Goal: Task Accomplishment & Management: Manage account settings

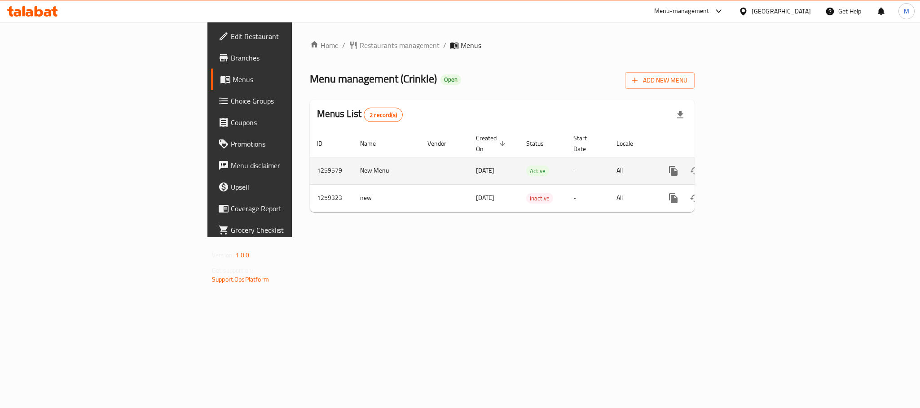
click at [743, 166] on icon "enhanced table" at bounding box center [738, 171] width 11 height 11
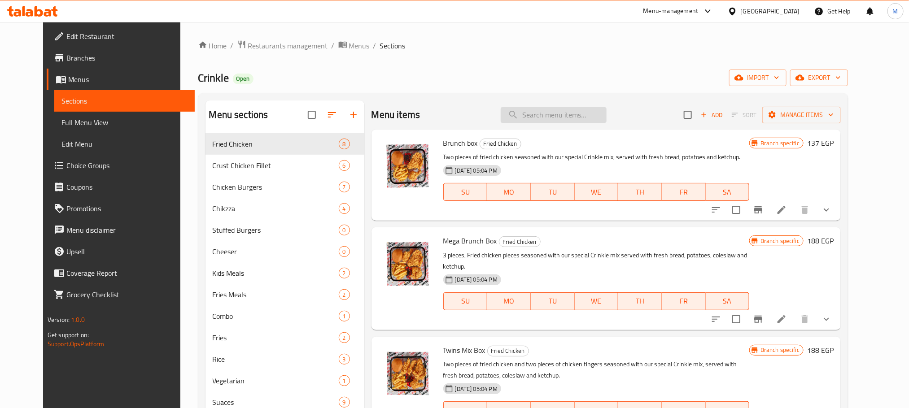
click at [548, 116] on input "search" at bounding box center [554, 115] width 106 height 16
paste input "تيستي [PERSON_NAME]"
type input "تيستي [PERSON_NAME]"
click at [551, 117] on input "search" at bounding box center [554, 115] width 106 height 16
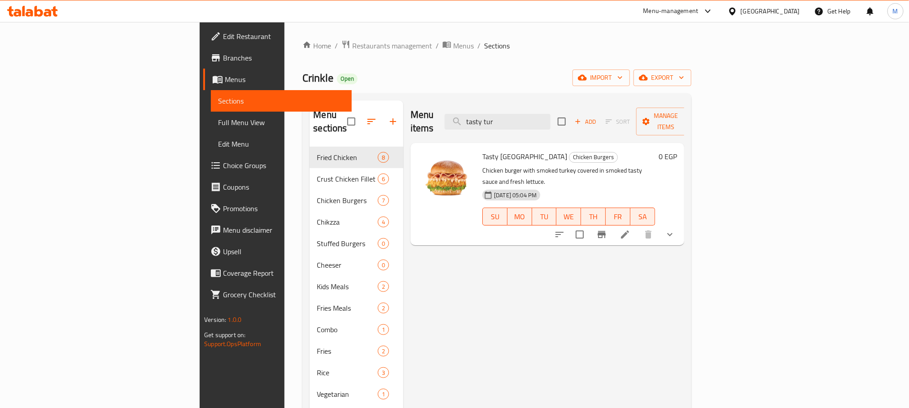
type input "tasty tur"
drag, startPoint x: 873, startPoint y: 213, endPoint x: 866, endPoint y: 211, distance: 7.1
click at [676, 229] on icon "show more" at bounding box center [670, 234] width 11 height 11
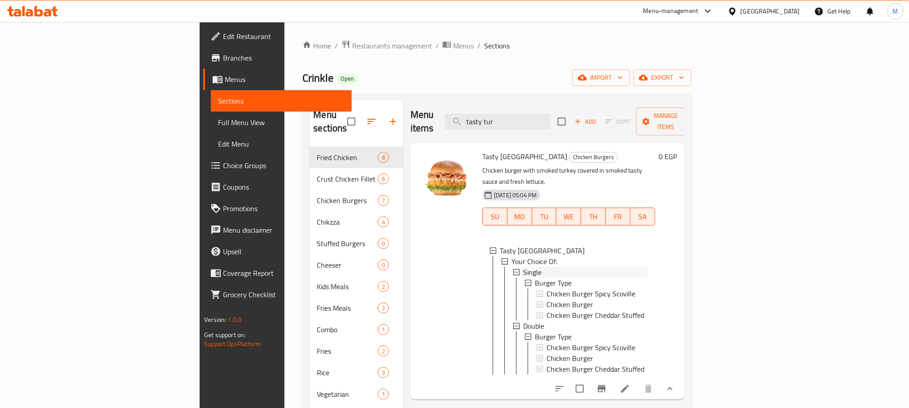
click at [523, 267] on div "Single" at bounding box center [585, 272] width 125 height 11
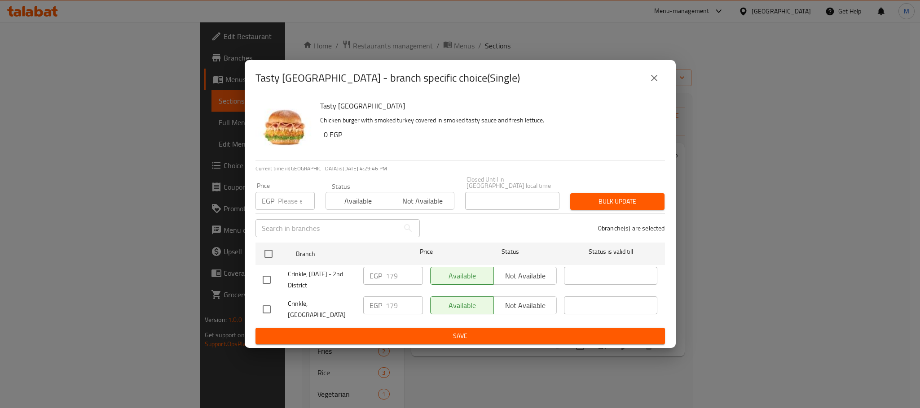
click at [265, 312] on input "checkbox" at bounding box center [266, 309] width 19 height 19
checkbox input "true"
click at [402, 310] on input "179" at bounding box center [404, 306] width 37 height 18
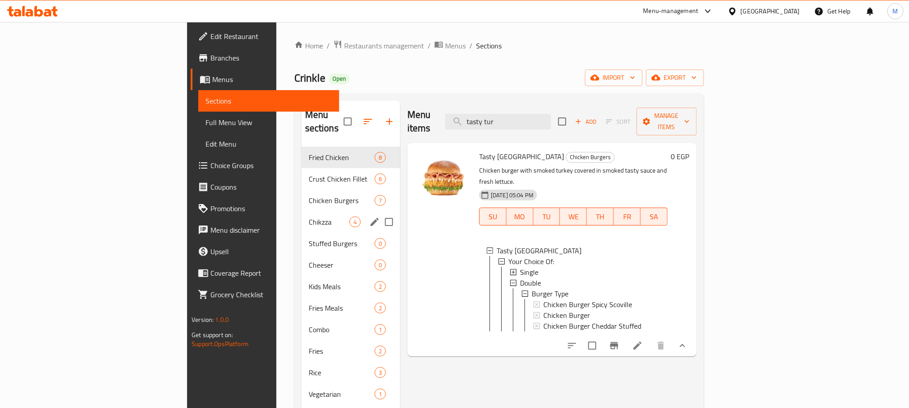
click at [302, 196] on div "Chicken Burgers 7" at bounding box center [351, 201] width 99 height 22
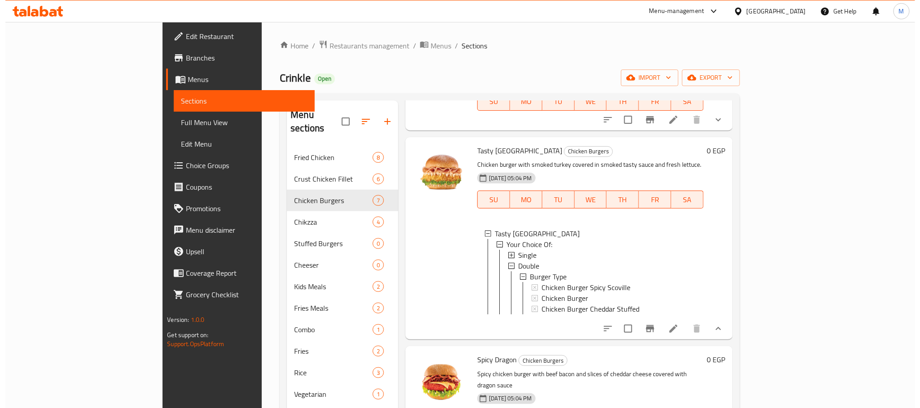
scroll to position [421, 0]
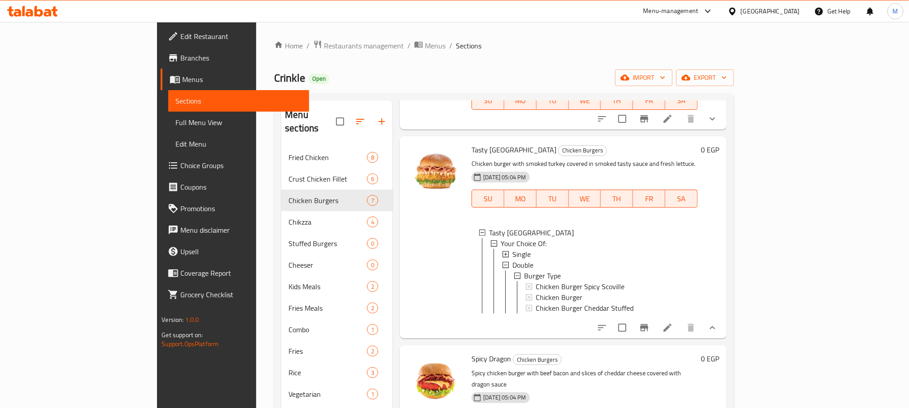
click at [513, 249] on div "Single" at bounding box center [602, 254] width 178 height 11
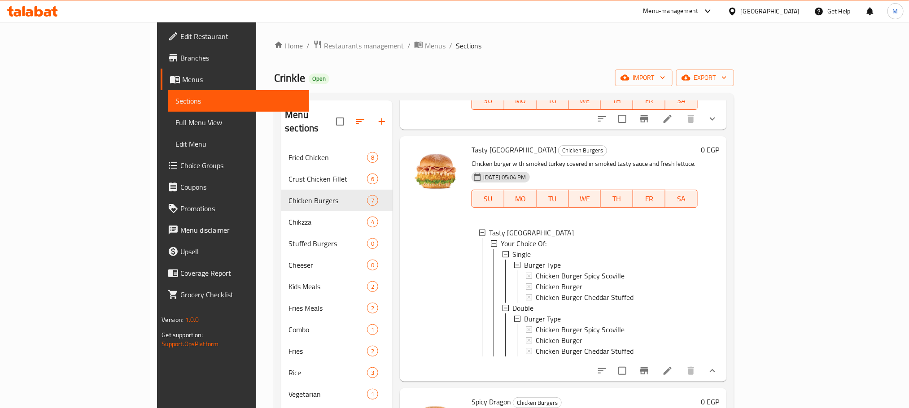
click at [513, 249] on div "Single" at bounding box center [602, 254] width 178 height 11
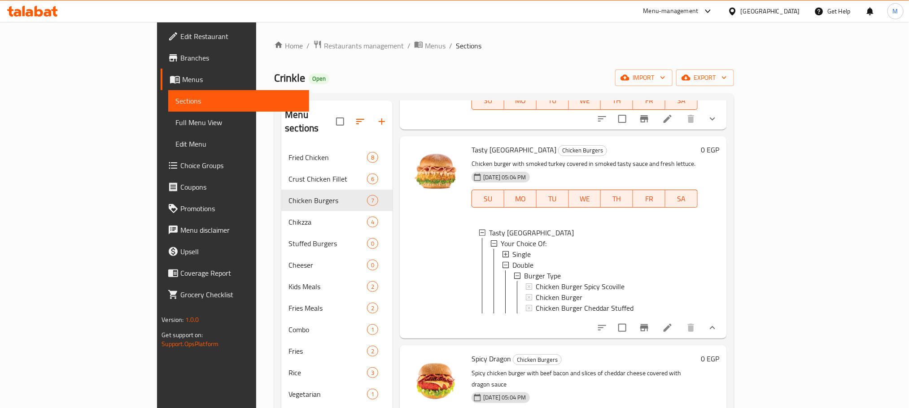
click at [513, 249] on span "Single" at bounding box center [522, 254] width 18 height 11
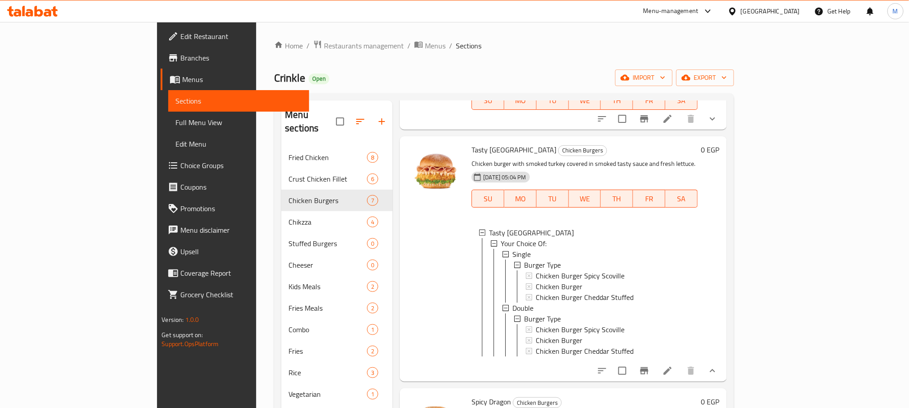
click at [513, 249] on span "Single" at bounding box center [522, 254] width 18 height 11
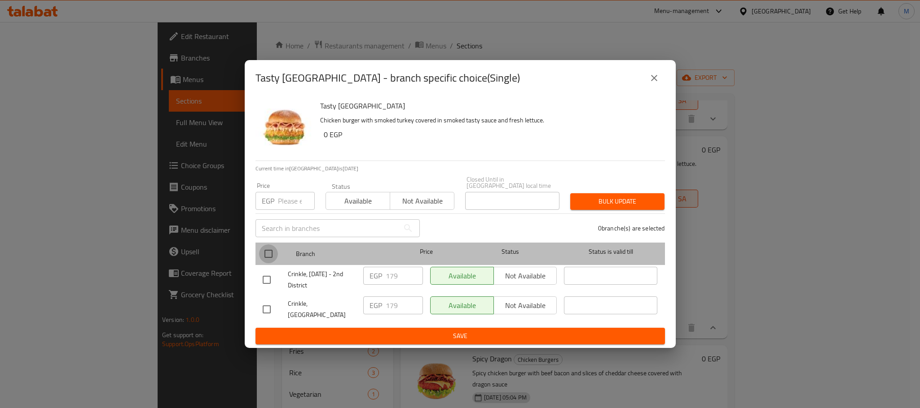
click at [274, 261] on input "checkbox" at bounding box center [268, 254] width 19 height 19
checkbox input "true"
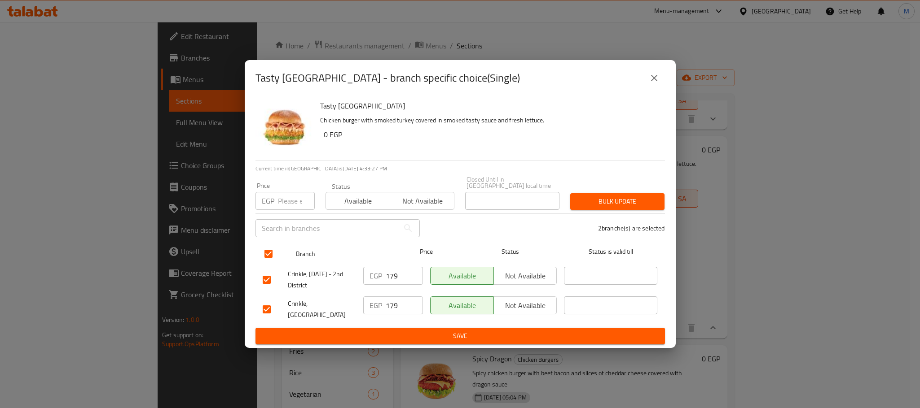
click at [271, 259] on input "checkbox" at bounding box center [268, 254] width 19 height 19
checkbox input "false"
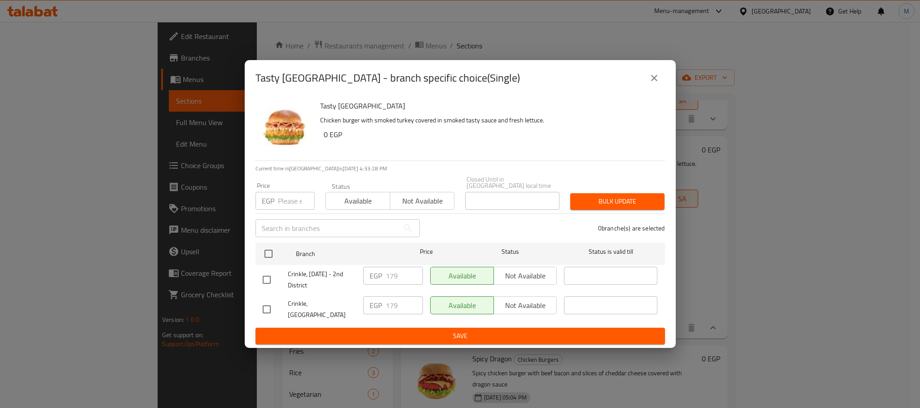
click at [272, 308] on input "checkbox" at bounding box center [266, 309] width 19 height 19
checkbox input "true"
click at [396, 310] on input "179" at bounding box center [404, 306] width 37 height 18
paste input "257"
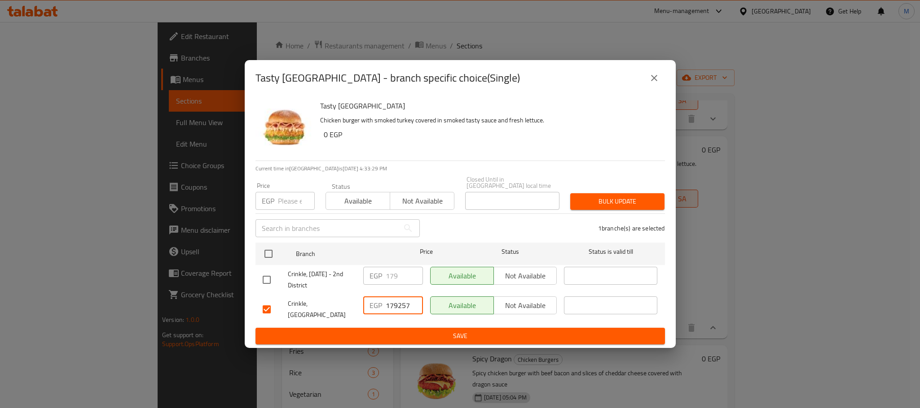
click at [397, 310] on input "179257" at bounding box center [404, 306] width 37 height 18
paste input "number"
type input "257"
click at [400, 331] on span "Save" at bounding box center [460, 336] width 395 height 11
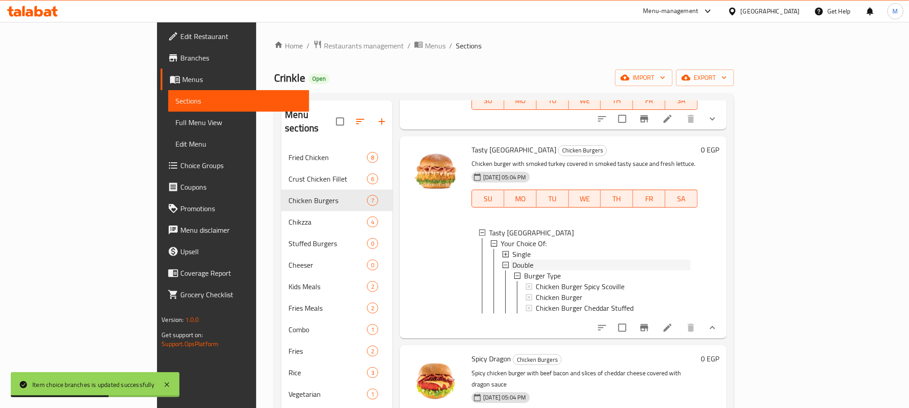
click at [513, 260] on div "Double" at bounding box center [602, 265] width 178 height 11
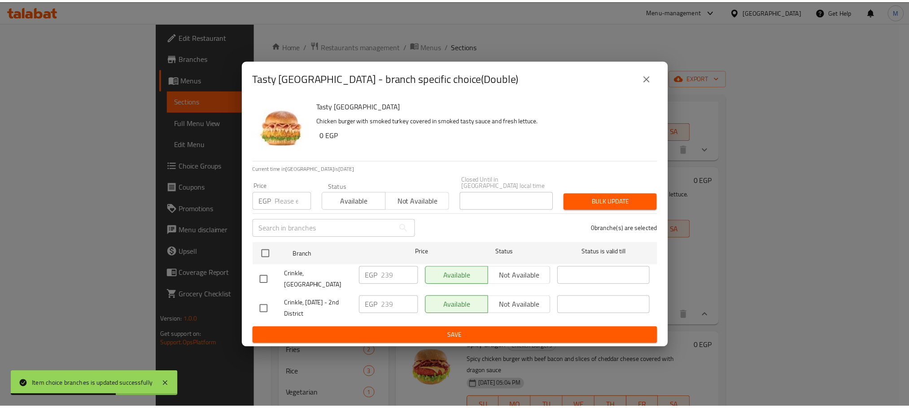
scroll to position [378, 0]
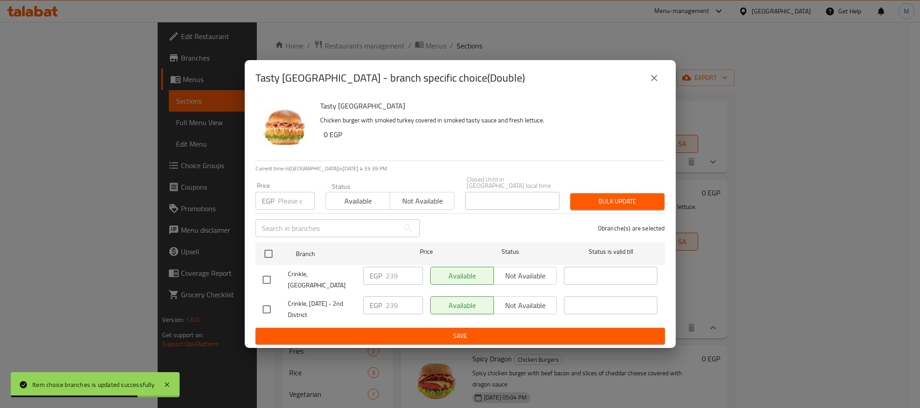
click at [263, 303] on input "checkbox" at bounding box center [266, 309] width 19 height 19
click at [255, 302] on li "Crinkle, [DATE] - 2nd District EGP 239 ​ Available Not available ​" at bounding box center [459, 310] width 409 height 30
click at [266, 302] on input "checkbox" at bounding box center [266, 309] width 19 height 19
checkbox input "false"
click at [267, 275] on input "checkbox" at bounding box center [266, 280] width 19 height 19
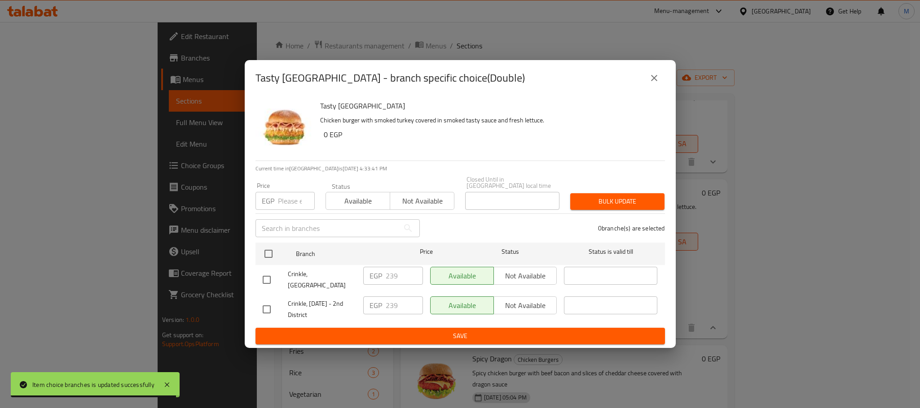
checkbox input "true"
click at [408, 278] on input "239" at bounding box center [404, 276] width 37 height 18
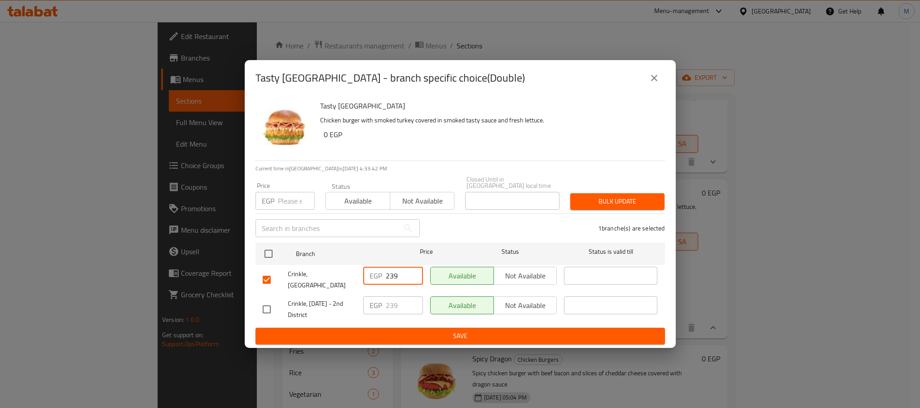
click at [408, 278] on input "239" at bounding box center [404, 276] width 37 height 18
paste input "344"
type input "344"
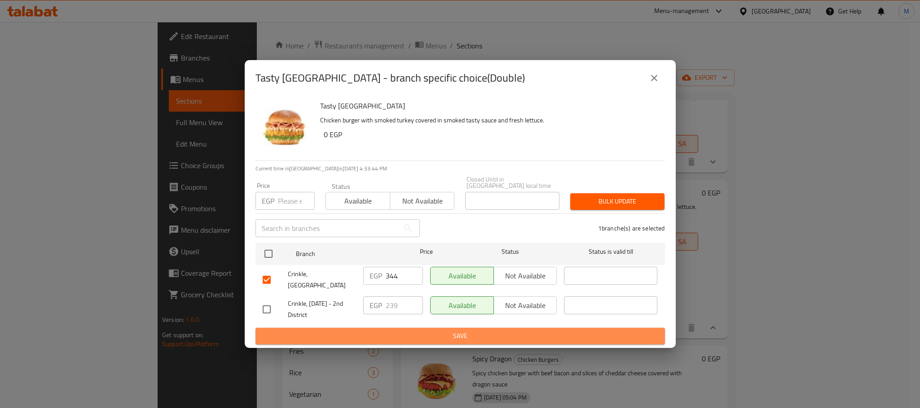
click at [421, 331] on span "Save" at bounding box center [460, 336] width 395 height 11
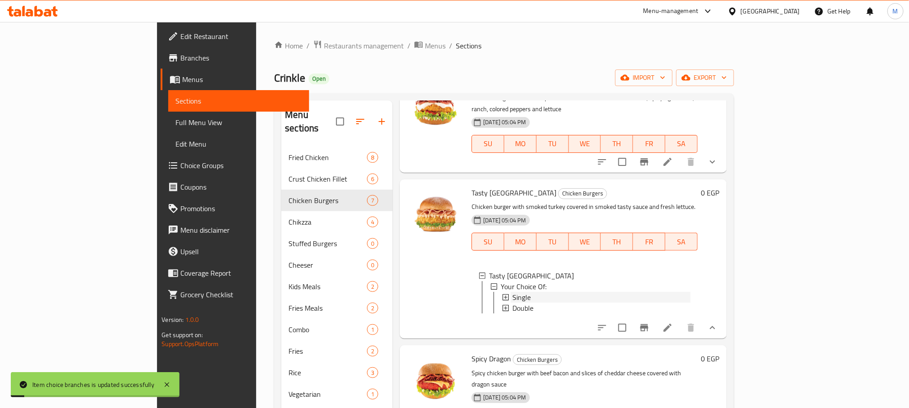
click at [513, 292] on span "Single" at bounding box center [522, 297] width 18 height 11
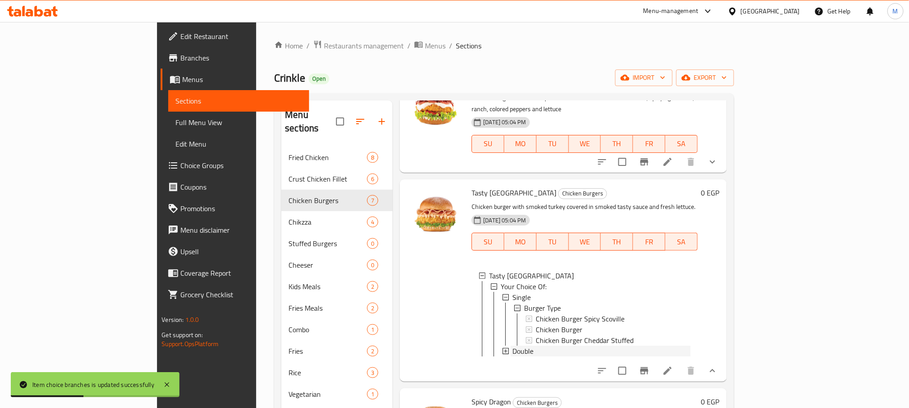
click at [513, 346] on span "Double" at bounding box center [523, 351] width 21 height 11
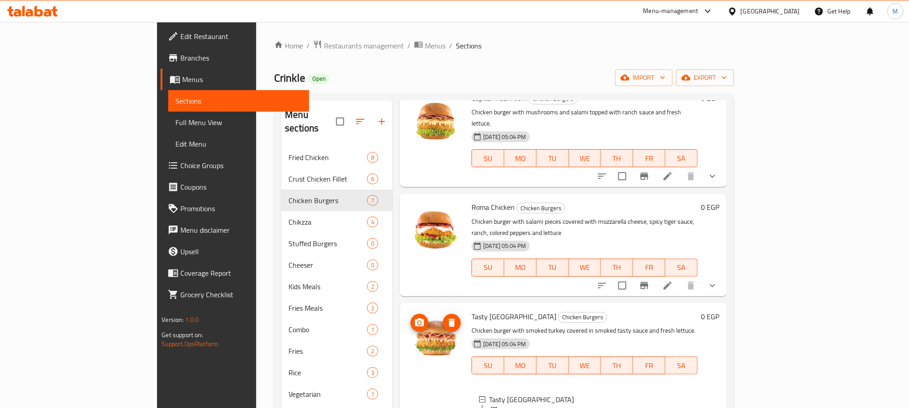
scroll to position [244, 0]
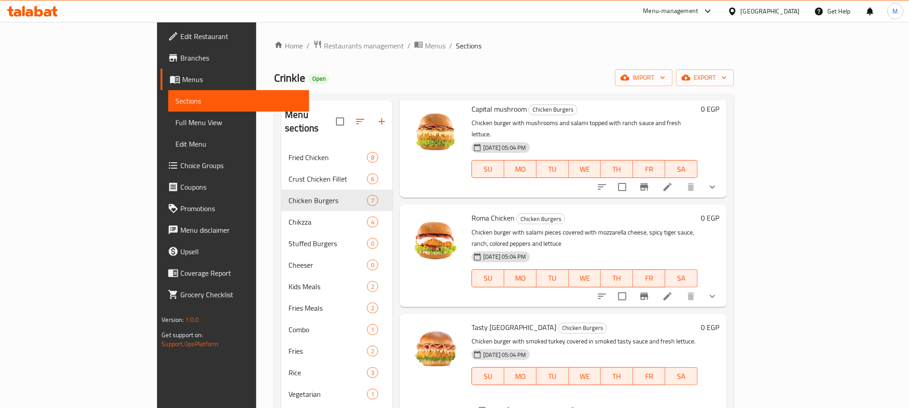
click at [626, 118] on p "Chicken burger with mushrooms and salami topped with ranch sauce and fresh lett…" at bounding box center [585, 129] width 226 height 22
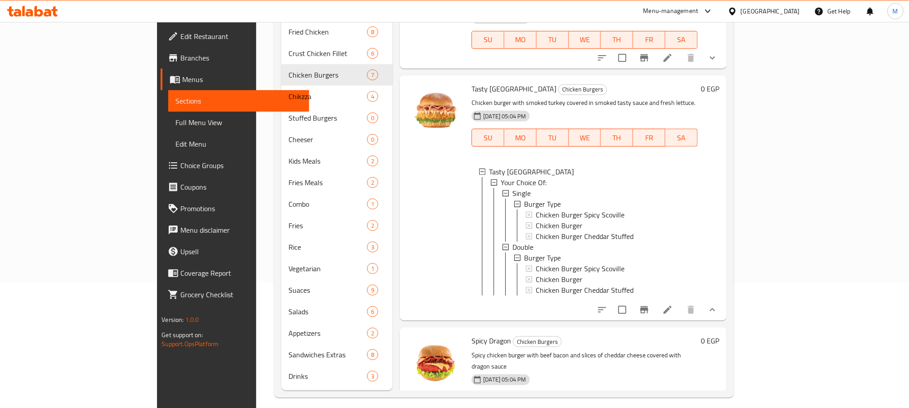
scroll to position [465, 0]
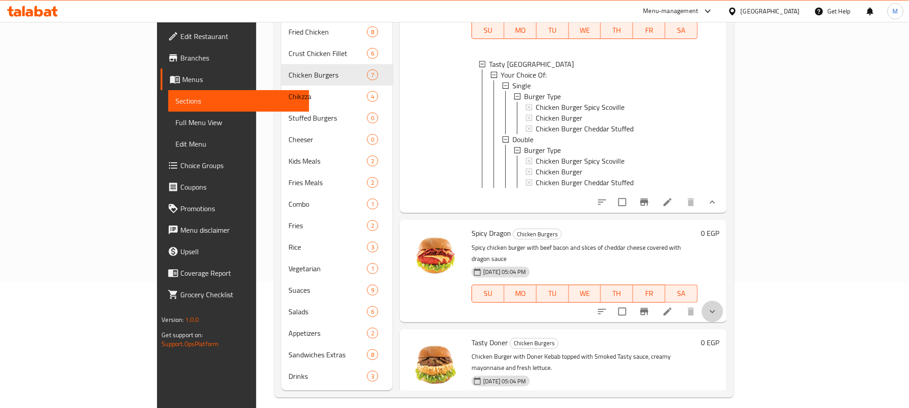
click at [724, 301] on button "show more" at bounding box center [713, 312] width 22 height 22
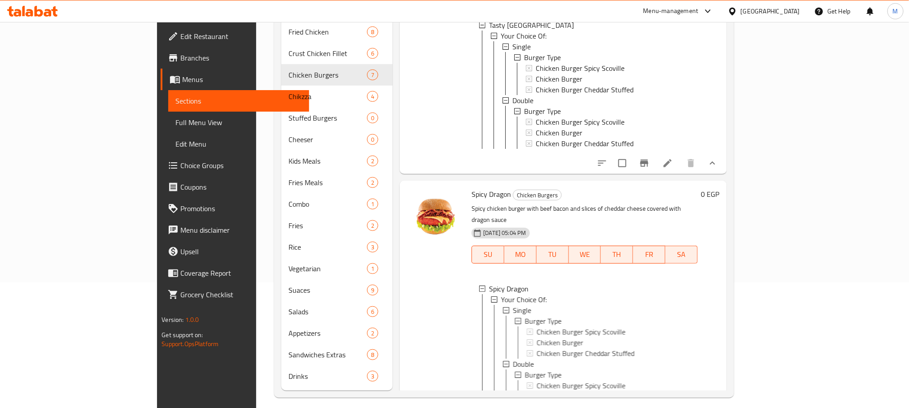
scroll to position [532, 0]
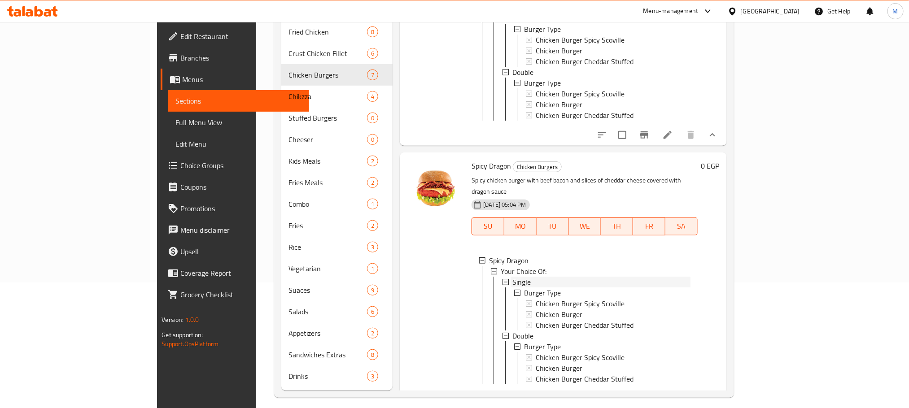
click at [513, 277] on span "Single" at bounding box center [522, 282] width 18 height 11
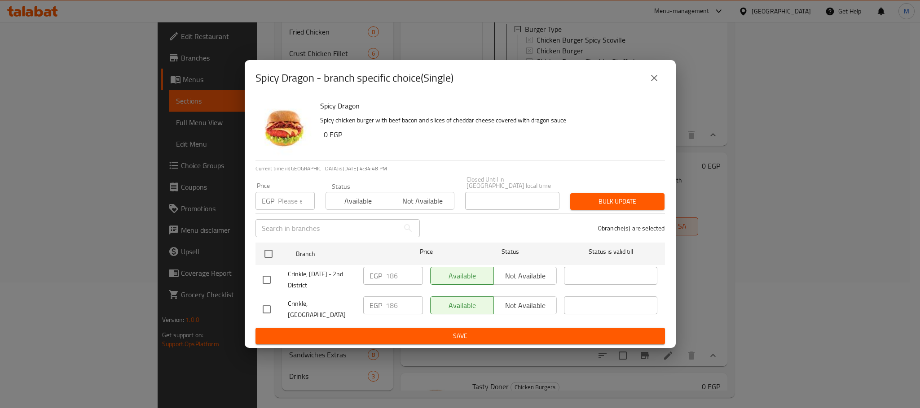
click at [273, 310] on input "checkbox" at bounding box center [266, 309] width 19 height 19
checkbox input "true"
click at [397, 312] on input "186" at bounding box center [404, 306] width 37 height 18
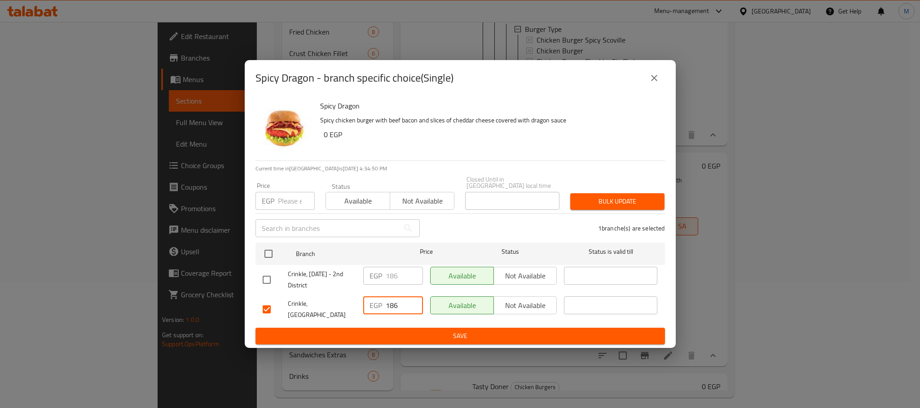
paste input "267"
type input "267"
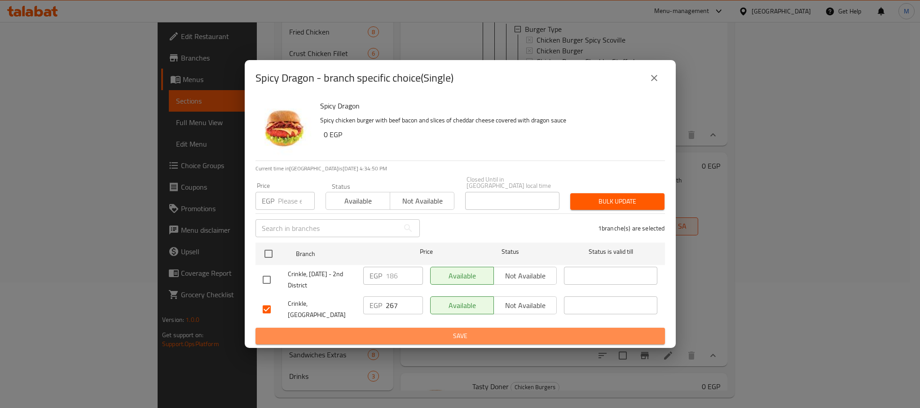
click at [413, 331] on span "Save" at bounding box center [460, 336] width 395 height 11
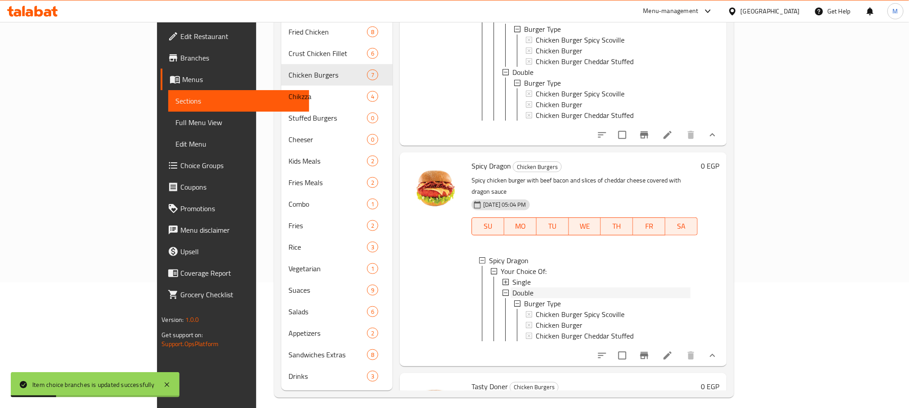
click at [513, 288] on span "Double" at bounding box center [523, 293] width 21 height 11
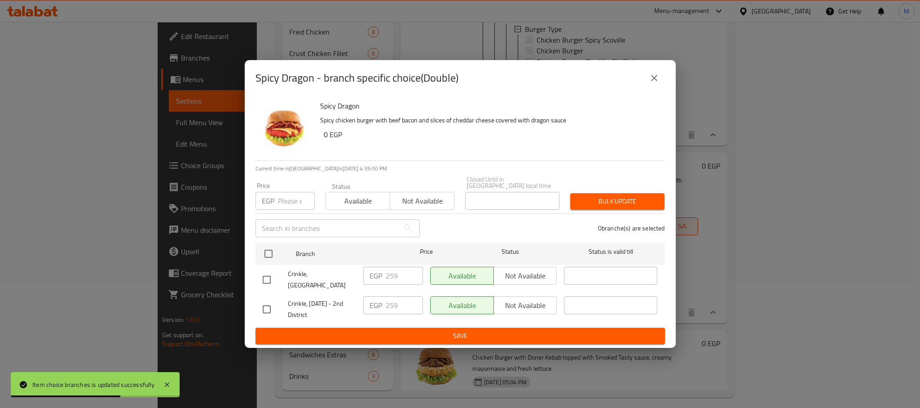
click at [265, 277] on input "checkbox" at bounding box center [266, 280] width 19 height 19
checkbox input "true"
click at [396, 277] on input "259" at bounding box center [404, 276] width 37 height 18
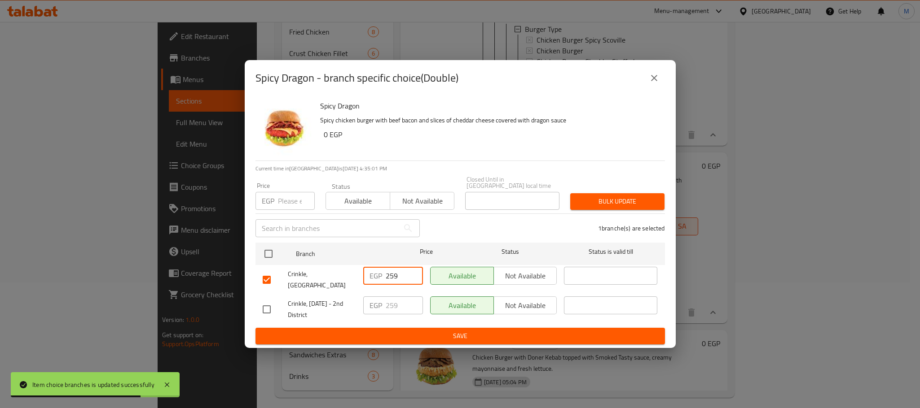
paste input "373"
type input "373"
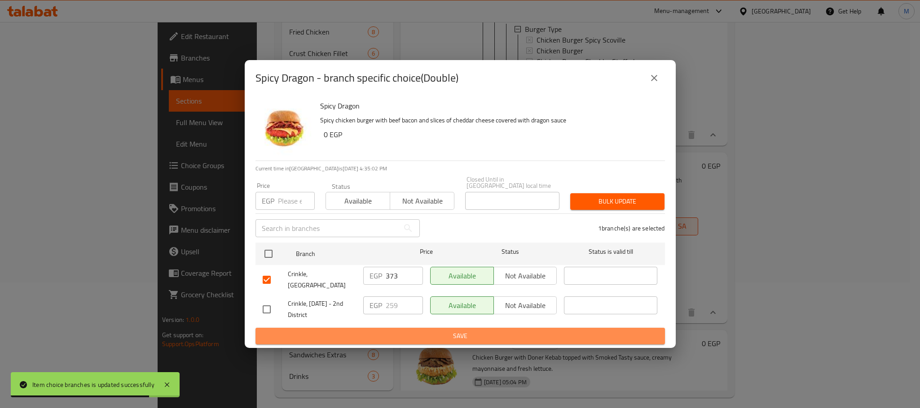
click at [435, 331] on span "Save" at bounding box center [460, 336] width 395 height 11
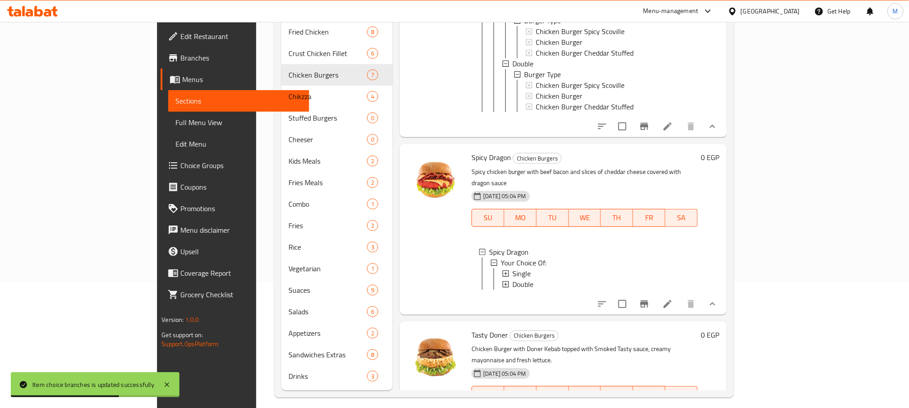
scroll to position [543, 0]
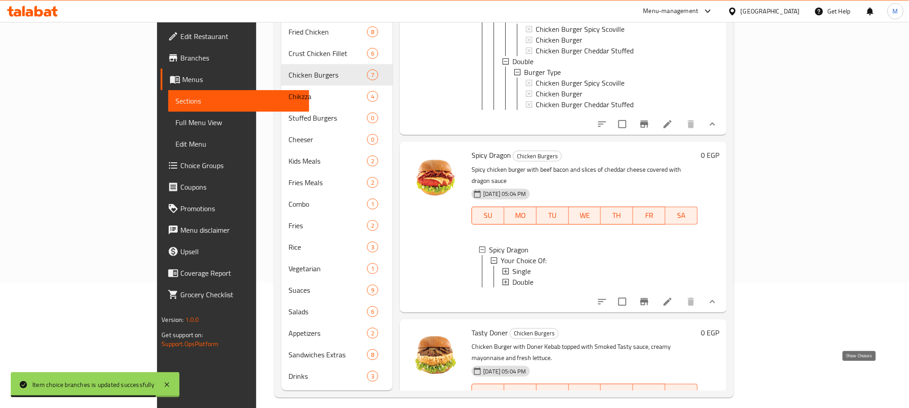
click at [718, 406] on icon "show more" at bounding box center [712, 411] width 11 height 11
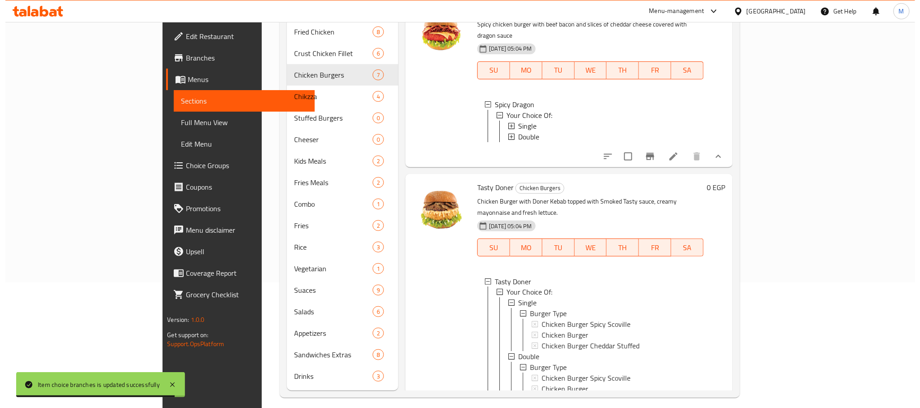
scroll to position [707, 0]
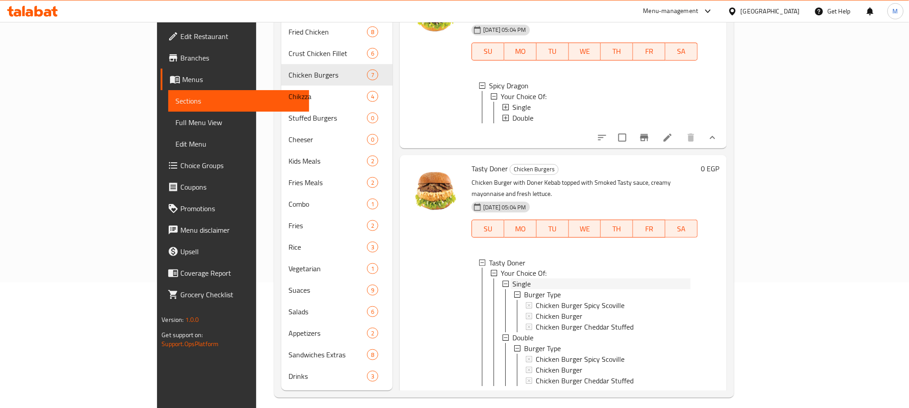
click at [540, 279] on div "Single" at bounding box center [602, 284] width 178 height 11
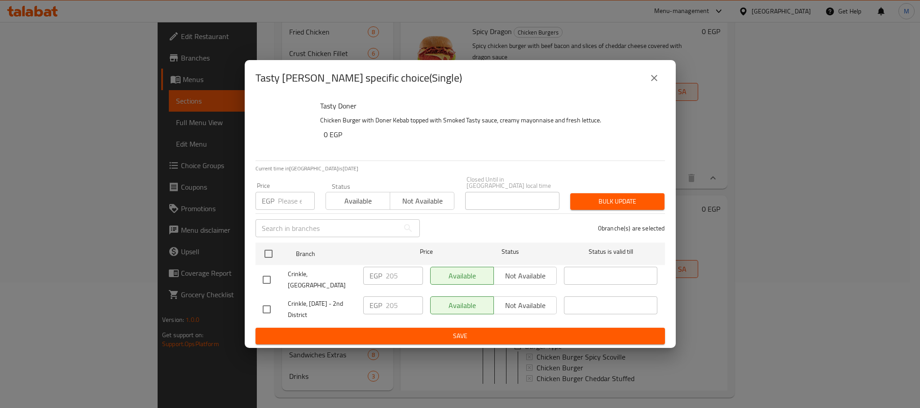
scroll to position [664, 0]
click at [264, 276] on input "checkbox" at bounding box center [266, 280] width 19 height 19
checkbox input "true"
click at [391, 285] on input "205" at bounding box center [404, 276] width 37 height 18
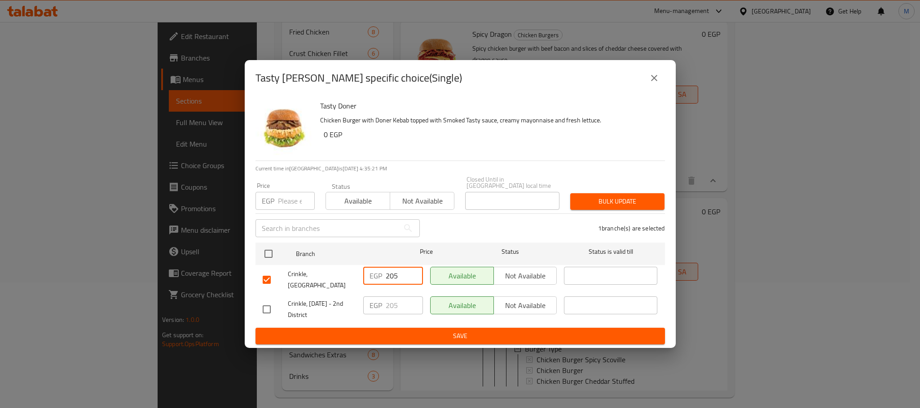
paste input "57"
type input "257"
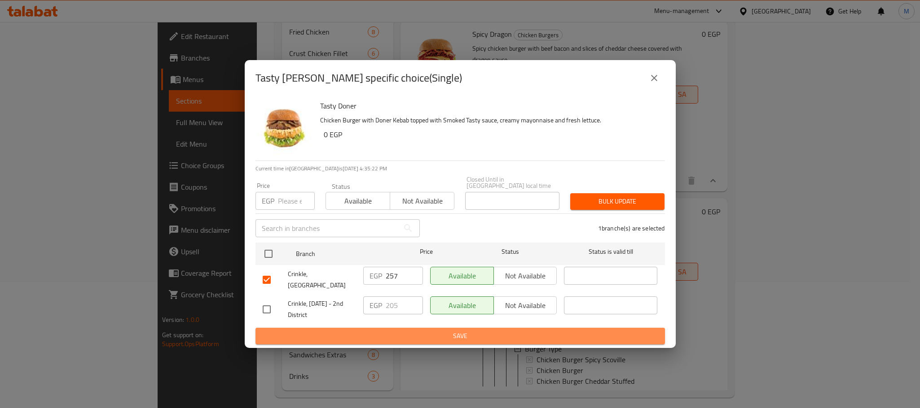
click at [401, 334] on span "Save" at bounding box center [460, 336] width 395 height 11
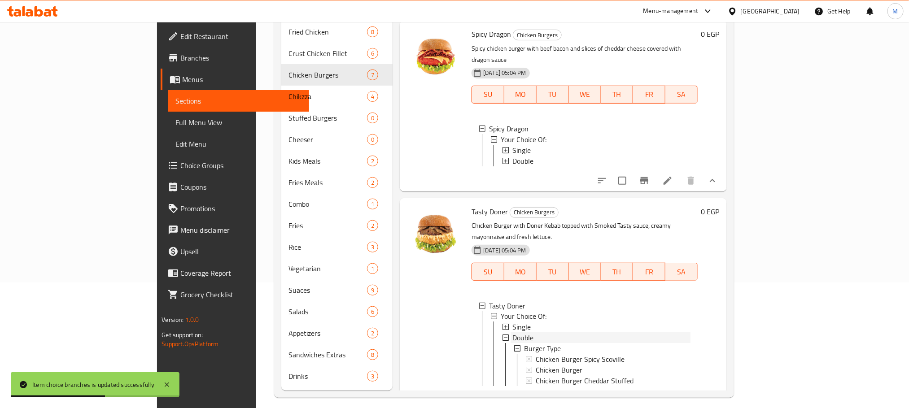
click at [513, 333] on span "Double" at bounding box center [523, 338] width 21 height 11
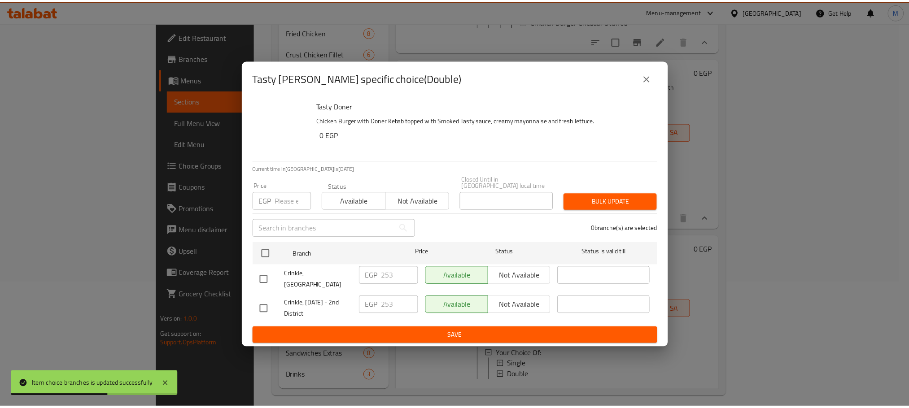
scroll to position [621, 0]
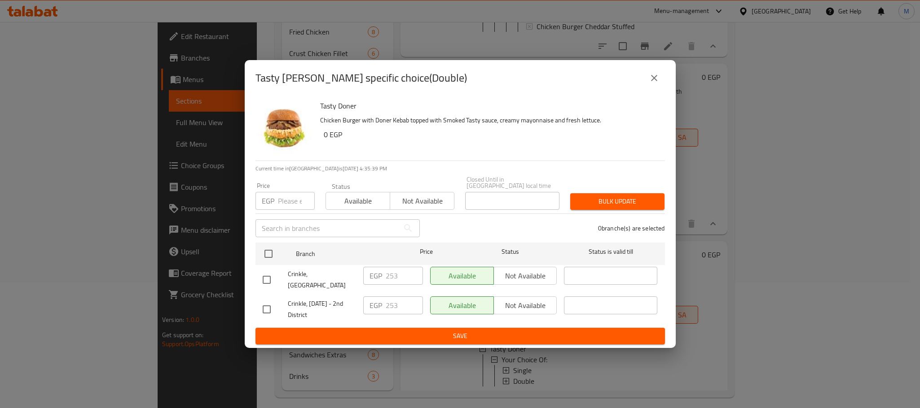
click at [270, 283] on input "checkbox" at bounding box center [266, 280] width 19 height 19
checkbox input "true"
click at [404, 278] on input "253" at bounding box center [404, 276] width 37 height 18
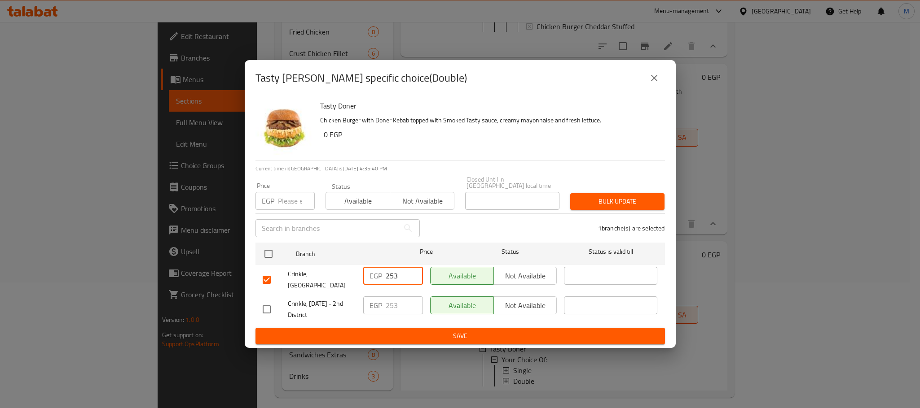
paste input "364"
type input "364"
click at [413, 331] on span "Save" at bounding box center [460, 336] width 395 height 11
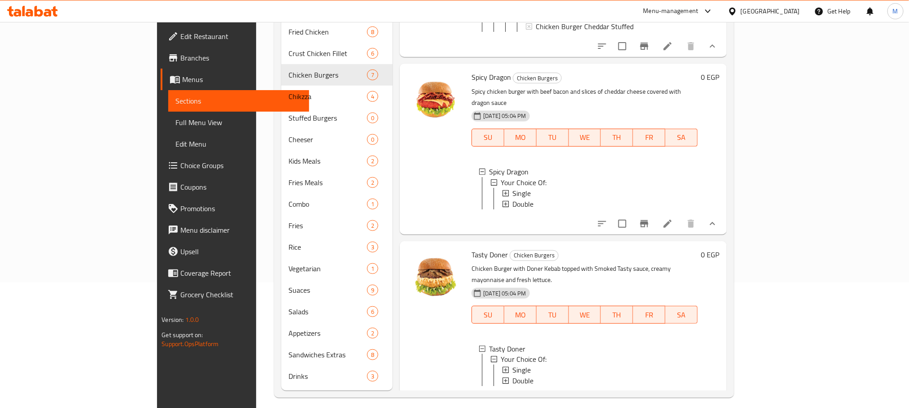
click at [513, 376] on span "Double" at bounding box center [523, 381] width 21 height 11
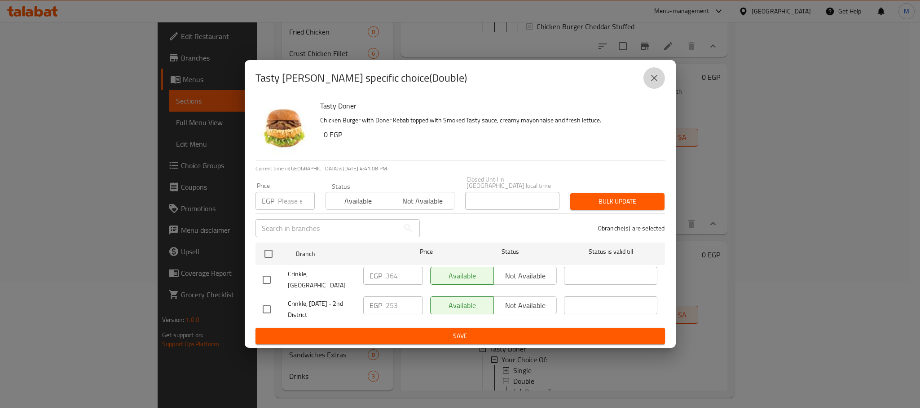
click at [652, 81] on icon "close" at bounding box center [654, 78] width 6 height 6
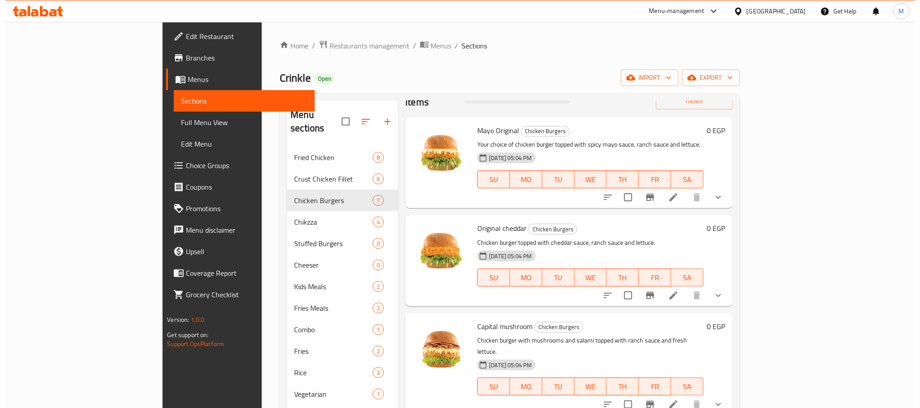
scroll to position [0, 0]
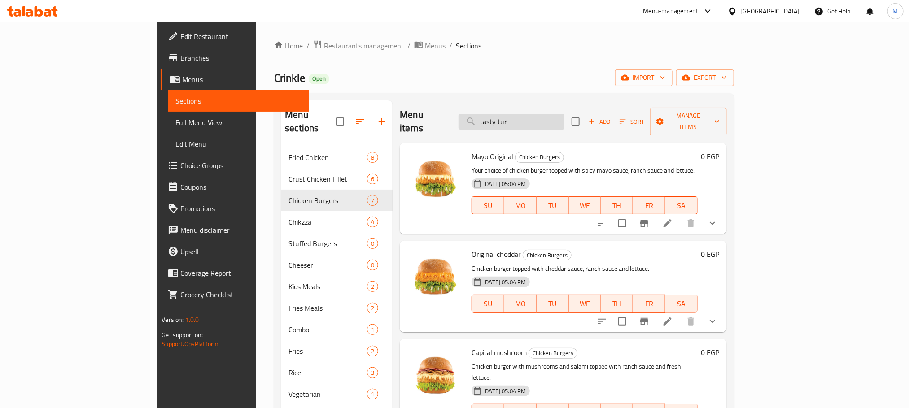
click at [565, 121] on input "tasty tur" at bounding box center [512, 122] width 106 height 16
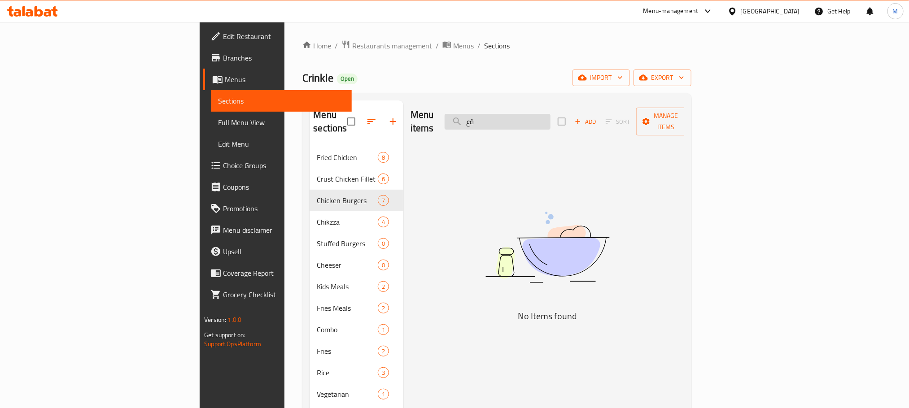
type input "ة"
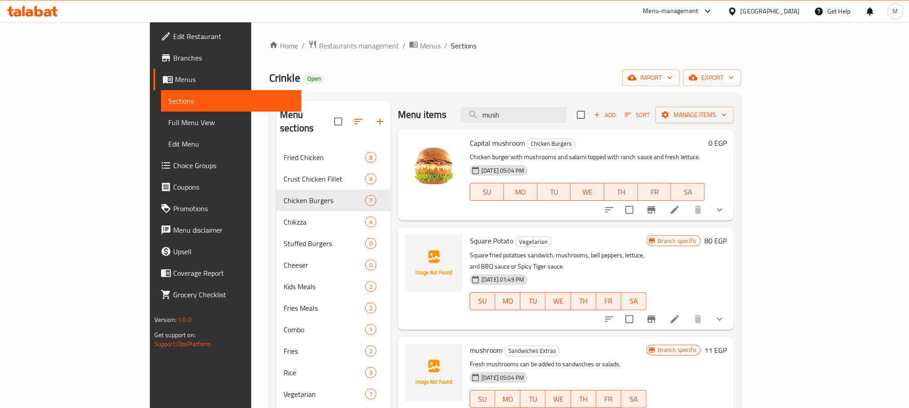
type input "mush"
click at [725, 215] on icon "show more" at bounding box center [720, 210] width 11 height 11
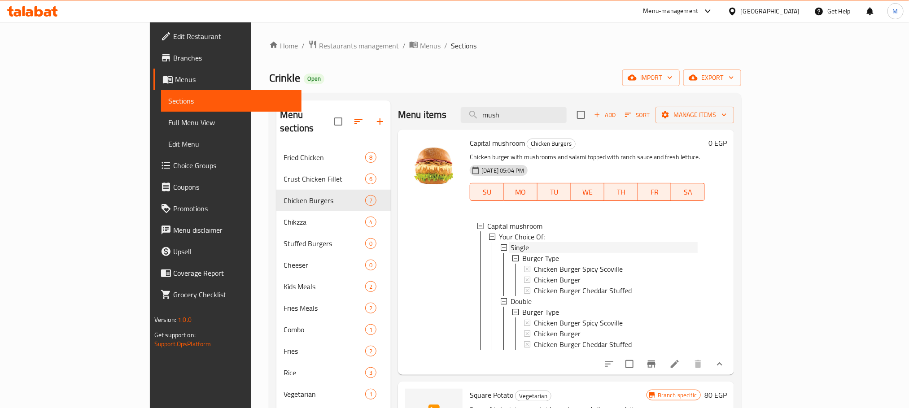
click at [511, 248] on span "Single" at bounding box center [520, 247] width 18 height 11
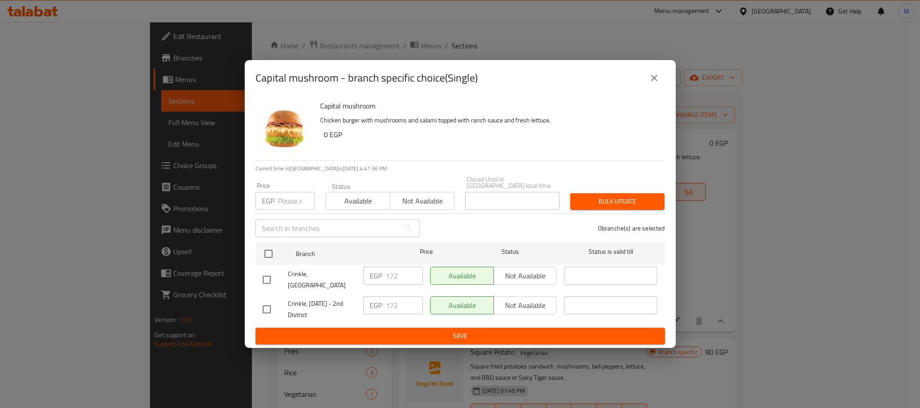
click at [267, 280] on input "checkbox" at bounding box center [266, 280] width 19 height 19
checkbox input "true"
click at [384, 277] on div "EGP 172 ​" at bounding box center [393, 276] width 60 height 18
click at [390, 277] on input "172" at bounding box center [404, 276] width 37 height 18
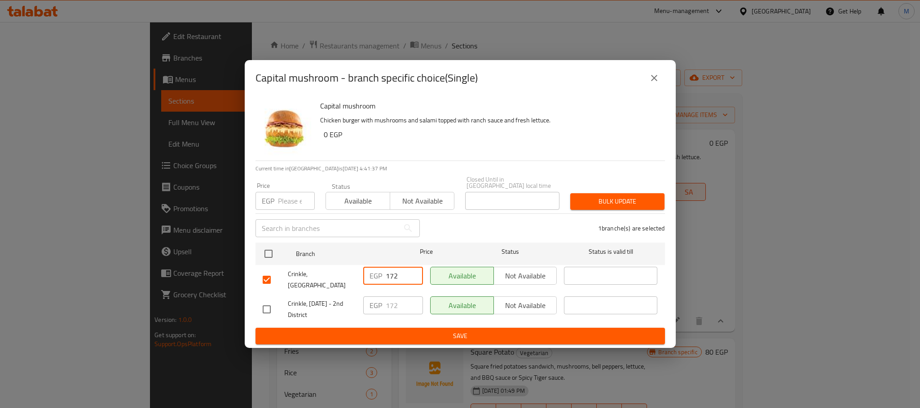
paste input "248"
type input "248"
click at [395, 328] on button "Save" at bounding box center [459, 336] width 409 height 17
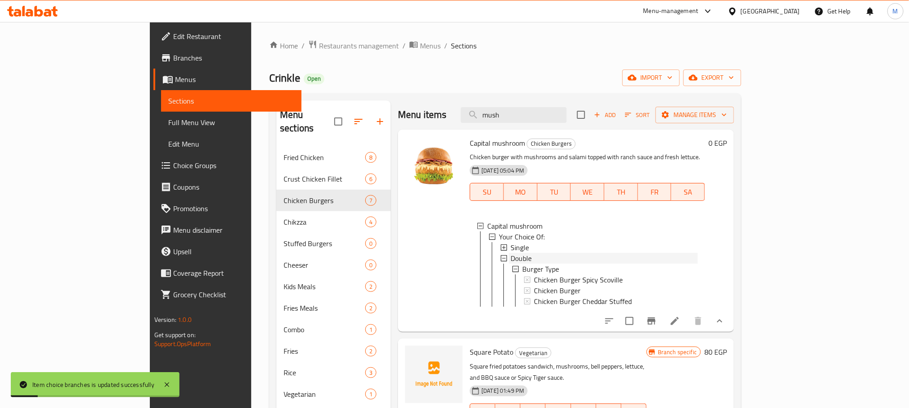
click at [511, 260] on span "Double" at bounding box center [521, 258] width 21 height 11
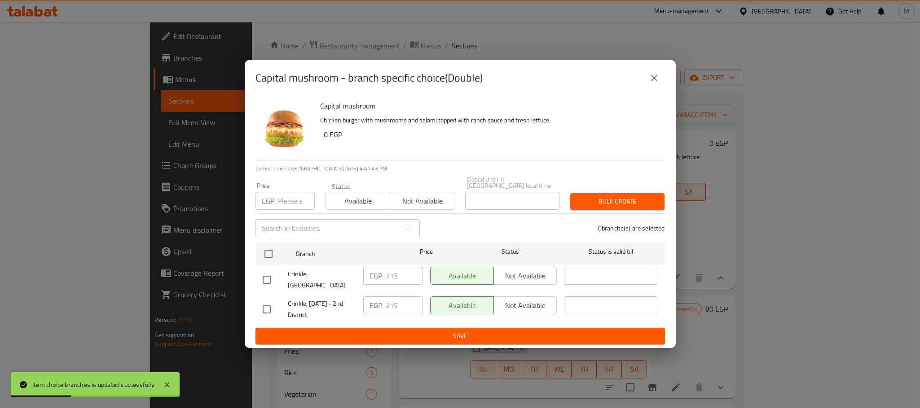
click at [267, 271] on input "checkbox" at bounding box center [266, 280] width 19 height 19
checkbox input "true"
click at [400, 285] on input "215" at bounding box center [404, 276] width 37 height 18
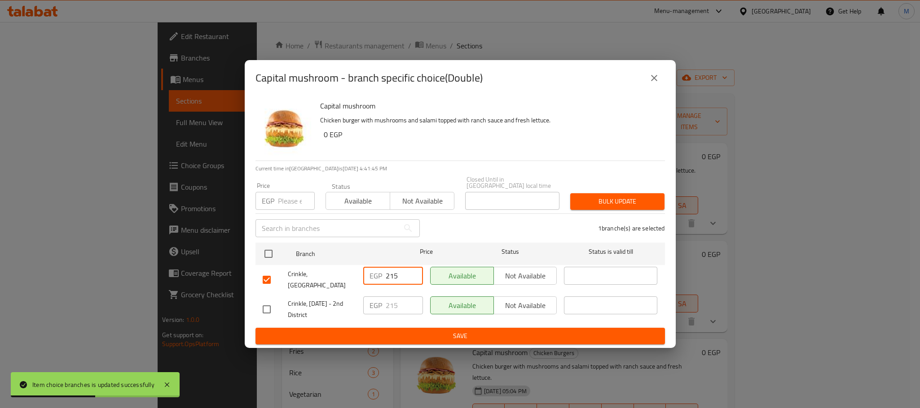
click at [400, 285] on input "215" at bounding box center [404, 276] width 37 height 18
paste input "310"
type input "310"
click at [425, 331] on span "Save" at bounding box center [460, 336] width 395 height 11
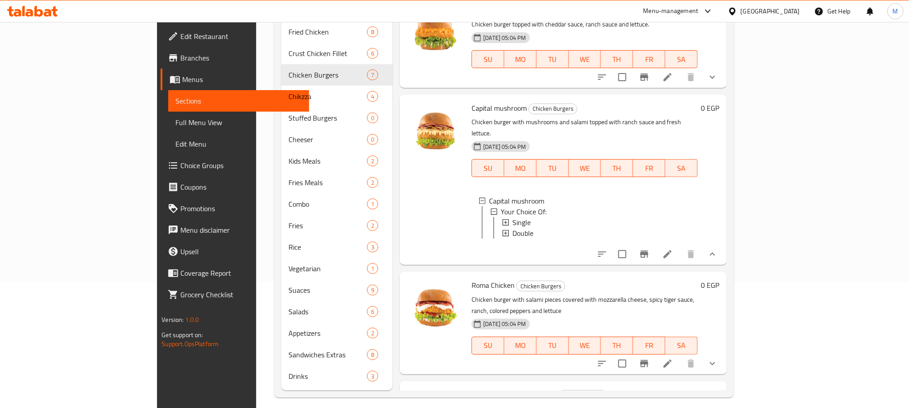
scroll to position [215, 0]
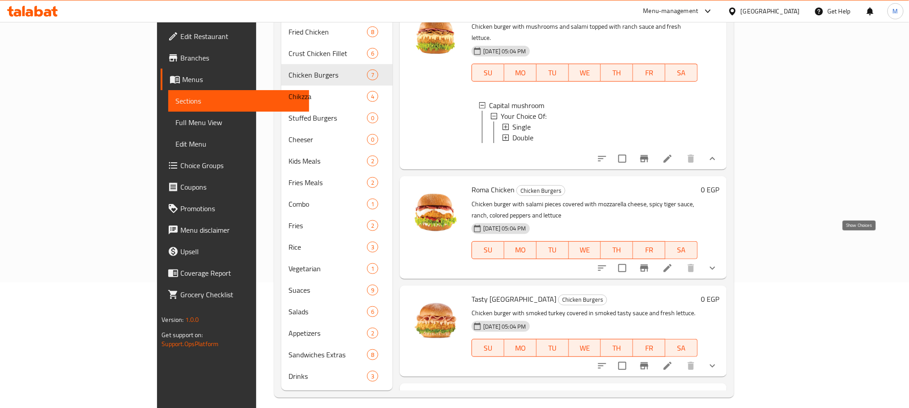
click at [718, 263] on icon "show more" at bounding box center [712, 268] width 11 height 11
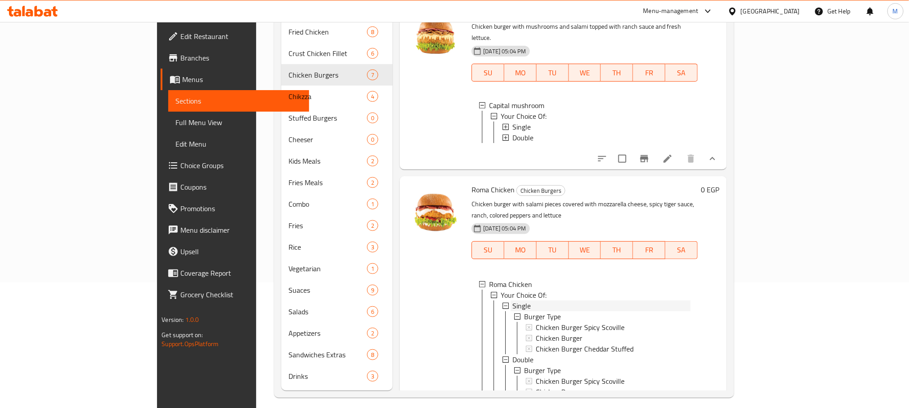
click at [513, 301] on div "Single" at bounding box center [602, 306] width 178 height 11
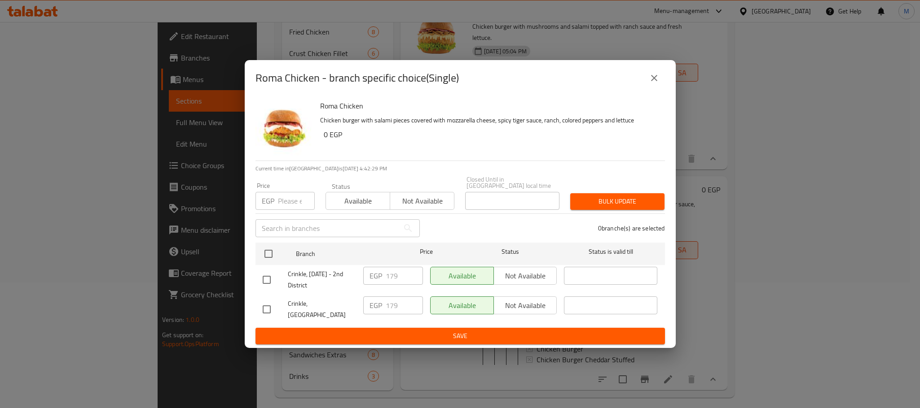
click at [268, 303] on input "checkbox" at bounding box center [266, 309] width 19 height 19
checkbox input "true"
click at [390, 303] on input "179" at bounding box center [404, 306] width 37 height 18
paste input "257"
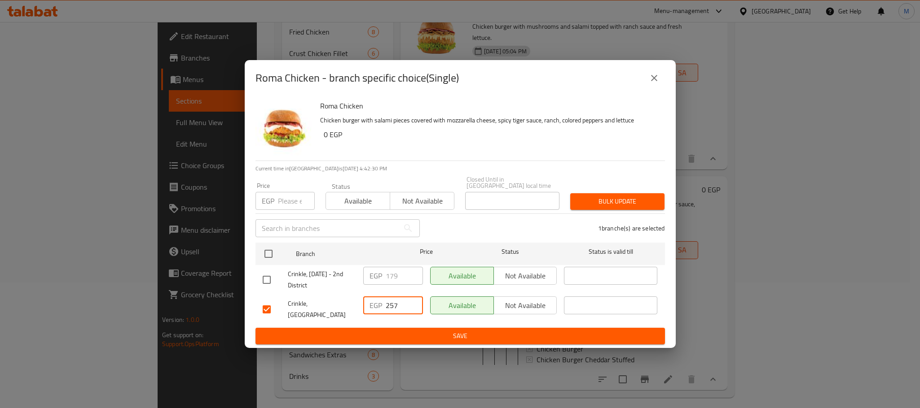
type input "257"
click at [409, 331] on span "Save" at bounding box center [460, 336] width 395 height 11
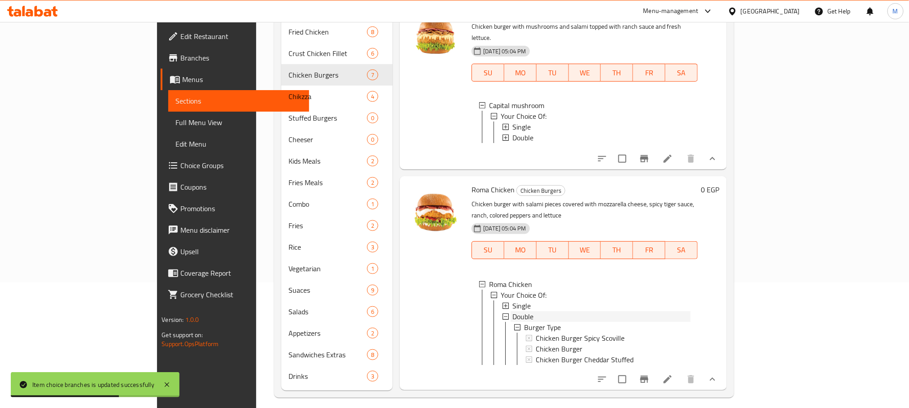
click at [513, 312] on span "Double" at bounding box center [523, 317] width 21 height 11
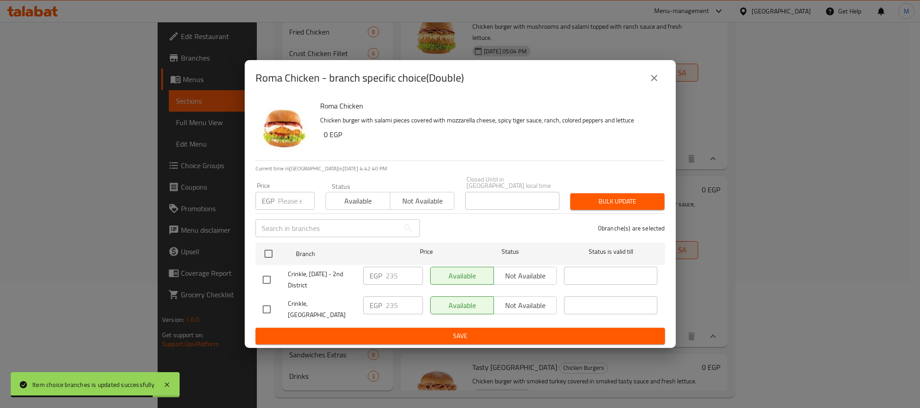
click at [262, 304] on input "checkbox" at bounding box center [266, 309] width 19 height 19
checkbox input "true"
click at [400, 302] on input "235" at bounding box center [404, 306] width 37 height 18
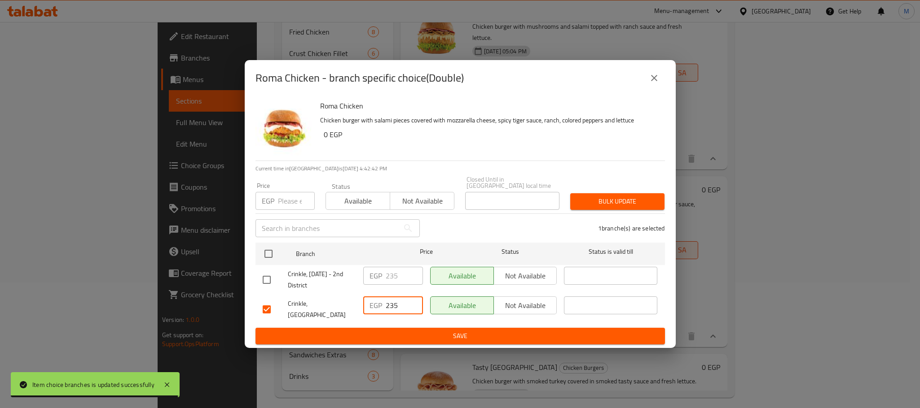
paste input "338"
type input "338"
click at [407, 331] on span "Save" at bounding box center [460, 336] width 395 height 11
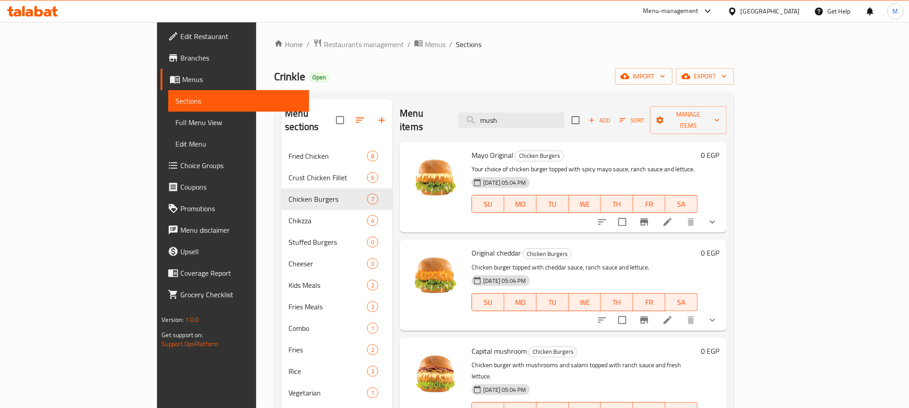
scroll to position [0, 0]
click at [724, 213] on button "show more" at bounding box center [713, 224] width 22 height 22
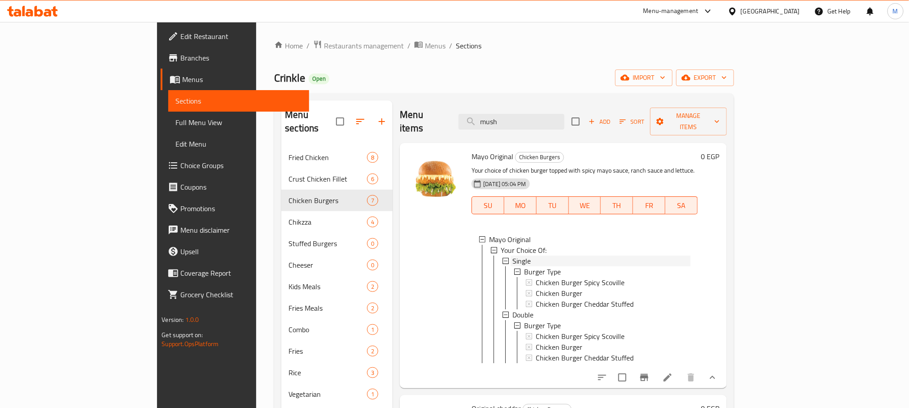
click at [513, 256] on div "Single" at bounding box center [602, 261] width 178 height 11
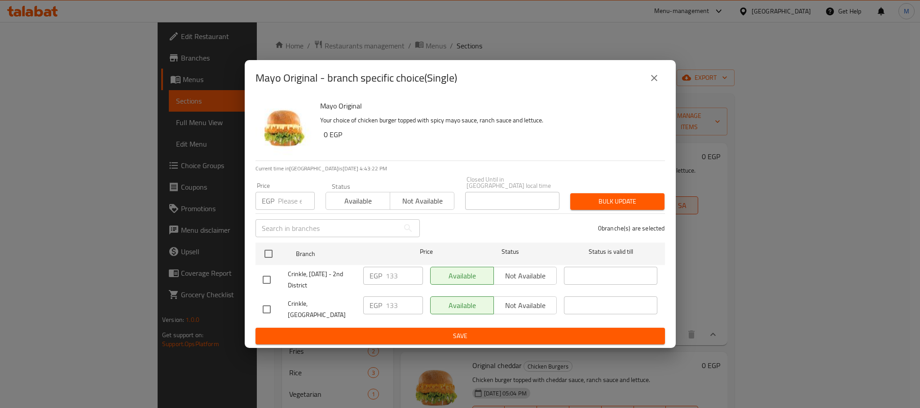
click at [262, 303] on input "checkbox" at bounding box center [266, 309] width 19 height 19
checkbox input "true"
click at [396, 310] on input "133" at bounding box center [404, 306] width 37 height 18
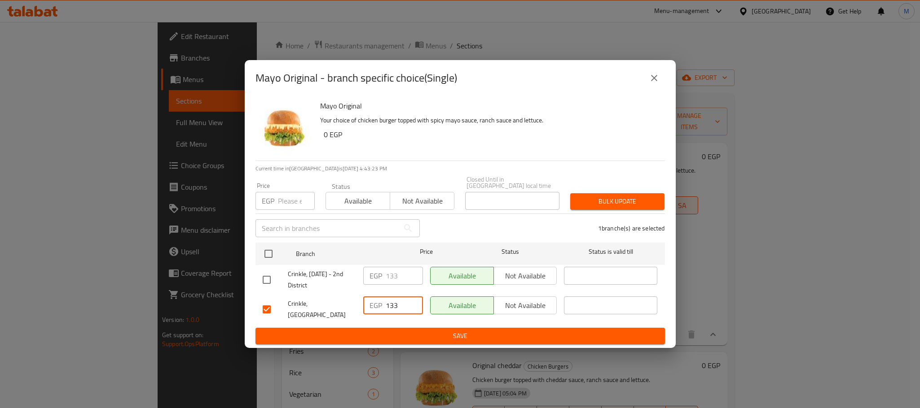
paste input "91"
type input "191"
click at [438, 328] on button "Save" at bounding box center [459, 336] width 409 height 17
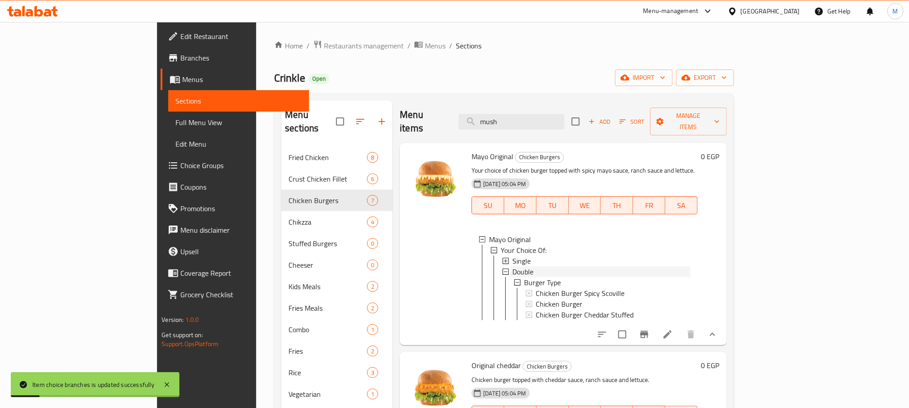
click at [513, 267] on span "Double" at bounding box center [523, 272] width 21 height 11
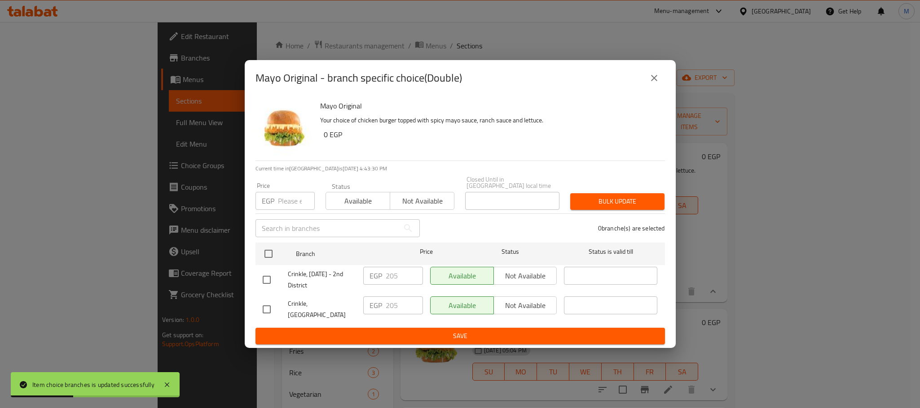
click at [268, 307] on input "checkbox" at bounding box center [266, 309] width 19 height 19
checkbox input "true"
click at [400, 318] on div "EGP 205 ​" at bounding box center [393, 309] width 67 height 33
click at [395, 304] on input "205" at bounding box center [404, 306] width 37 height 18
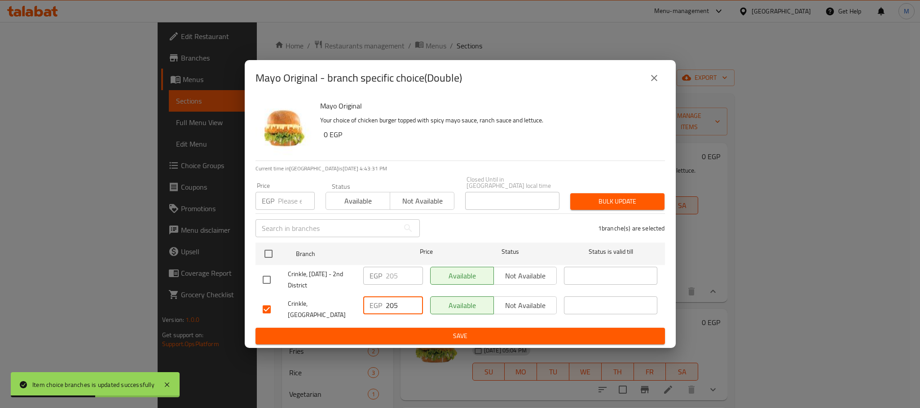
click at [395, 304] on input "205" at bounding box center [404, 306] width 37 height 18
paste input "9"
type input "295"
click at [415, 331] on span "Save" at bounding box center [460, 336] width 395 height 11
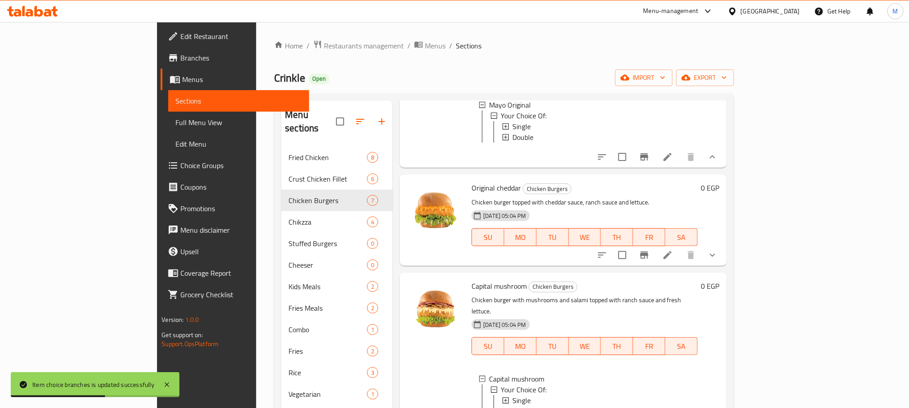
scroll to position [202, 0]
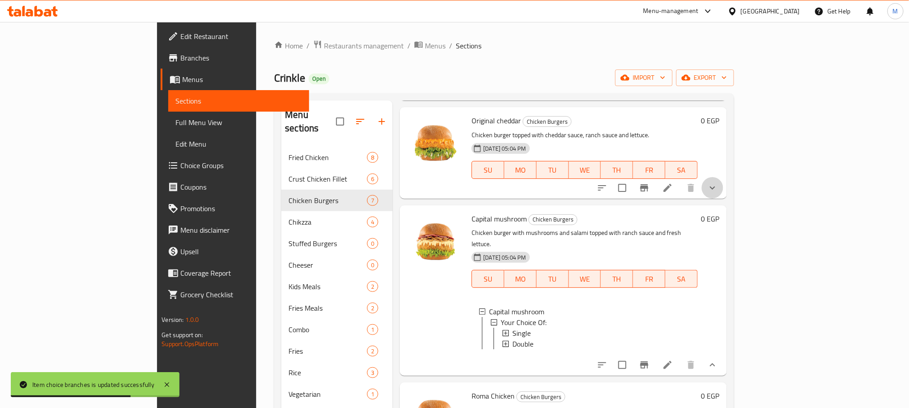
click at [724, 192] on button "show more" at bounding box center [713, 188] width 22 height 22
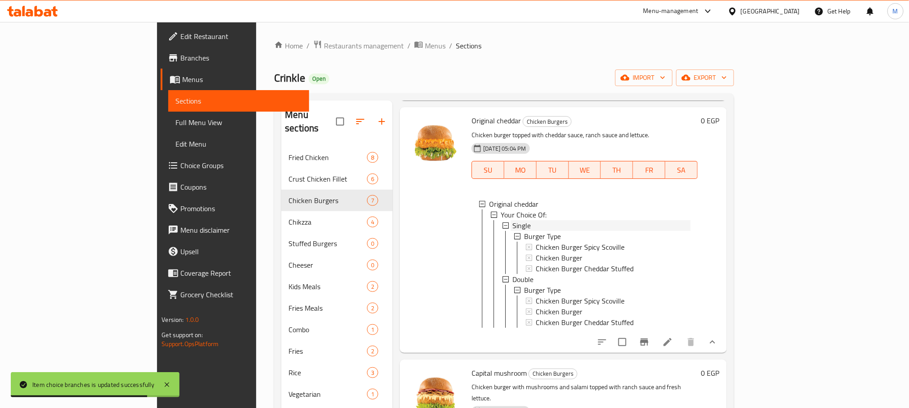
click at [513, 221] on div "Single" at bounding box center [602, 225] width 178 height 11
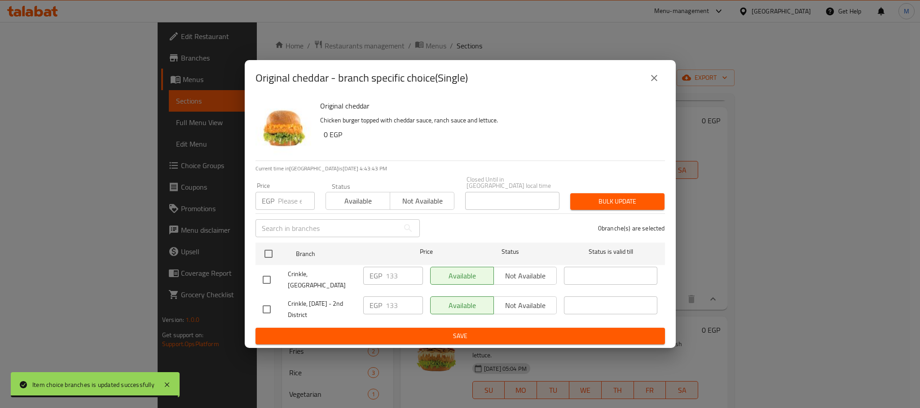
click at [273, 282] on input "checkbox" at bounding box center [266, 280] width 19 height 19
checkbox input "true"
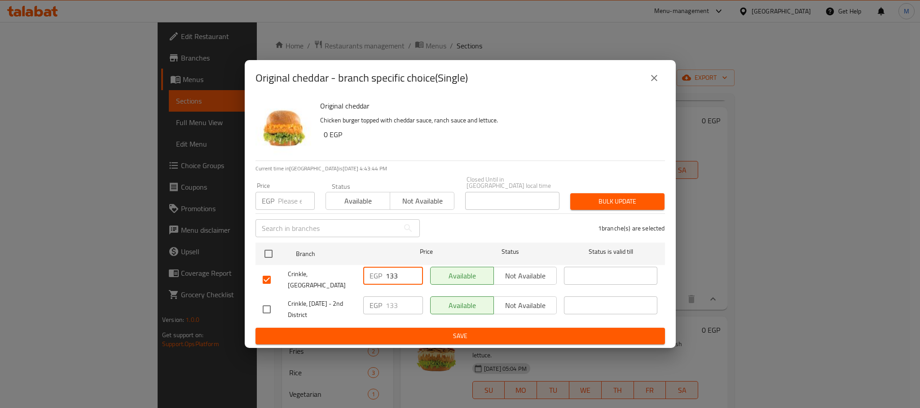
click at [388, 275] on input "133" at bounding box center [404, 276] width 37 height 18
paste input "91"
type input "191"
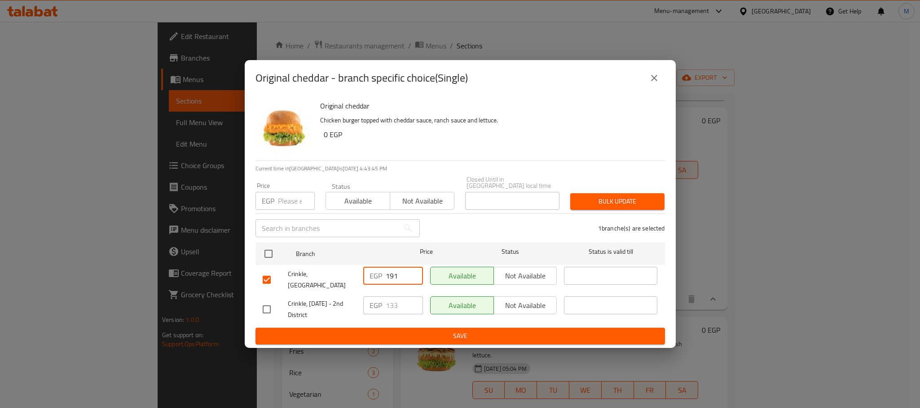
click at [420, 331] on span "Save" at bounding box center [460, 336] width 395 height 11
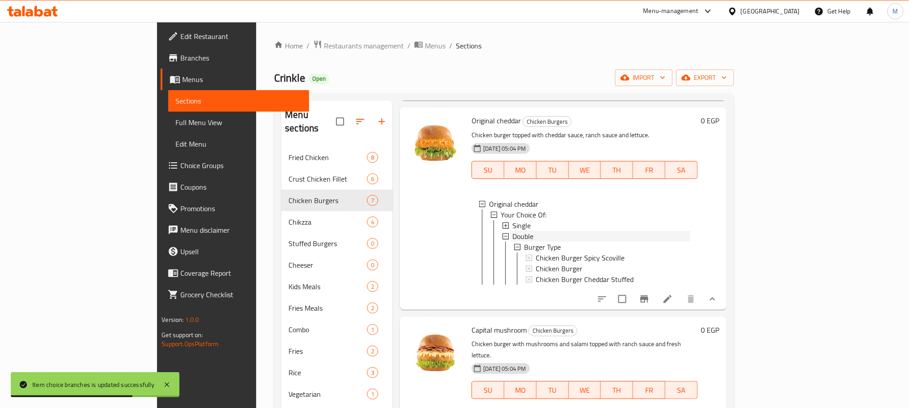
click at [513, 235] on span "Double" at bounding box center [523, 236] width 21 height 11
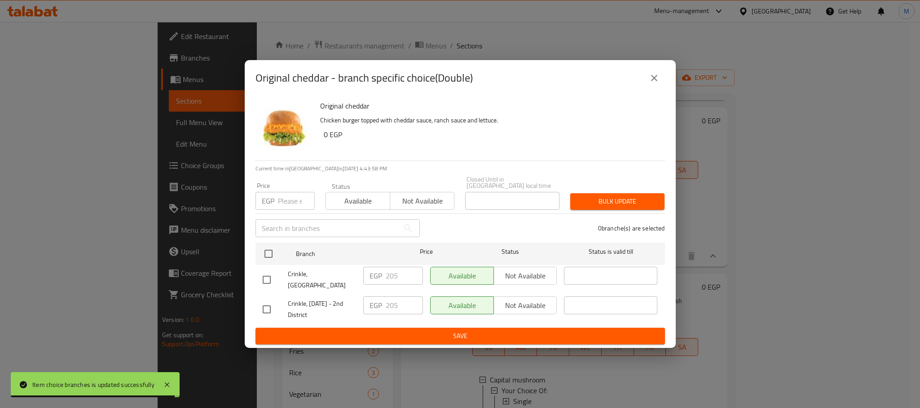
click at [272, 283] on input "checkbox" at bounding box center [266, 280] width 19 height 19
checkbox input "true"
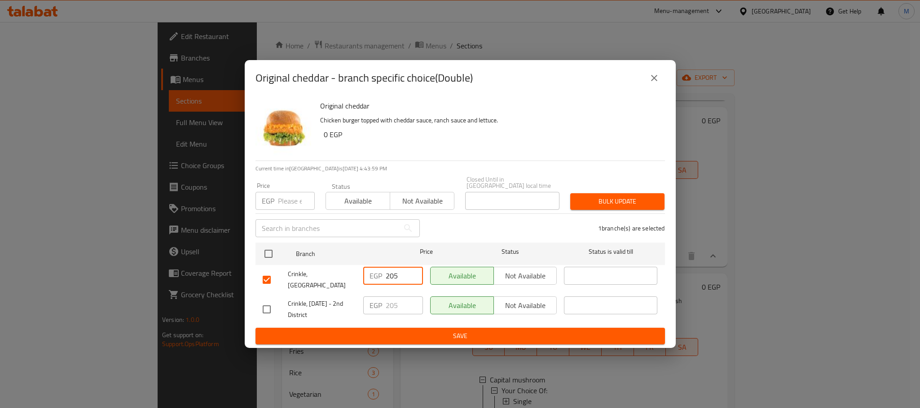
click at [391, 280] on input "205" at bounding box center [404, 276] width 37 height 18
paste input "9"
type input "295"
click at [418, 331] on span "Save" at bounding box center [460, 336] width 395 height 11
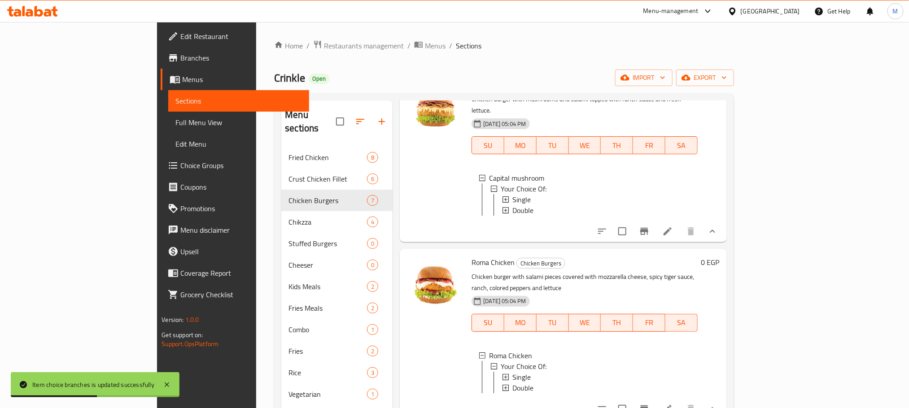
scroll to position [0, 0]
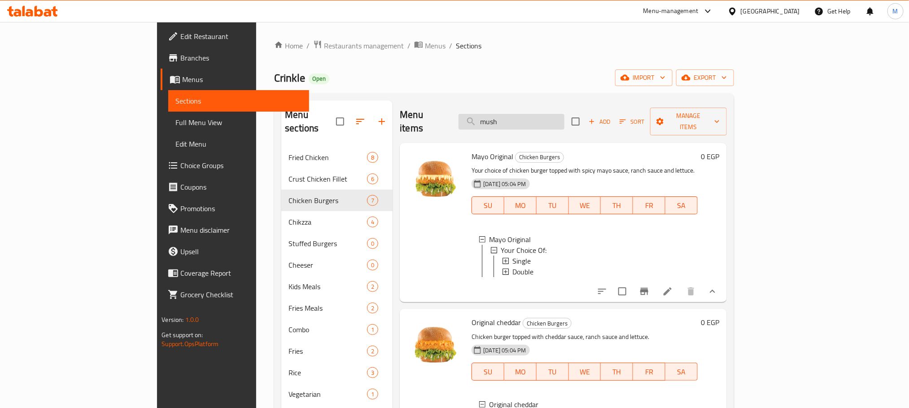
click at [565, 116] on input "mush" at bounding box center [512, 122] width 106 height 16
paste input "zinger"
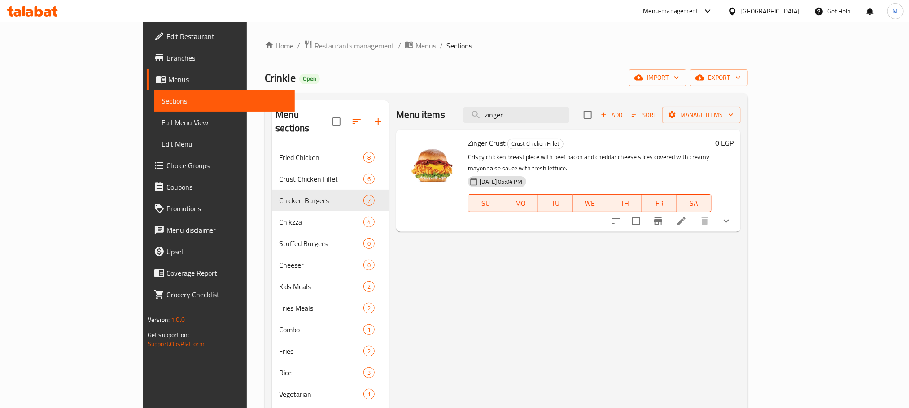
type input "zinger"
click at [741, 224] on div "Menu items zinger Add Sort Manage items Zinger Crust Crust Chicken Fillet Crisp…" at bounding box center [565, 309] width 352 height 416
click at [737, 218] on button "show more" at bounding box center [727, 222] width 22 height 22
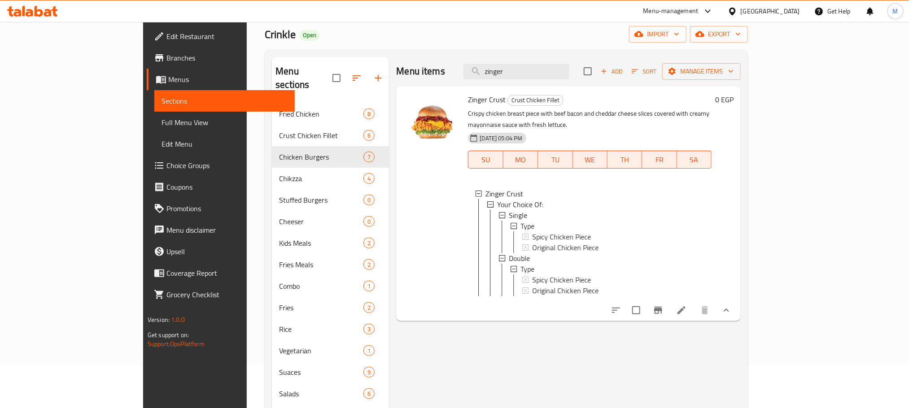
scroll to position [67, 0]
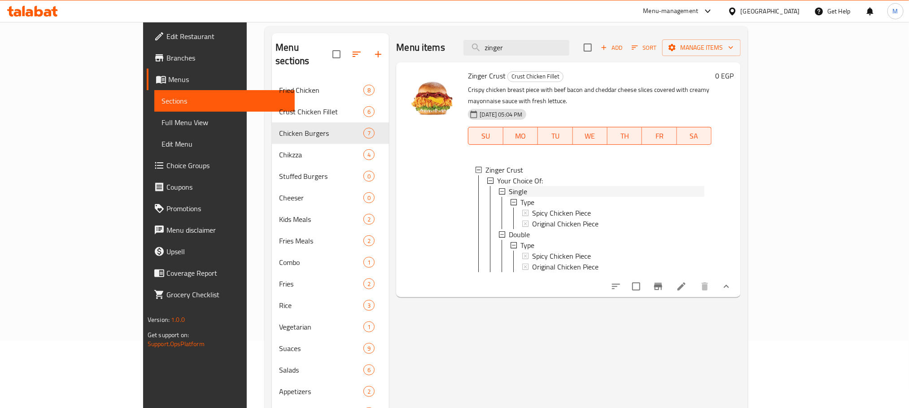
click at [509, 186] on span "Single" at bounding box center [518, 191] width 18 height 11
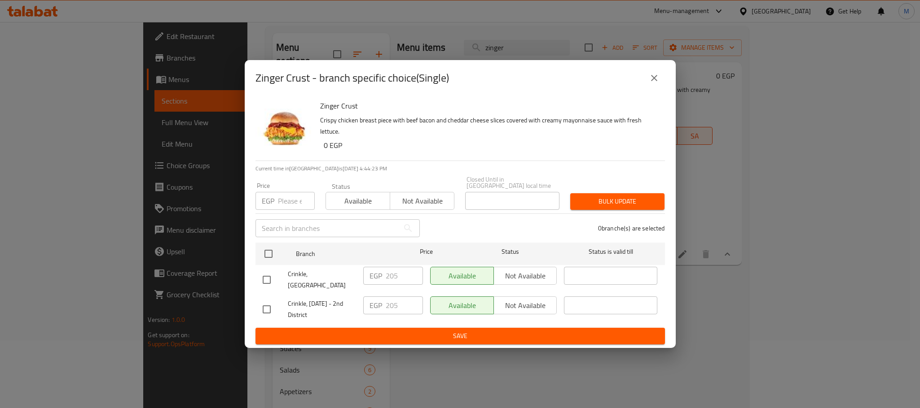
click at [269, 271] on input "checkbox" at bounding box center [266, 280] width 19 height 19
checkbox input "true"
click at [373, 275] on p "EGP" at bounding box center [375, 276] width 13 height 11
click at [388, 272] on input "205" at bounding box center [404, 276] width 37 height 18
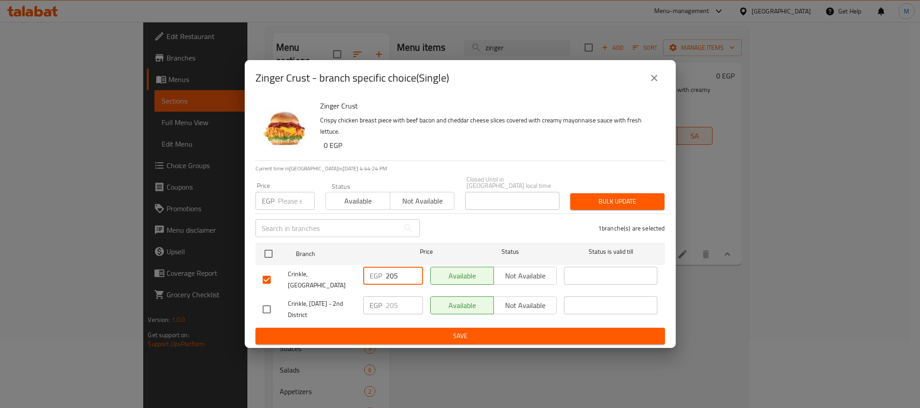
paste input "9"
type input "295"
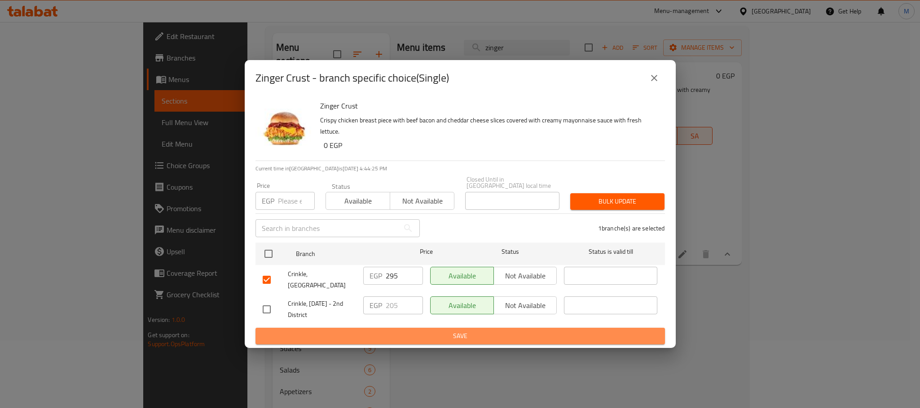
click at [425, 328] on button "Save" at bounding box center [459, 336] width 409 height 17
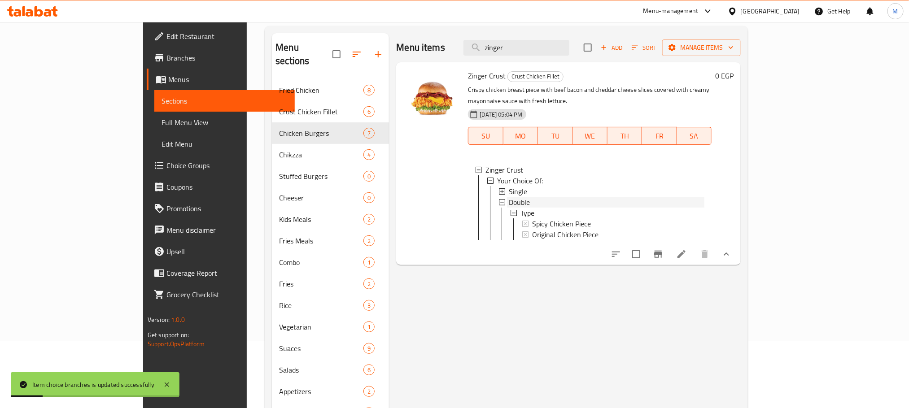
click at [522, 197] on div "Double" at bounding box center [607, 202] width 196 height 11
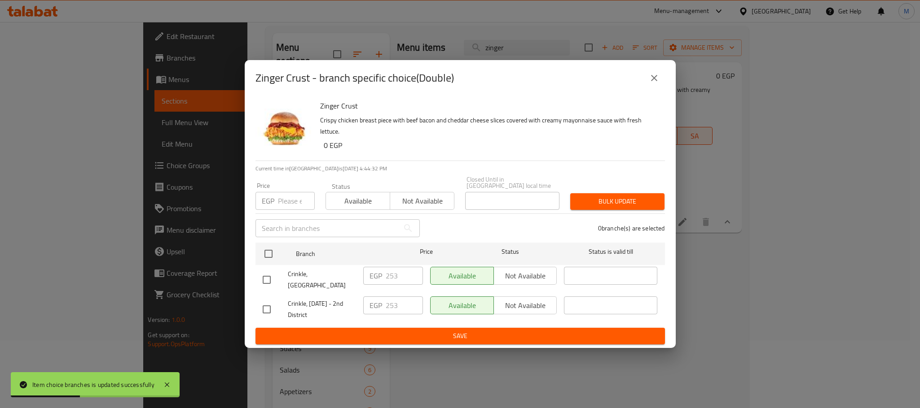
click at [263, 276] on input "checkbox" at bounding box center [266, 280] width 19 height 19
checkbox input "true"
click at [394, 275] on input "253" at bounding box center [404, 276] width 37 height 18
paste input "364"
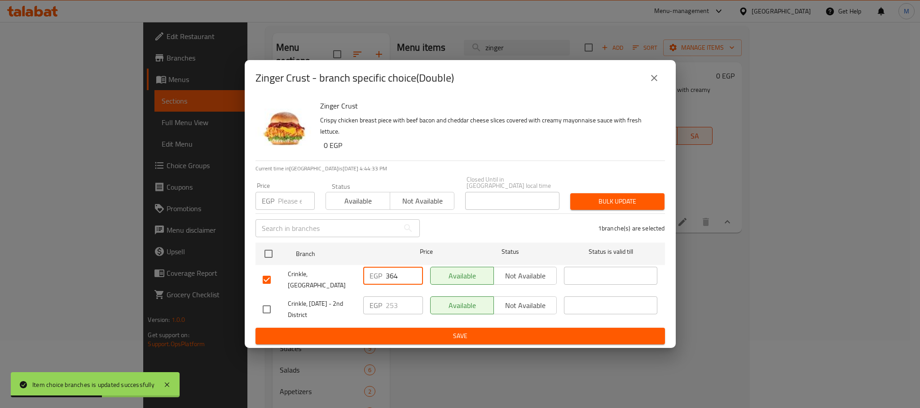
type input "364"
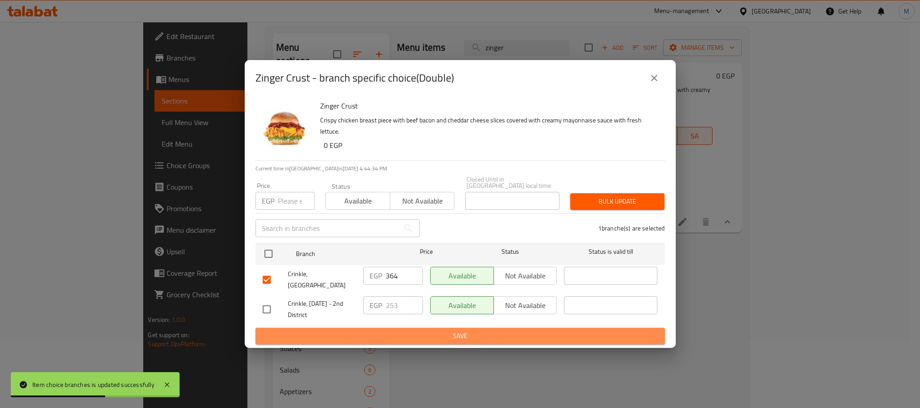
click at [406, 331] on span "Save" at bounding box center [460, 336] width 395 height 11
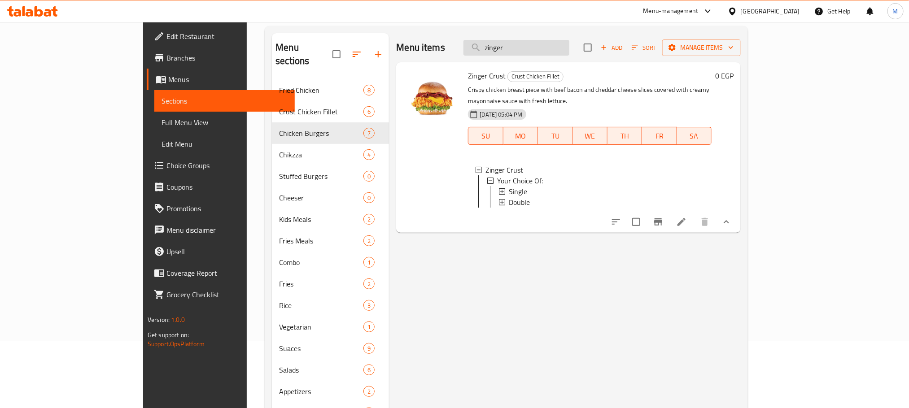
click at [570, 52] on input "zinger" at bounding box center [517, 48] width 106 height 16
paste input "دونر كراست"
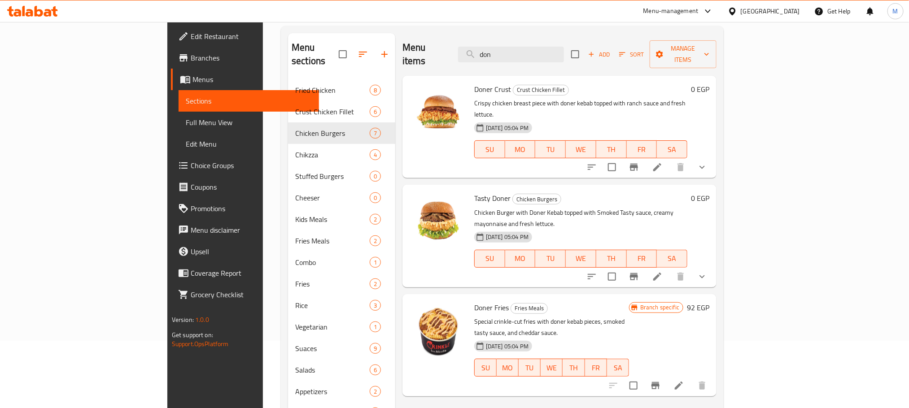
type input "don"
click at [713, 157] on button "show more" at bounding box center [703, 168] width 22 height 22
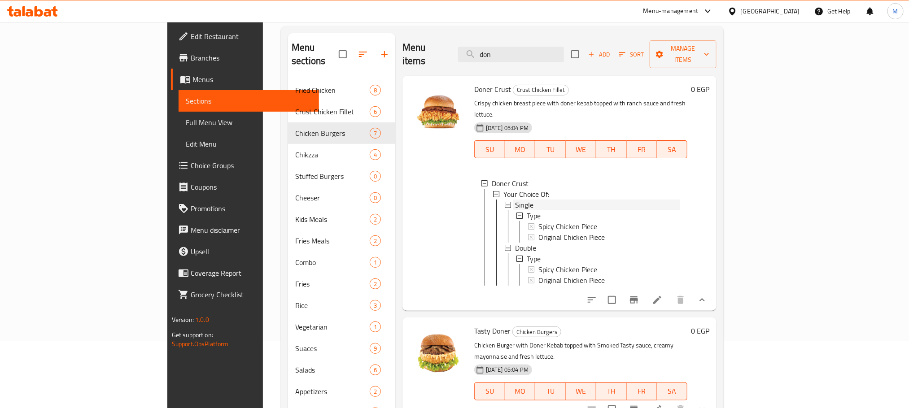
click at [515, 200] on span "Single" at bounding box center [524, 205] width 18 height 11
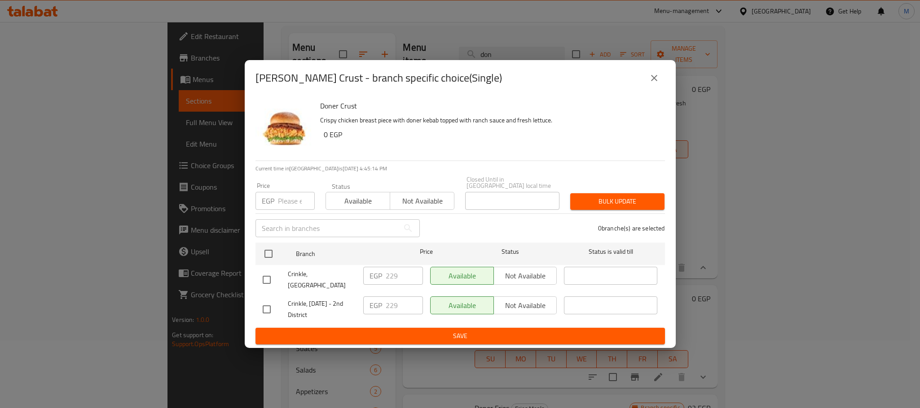
click at [267, 274] on input "checkbox" at bounding box center [266, 280] width 19 height 19
checkbox input "true"
click at [384, 272] on div "EGP 229 ​" at bounding box center [393, 276] width 60 height 18
click at [395, 272] on input "229" at bounding box center [404, 276] width 37 height 18
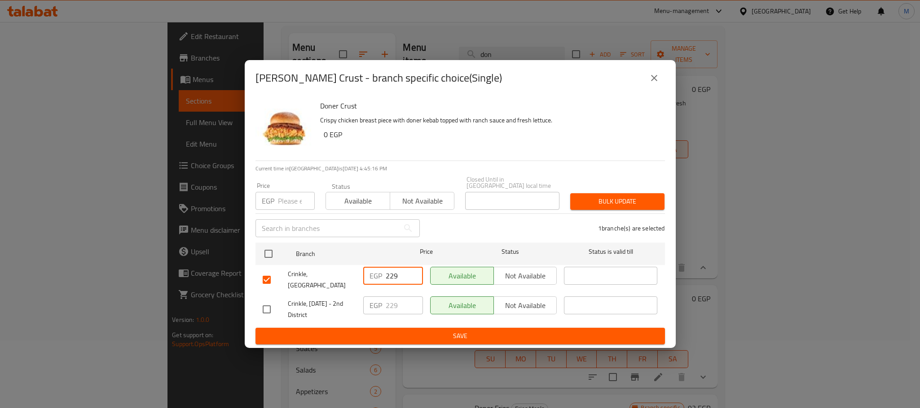
click at [395, 272] on input "229" at bounding box center [404, 276] width 37 height 18
paste input "330"
type input "330"
click at [407, 316] on div "EGP 229 ​" at bounding box center [393, 309] width 67 height 33
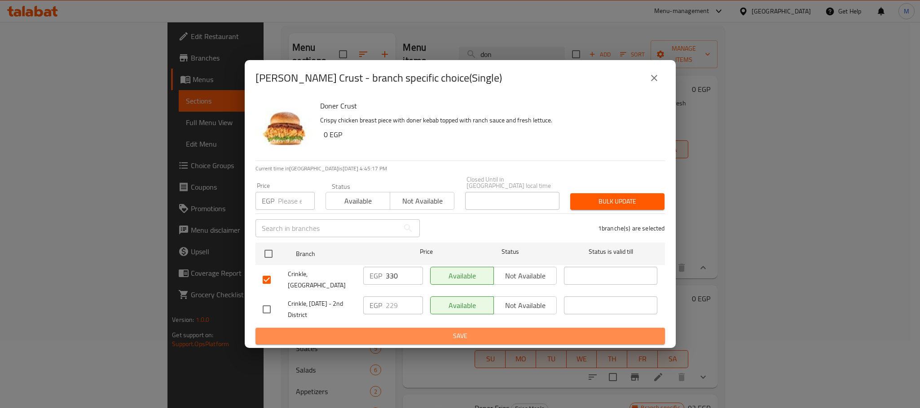
click at [411, 331] on span "Save" at bounding box center [460, 336] width 395 height 11
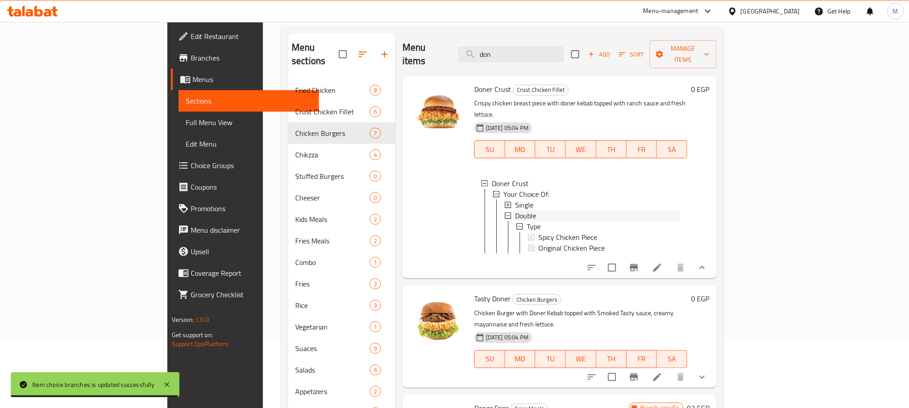
click at [513, 211] on div "Double" at bounding box center [596, 216] width 167 height 11
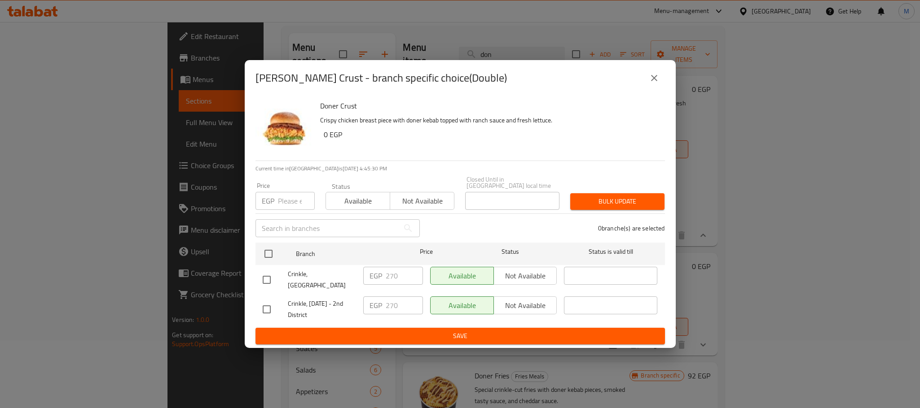
click at [263, 284] on input "checkbox" at bounding box center [266, 280] width 19 height 19
checkbox input "true"
click at [394, 273] on input "270" at bounding box center [404, 276] width 37 height 18
paste input "389"
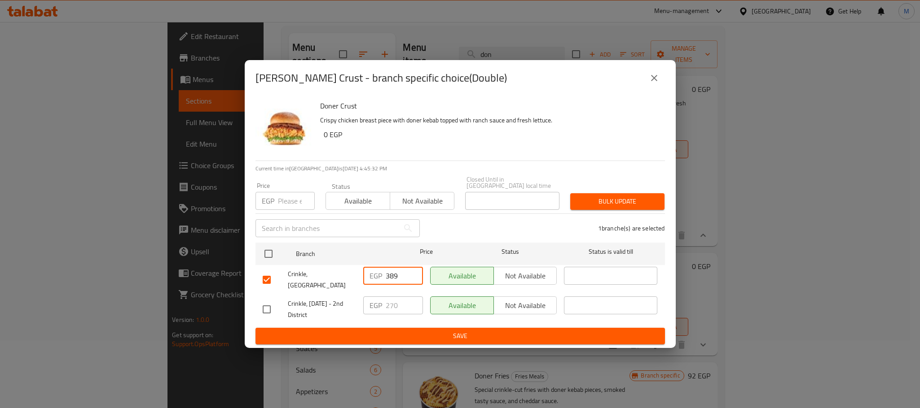
type input "389"
click at [417, 331] on span "Save" at bounding box center [460, 336] width 395 height 11
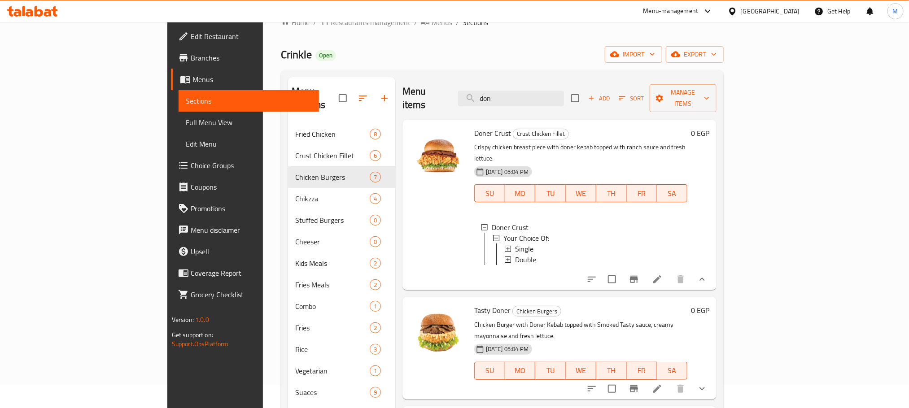
scroll to position [0, 0]
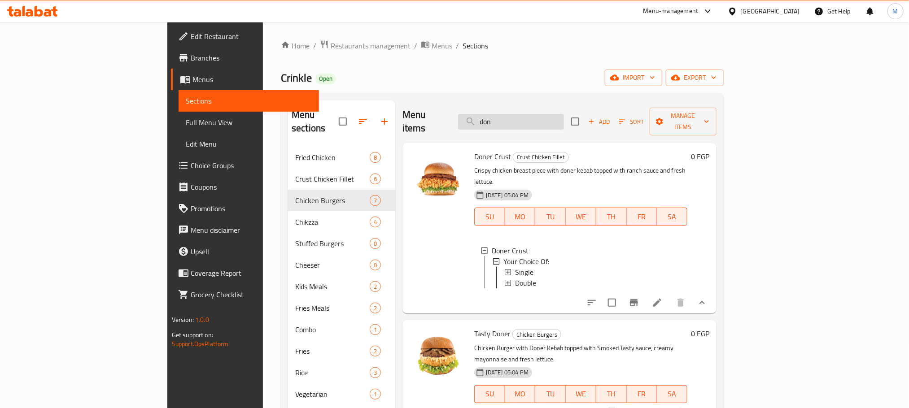
click at [564, 116] on input "don" at bounding box center [511, 122] width 106 height 16
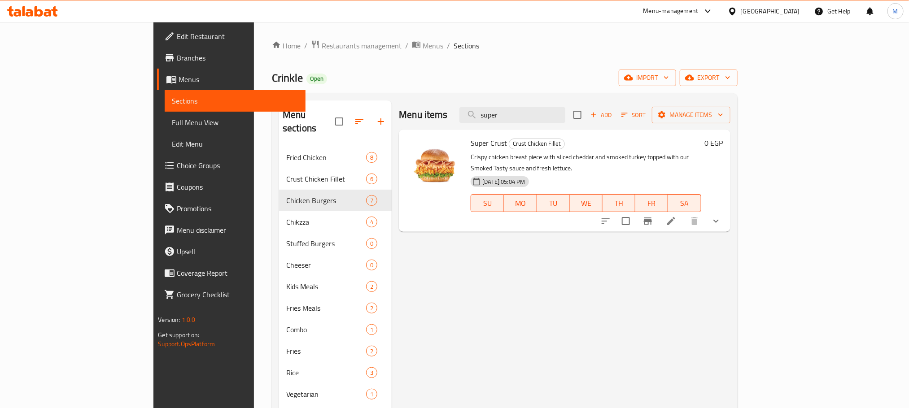
type input "super"
click at [722, 216] on icon "show more" at bounding box center [716, 221] width 11 height 11
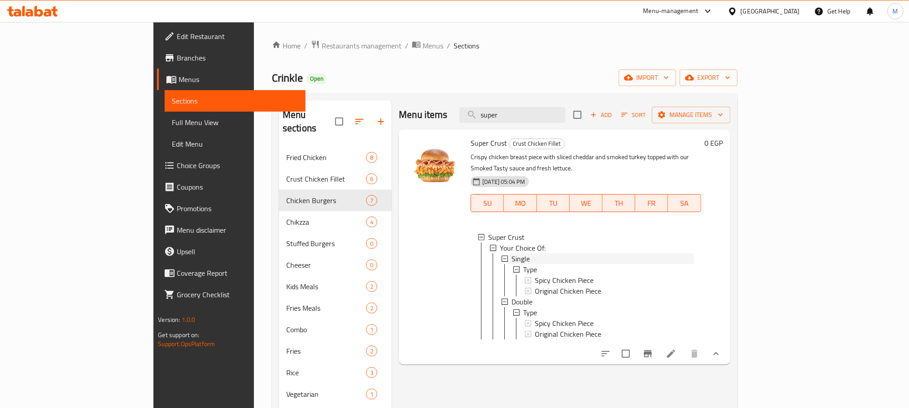
click at [512, 254] on span "Single" at bounding box center [521, 259] width 18 height 11
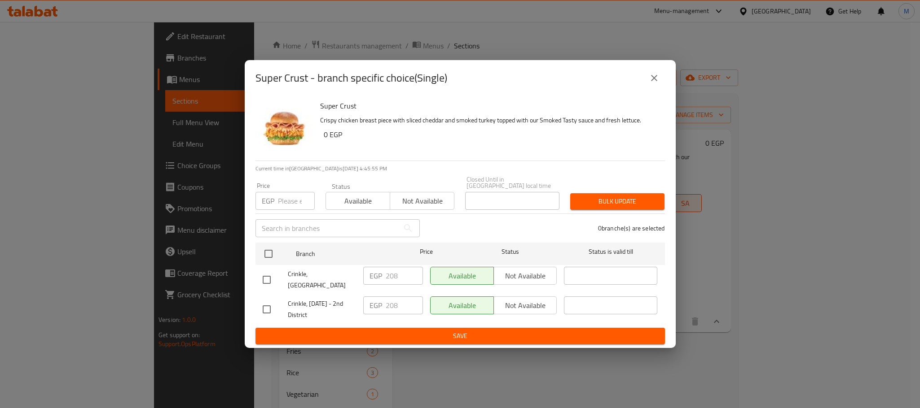
click at [267, 282] on input "checkbox" at bounding box center [266, 280] width 19 height 19
checkbox input "true"
click at [399, 283] on input "208" at bounding box center [404, 276] width 37 height 18
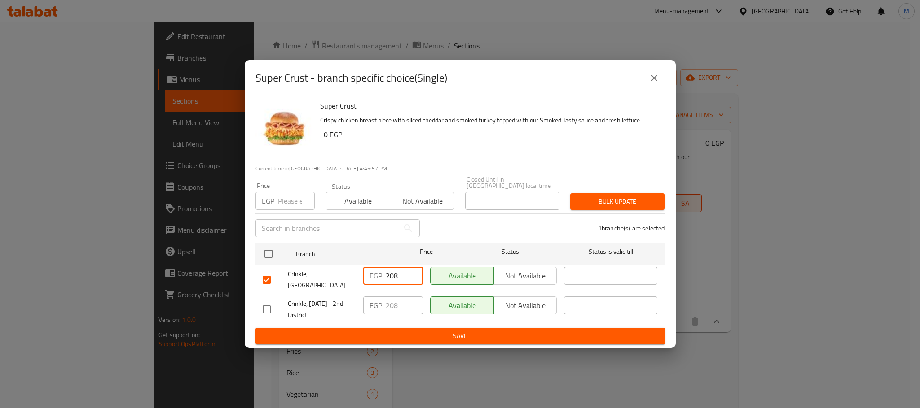
paste input "300"
type input "300"
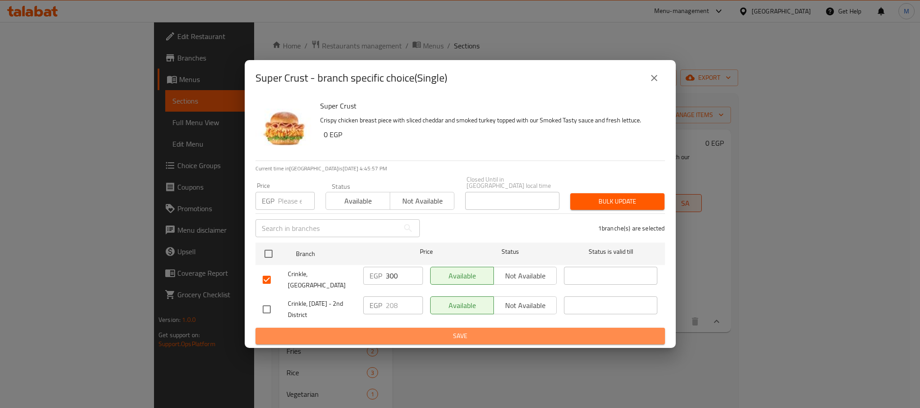
click at [415, 331] on span "Save" at bounding box center [460, 336] width 395 height 11
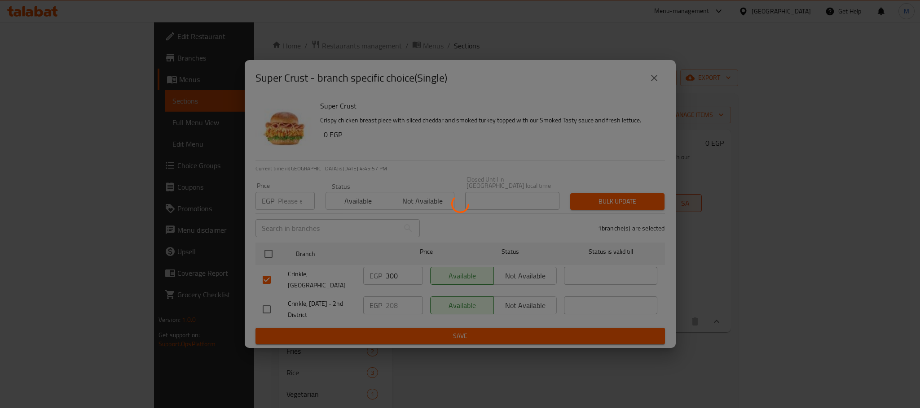
click at [418, 329] on div at bounding box center [460, 204] width 920 height 408
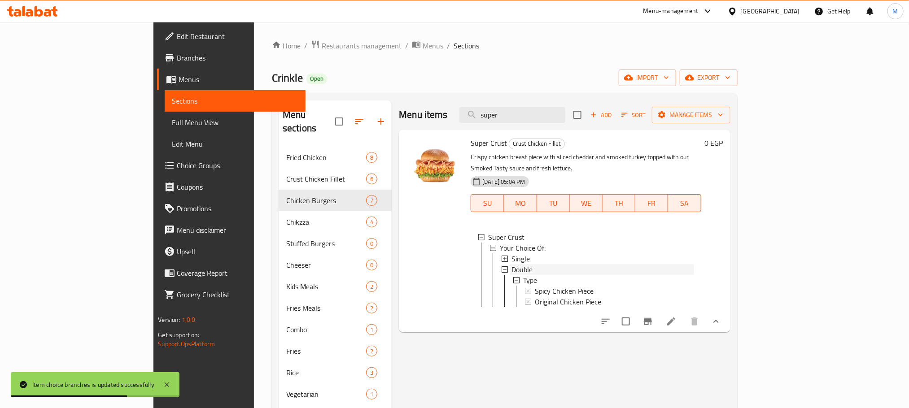
click at [512, 264] on span "Double" at bounding box center [522, 269] width 21 height 11
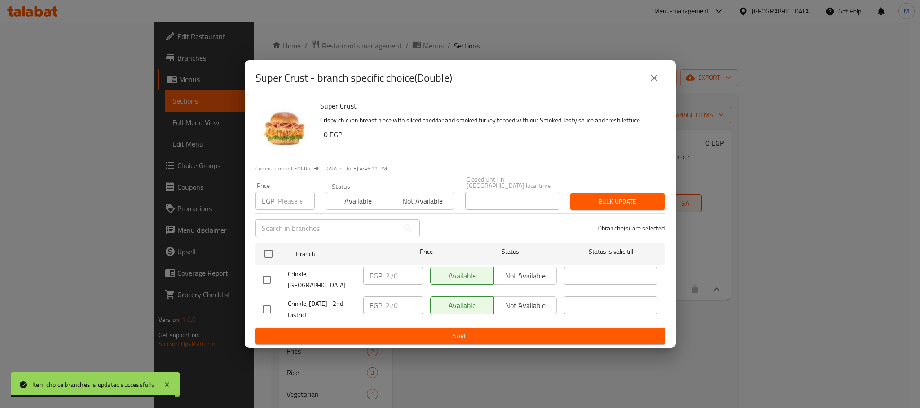
click at [266, 283] on input "checkbox" at bounding box center [266, 280] width 19 height 19
checkbox input "true"
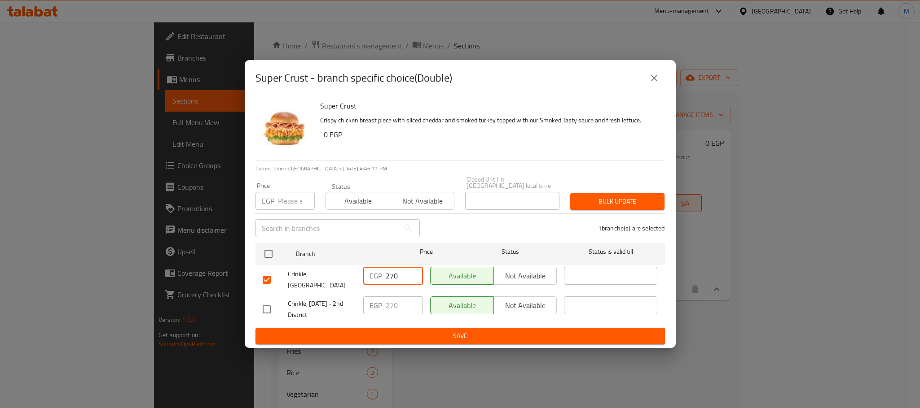
click at [388, 275] on input "270" at bounding box center [404, 276] width 37 height 18
paste input "389"
type input "389"
click at [392, 318] on div "EGP 270 ​" at bounding box center [393, 309] width 67 height 33
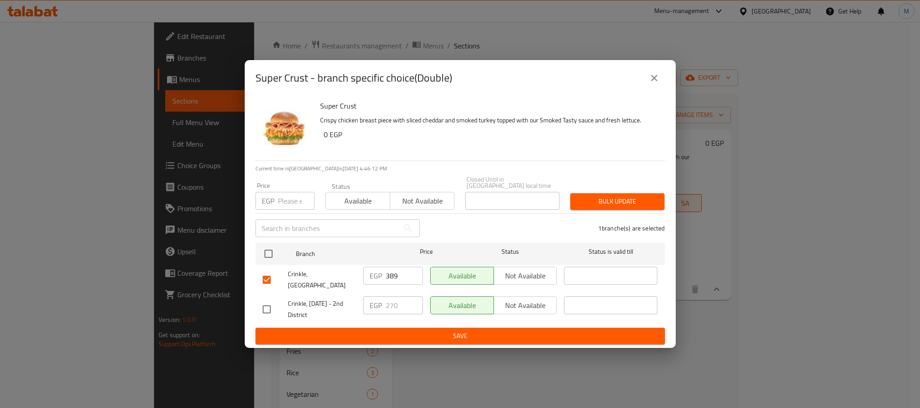
click at [397, 331] on span "Save" at bounding box center [460, 336] width 395 height 11
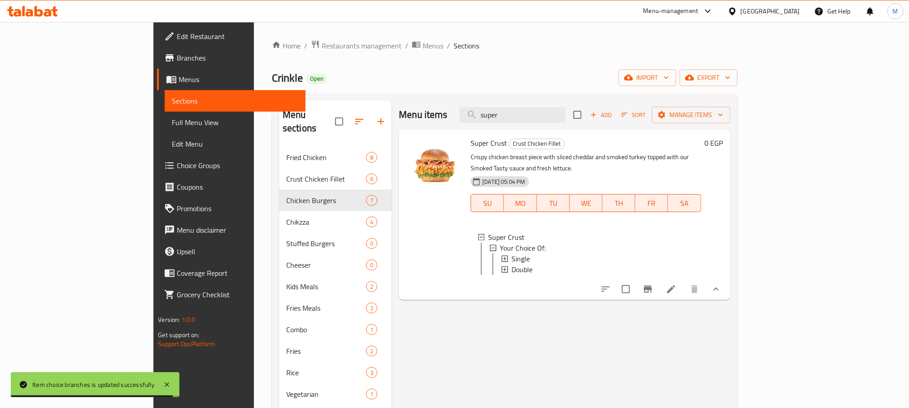
click at [552, 106] on div "Menu items super Add Sort Manage items" at bounding box center [564, 115] width 331 height 29
click at [552, 105] on div "Menu items super Add Sort Manage items" at bounding box center [564, 115] width 331 height 29
click at [553, 109] on input "super" at bounding box center [513, 115] width 106 height 16
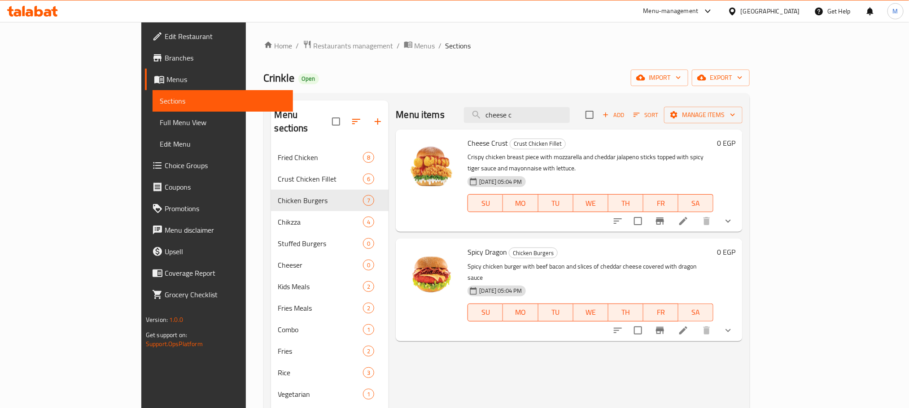
type input "cheese c"
click at [734, 216] on icon "show more" at bounding box center [728, 221] width 11 height 11
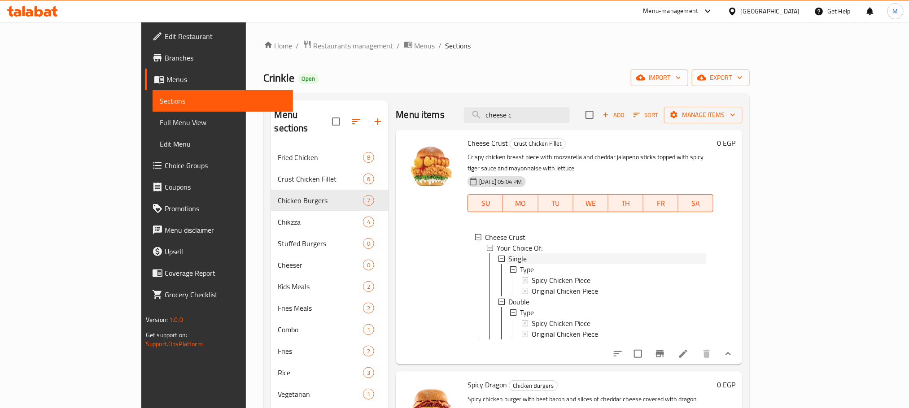
click at [509, 254] on span "Single" at bounding box center [518, 259] width 18 height 11
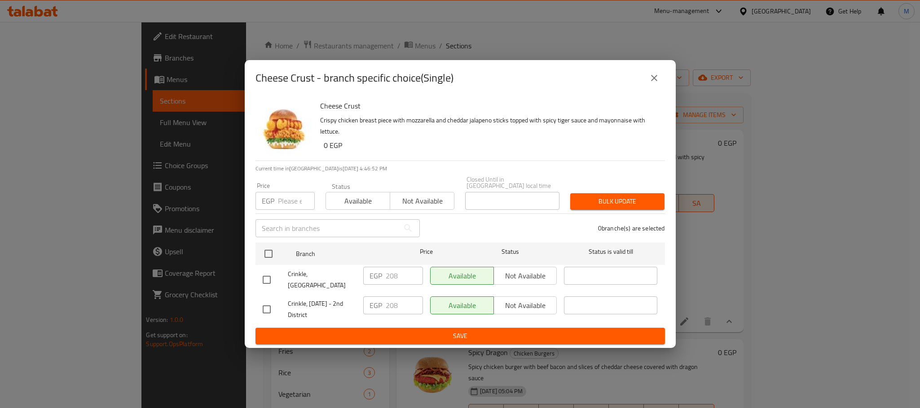
click at [267, 283] on input "checkbox" at bounding box center [266, 280] width 19 height 19
checkbox input "true"
click at [395, 267] on div "EGP 208 ​" at bounding box center [393, 279] width 67 height 33
drag, startPoint x: 395, startPoint y: 269, endPoint x: 396, endPoint y: 281, distance: 12.2
click at [395, 279] on input "208" at bounding box center [404, 276] width 37 height 18
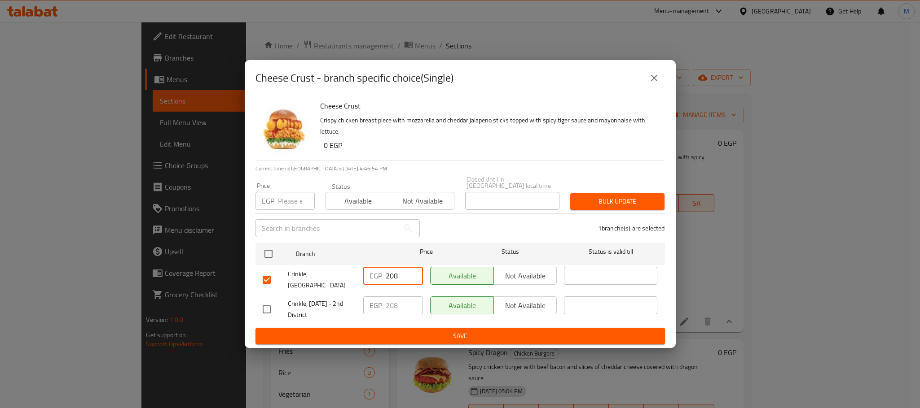
click at [396, 282] on input "208" at bounding box center [404, 276] width 37 height 18
paste input "300"
type input "300"
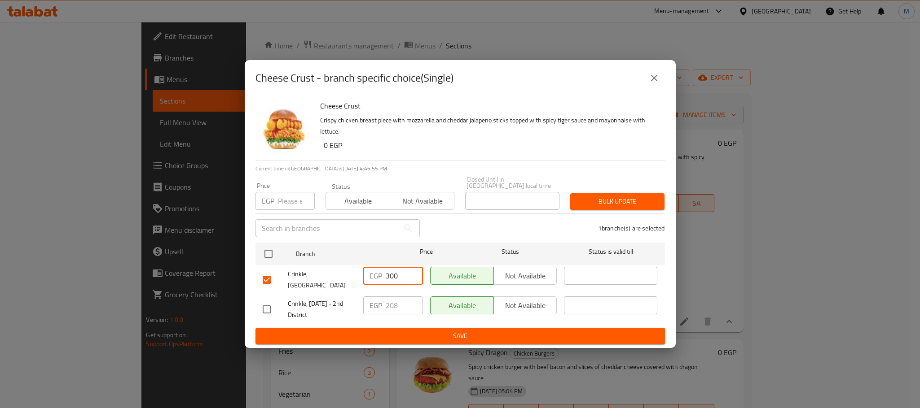
click at [382, 342] on div "Cheese Crust - branch specific choice(Single) Cheese Crust Crispy chicken breas…" at bounding box center [460, 204] width 920 height 408
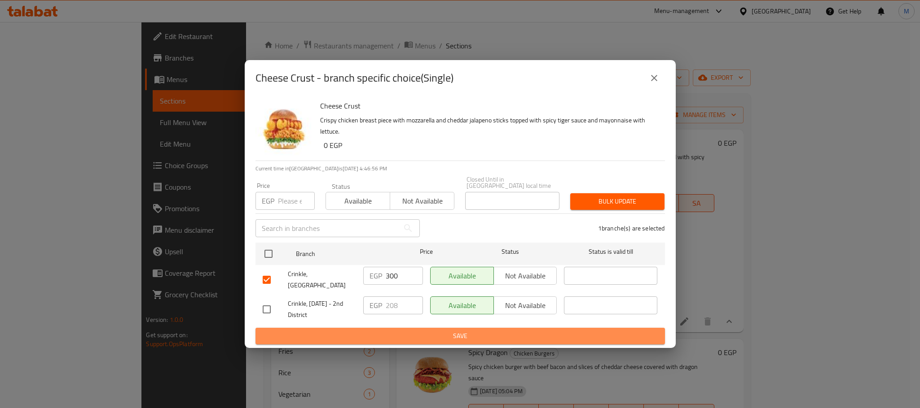
click at [384, 334] on span "Save" at bounding box center [460, 336] width 395 height 11
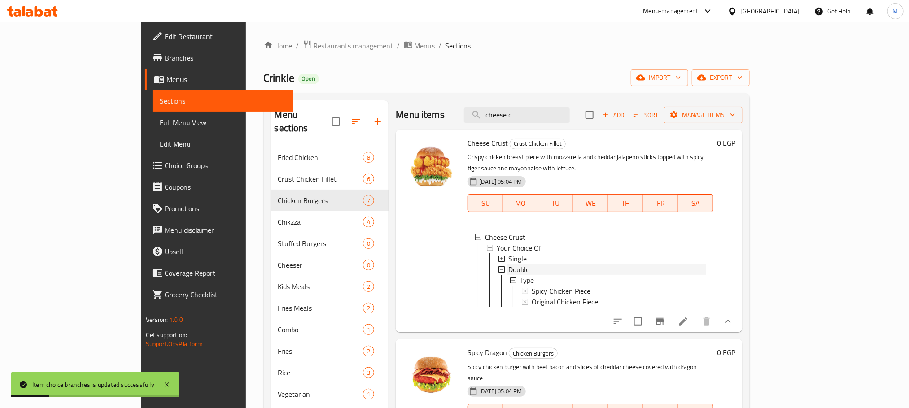
click at [509, 264] on span "Double" at bounding box center [519, 269] width 21 height 11
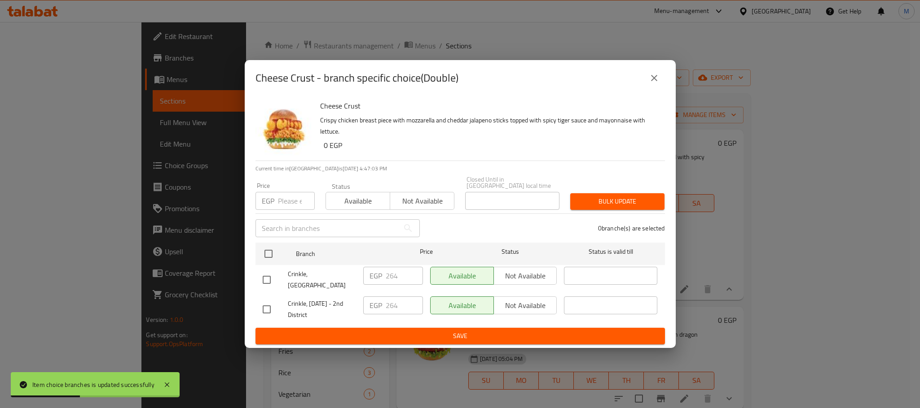
click at [274, 271] on input "checkbox" at bounding box center [266, 280] width 19 height 19
checkbox input "true"
click at [405, 275] on input "264" at bounding box center [404, 276] width 37 height 18
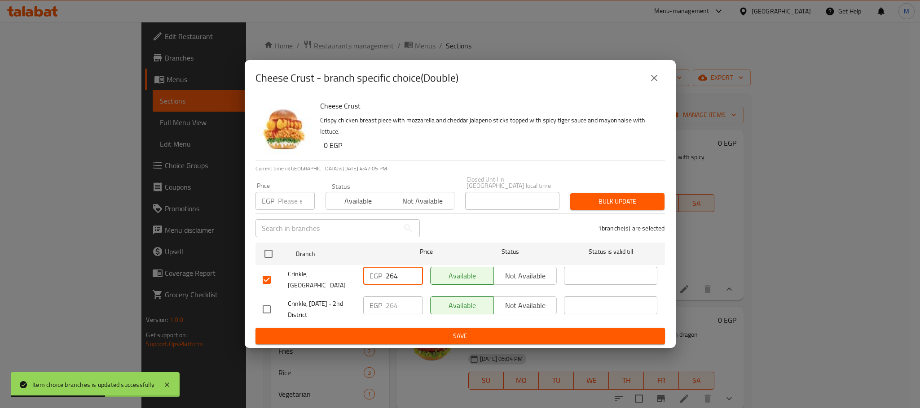
paste input "381"
type input "381"
drag, startPoint x: 415, startPoint y: 312, endPoint x: 419, endPoint y: 322, distance: 10.3
click at [417, 319] on div "EGP 264 ​" at bounding box center [393, 309] width 67 height 33
click at [419, 328] on button "Save" at bounding box center [459, 336] width 409 height 17
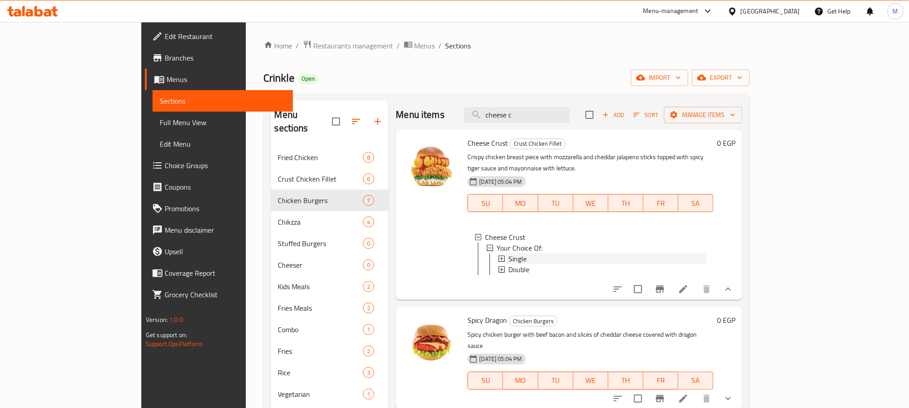
click at [509, 254] on div "Single" at bounding box center [608, 259] width 198 height 11
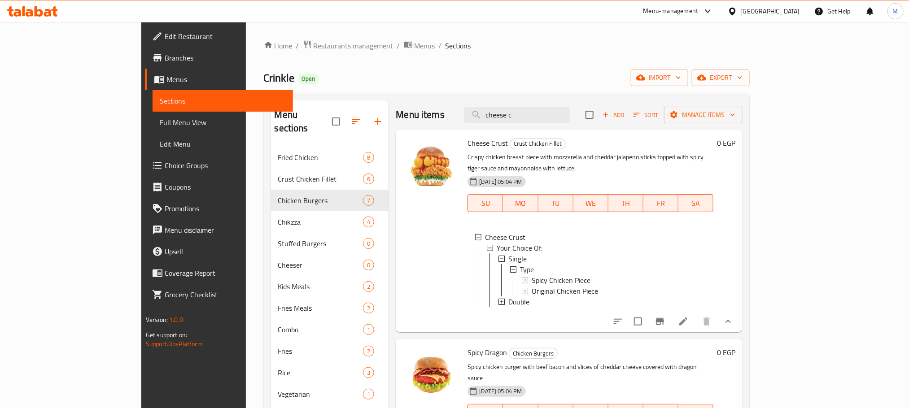
click at [517, 254] on div "Single" at bounding box center [608, 259] width 198 height 11
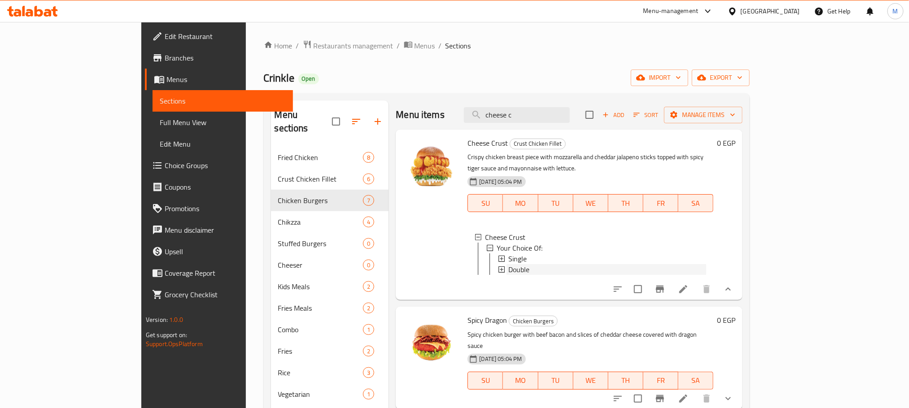
click at [518, 264] on div "Double" at bounding box center [608, 269] width 198 height 11
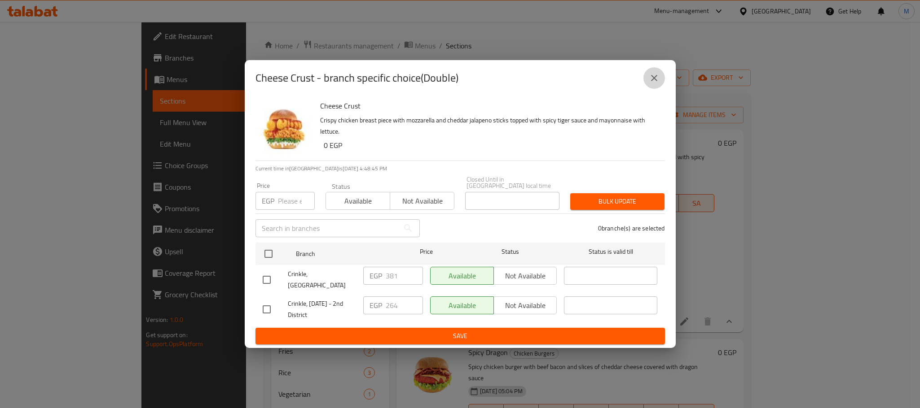
click at [655, 79] on icon "close" at bounding box center [654, 78] width 11 height 11
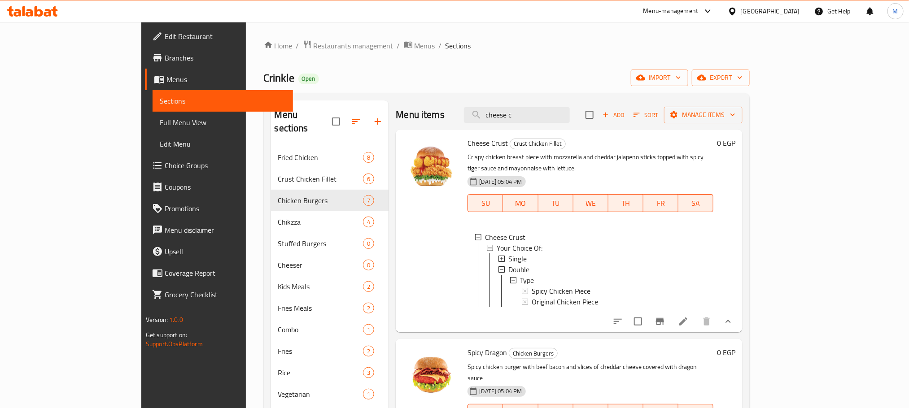
scroll to position [1, 0]
click at [570, 120] on input "cheese c" at bounding box center [517, 115] width 106 height 16
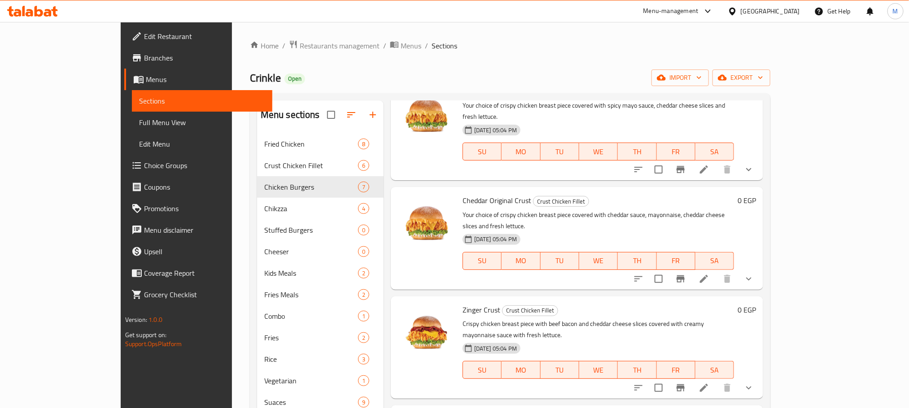
scroll to position [67, 0]
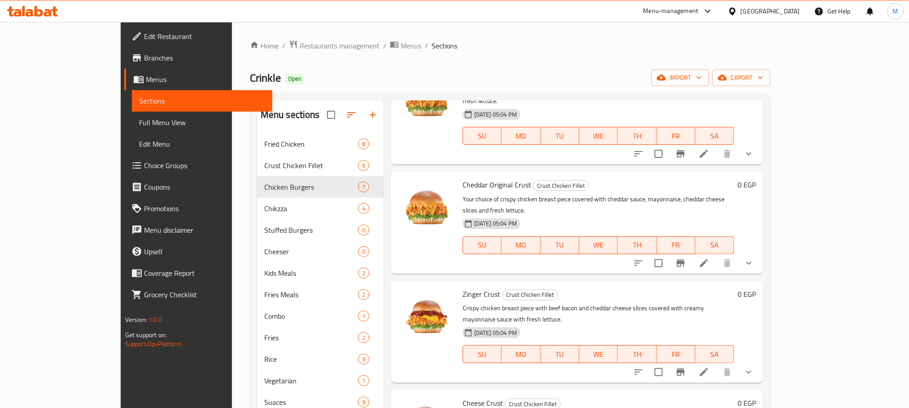
type input "ched"
click at [760, 253] on button "show more" at bounding box center [749, 264] width 22 height 22
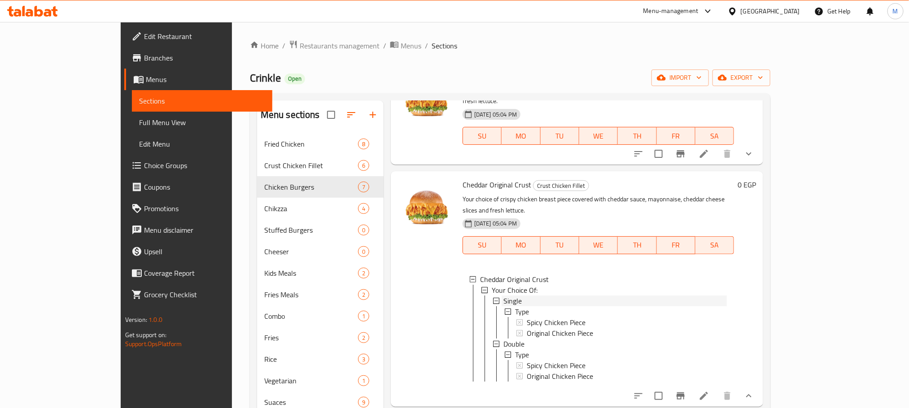
click at [504, 296] on div "Single" at bounding box center [616, 301] width 224 height 11
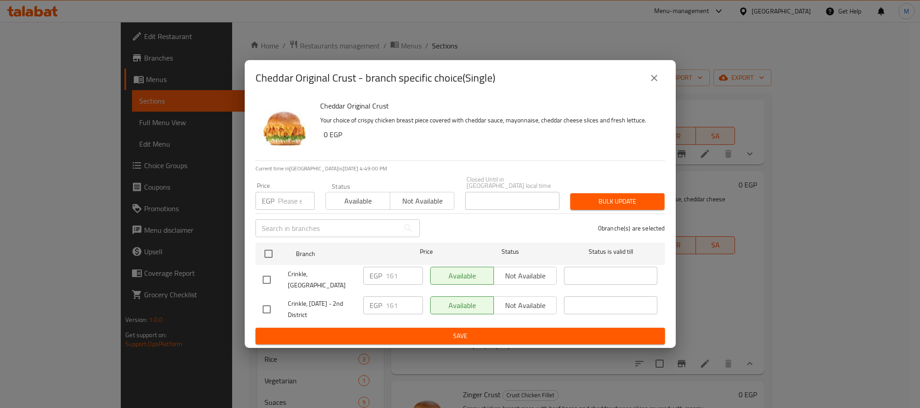
click at [270, 278] on input "checkbox" at bounding box center [266, 280] width 19 height 19
checkbox input "true"
click at [393, 278] on input "161" at bounding box center [404, 276] width 37 height 18
paste input "23"
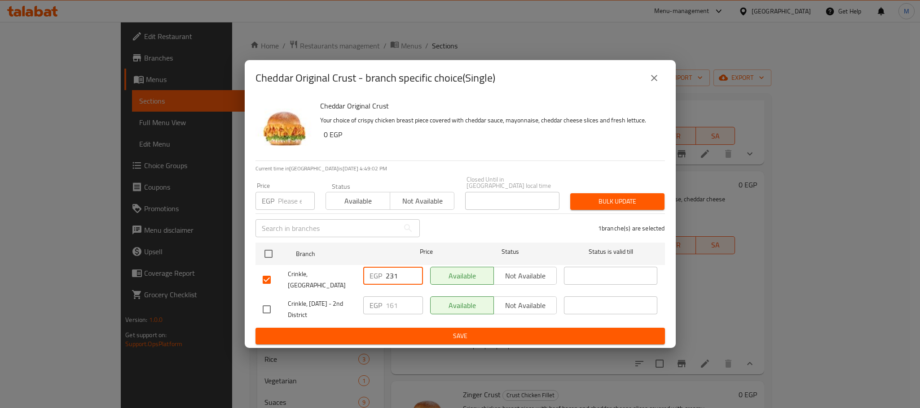
type input "231"
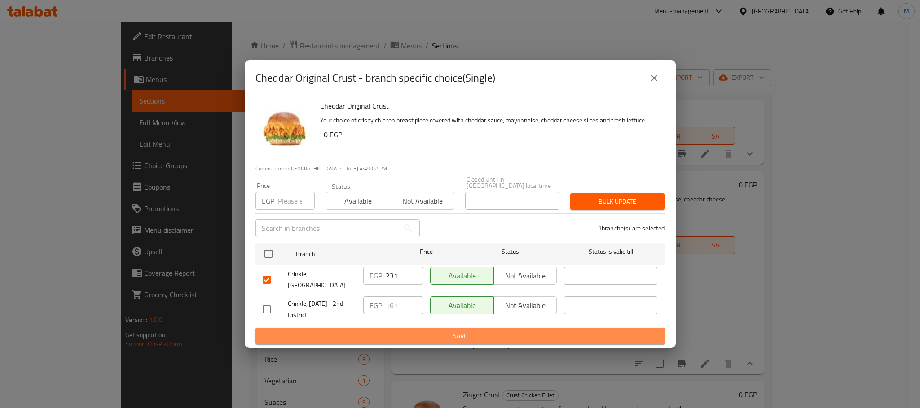
click at [405, 331] on span "Save" at bounding box center [460, 336] width 395 height 11
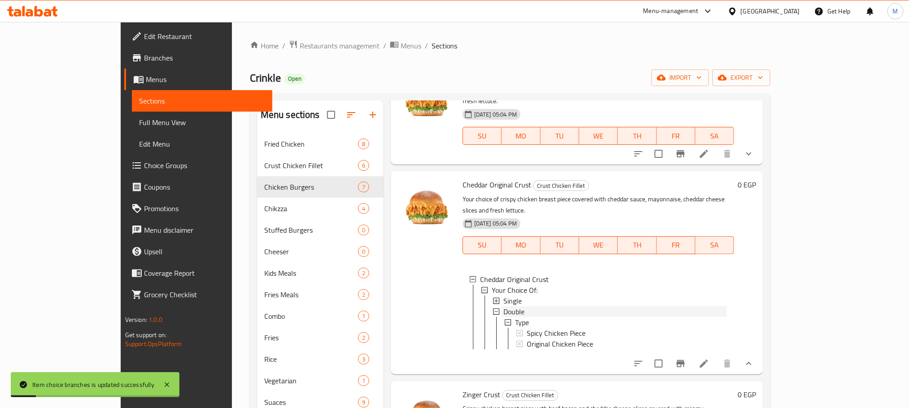
click at [504, 307] on span "Double" at bounding box center [514, 312] width 21 height 11
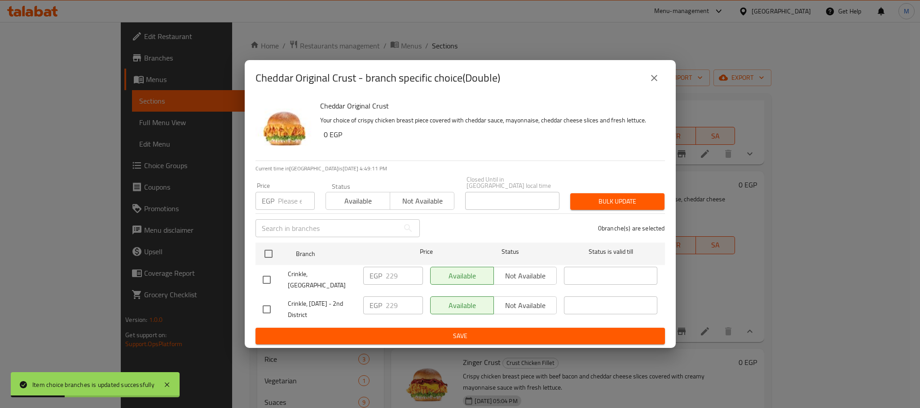
click at [269, 278] on input "checkbox" at bounding box center [266, 280] width 19 height 19
checkbox input "true"
click at [395, 268] on input "229" at bounding box center [404, 276] width 37 height 18
paste input "330"
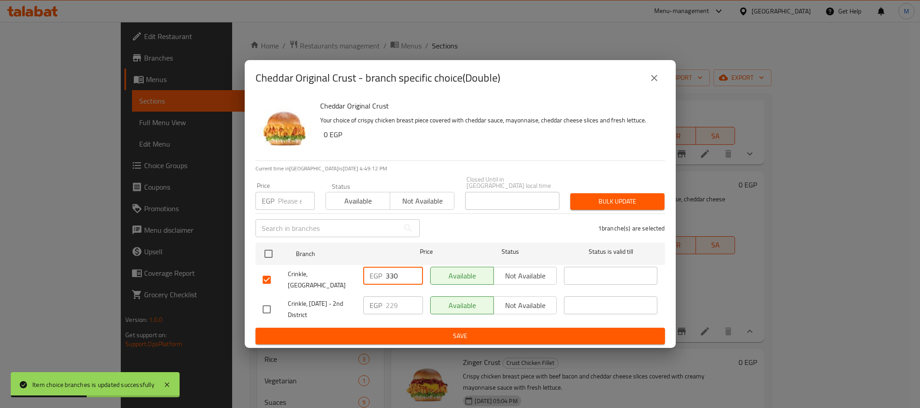
type input "330"
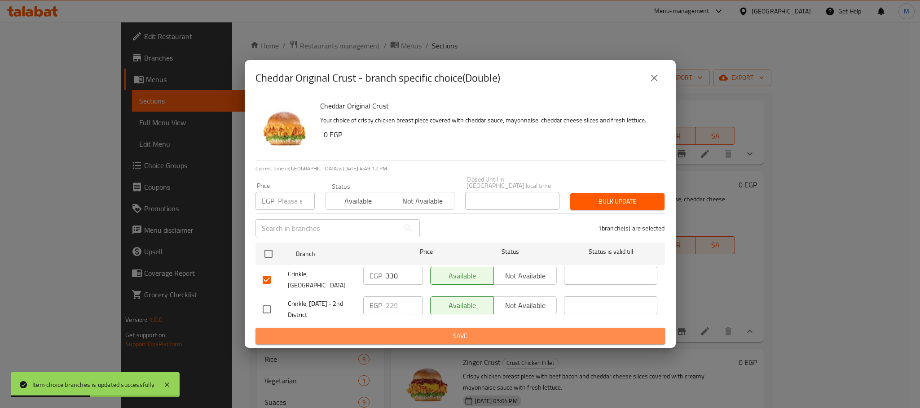
click at [410, 332] on span "Save" at bounding box center [460, 336] width 395 height 11
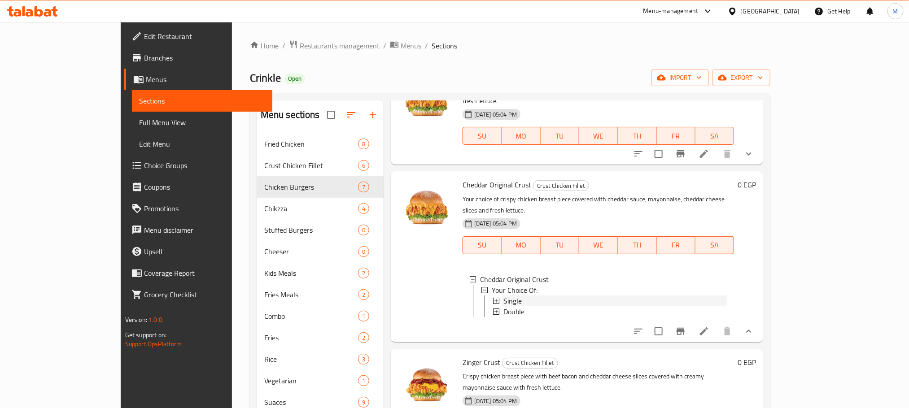
click at [546, 296] on div "Single" at bounding box center [616, 301] width 224 height 11
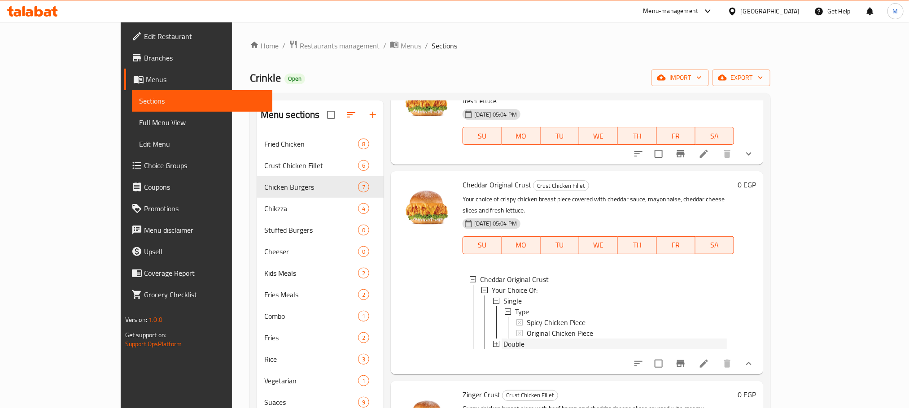
click at [504, 339] on span "Double" at bounding box center [514, 344] width 21 height 11
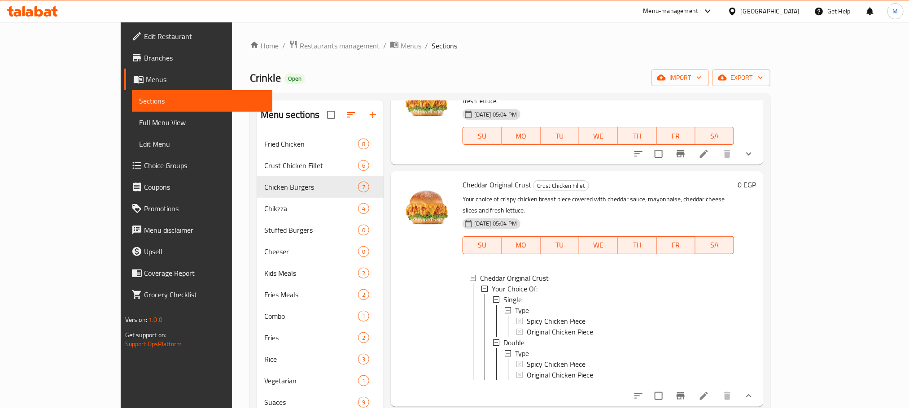
scroll to position [269, 0]
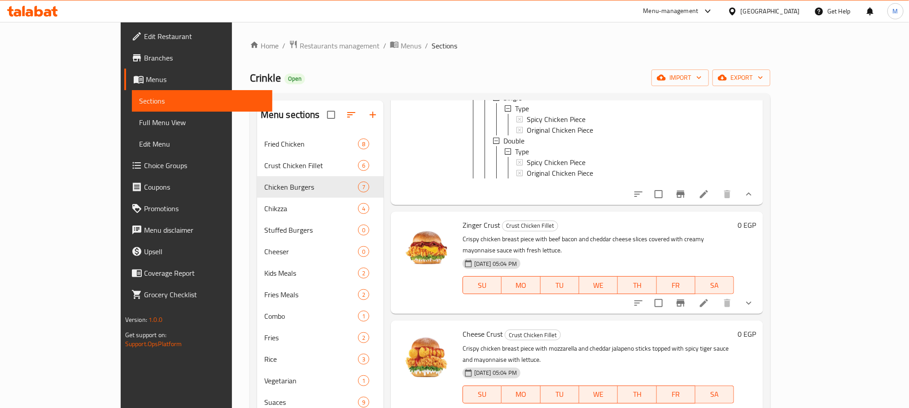
click at [656, 182] on div "Cheddar Original Crust Crust Chicken Fillet Your choice of crispy chicken breas…" at bounding box center [598, 87] width 279 height 228
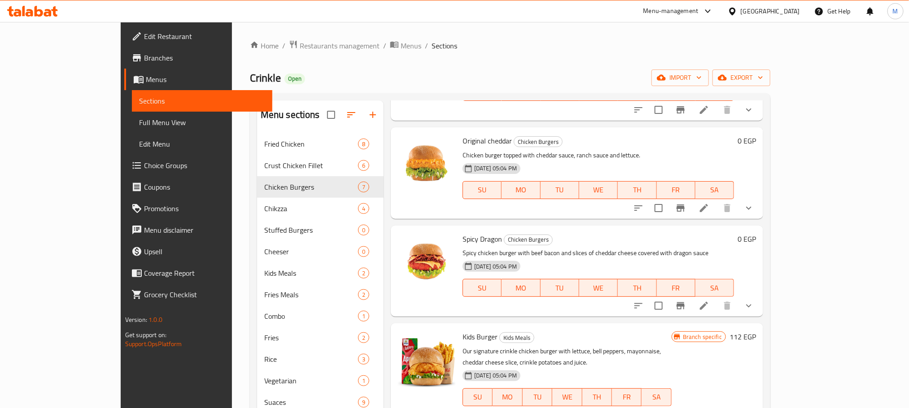
scroll to position [0, 0]
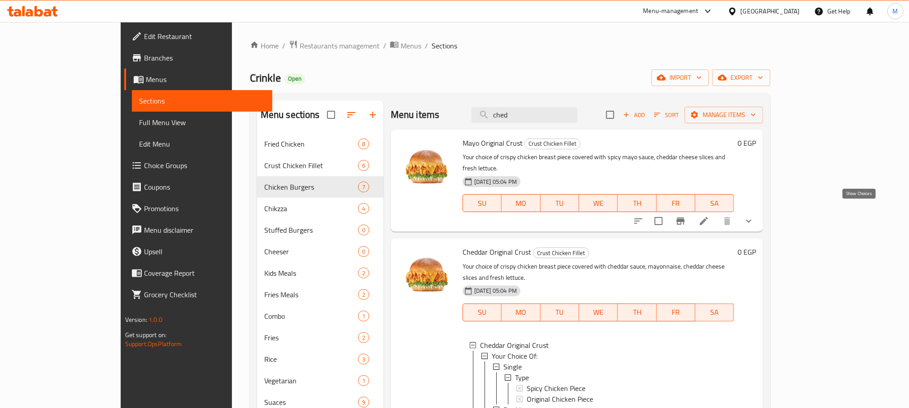
click at [755, 216] on icon "show more" at bounding box center [749, 221] width 11 height 11
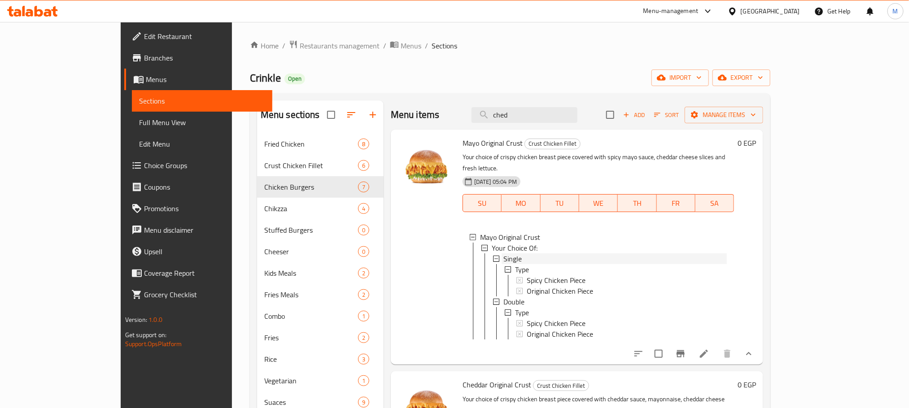
click at [504, 254] on span "Single" at bounding box center [513, 259] width 18 height 11
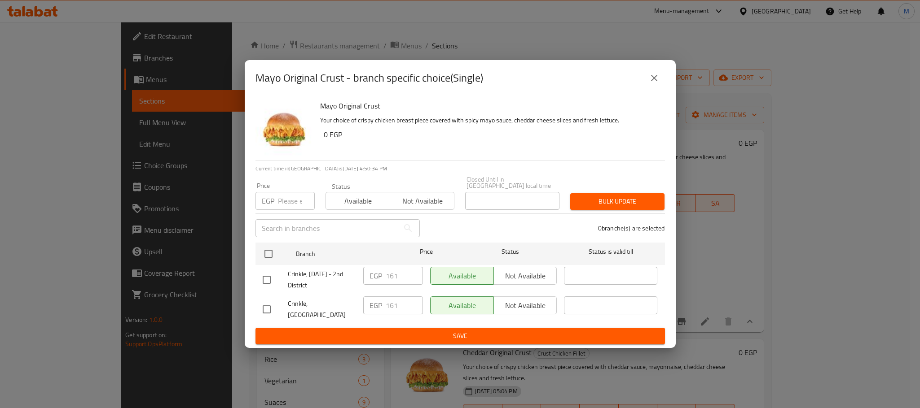
click at [268, 300] on input "checkbox" at bounding box center [266, 309] width 19 height 19
checkbox input "true"
click at [396, 303] on input "161" at bounding box center [404, 306] width 37 height 18
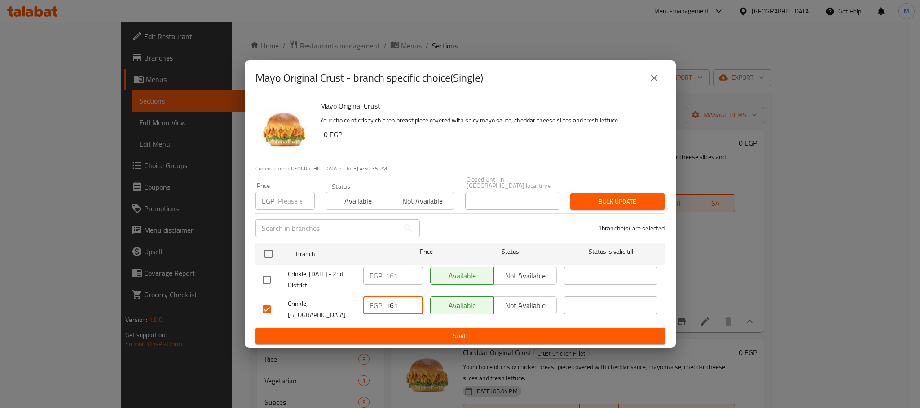
paste input "23"
type input "231"
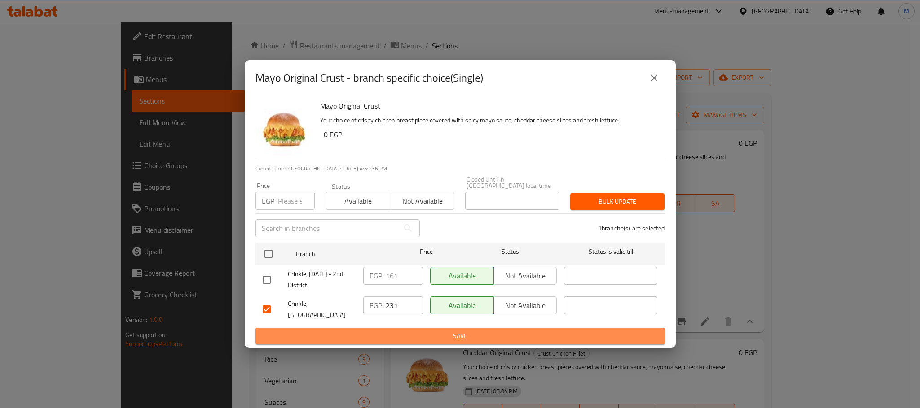
click at [413, 328] on button "Save" at bounding box center [459, 336] width 409 height 17
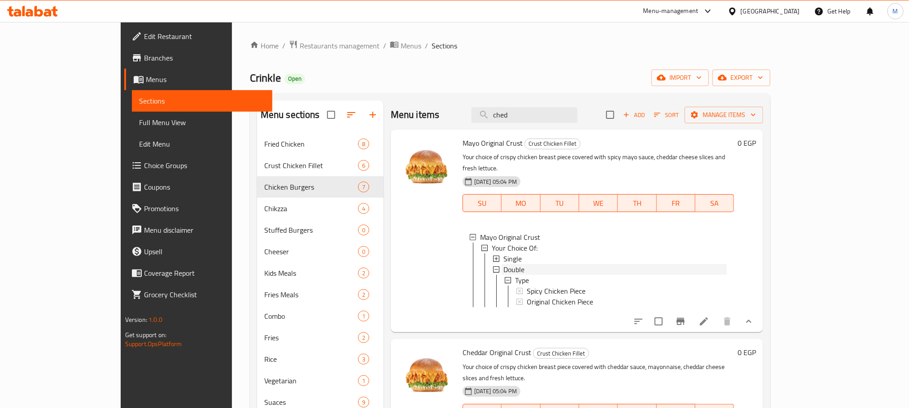
click at [504, 264] on span "Double" at bounding box center [514, 269] width 21 height 11
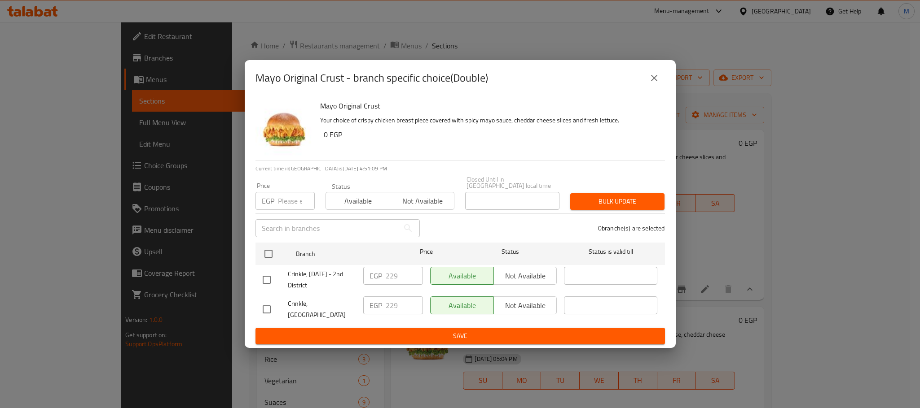
click at [271, 313] on input "checkbox" at bounding box center [266, 309] width 19 height 19
checkbox input "true"
click at [390, 305] on input "229" at bounding box center [404, 306] width 37 height 18
paste input "330"
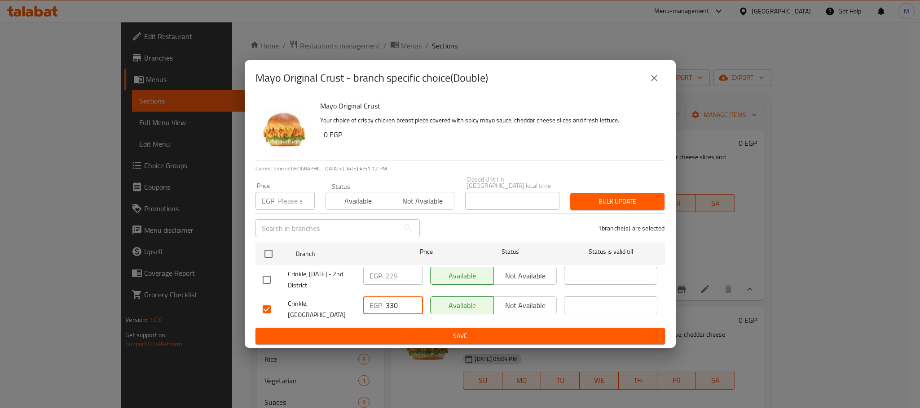
type input "330"
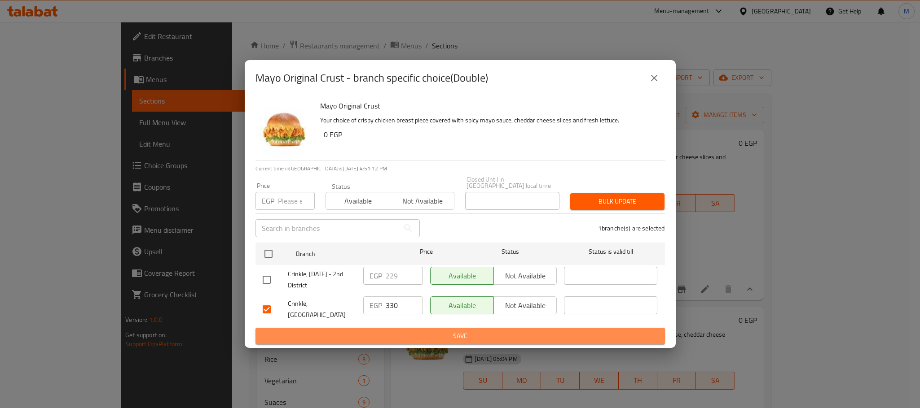
click at [426, 328] on button "Save" at bounding box center [459, 336] width 409 height 17
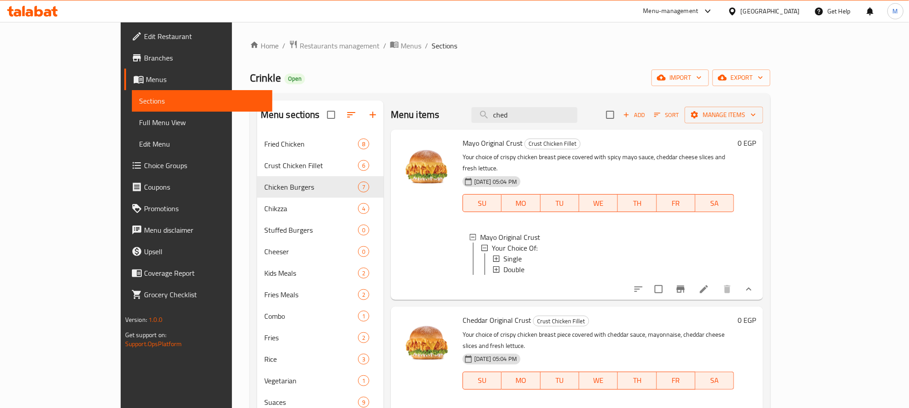
click at [504, 264] on span "Double" at bounding box center [514, 269] width 21 height 11
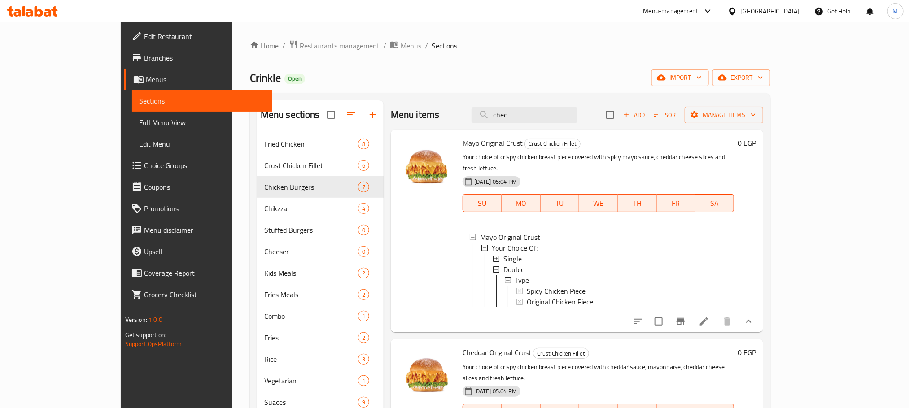
click at [504, 264] on div "Double" at bounding box center [616, 269] width 224 height 11
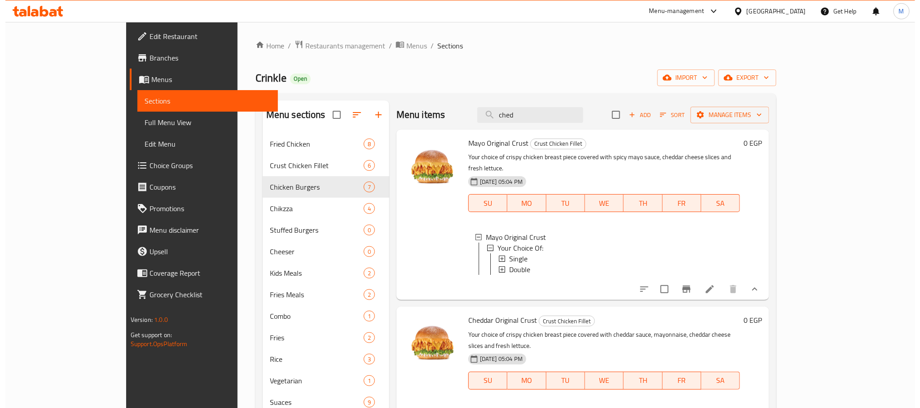
scroll to position [135, 0]
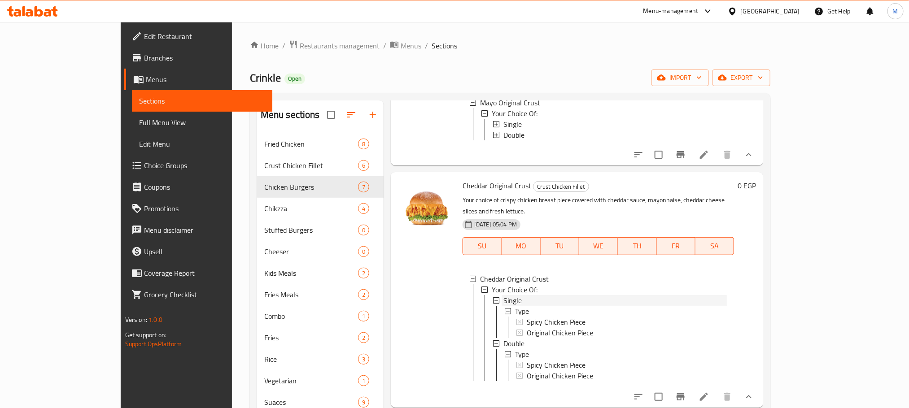
click at [504, 295] on span "Single" at bounding box center [513, 300] width 18 height 11
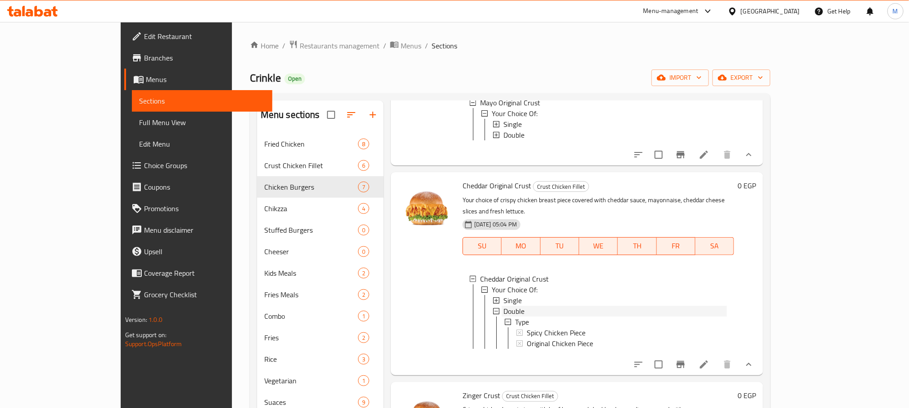
click at [504, 306] on div "Double" at bounding box center [616, 311] width 224 height 11
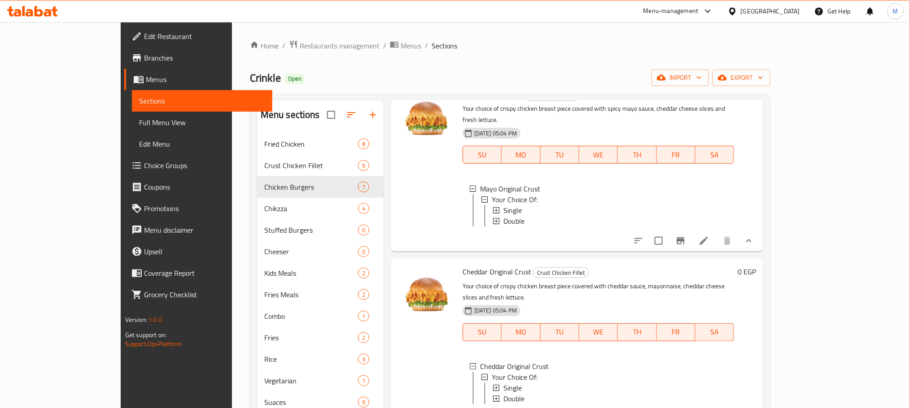
scroll to position [0, 0]
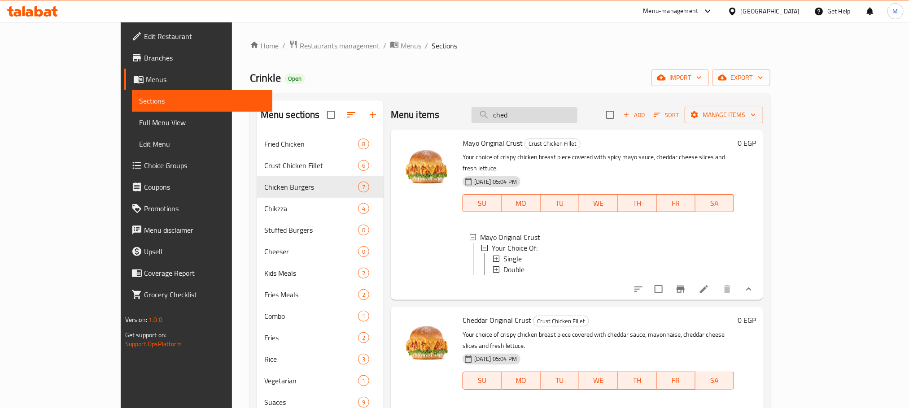
click at [556, 110] on input "ched" at bounding box center [525, 115] width 106 height 16
paste input "[PERSON_NAME]"
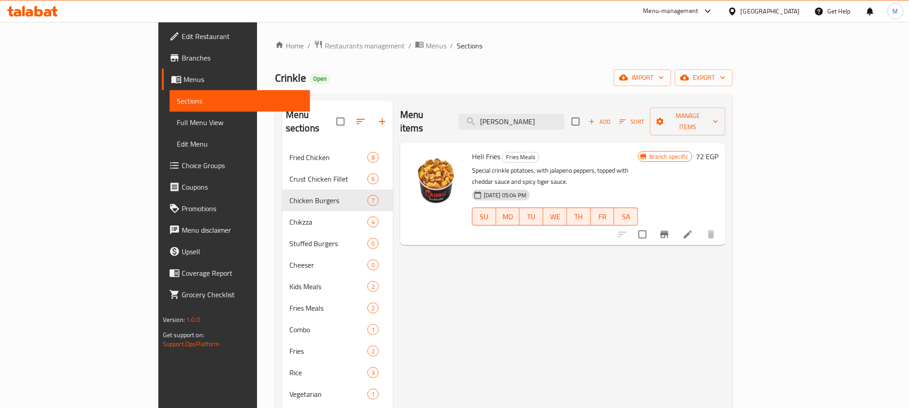
type input "[PERSON_NAME]"
click at [670, 229] on icon "Branch-specific-item" at bounding box center [664, 234] width 11 height 11
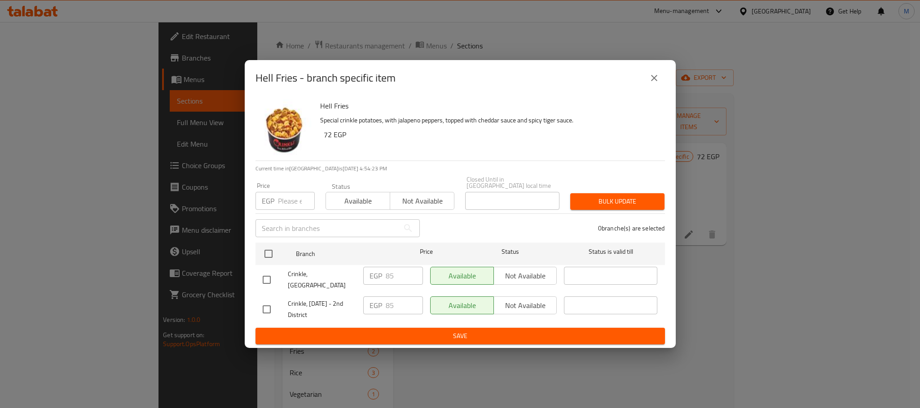
click at [272, 271] on input "checkbox" at bounding box center [266, 280] width 19 height 19
checkbox input "true"
click at [404, 281] on input "85" at bounding box center [404, 276] width 37 height 18
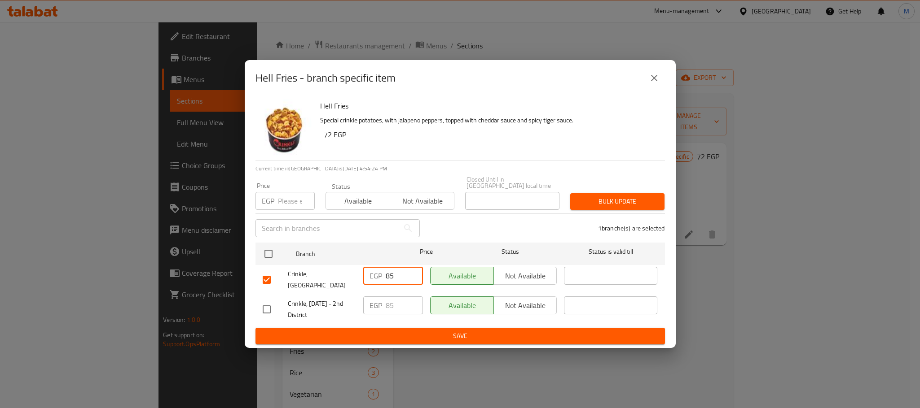
paste input "122"
type input "122"
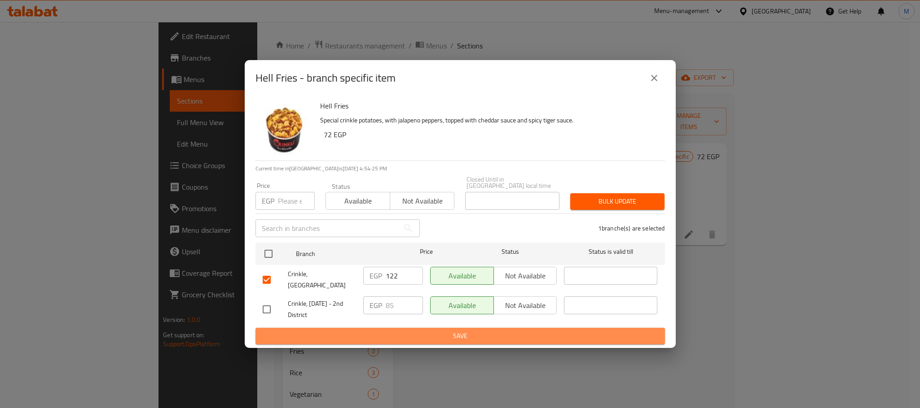
click at [411, 331] on span "Save" at bounding box center [460, 336] width 395 height 11
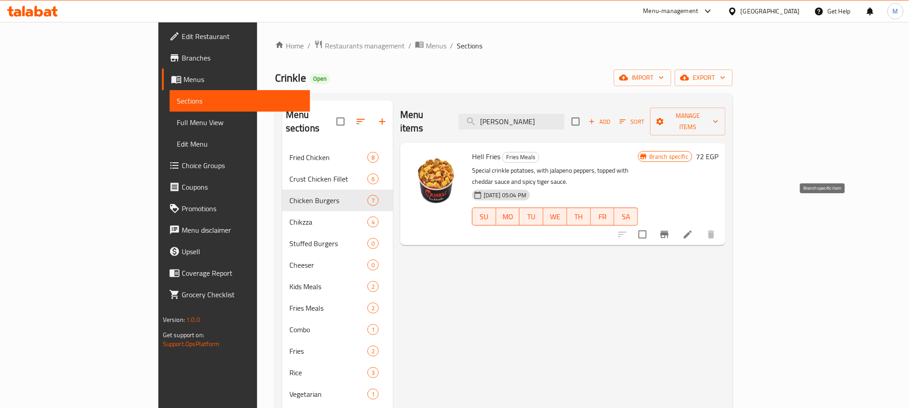
click at [669, 231] on icon "Branch-specific-item" at bounding box center [665, 234] width 8 height 7
click at [579, 124] on div "Menu items هيل فرايز Add Sort Manage items" at bounding box center [562, 122] width 325 height 43
click at [565, 123] on input "[PERSON_NAME]" at bounding box center [512, 122] width 106 height 16
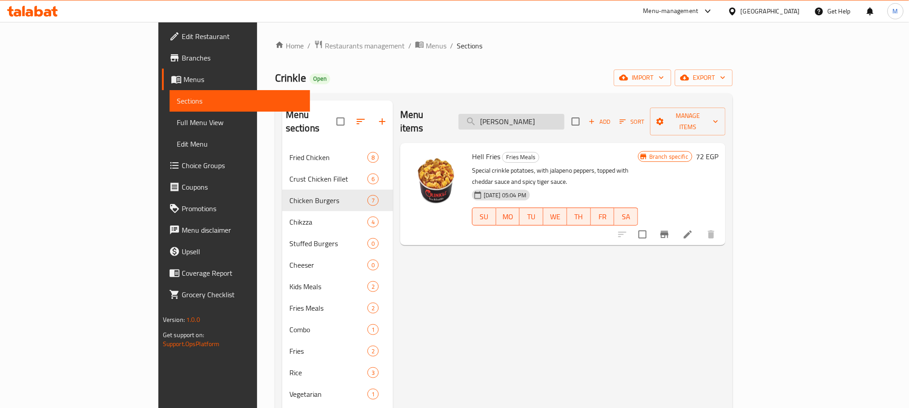
paste input "[PERSON_NAME]"
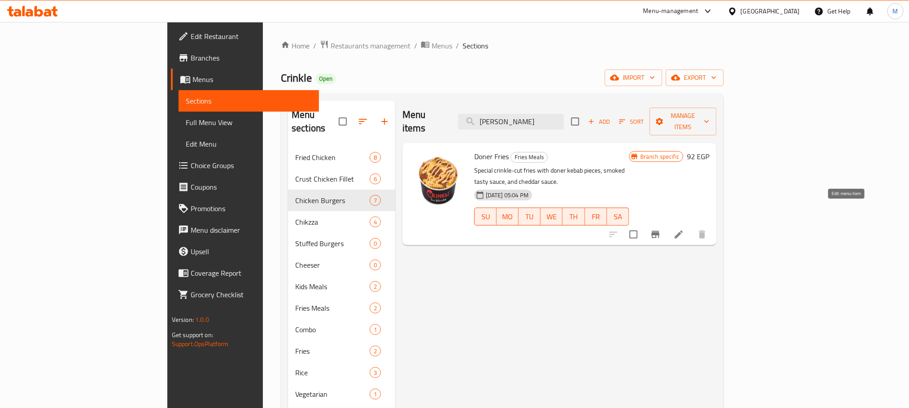
type input "[PERSON_NAME]"
click at [660, 231] on icon "Branch-specific-item" at bounding box center [656, 234] width 8 height 7
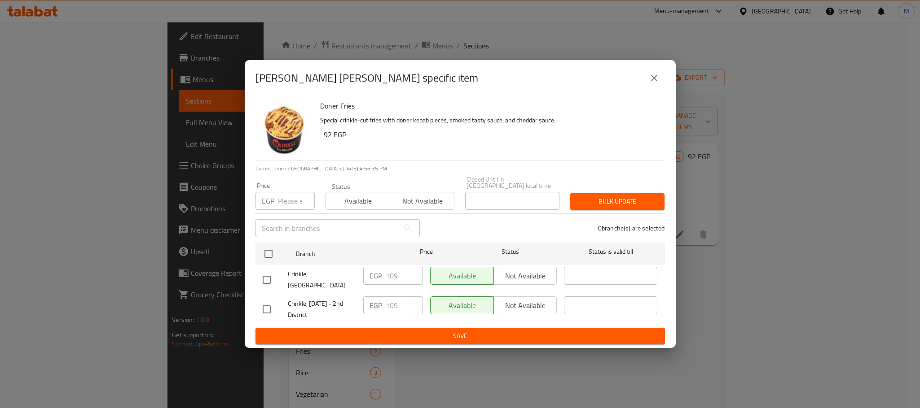
click at [261, 283] on input "checkbox" at bounding box center [266, 280] width 19 height 19
checkbox input "true"
drag, startPoint x: 390, startPoint y: 267, endPoint x: 396, endPoint y: 272, distance: 8.3
click at [395, 271] on div "EGP 109 ​" at bounding box center [393, 279] width 67 height 33
click at [397, 272] on input "109" at bounding box center [404, 276] width 37 height 18
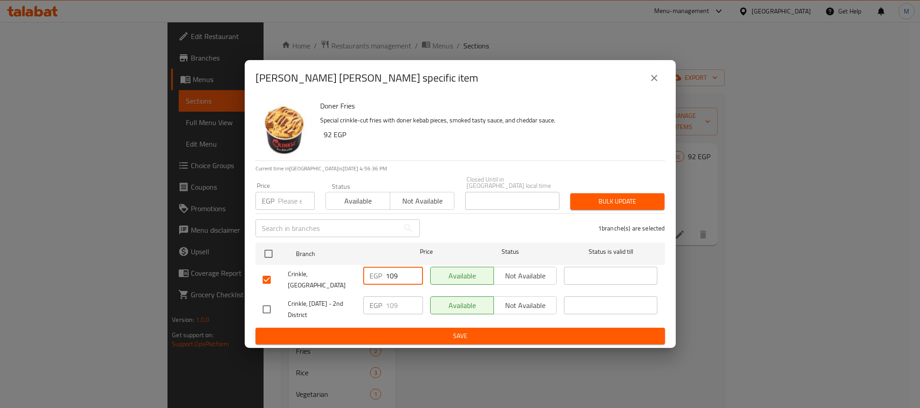
click at [397, 272] on input "109" at bounding box center [404, 276] width 37 height 18
paste input "56"
type input "156"
click at [415, 337] on button "Save" at bounding box center [459, 336] width 409 height 17
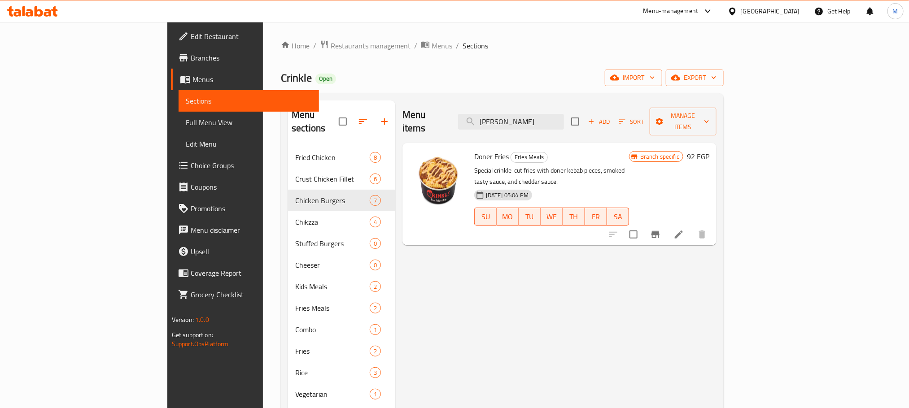
click at [569, 125] on div "Menu items دونر فرايز Add Sort Manage items" at bounding box center [560, 122] width 314 height 43
click at [567, 124] on div "Menu items دونر فرايز Add Sort Manage items" at bounding box center [560, 122] width 314 height 43
click at [566, 124] on div "Menu items دونر فرايز Add Sort Manage items" at bounding box center [560, 122] width 314 height 43
click at [564, 122] on input "[PERSON_NAME]" at bounding box center [511, 122] width 106 height 16
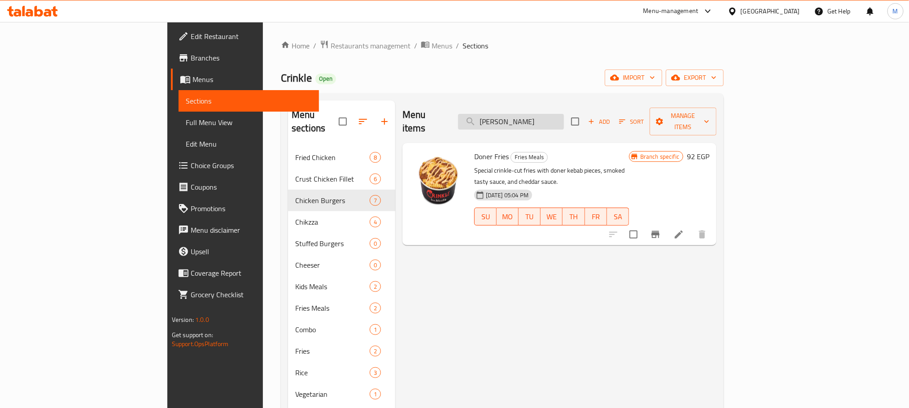
click at [564, 122] on input "[PERSON_NAME]" at bounding box center [511, 122] width 106 height 16
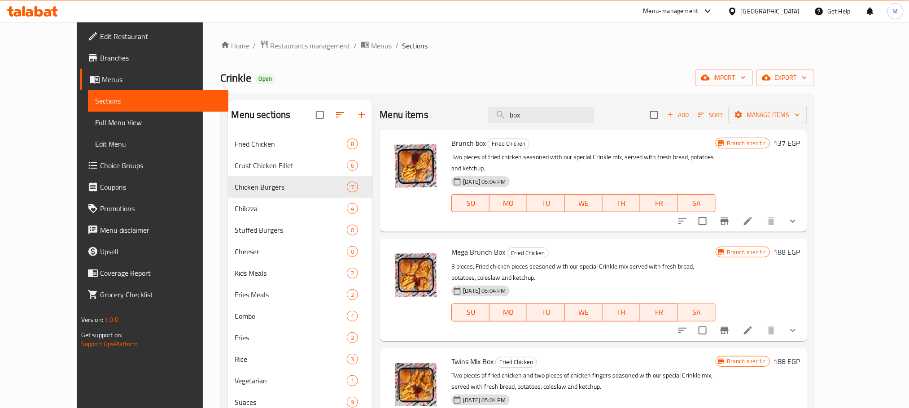
type input "box"
click at [752, 217] on icon at bounding box center [748, 221] width 8 height 8
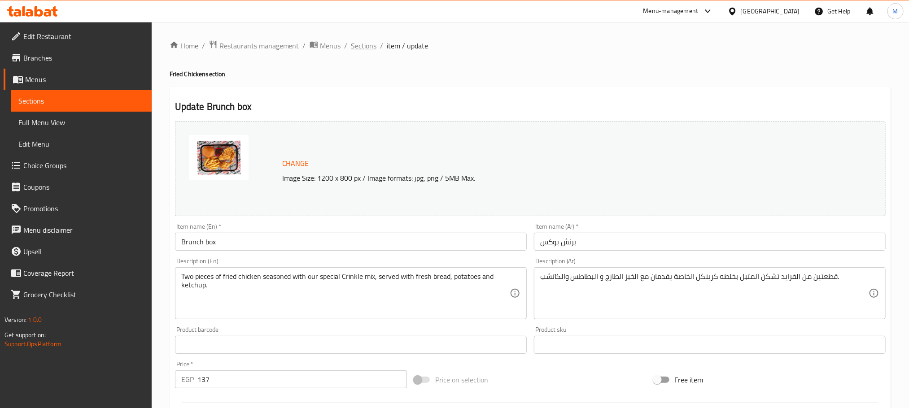
click at [351, 42] on span "Sections" at bounding box center [364, 45] width 26 height 11
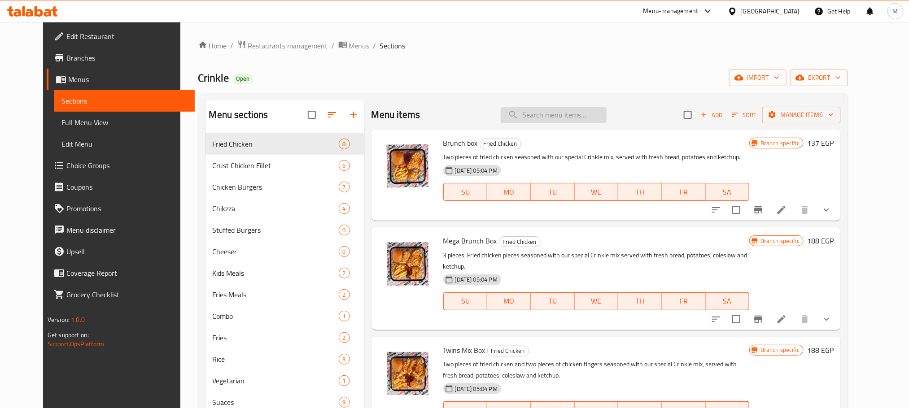
drag, startPoint x: 590, startPoint y: 126, endPoint x: 581, endPoint y: 118, distance: 11.9
click at [588, 125] on div "Menu items Add Sort Manage items" at bounding box center [607, 115] width 470 height 29
click at [581, 118] on input "search" at bounding box center [554, 115] width 106 height 16
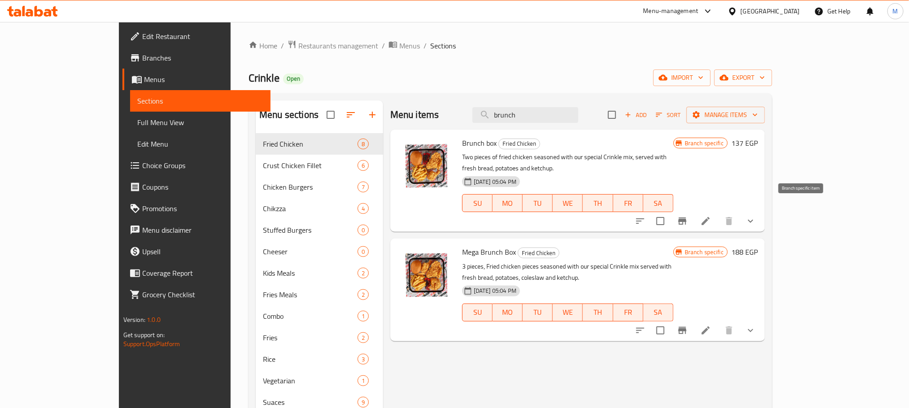
type input "brunch"
click at [693, 211] on button "Branch-specific-item" at bounding box center [683, 222] width 22 height 22
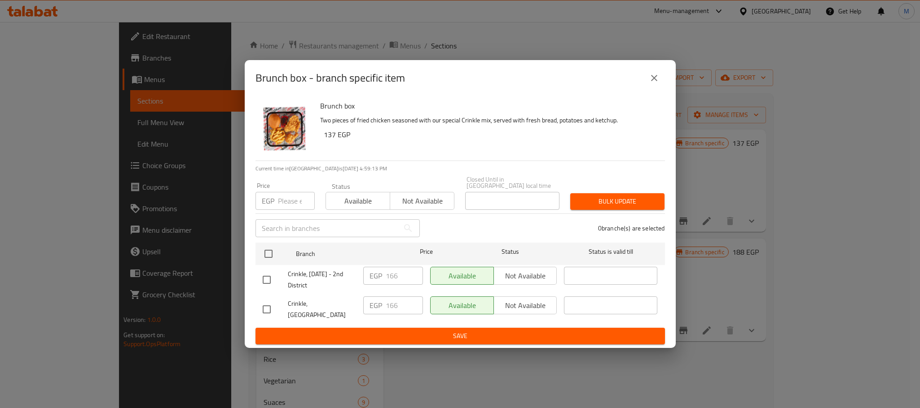
click at [268, 303] on input "checkbox" at bounding box center [266, 309] width 19 height 19
checkbox input "true"
click at [390, 302] on input "166" at bounding box center [404, 306] width 37 height 18
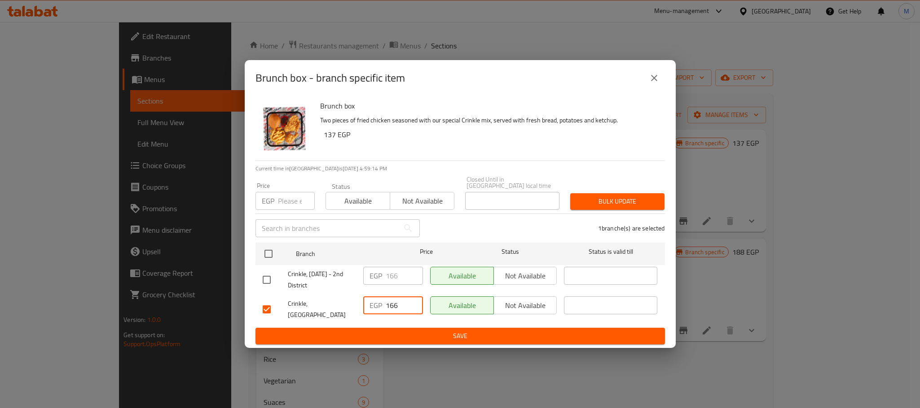
paste input "230"
type input "230"
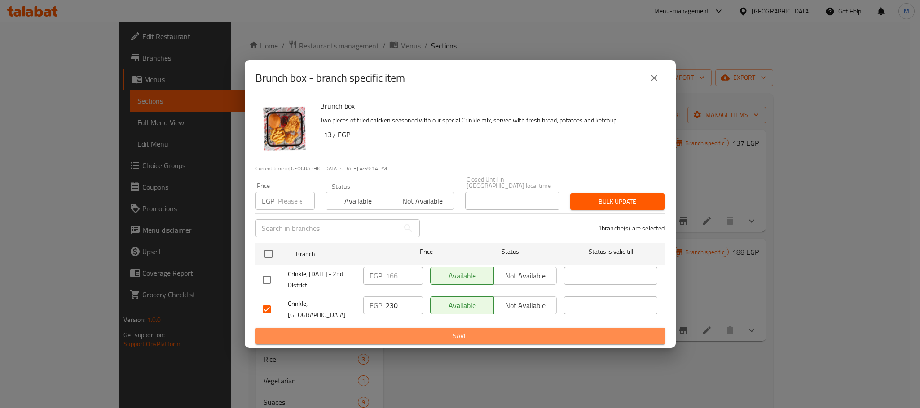
click at [418, 333] on span "Save" at bounding box center [460, 336] width 395 height 11
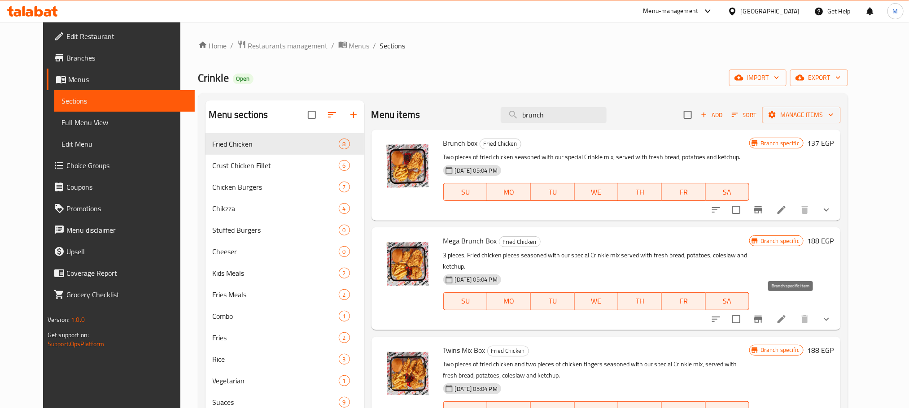
click at [769, 314] on button "Branch-specific-item" at bounding box center [759, 320] width 22 height 22
click at [769, 316] on button "Branch-specific-item" at bounding box center [759, 320] width 22 height 22
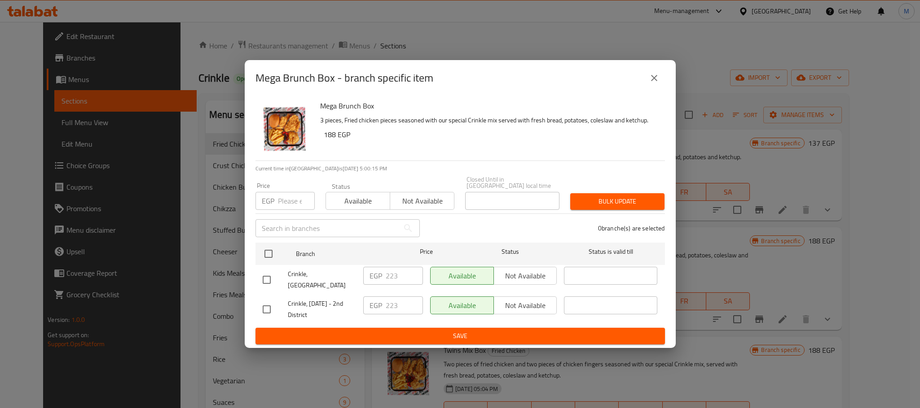
click at [271, 276] on input "checkbox" at bounding box center [266, 280] width 19 height 19
checkbox input "true"
click at [391, 273] on input "223" at bounding box center [404, 276] width 37 height 18
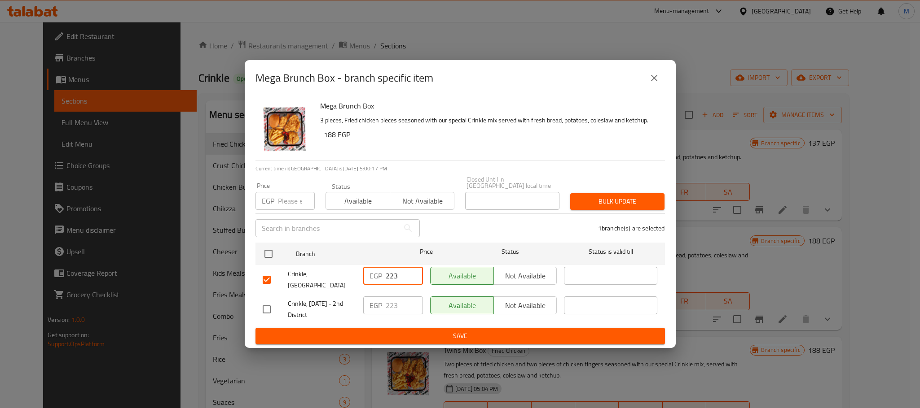
paste input "315"
type input "315"
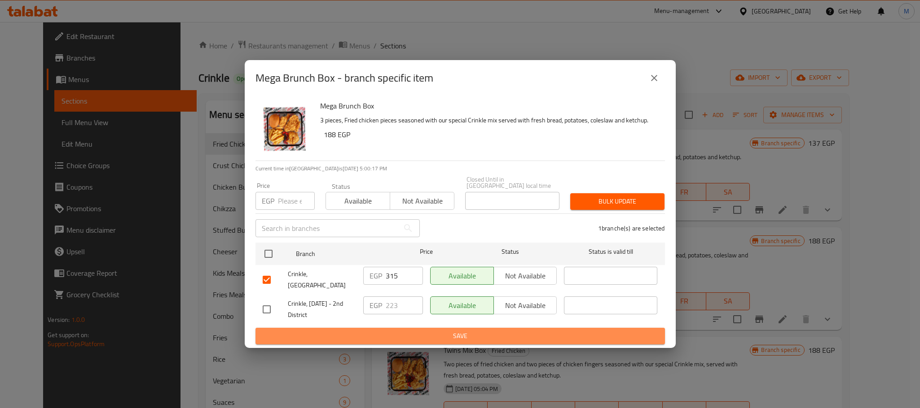
click at [417, 334] on span "Save" at bounding box center [460, 336] width 395 height 11
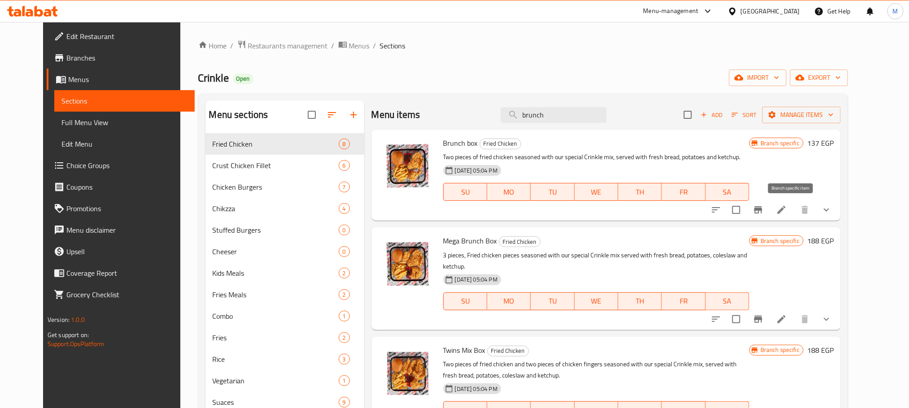
click at [763, 213] on icon "Branch-specific-item" at bounding box center [759, 209] width 8 height 7
click at [763, 316] on icon "Branch-specific-item" at bounding box center [759, 319] width 8 height 7
click at [600, 118] on input "brunch" at bounding box center [554, 115] width 106 height 16
paste input "212"
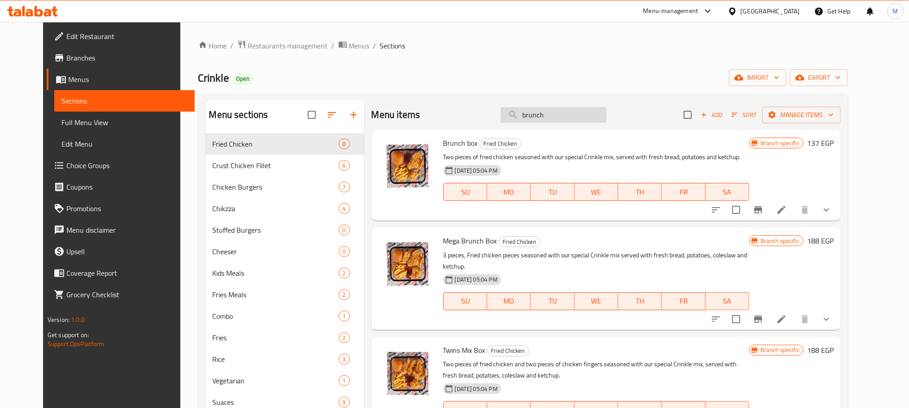
click at [600, 118] on input "brunch" at bounding box center [554, 115] width 106 height 16
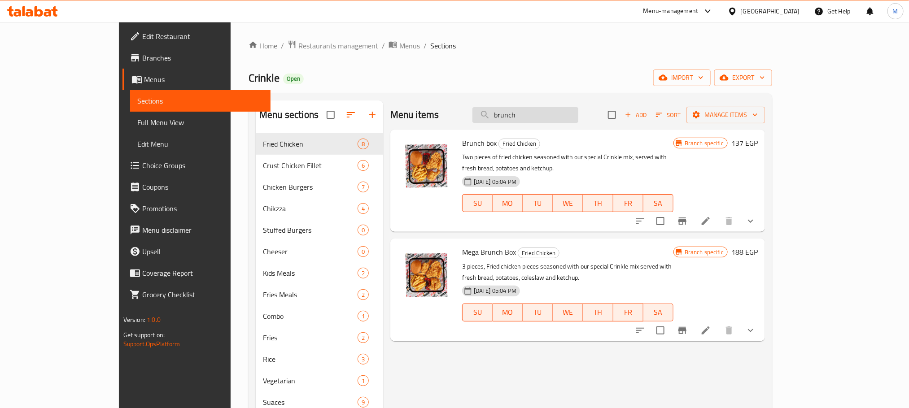
type input "c"
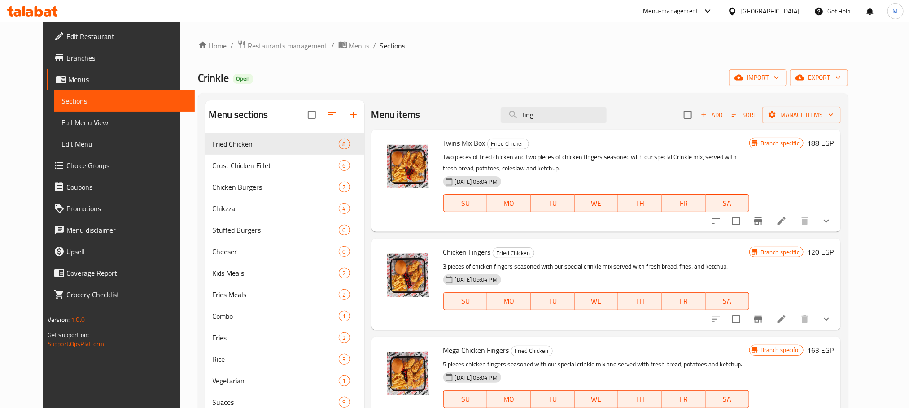
type input "fing"
click at [838, 325] on button "show more" at bounding box center [827, 320] width 22 height 22
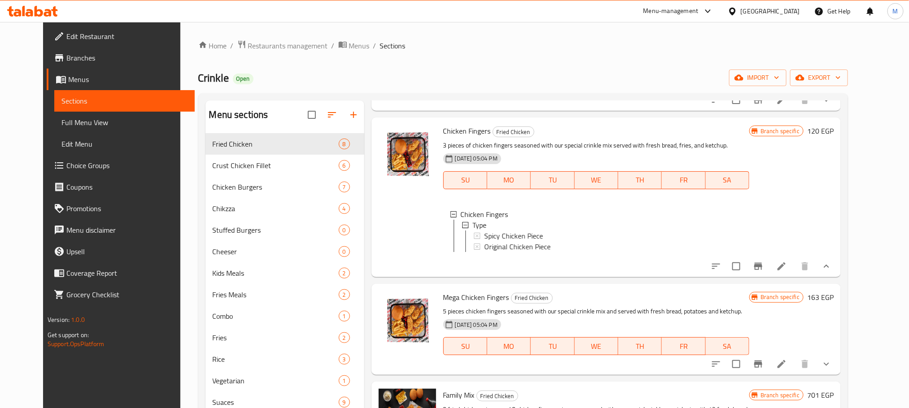
scroll to position [135, 0]
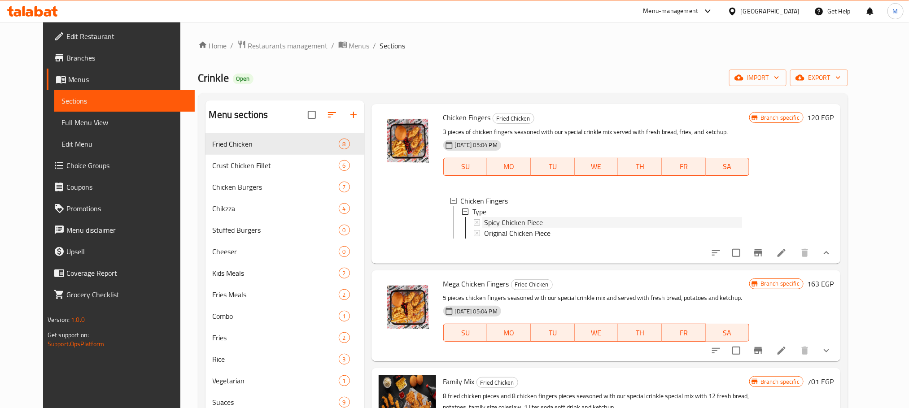
click at [526, 222] on span "Spicy Chicken Piece" at bounding box center [513, 222] width 59 height 11
click at [764, 259] on icon "Branch-specific-item" at bounding box center [758, 253] width 11 height 11
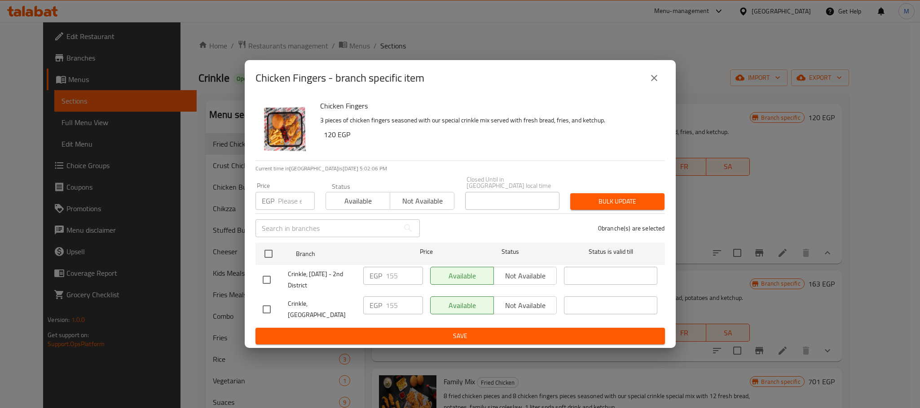
click at [266, 304] on input "checkbox" at bounding box center [266, 309] width 19 height 19
checkbox input "true"
click at [392, 306] on input "155" at bounding box center [404, 306] width 37 height 18
paste input "212"
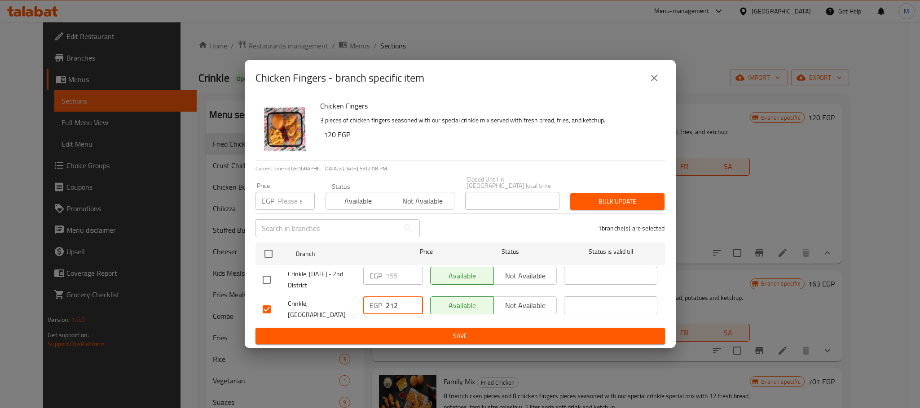
type input "212"
click at [396, 337] on button "Save" at bounding box center [459, 336] width 409 height 17
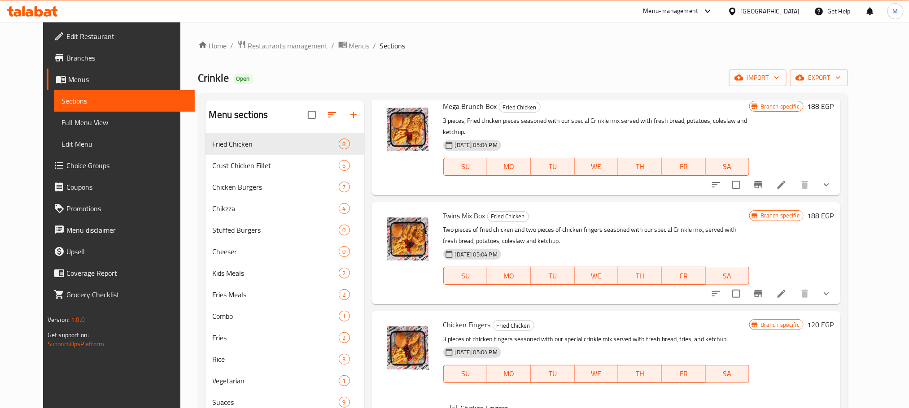
scroll to position [202, 0]
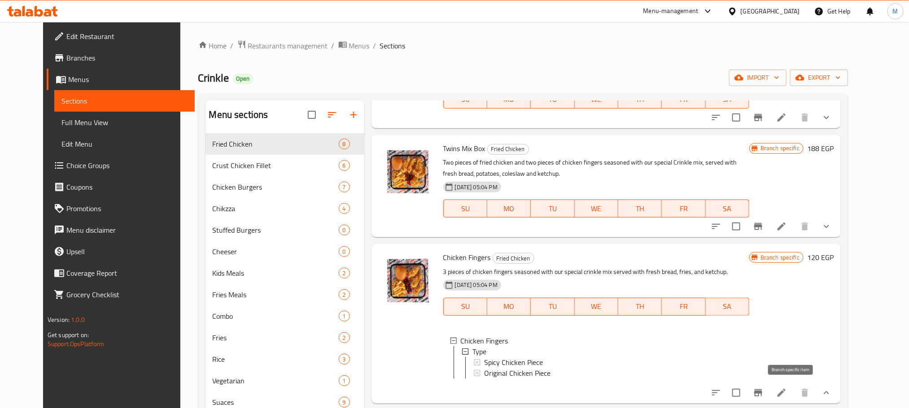
click at [764, 394] on icon "Branch-specific-item" at bounding box center [758, 393] width 11 height 11
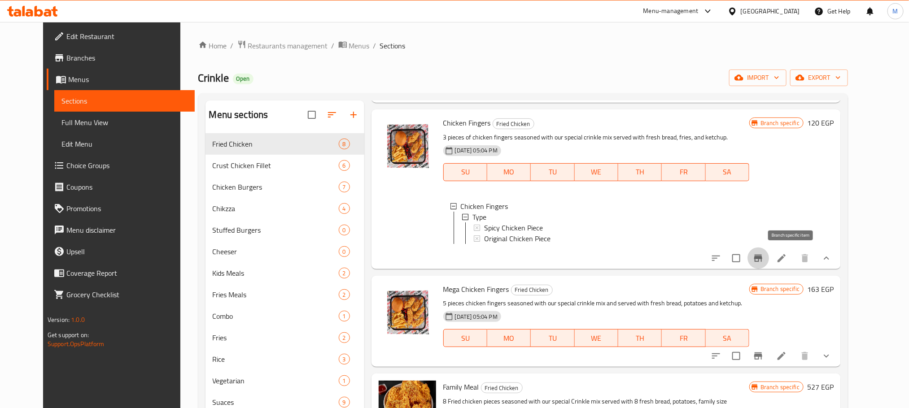
scroll to position [1, 0]
click at [838, 350] on button "show more" at bounding box center [827, 357] width 22 height 22
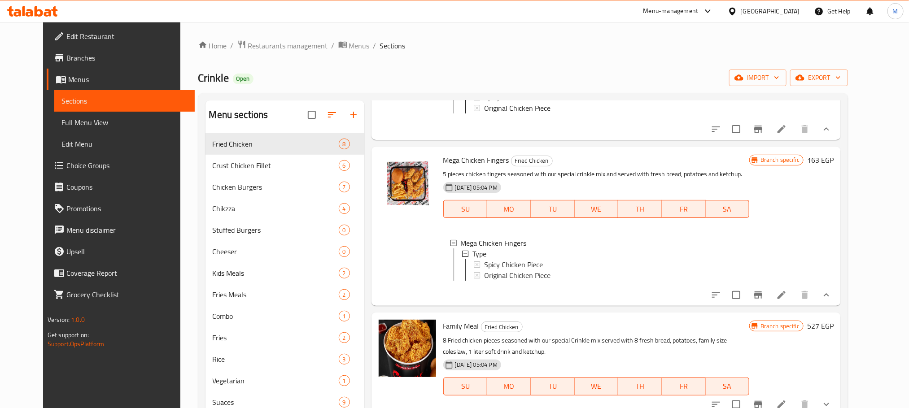
scroll to position [471, 0]
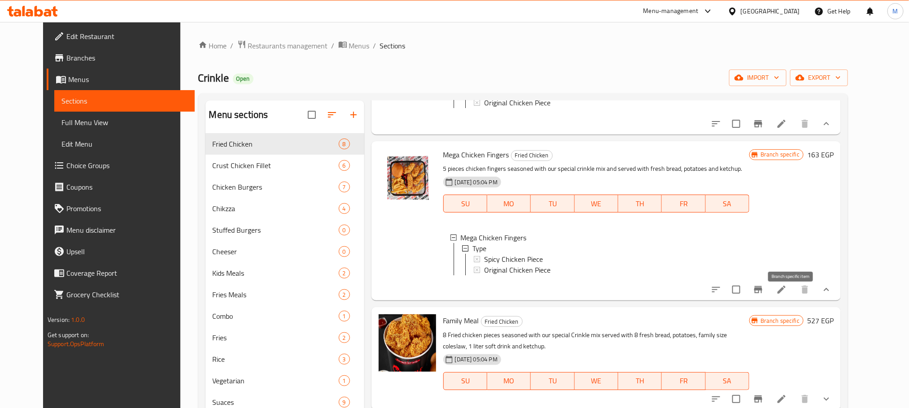
click at [764, 295] on icon "Branch-specific-item" at bounding box center [758, 290] width 11 height 11
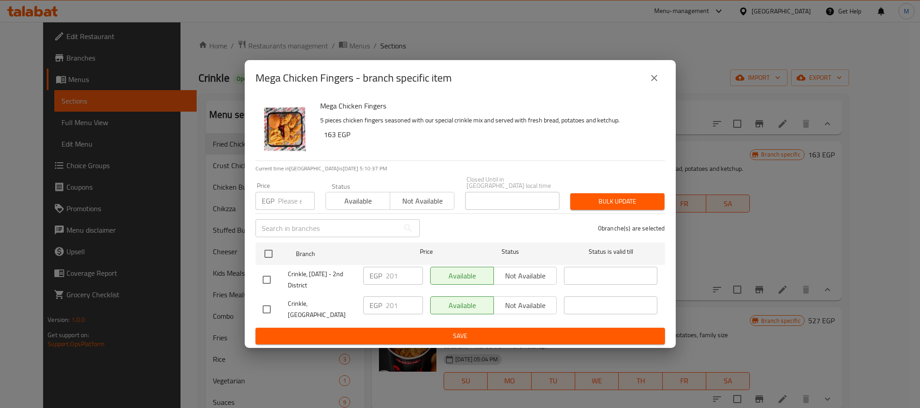
click at [270, 306] on input "checkbox" at bounding box center [266, 309] width 19 height 19
checkbox input "true"
click at [399, 314] on input "201" at bounding box center [404, 306] width 37 height 18
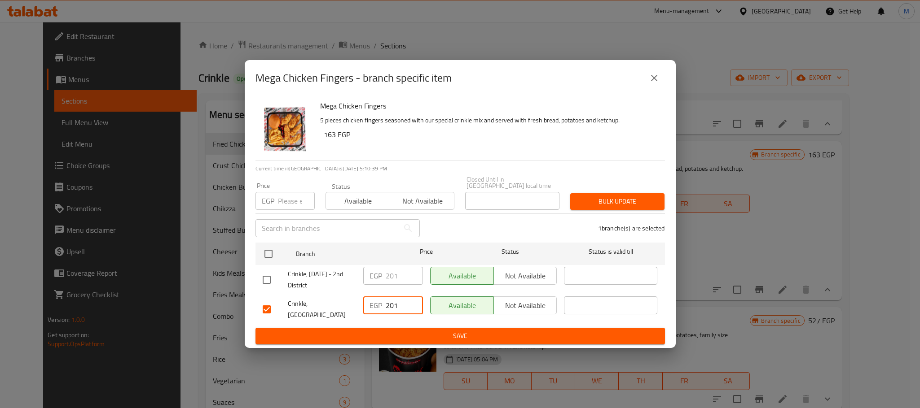
paste input "76"
type input "276"
click at [415, 337] on button "Save" at bounding box center [459, 336] width 409 height 17
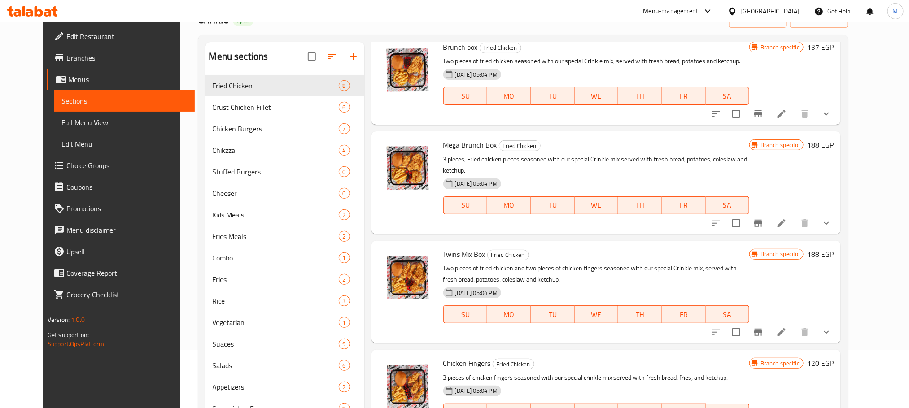
scroll to position [67, 0]
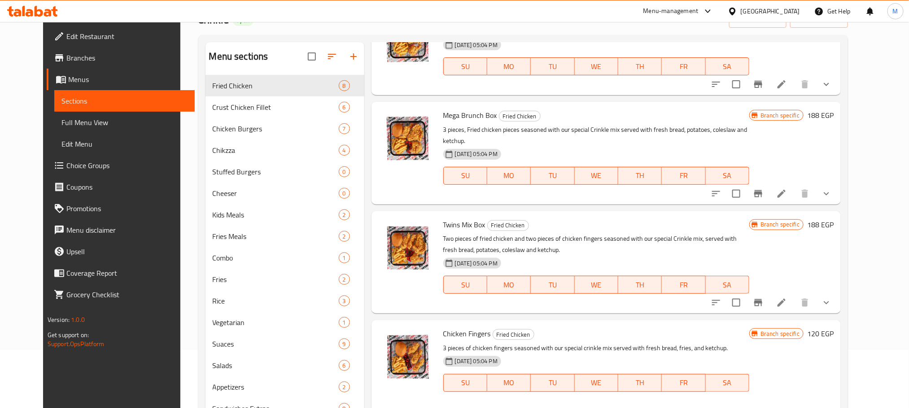
click at [769, 292] on button "Branch-specific-item" at bounding box center [759, 303] width 22 height 22
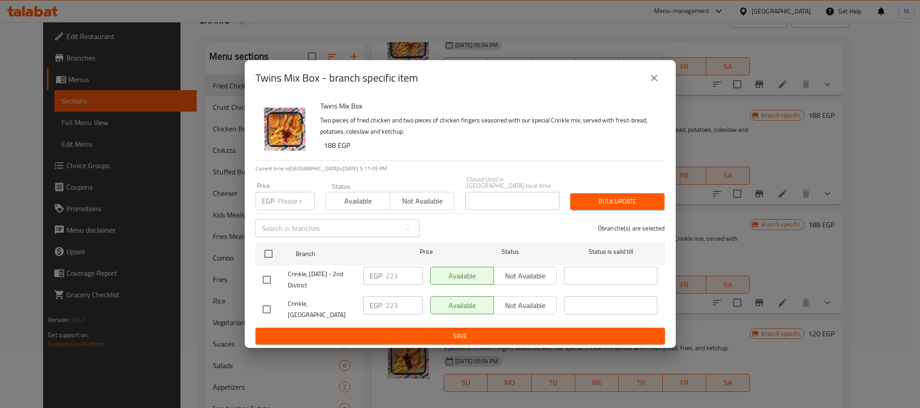
click at [269, 306] on input "checkbox" at bounding box center [266, 309] width 19 height 19
checkbox input "true"
click at [387, 307] on input "223" at bounding box center [404, 306] width 37 height 18
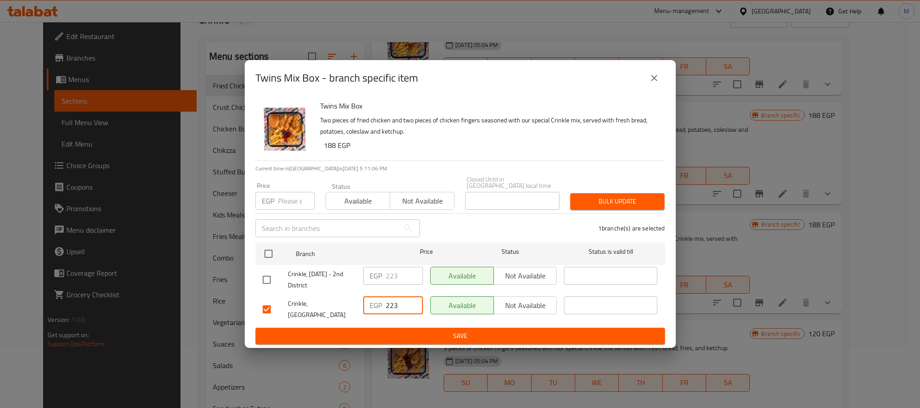
paste input "314"
type input "314"
click at [407, 331] on span "Save" at bounding box center [460, 336] width 395 height 11
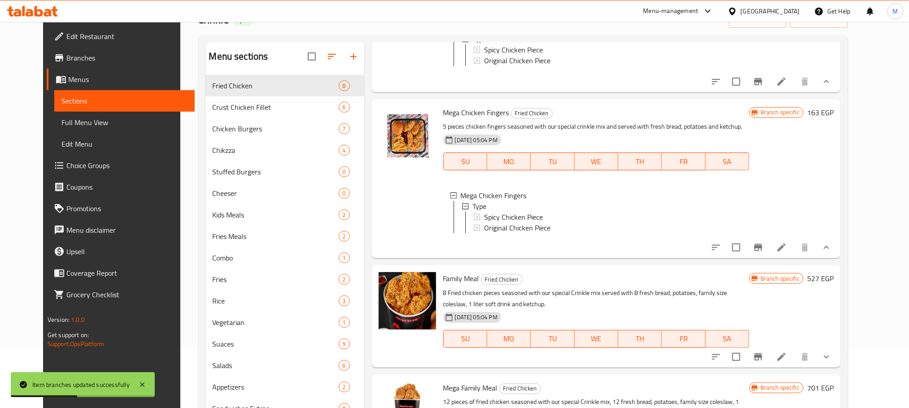
scroll to position [599, 0]
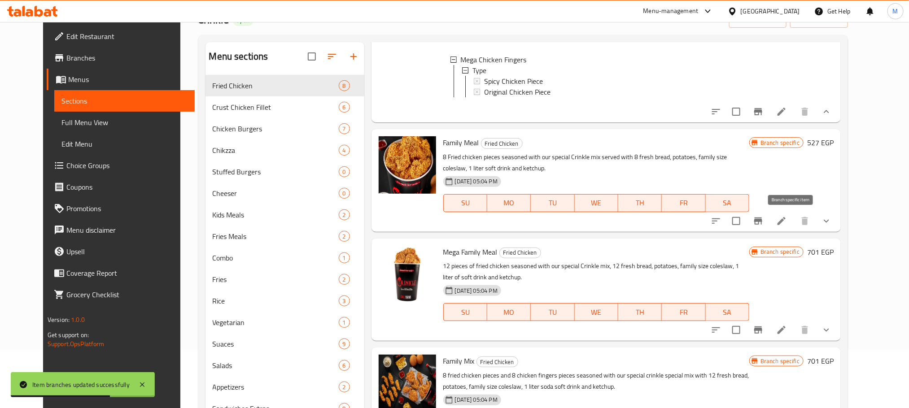
click at [764, 225] on icon "Branch-specific-item" at bounding box center [758, 221] width 11 height 11
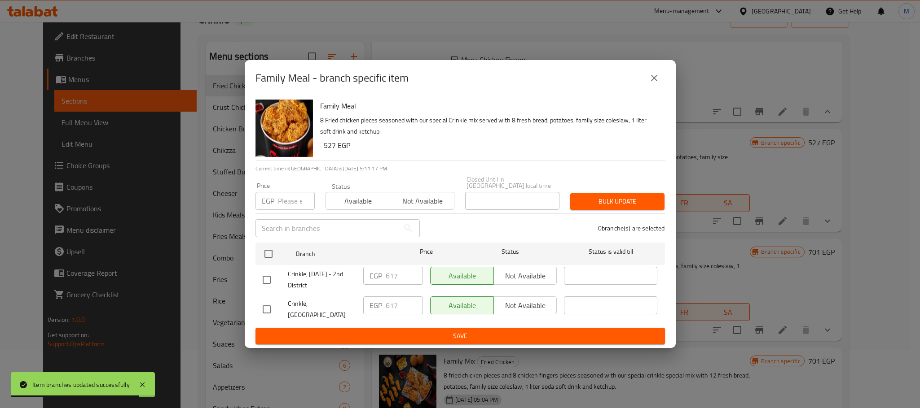
click at [270, 307] on input "checkbox" at bounding box center [266, 309] width 19 height 19
checkbox input "true"
click at [399, 298] on input "617" at bounding box center [404, 306] width 37 height 18
paste input "866"
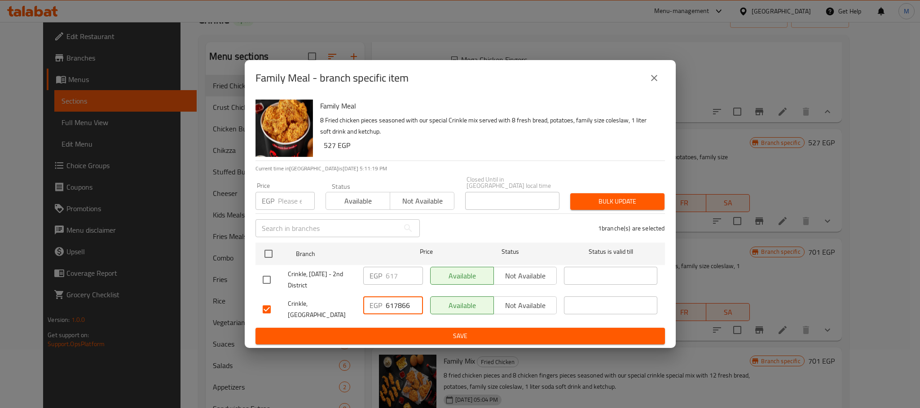
click at [399, 298] on input "617866" at bounding box center [404, 306] width 37 height 18
paste input "number"
type input "866"
click at [413, 343] on div "Family Meal - branch specific item Family Meal 8 Fried chicken pieces seasoned …" at bounding box center [460, 204] width 920 height 408
click at [412, 335] on span "Save" at bounding box center [460, 336] width 395 height 11
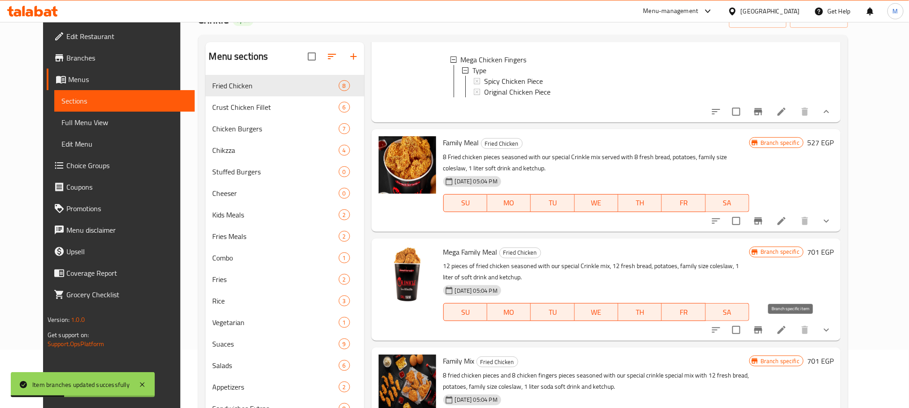
click at [764, 330] on icon "Branch-specific-item" at bounding box center [758, 330] width 11 height 11
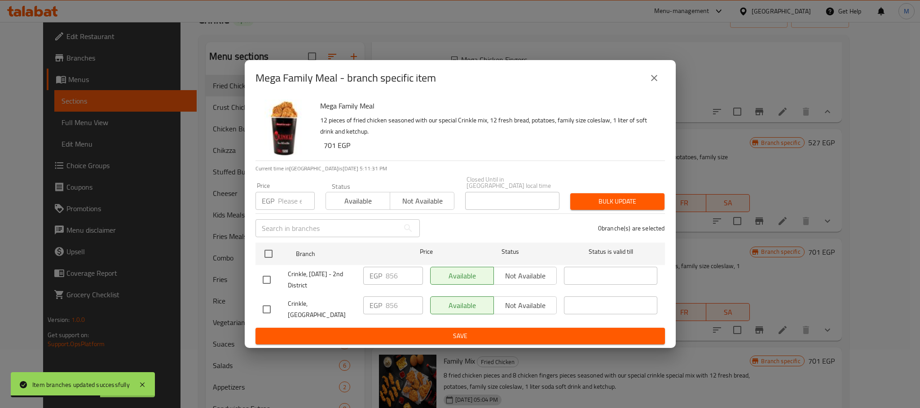
click at [279, 303] on div at bounding box center [275, 309] width 25 height 19
click at [275, 302] on input "checkbox" at bounding box center [266, 309] width 19 height 19
checkbox input "true"
click at [396, 313] on input "856" at bounding box center [404, 306] width 37 height 18
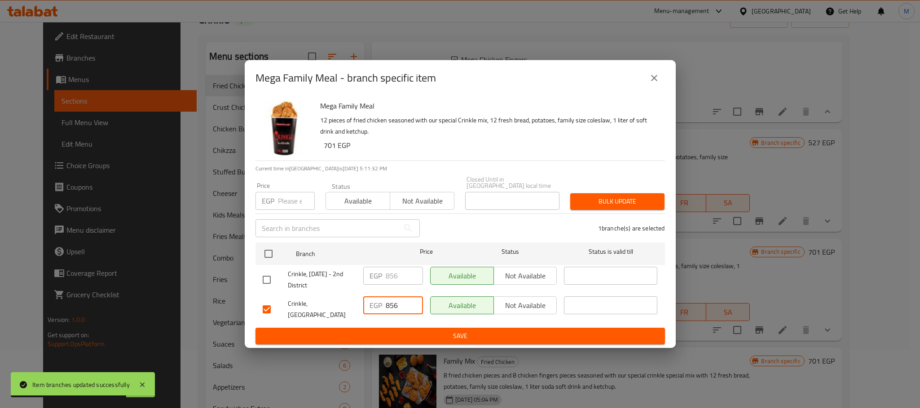
click at [396, 313] on input "856" at bounding box center [404, 306] width 37 height 18
paste input "1161"
type input "1161"
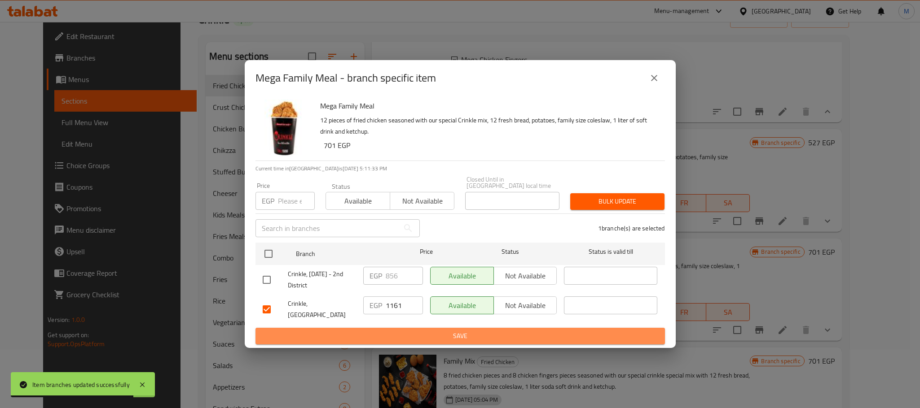
click at [415, 334] on span "Save" at bounding box center [460, 336] width 395 height 11
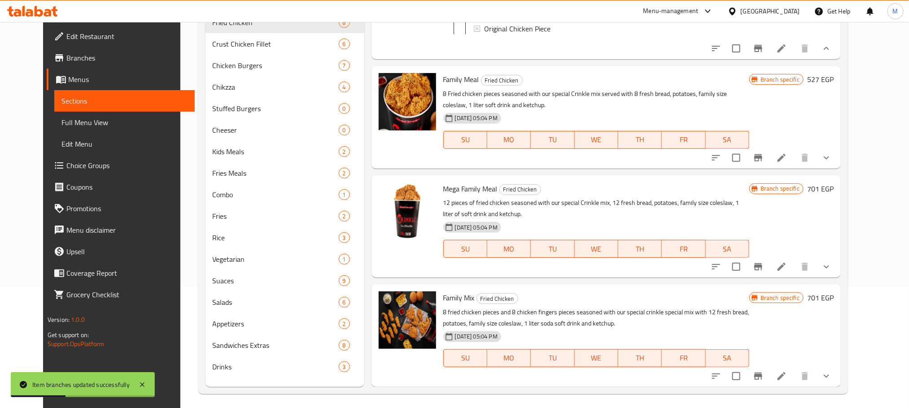
scroll to position [126, 0]
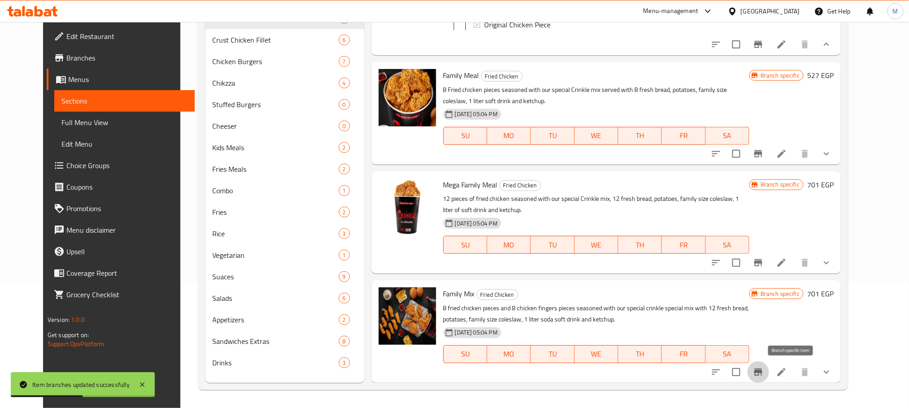
click at [763, 373] on icon "Branch-specific-item" at bounding box center [759, 372] width 8 height 7
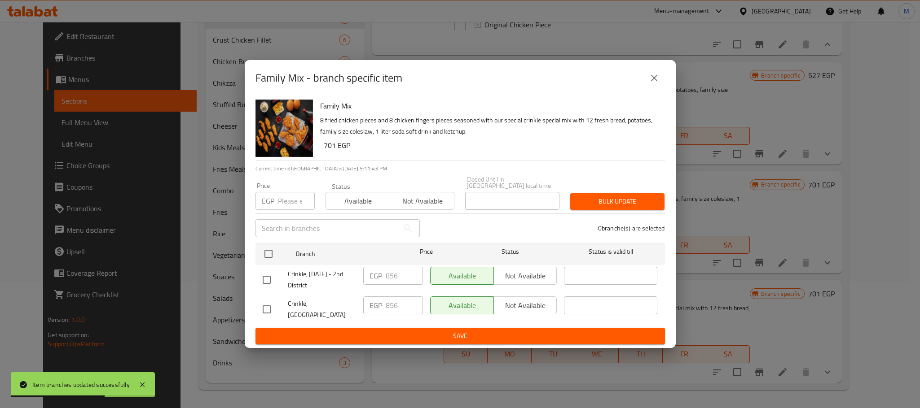
click at [265, 302] on input "checkbox" at bounding box center [266, 309] width 19 height 19
checkbox input "true"
click at [392, 302] on input "856" at bounding box center [404, 306] width 37 height 18
paste input "11"
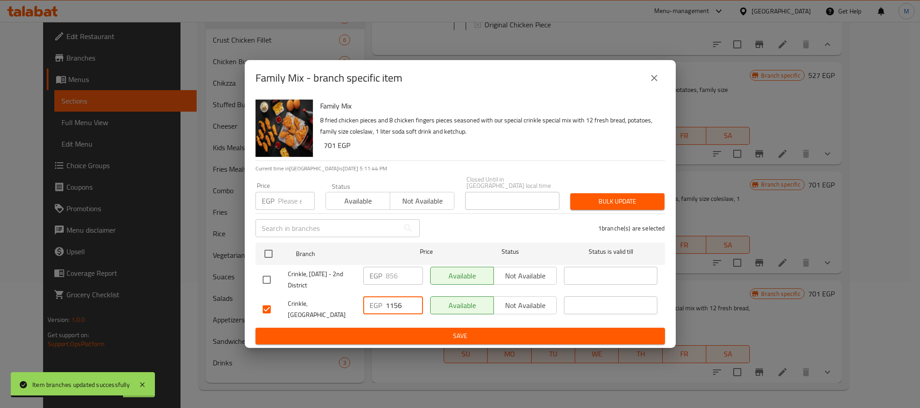
type input "1156"
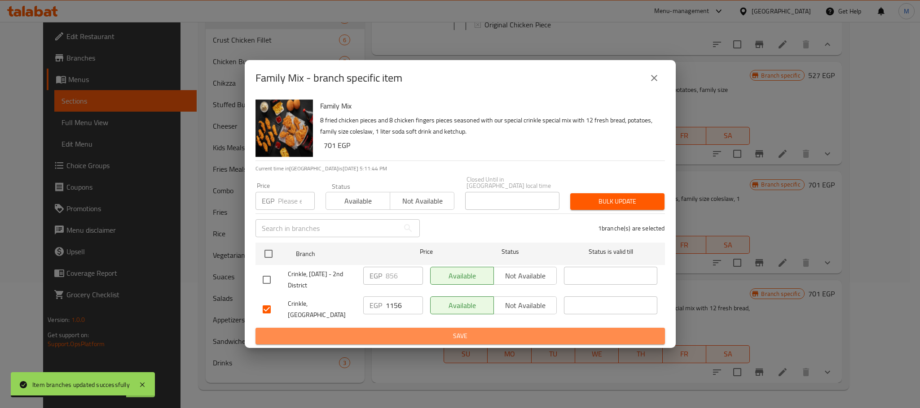
click at [412, 331] on span "Save" at bounding box center [460, 336] width 395 height 11
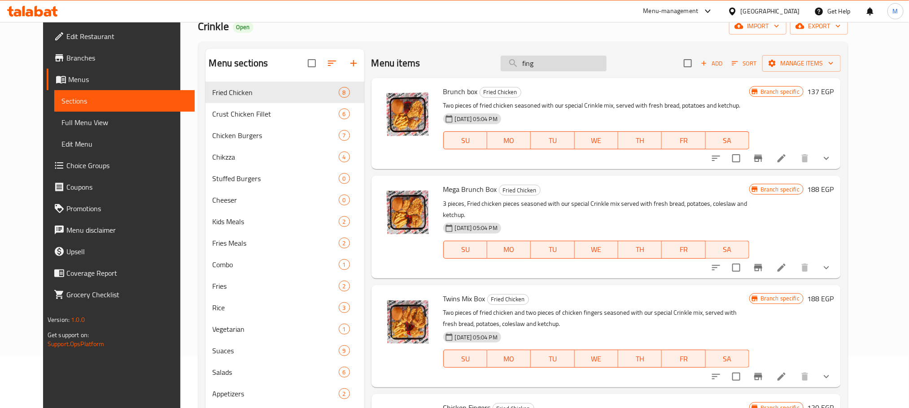
scroll to position [0, 0]
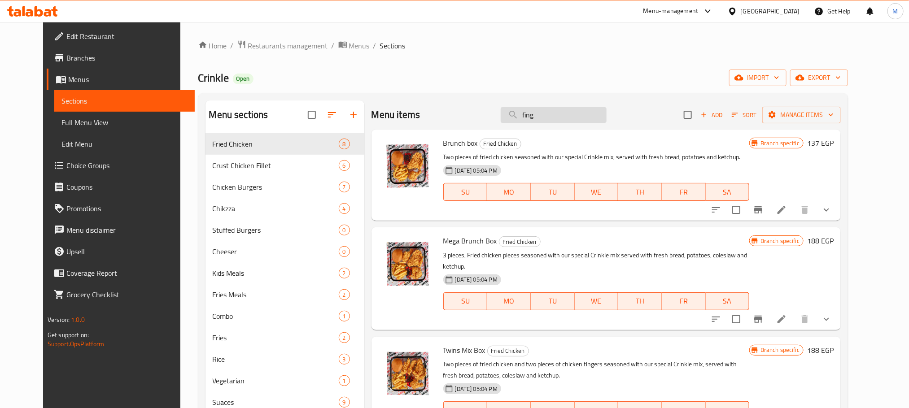
click at [569, 108] on input "fing" at bounding box center [554, 115] width 106 height 16
paste input "191"
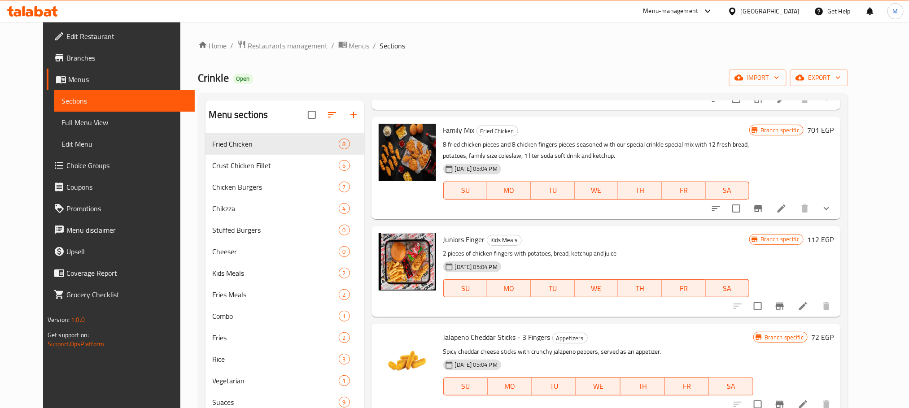
scroll to position [322, 0]
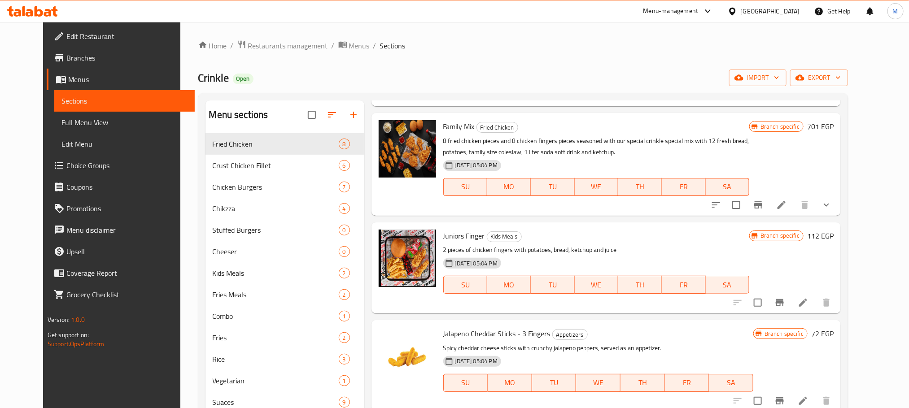
type input "finger"
click at [784, 305] on icon "Branch-specific-item" at bounding box center [780, 302] width 8 height 7
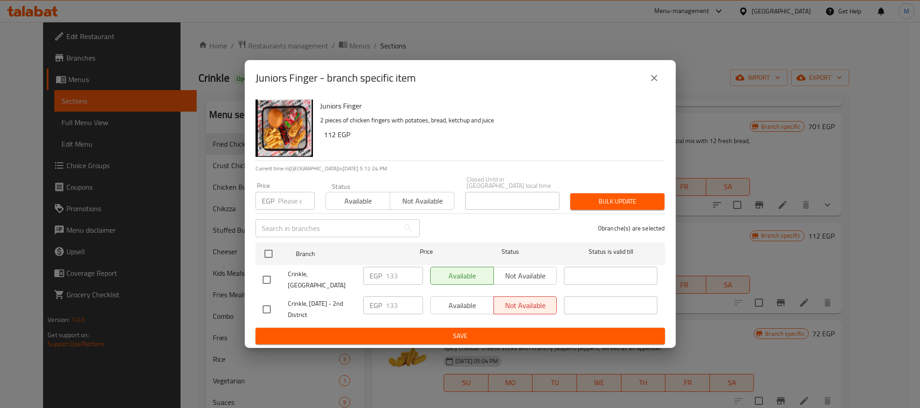
click at [264, 273] on input "checkbox" at bounding box center [266, 280] width 19 height 19
checkbox input "true"
click at [384, 279] on div "EGP 133 ​" at bounding box center [393, 276] width 60 height 18
click at [390, 279] on input "133" at bounding box center [404, 276] width 37 height 18
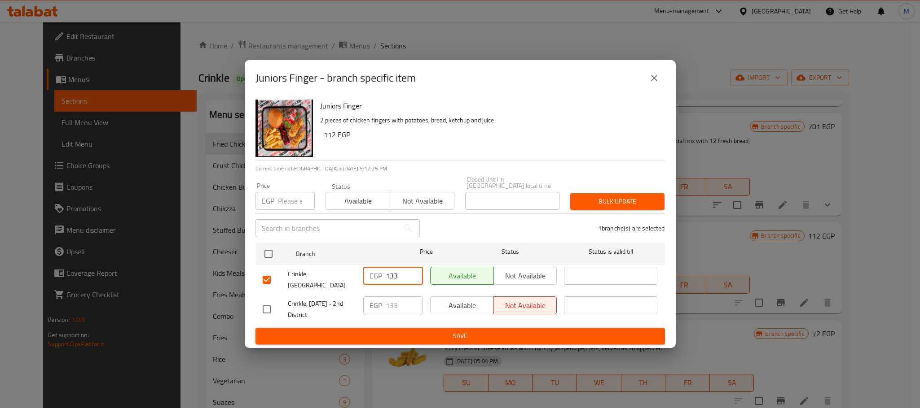
paste input "91"
type input "191"
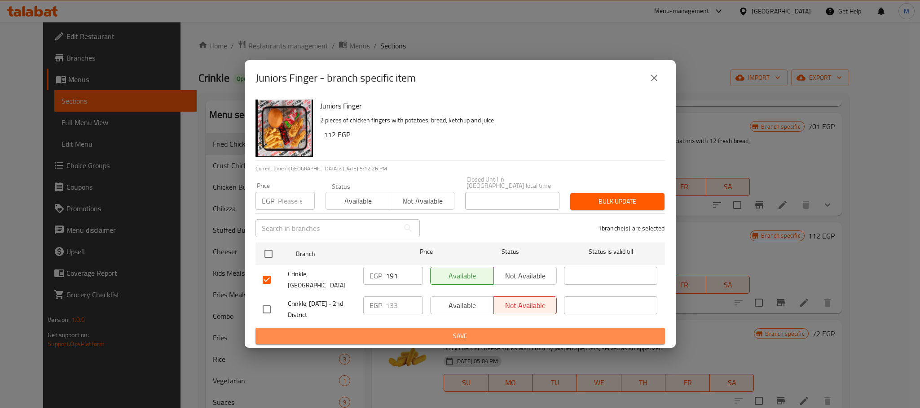
click at [413, 331] on span "Save" at bounding box center [460, 336] width 395 height 11
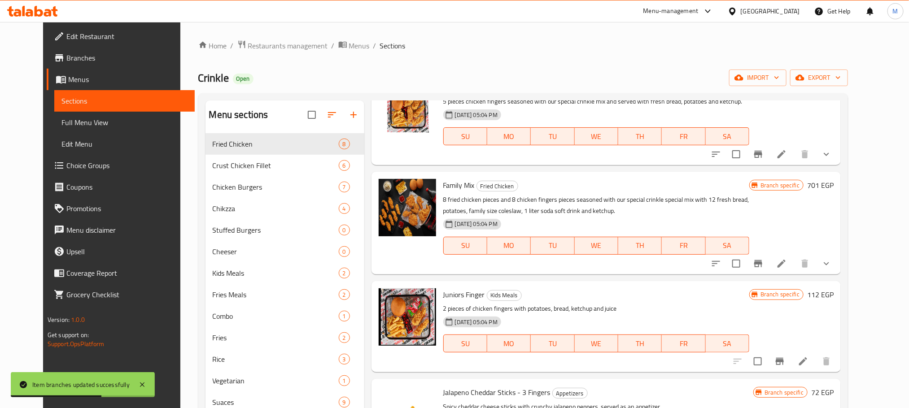
scroll to position [0, 0]
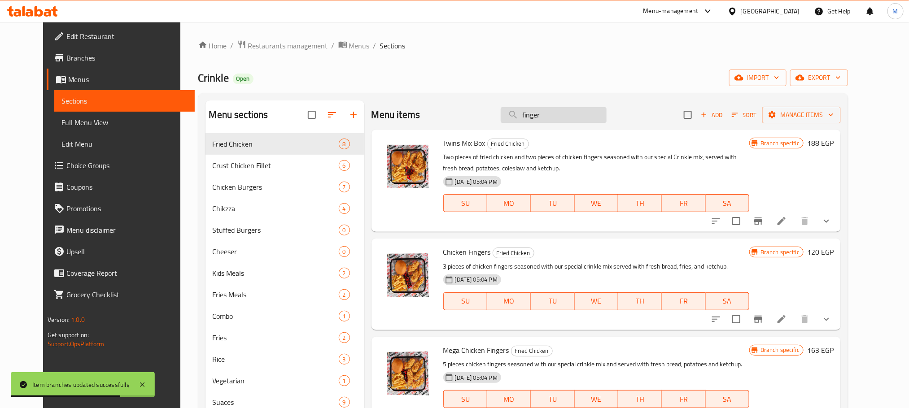
click at [571, 114] on input "finger" at bounding box center [554, 115] width 106 height 16
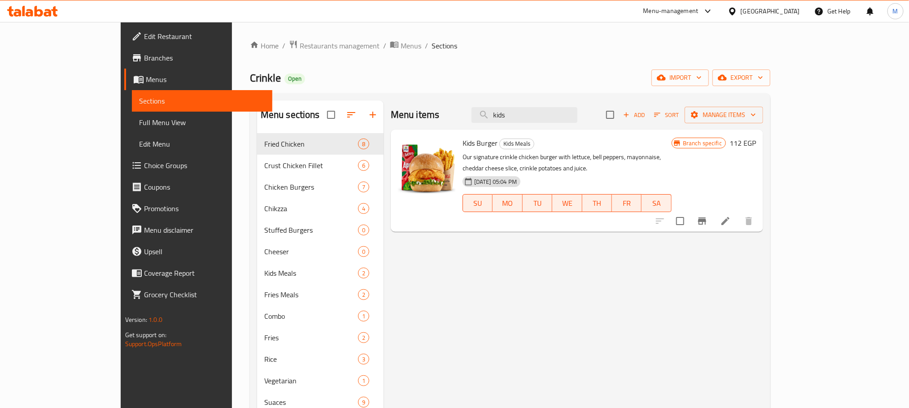
type input "kids"
click at [713, 215] on button "Branch-specific-item" at bounding box center [703, 222] width 22 height 22
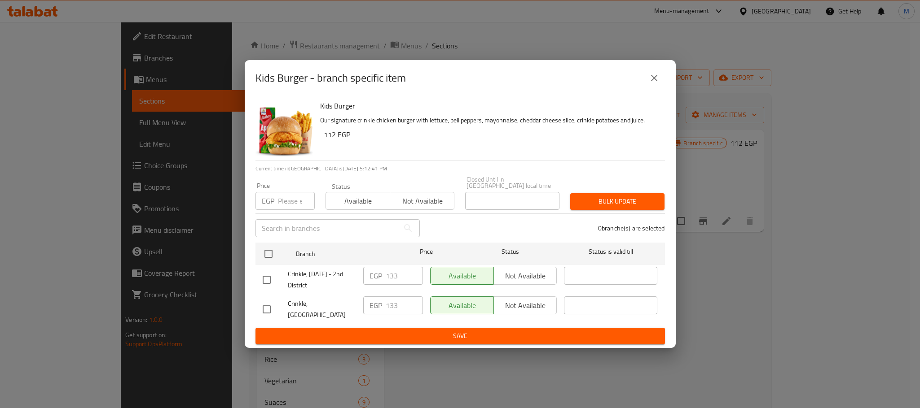
click at [267, 307] on input "checkbox" at bounding box center [266, 309] width 19 height 19
checkbox input "true"
click at [392, 304] on input "133" at bounding box center [404, 306] width 37 height 18
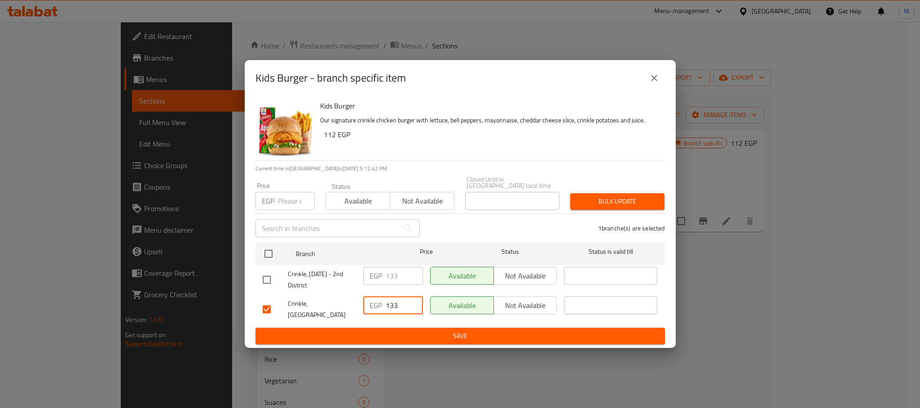
paste input "91"
type input "191"
click at [399, 331] on span "Save" at bounding box center [460, 336] width 395 height 11
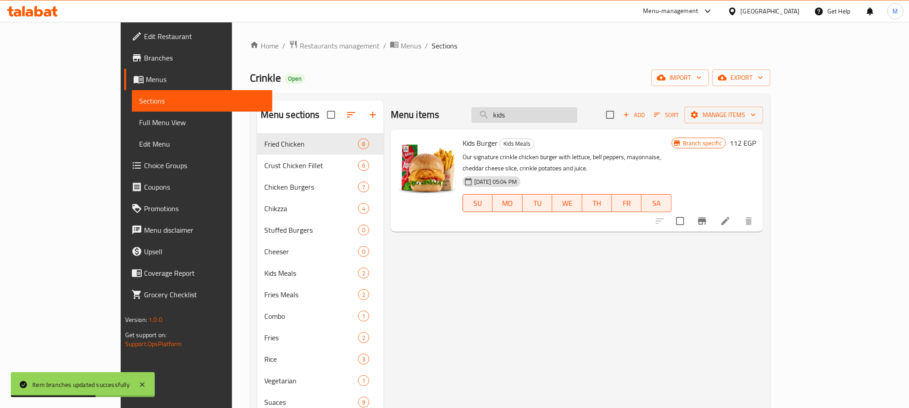
click at [559, 119] on input "kids" at bounding box center [525, 115] width 106 height 16
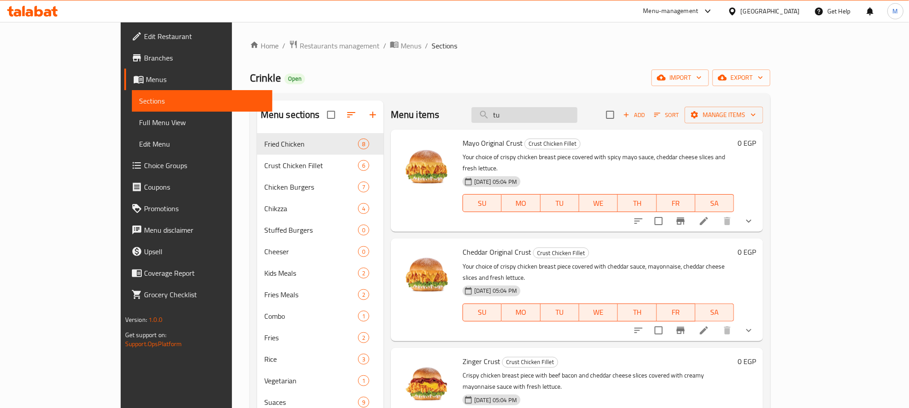
type input "t"
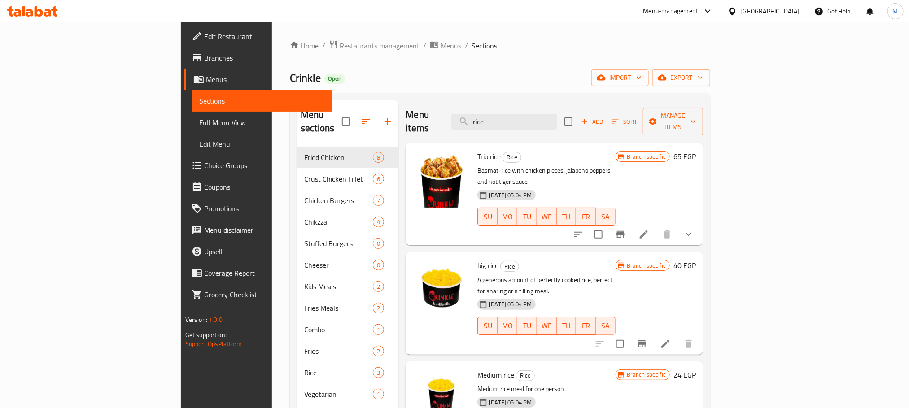
type input "rice"
click at [625, 231] on icon "Branch-specific-item" at bounding box center [621, 234] width 8 height 7
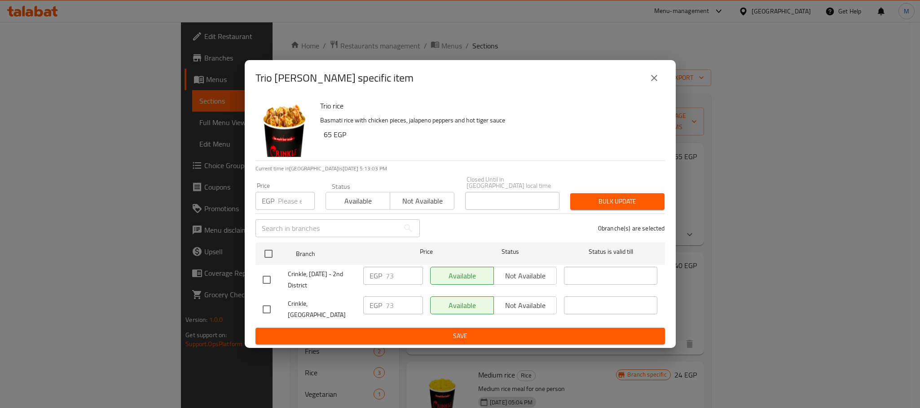
click at [263, 318] on div "Crinkle, [GEOGRAPHIC_DATA]" at bounding box center [309, 309] width 101 height 33
click at [265, 312] on input "checkbox" at bounding box center [266, 309] width 19 height 19
checkbox input "true"
click at [396, 309] on input "73" at bounding box center [404, 306] width 37 height 18
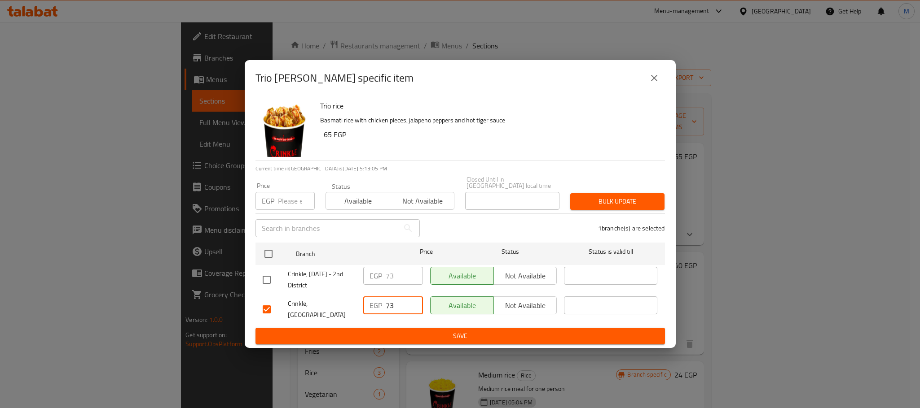
click at [396, 309] on input "73" at bounding box center [404, 306] width 37 height 18
paste input "10"
type input "103"
click at [399, 320] on ul "Branch Price Status Status is valid till Crinkle, [DATE] - 2nd District EGP 73 …" at bounding box center [459, 283] width 409 height 89
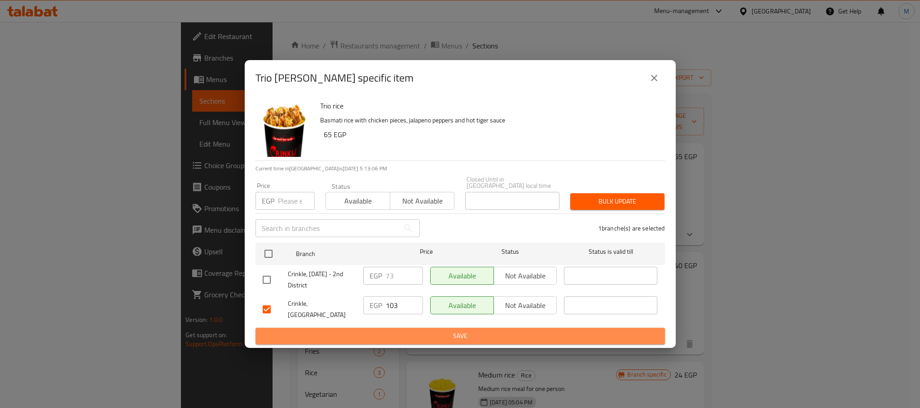
click at [401, 331] on span "Save" at bounding box center [460, 336] width 395 height 11
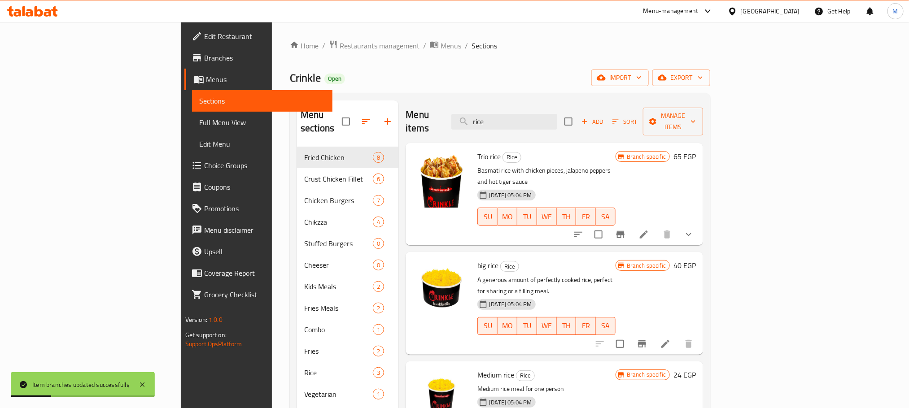
click at [564, 124] on div "Menu items rice Add Sort Manage items" at bounding box center [555, 122] width 298 height 43
click at [557, 114] on input "rice" at bounding box center [505, 122] width 106 height 16
type input ";"
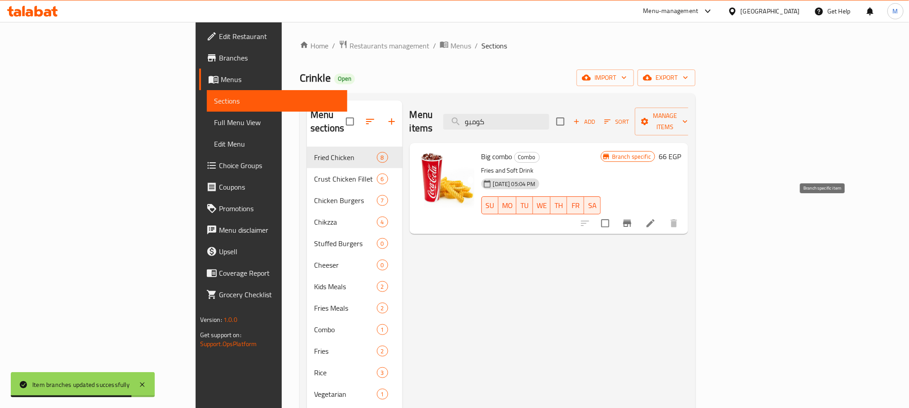
type input "كومبو"
click at [632, 220] on icon "Branch-specific-item" at bounding box center [627, 223] width 8 height 7
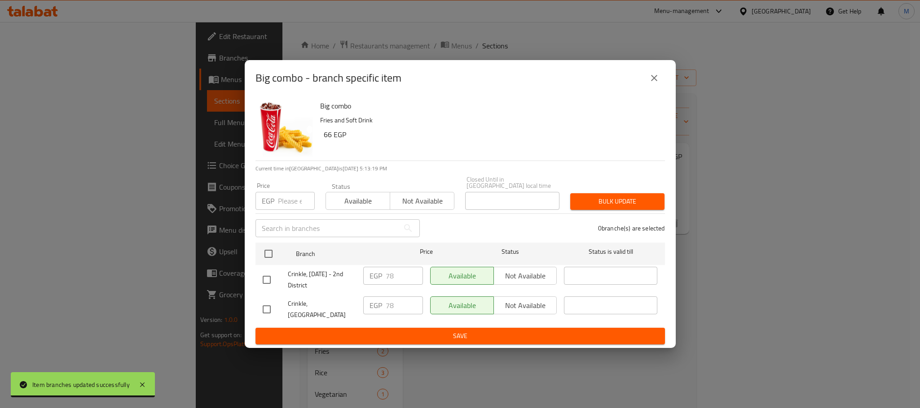
click at [270, 311] on input "checkbox" at bounding box center [266, 309] width 19 height 19
checkbox input "true"
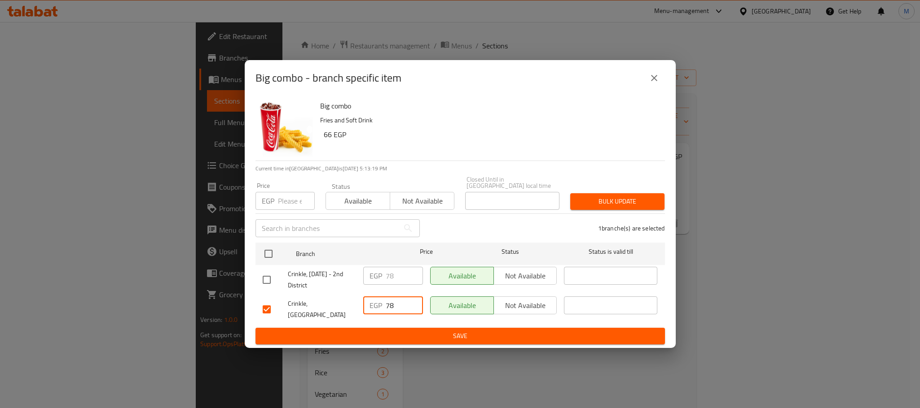
click at [394, 306] on input "78" at bounding box center [404, 306] width 37 height 18
click at [395, 306] on input "78" at bounding box center [404, 306] width 37 height 18
paste input "112"
click at [395, 306] on input "112" at bounding box center [404, 306] width 37 height 18
type input "112"
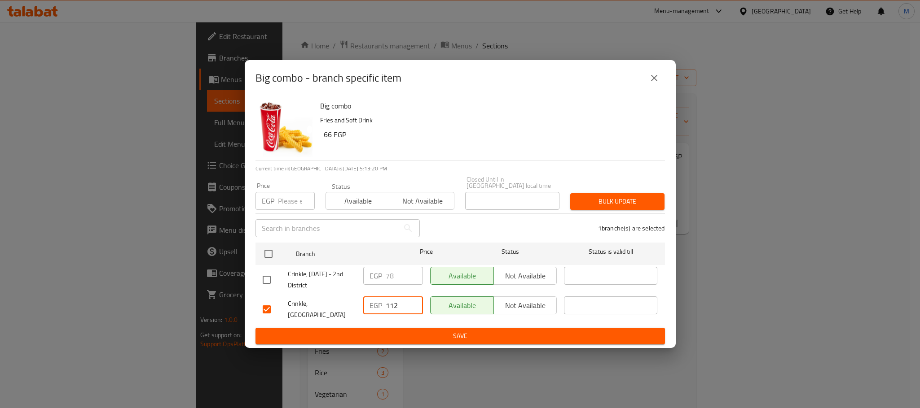
click at [397, 335] on span "Save" at bounding box center [460, 336] width 395 height 11
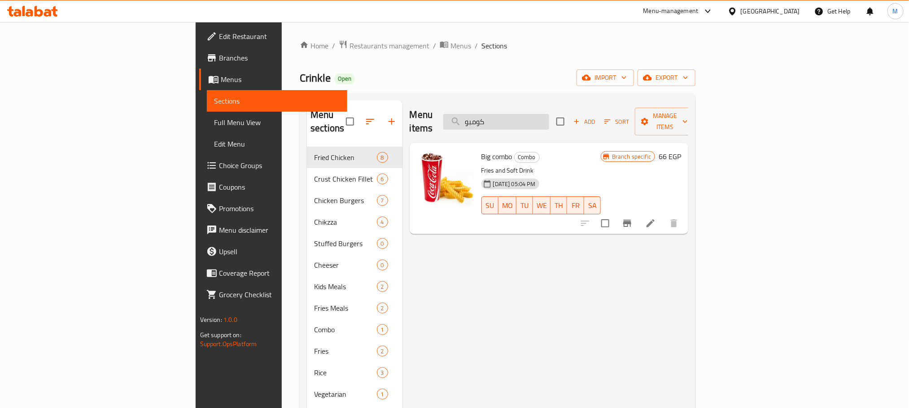
drag, startPoint x: 572, startPoint y: 102, endPoint x: 572, endPoint y: 122, distance: 19.3
click at [572, 111] on div "Menu items كومبو Add Sort Manage items" at bounding box center [549, 122] width 279 height 43
click at [549, 122] on input "كومبو" at bounding box center [496, 122] width 106 height 16
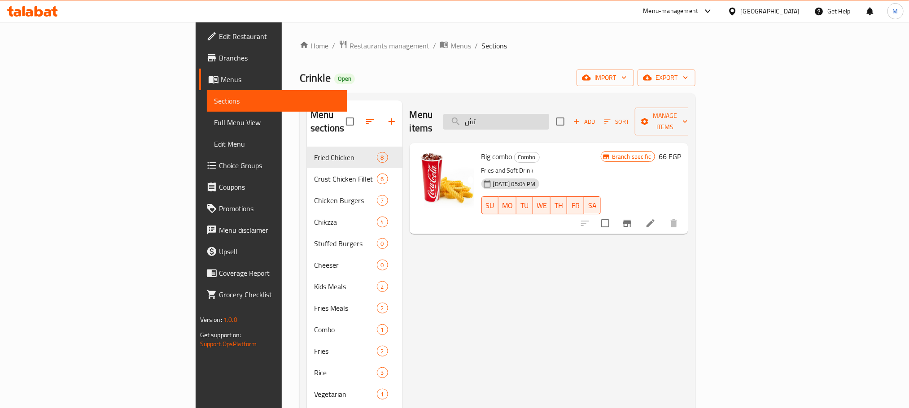
type input "ت"
type input "ؤ"
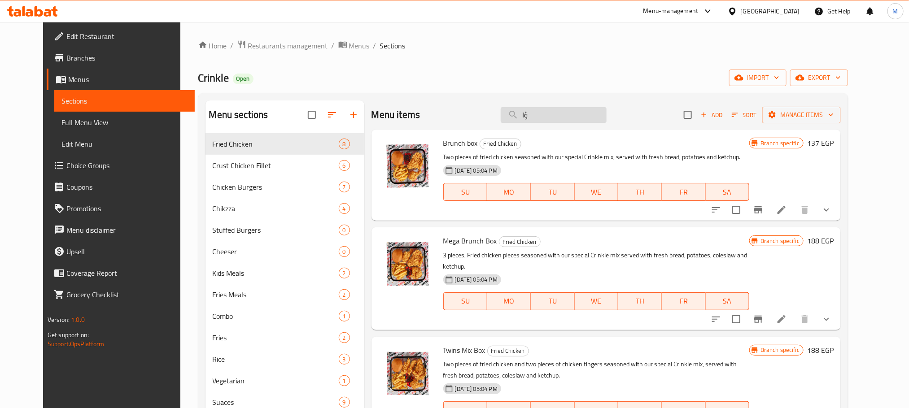
type input "ؤ"
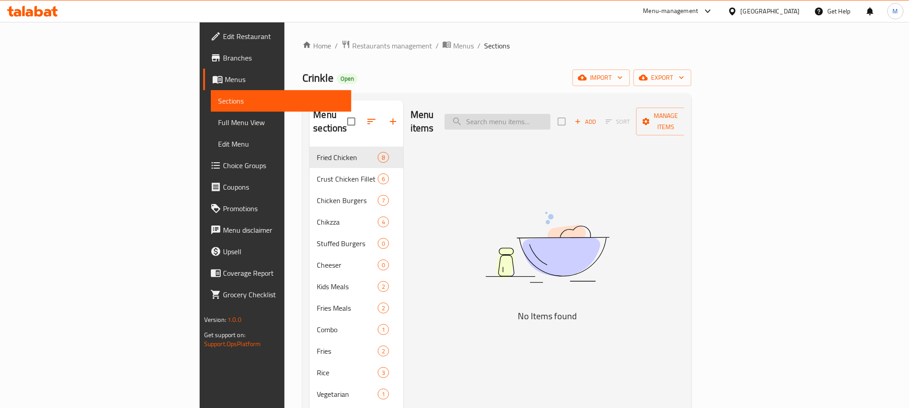
type input "}"
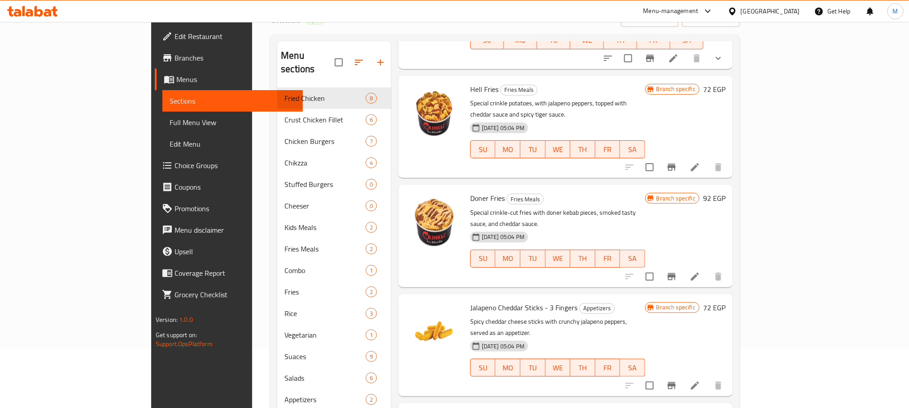
scroll to position [126, 0]
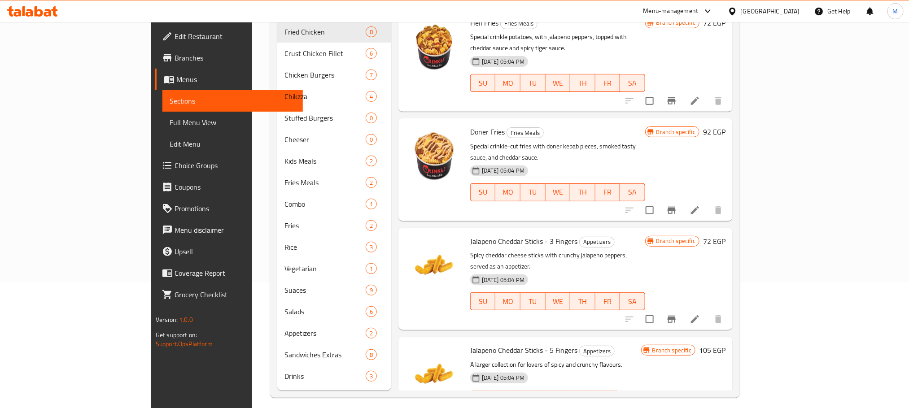
type input "Cheddar s"
click at [677, 314] on icon "Branch-specific-item" at bounding box center [672, 319] width 11 height 11
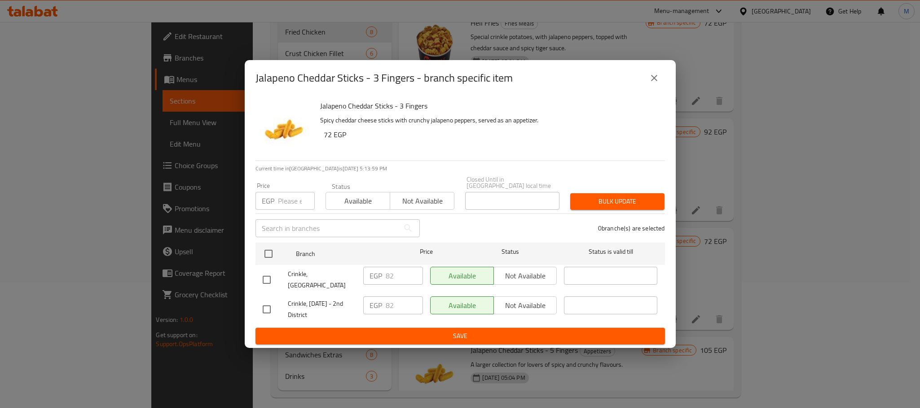
click at [275, 275] on input "checkbox" at bounding box center [266, 280] width 19 height 19
checkbox input "true"
click at [397, 282] on input "82" at bounding box center [404, 276] width 37 height 18
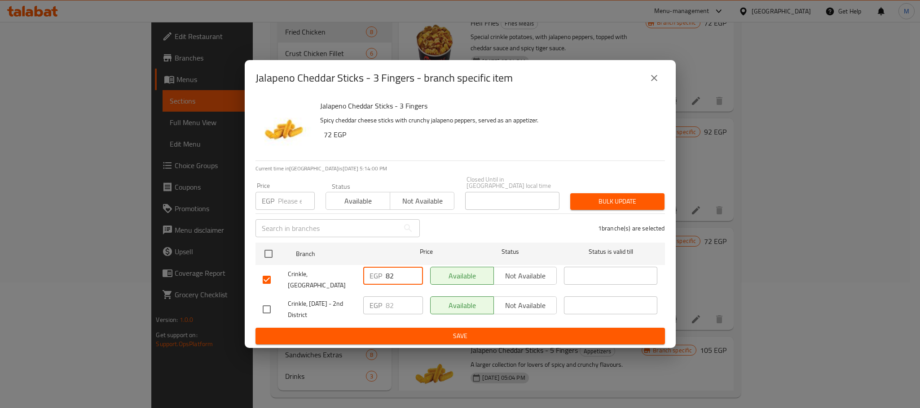
paste input "117"
type input "117"
drag, startPoint x: 429, startPoint y: 320, endPoint x: 432, endPoint y: 333, distance: 13.9
click at [430, 324] on form "Branch Price Status Status is valid till Crinkle, [GEOGRAPHIC_DATA] EGP 117 ​ A…" at bounding box center [459, 291] width 409 height 105
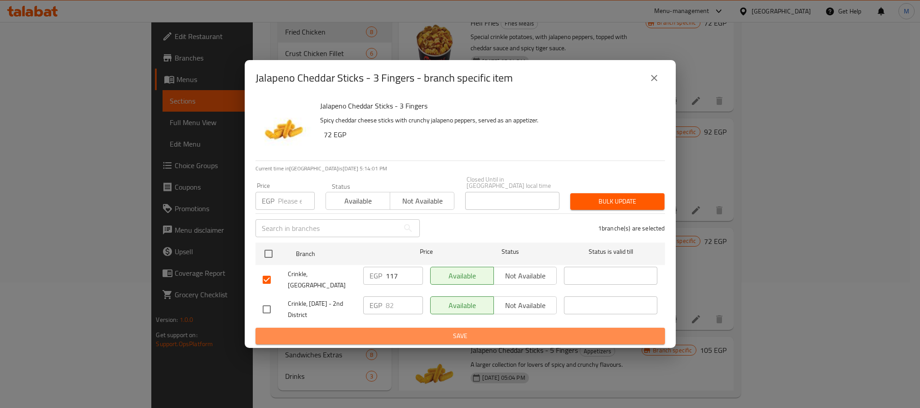
click at [433, 333] on span "Save" at bounding box center [460, 336] width 395 height 11
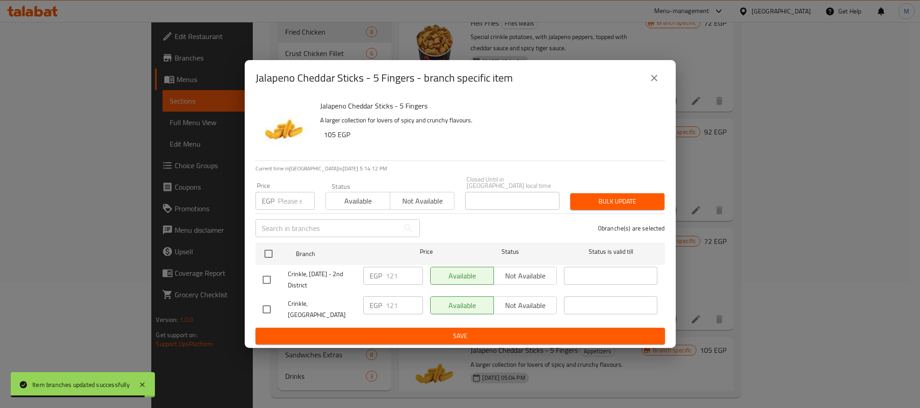
click at [271, 300] on input "checkbox" at bounding box center [266, 309] width 19 height 19
checkbox input "true"
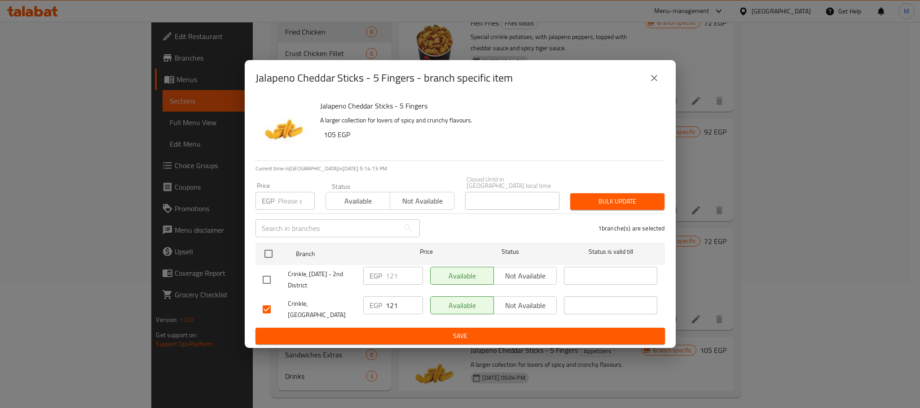
click at [398, 298] on input "121" at bounding box center [404, 306] width 37 height 18
click at [388, 307] on input "121" at bounding box center [404, 306] width 37 height 18
paste input "73"
type input "173"
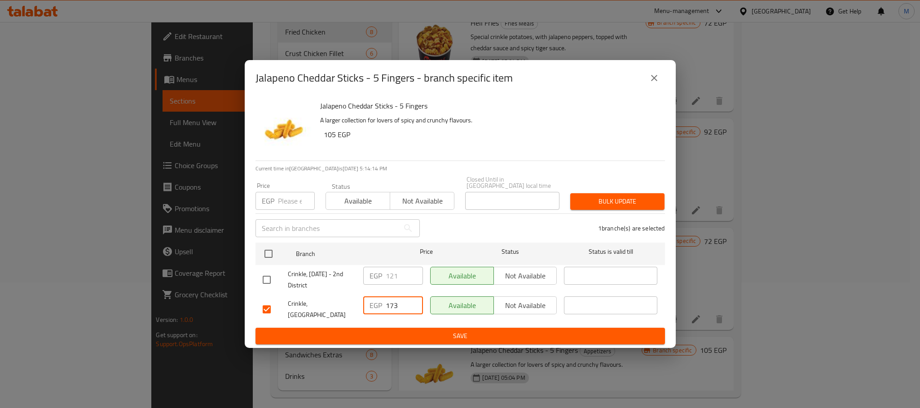
click at [390, 331] on span "Save" at bounding box center [460, 336] width 395 height 11
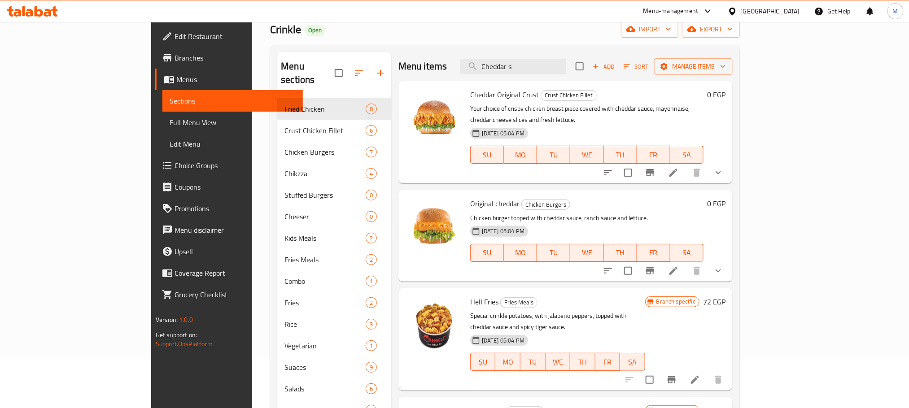
scroll to position [0, 0]
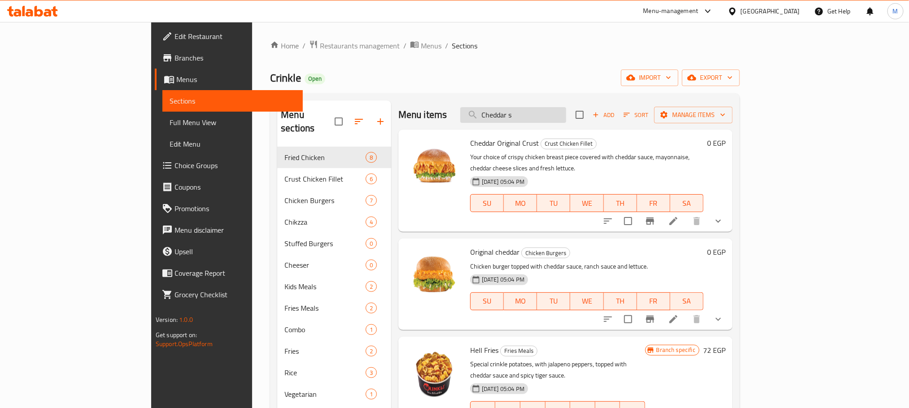
click at [559, 108] on input "Cheddar s" at bounding box center [514, 115] width 106 height 16
paste input "كولسلو وسط"
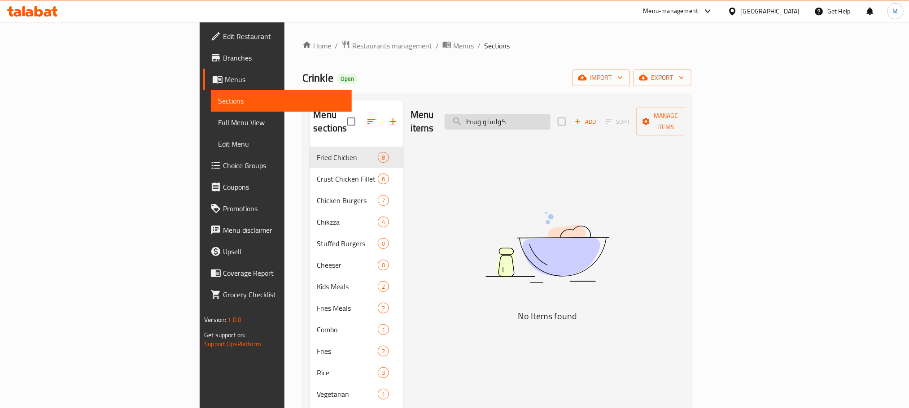
click at [544, 116] on input "كولسلو وسط" at bounding box center [498, 122] width 106 height 16
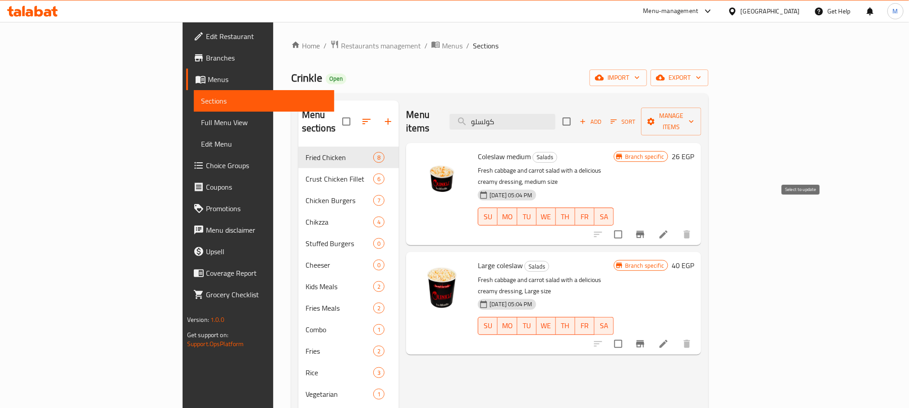
type input "كولسلو"
click at [645, 231] on icon "Branch-specific-item" at bounding box center [640, 234] width 8 height 7
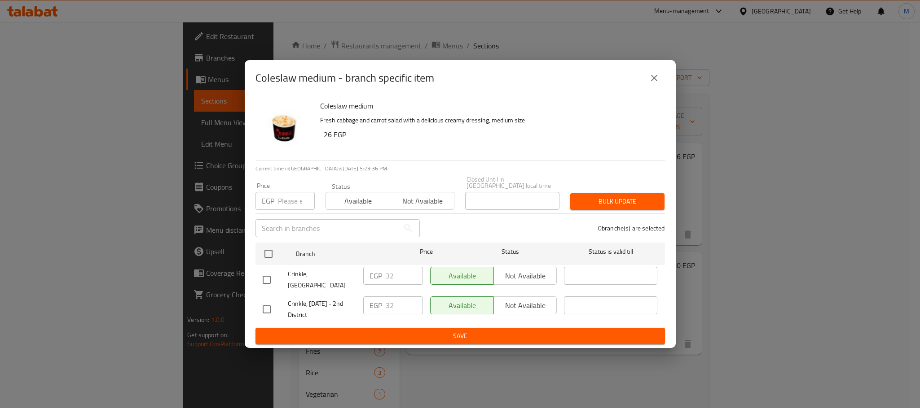
click at [263, 302] on input "checkbox" at bounding box center [266, 309] width 19 height 19
drag, startPoint x: 269, startPoint y: 299, endPoint x: 263, endPoint y: 296, distance: 7.4
click at [268, 300] on input "checkbox" at bounding box center [266, 309] width 19 height 19
checkbox input "false"
click at [267, 277] on input "checkbox" at bounding box center [266, 280] width 19 height 19
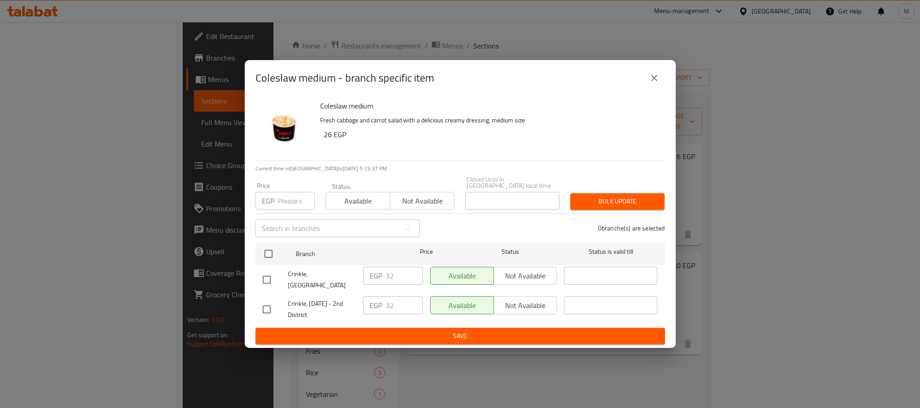
checkbox input "true"
click at [376, 281] on p "EGP" at bounding box center [375, 276] width 13 height 11
click at [386, 276] on input "32" at bounding box center [404, 276] width 37 height 18
paste input "44"
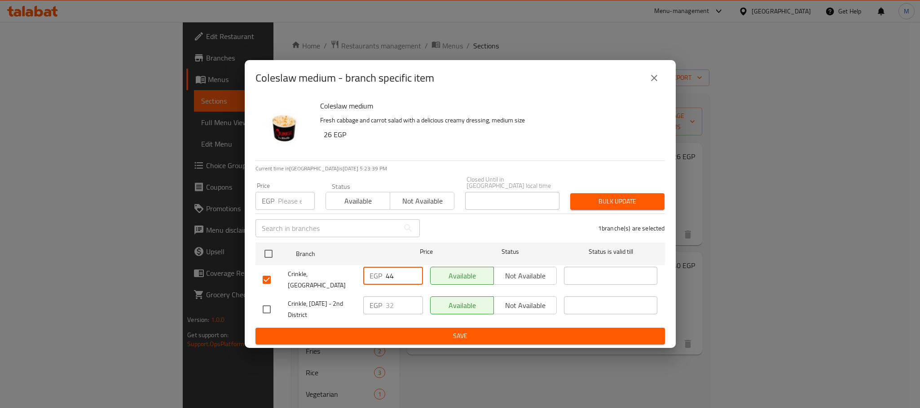
type input "44"
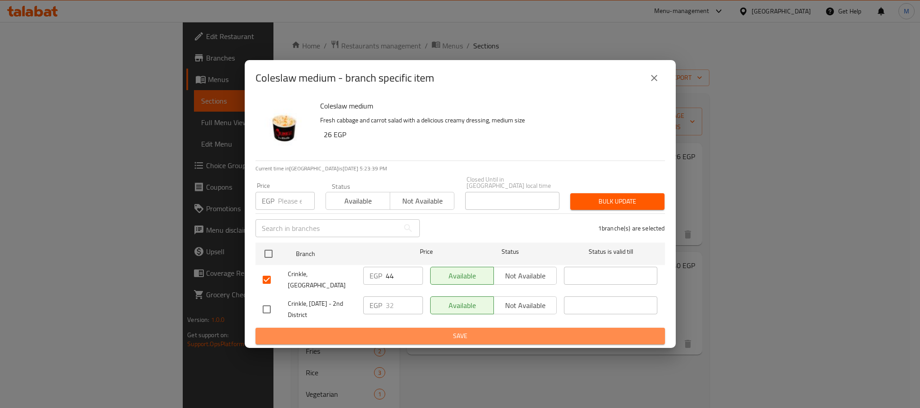
click at [396, 337] on button "Save" at bounding box center [459, 336] width 409 height 17
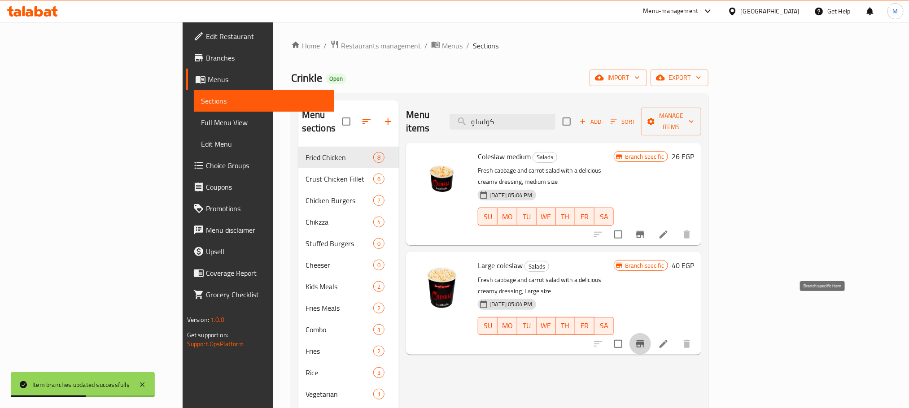
click at [646, 339] on icon "Branch-specific-item" at bounding box center [640, 344] width 11 height 11
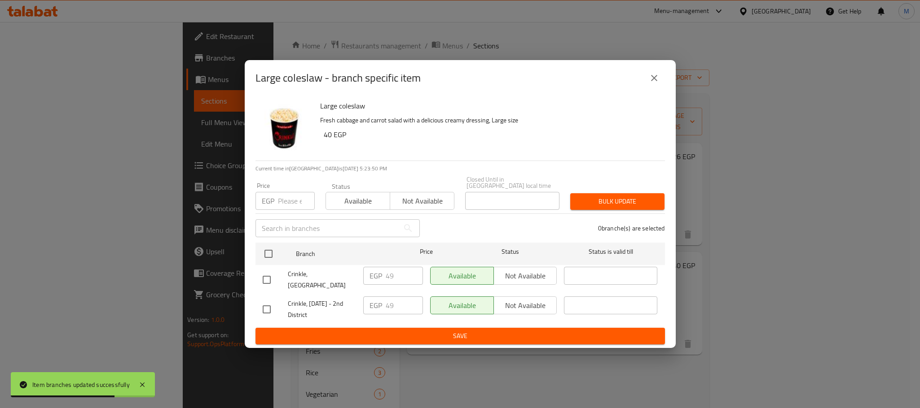
click at [263, 276] on input "checkbox" at bounding box center [266, 280] width 19 height 19
checkbox input "true"
click at [387, 268] on input "49" at bounding box center [404, 276] width 37 height 18
click at [393, 268] on input "49" at bounding box center [404, 276] width 37 height 18
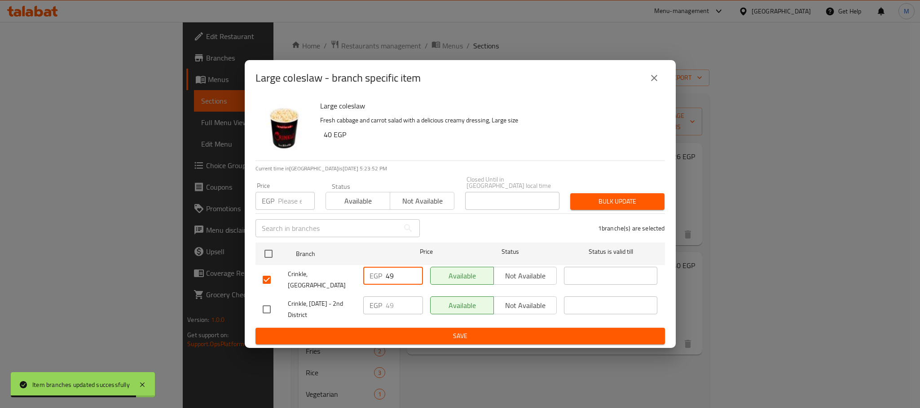
click at [393, 268] on input "49" at bounding box center [404, 276] width 37 height 18
paste input "6"
type input "69"
click at [400, 331] on span "Save" at bounding box center [460, 336] width 395 height 11
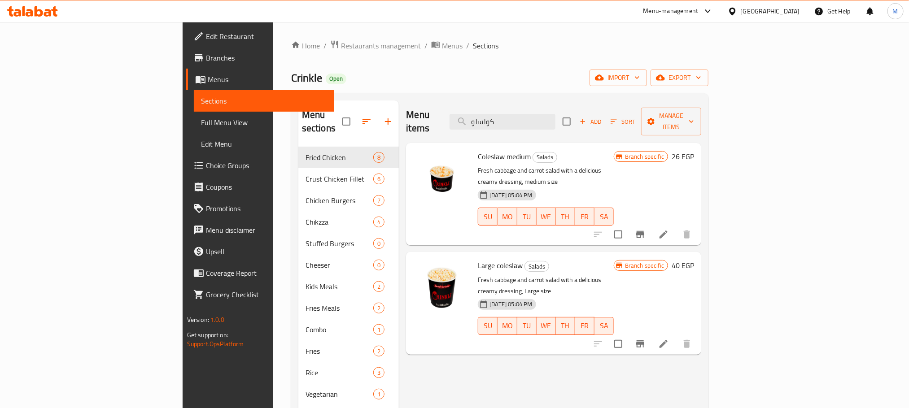
click at [651, 334] on button "Branch-specific-item" at bounding box center [641, 345] width 22 height 22
click at [646, 339] on icon "Branch-specific-item" at bounding box center [640, 344] width 11 height 11
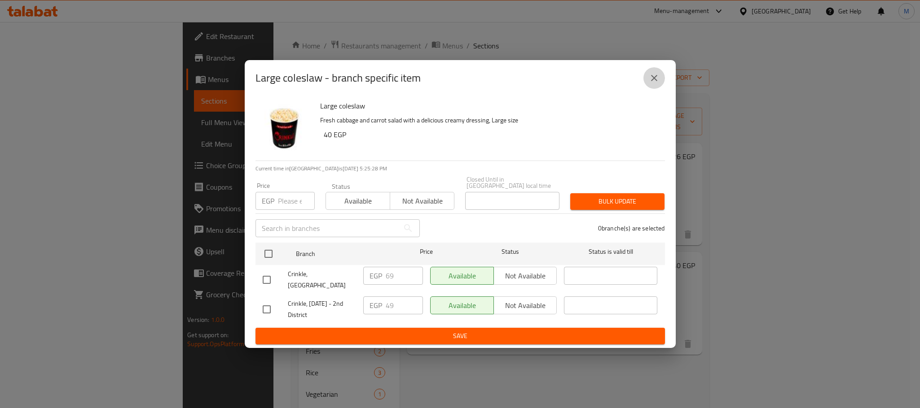
click at [652, 83] on icon "close" at bounding box center [654, 78] width 11 height 11
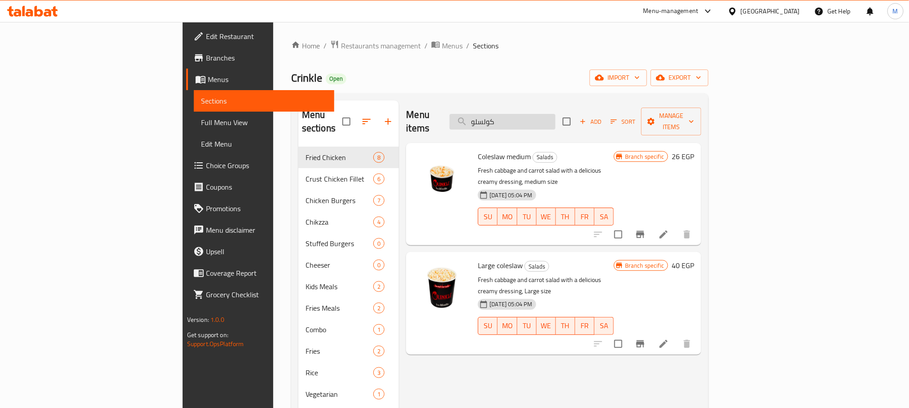
click at [556, 114] on input "كولسلو" at bounding box center [503, 122] width 106 height 16
paste input "توميه صغير"
click at [556, 114] on input "كولسلو" at bounding box center [503, 122] width 106 height 16
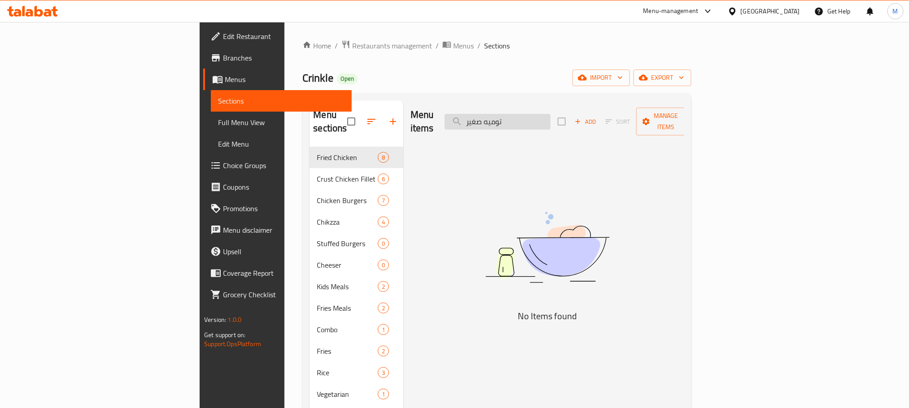
click at [545, 120] on input "توميه صغير" at bounding box center [498, 122] width 106 height 16
drag, startPoint x: 541, startPoint y: 114, endPoint x: 533, endPoint y: 115, distance: 8.2
click at [533, 115] on input "توميه" at bounding box center [498, 122] width 106 height 16
click at [547, 120] on input "تومي" at bounding box center [498, 122] width 106 height 16
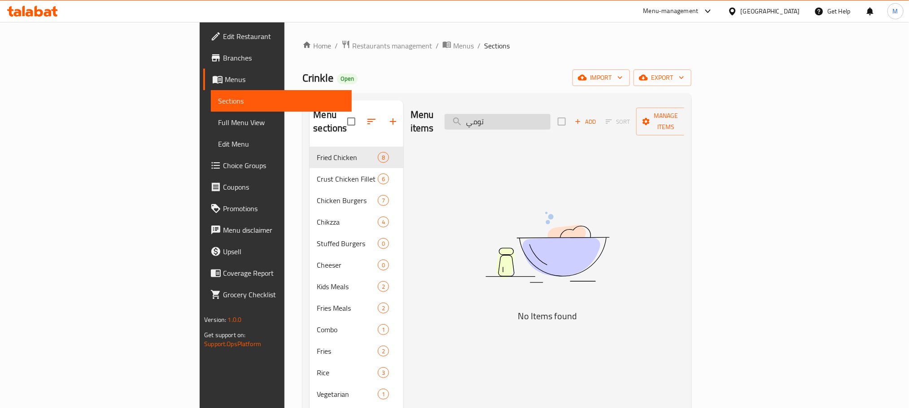
click at [547, 120] on input "تومي" at bounding box center [498, 122] width 106 height 16
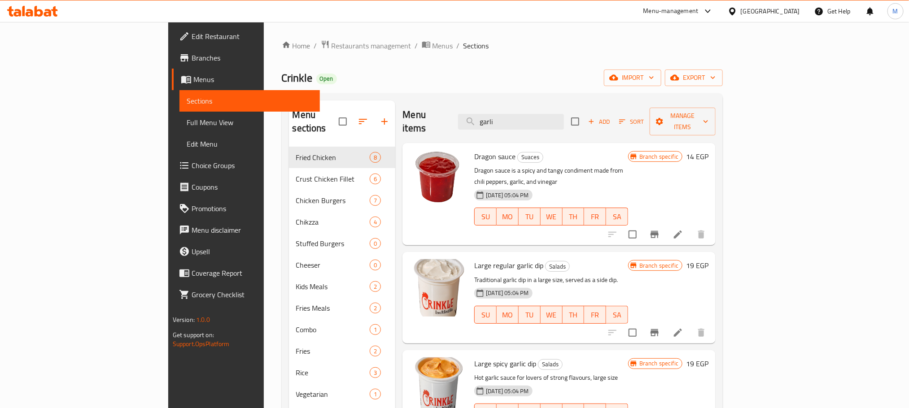
type input "garli"
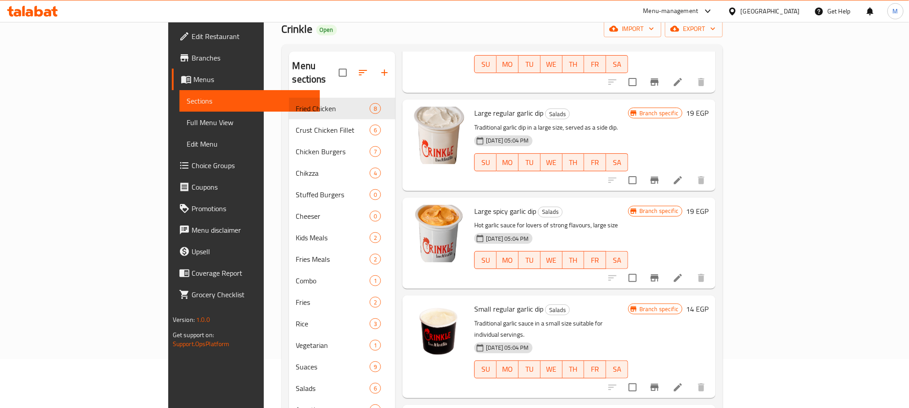
scroll to position [126, 0]
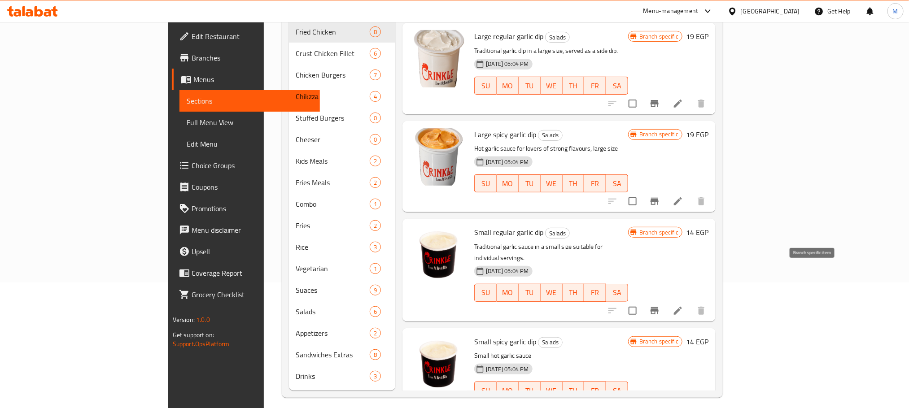
click at [659, 307] on icon "Branch-specific-item" at bounding box center [655, 310] width 8 height 7
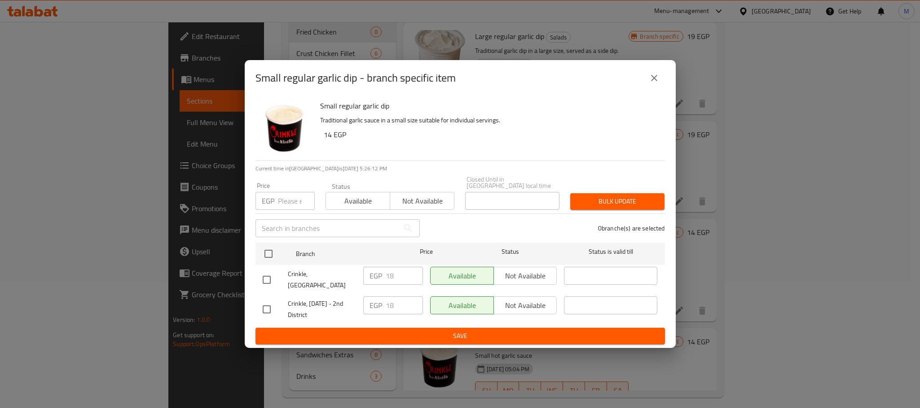
click at [271, 300] on input "checkbox" at bounding box center [266, 309] width 19 height 19
click at [267, 300] on input "checkbox" at bounding box center [266, 309] width 19 height 19
checkbox input "false"
click at [268, 283] on input "checkbox" at bounding box center [266, 280] width 19 height 19
checkbox input "true"
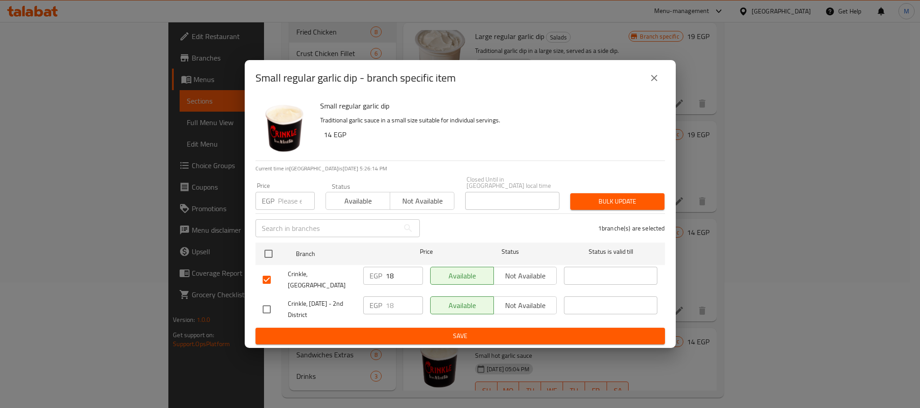
click at [382, 275] on p "EGP" at bounding box center [375, 276] width 13 height 11
click at [392, 276] on input "18" at bounding box center [404, 276] width 37 height 18
type input "24"
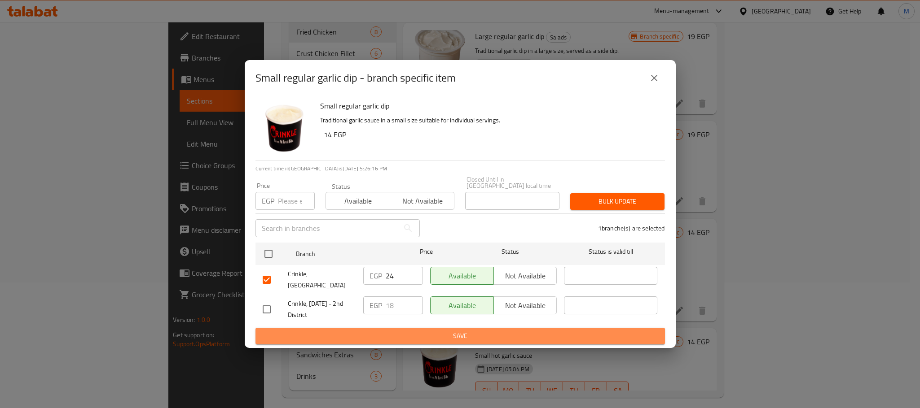
click at [421, 334] on span "Save" at bounding box center [460, 336] width 395 height 11
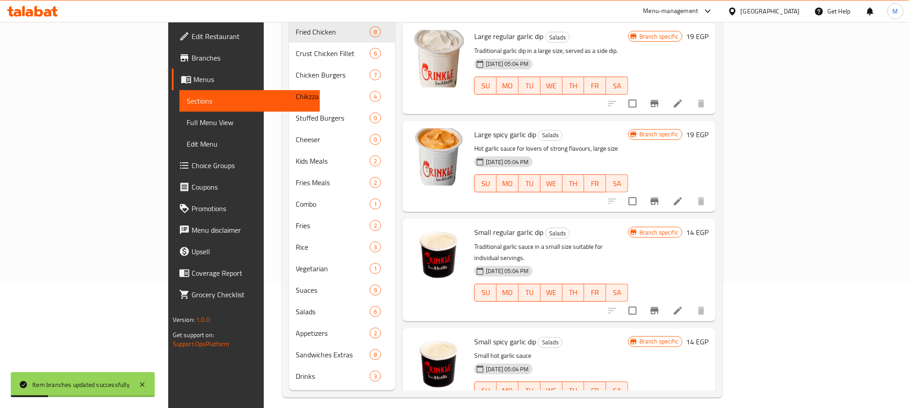
click at [659, 405] on icon "Branch-specific-item" at bounding box center [655, 408] width 8 height 7
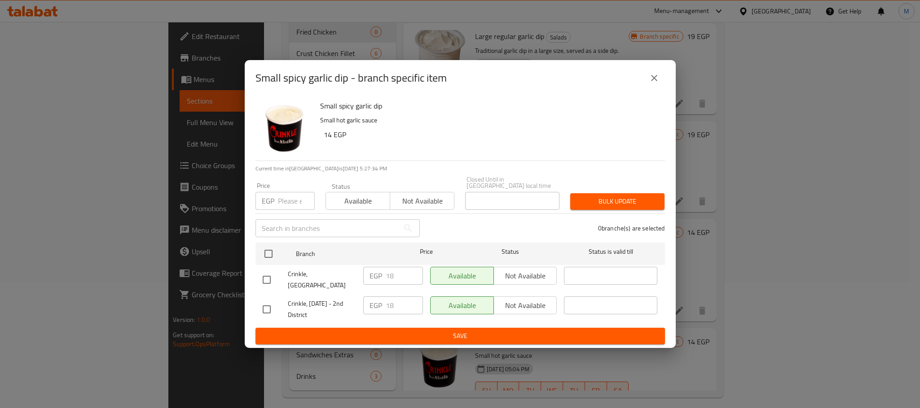
click at [270, 281] on input "checkbox" at bounding box center [266, 280] width 19 height 19
checkbox input "true"
click at [395, 276] on input "18" at bounding box center [404, 276] width 37 height 18
click at [395, 277] on input "18" at bounding box center [404, 276] width 37 height 18
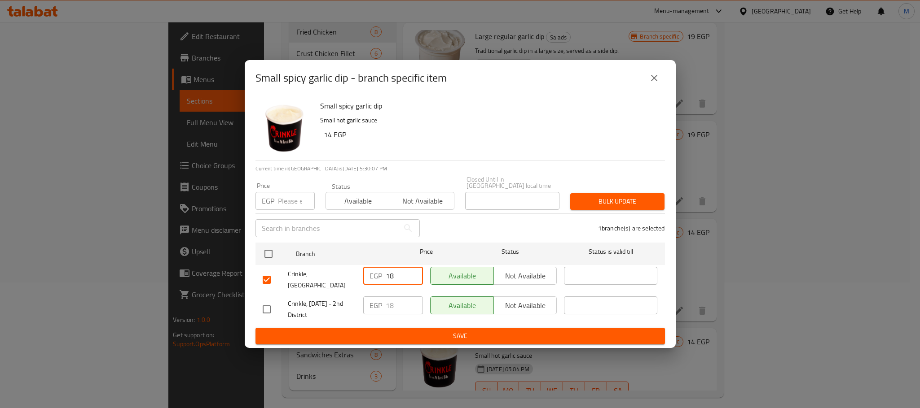
paste input "34"
type input "34"
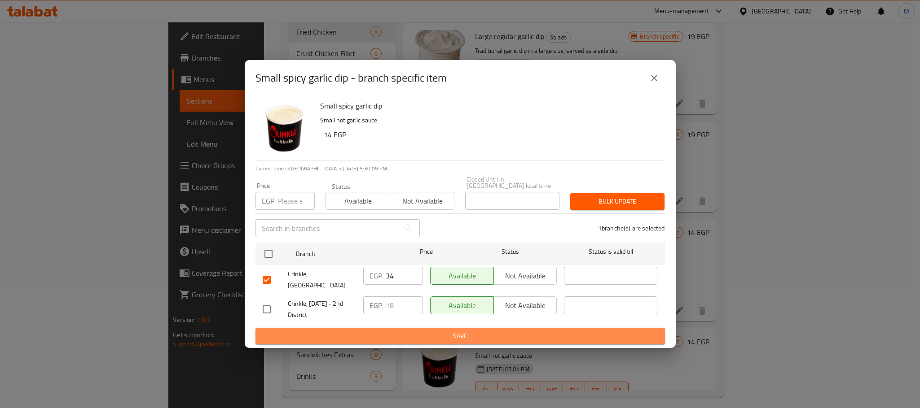
click at [442, 334] on span "Save" at bounding box center [460, 336] width 395 height 11
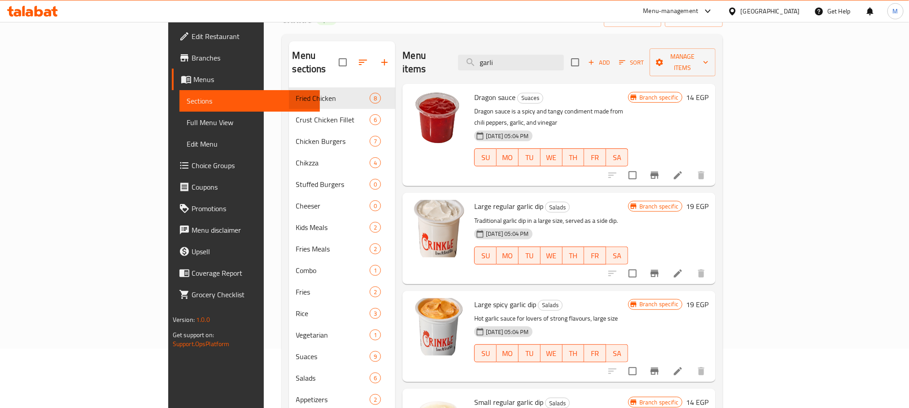
scroll to position [0, 0]
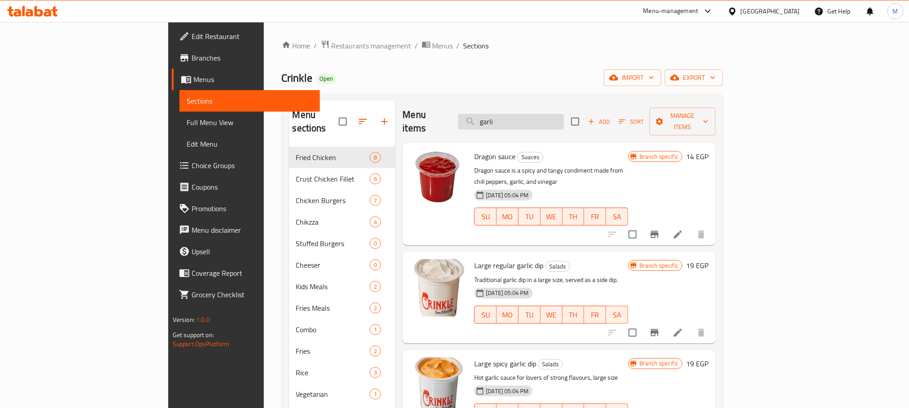
click at [564, 116] on input "garli" at bounding box center [511, 122] width 106 height 16
paste input "صوص شيدر"
click at [564, 118] on input "garli" at bounding box center [511, 122] width 106 height 16
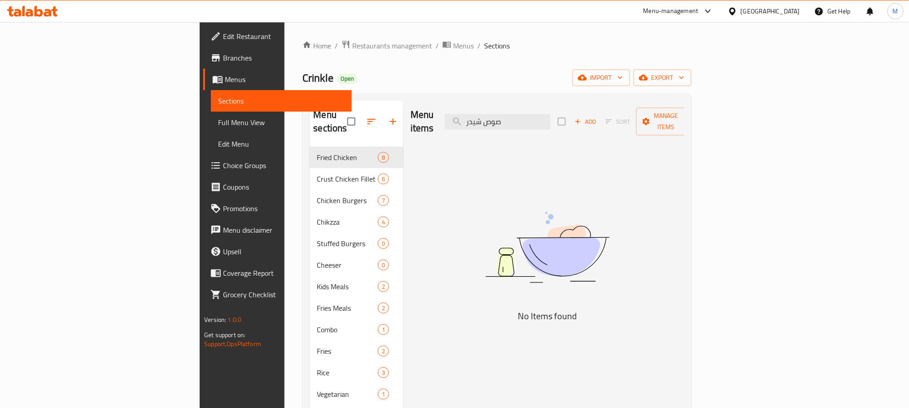
click at [558, 125] on div "Menu items صوص شيدر Add Sort Manage items" at bounding box center [548, 122] width 274 height 43
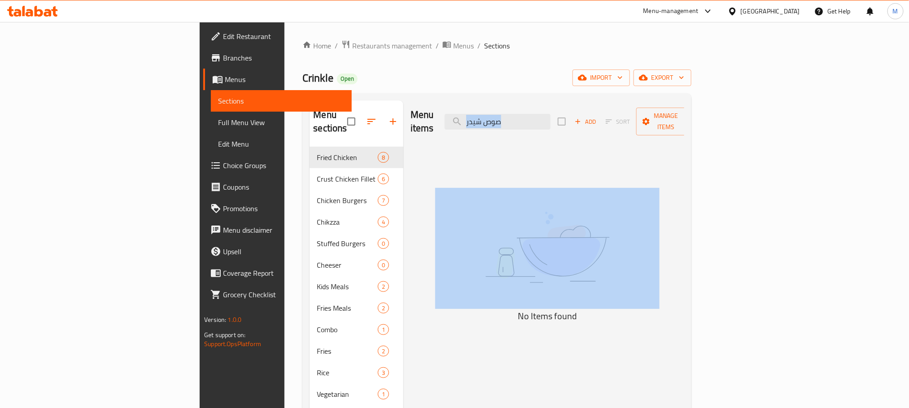
click at [558, 125] on div "Menu items صوص شيدر Add Sort Manage items" at bounding box center [548, 122] width 274 height 43
click at [551, 121] on input "صوص شيدر" at bounding box center [498, 122] width 106 height 16
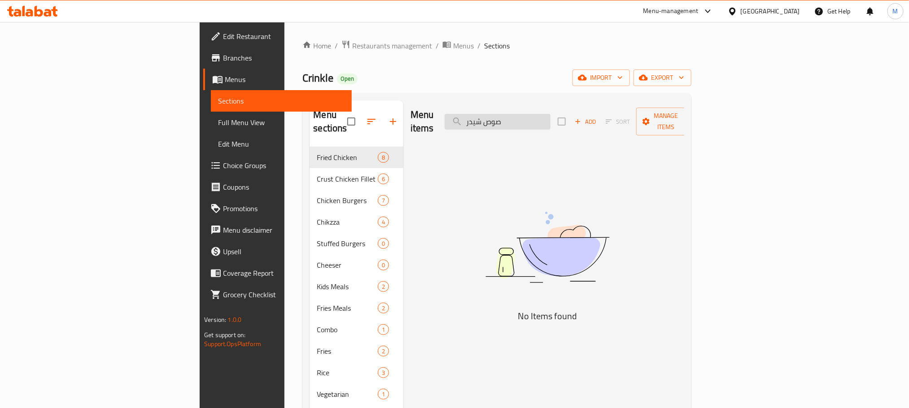
click at [551, 119] on input "صوص شيدر" at bounding box center [498, 122] width 106 height 16
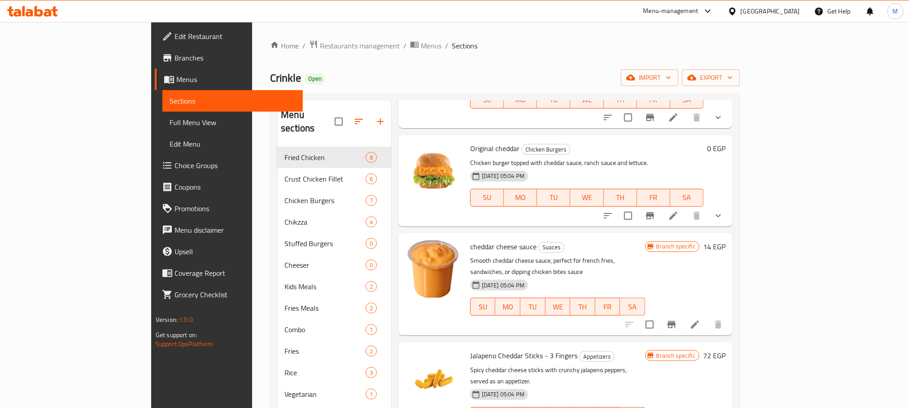
scroll to position [67, 0]
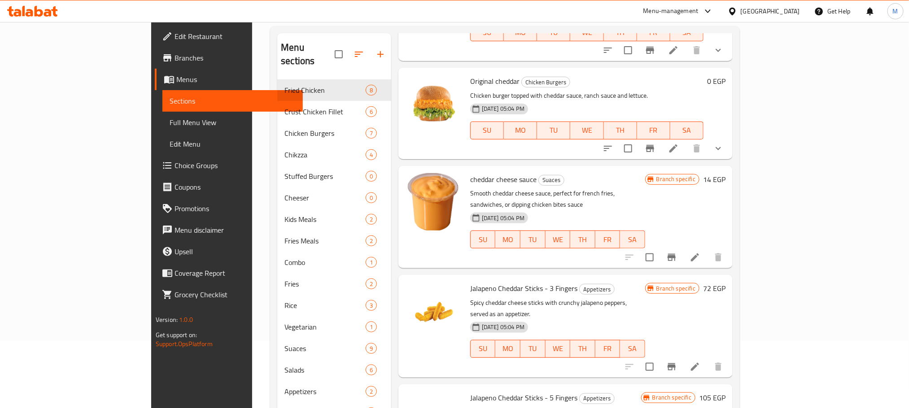
type input "شيدر"
click at [677, 252] on icon "Branch-specific-item" at bounding box center [672, 257] width 11 height 11
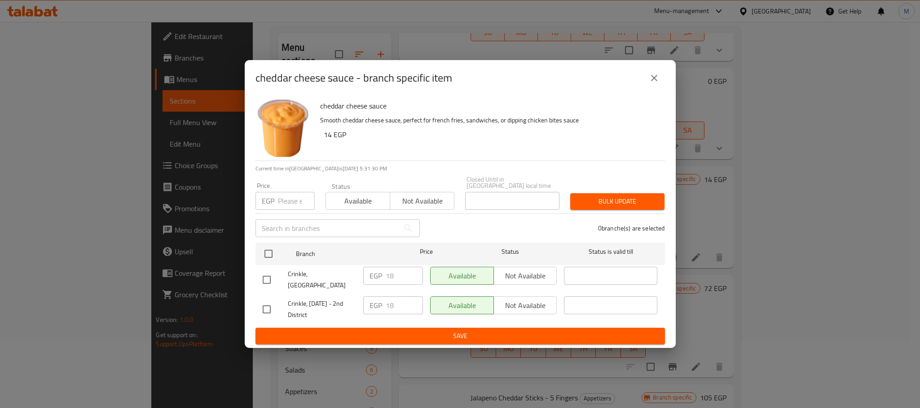
click at [266, 279] on input "checkbox" at bounding box center [266, 280] width 19 height 19
checkbox input "true"
click at [386, 277] on input "18" at bounding box center [404, 276] width 37 height 18
click at [388, 277] on input "18" at bounding box center [404, 276] width 37 height 18
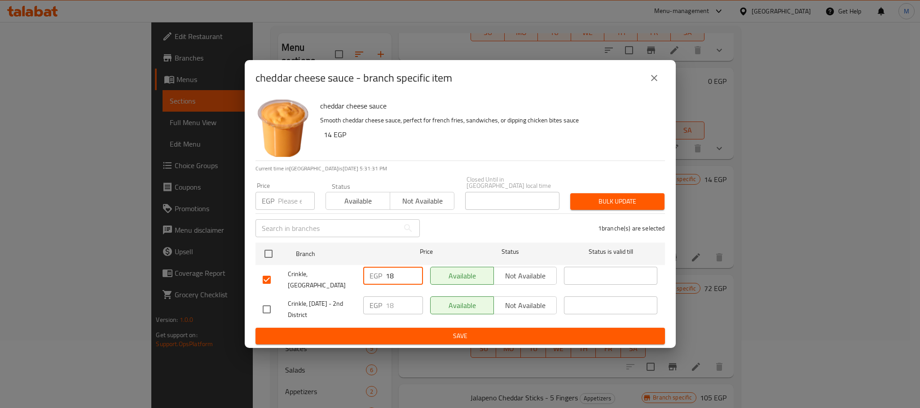
paste input "24"
type input "24"
click at [388, 320] on ul "Branch Price Status Status is valid till Crinkle, [GEOGRAPHIC_DATA] EGP 24 ​ Av…" at bounding box center [459, 283] width 409 height 89
click at [390, 331] on span "Save" at bounding box center [460, 336] width 395 height 11
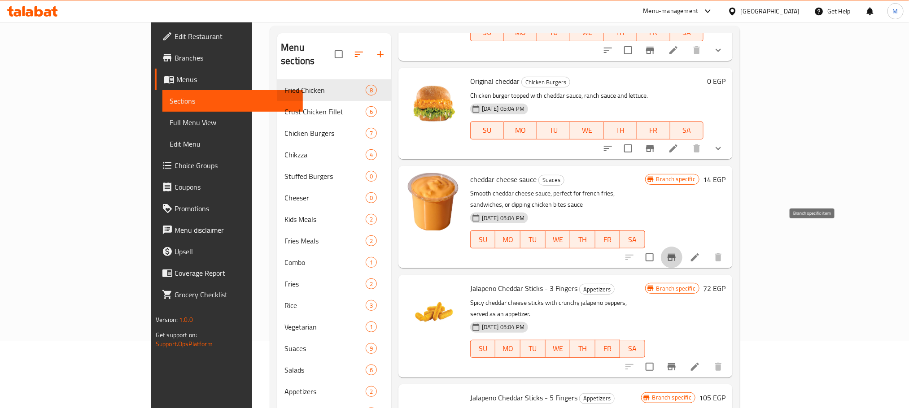
click at [677, 252] on icon "Branch-specific-item" at bounding box center [672, 257] width 11 height 11
click at [683, 247] on button "Branch-specific-item" at bounding box center [672, 258] width 22 height 22
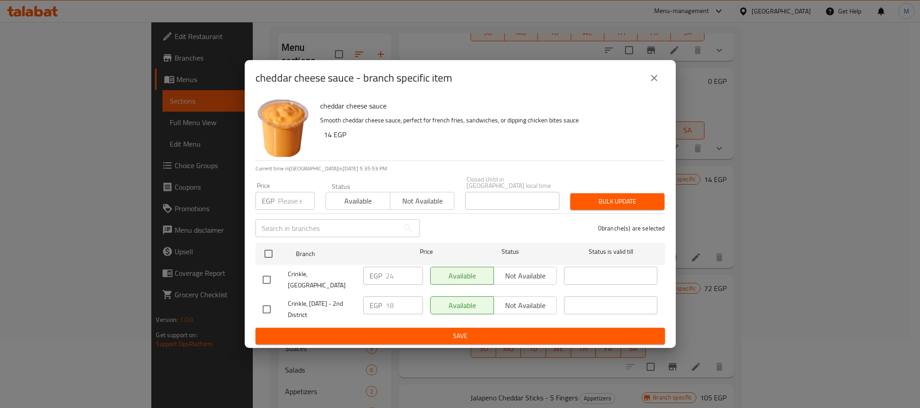
click at [658, 83] on icon "close" at bounding box center [654, 78] width 11 height 11
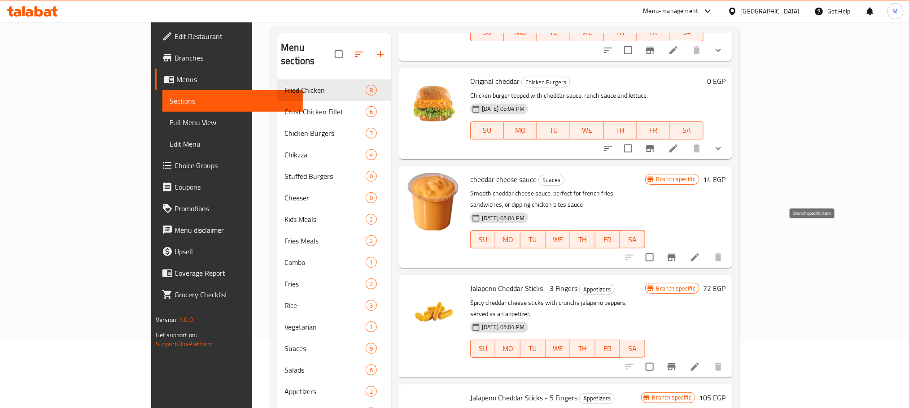
click at [676, 254] on icon "Branch-specific-item" at bounding box center [672, 257] width 8 height 7
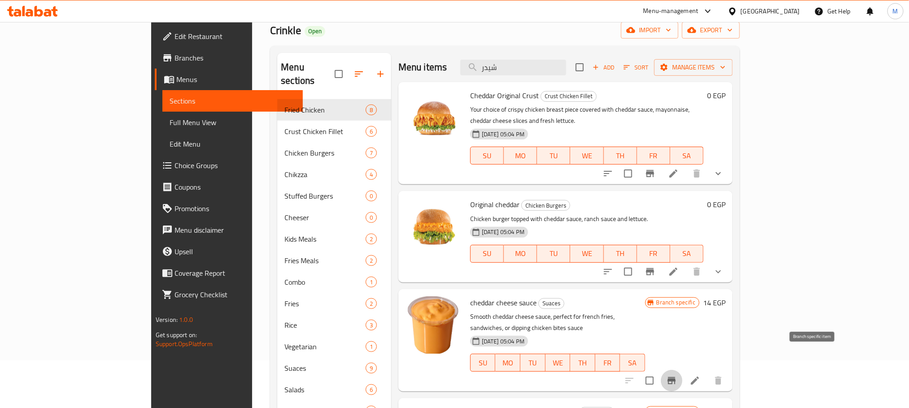
scroll to position [0, 0]
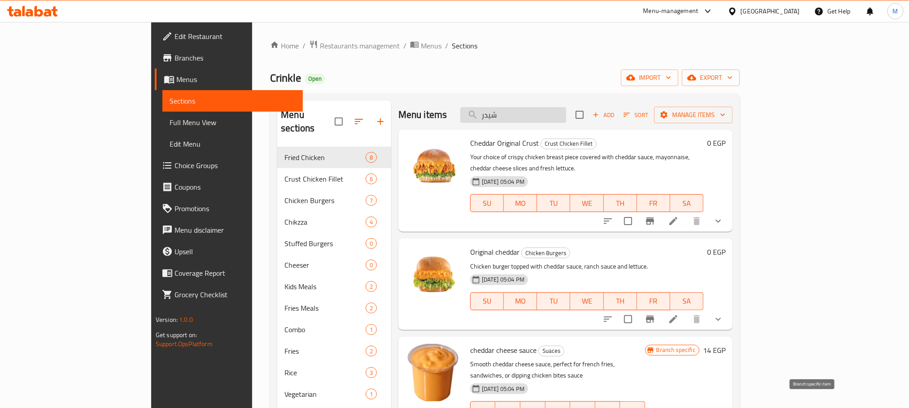
click at [566, 114] on input "شيدر" at bounding box center [514, 115] width 106 height 16
click at [566, 115] on input "شيدر" at bounding box center [514, 115] width 106 height 16
type input "w"
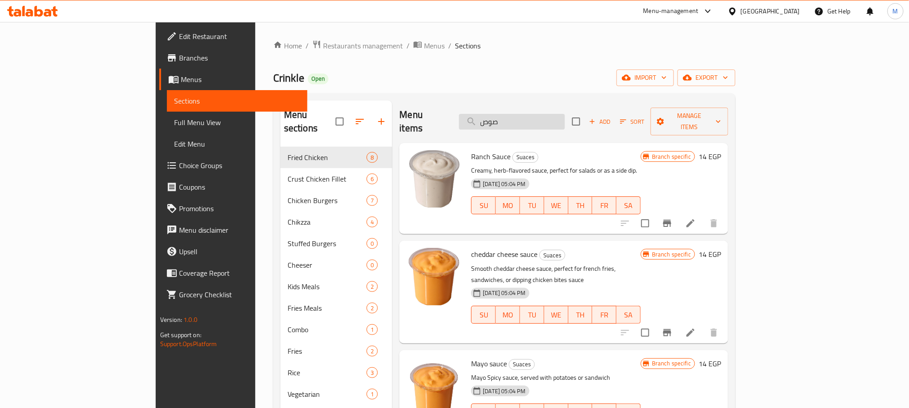
click at [553, 114] on input "صوص" at bounding box center [512, 122] width 106 height 16
paste input "[PERSON_NAME]"
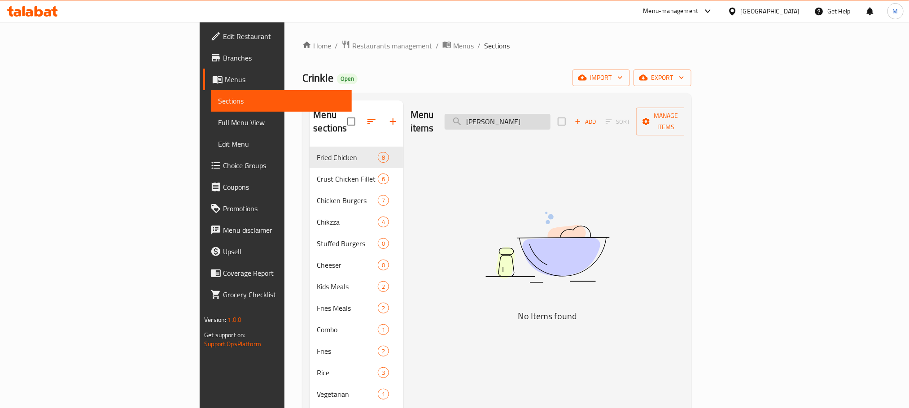
click at [551, 119] on input "[PERSON_NAME]" at bounding box center [498, 122] width 106 height 16
drag, startPoint x: 540, startPoint y: 124, endPoint x: 547, endPoint y: 120, distance: 7.6
click at [547, 120] on div "Menu items تاي شيلي Add Sort Manage items" at bounding box center [548, 122] width 274 height 43
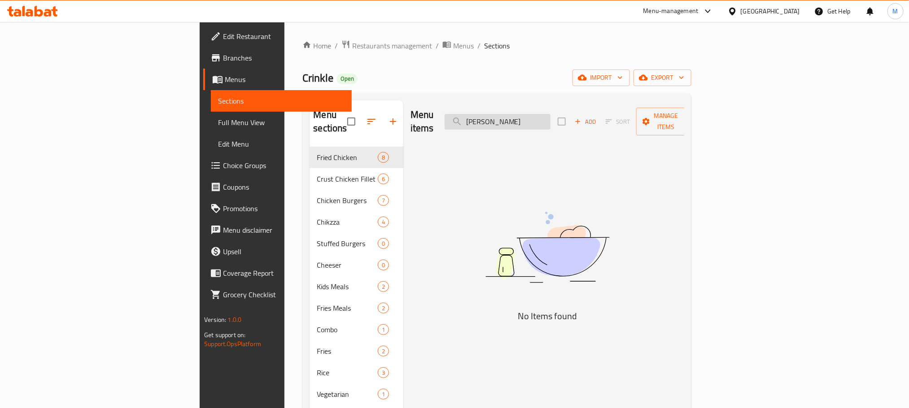
click at [549, 119] on input "[PERSON_NAME]" at bounding box center [498, 122] width 106 height 16
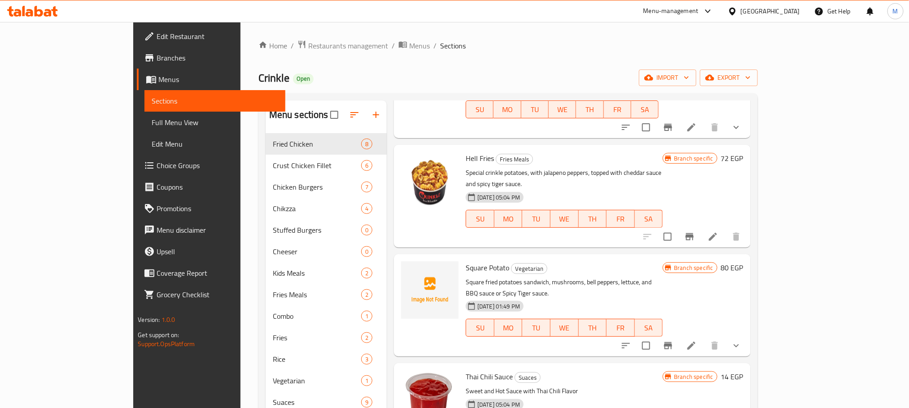
scroll to position [1077, 0]
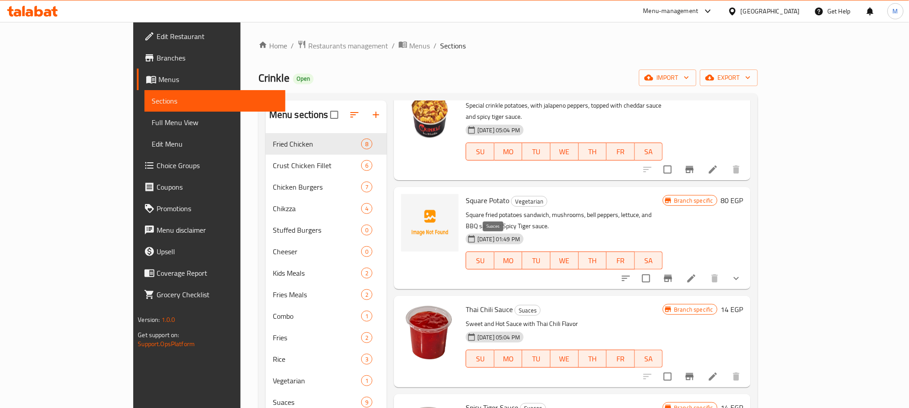
type input "sauce"
click at [515, 306] on span "Suaces" at bounding box center [527, 311] width 25 height 10
copy span "Suaces"
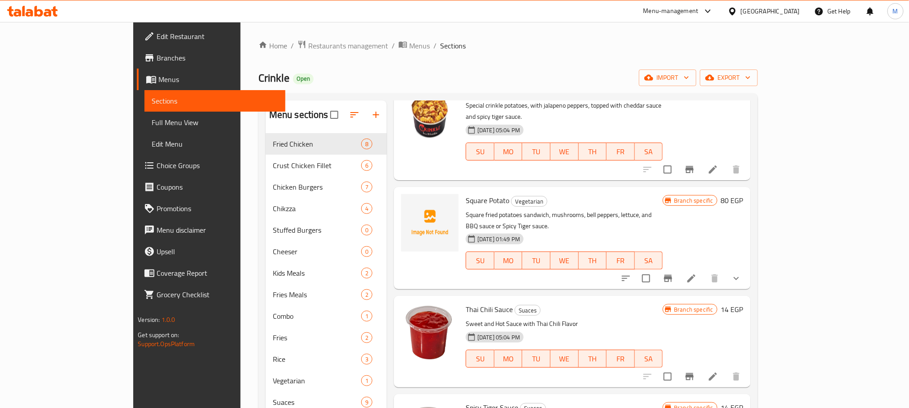
click at [387, 213] on div "Menu items sauce Add Sort Manage items Zinger Crust Crust Chicken Fillet Crispy…" at bounding box center [569, 305] width 364 height 408
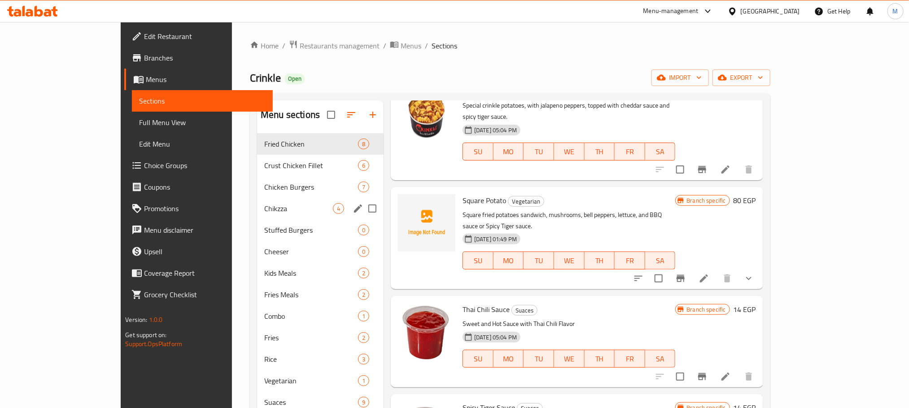
click at [363, 211] on input "Menu sections" at bounding box center [372, 208] width 19 height 19
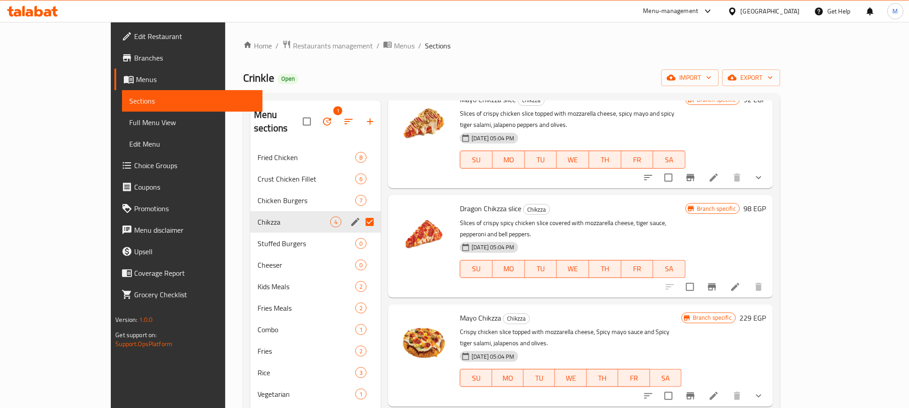
scroll to position [6, 0]
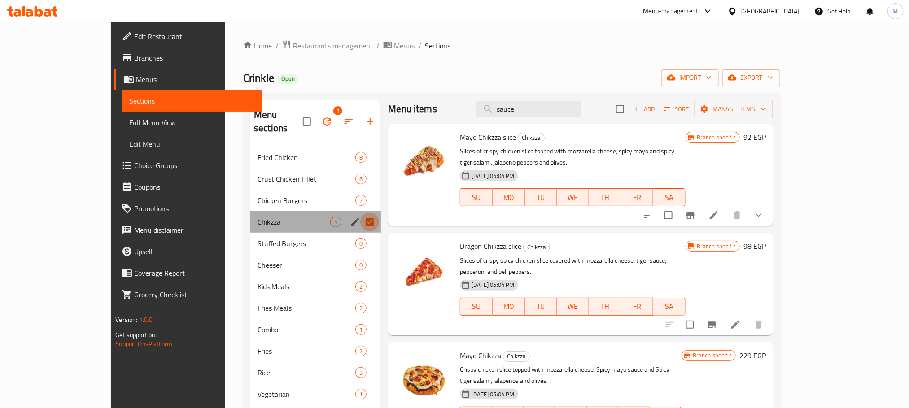
click at [360, 213] on input "Menu sections" at bounding box center [369, 222] width 19 height 19
checkbox input "false"
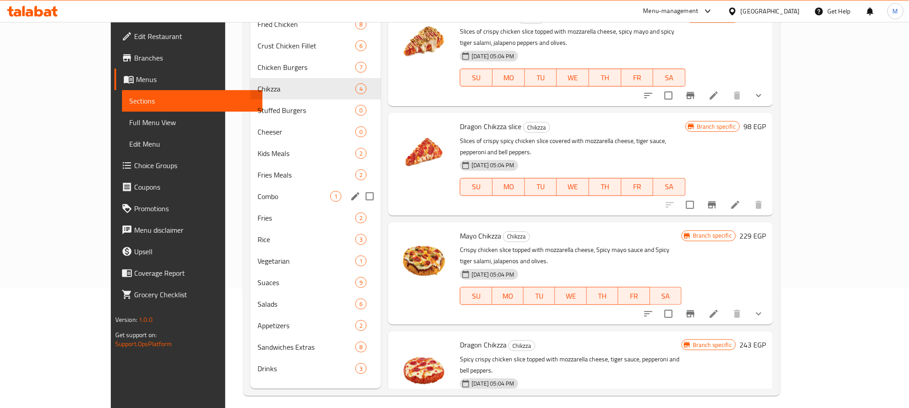
scroll to position [126, 0]
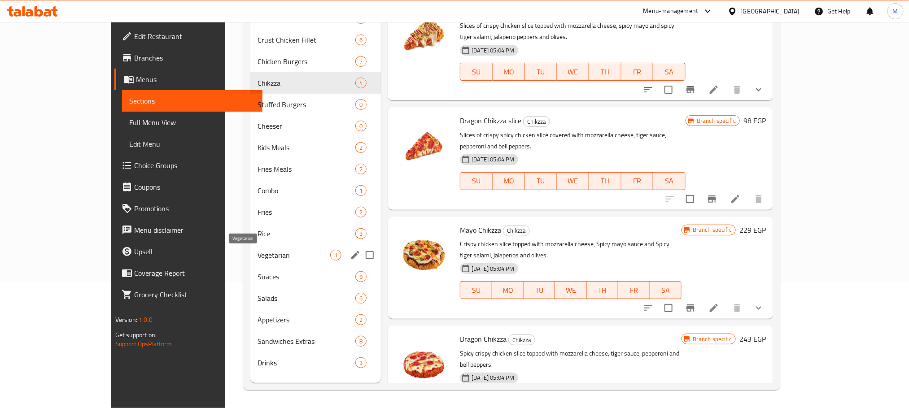
click at [268, 256] on span "Vegetarian" at bounding box center [294, 255] width 73 height 11
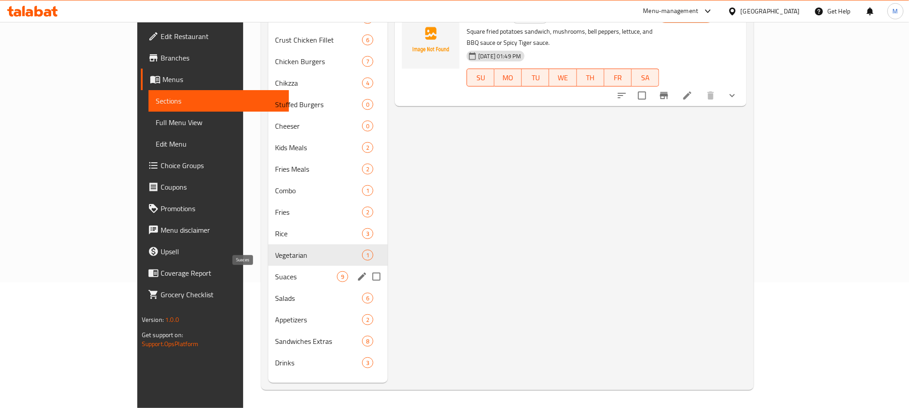
click at [276, 275] on span "Suaces" at bounding box center [307, 277] width 62 height 11
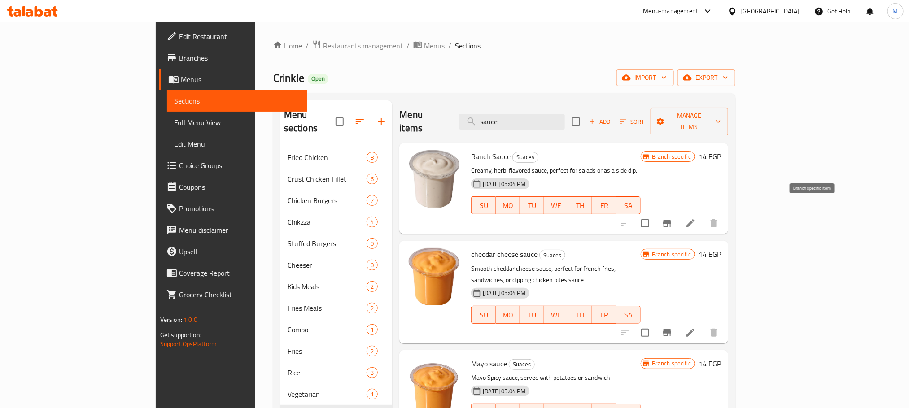
click at [673, 218] on icon "Branch-specific-item" at bounding box center [667, 223] width 11 height 11
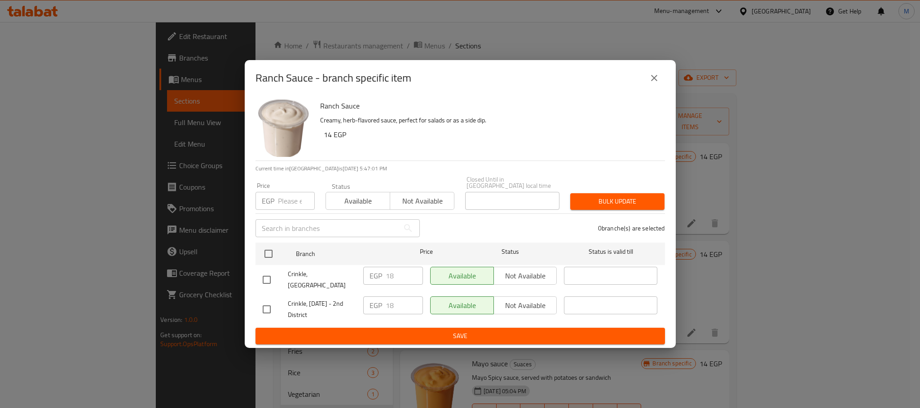
click at [266, 281] on input "checkbox" at bounding box center [266, 280] width 19 height 19
checkbox input "true"
click at [396, 279] on input "18" at bounding box center [404, 276] width 37 height 18
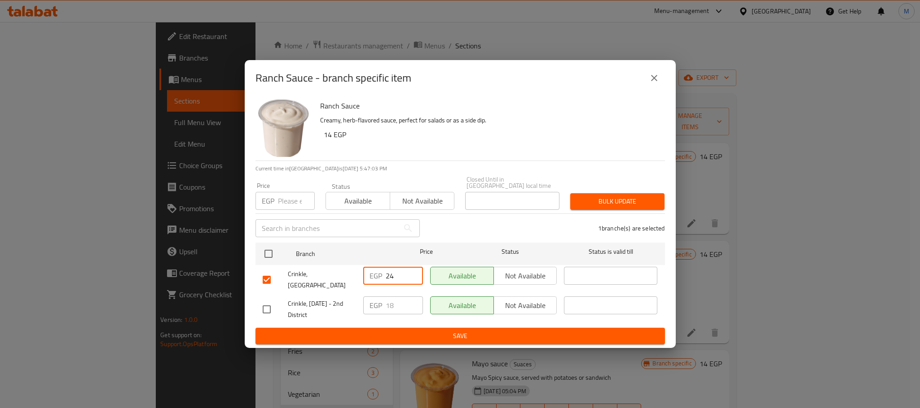
click at [396, 279] on input "24" at bounding box center [404, 276] width 37 height 18
type input "24"
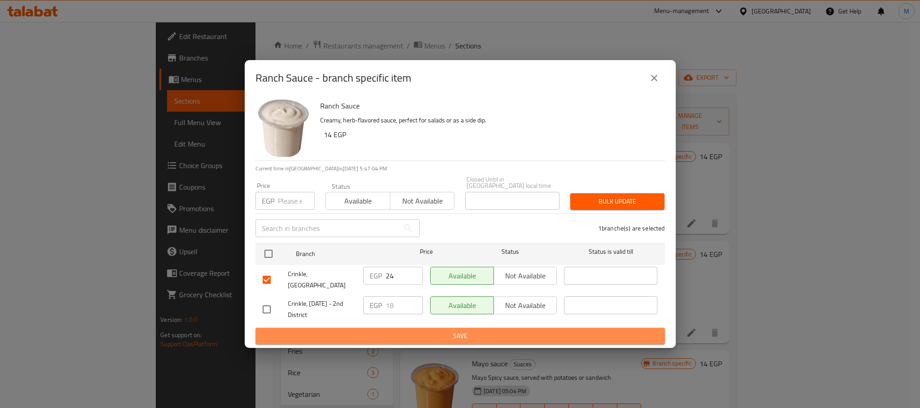
click at [522, 331] on span "Save" at bounding box center [460, 336] width 395 height 11
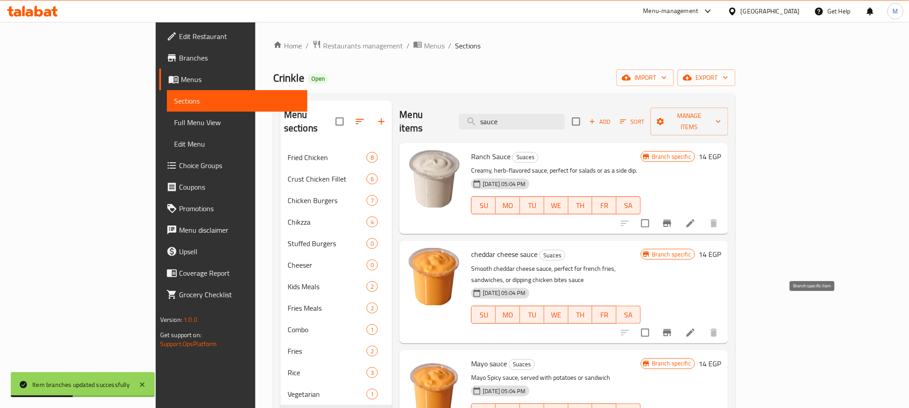
click at [678, 322] on button "Branch-specific-item" at bounding box center [668, 333] width 22 height 22
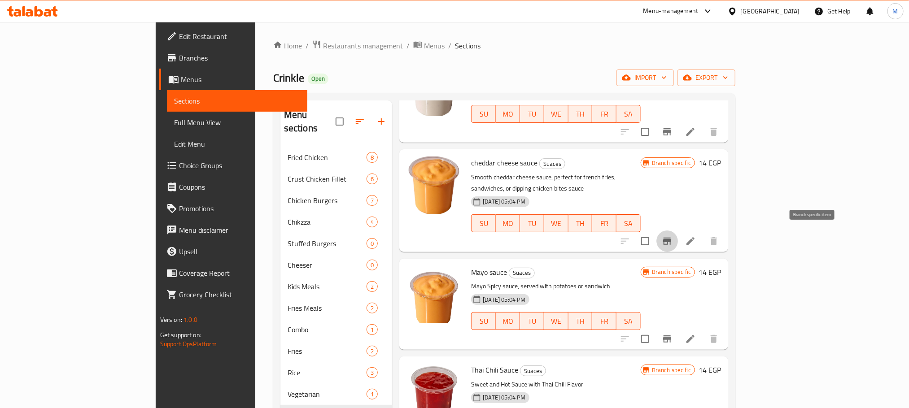
scroll to position [135, 0]
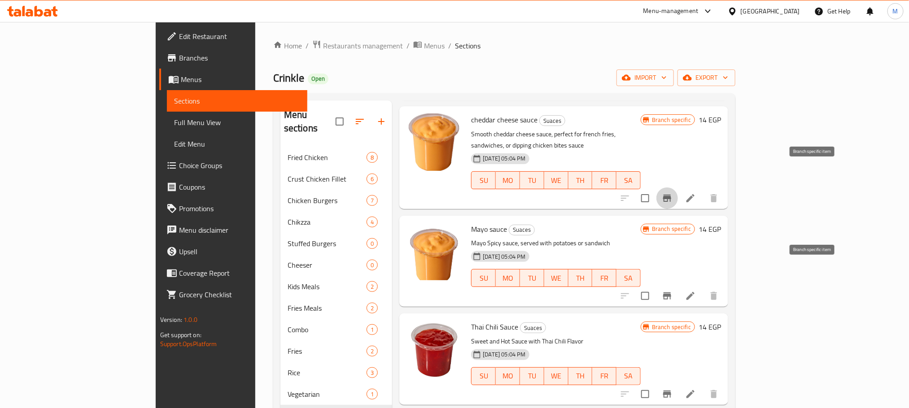
click at [678, 285] on button "Branch-specific-item" at bounding box center [668, 296] width 22 height 22
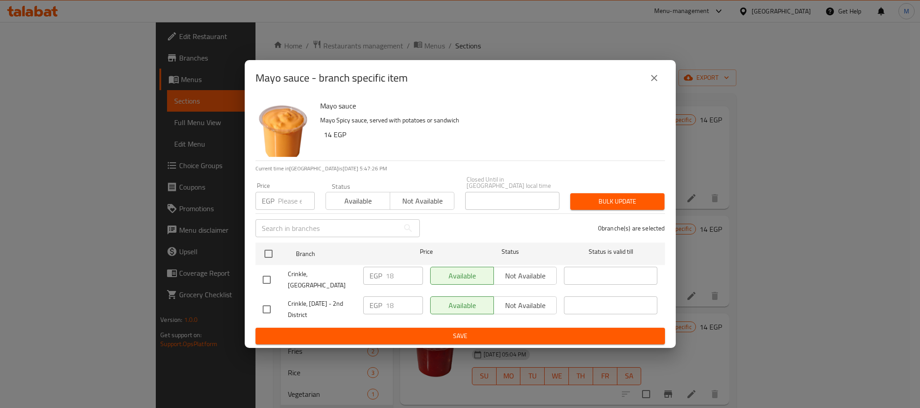
click at [260, 278] on input "checkbox" at bounding box center [266, 280] width 19 height 19
checkbox input "true"
click at [399, 279] on input "18" at bounding box center [404, 276] width 37 height 18
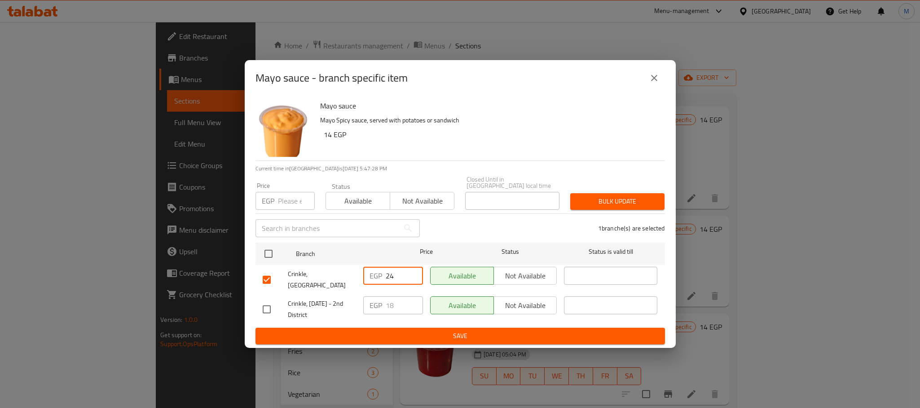
click at [436, 328] on button "Save" at bounding box center [459, 336] width 409 height 17
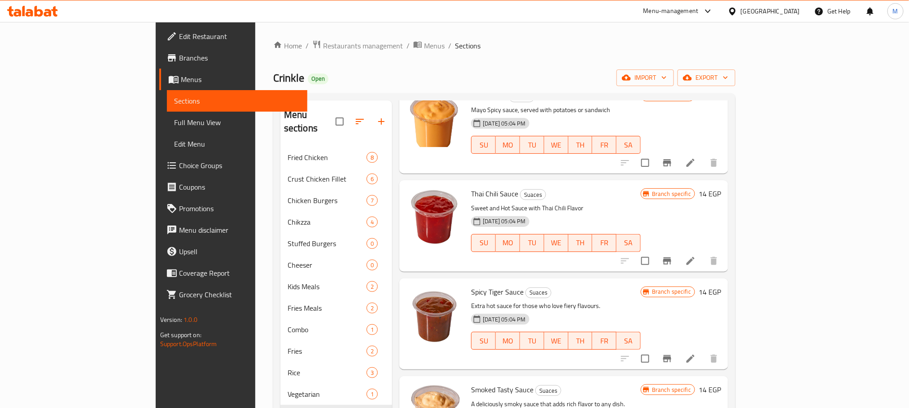
scroll to position [269, 0]
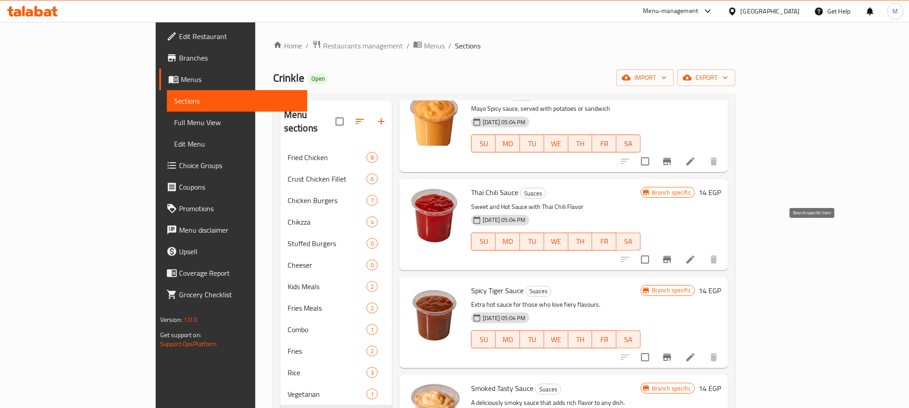
click at [671, 256] on icon "Branch-specific-item" at bounding box center [667, 259] width 8 height 7
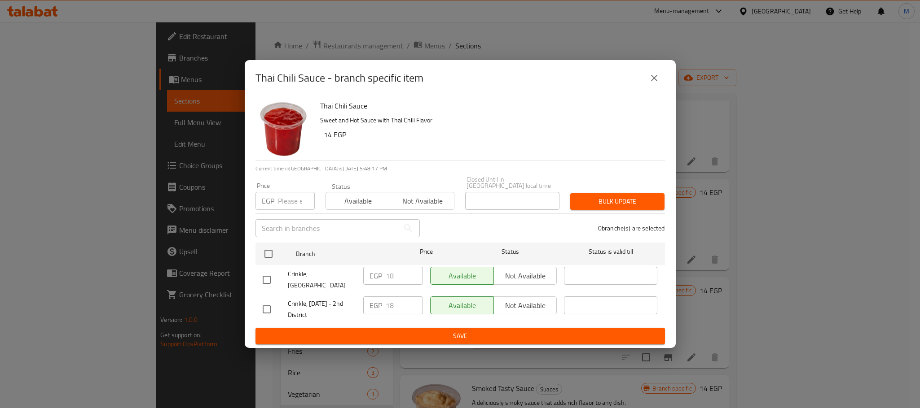
click at [268, 279] on input "checkbox" at bounding box center [266, 280] width 19 height 19
click at [388, 272] on input "18" at bounding box center [404, 276] width 37 height 18
click at [404, 279] on input "24" at bounding box center [404, 276] width 37 height 18
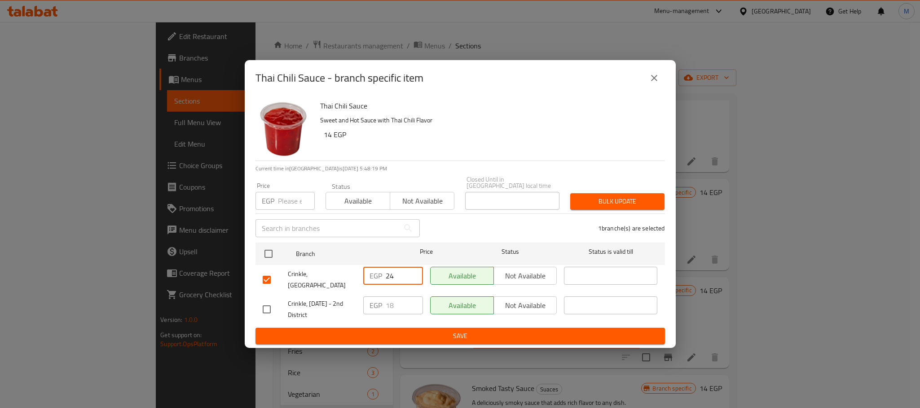
click at [404, 279] on input "24" at bounding box center [404, 276] width 37 height 18
click at [422, 328] on button "Save" at bounding box center [459, 336] width 409 height 17
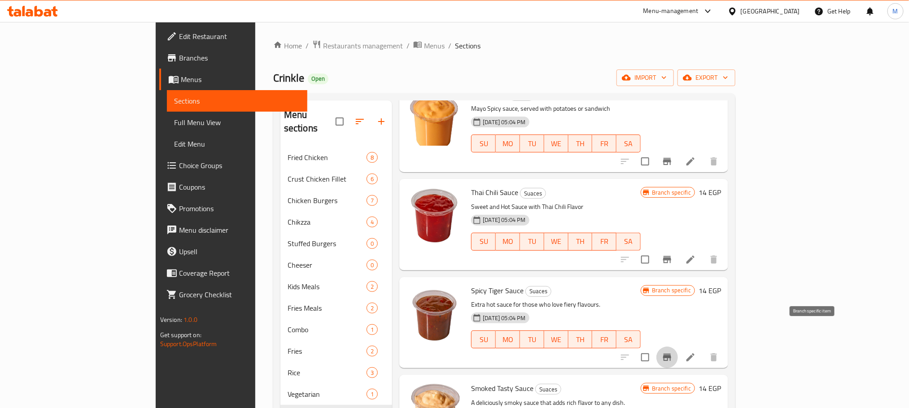
click at [678, 347] on button "Branch-specific-item" at bounding box center [668, 358] width 22 height 22
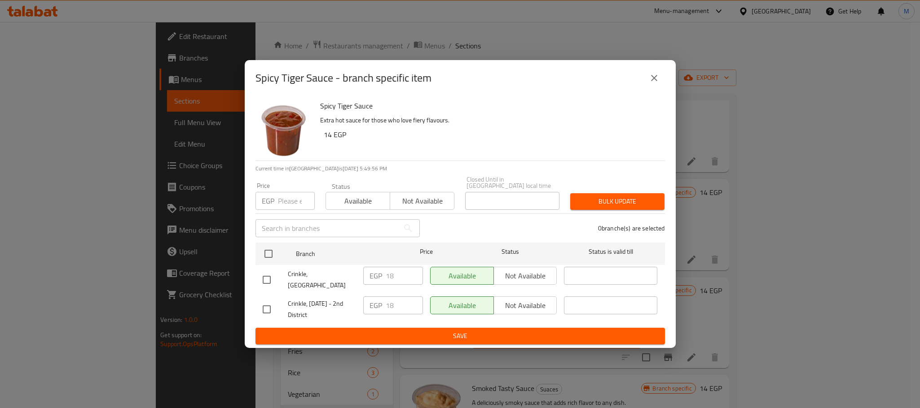
click at [263, 280] on input "checkbox" at bounding box center [266, 280] width 19 height 19
click at [398, 279] on input "18" at bounding box center [404, 276] width 37 height 18
paste input "24"
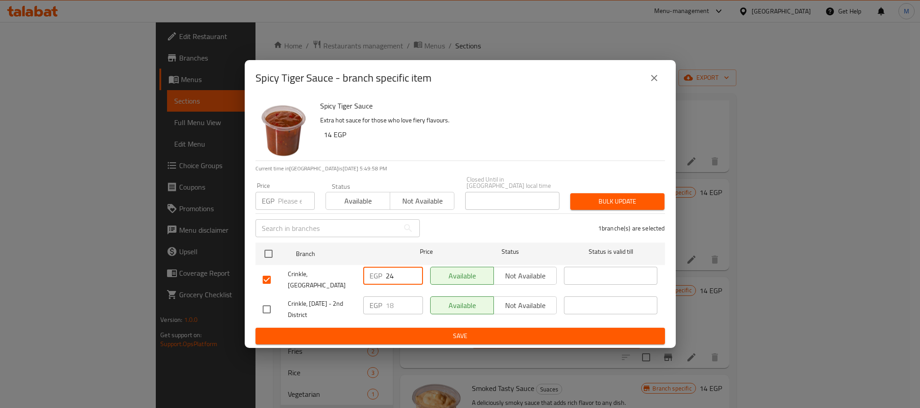
click at [411, 316] on div "EGP 18 ​" at bounding box center [393, 309] width 67 height 33
click at [412, 320] on ul "Branch Price Status Status is valid till Crinkle, [GEOGRAPHIC_DATA] EGP 24 ​ Av…" at bounding box center [459, 283] width 409 height 89
click at [414, 337] on button "Save" at bounding box center [459, 336] width 409 height 17
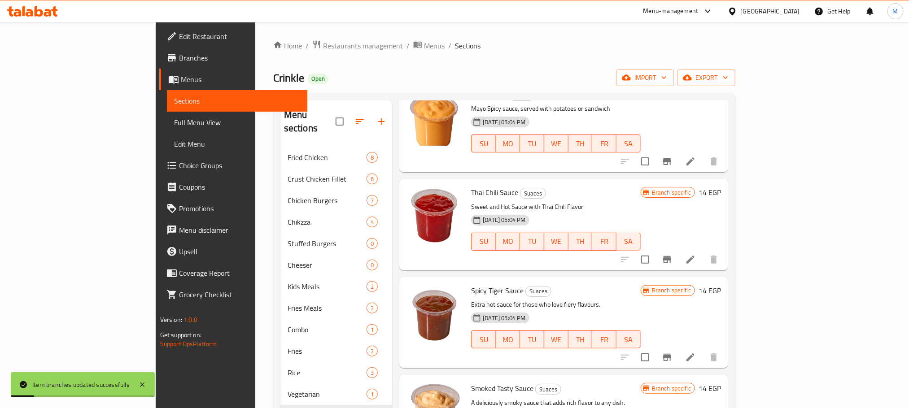
scroll to position [404, 0]
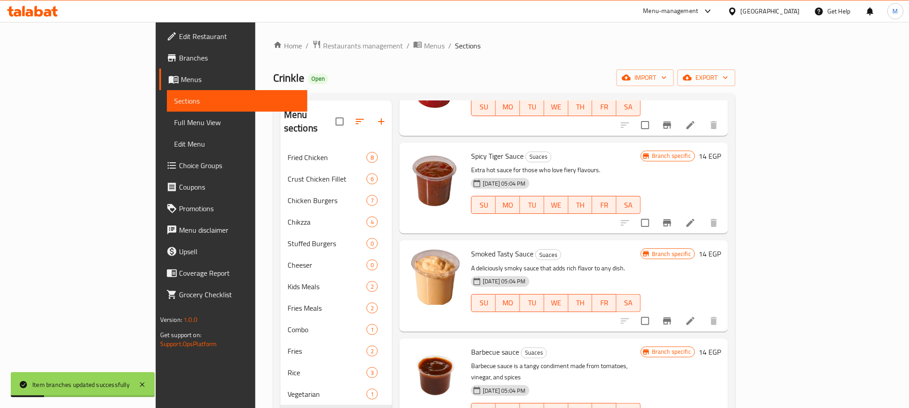
click at [673, 218] on icon "Branch-specific-item" at bounding box center [667, 223] width 11 height 11
click at [671, 318] on icon "Branch-specific-item" at bounding box center [667, 321] width 8 height 7
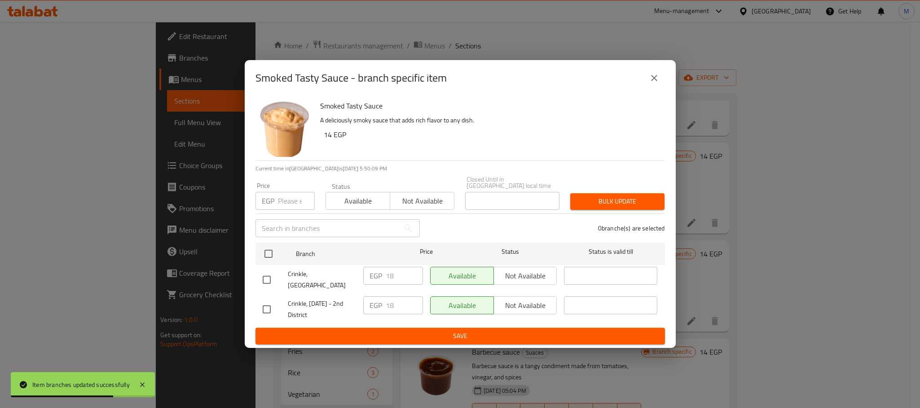
drag, startPoint x: 258, startPoint y: 287, endPoint x: 273, endPoint y: 286, distance: 15.8
click at [258, 288] on ul "Branch Price Status Status is valid till Crinkle, [GEOGRAPHIC_DATA] EGP 18 ​ Av…" at bounding box center [459, 283] width 409 height 89
drag, startPoint x: 270, startPoint y: 279, endPoint x: 269, endPoint y: 271, distance: 8.1
click at [269, 279] on input "checkbox" at bounding box center [266, 280] width 19 height 19
click at [386, 283] on input "18" at bounding box center [404, 276] width 37 height 18
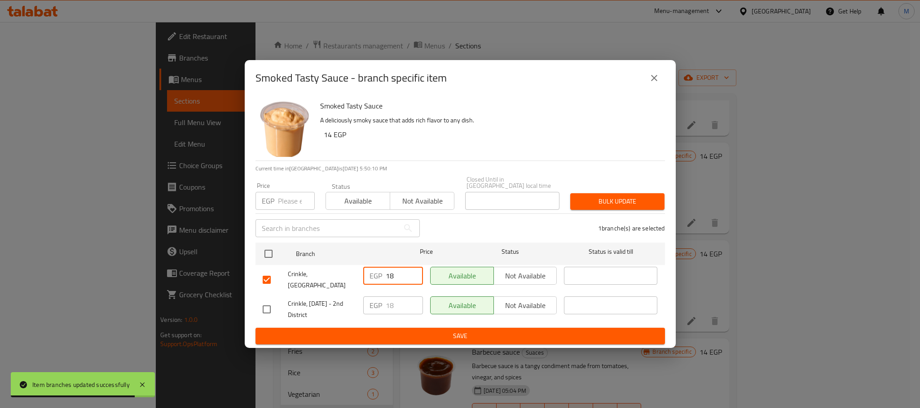
click at [386, 283] on input "18" at bounding box center [404, 276] width 37 height 18
paste input "number"
click at [395, 342] on div "Smoked Tasty Sauce - branch specific item Smoked Tasty Sauce A deliciously smok…" at bounding box center [460, 204] width 920 height 408
click at [388, 271] on input "number" at bounding box center [404, 276] width 37 height 18
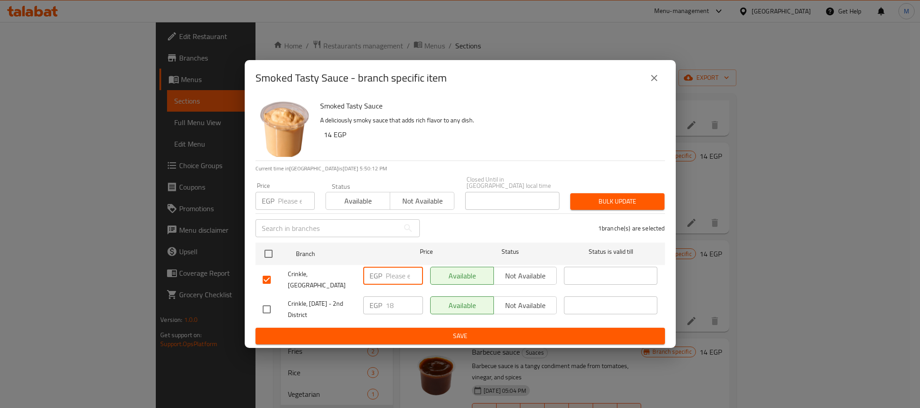
paste input "2"
click at [404, 282] on input "24" at bounding box center [404, 276] width 37 height 18
click at [408, 331] on span "Save" at bounding box center [460, 336] width 395 height 11
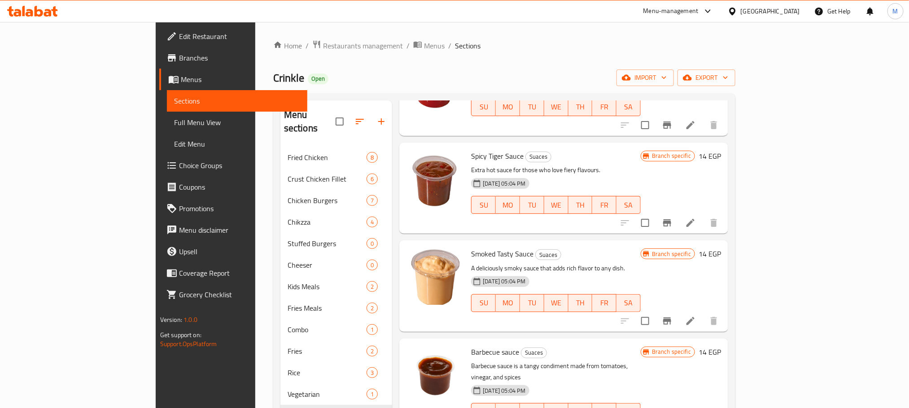
click at [673, 316] on icon "Branch-specific-item" at bounding box center [667, 321] width 11 height 11
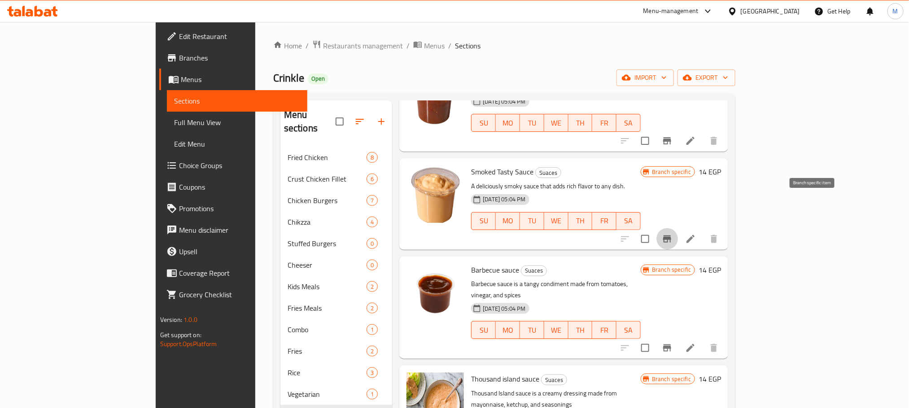
scroll to position [496, 0]
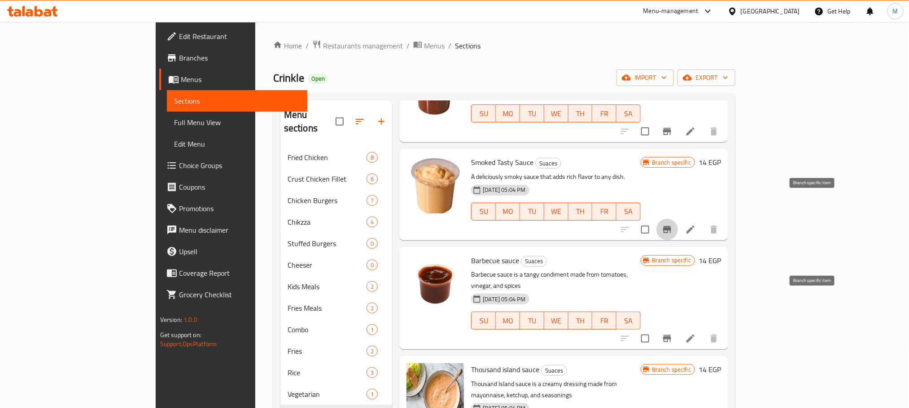
click at [673, 334] on icon "Branch-specific-item" at bounding box center [667, 339] width 11 height 11
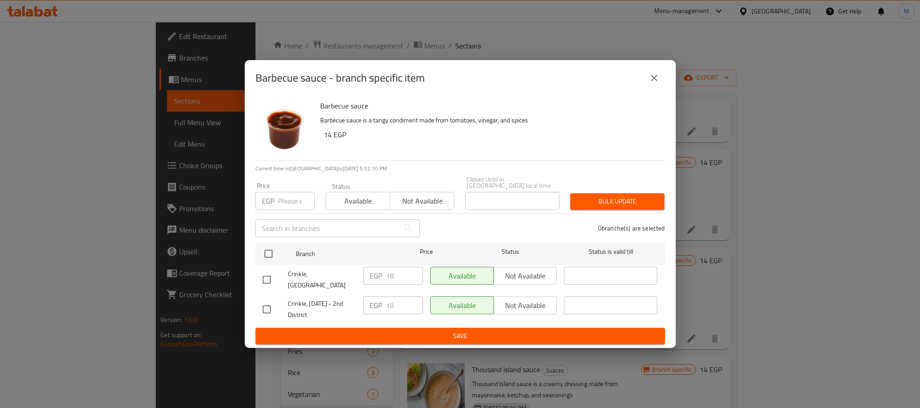
click at [267, 279] on input "checkbox" at bounding box center [266, 280] width 19 height 19
click at [396, 275] on input "18" at bounding box center [404, 276] width 37 height 18
paste input "24"
click at [396, 275] on input "18" at bounding box center [404, 276] width 37 height 18
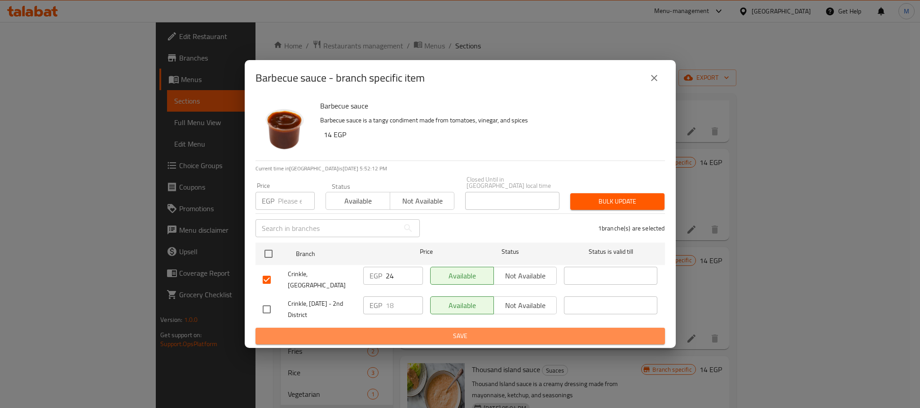
click at [406, 331] on span "Save" at bounding box center [460, 336] width 395 height 11
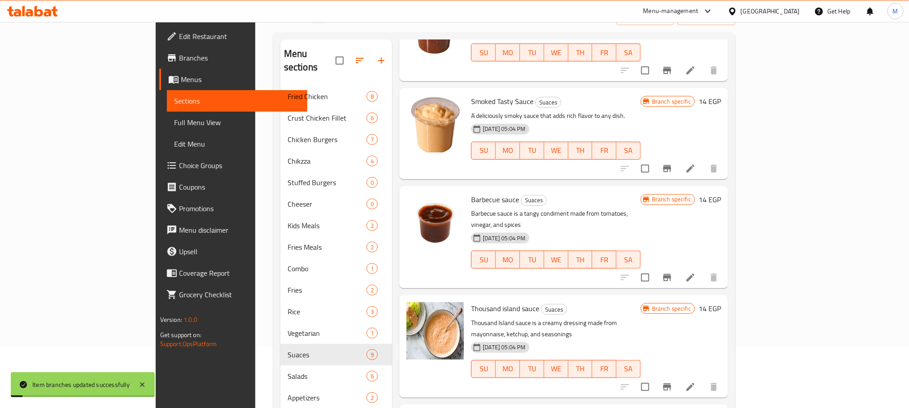
scroll to position [126, 0]
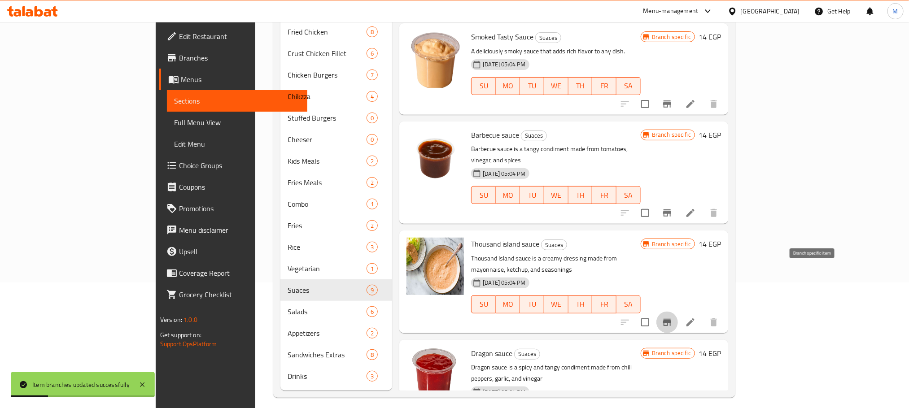
click at [678, 312] on button "Branch-specific-item" at bounding box center [668, 323] width 22 height 22
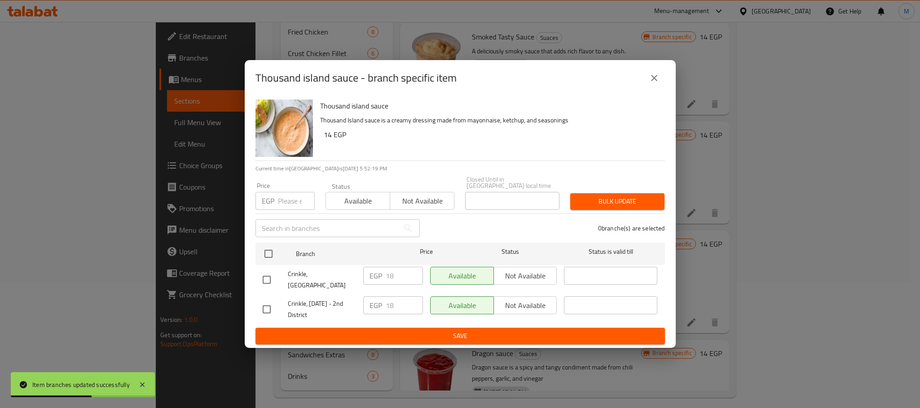
click at [267, 271] on input "checkbox" at bounding box center [266, 280] width 19 height 19
click at [386, 275] on input "18" at bounding box center [404, 276] width 37 height 18
paste input "24"
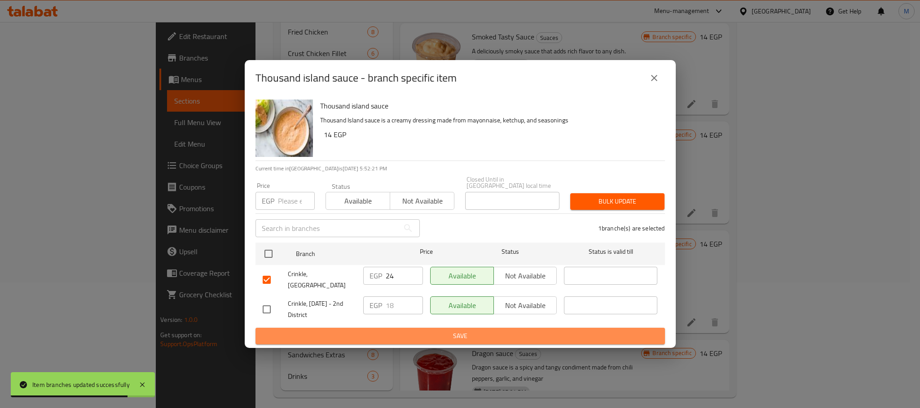
click at [377, 334] on span "Save" at bounding box center [460, 336] width 395 height 11
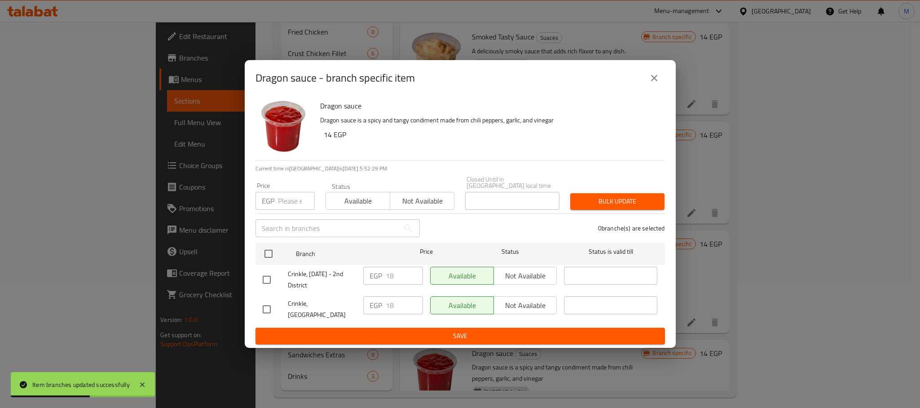
click at [271, 280] on input "checkbox" at bounding box center [266, 280] width 19 height 19
click at [258, 281] on input "checkbox" at bounding box center [266, 280] width 19 height 19
click at [285, 307] on div at bounding box center [275, 309] width 25 height 19
click at [276, 303] on div at bounding box center [275, 309] width 25 height 19
click at [264, 303] on input "checkbox" at bounding box center [266, 309] width 19 height 19
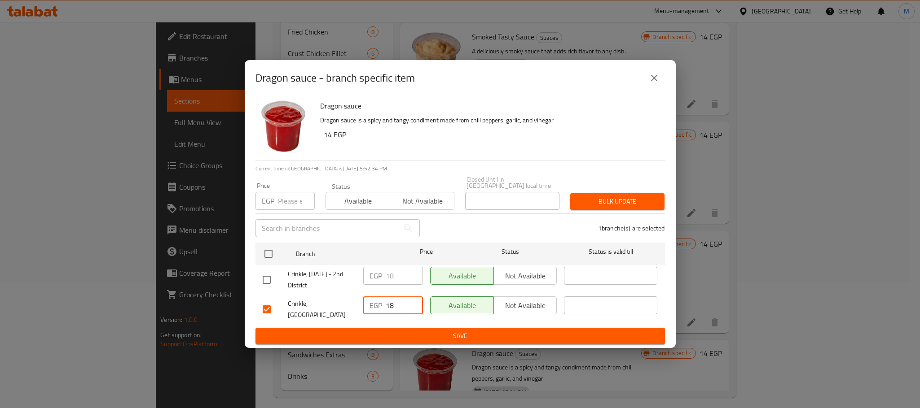
click at [400, 311] on input "18" at bounding box center [404, 306] width 37 height 18
paste input "24"
click at [392, 338] on div "Dragon sauce Dragon sauce is a spicy and tangy condiment made from chili pepper…" at bounding box center [460, 222] width 431 height 252
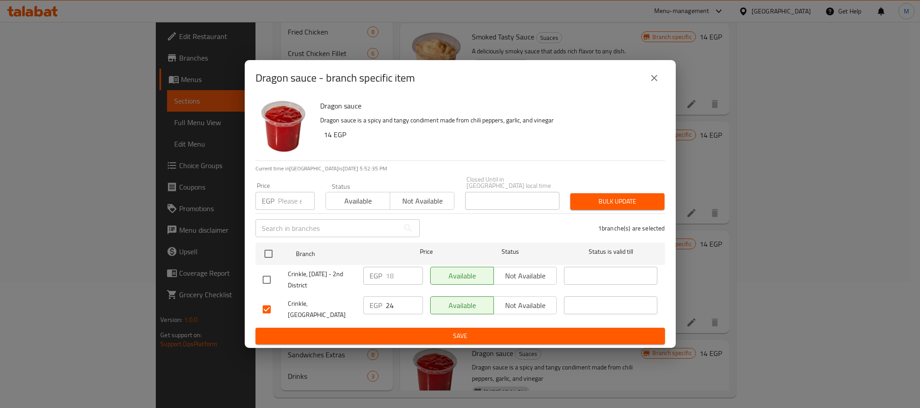
click at [391, 336] on button "Save" at bounding box center [459, 336] width 409 height 17
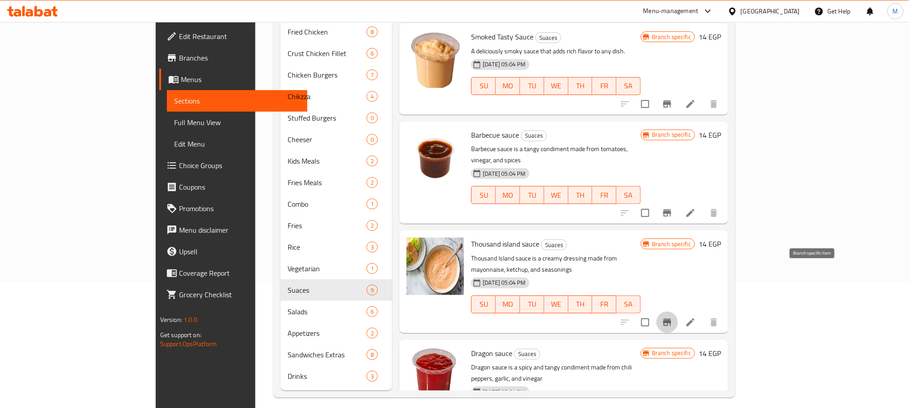
click at [671, 319] on icon "Branch-specific-item" at bounding box center [667, 322] width 8 height 7
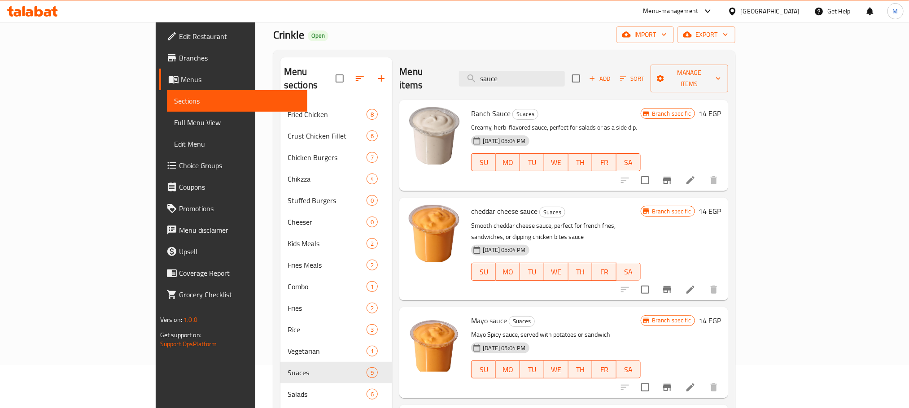
scroll to position [0, 0]
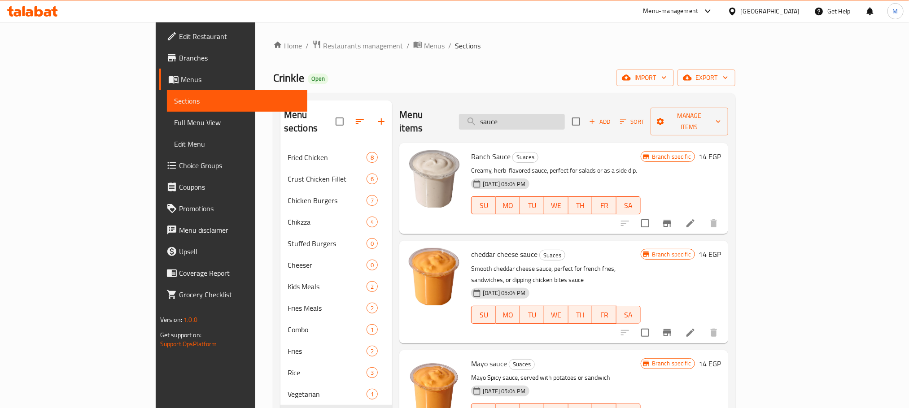
click at [565, 116] on input "sauce" at bounding box center [512, 122] width 106 height 16
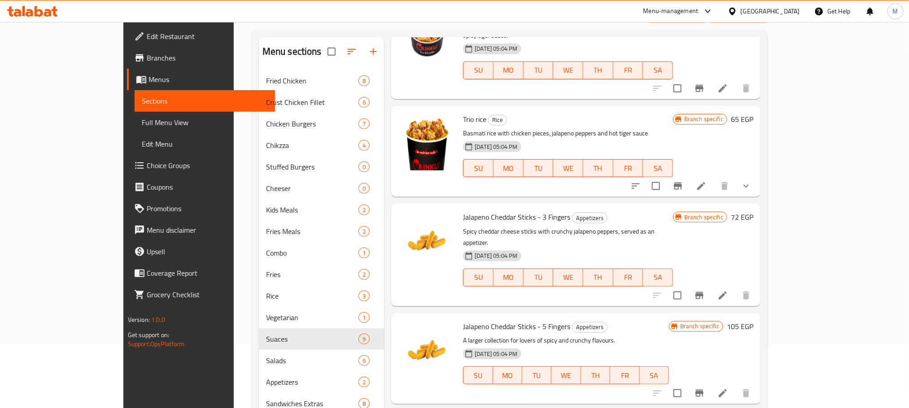
scroll to position [126, 0]
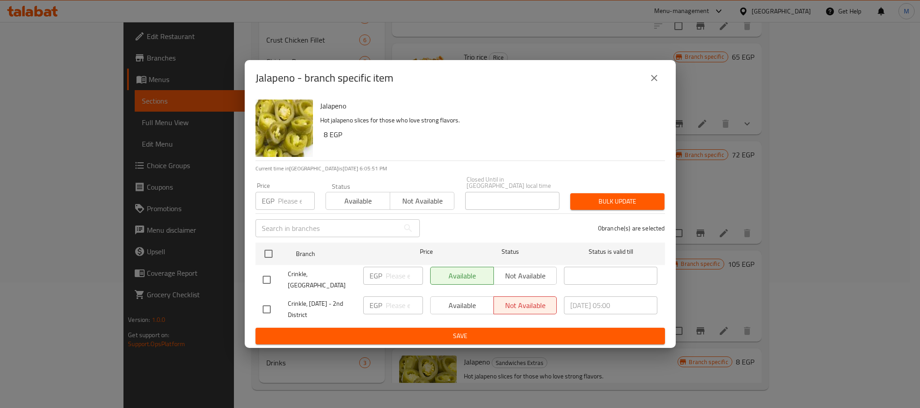
click at [268, 300] on input "checkbox" at bounding box center [266, 309] width 19 height 19
click at [268, 293] on div "Crinkle, [DATE] - 2nd District" at bounding box center [309, 309] width 101 height 33
click at [268, 306] on input "checkbox" at bounding box center [266, 309] width 19 height 19
click at [272, 277] on input "checkbox" at bounding box center [266, 280] width 19 height 19
click at [403, 276] on input "number" at bounding box center [404, 276] width 37 height 18
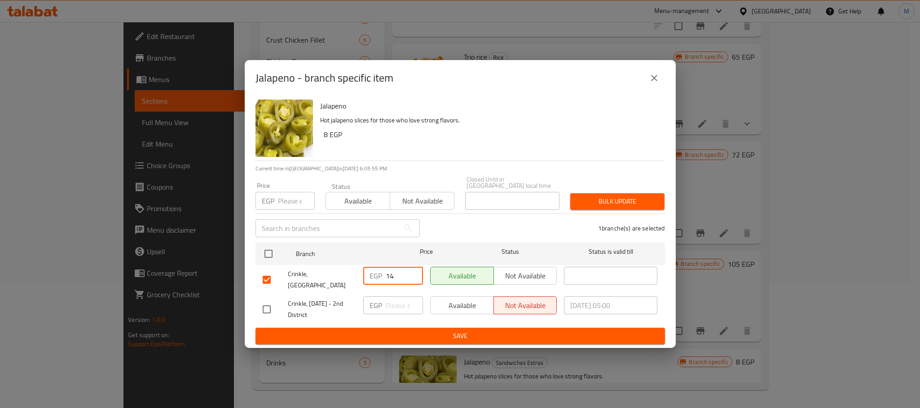
click at [448, 334] on span "Save" at bounding box center [460, 336] width 395 height 11
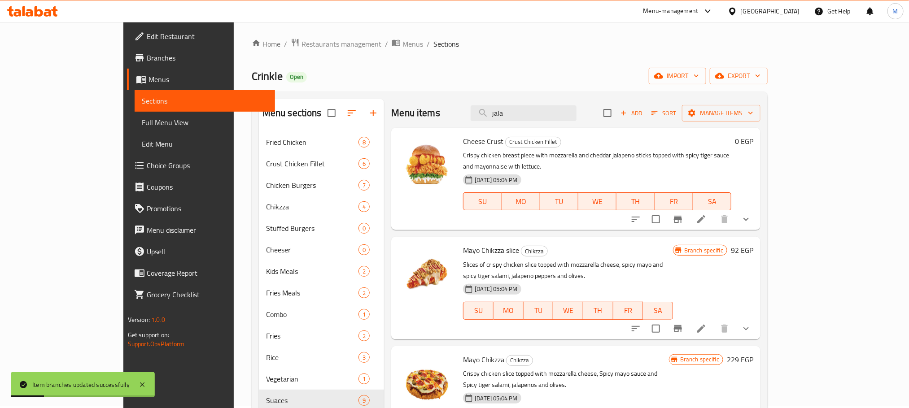
scroll to position [0, 0]
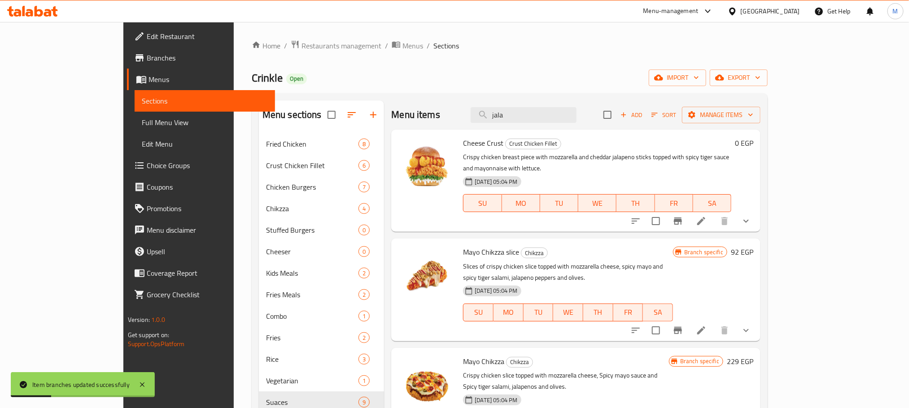
click at [595, 106] on div "Menu items jala Add Sort Manage items" at bounding box center [575, 115] width 369 height 29
click at [591, 133] on div "Cheese Crust Crust Chicken Fillet Crispy chicken breast piece with mozzarella a…" at bounding box center [575, 181] width 369 height 102
click at [577, 112] on input "jala" at bounding box center [524, 115] width 106 height 16
paste input "مشروم"
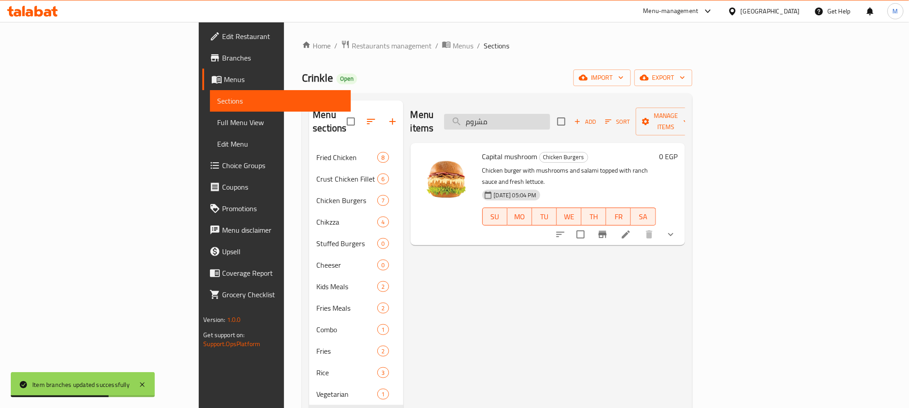
click at [550, 121] on input "مشروم" at bounding box center [497, 122] width 106 height 16
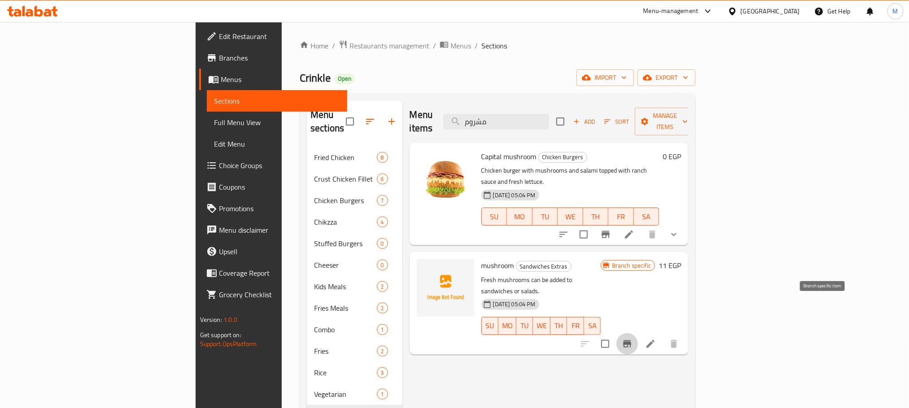
click at [638, 334] on button "Branch-specific-item" at bounding box center [628, 345] width 22 height 22
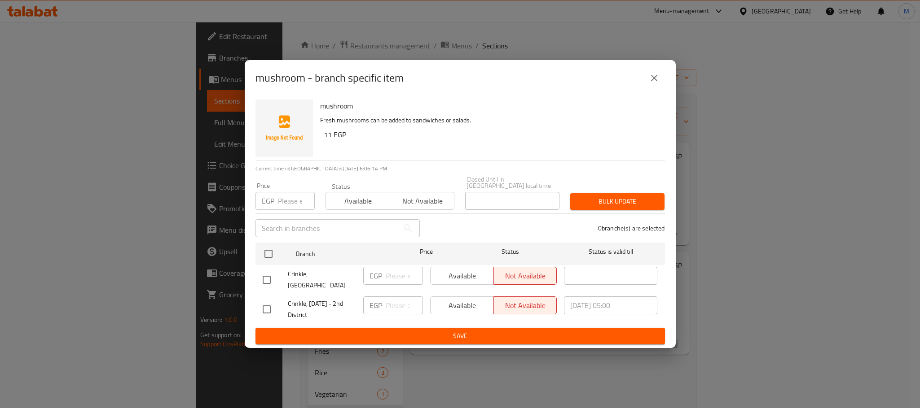
click at [262, 277] on input "checkbox" at bounding box center [266, 280] width 19 height 19
click at [399, 276] on input "number" at bounding box center [404, 276] width 37 height 18
click at [423, 342] on div "mushroom - branch specific item mushroom Fresh mushrooms can be added to sandwi…" at bounding box center [460, 204] width 920 height 408
click at [426, 331] on span "Save" at bounding box center [460, 336] width 395 height 11
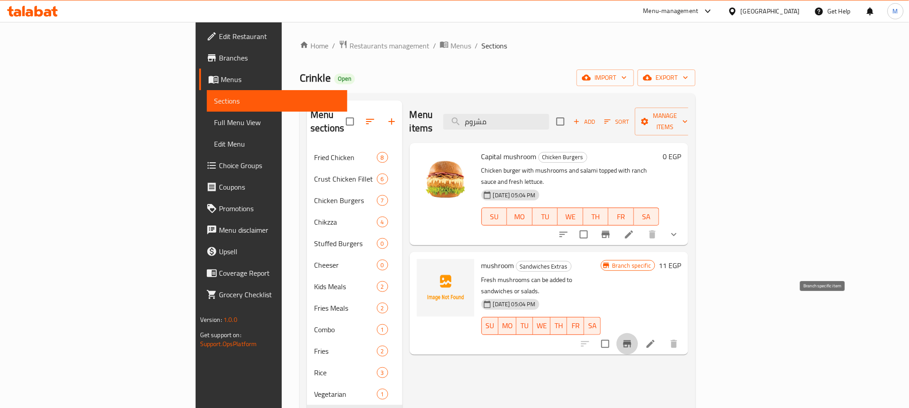
click at [632, 341] on icon "Branch-specific-item" at bounding box center [627, 344] width 8 height 7
click at [573, 124] on div "Menu items مشروم Add Sort Manage items" at bounding box center [549, 122] width 279 height 43
click at [549, 114] on input "مشروم" at bounding box center [496, 122] width 106 height 16
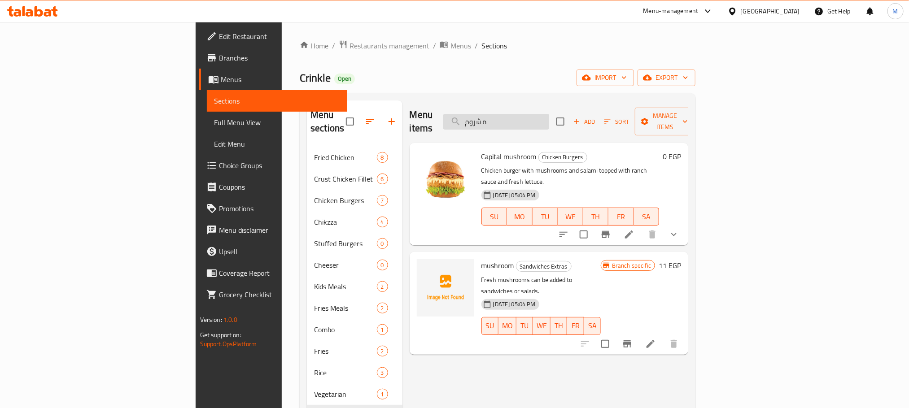
paste input "سلامي"
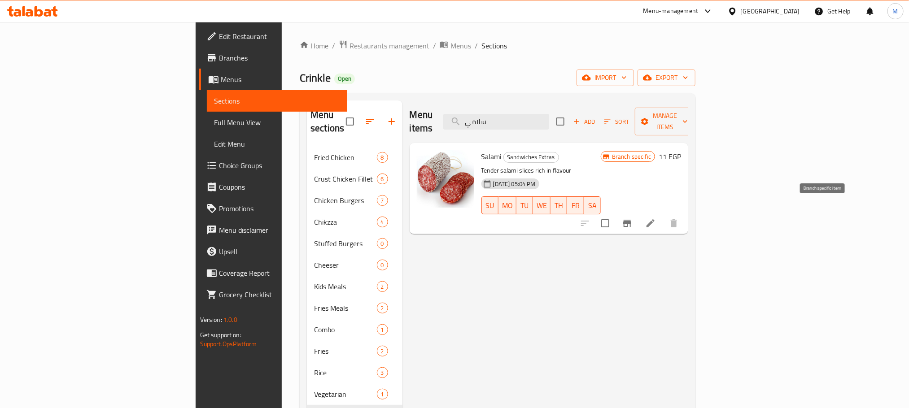
click at [633, 218] on icon "Branch-specific-item" at bounding box center [627, 223] width 11 height 11
click at [638, 213] on button "Branch-specific-item" at bounding box center [628, 224] width 22 height 22
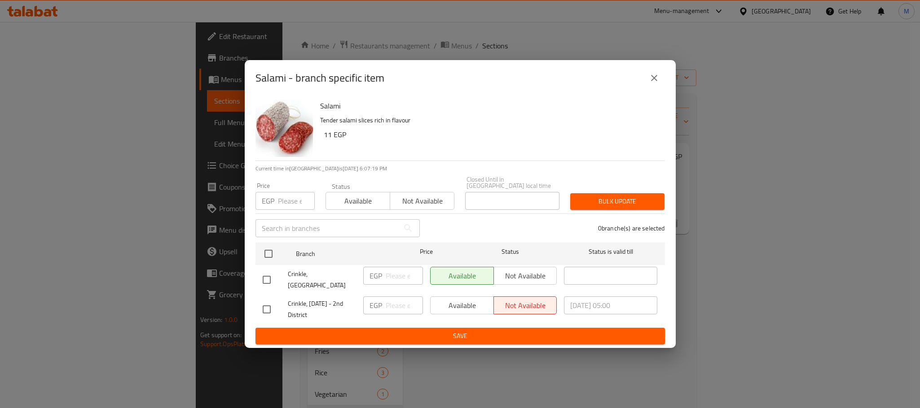
click at [275, 285] on input "checkbox" at bounding box center [266, 280] width 19 height 19
drag, startPoint x: 378, startPoint y: 269, endPoint x: 391, endPoint y: 269, distance: 12.6
click at [388, 269] on div "EGP ​" at bounding box center [393, 276] width 60 height 18
click at [398, 271] on input "number" at bounding box center [404, 276] width 37 height 18
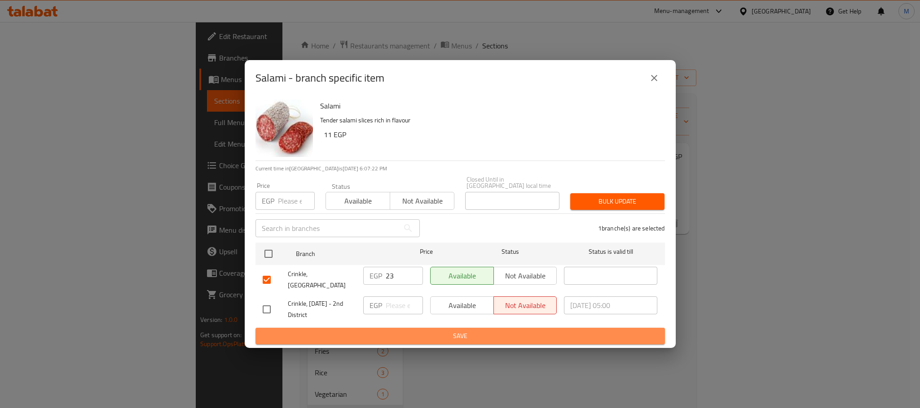
click at [450, 331] on span "Save" at bounding box center [460, 336] width 395 height 11
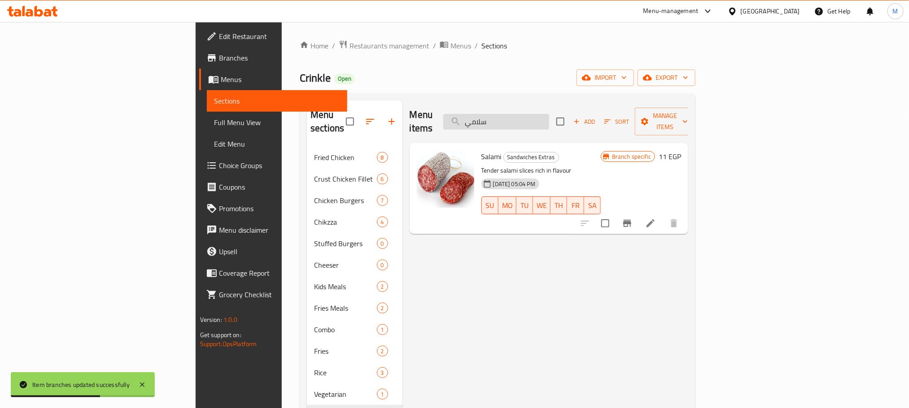
click at [549, 120] on input "سلامي" at bounding box center [496, 122] width 106 height 16
paste input "كولا"
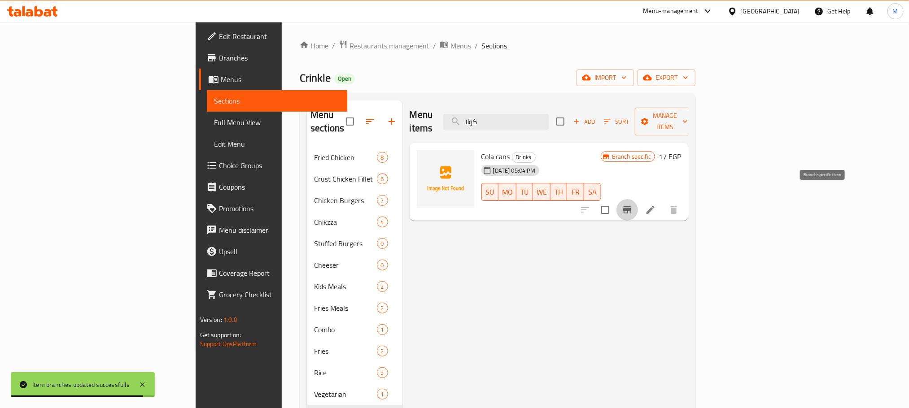
click at [632, 206] on icon "Branch-specific-item" at bounding box center [627, 209] width 8 height 7
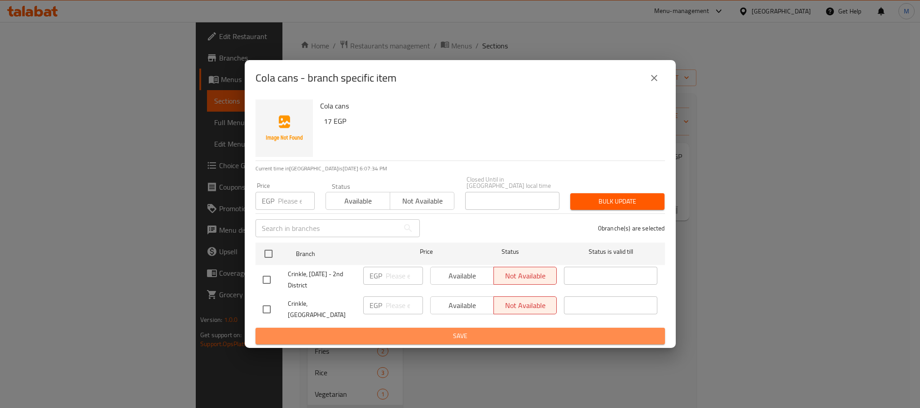
click at [259, 328] on button "Save" at bounding box center [459, 336] width 409 height 17
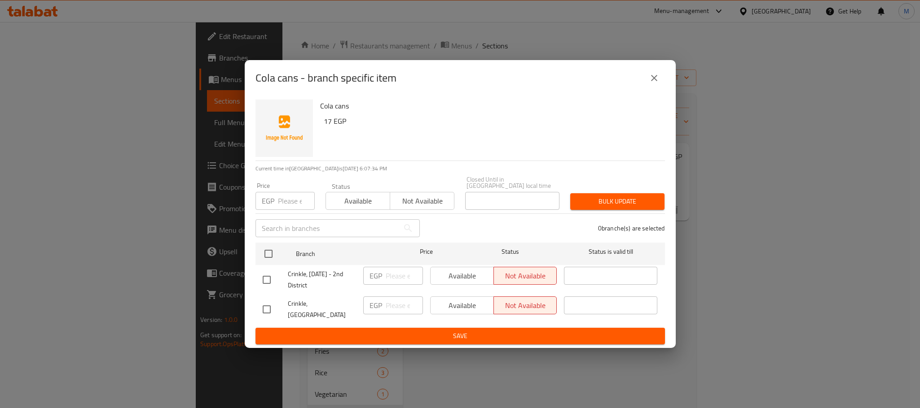
click at [268, 302] on input "checkbox" at bounding box center [266, 309] width 19 height 19
click at [391, 305] on div "EGP ​" at bounding box center [393, 306] width 60 height 18
click at [395, 305] on input "number" at bounding box center [404, 306] width 37 height 18
click at [413, 331] on span "Save" at bounding box center [460, 336] width 395 height 11
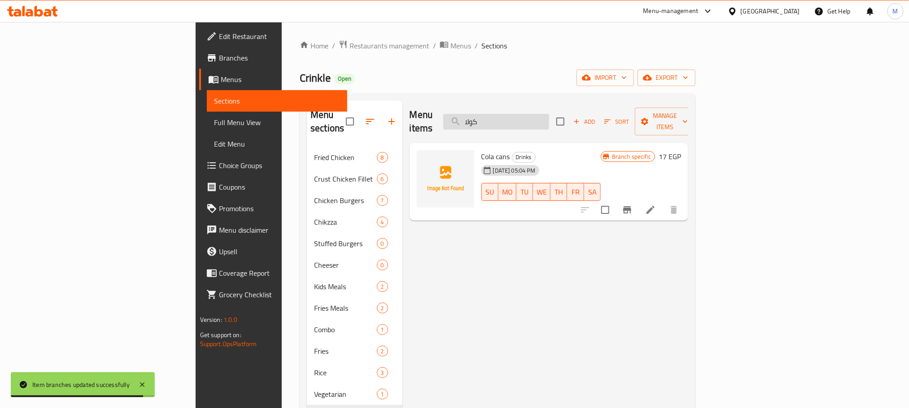
click at [602, 123] on div "Menu items كولا Add Sort Manage items" at bounding box center [549, 122] width 279 height 43
click at [549, 122] on input "كولا" at bounding box center [496, 122] width 106 height 16
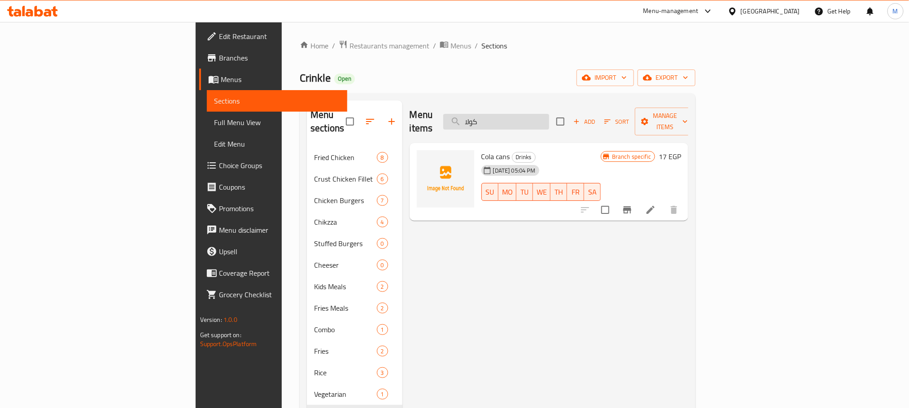
click at [549, 122] on input "كولا" at bounding box center [496, 122] width 106 height 16
paste input "ياه معدنيه كبير"
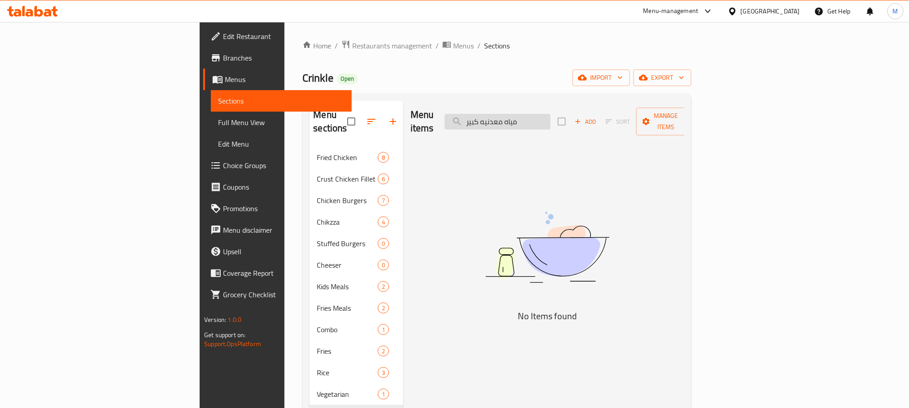
click at [544, 122] on input "مياه معدنيه كبير" at bounding box center [498, 122] width 106 height 16
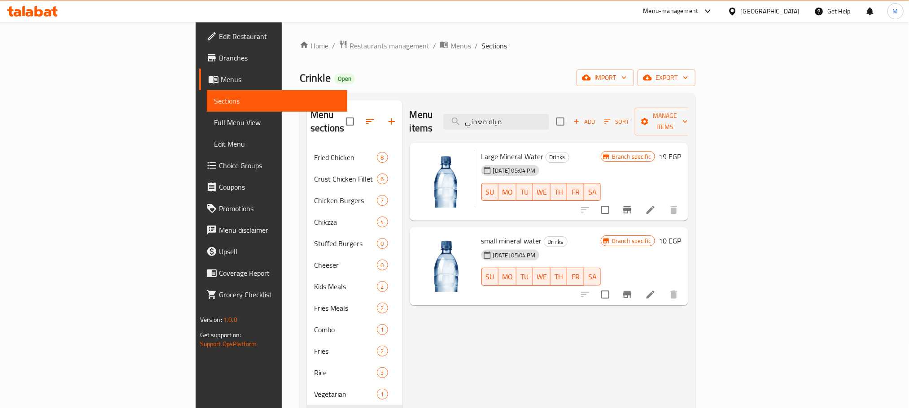
click at [633, 205] on icon "Branch-specific-item" at bounding box center [627, 210] width 11 height 11
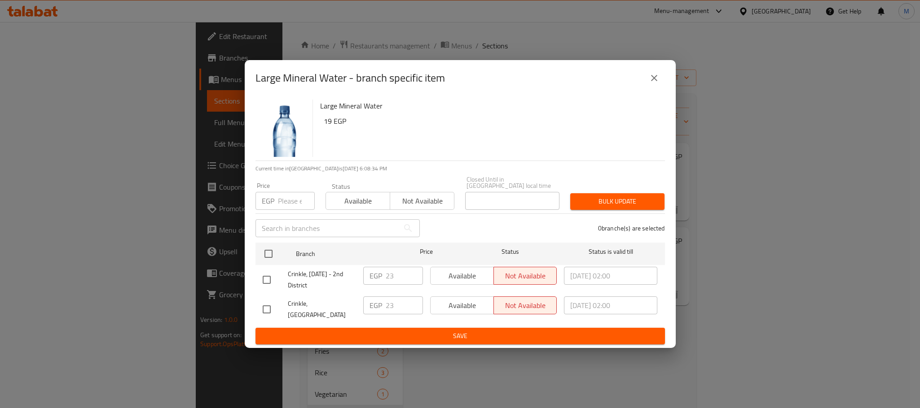
click at [269, 310] on input "checkbox" at bounding box center [266, 309] width 19 height 19
click at [399, 314] on input "23" at bounding box center [404, 306] width 37 height 18
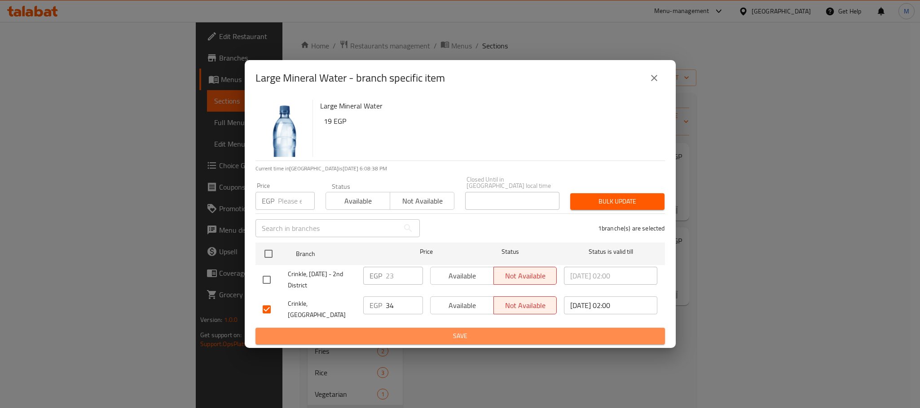
click at [401, 334] on span "Save" at bounding box center [460, 336] width 395 height 11
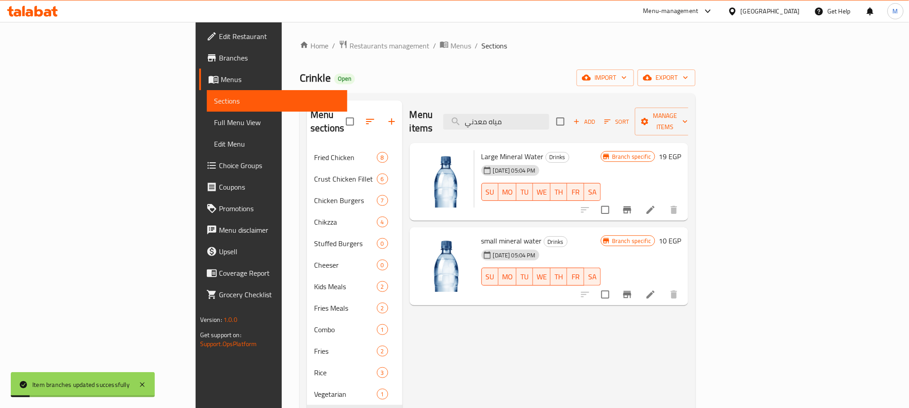
click at [681, 268] on div "Branch specific 10 EGP" at bounding box center [641, 267] width 80 height 64
click at [633, 290] on icon "Branch-specific-item" at bounding box center [627, 295] width 11 height 11
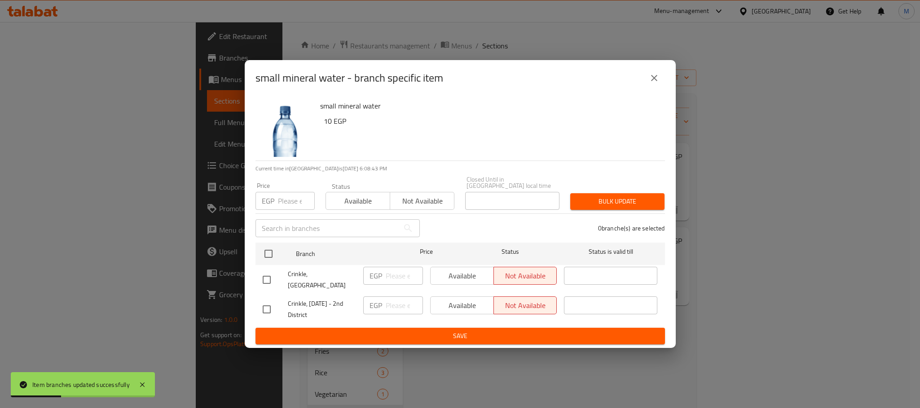
click at [272, 275] on input "checkbox" at bounding box center [266, 280] width 19 height 19
click at [403, 281] on input "number" at bounding box center [404, 276] width 37 height 18
click at [419, 321] on form "Branch Price Status Status is valid till Crinkle, [GEOGRAPHIC_DATA] EGP 20 ​ Av…" at bounding box center [459, 291] width 409 height 105
click at [419, 331] on span "Save" at bounding box center [460, 336] width 395 height 11
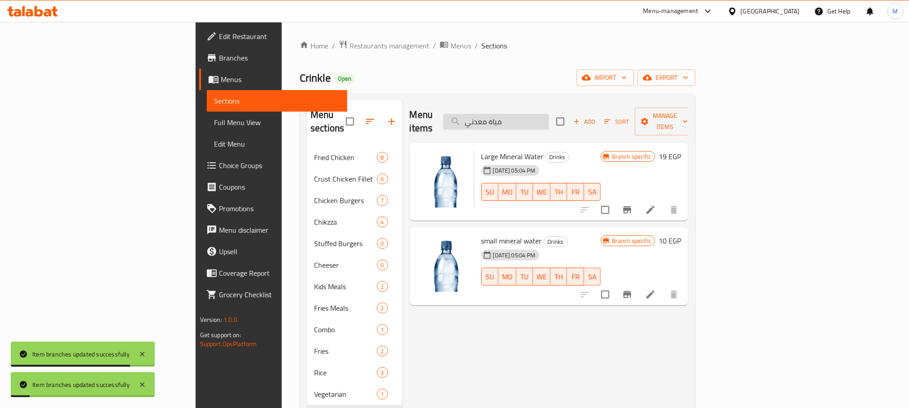
click at [549, 118] on input "مياه معدني" at bounding box center [496, 122] width 106 height 16
paste input "ارز بسمتي وسط"
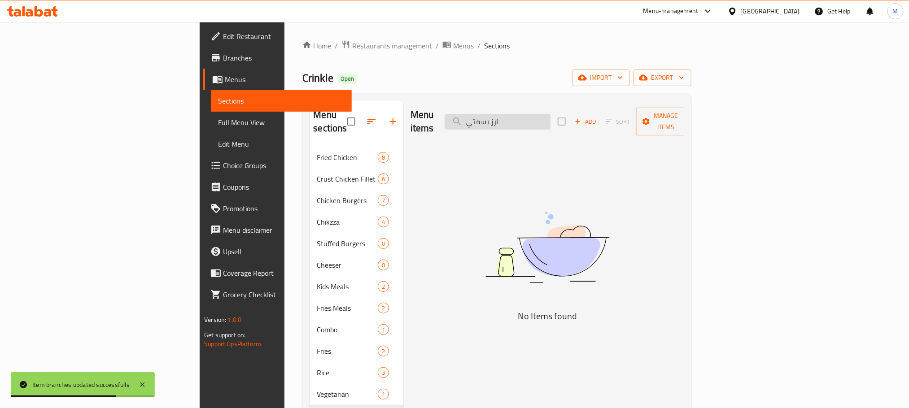
click at [551, 121] on input "ارز بسمتي" at bounding box center [498, 122] width 106 height 16
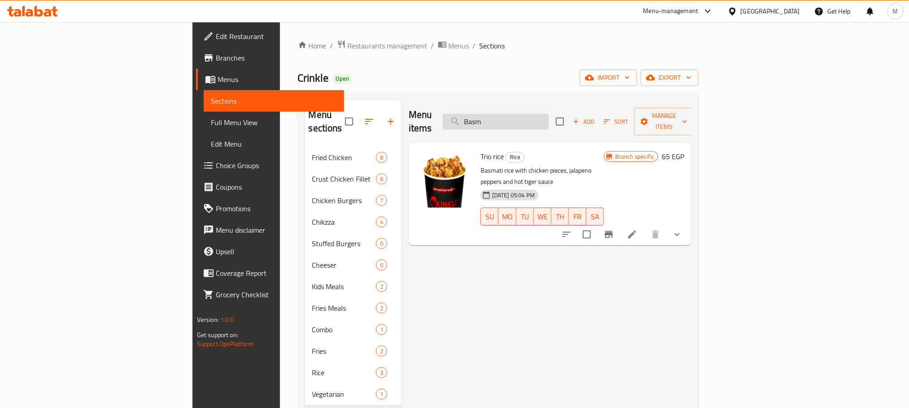
click at [549, 114] on input "Basm" at bounding box center [496, 122] width 106 height 16
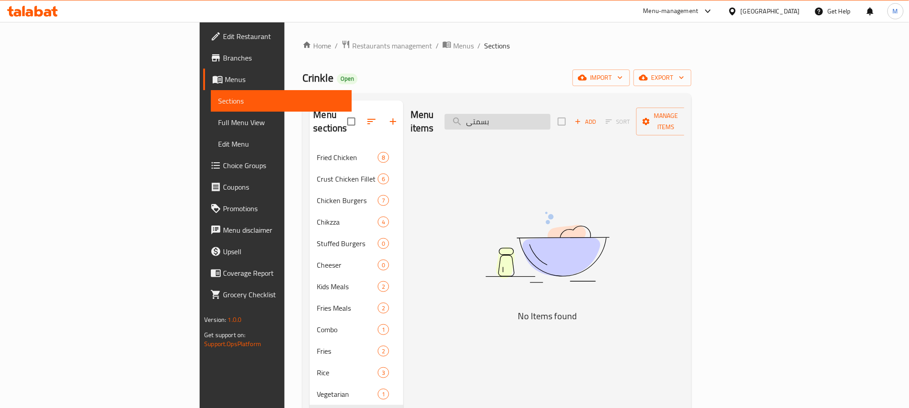
click at [551, 114] on input "بسمتى" at bounding box center [498, 122] width 106 height 16
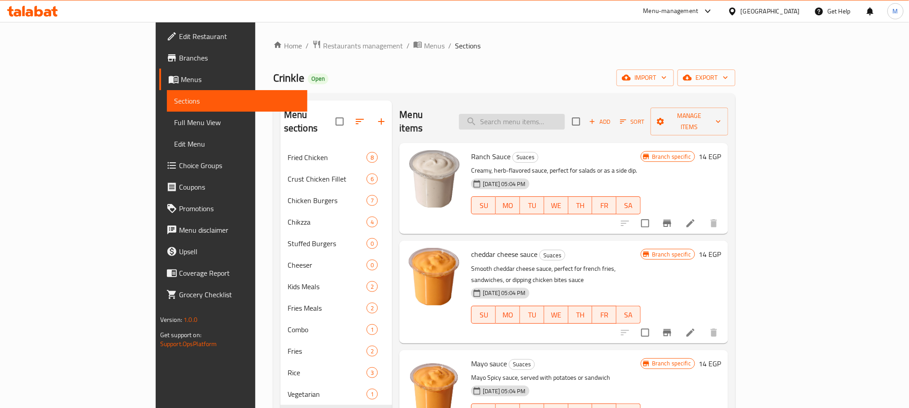
click at [565, 114] on input "search" at bounding box center [512, 122] width 106 height 16
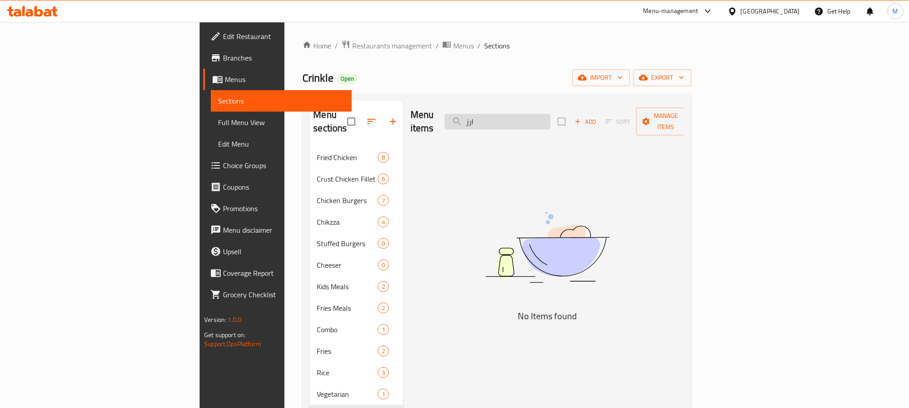
click at [551, 114] on input "ارز" at bounding box center [498, 122] width 106 height 16
click at [551, 114] on input "بسمتى" at bounding box center [498, 122] width 106 height 16
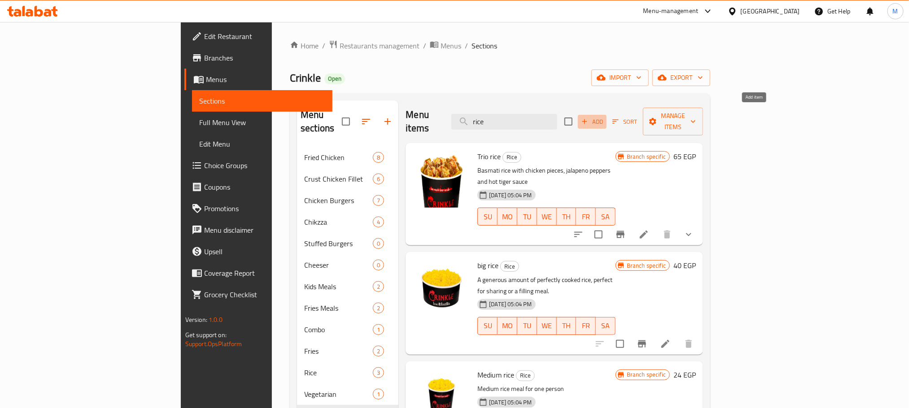
click at [605, 117] on span "Add" at bounding box center [592, 122] width 24 height 10
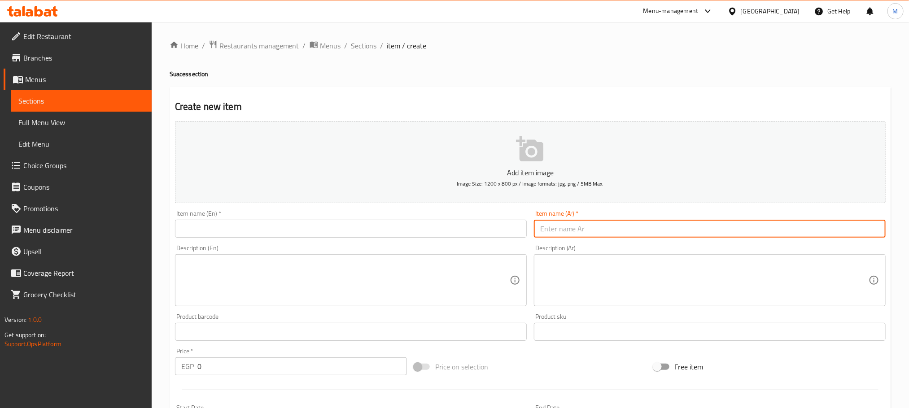
click at [667, 232] on input "text" at bounding box center [710, 229] width 352 height 18
paste input "ارز بسمتي وسط"
click at [383, 217] on div "Item name (En)   * Item name (En) *" at bounding box center [351, 224] width 352 height 27
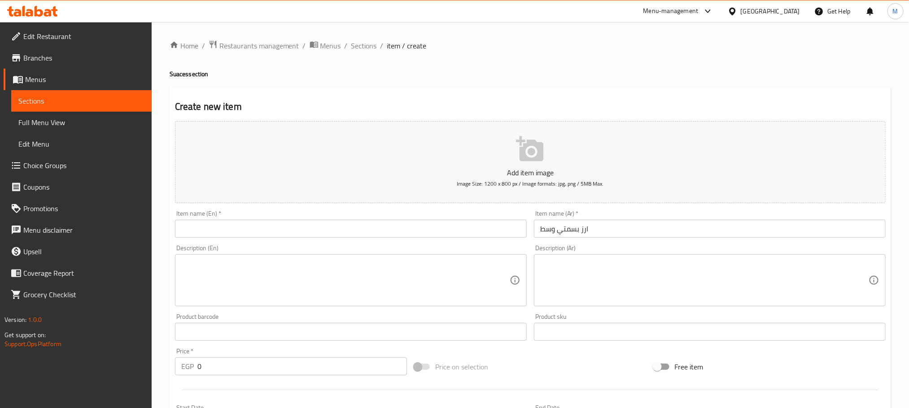
click at [383, 232] on input "text" at bounding box center [351, 229] width 352 height 18
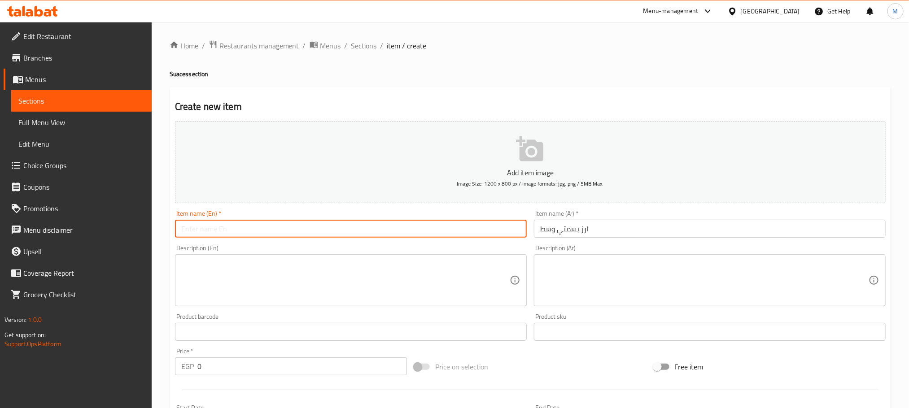
paste input "Basmati rice middle"
drag, startPoint x: 243, startPoint y: 229, endPoint x: 223, endPoint y: 233, distance: 20.6
click at [230, 229] on input "Basmati rice middle" at bounding box center [351, 229] width 352 height 18
click at [223, 233] on input "Basmati rice middle" at bounding box center [351, 229] width 352 height 18
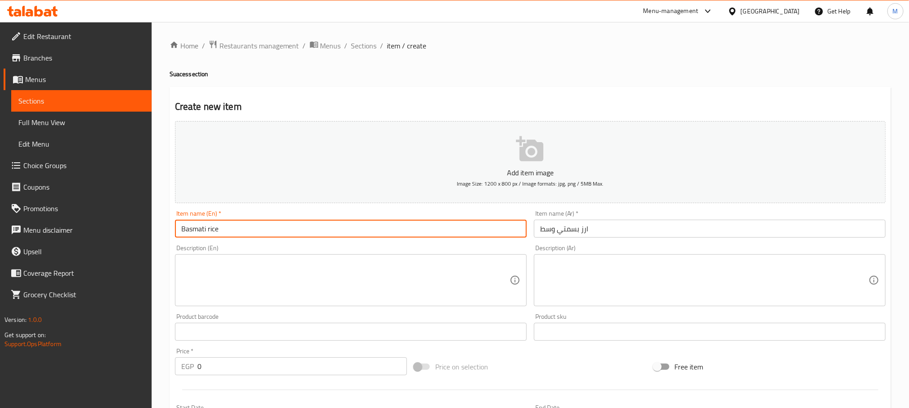
click at [178, 233] on input "Basmati rice" at bounding box center [351, 229] width 352 height 18
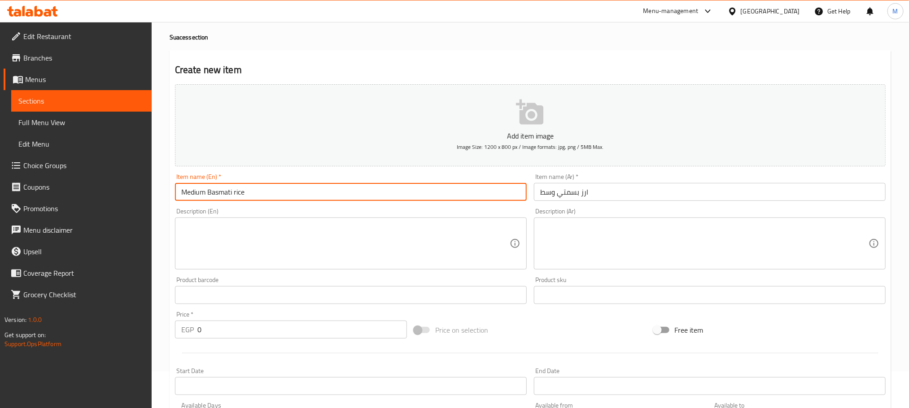
scroll to position [202, 0]
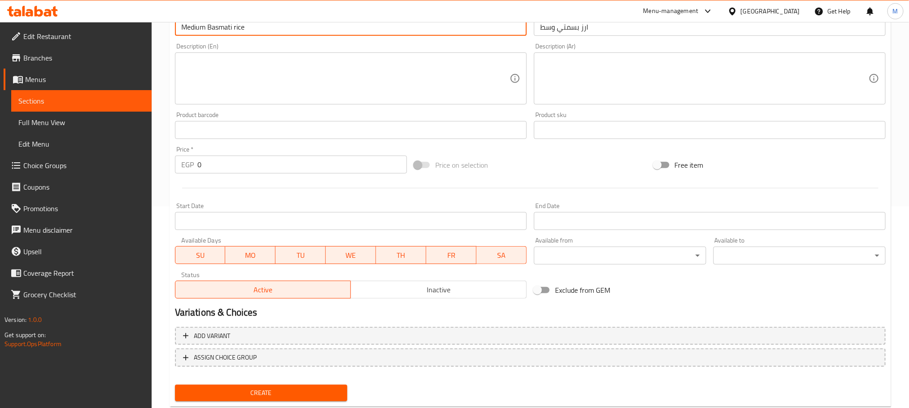
click at [275, 162] on input "0" at bounding box center [302, 165] width 210 height 18
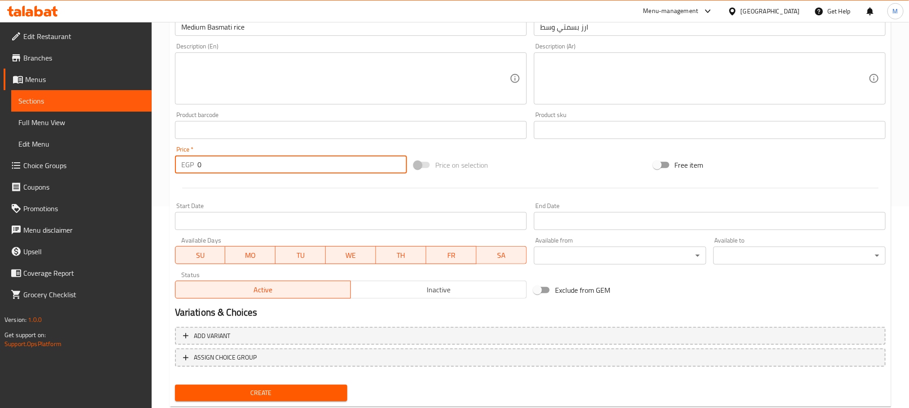
click at [275, 162] on input "0" at bounding box center [302, 165] width 210 height 18
paste input "41"
click at [298, 386] on button "Create" at bounding box center [261, 393] width 172 height 17
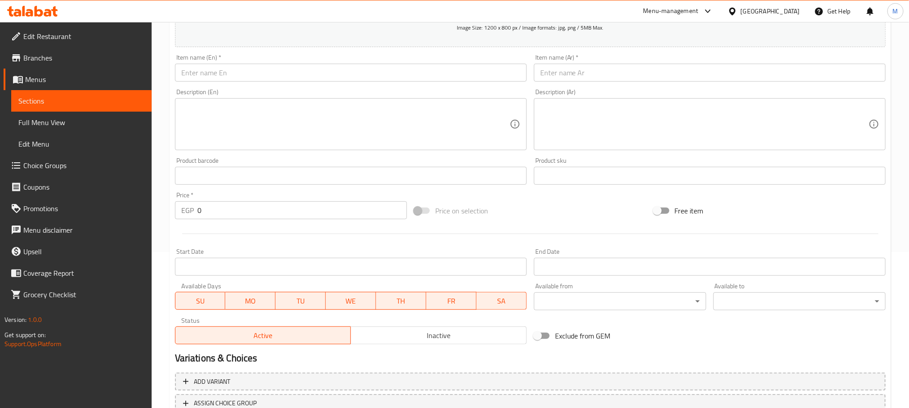
scroll to position [67, 0]
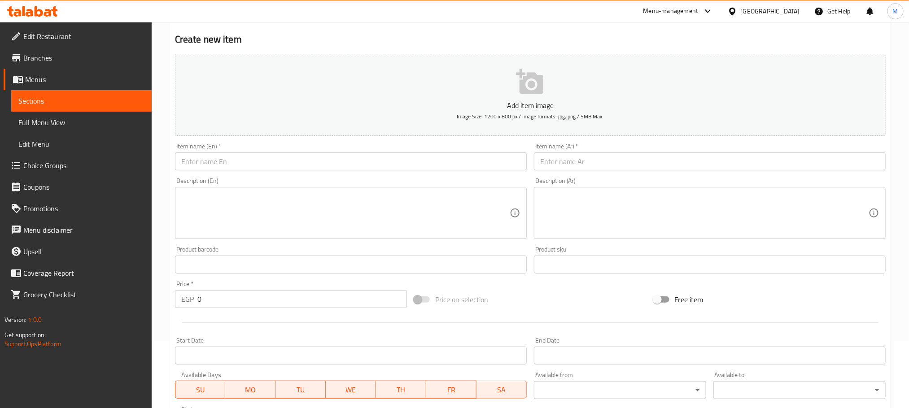
click at [620, 170] on input "text" at bounding box center [710, 162] width 352 height 18
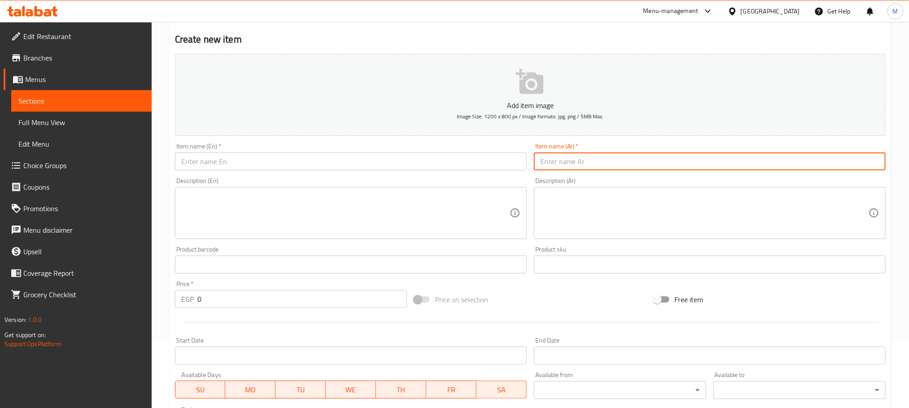
paste input "ارز بسمتي وسط"
click at [544, 163] on input "ارز بسمتي وسط" at bounding box center [710, 162] width 352 height 18
click at [579, 162] on input "ارز بسمتي كبير" at bounding box center [710, 162] width 352 height 18
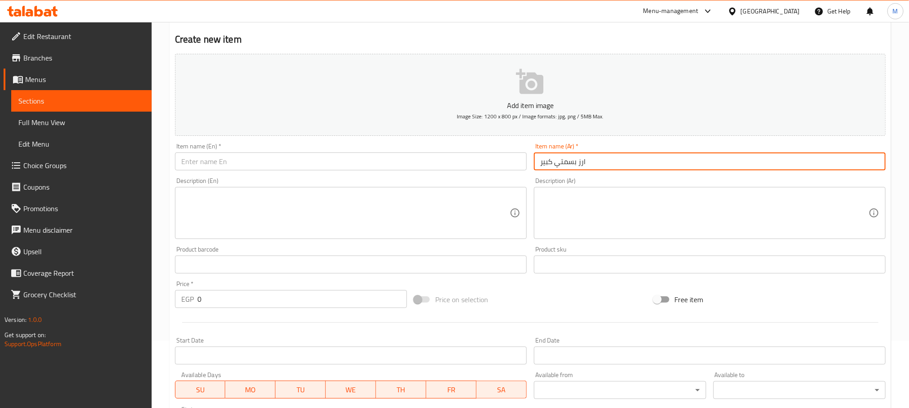
click at [579, 162] on input "ارز بسمتي كبير" at bounding box center [710, 162] width 352 height 18
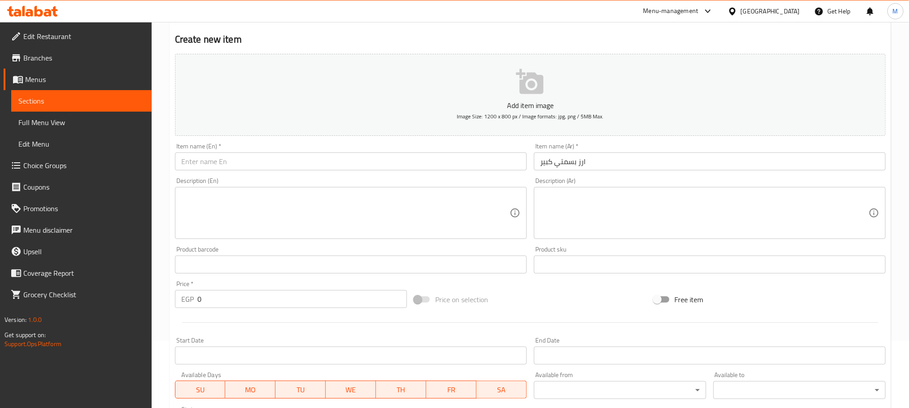
click at [383, 171] on div "Item name (En)   * Item name (En) *" at bounding box center [350, 157] width 359 height 35
click at [379, 163] on input "text" at bounding box center [351, 162] width 352 height 18
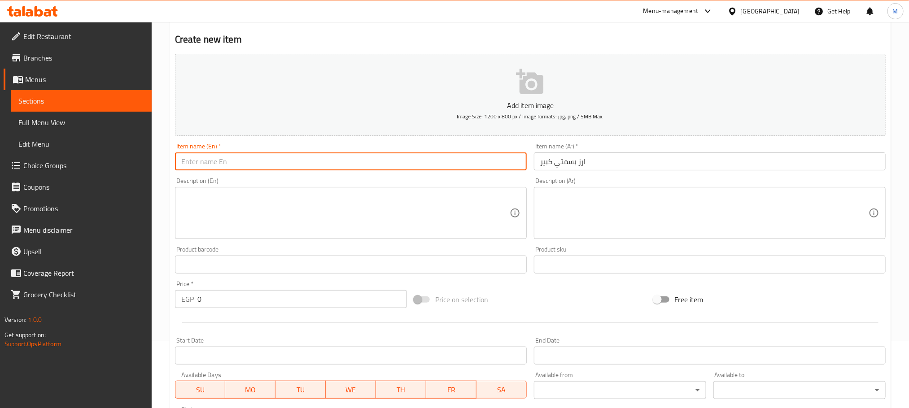
paste input "Large basmati rice"
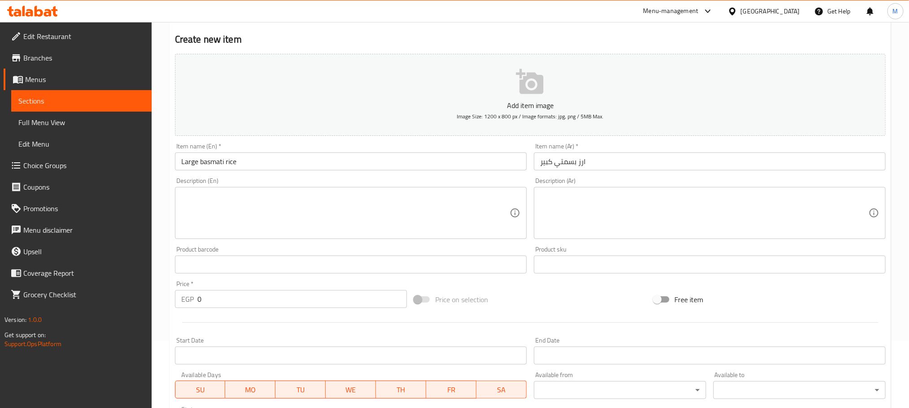
click at [256, 312] on div "Price   * EGP 0 Price *" at bounding box center [290, 294] width 239 height 35
click at [260, 299] on input "0" at bounding box center [302, 299] width 210 height 18
paste input "69"
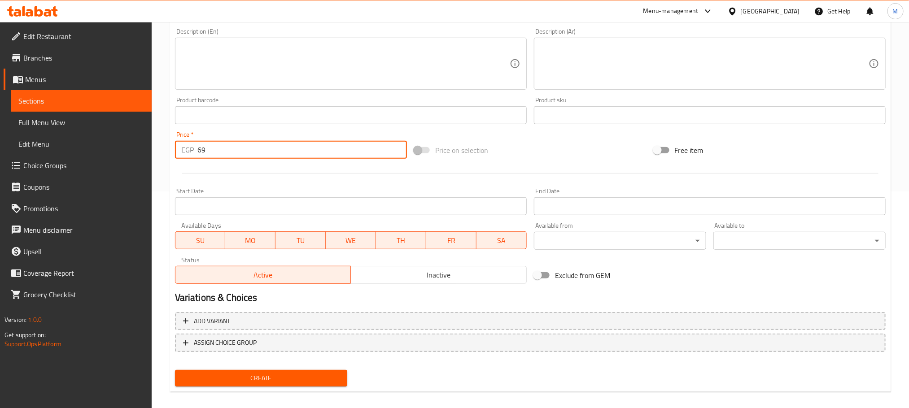
scroll to position [225, 0]
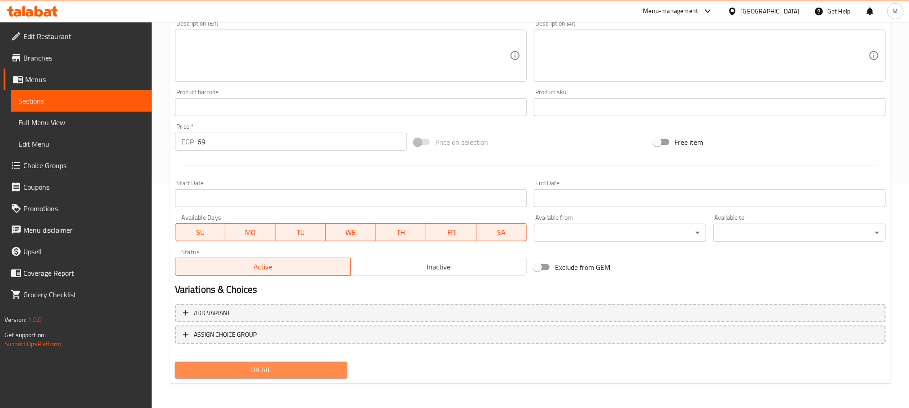
click at [310, 377] on button "Create" at bounding box center [261, 370] width 172 height 17
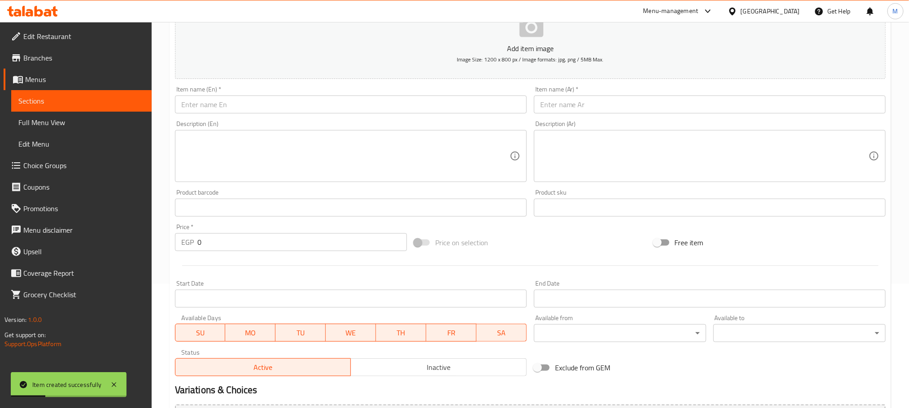
scroll to position [0, 0]
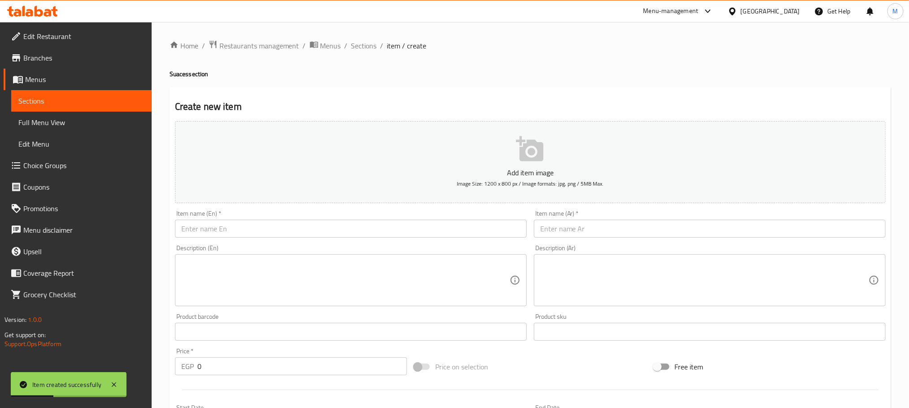
click at [362, 53] on div "Home / Restaurants management / Menus / Sections / item / create Suaces section…" at bounding box center [531, 328] width 722 height 576
click at [355, 48] on span "Sections" at bounding box center [364, 45] width 26 height 11
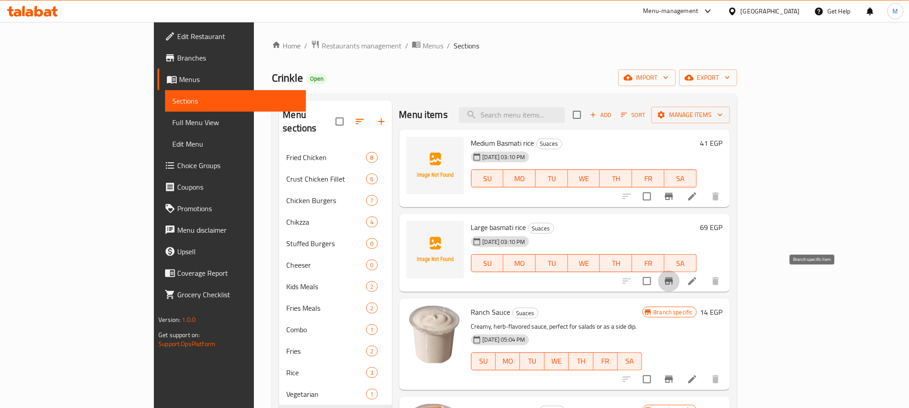
click at [673, 281] on icon "Branch-specific-item" at bounding box center [669, 281] width 8 height 7
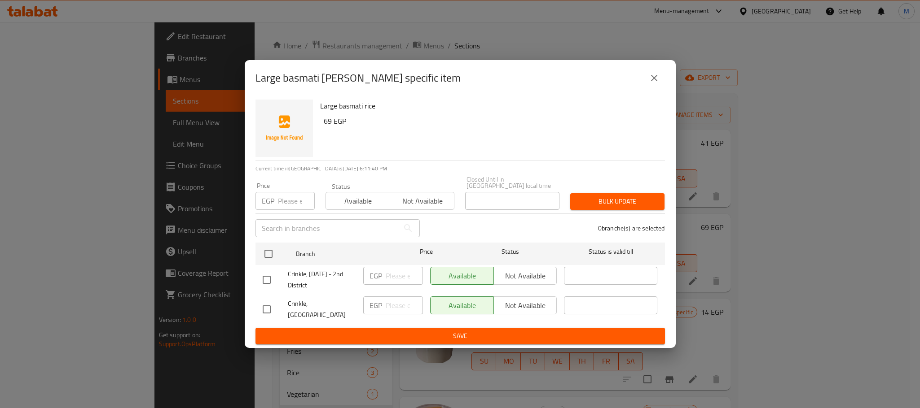
click at [268, 280] on input "checkbox" at bounding box center [266, 280] width 19 height 19
click at [524, 275] on span "Not available" at bounding box center [525, 276] width 56 height 13
click at [517, 331] on span "Save" at bounding box center [460, 336] width 395 height 11
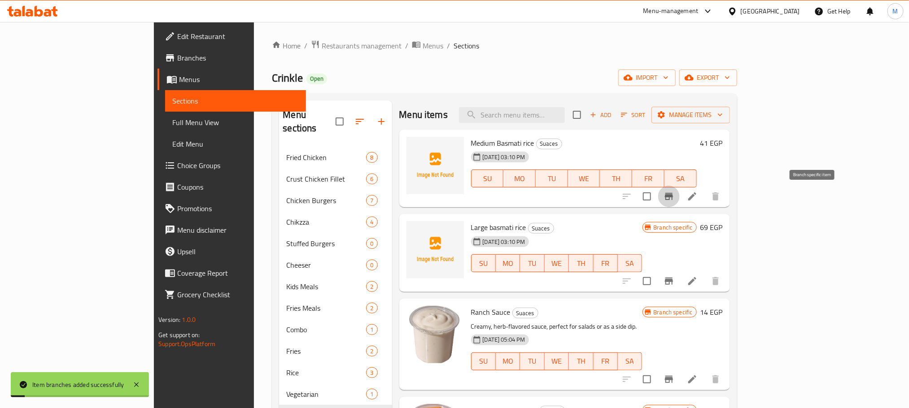
click at [675, 198] on icon "Branch-specific-item" at bounding box center [669, 196] width 11 height 11
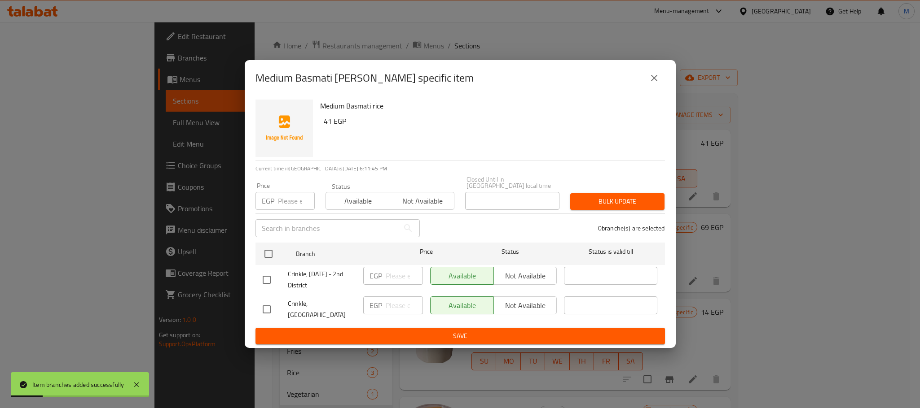
click at [259, 280] on input "checkbox" at bounding box center [266, 280] width 19 height 19
click at [493, 273] on button "Not available" at bounding box center [525, 276] width 64 height 18
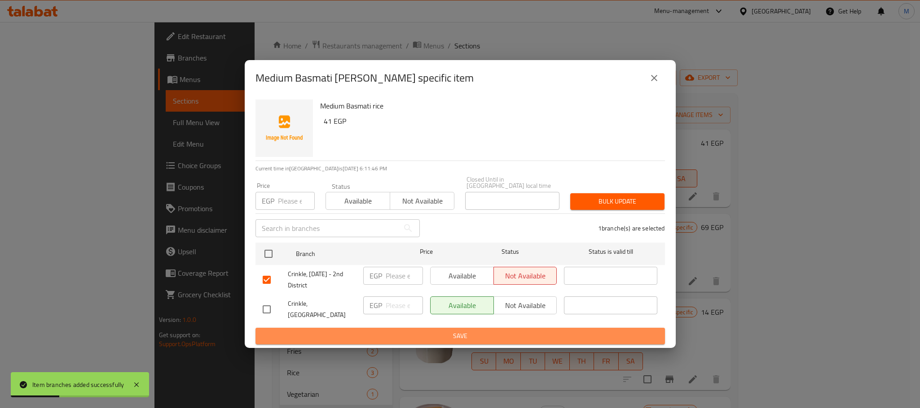
click at [505, 331] on span "Save" at bounding box center [460, 336] width 395 height 11
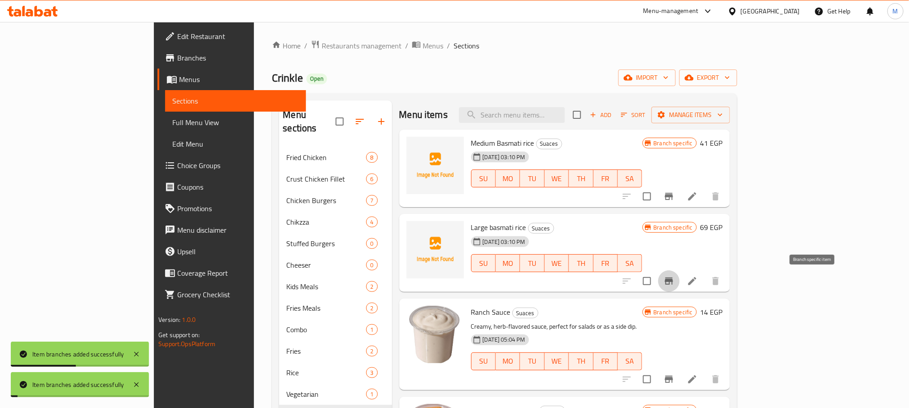
click at [675, 285] on icon "Branch-specific-item" at bounding box center [669, 281] width 11 height 11
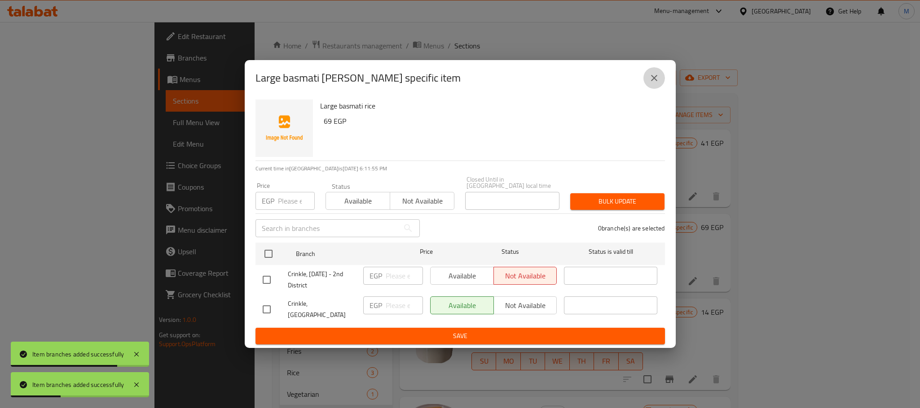
click at [660, 85] on button "close" at bounding box center [654, 78] width 22 height 22
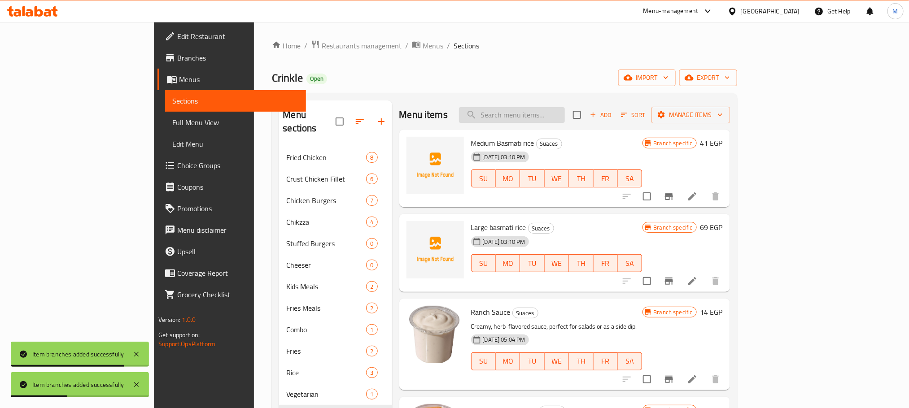
click at [565, 107] on input "search" at bounding box center [512, 115] width 106 height 16
paste input "كرينكل"
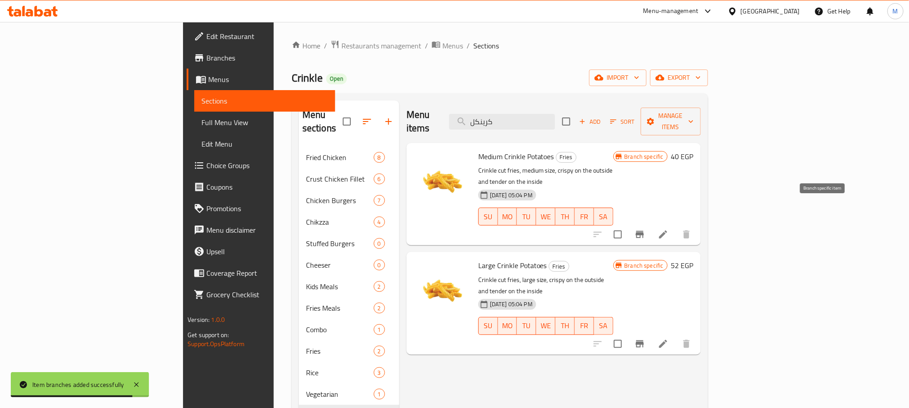
click at [644, 231] on icon "Branch-specific-item" at bounding box center [640, 234] width 8 height 7
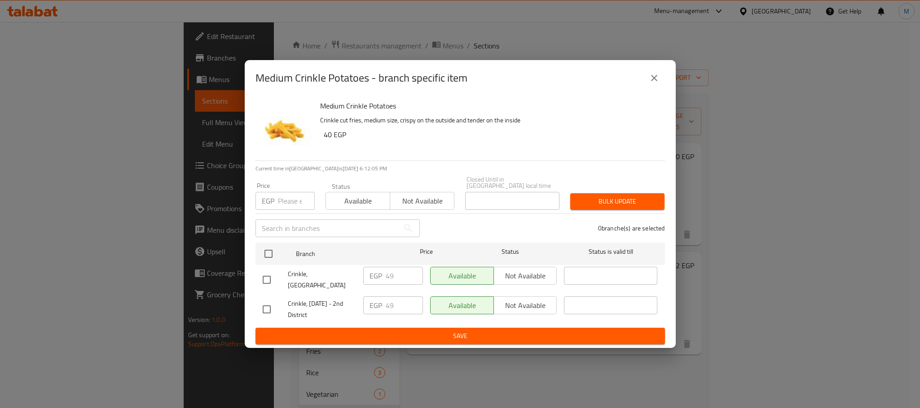
drag, startPoint x: 265, startPoint y: 282, endPoint x: 373, endPoint y: 281, distance: 107.7
click at [265, 281] on input "checkbox" at bounding box center [266, 280] width 19 height 19
click at [398, 281] on input "49" at bounding box center [404, 276] width 37 height 18
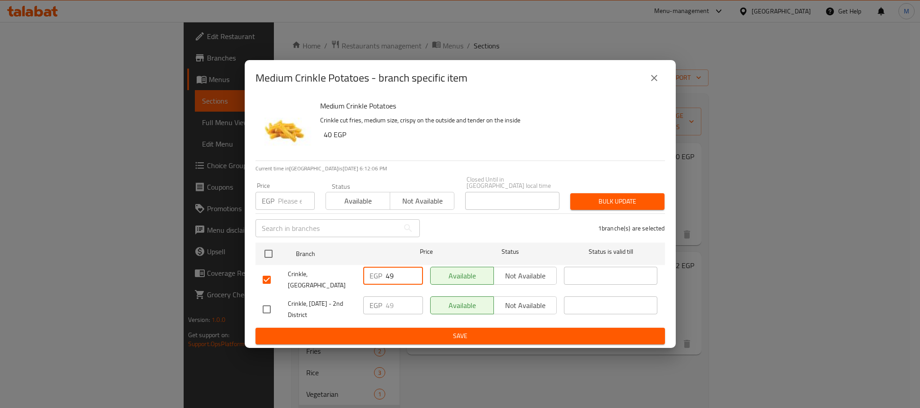
paste input "6"
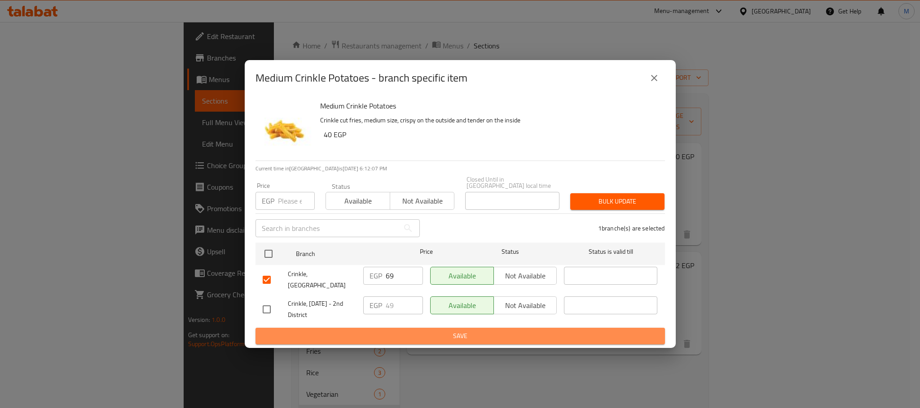
click at [424, 328] on button "Save" at bounding box center [459, 336] width 409 height 17
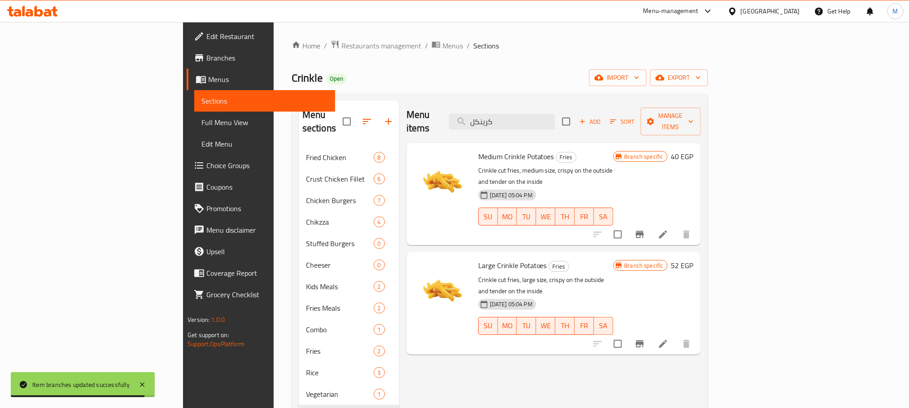
click at [645, 339] on icon "Branch-specific-item" at bounding box center [640, 344] width 11 height 11
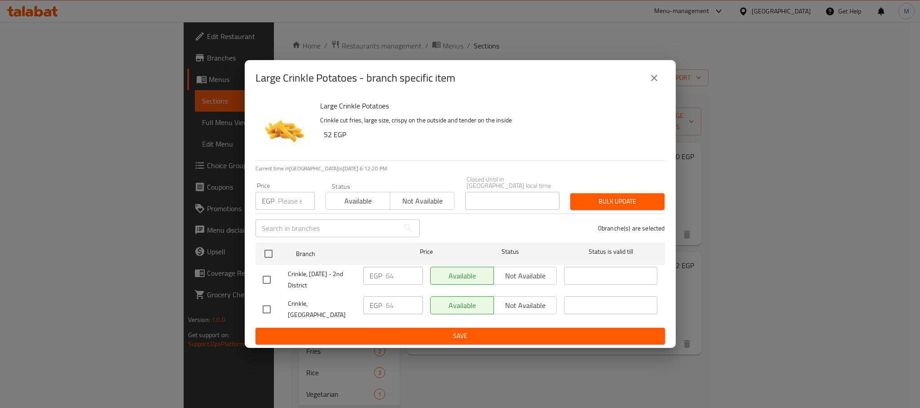
click at [268, 304] on input "checkbox" at bounding box center [266, 309] width 19 height 19
click at [391, 307] on input "64" at bounding box center [404, 306] width 37 height 18
paste input "90"
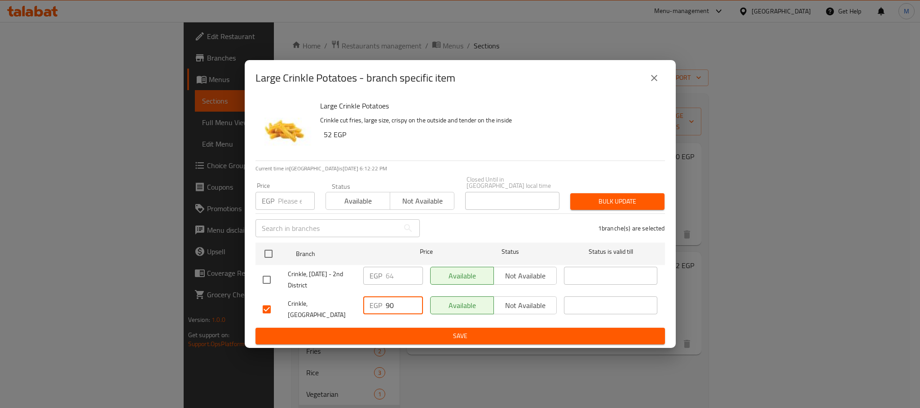
click at [403, 334] on span "Save" at bounding box center [460, 336] width 395 height 11
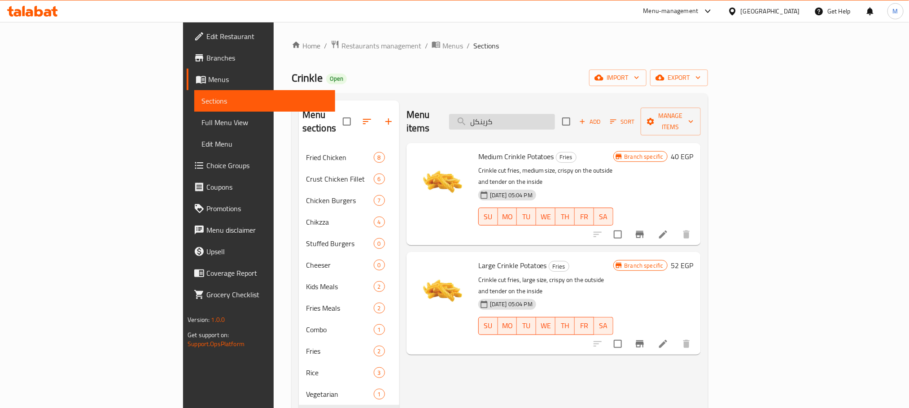
click at [555, 115] on input "كرينكل" at bounding box center [502, 122] width 106 height 16
paste input "خبز"
click at [555, 115] on input "كرينكل" at bounding box center [502, 122] width 106 height 16
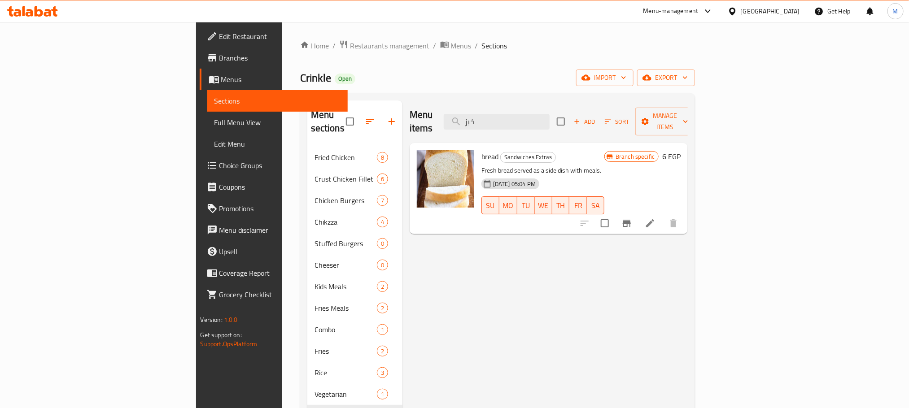
click at [638, 213] on button "Branch-specific-item" at bounding box center [627, 224] width 22 height 22
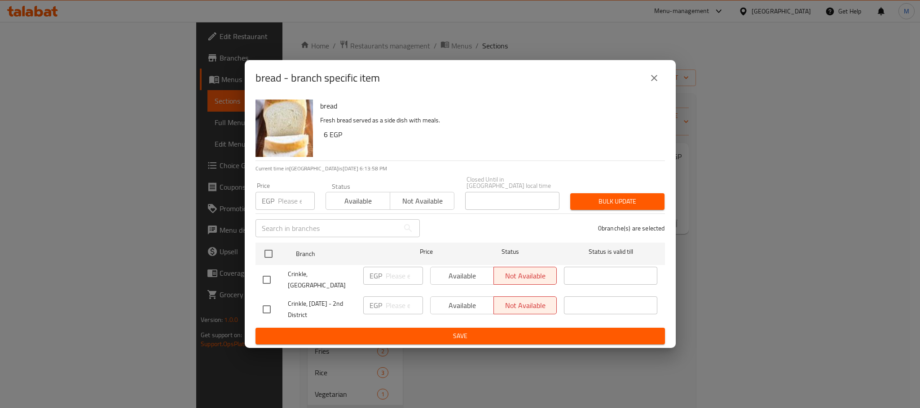
click at [272, 281] on input "checkbox" at bounding box center [266, 280] width 19 height 19
click at [398, 275] on input "number" at bounding box center [404, 276] width 37 height 18
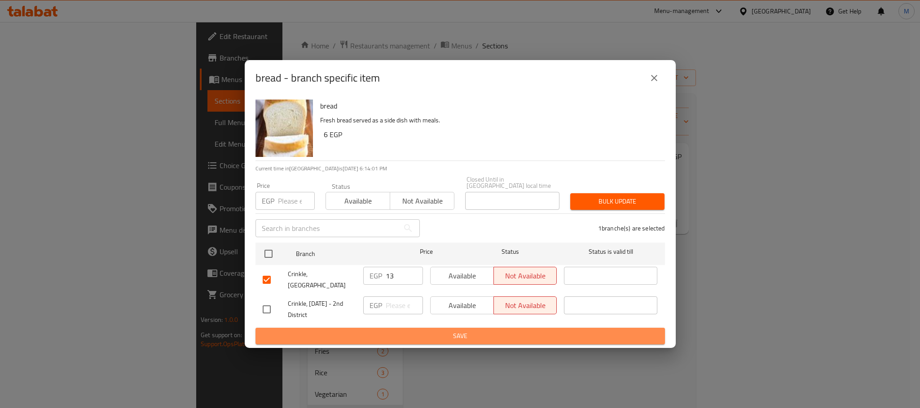
click at [448, 331] on span "Save" at bounding box center [460, 336] width 395 height 11
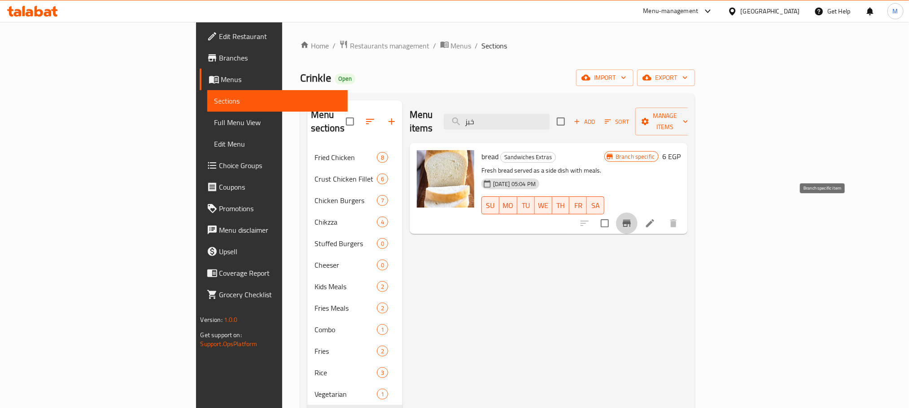
click at [631, 220] on icon "Branch-specific-item" at bounding box center [627, 223] width 8 height 7
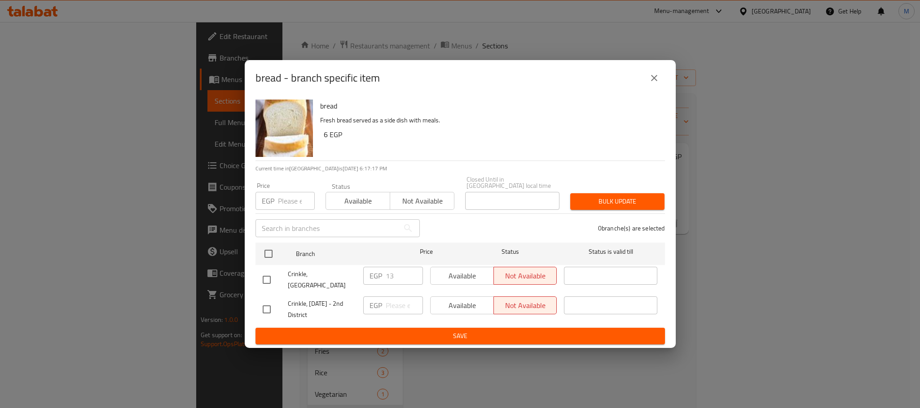
click at [653, 89] on button "close" at bounding box center [654, 78] width 22 height 22
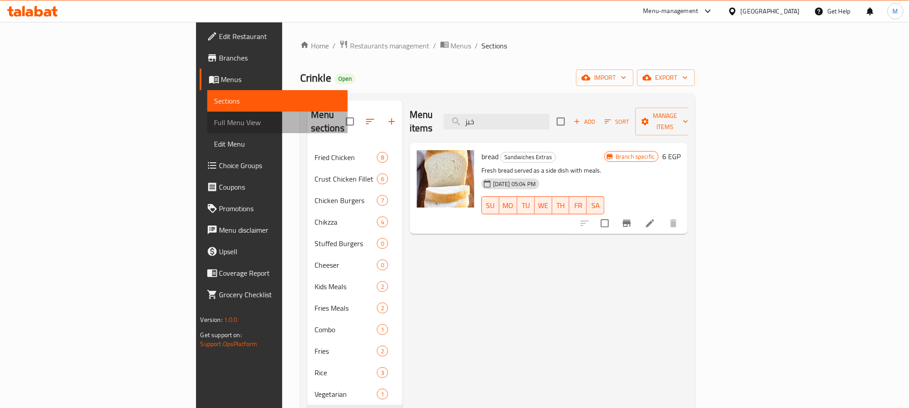
click at [207, 128] on link "Full Menu View" at bounding box center [277, 123] width 140 height 22
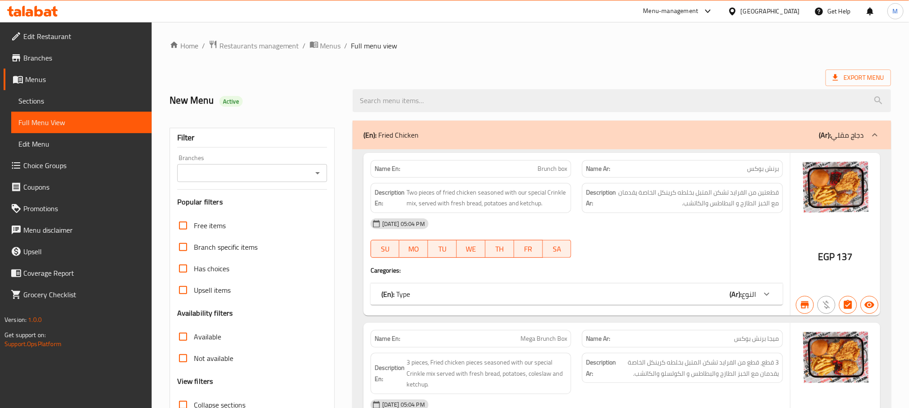
click at [320, 168] on icon "Open" at bounding box center [317, 173] width 11 height 11
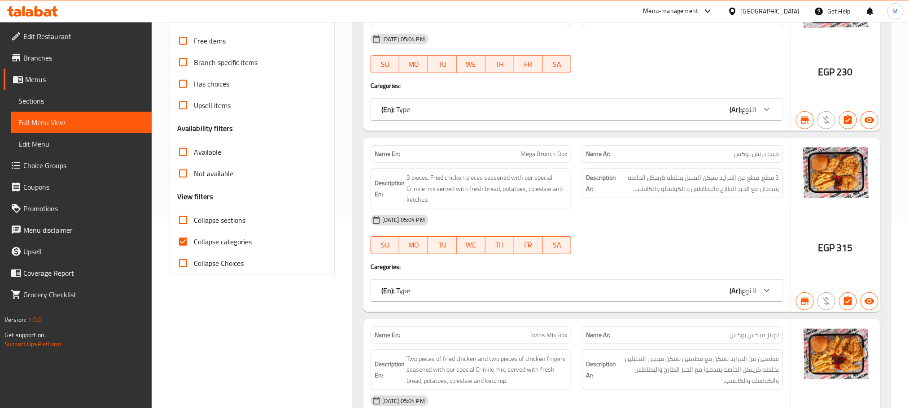
scroll to position [202, 0]
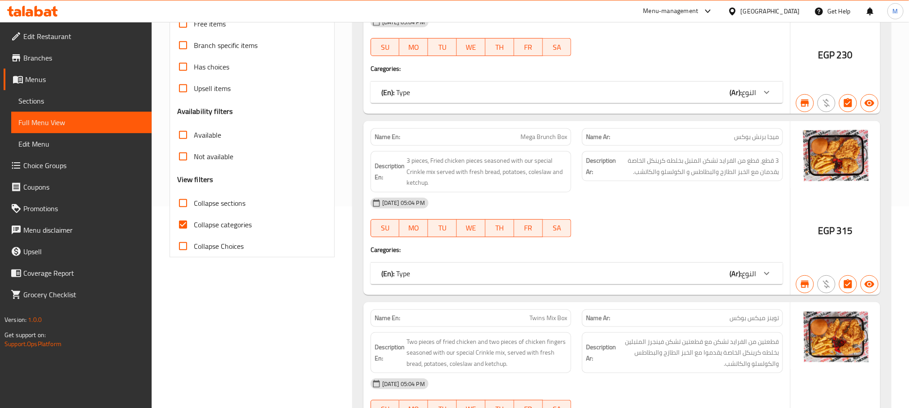
click at [225, 224] on span "Collapse categories" at bounding box center [223, 224] width 58 height 11
click at [194, 224] on input "Collapse categories" at bounding box center [183, 225] width 22 height 22
checkbox input "false"
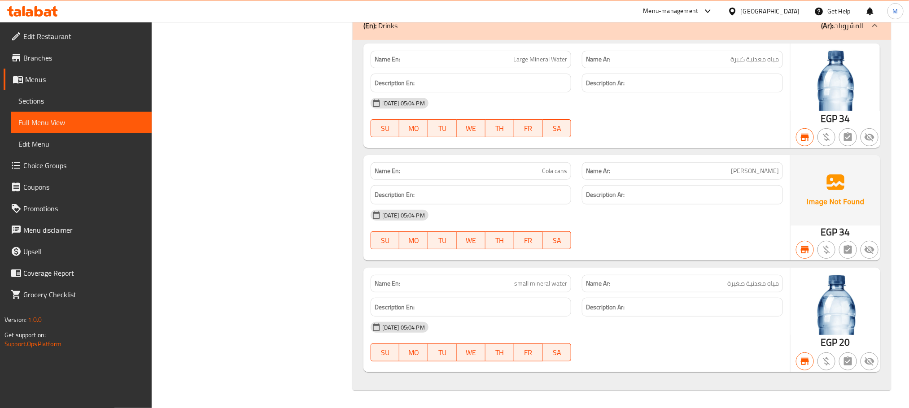
scroll to position [14683, 0]
click at [85, 99] on span "Sections" at bounding box center [81, 101] width 126 height 11
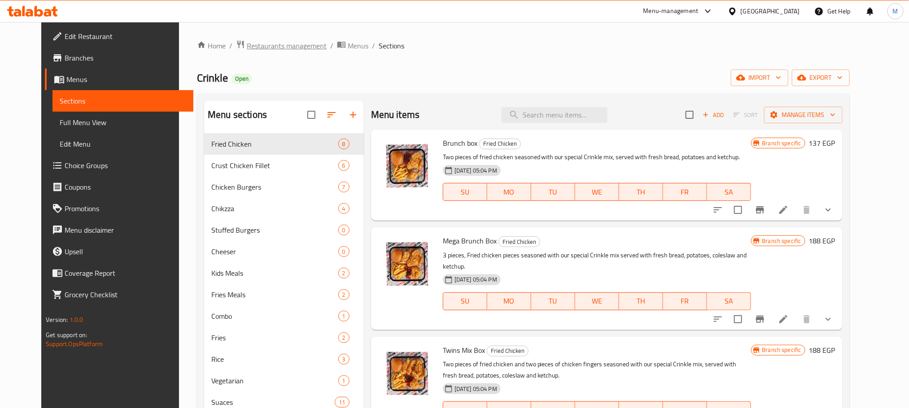
click at [250, 42] on span "Restaurants management" at bounding box center [287, 45] width 80 height 11
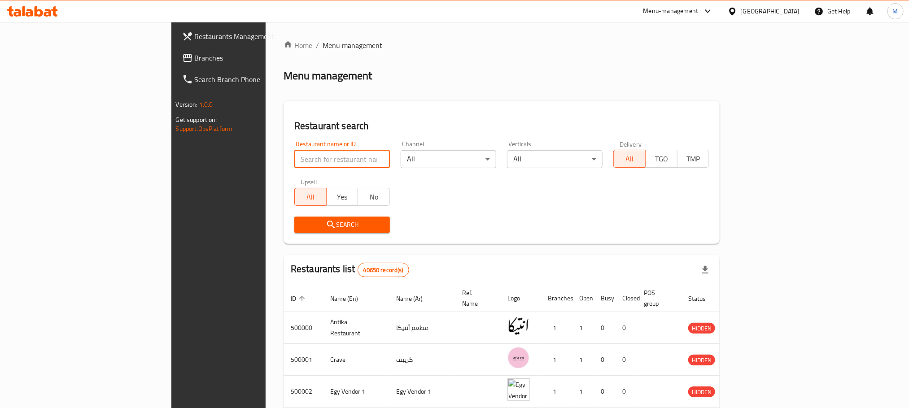
click at [299, 155] on input "search" at bounding box center [342, 159] width 96 height 18
paste input "767754"
type input "767754"
click button "Search" at bounding box center [342, 225] width 96 height 17
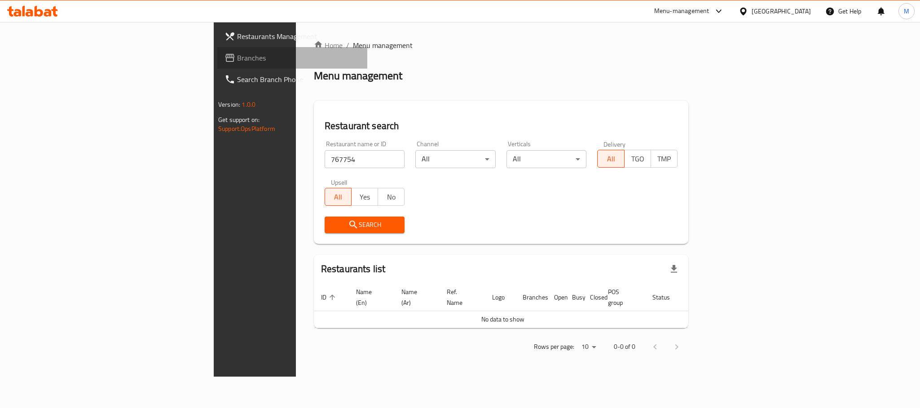
click at [217, 51] on link "Branches" at bounding box center [292, 58] width 150 height 22
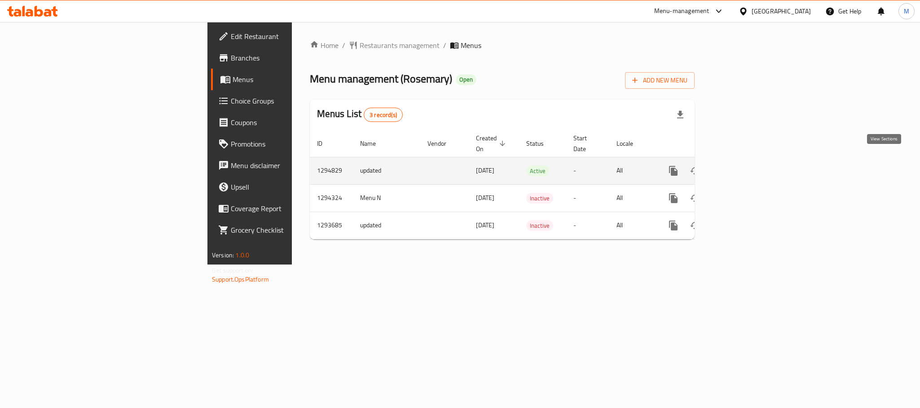
click at [742, 167] on icon "enhanced table" at bounding box center [738, 171] width 8 height 8
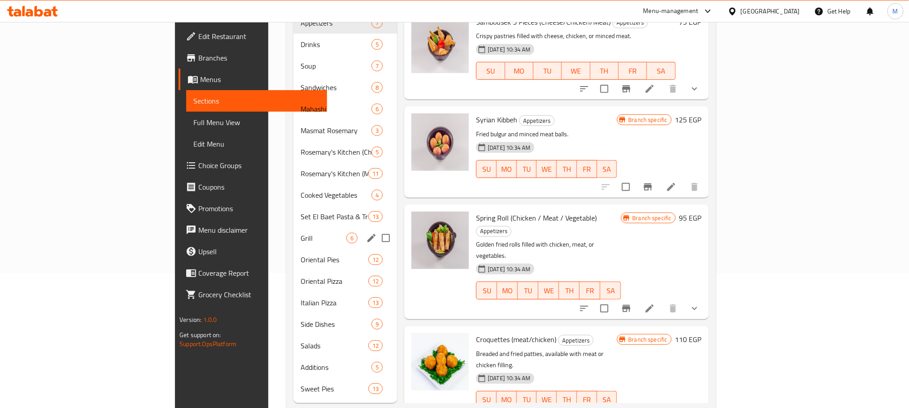
scroll to position [141, 0]
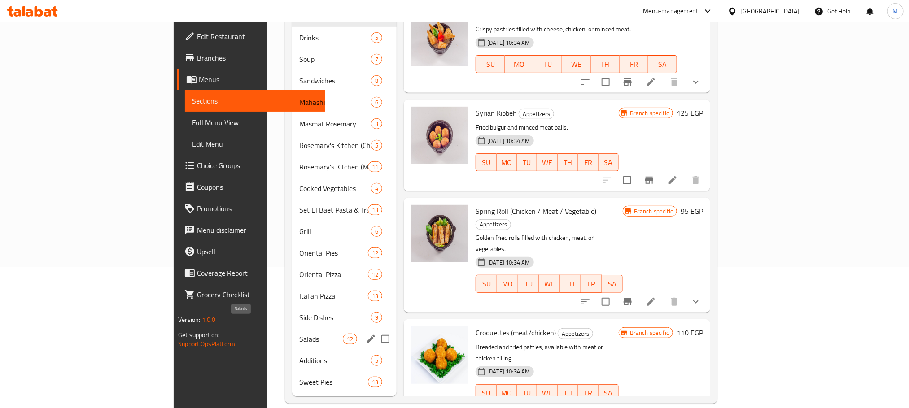
click at [299, 334] on span "Salads" at bounding box center [321, 339] width 44 height 11
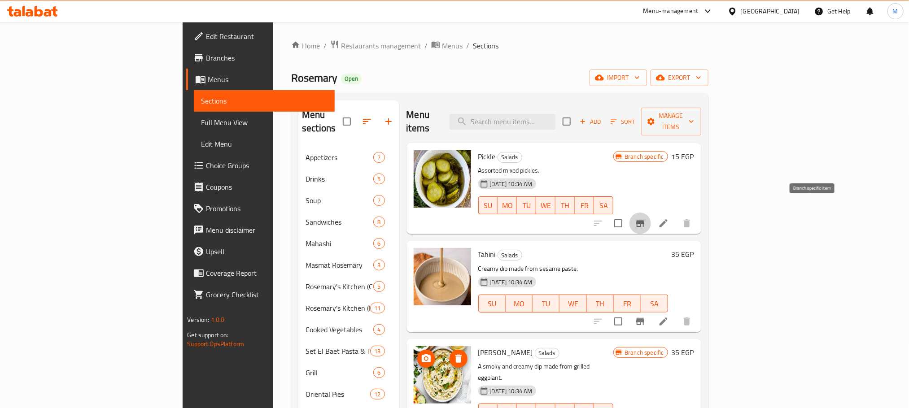
click at [646, 218] on icon "Branch-specific-item" at bounding box center [640, 223] width 11 height 11
click at [640, 81] on span "import" at bounding box center [618, 77] width 43 height 11
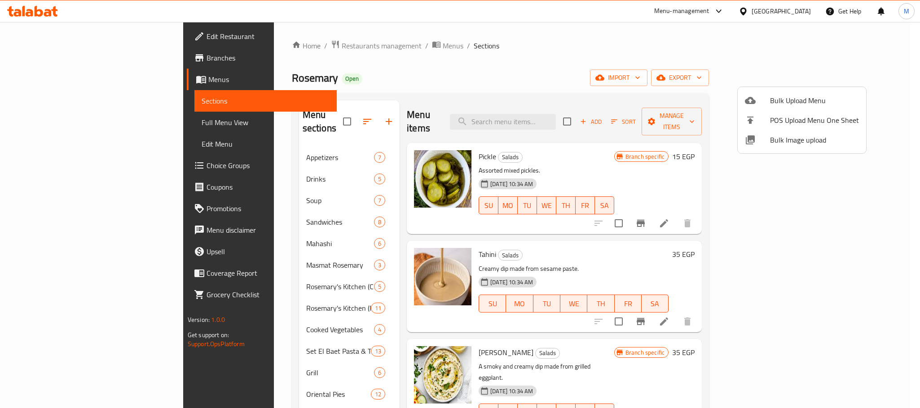
click at [846, 75] on div at bounding box center [460, 204] width 920 height 408
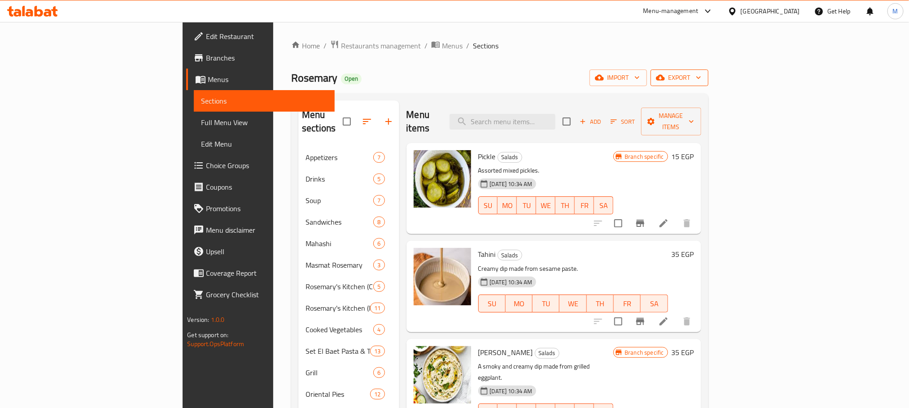
click at [665, 75] on icon "button" at bounding box center [660, 77] width 9 height 9
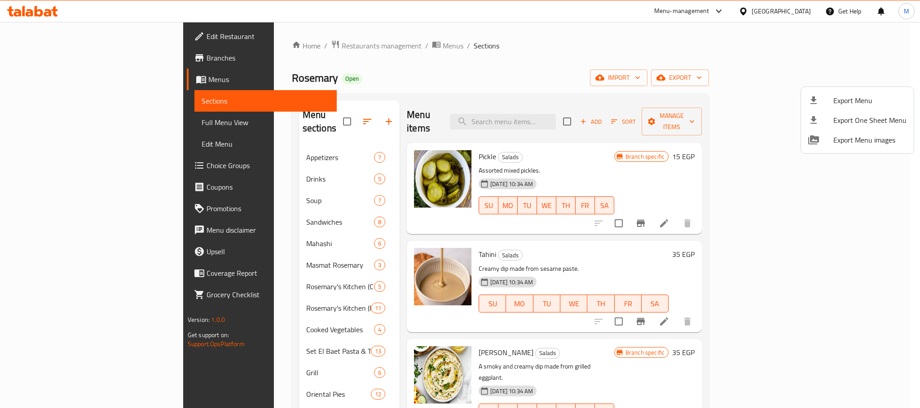
click at [850, 96] on span "Export Menu" at bounding box center [869, 100] width 73 height 11
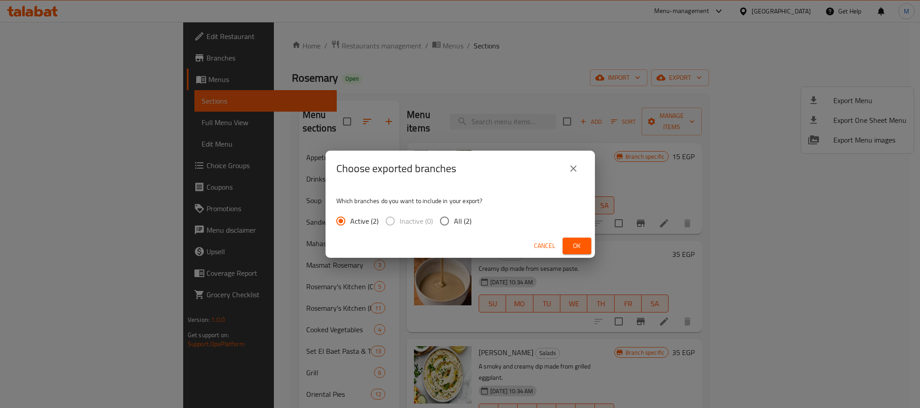
click at [567, 248] on button "Ok" at bounding box center [576, 246] width 29 height 17
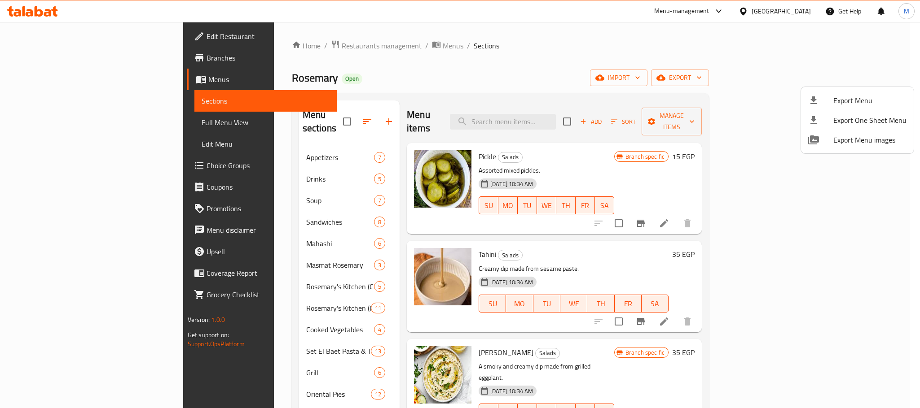
click at [328, 51] on div at bounding box center [460, 204] width 920 height 408
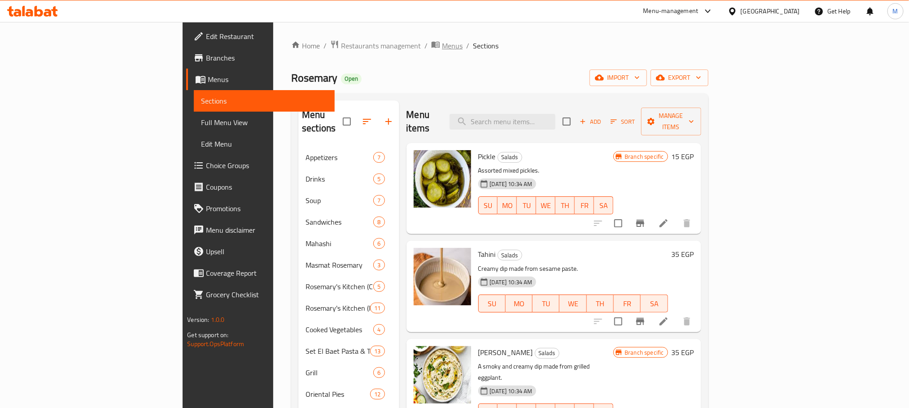
click at [442, 50] on span "Menus" at bounding box center [452, 45] width 21 height 11
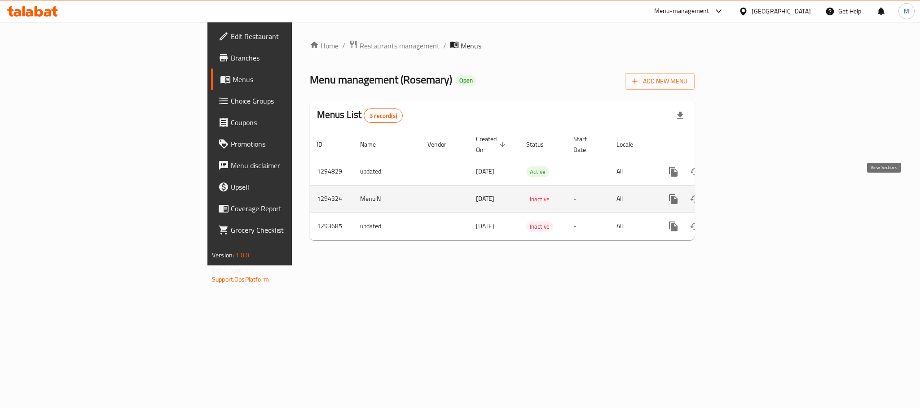
click at [749, 189] on link "enhanced table" at bounding box center [738, 200] width 22 height 22
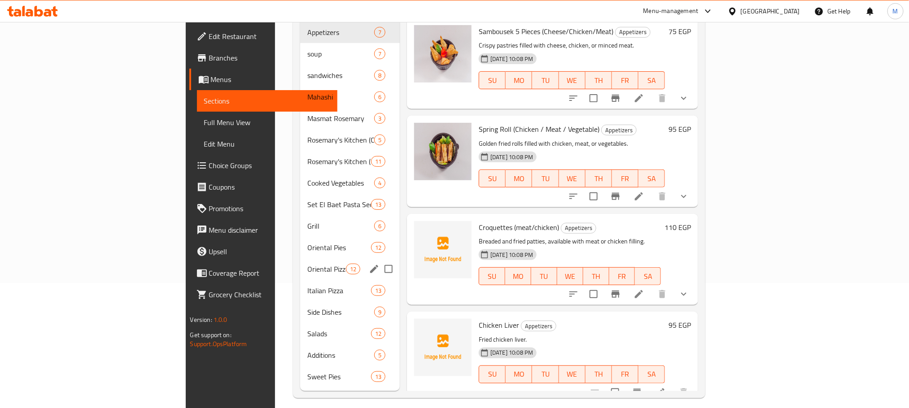
scroll to position [126, 0]
click at [300, 323] on div "Salads 12" at bounding box center [350, 334] width 100 height 22
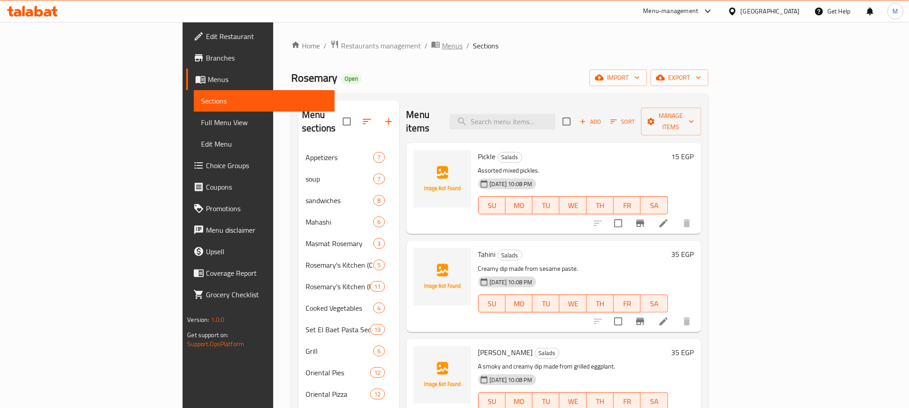
click at [442, 48] on span "Menus" at bounding box center [452, 45] width 21 height 11
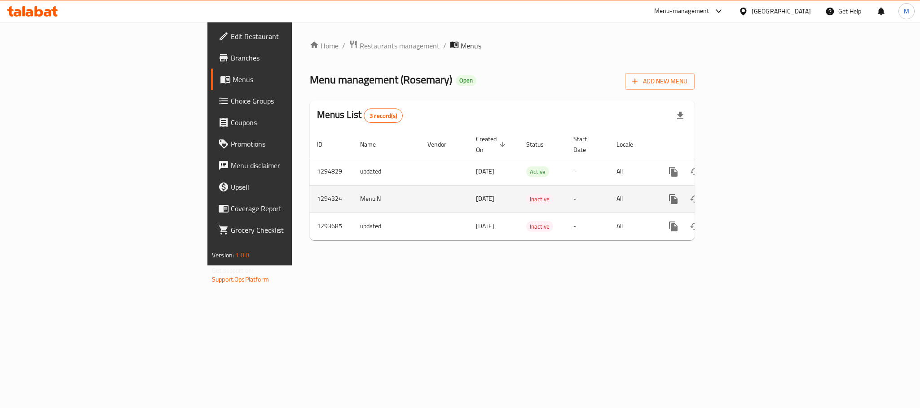
click at [756, 186] on td "enhanced table" at bounding box center [705, 198] width 101 height 27
click at [743, 194] on icon "enhanced table" at bounding box center [738, 199] width 11 height 11
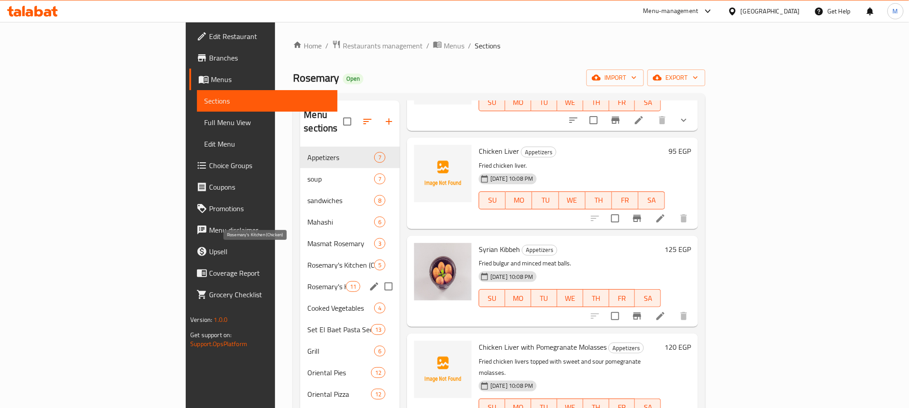
scroll to position [126, 0]
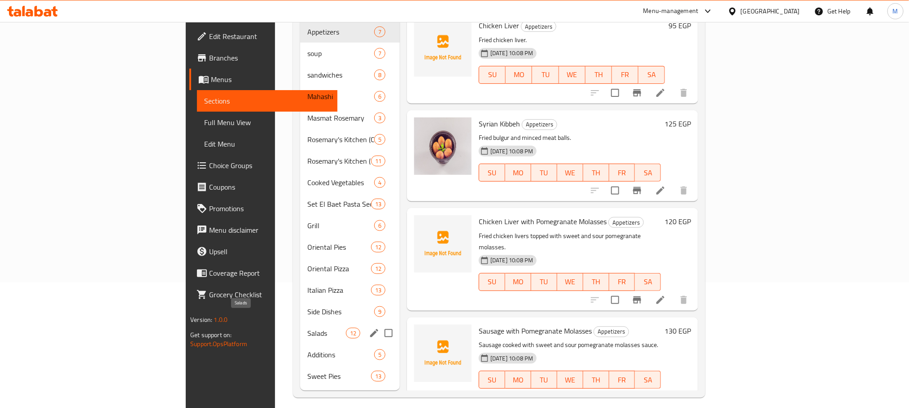
click at [307, 328] on span "Salads" at bounding box center [326, 333] width 38 height 11
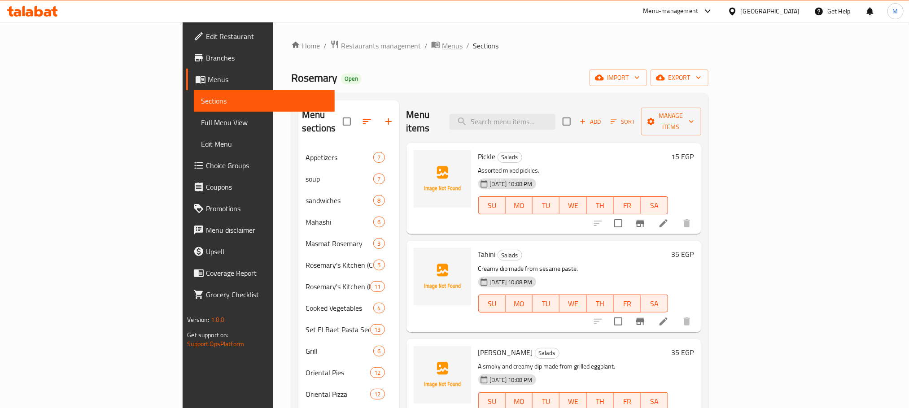
click at [442, 50] on span "Menus" at bounding box center [452, 45] width 21 height 11
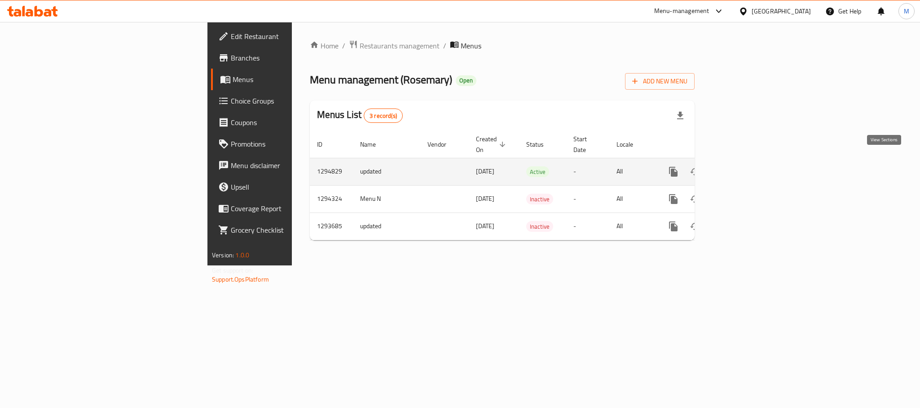
click at [743, 167] on icon "enhanced table" at bounding box center [738, 172] width 11 height 11
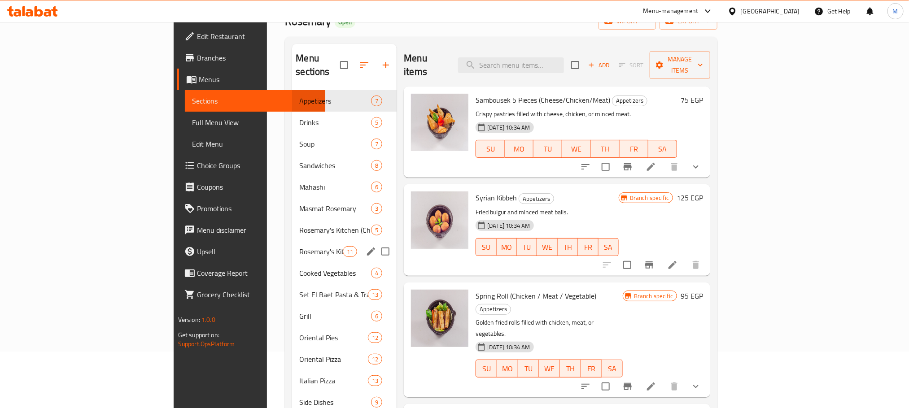
scroll to position [141, 0]
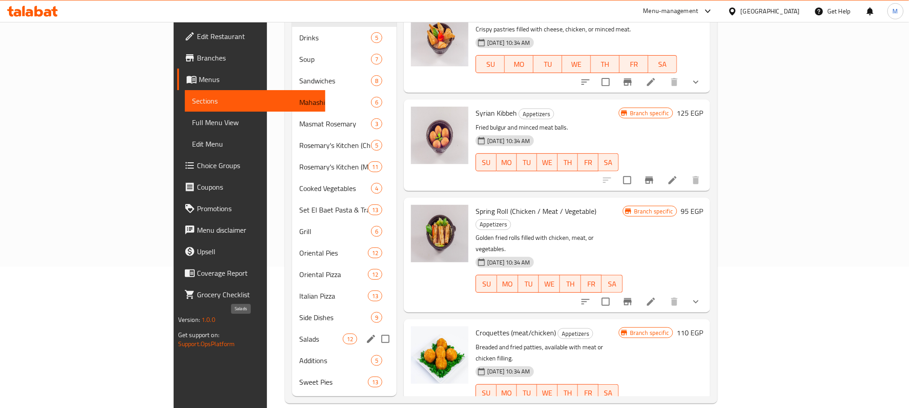
click at [299, 334] on span "Salads" at bounding box center [321, 339] width 44 height 11
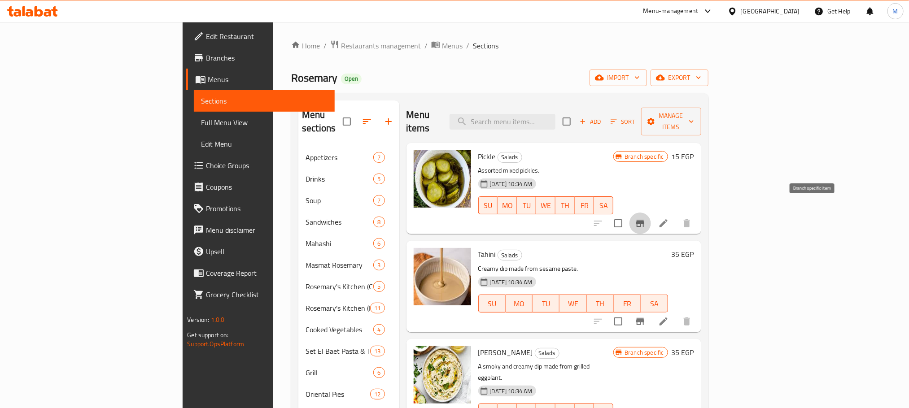
click at [651, 217] on button "Branch-specific-item" at bounding box center [641, 224] width 22 height 22
click at [665, 78] on icon "button" at bounding box center [660, 78] width 9 height 6
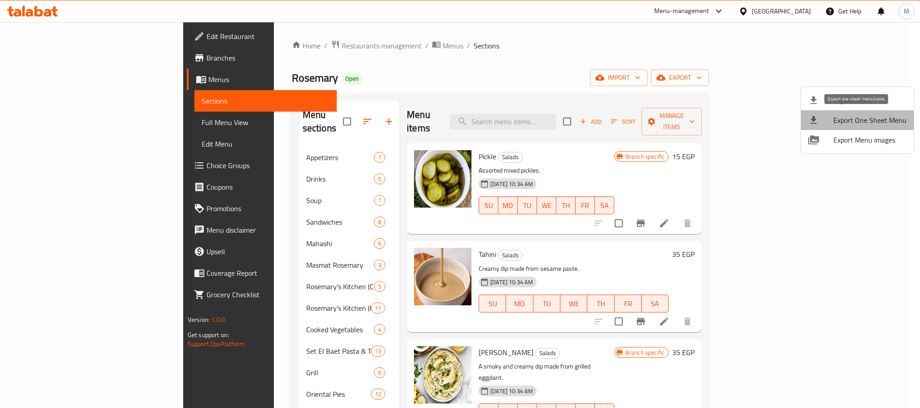
click at [856, 128] on li "Export One Sheet Menu" at bounding box center [857, 120] width 113 height 20
click at [322, 43] on div at bounding box center [460, 204] width 920 height 408
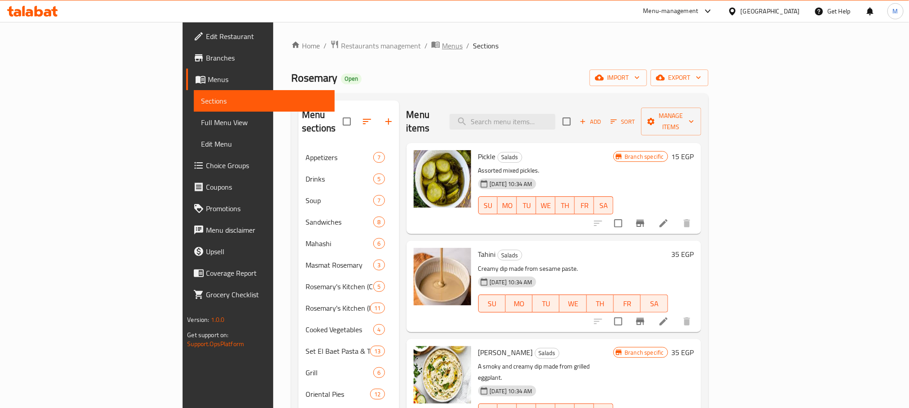
click at [431, 45] on span "breadcrumb" at bounding box center [436, 46] width 11 height 12
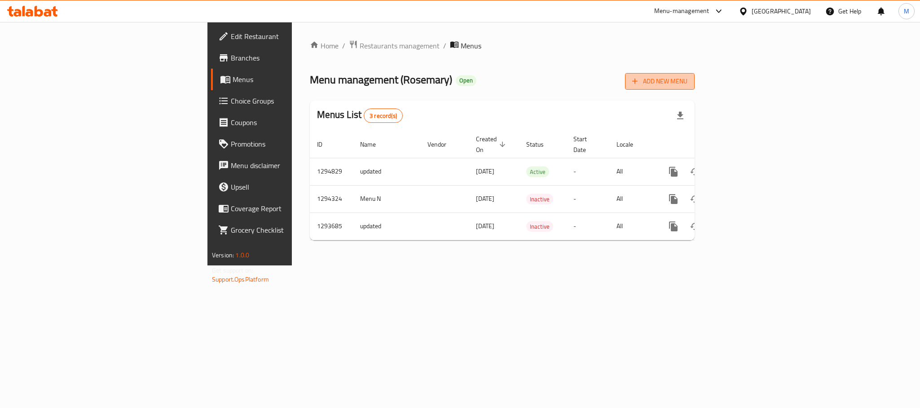
click at [687, 80] on span "Add New Menu" at bounding box center [659, 81] width 55 height 11
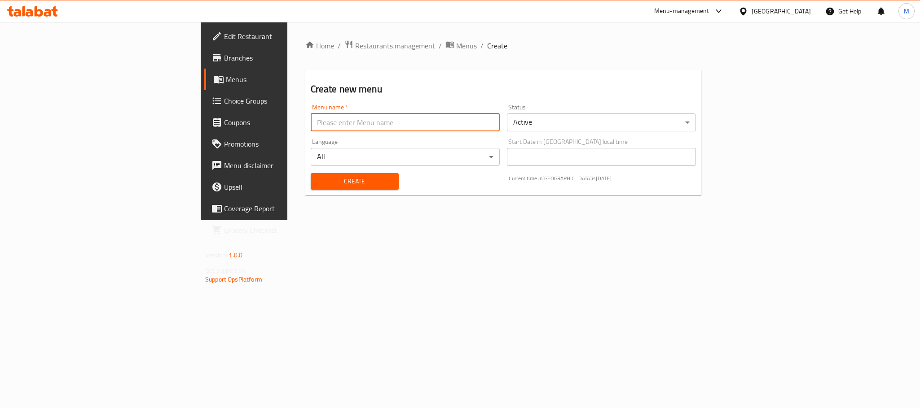
click at [465, 129] on input "text" at bounding box center [405, 123] width 189 height 18
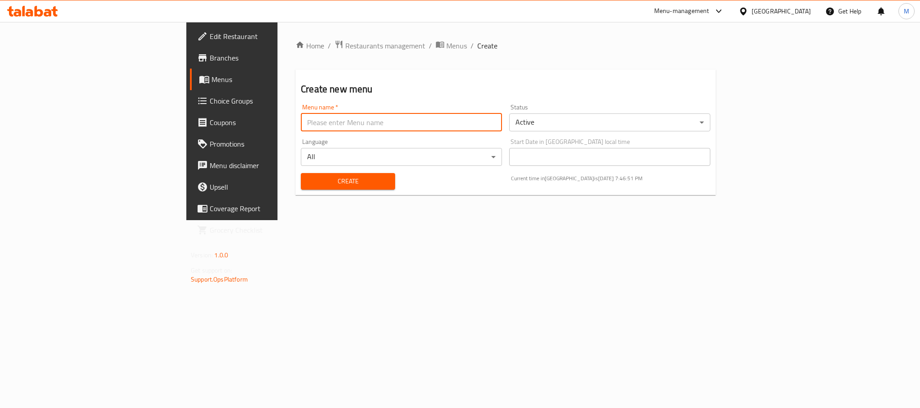
click at [301, 129] on input "text" at bounding box center [401, 123] width 201 height 18
type input "ه"
type input "including vat"
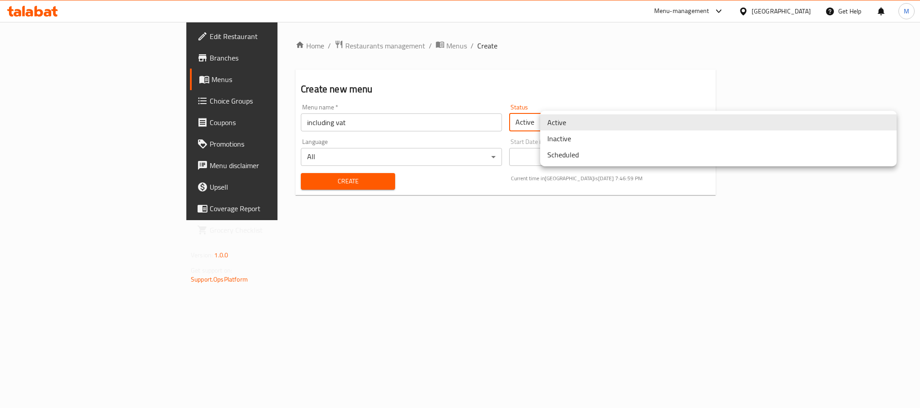
click at [690, 131] on body "​ Menu-management Egypt Get Help M Edit Restaurant Branches Menus Choice Groups…" at bounding box center [460, 215] width 920 height 386
click at [681, 143] on li "Inactive" at bounding box center [718, 139] width 356 height 16
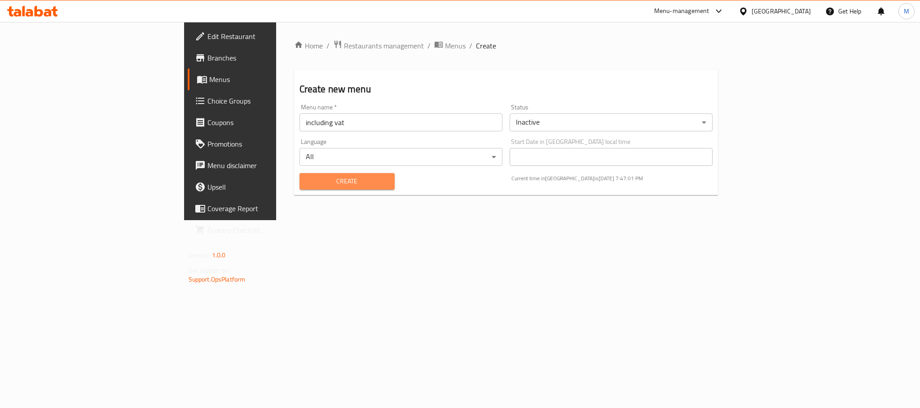
click at [319, 178] on span "Create" at bounding box center [347, 181] width 81 height 11
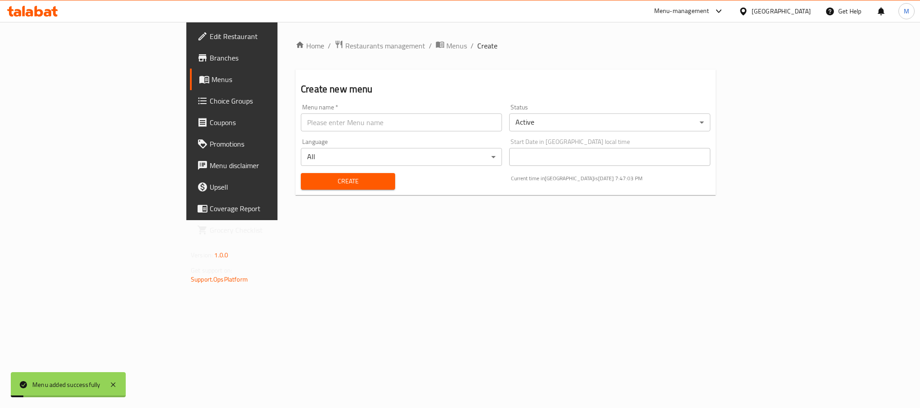
click at [319, 53] on div "Home / Restaurants management / Menus / Create Create new menu Menu name   * Me…" at bounding box center [505, 121] width 420 height 162
click at [446, 50] on span "Menus" at bounding box center [456, 45] width 21 height 11
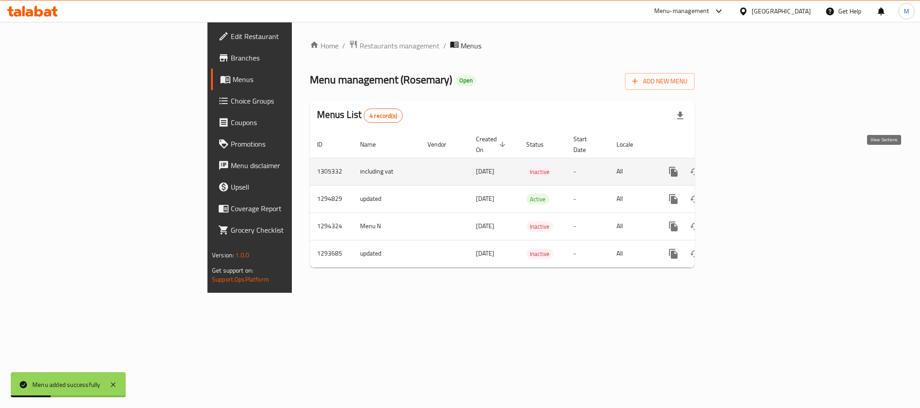
click at [743, 167] on icon "enhanced table" at bounding box center [738, 172] width 11 height 11
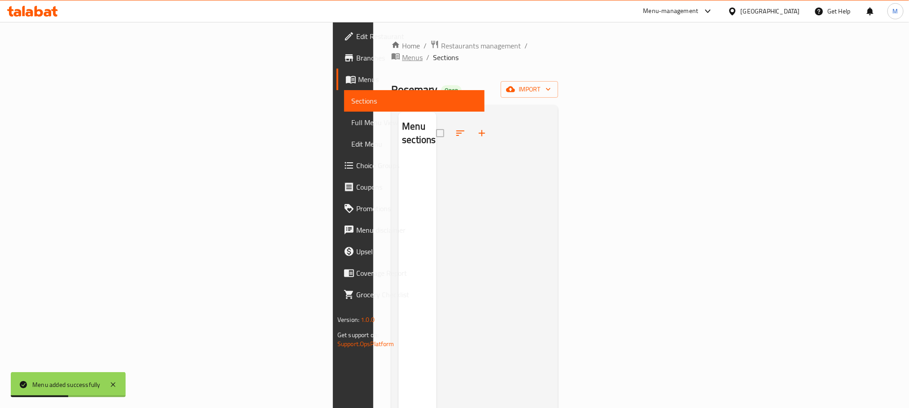
click at [391, 52] on span "breadcrumb" at bounding box center [396, 58] width 11 height 12
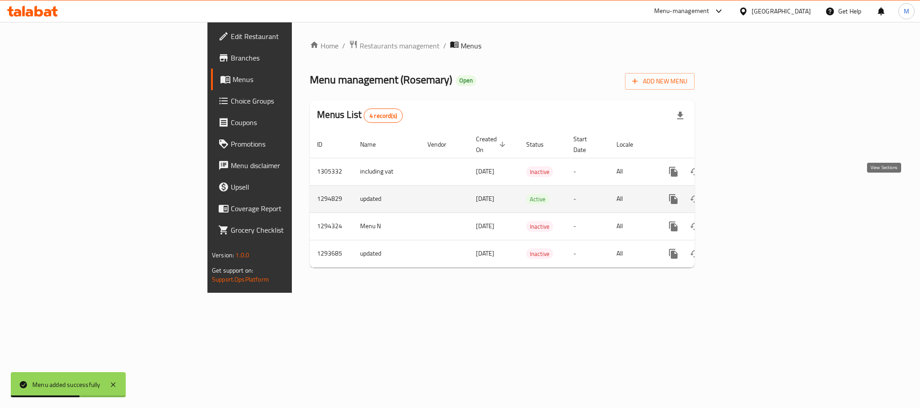
click at [743, 194] on icon "enhanced table" at bounding box center [738, 199] width 11 height 11
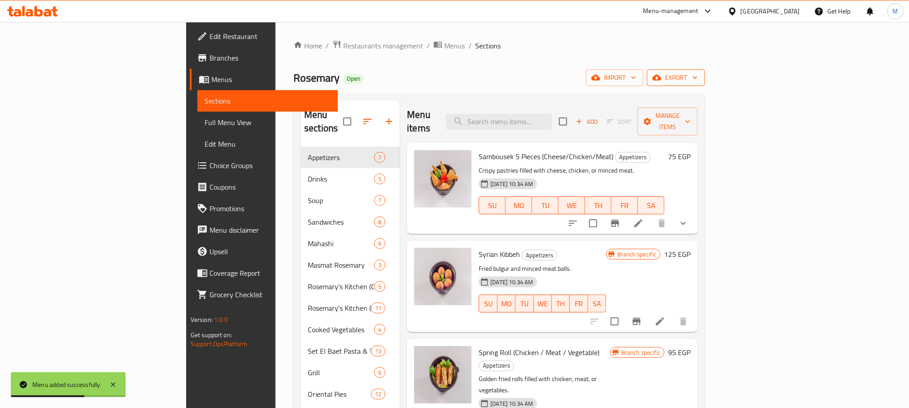
click at [698, 78] on span "export" at bounding box center [676, 77] width 44 height 11
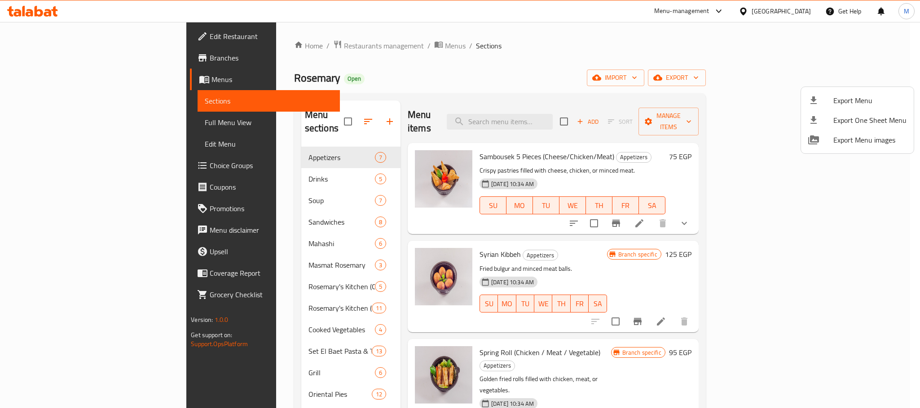
click at [689, 81] on div at bounding box center [460, 204] width 920 height 408
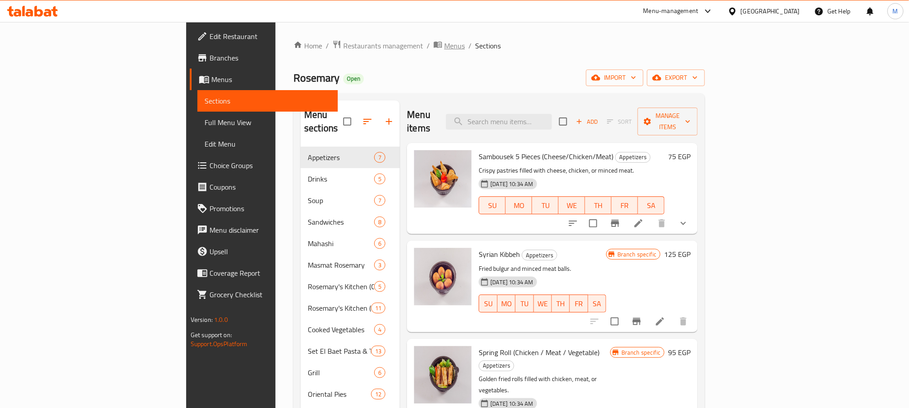
click at [444, 42] on span "Menus" at bounding box center [454, 45] width 21 height 11
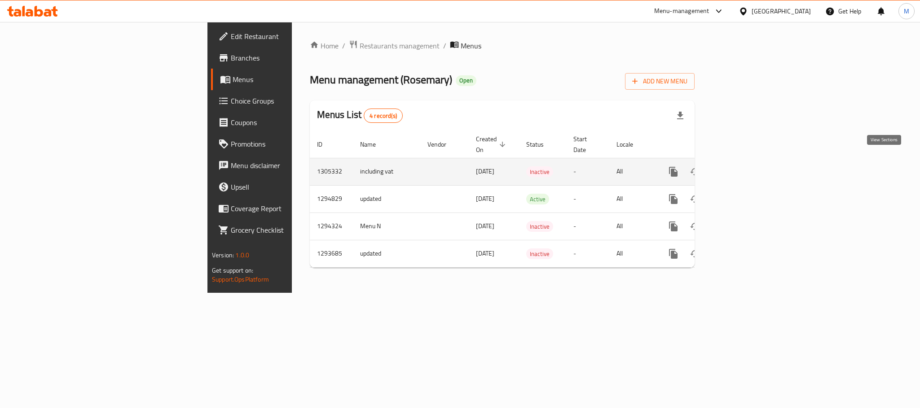
click at [743, 167] on icon "enhanced table" at bounding box center [738, 172] width 11 height 11
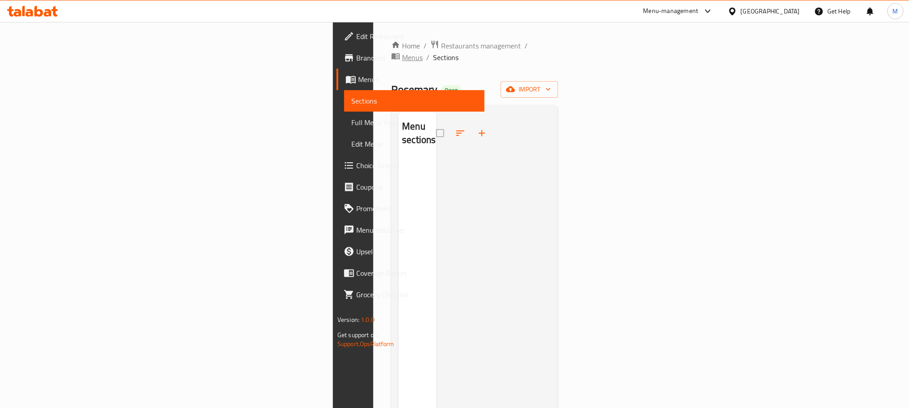
click at [402, 52] on span "Menus" at bounding box center [412, 57] width 21 height 11
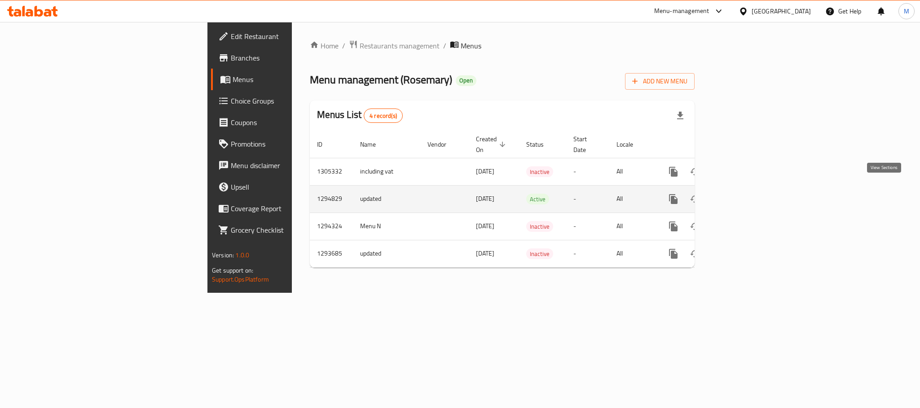
click at [743, 194] on icon "enhanced table" at bounding box center [738, 199] width 11 height 11
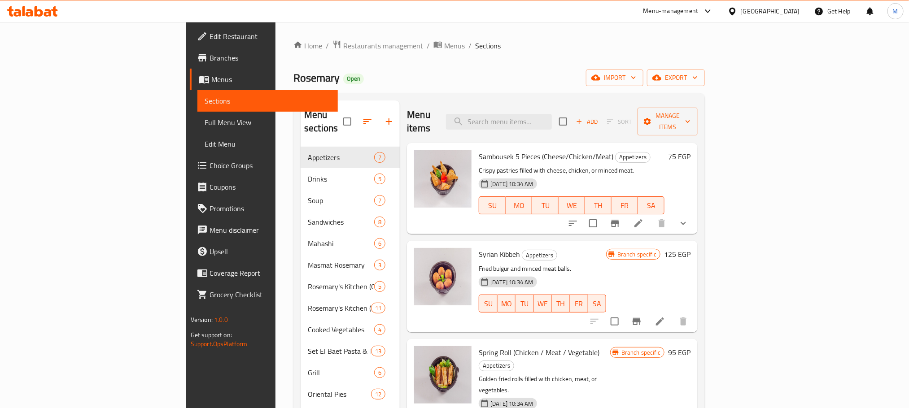
click at [691, 150] on h6 "75 EGP" at bounding box center [679, 156] width 22 height 13
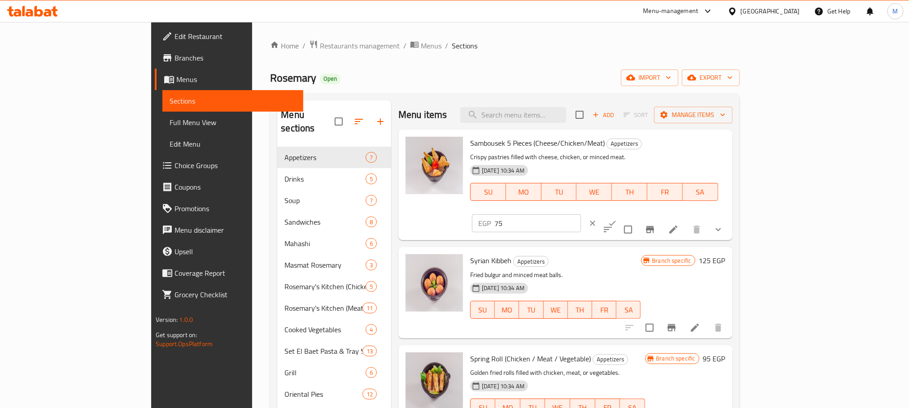
click at [581, 215] on input "75" at bounding box center [538, 224] width 87 height 18
paste input "85."
type input "85.5"
click at [617, 219] on icon "ok" at bounding box center [612, 223] width 9 height 9
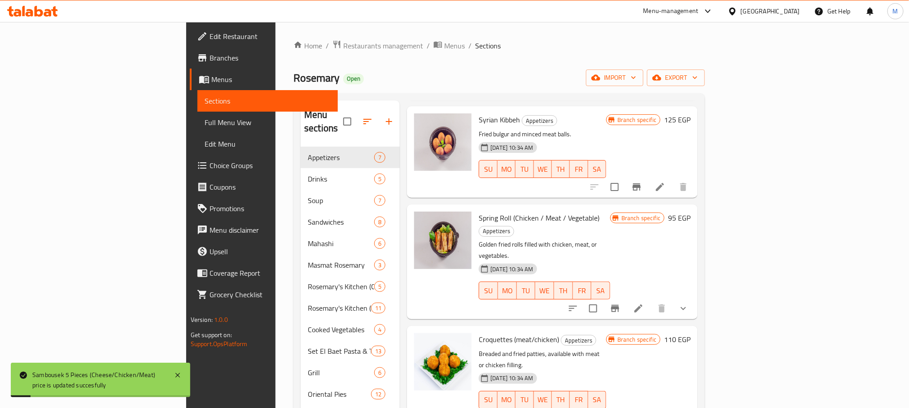
scroll to position [67, 0]
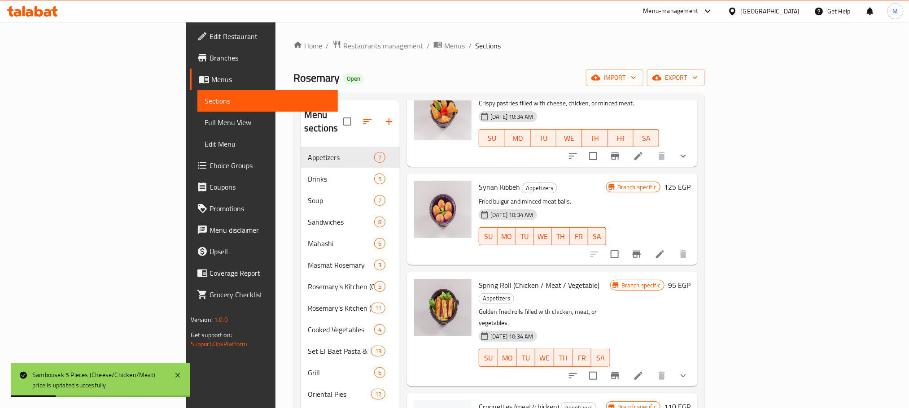
click at [691, 181] on h6 "125 EGP" at bounding box center [677, 187] width 26 height 13
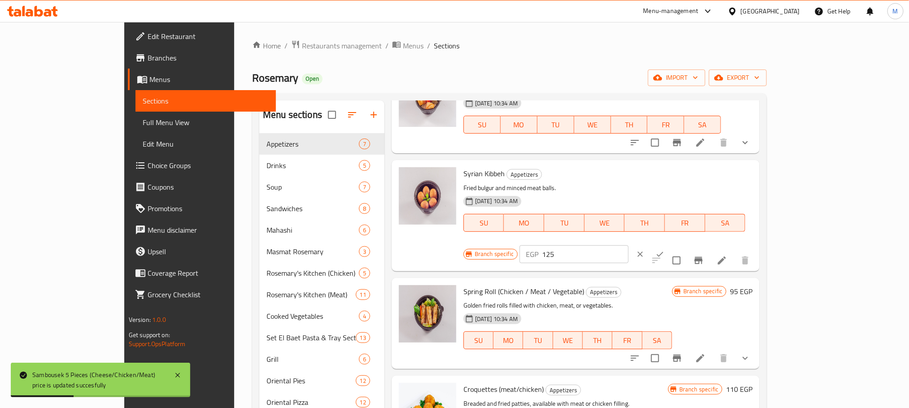
click at [759, 163] on div "Syrian Kibbeh Appetizers Fried bulgur and minced meat balls. 18-06-2025 10:34 A…" at bounding box center [576, 215] width 368 height 111
click at [684, 245] on div "Branch specific EGP 125 ​" at bounding box center [574, 255] width 220 height 20
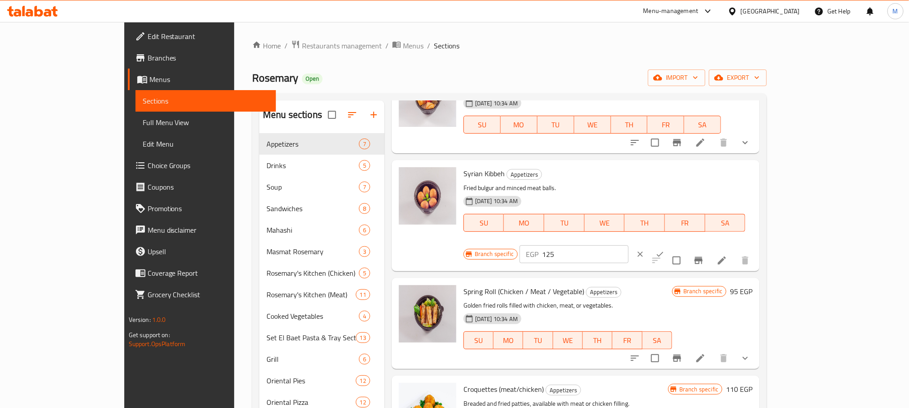
click at [629, 246] on input "125" at bounding box center [585, 255] width 87 height 18
paste input "42."
type input "142.5"
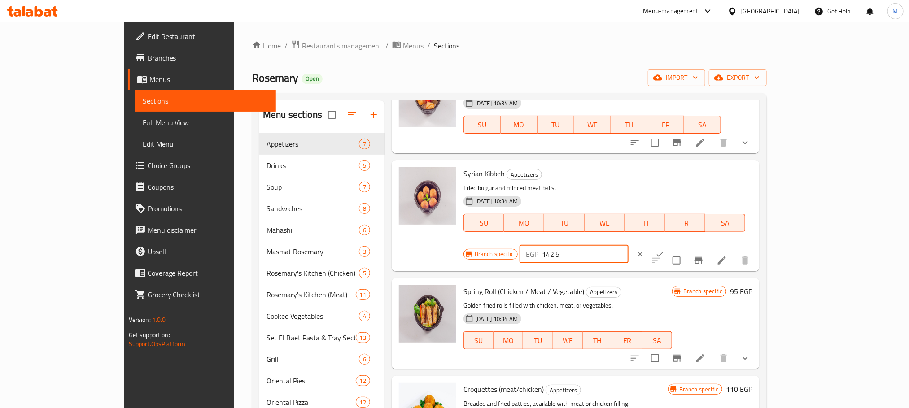
click at [665, 250] on icon "ok" at bounding box center [660, 254] width 9 height 9
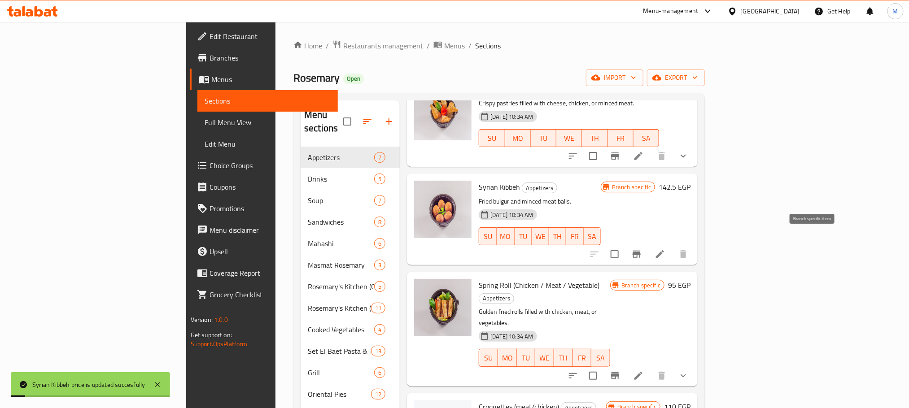
click at [642, 249] on icon "Branch-specific-item" at bounding box center [637, 254] width 11 height 11
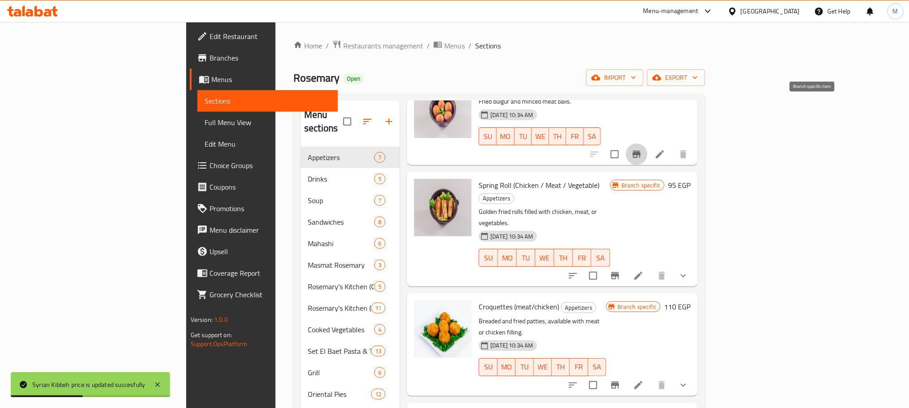
scroll to position [202, 0]
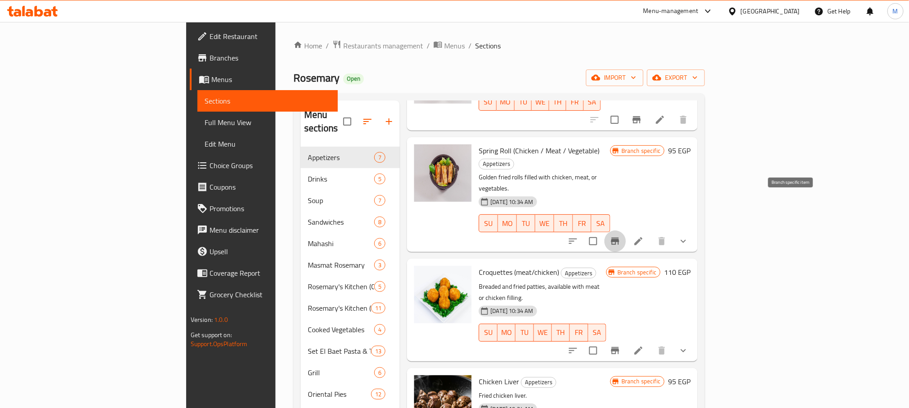
click at [619, 238] on icon "Branch-specific-item" at bounding box center [615, 241] width 8 height 7
click at [691, 145] on h6 "95 EGP" at bounding box center [679, 151] width 22 height 13
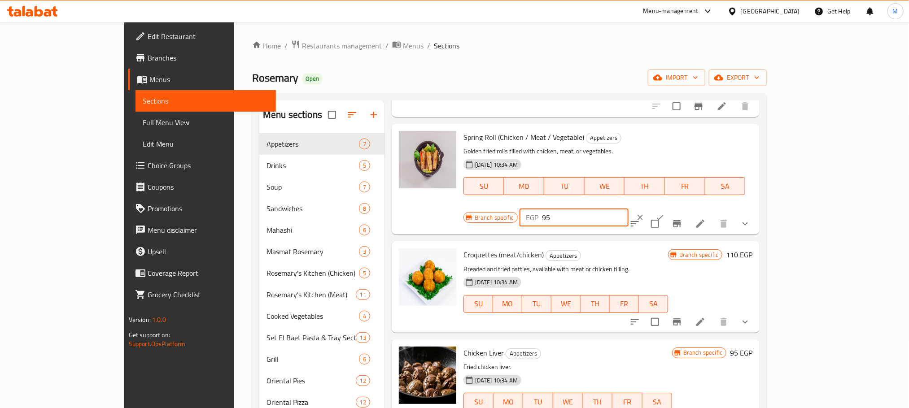
click at [629, 209] on input "95" at bounding box center [585, 218] width 87 height 18
paste input "108.3"
type input "108.3"
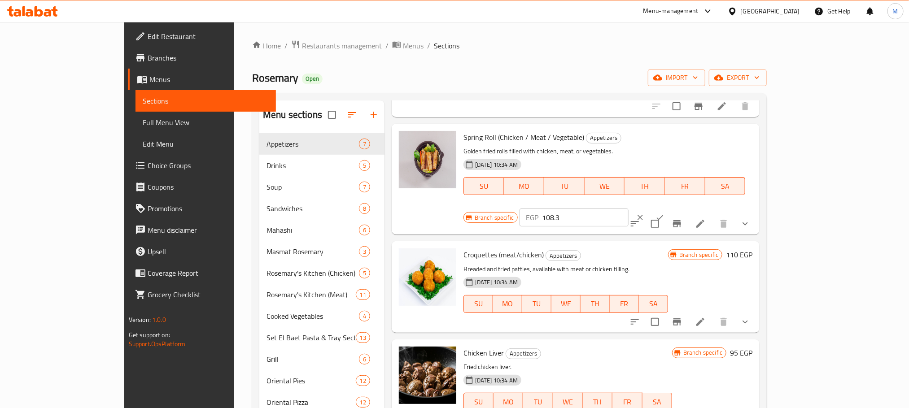
click at [684, 208] on div "EGP 108.3 ​" at bounding box center [602, 218] width 164 height 20
click at [665, 213] on icon "ok" at bounding box center [660, 217] width 9 height 9
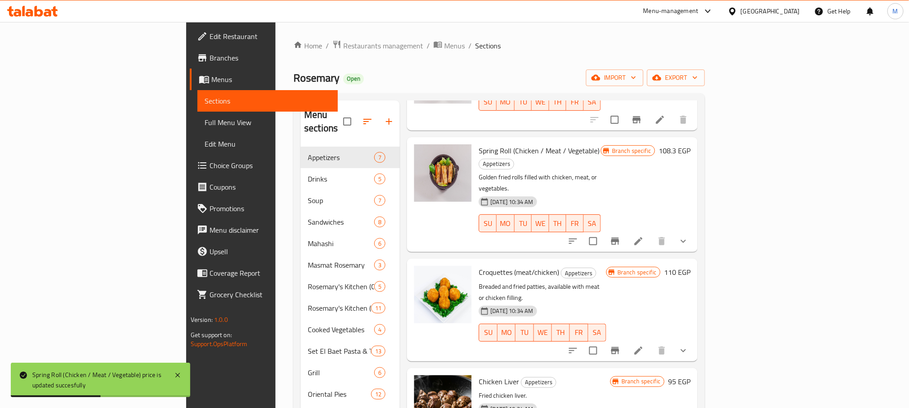
click at [691, 266] on h6 "110 EGP" at bounding box center [677, 272] width 26 height 13
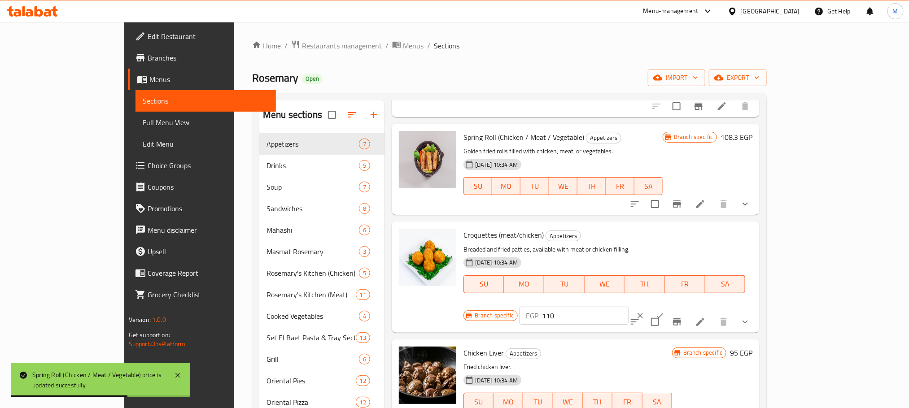
click at [629, 307] on input "110" at bounding box center [585, 316] width 87 height 18
paste input "25.4"
type input "125.4"
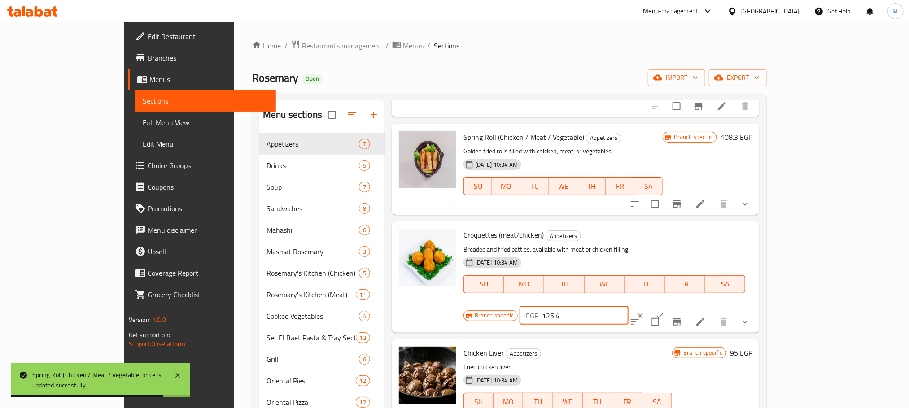
click at [670, 306] on button "ok" at bounding box center [660, 316] width 20 height 20
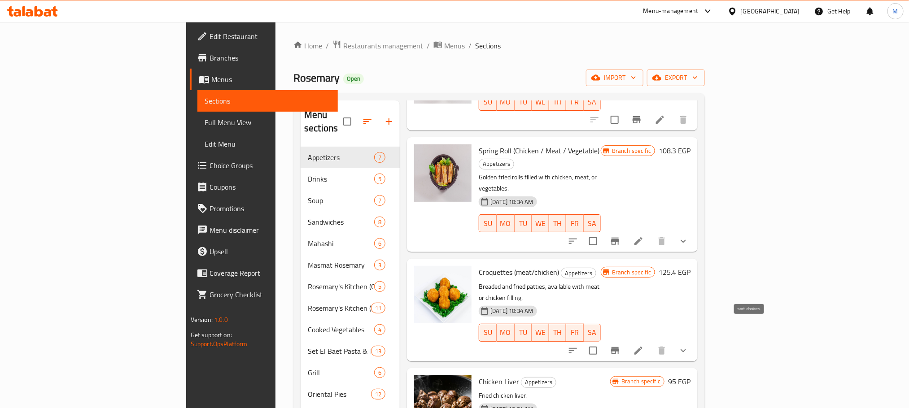
scroll to position [269, 0]
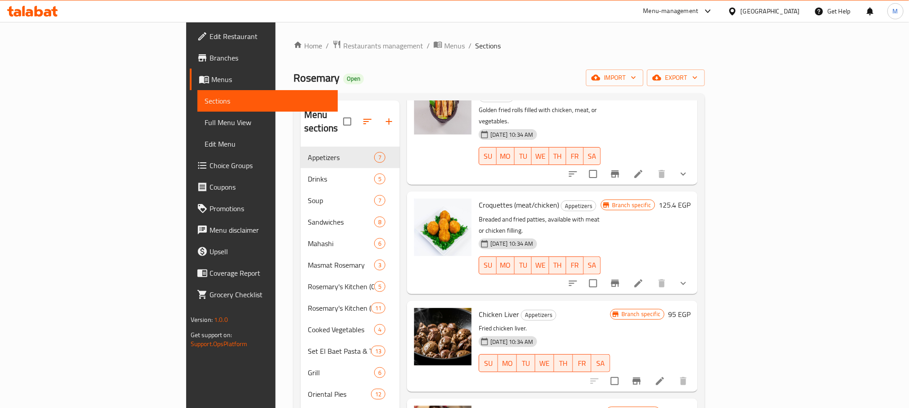
click at [691, 308] on h6 "95 EGP" at bounding box center [679, 314] width 22 height 13
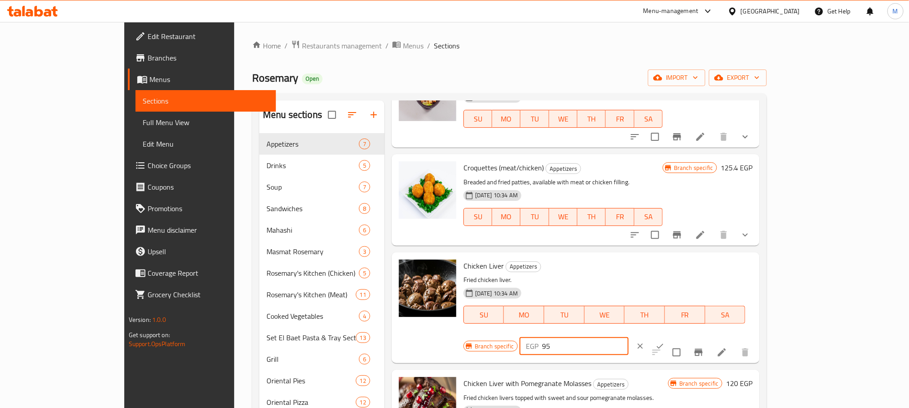
click at [629, 338] on input "95" at bounding box center [585, 347] width 87 height 18
paste input "108.3"
type input "108.3"
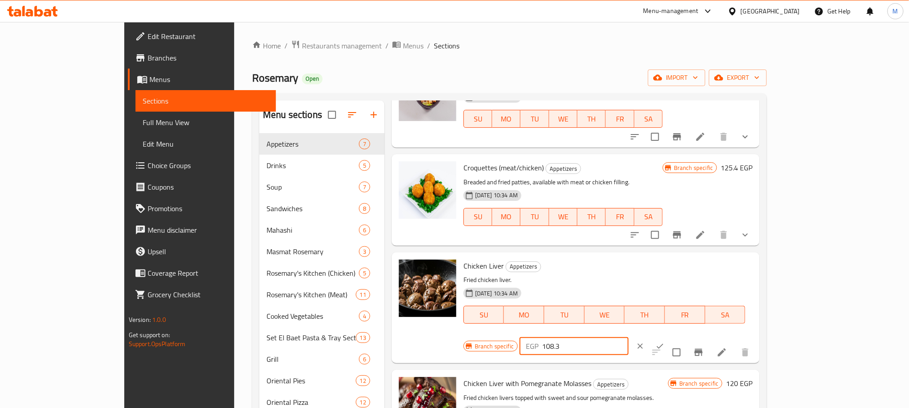
click at [670, 337] on button "ok" at bounding box center [660, 347] width 20 height 20
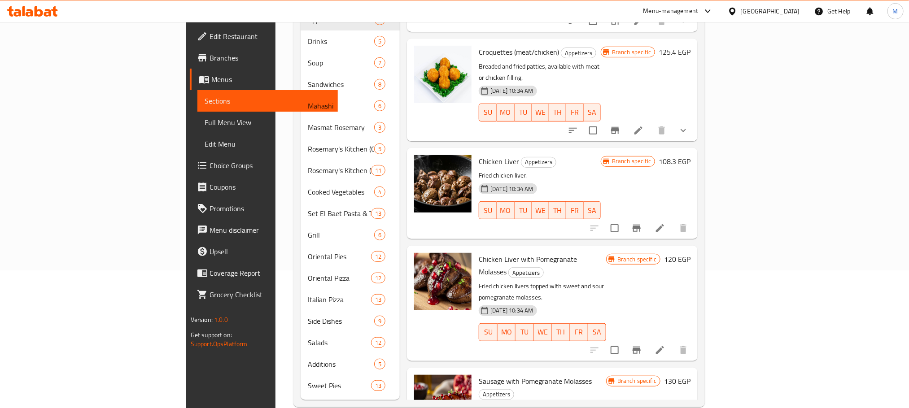
scroll to position [141, 0]
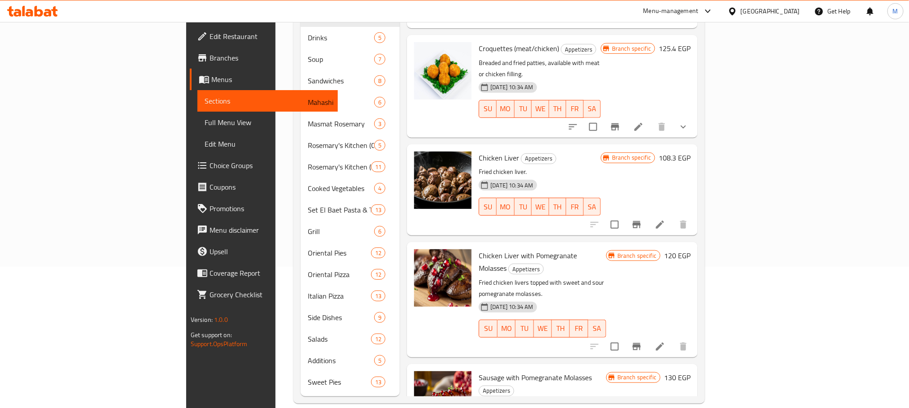
click at [691, 250] on h6 "120 EGP" at bounding box center [677, 256] width 26 height 13
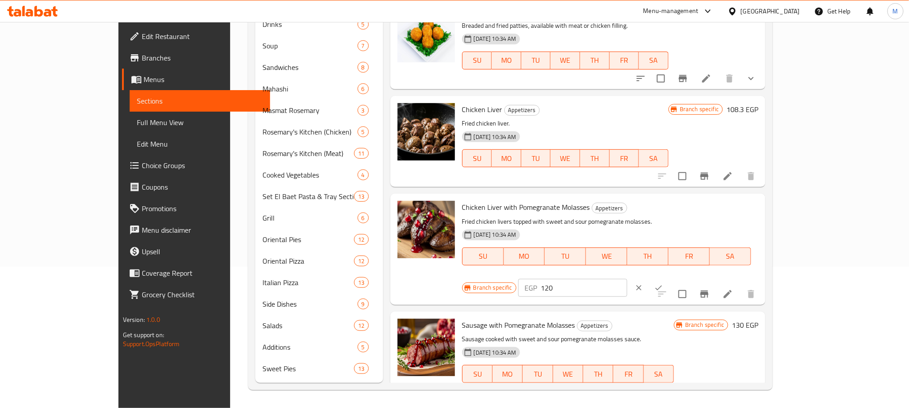
click at [628, 279] on input "120" at bounding box center [584, 288] width 87 height 18
paste input "36.8"
type input "136.8"
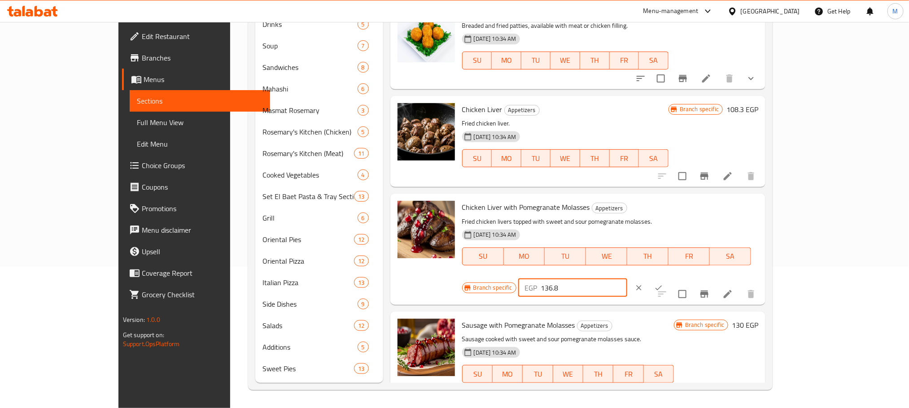
click at [663, 284] on icon "ok" at bounding box center [658, 288] width 9 height 9
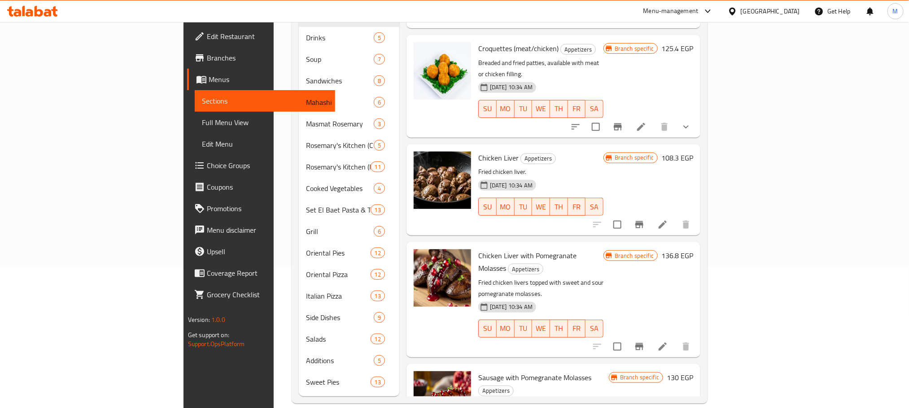
click at [693, 372] on h6 "130 EGP" at bounding box center [680, 378] width 26 height 13
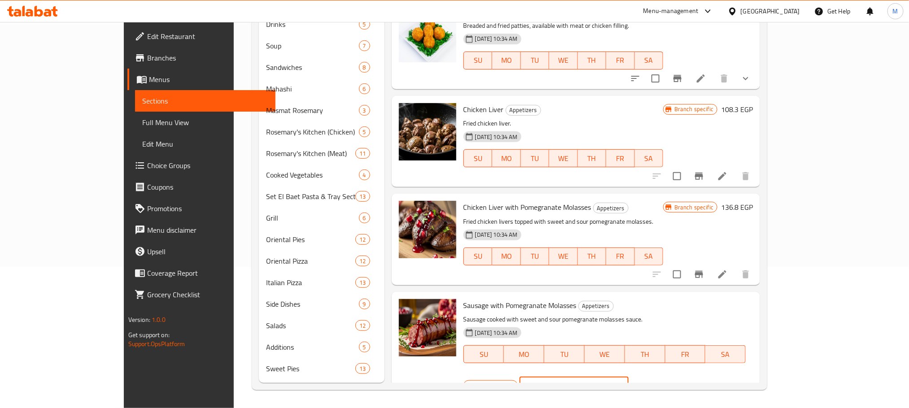
click at [629, 377] on input "130" at bounding box center [585, 386] width 87 height 18
paste input "48.2"
type input "148.2"
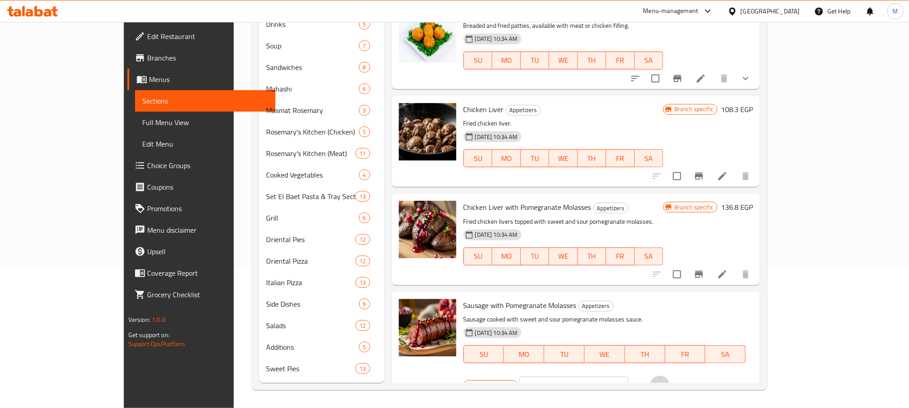
click at [665, 382] on icon "ok" at bounding box center [660, 386] width 9 height 9
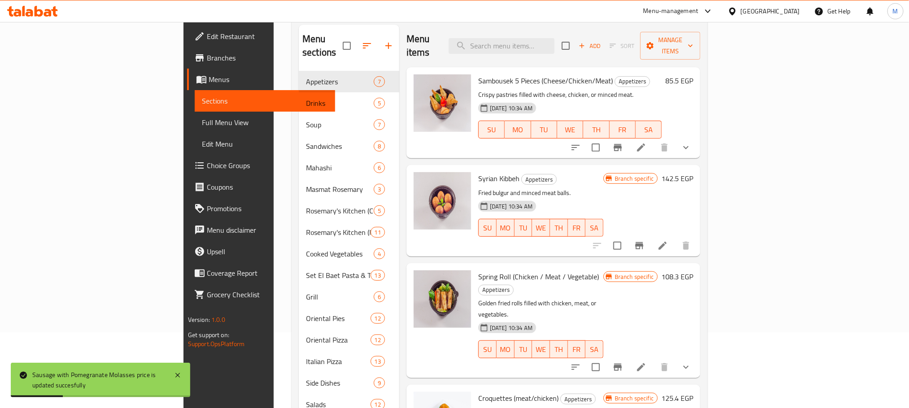
scroll to position [0, 0]
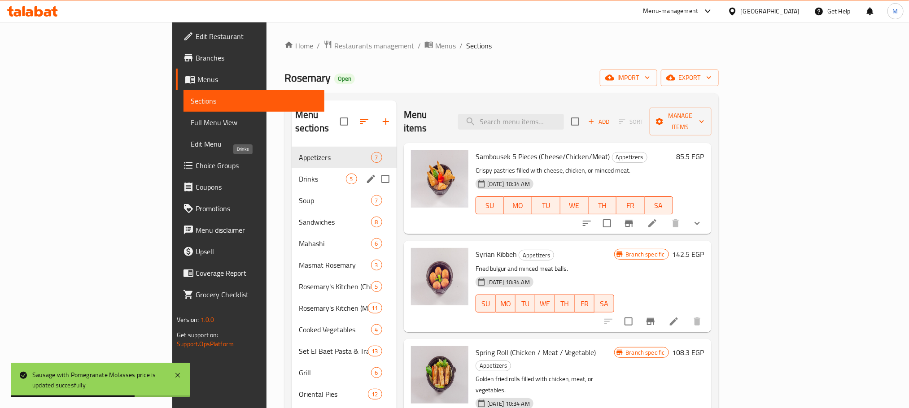
click at [299, 174] on span "Drinks" at bounding box center [322, 179] width 47 height 11
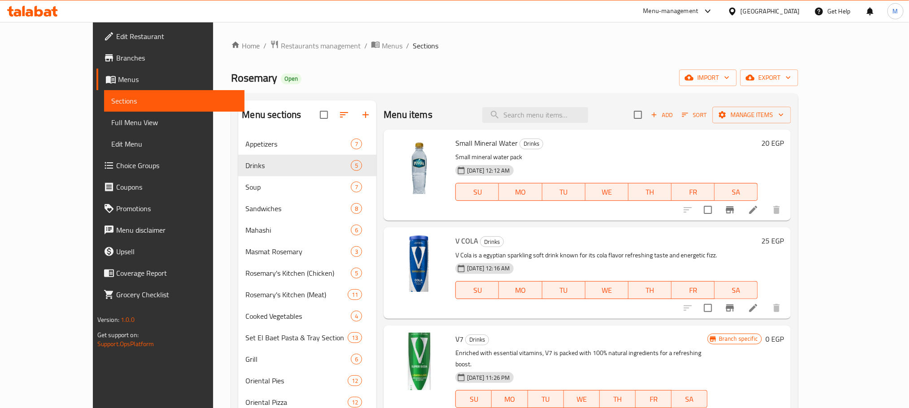
click at [758, 140] on h6 "Small Mineral Water Drinks" at bounding box center [607, 143] width 303 height 13
click at [784, 145] on h6 "20 EGP" at bounding box center [773, 143] width 22 height 13
click at [759, 157] on div "EGP 20 ​" at bounding box center [702, 147] width 164 height 20
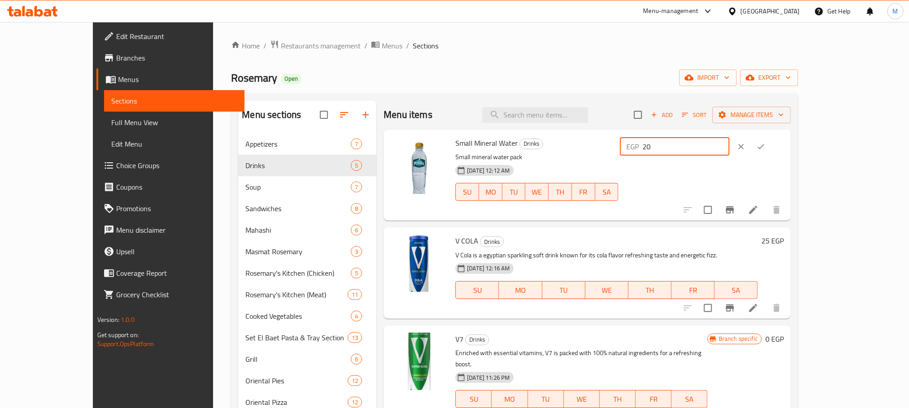
click at [729, 146] on input "20" at bounding box center [686, 147] width 87 height 18
paste input "2.8"
type input "22.8"
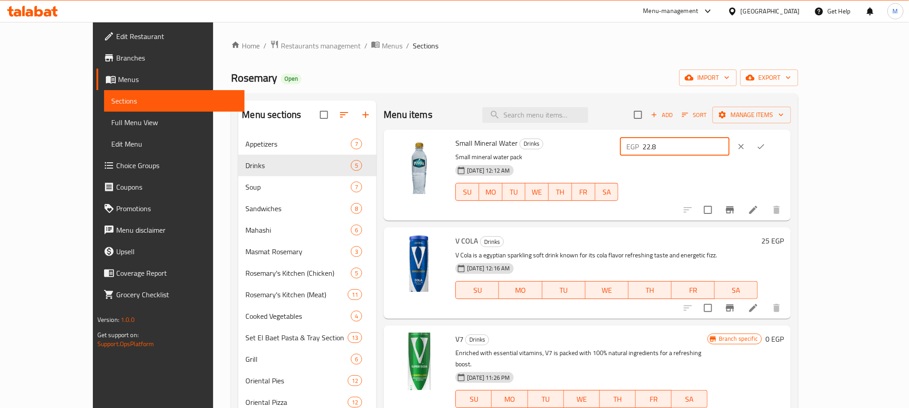
click at [766, 151] on icon "ok" at bounding box center [761, 146] width 9 height 9
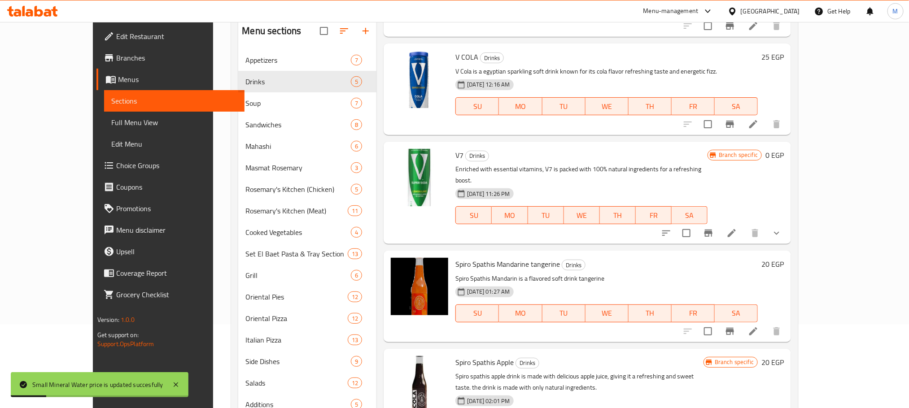
scroll to position [141, 0]
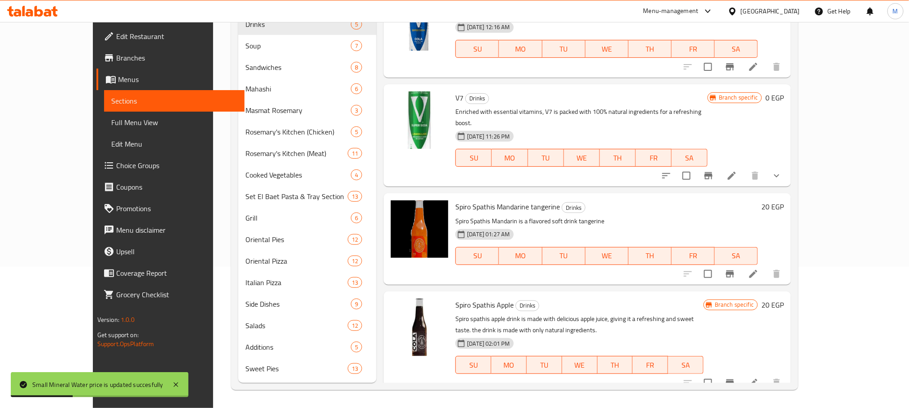
click at [784, 201] on h6 "20 EGP" at bounding box center [773, 207] width 22 height 13
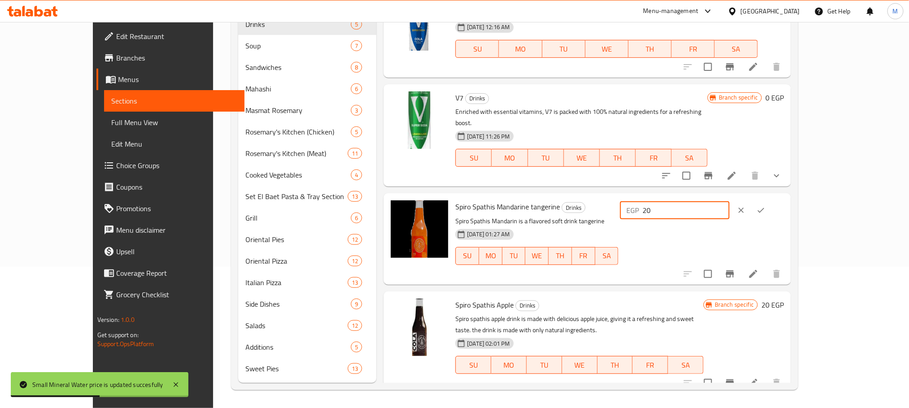
click at [729, 202] on input "20" at bounding box center [686, 211] width 87 height 18
paste input "2.8"
type input "22.8"
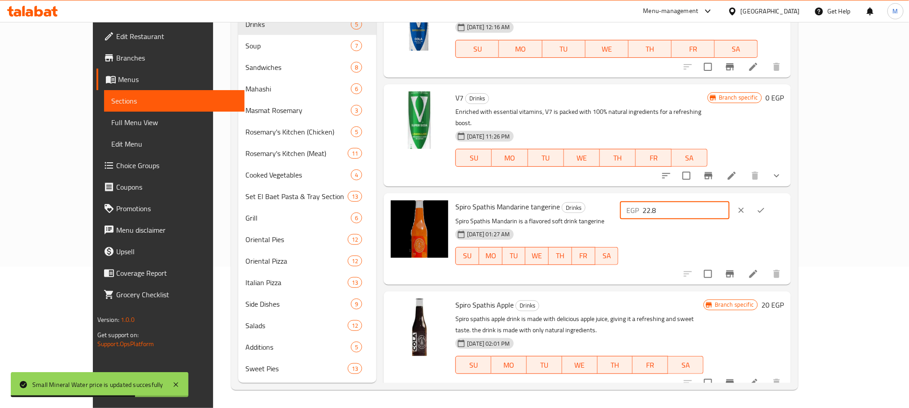
click at [766, 206] on icon "ok" at bounding box center [761, 210] width 9 height 9
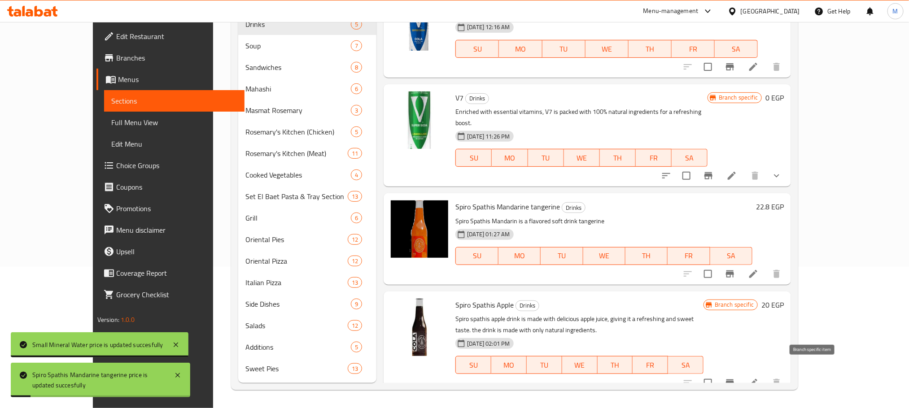
click at [736, 378] on icon "Branch-specific-item" at bounding box center [730, 383] width 11 height 11
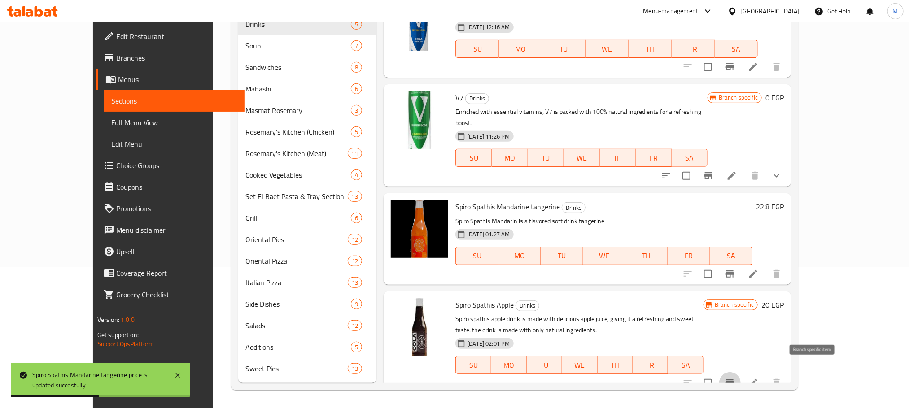
click at [784, 299] on h6 "20 EGP" at bounding box center [773, 305] width 22 height 13
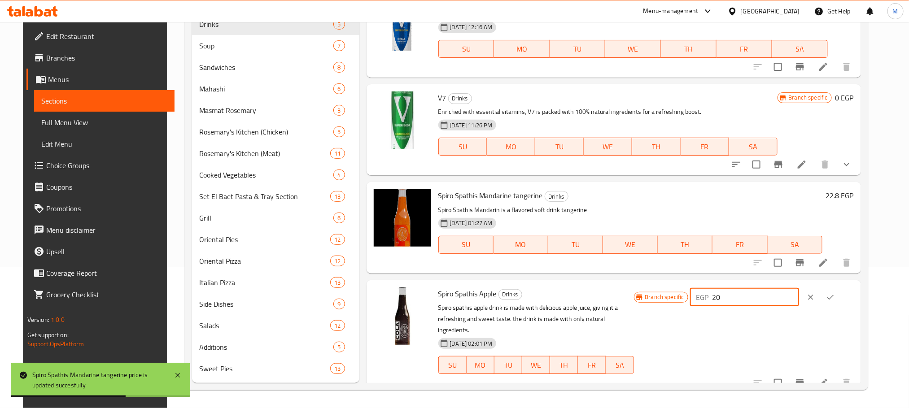
click at [776, 298] on input "20" at bounding box center [756, 298] width 87 height 18
paste input "2.8"
type input "22.8"
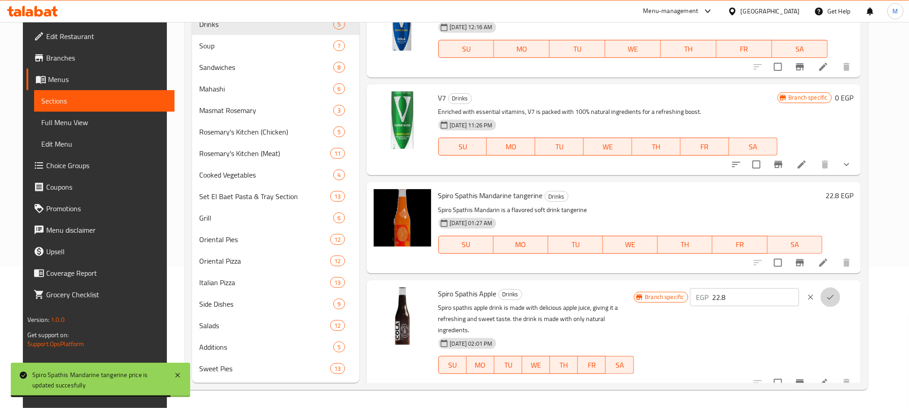
click at [835, 298] on icon "ok" at bounding box center [830, 297] width 9 height 9
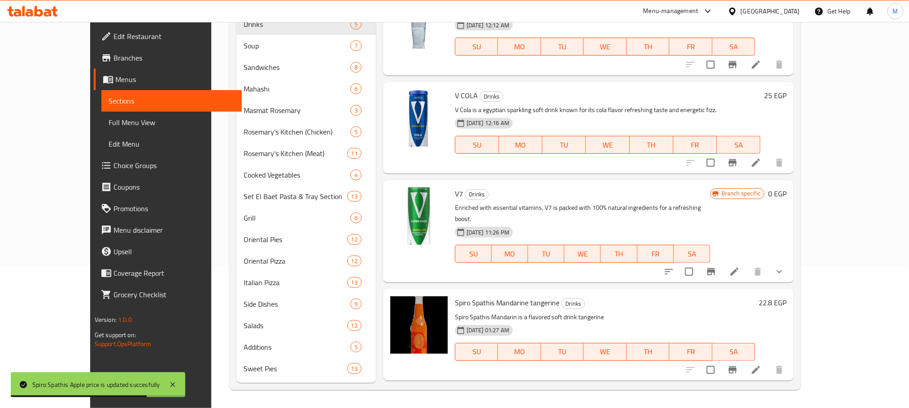
scroll to position [0, 0]
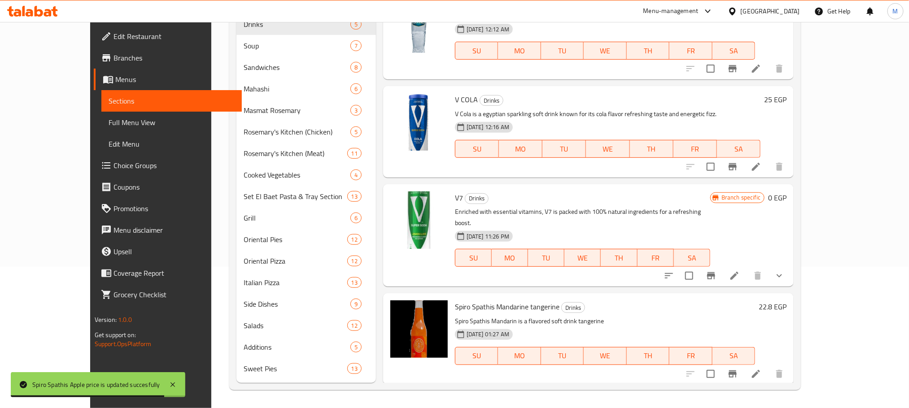
click at [790, 272] on button "show more" at bounding box center [780, 276] width 22 height 22
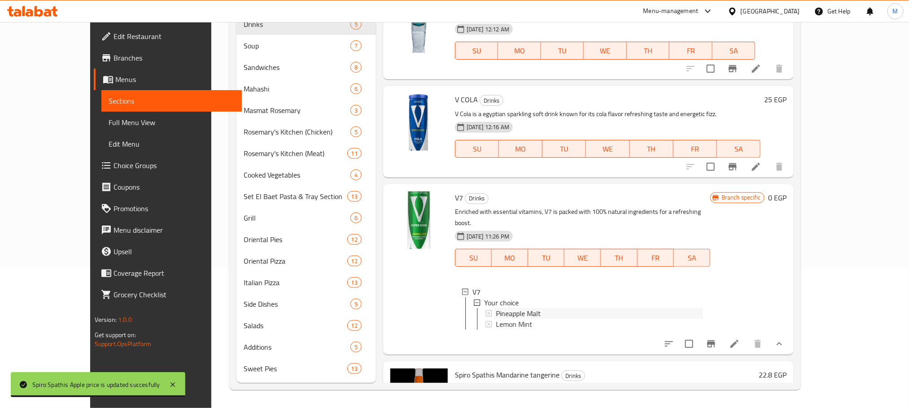
click at [518, 308] on span "Pineapple Malt" at bounding box center [518, 313] width 45 height 11
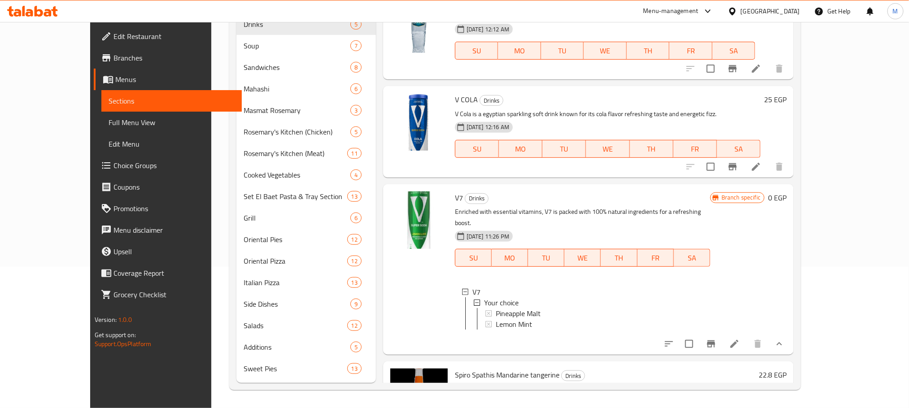
click at [496, 308] on span "Pineapple Malt" at bounding box center [518, 313] width 45 height 11
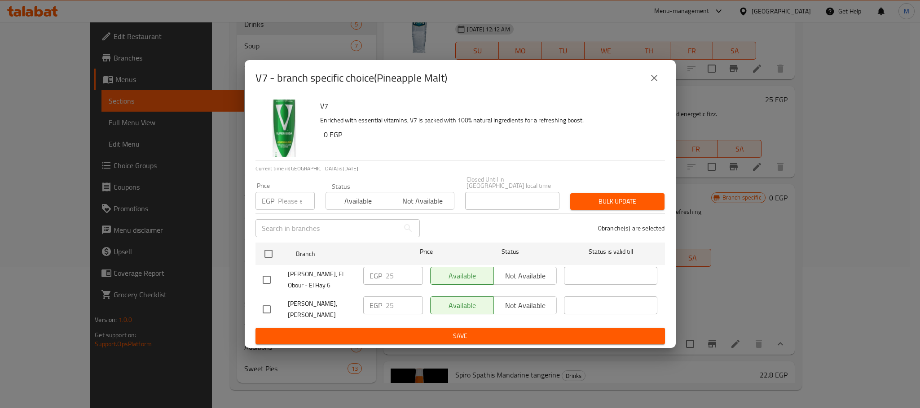
click at [260, 271] on input "checkbox" at bounding box center [266, 280] width 19 height 19
checkbox input "true"
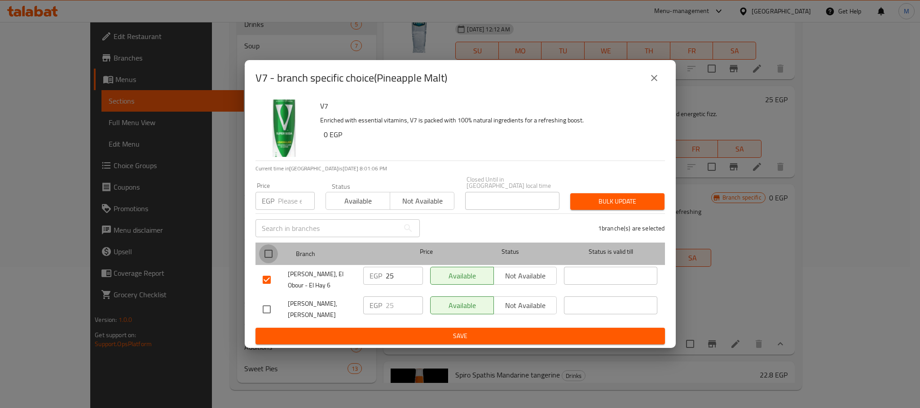
click at [267, 250] on input "checkbox" at bounding box center [268, 254] width 19 height 19
checkbox input "true"
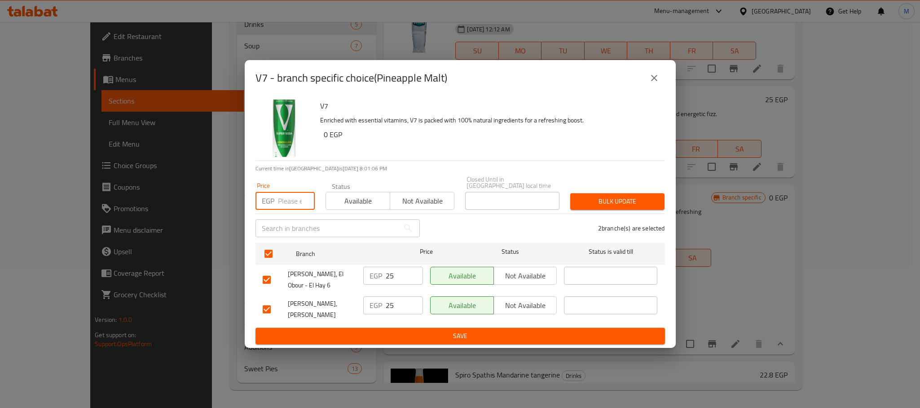
click at [280, 195] on input "number" at bounding box center [296, 201] width 37 height 18
paste input "28.5"
type input "28.5"
click at [598, 198] on span "Bulk update" at bounding box center [617, 201] width 80 height 11
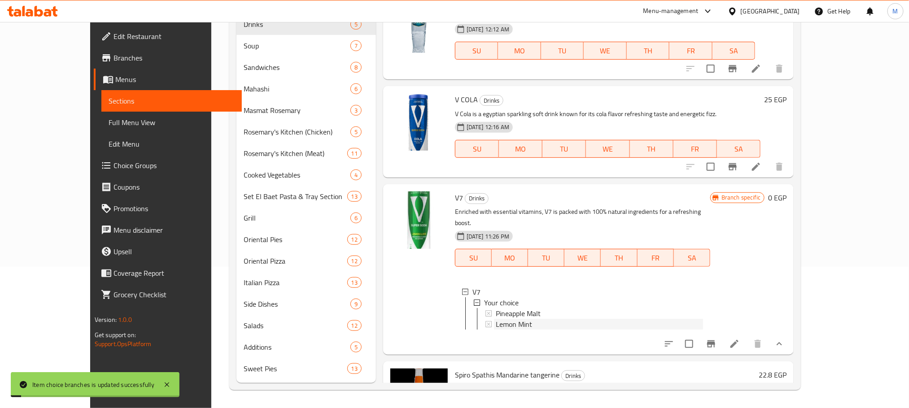
click at [496, 319] on span "Lemon Mint" at bounding box center [514, 324] width 36 height 11
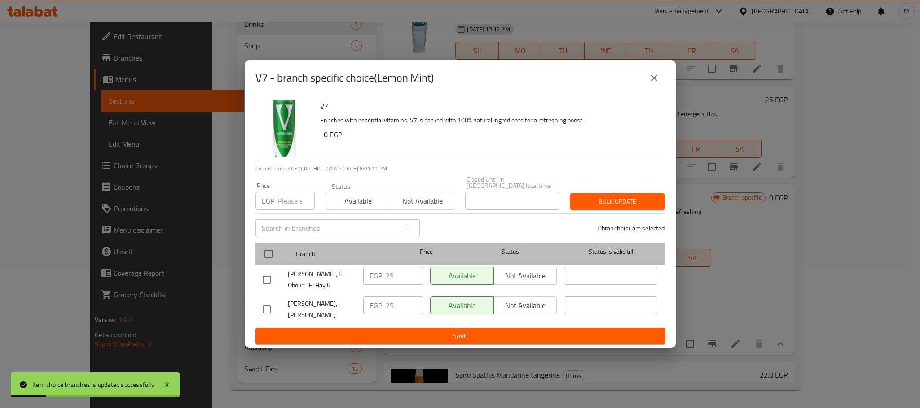
drag, startPoint x: 279, startPoint y: 246, endPoint x: 272, endPoint y: 240, distance: 9.5
click at [273, 244] on div at bounding box center [276, 254] width 34 height 26
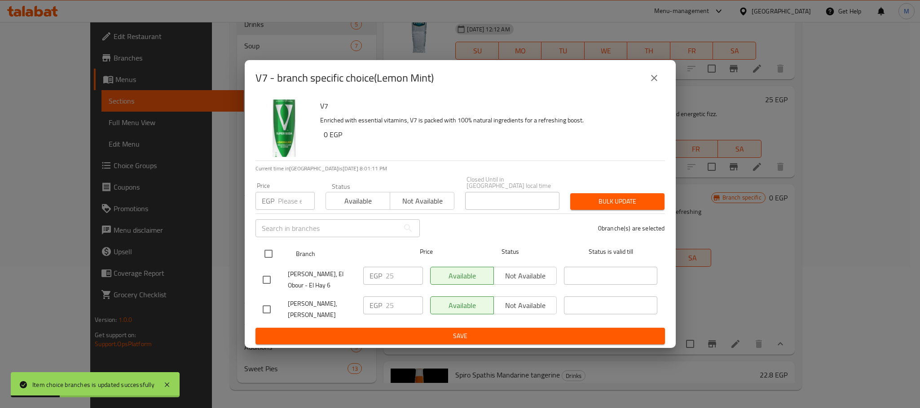
click at [270, 245] on input "checkbox" at bounding box center [268, 254] width 19 height 19
checkbox input "true"
click at [276, 192] on div "EGP Price" at bounding box center [284, 201] width 59 height 18
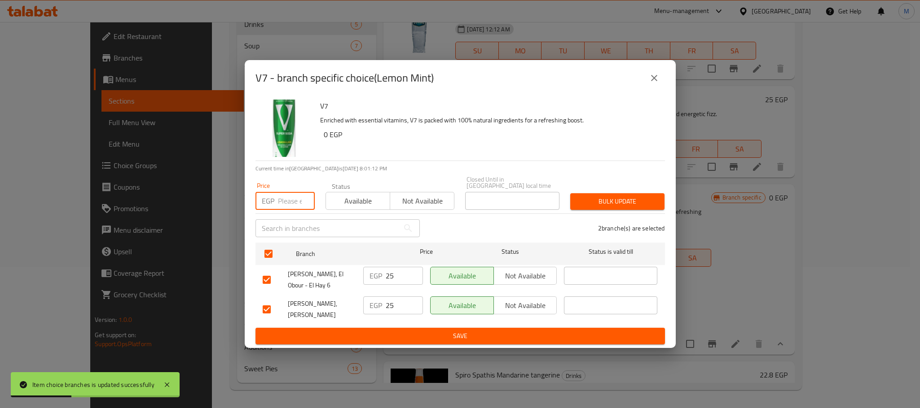
paste input "28.5"
type input "28.5"
click at [592, 193] on button "Bulk update" at bounding box center [617, 201] width 94 height 17
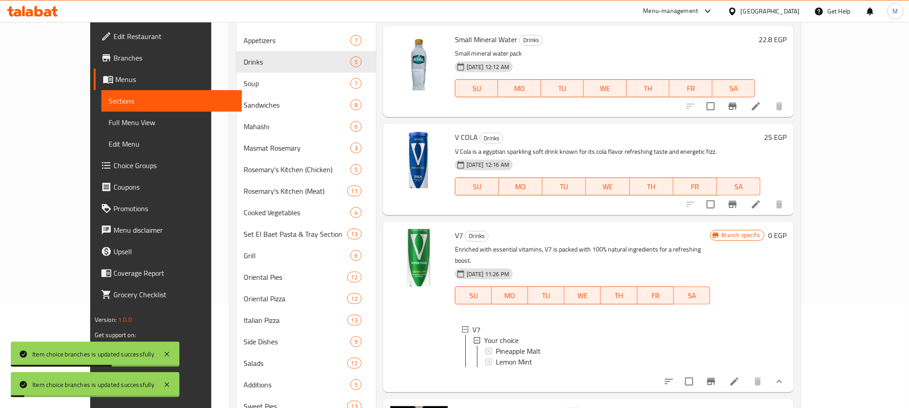
scroll to position [74, 0]
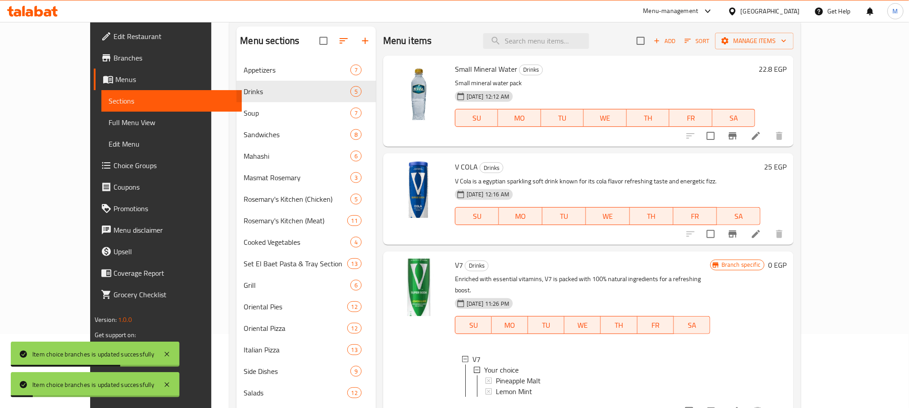
click at [787, 162] on h6 "25 EGP" at bounding box center [775, 167] width 22 height 13
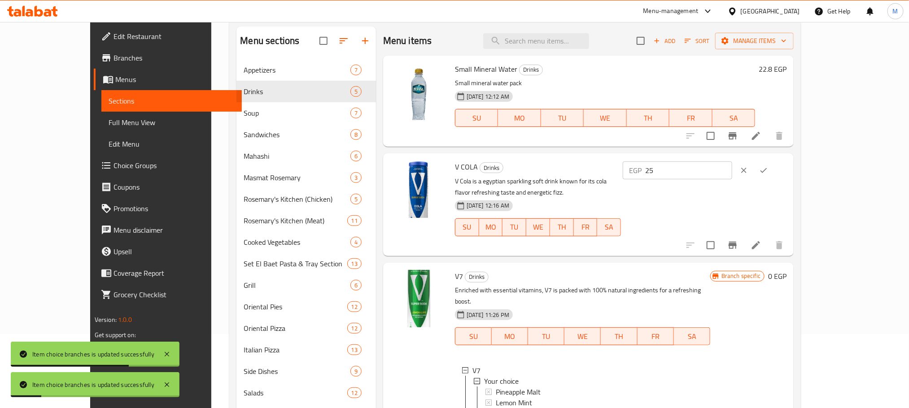
click at [732, 163] on input "25" at bounding box center [688, 171] width 87 height 18
paste input "8."
type input "28.5"
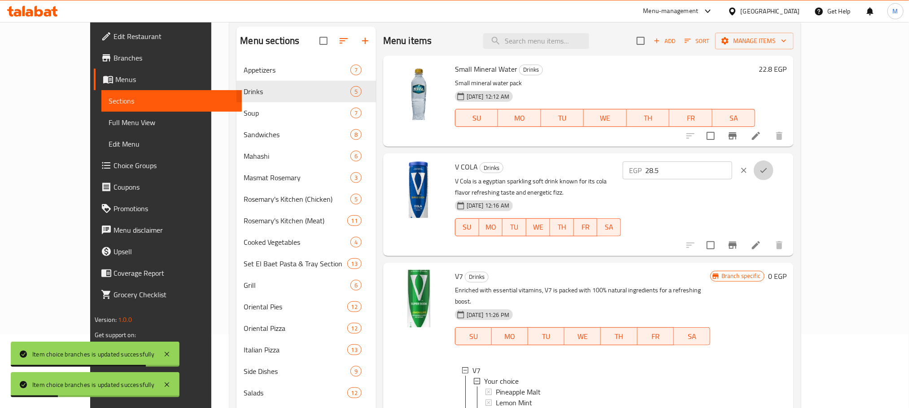
click at [774, 175] on button "ok" at bounding box center [764, 171] width 20 height 20
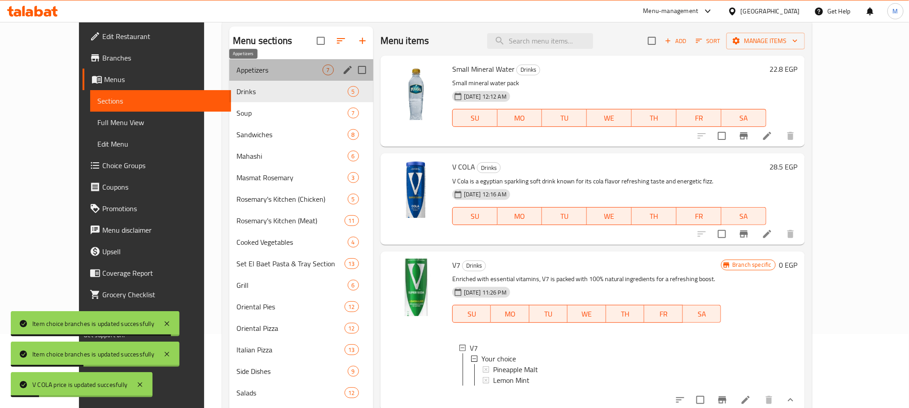
click at [237, 67] on span "Appetizers" at bounding box center [280, 70] width 86 height 11
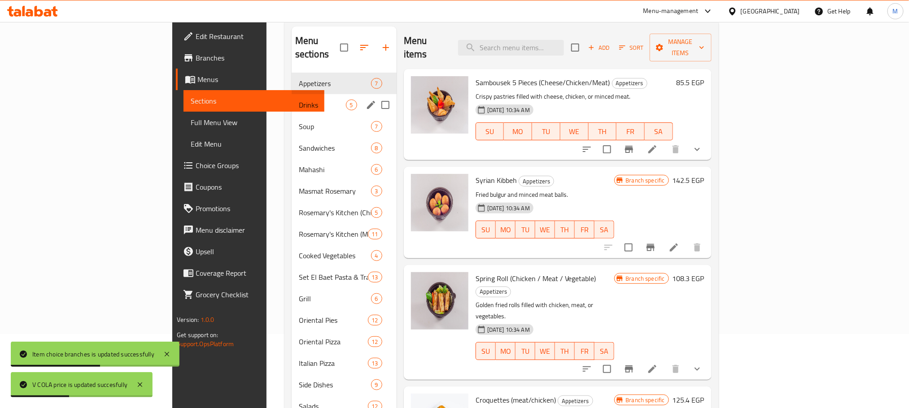
click at [292, 98] on div "Drinks 5" at bounding box center [344, 105] width 105 height 22
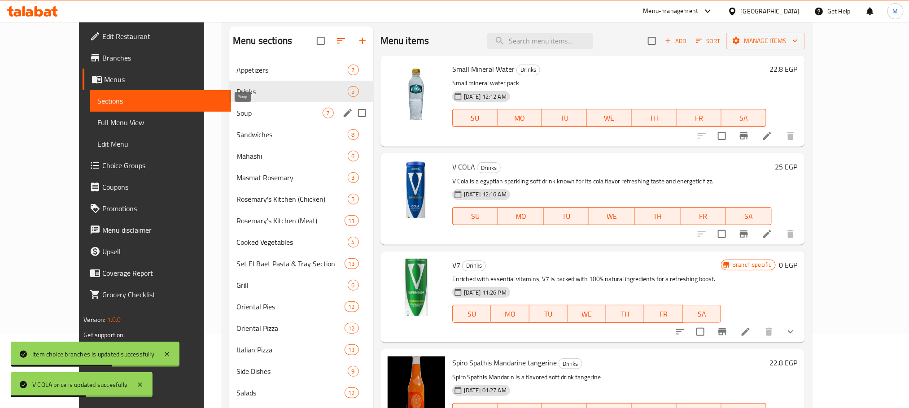
click at [268, 112] on span "Soup" at bounding box center [280, 113] width 86 height 11
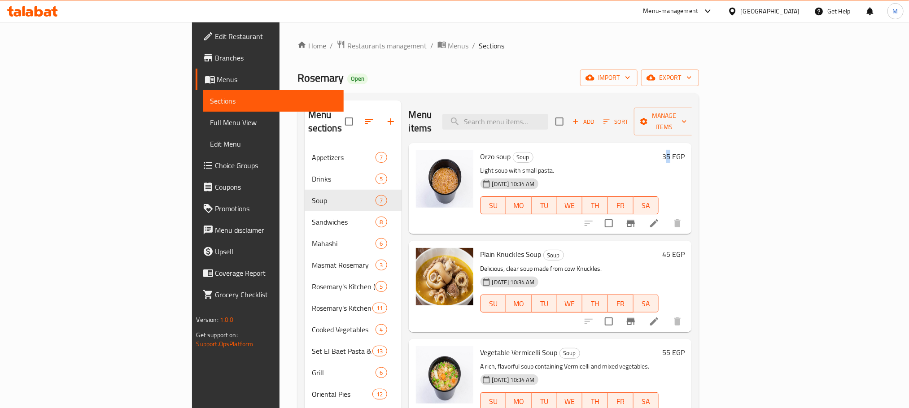
click at [685, 150] on h6 "35 EGP" at bounding box center [674, 156] width 22 height 13
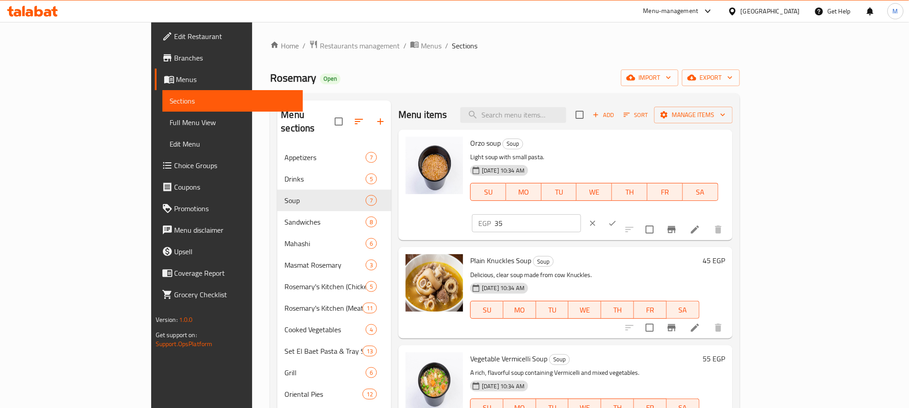
click at [581, 215] on input "35" at bounding box center [538, 224] width 87 height 18
paste input "9.9"
click at [581, 215] on input "39.9" at bounding box center [538, 224] width 87 height 18
type input "39.9"
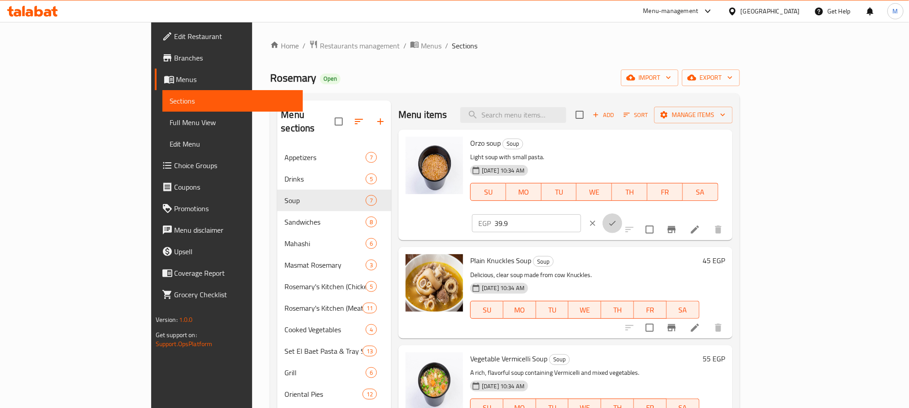
click at [617, 219] on icon "ok" at bounding box center [612, 223] width 9 height 9
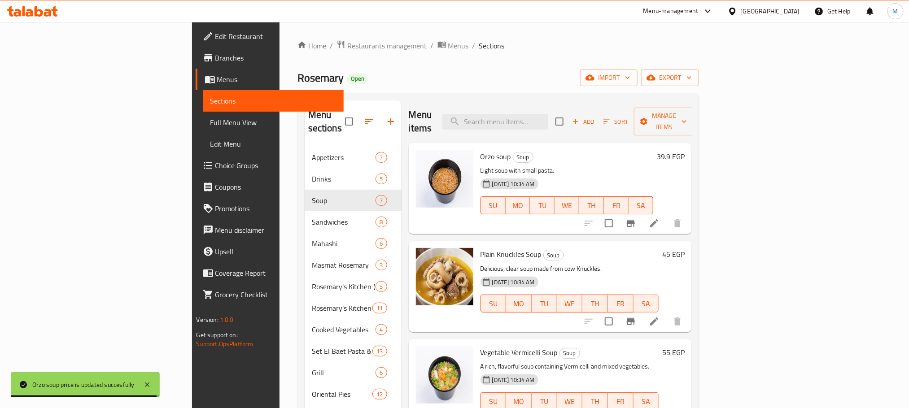
click at [685, 248] on h6 "45 EGP" at bounding box center [674, 254] width 22 height 13
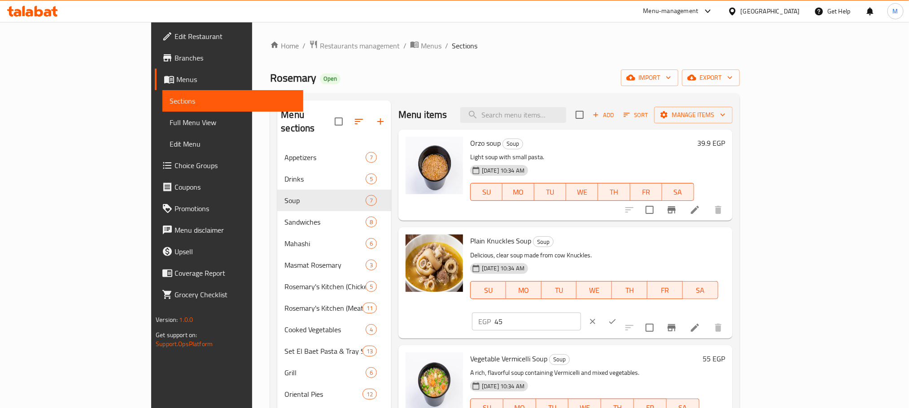
click at [581, 313] on input "45" at bounding box center [538, 322] width 87 height 18
paste input "51.3"
click at [581, 313] on input "51.3" at bounding box center [538, 322] width 87 height 18
type input "51.3"
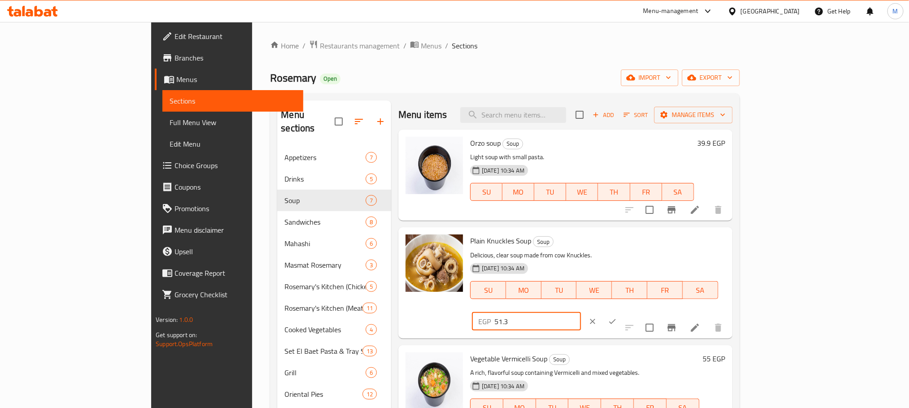
click at [617, 317] on icon "ok" at bounding box center [612, 321] width 9 height 9
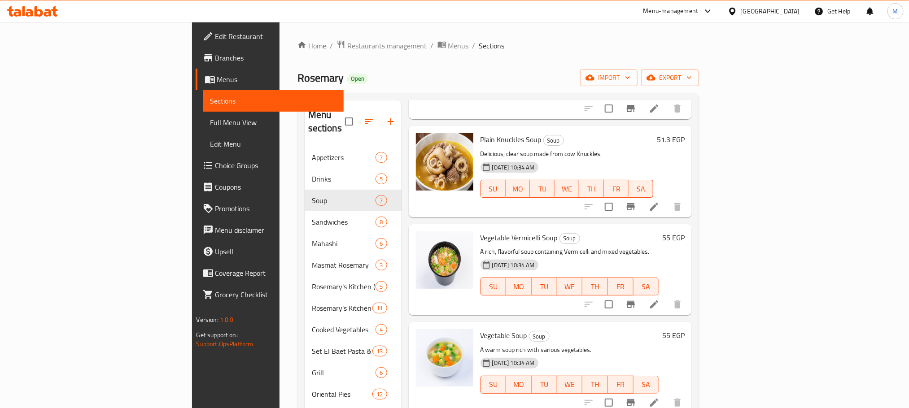
scroll to position [135, 0]
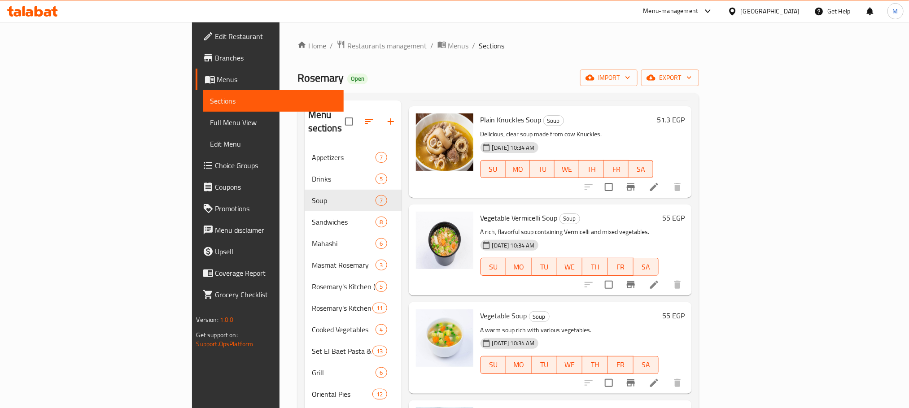
click at [685, 212] on h6 "55 EGP" at bounding box center [674, 218] width 22 height 13
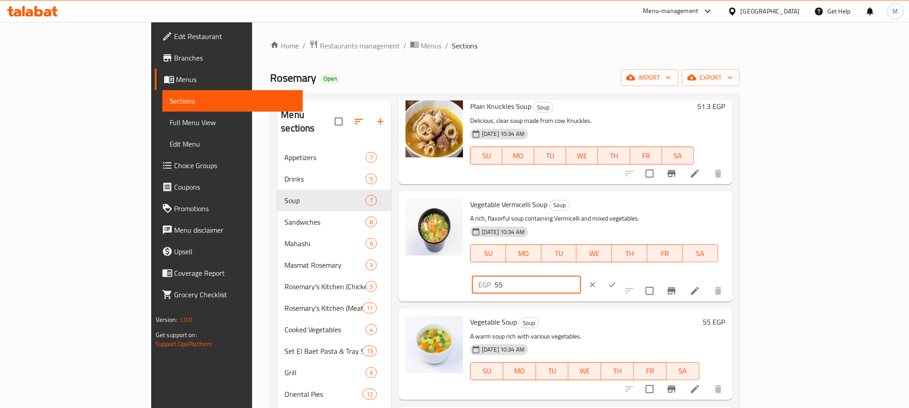
click at [581, 276] on input "55" at bounding box center [538, 285] width 87 height 18
paste input "62.7"
type input "62.7"
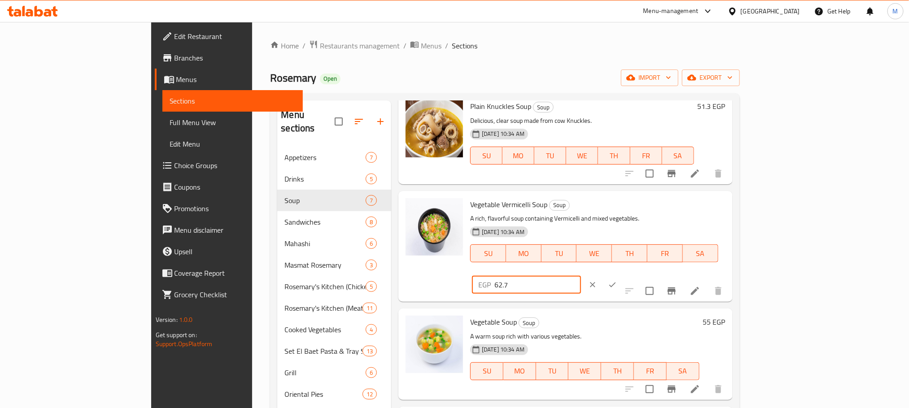
click at [636, 275] on div "EGP 62.7 ​" at bounding box center [554, 285] width 164 height 20
click at [623, 275] on button "ok" at bounding box center [613, 285] width 20 height 20
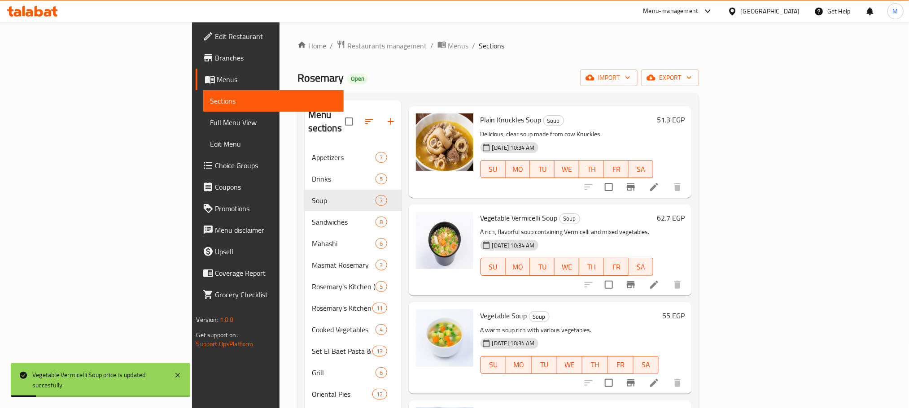
click at [685, 310] on h6 "55 EGP" at bounding box center [674, 316] width 22 height 13
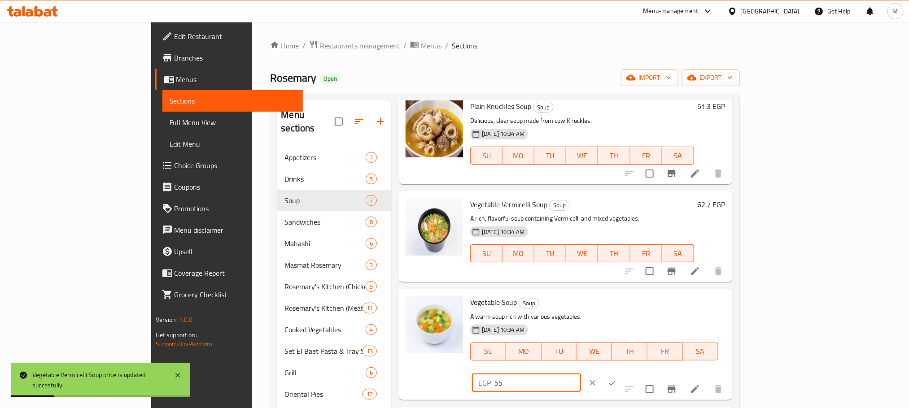
click at [581, 374] on input "55" at bounding box center [538, 383] width 87 height 18
paste input "62.7"
type input "62.7"
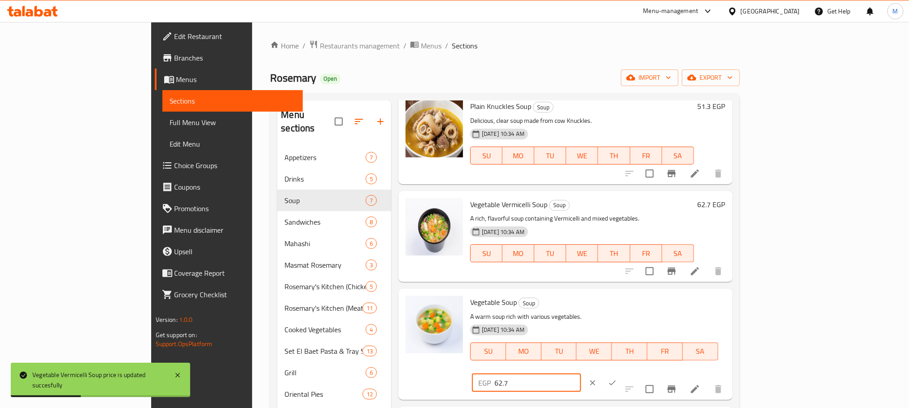
click at [623, 373] on button "ok" at bounding box center [613, 383] width 20 height 20
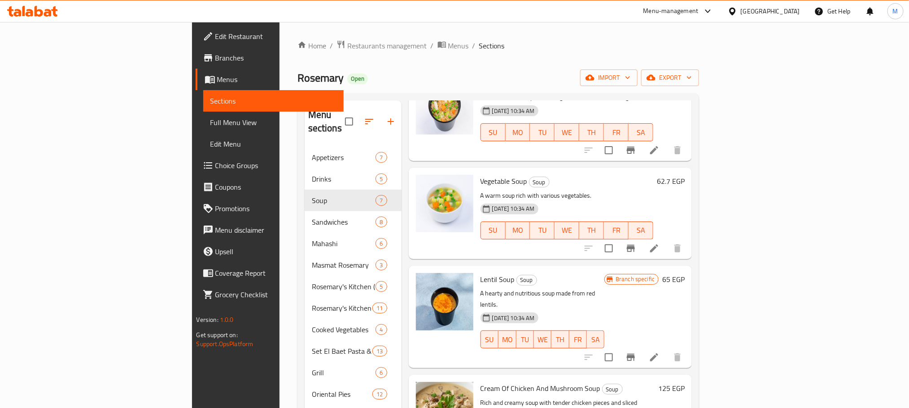
scroll to position [285, 0]
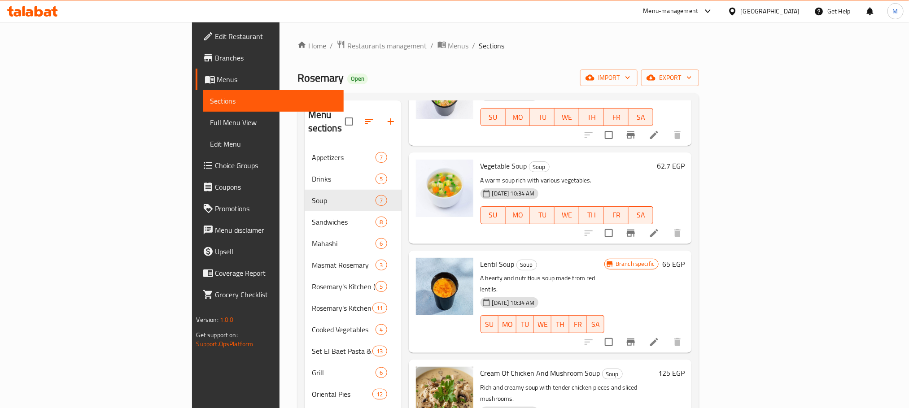
click at [636, 337] on icon "Branch-specific-item" at bounding box center [631, 342] width 11 height 11
click at [685, 258] on h6 "65 EGP" at bounding box center [674, 264] width 22 height 13
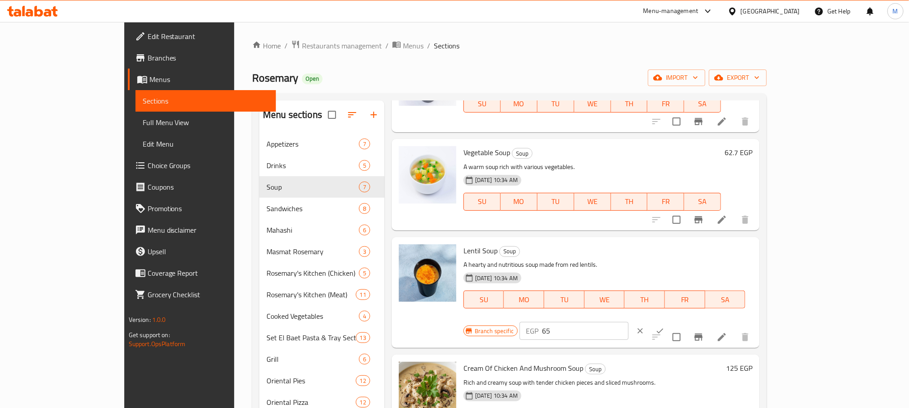
click at [629, 322] on input "65" at bounding box center [585, 331] width 87 height 18
paste input "74.1"
type input "74.1"
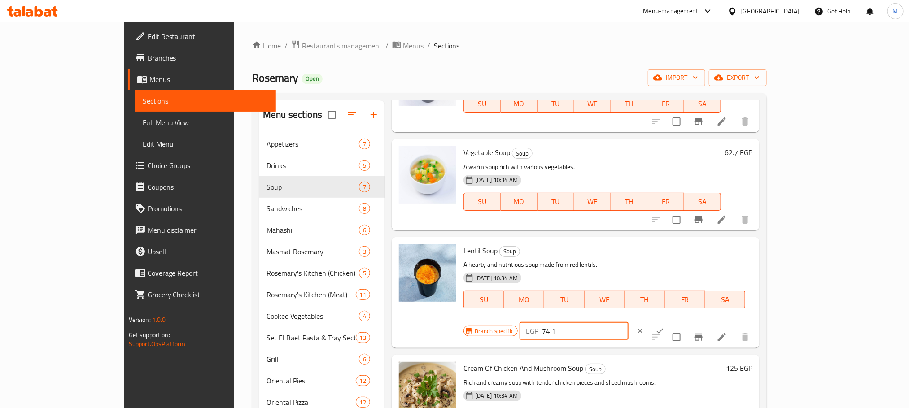
click at [665, 327] on icon "ok" at bounding box center [660, 331] width 9 height 9
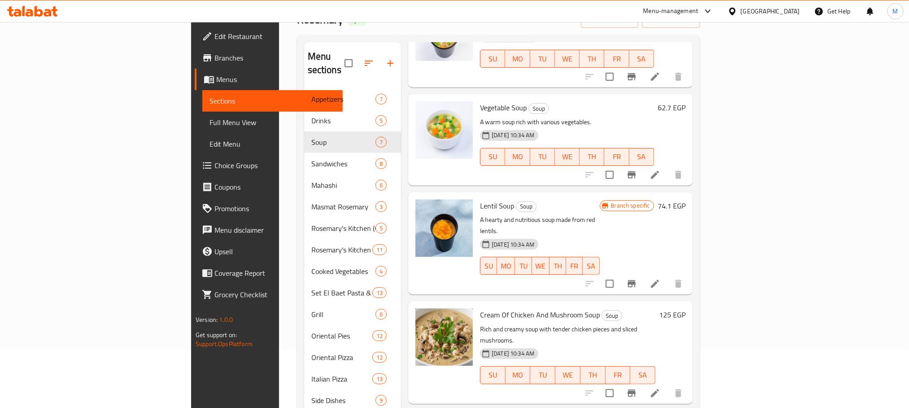
scroll to position [141, 0]
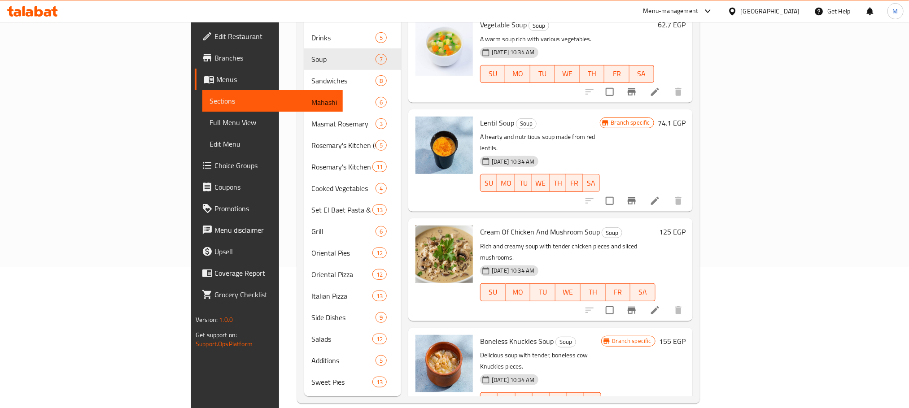
click at [686, 226] on h6 "125 EGP" at bounding box center [672, 232] width 26 height 13
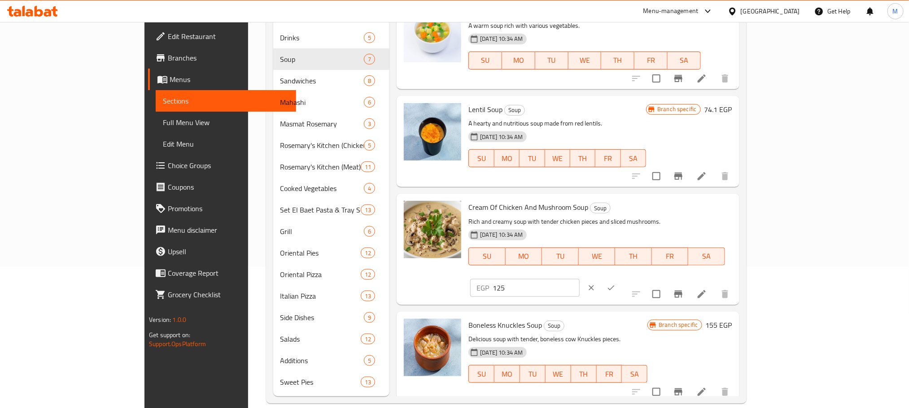
click at [621, 278] on button "ok" at bounding box center [611, 288] width 20 height 20
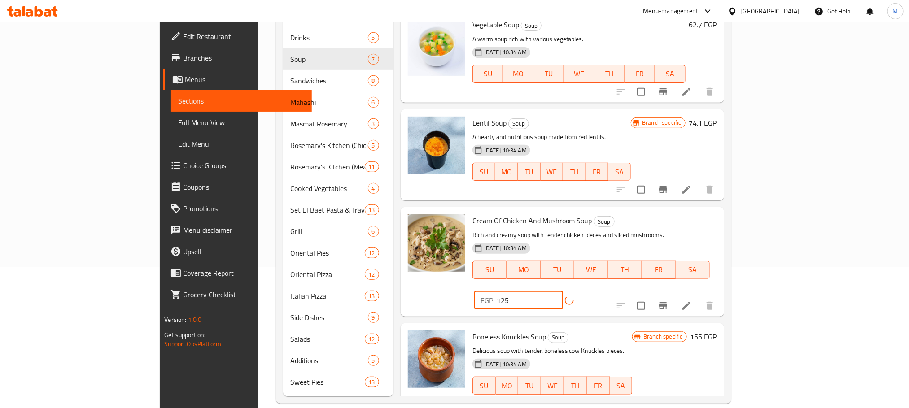
click at [563, 292] on input "125" at bounding box center [530, 301] width 66 height 18
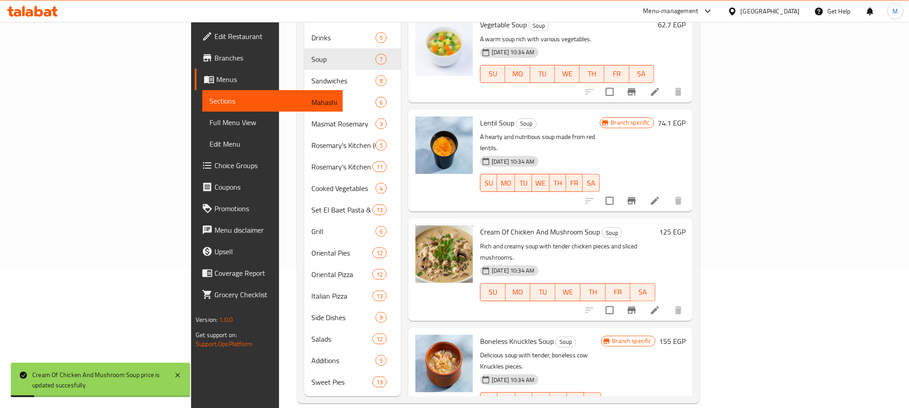
click at [686, 226] on h6 "125 EGP" at bounding box center [672, 232] width 26 height 13
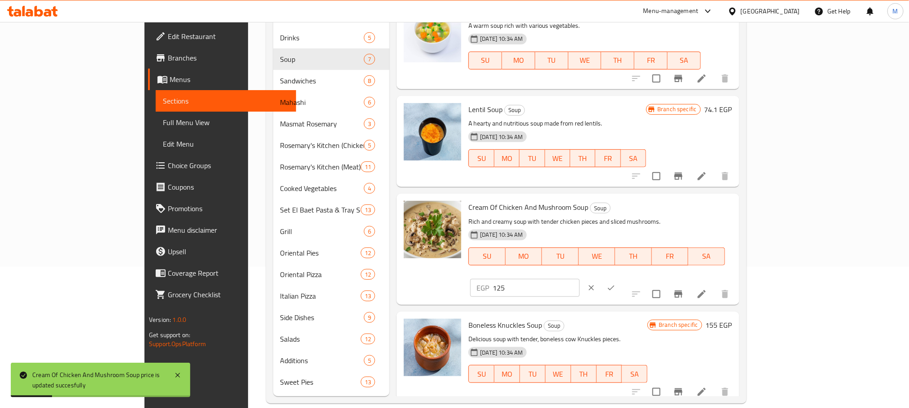
click at [579, 279] on input "125" at bounding box center [536, 288] width 87 height 18
paste input "42."
type input "142.5"
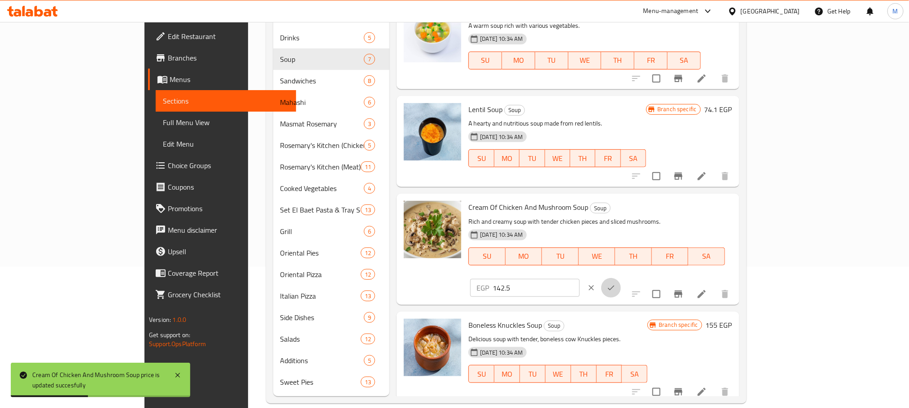
click at [616, 284] on icon "ok" at bounding box center [611, 288] width 9 height 9
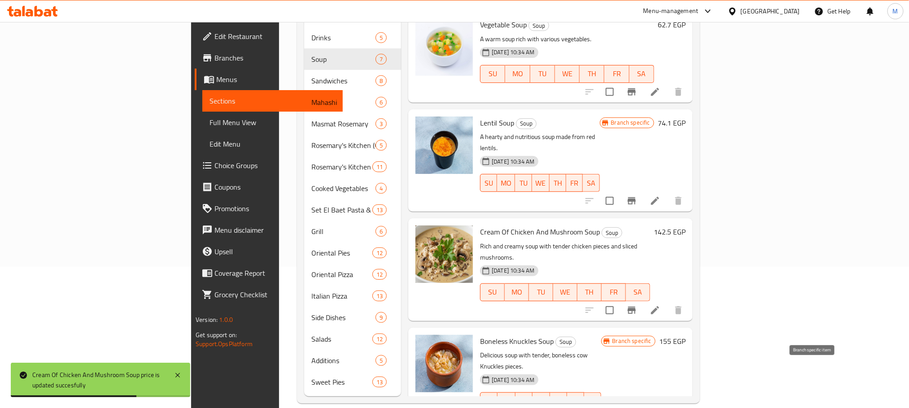
click at [686, 335] on h6 "155 EGP" at bounding box center [672, 341] width 26 height 13
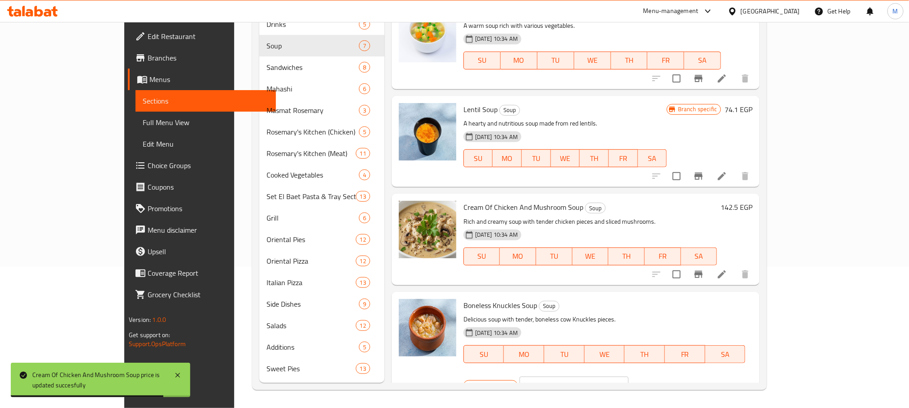
click at [629, 377] on input "155" at bounding box center [585, 386] width 87 height 18
paste input "76.7"
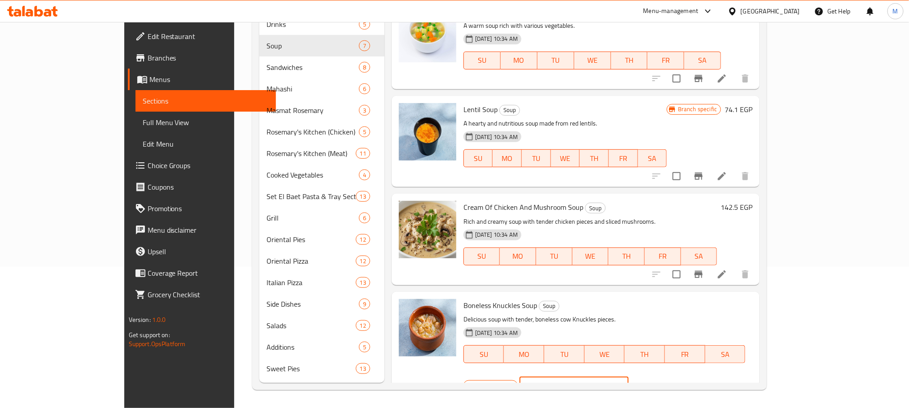
type input "176.7"
click at [664, 384] on icon "ok" at bounding box center [660, 386] width 7 height 5
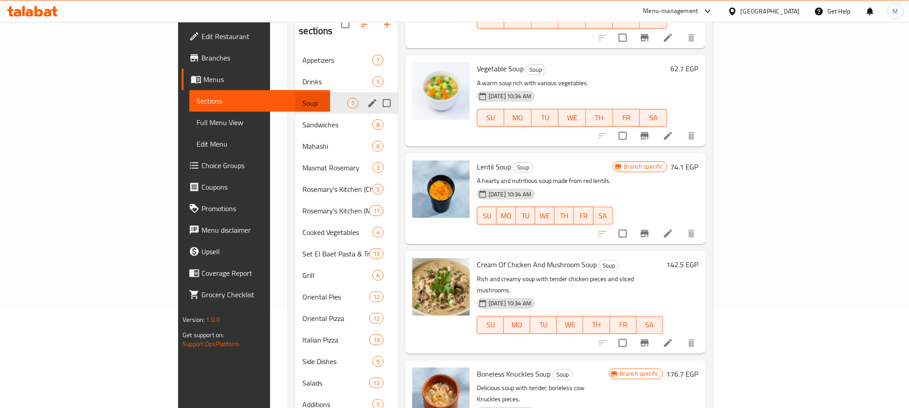
scroll to position [74, 0]
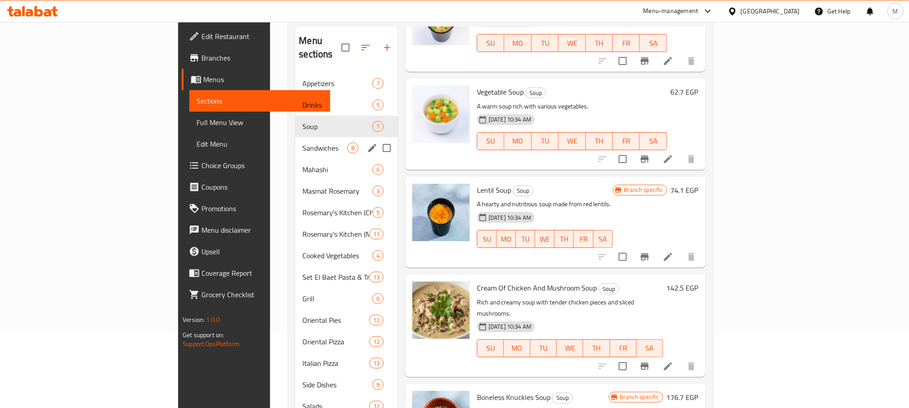
click at [303, 143] on span "Sandwiches" at bounding box center [325, 148] width 44 height 11
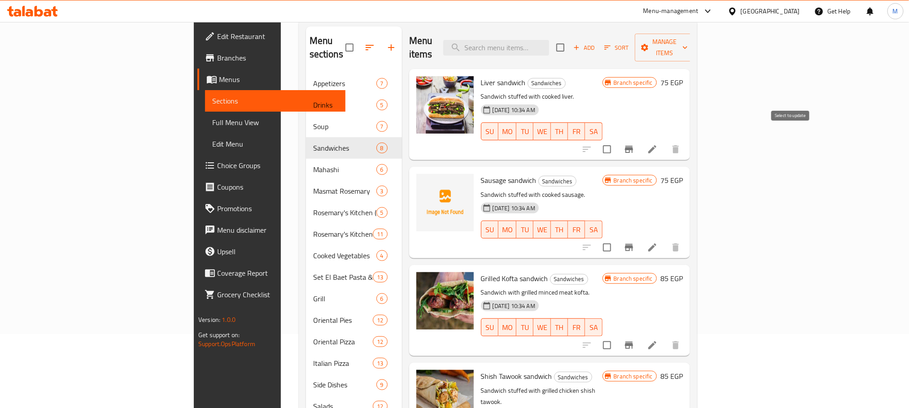
click at [633, 146] on icon "Branch-specific-item" at bounding box center [629, 149] width 8 height 7
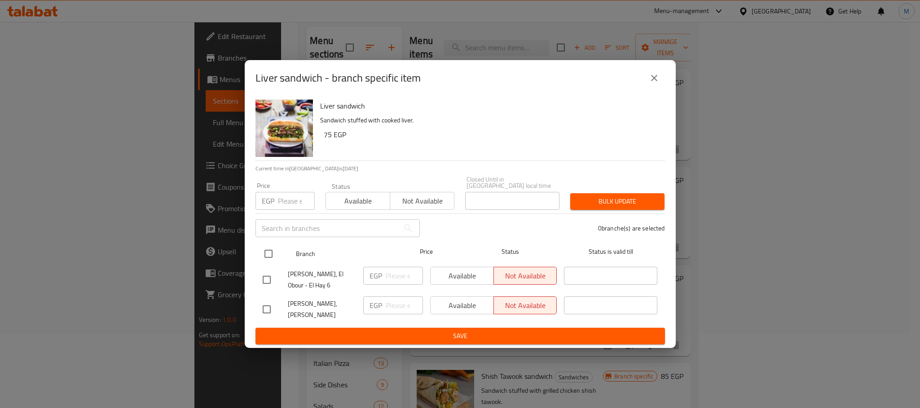
click at [263, 245] on input "checkbox" at bounding box center [268, 254] width 19 height 19
checkbox input "true"
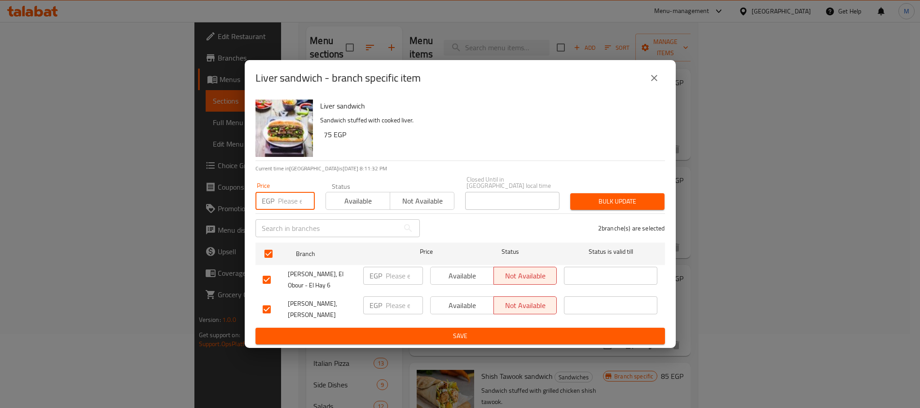
click at [283, 197] on input "number" at bounding box center [296, 201] width 37 height 18
paste input "85.5"
type input "85.5"
click at [592, 196] on span "Bulk update" at bounding box center [617, 201] width 80 height 11
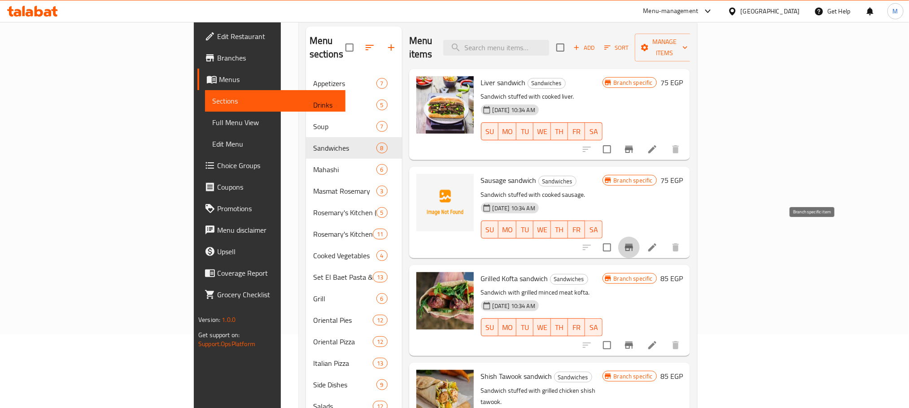
click at [640, 237] on button "Branch-specific-item" at bounding box center [630, 248] width 22 height 22
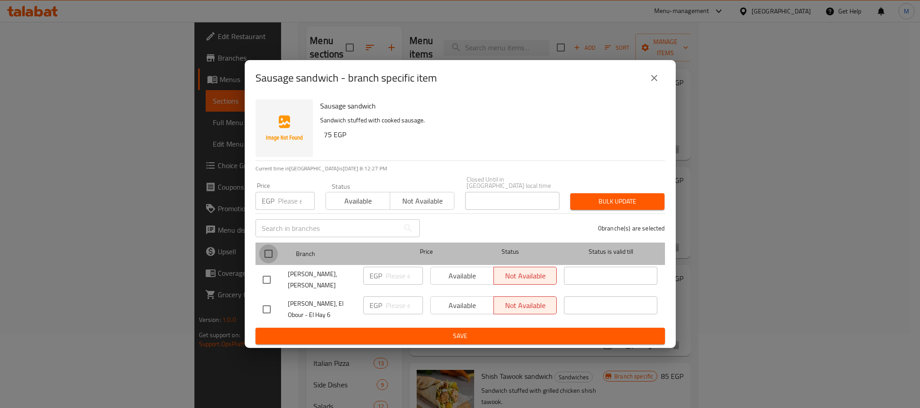
drag, startPoint x: 271, startPoint y: 247, endPoint x: 269, endPoint y: 242, distance: 4.8
click at [269, 247] on input "checkbox" at bounding box center [268, 254] width 19 height 19
checkbox input "true"
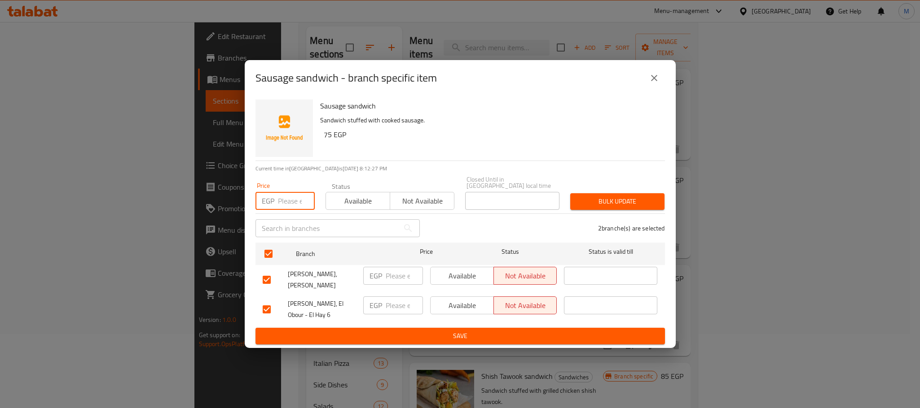
click at [290, 192] on input "number" at bounding box center [296, 201] width 37 height 18
paste input "85.5"
type input "85.5"
click at [617, 196] on span "Bulk update" at bounding box center [617, 201] width 80 height 11
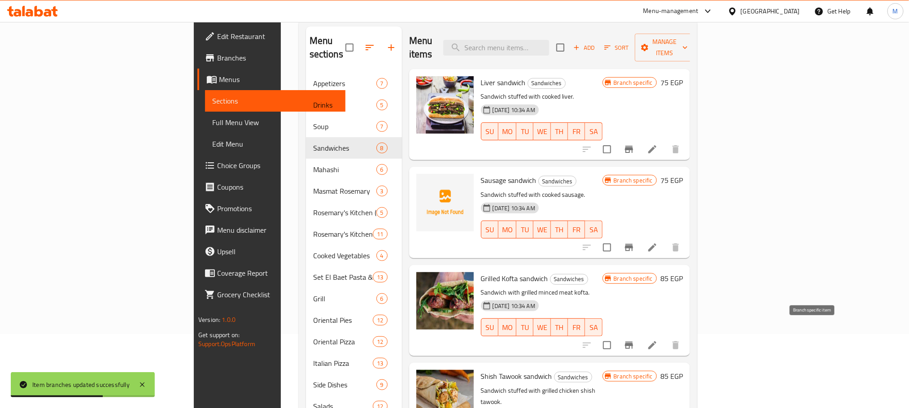
click at [633, 342] on icon "Branch-specific-item" at bounding box center [629, 345] width 8 height 7
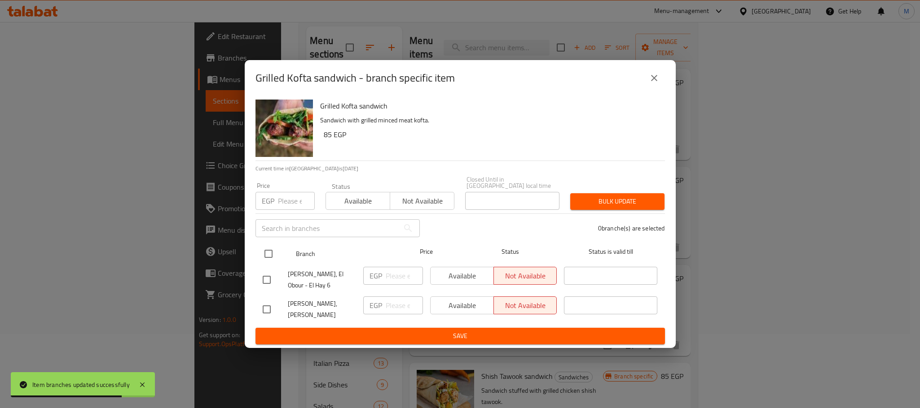
drag, startPoint x: 269, startPoint y: 242, endPoint x: 271, endPoint y: 230, distance: 12.2
click at [268, 245] on input "checkbox" at bounding box center [268, 254] width 19 height 19
checkbox input "true"
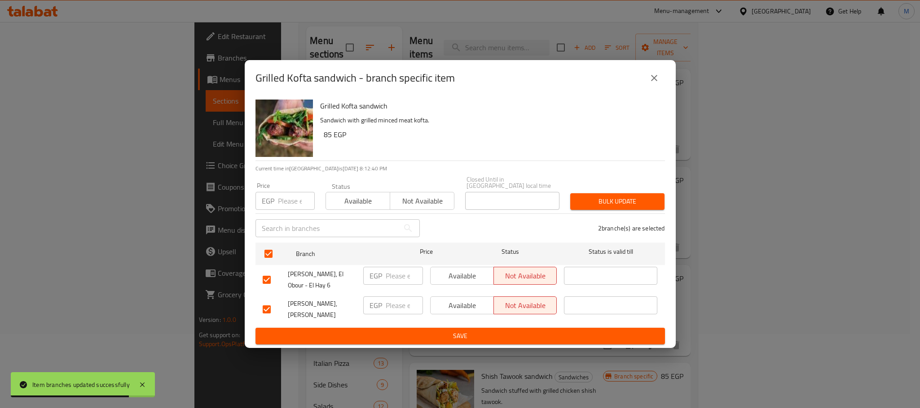
drag, startPoint x: 289, startPoint y: 206, endPoint x: 292, endPoint y: 197, distance: 9.7
click at [291, 198] on div "Grilled Kofta sandwich Sandwich with grilled minced meat kofta. 85 EGP Current …" at bounding box center [460, 222] width 431 height 252
click at [292, 197] on input "number" at bounding box center [296, 201] width 37 height 18
paste input "96.9"
type input "96.9"
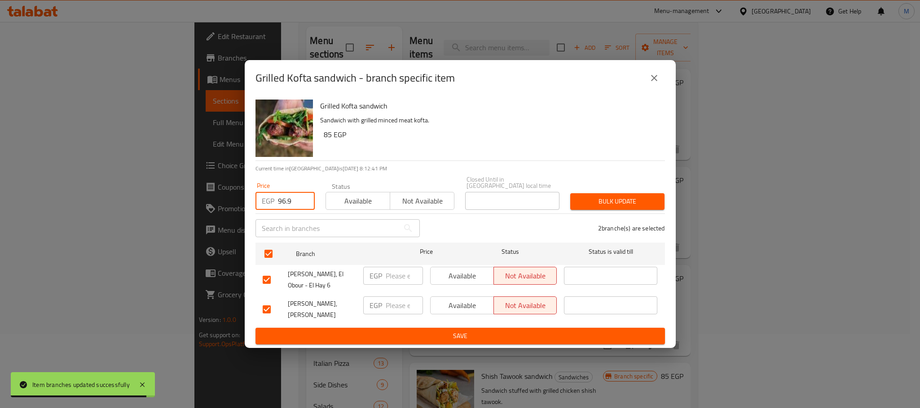
click at [583, 193] on button "Bulk update" at bounding box center [617, 201] width 94 height 17
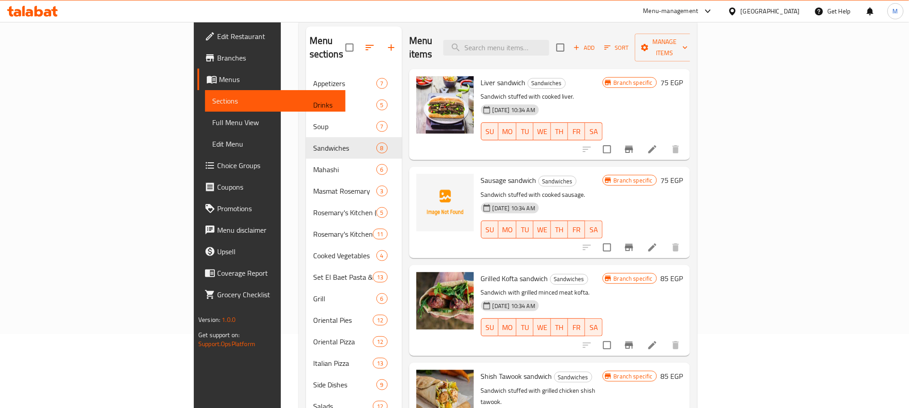
click at [603, 189] on p "Sandwich stuffed with cooked sausage." at bounding box center [542, 194] width 122 height 11
click at [635, 340] on icon "Branch-specific-item" at bounding box center [629, 345] width 11 height 11
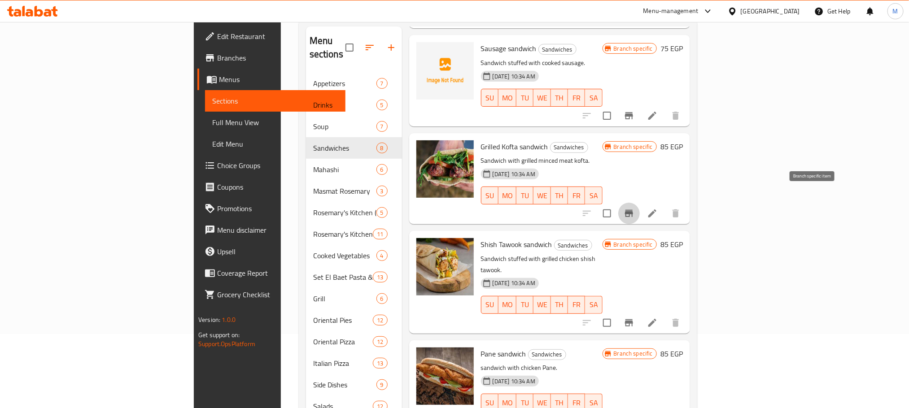
scroll to position [135, 0]
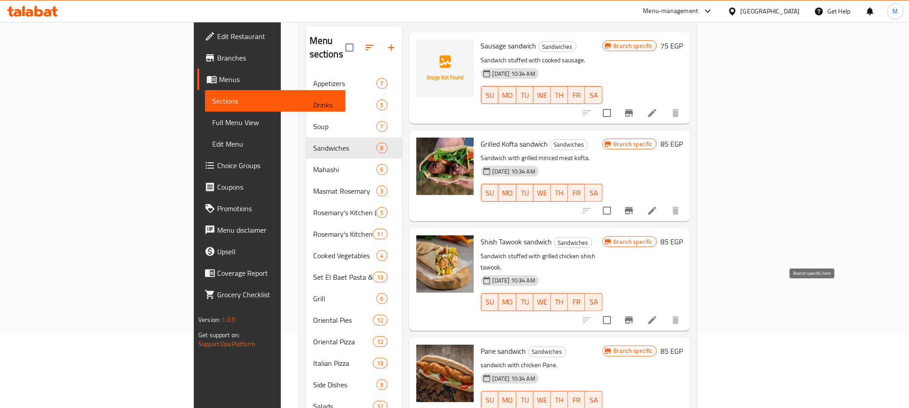
click at [633, 317] on icon "Branch-specific-item" at bounding box center [629, 320] width 8 height 7
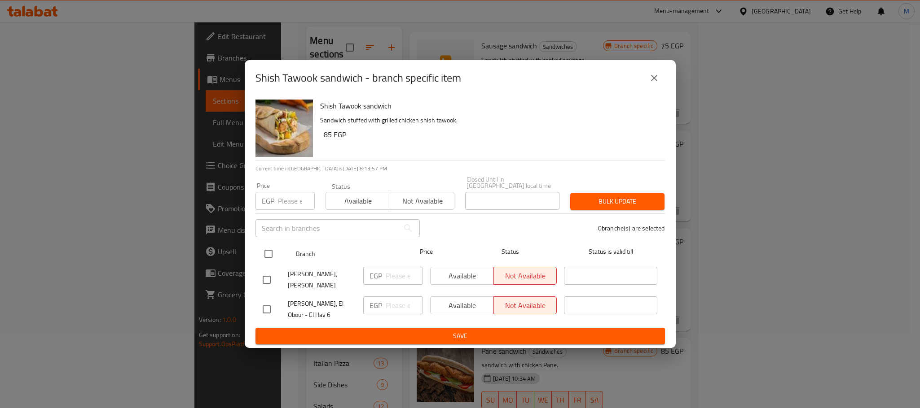
click at [269, 253] on input "checkbox" at bounding box center [268, 254] width 19 height 19
checkbox input "true"
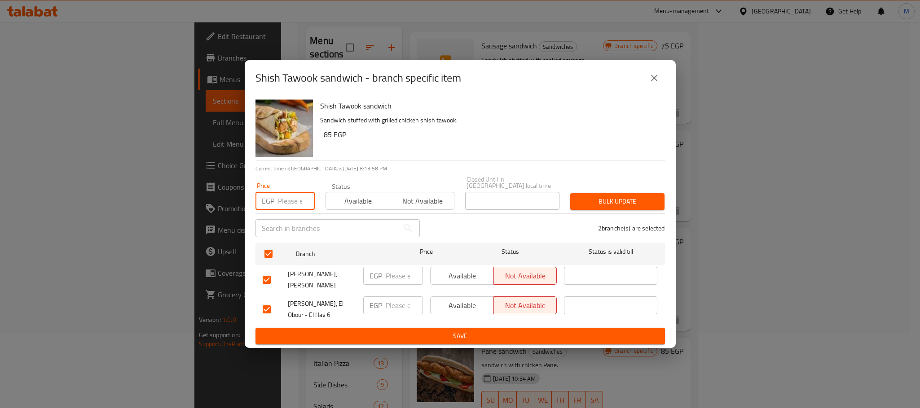
click at [290, 192] on input "number" at bounding box center [296, 201] width 37 height 18
paste input "96.9"
type input "96.9"
drag, startPoint x: 579, startPoint y: 188, endPoint x: 584, endPoint y: 188, distance: 4.9
click at [584, 196] on span "Bulk update" at bounding box center [617, 201] width 80 height 11
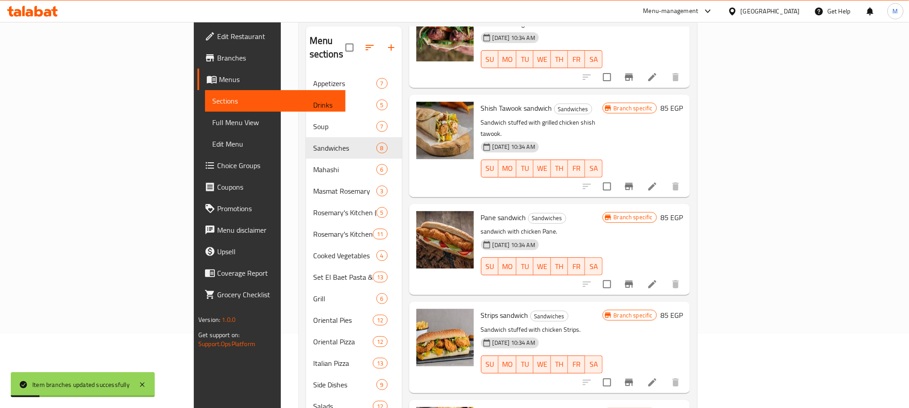
scroll to position [269, 0]
click at [640, 273] on button "Branch-specific-item" at bounding box center [630, 284] width 22 height 22
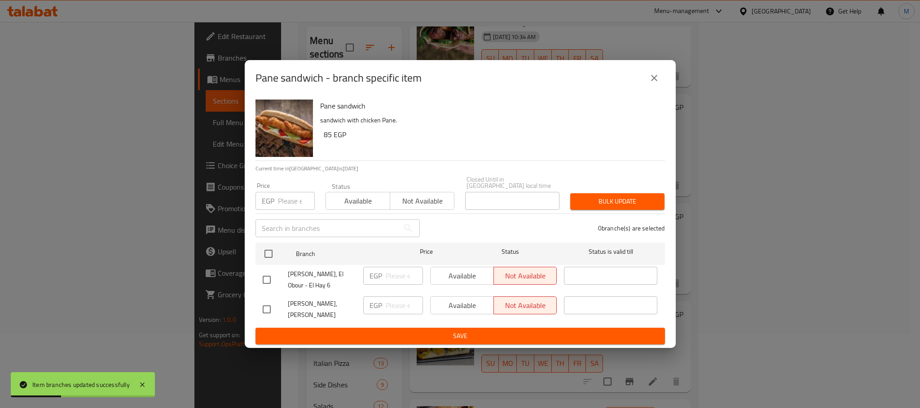
click at [264, 251] on input "checkbox" at bounding box center [268, 254] width 19 height 19
checkbox input "true"
click at [279, 183] on div "Price EGP Price" at bounding box center [284, 196] width 59 height 27
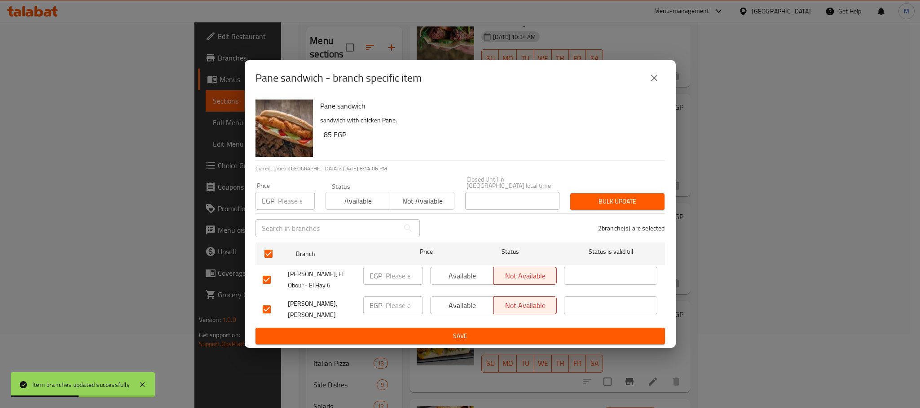
click at [285, 192] on input "number" at bounding box center [296, 201] width 37 height 18
paste input "96.9"
type input "96.9"
click at [617, 196] on span "Bulk update" at bounding box center [617, 201] width 80 height 11
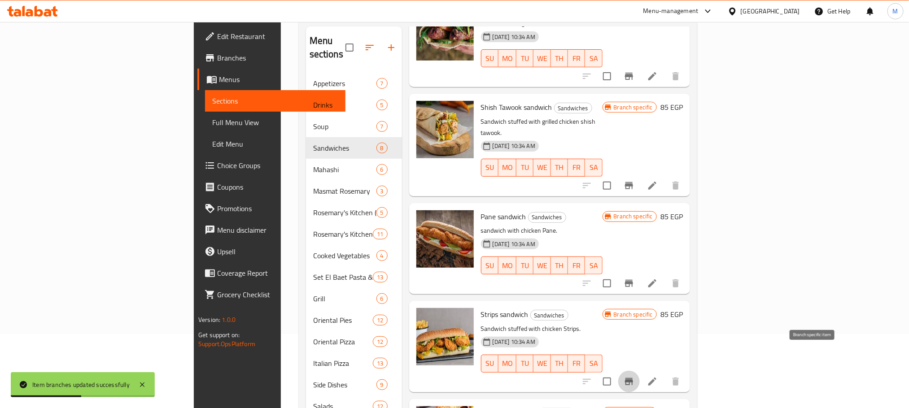
click at [635, 377] on icon "Branch-specific-item" at bounding box center [629, 382] width 11 height 11
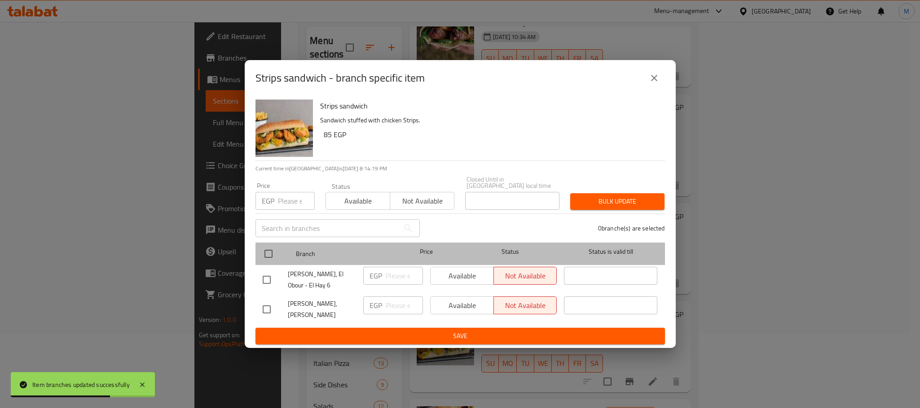
click at [278, 243] on div at bounding box center [276, 254] width 34 height 26
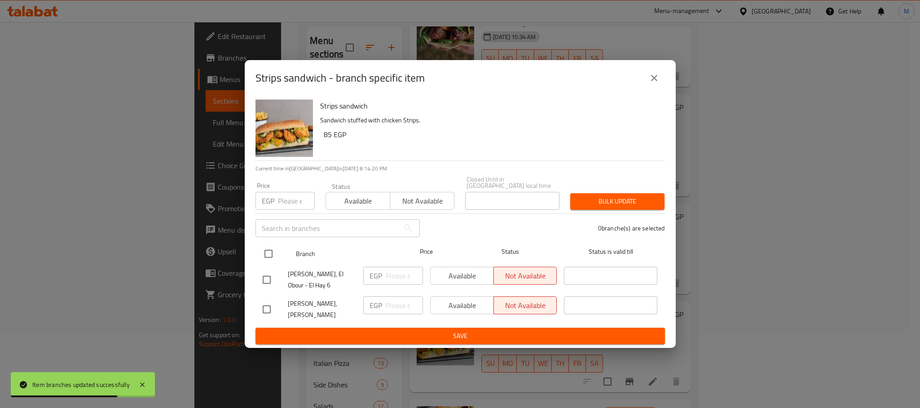
click at [270, 245] on input "checkbox" at bounding box center [268, 254] width 19 height 19
checkbox input "true"
click at [292, 196] on input "number" at bounding box center [296, 201] width 37 height 18
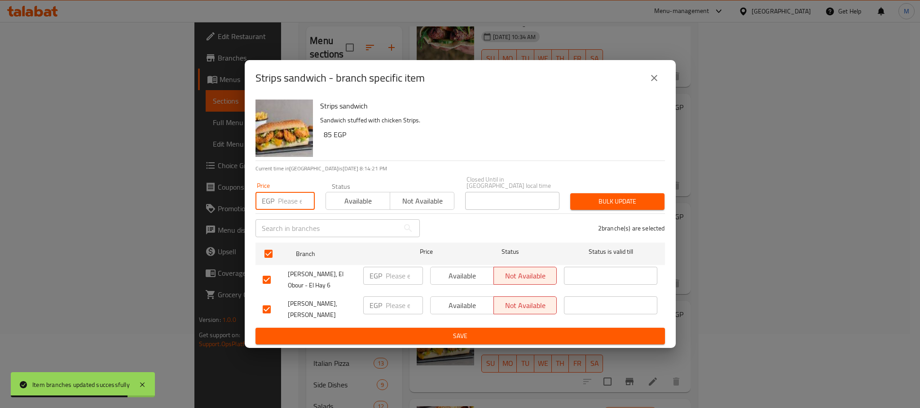
paste input "96.9"
type input "96.9"
click at [612, 196] on span "Bulk update" at bounding box center [617, 201] width 80 height 11
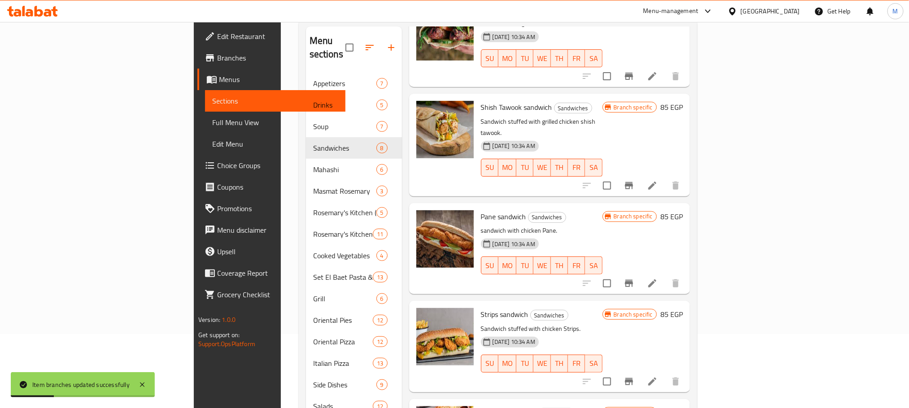
click at [633, 378] on icon "Branch-specific-item" at bounding box center [629, 381] width 8 height 7
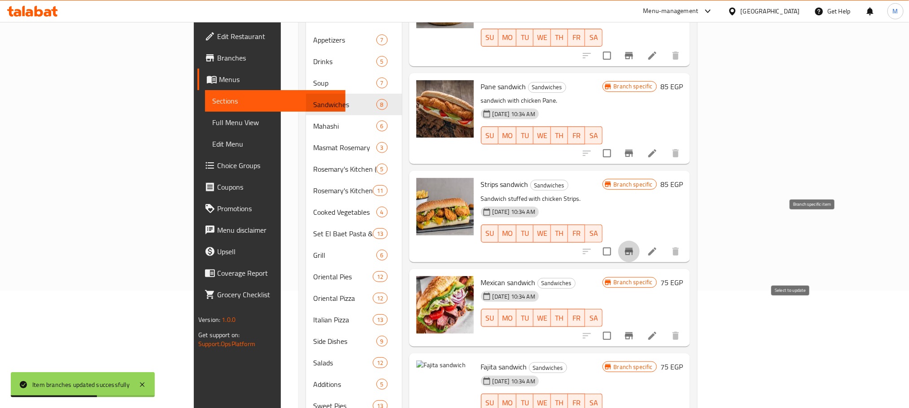
scroll to position [141, 0]
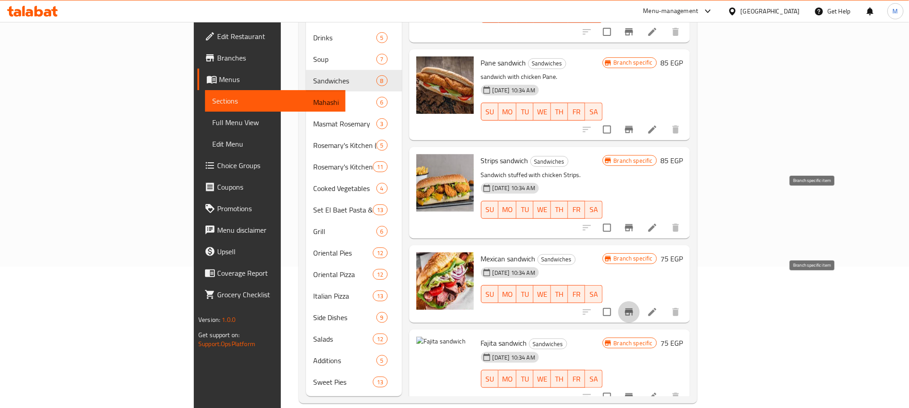
click at [640, 302] on button "Branch-specific-item" at bounding box center [630, 313] width 22 height 22
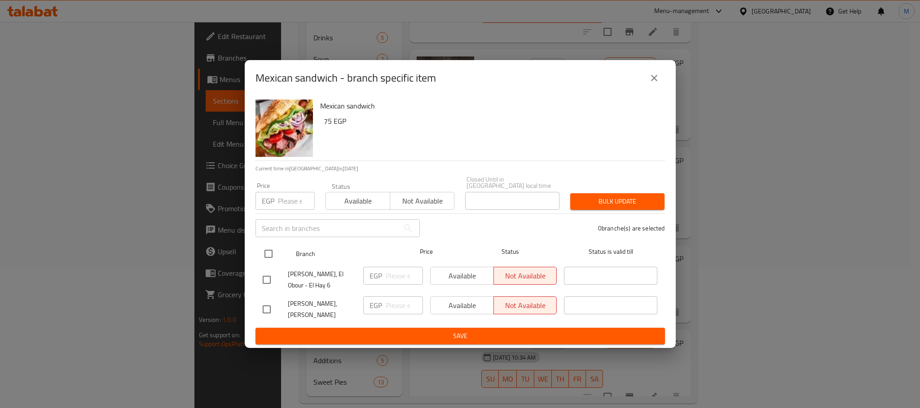
click at [266, 245] on input "checkbox" at bounding box center [268, 254] width 19 height 19
checkbox input "true"
click at [285, 205] on div "Price EGP Price" at bounding box center [285, 196] width 70 height 38
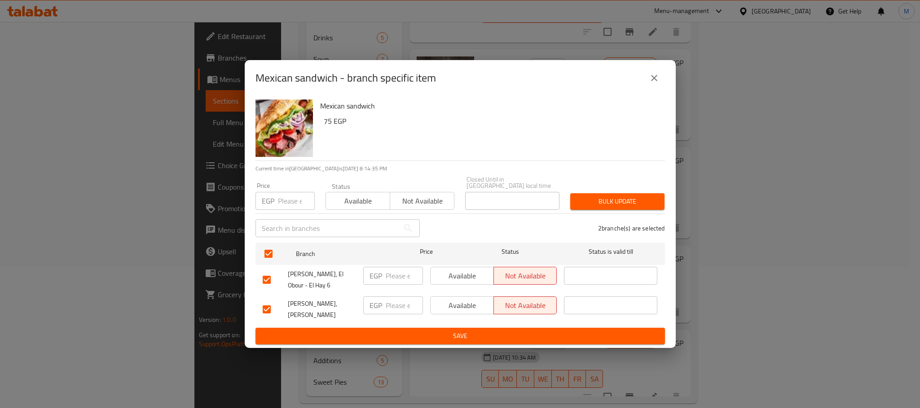
click at [287, 193] on input "number" at bounding box center [296, 201] width 37 height 18
paste input "85.5"
type input "85.5"
click at [611, 201] on button "Bulk update" at bounding box center [617, 201] width 94 height 17
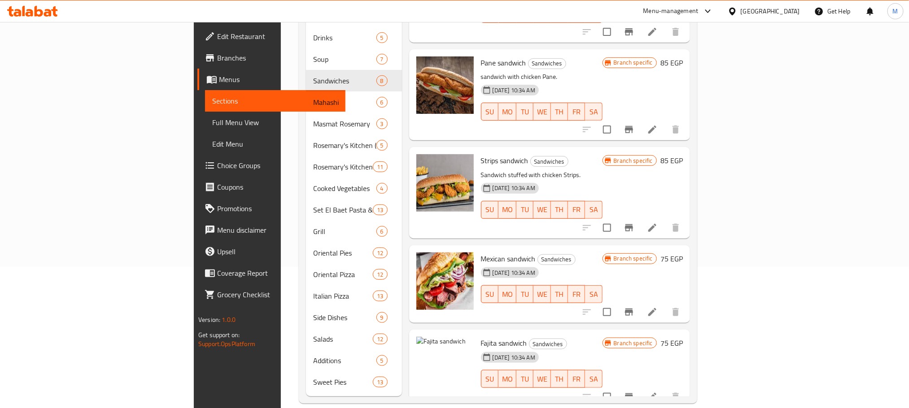
click at [603, 253] on h6 "Mexican sandwich Sandwiches" at bounding box center [542, 259] width 122 height 13
click at [640, 386] on button "Branch-specific-item" at bounding box center [630, 397] width 22 height 22
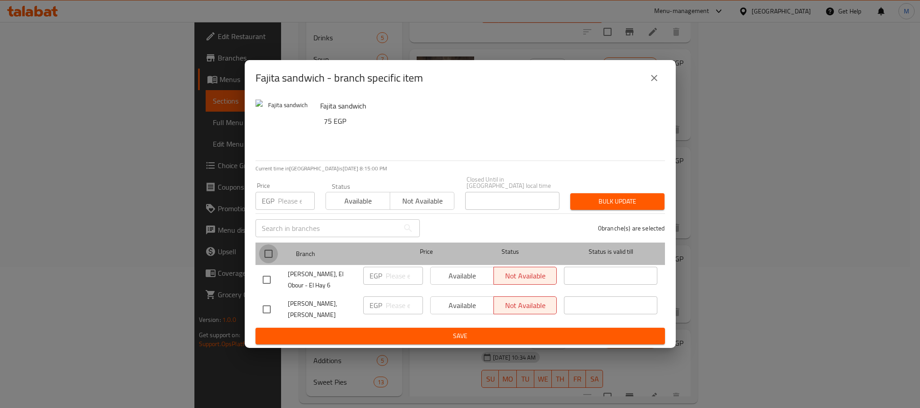
click at [261, 248] on input "checkbox" at bounding box center [268, 254] width 19 height 19
checkbox input "true"
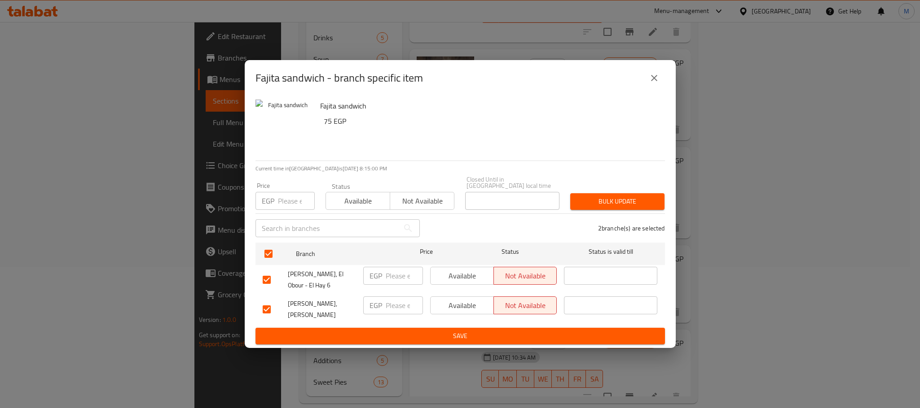
click at [311, 192] on input "number" at bounding box center [296, 201] width 37 height 18
paste input "85.5"
type input "85.5"
click at [614, 197] on span "Bulk update" at bounding box center [617, 201] width 80 height 11
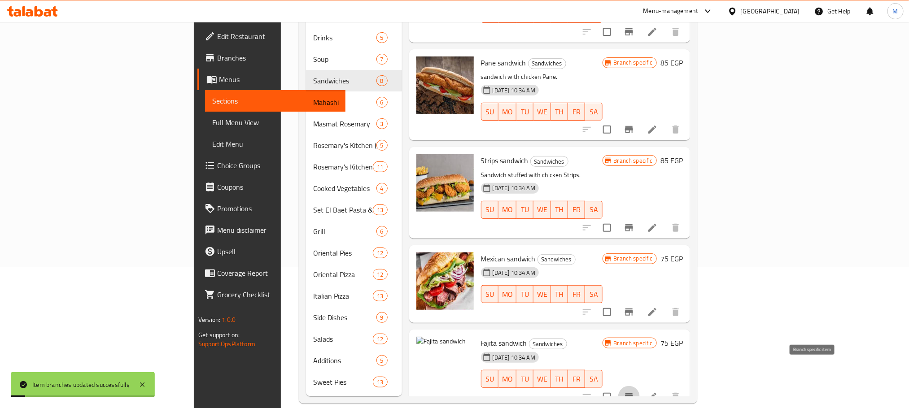
click at [635, 392] on icon "Branch-specific-item" at bounding box center [629, 397] width 11 height 11
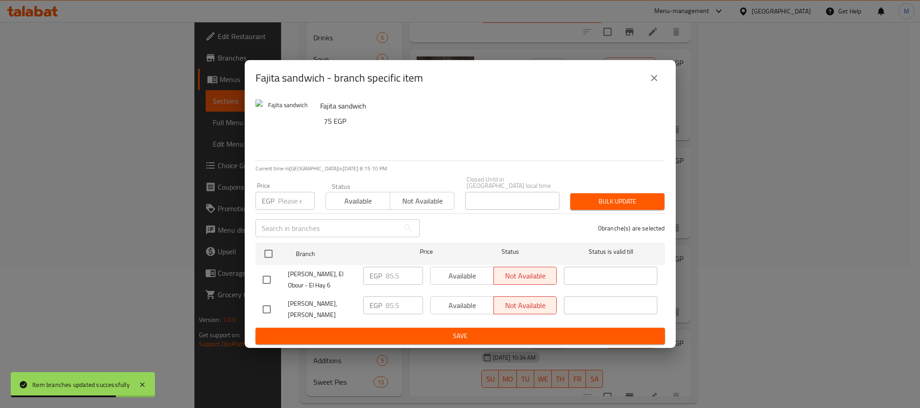
click at [642, 96] on div "Fajita sandwich 75 EGP" at bounding box center [488, 128] width 345 height 65
click at [654, 85] on button "close" at bounding box center [654, 78] width 22 height 22
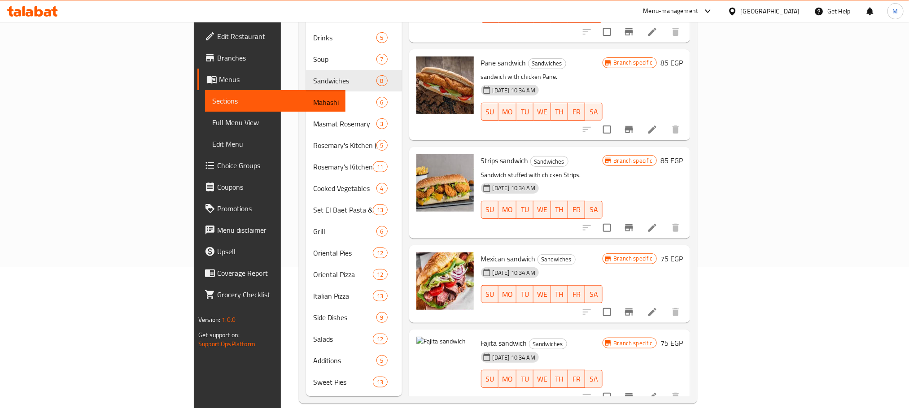
click at [715, 392] on div "Home / Restaurants management / Menus / Sections Rosemary Open import export Me…" at bounding box center [498, 151] width 434 height 541
click at [640, 386] on button "Branch-specific-item" at bounding box center [630, 397] width 22 height 22
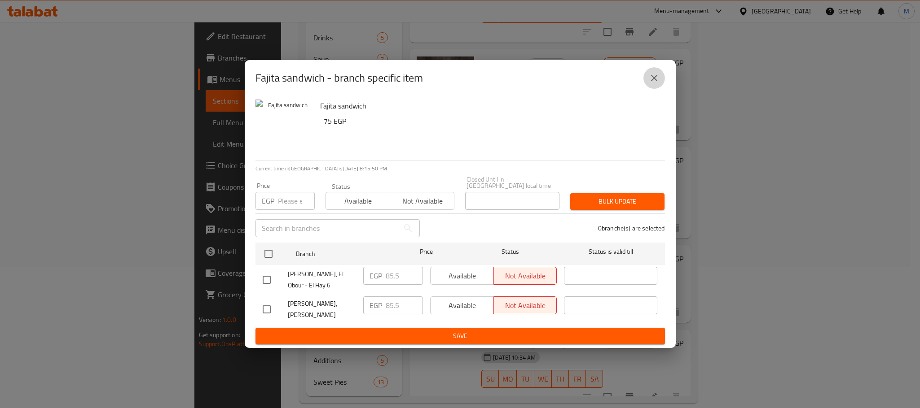
click at [650, 75] on icon "close" at bounding box center [654, 78] width 11 height 11
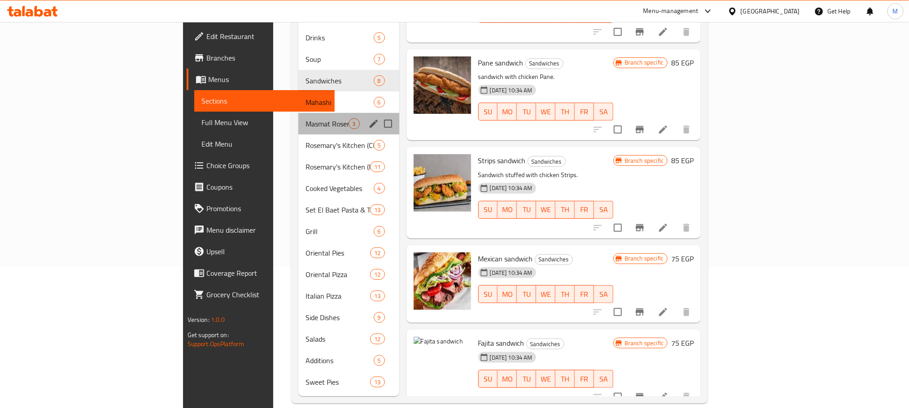
click at [298, 113] on div "Masmat Rosemary 3" at bounding box center [348, 124] width 101 height 22
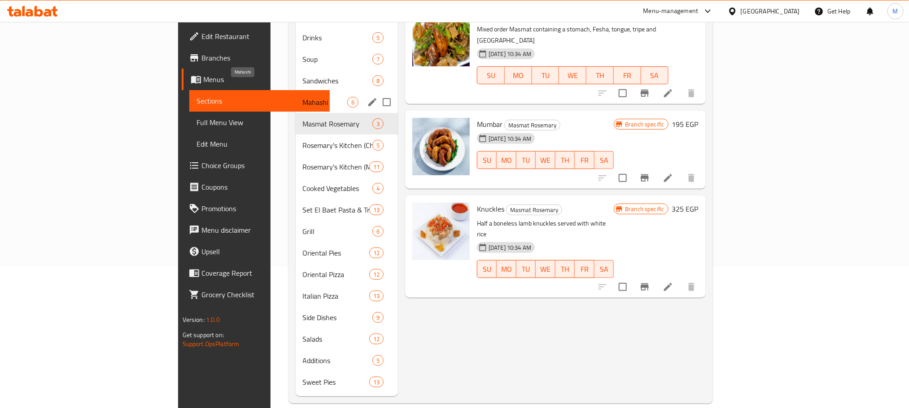
click at [303, 97] on span "Mahashi" at bounding box center [325, 102] width 44 height 11
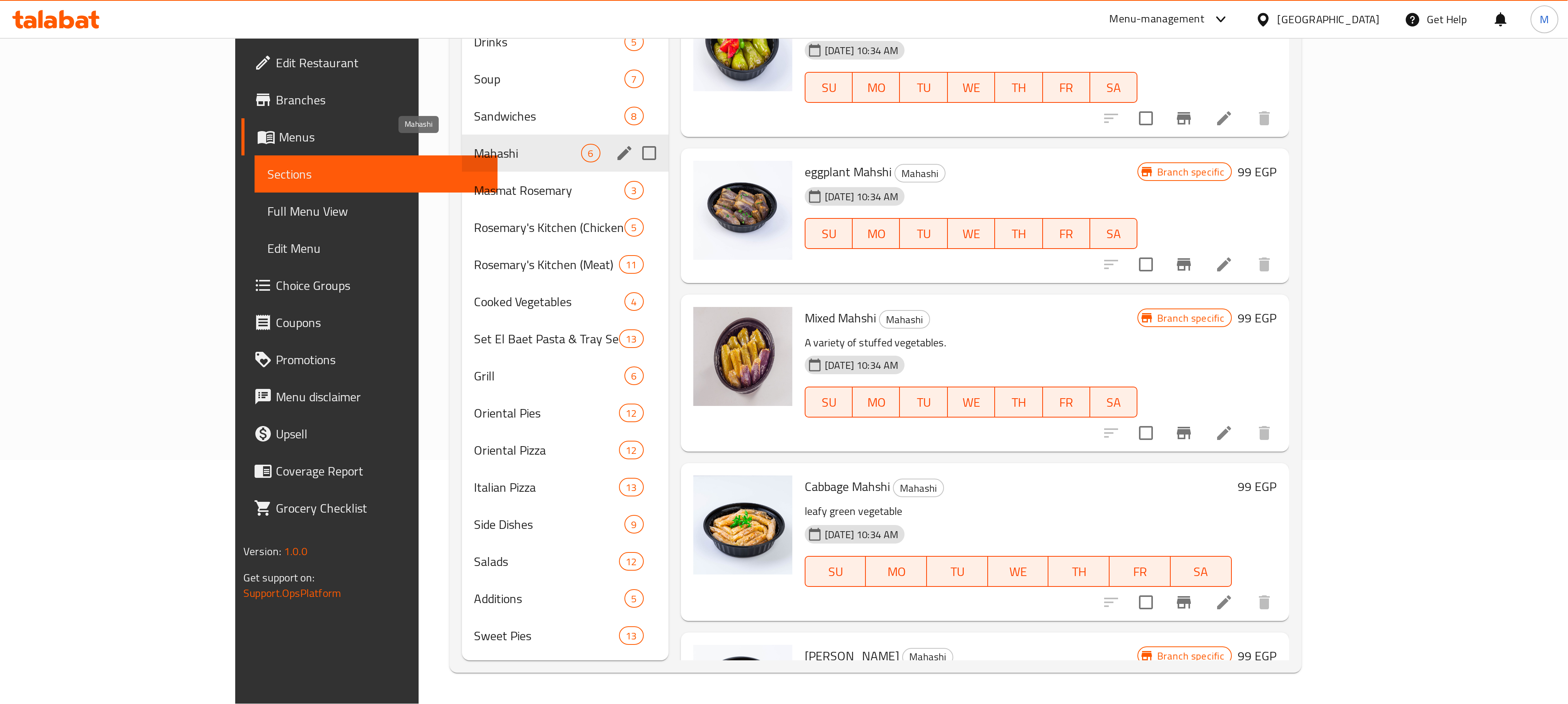
scroll to position [110, 0]
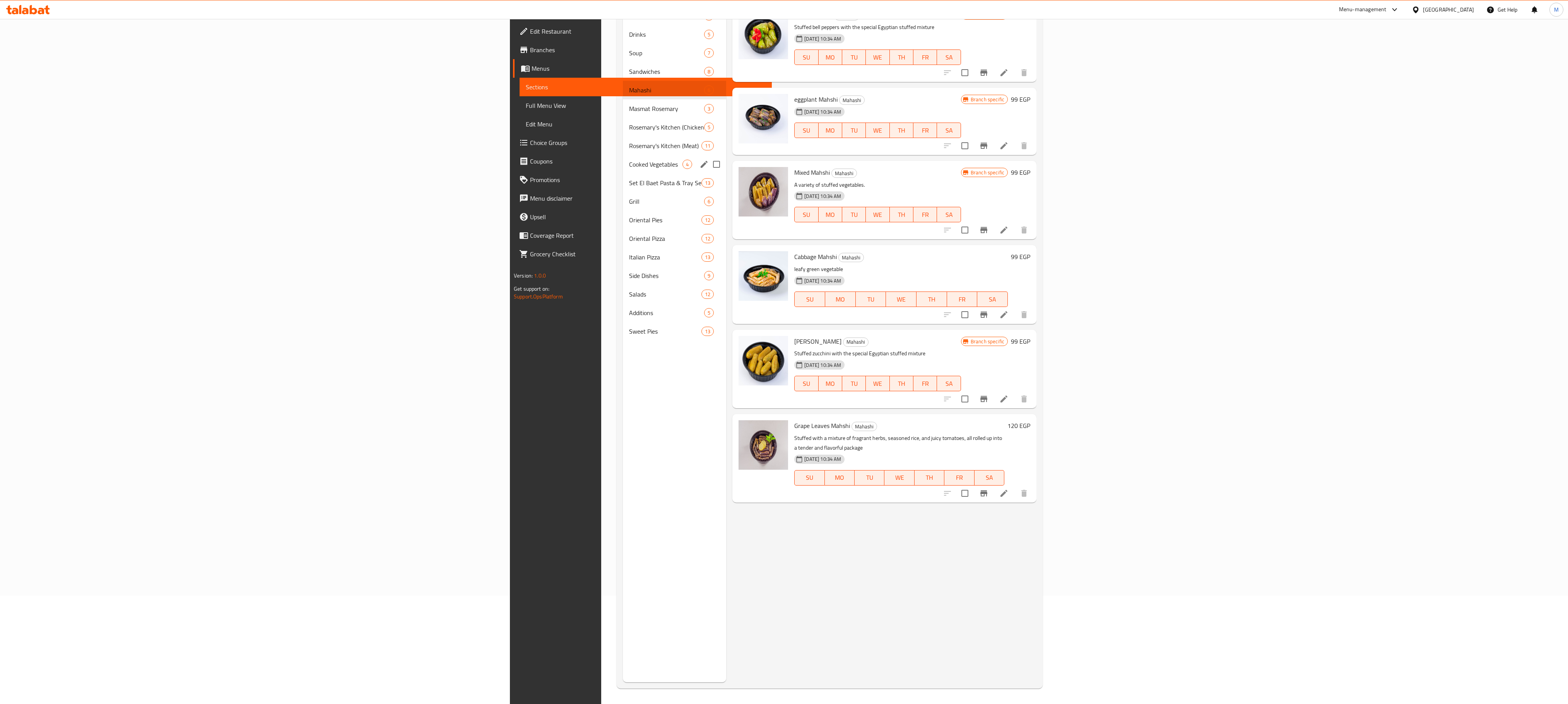
click at [623, 155] on div "Cooked Vegetables 4" at bounding box center [675, 165] width 103 height 19
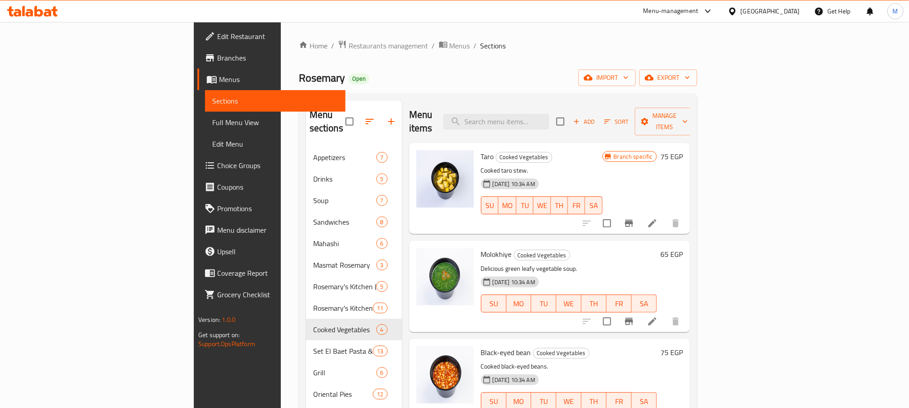
click at [635, 218] on icon "Branch-specific-item" at bounding box center [629, 223] width 11 height 11
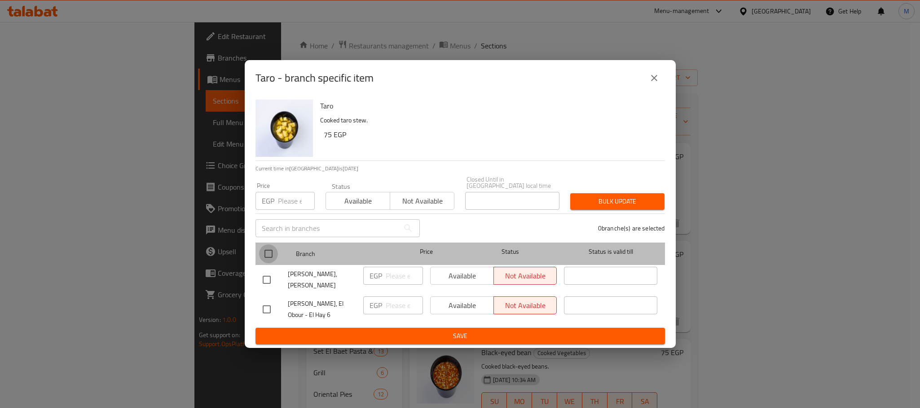
click at [268, 245] on input "checkbox" at bounding box center [268, 254] width 19 height 19
checkbox input "true"
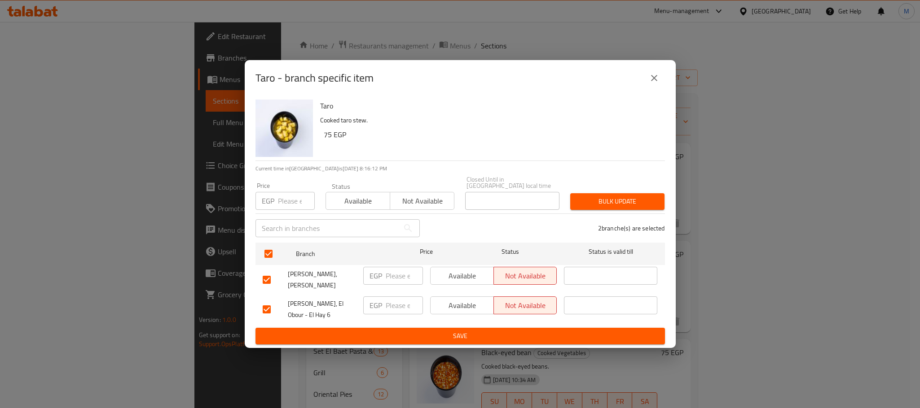
click at [285, 196] on input "number" at bounding box center [296, 201] width 37 height 18
paste input "85.5"
type input "85.5"
click at [595, 212] on div "2 branche(s) are selected" at bounding box center [547, 228] width 245 height 32
click at [604, 196] on span "Bulk update" at bounding box center [617, 201] width 80 height 11
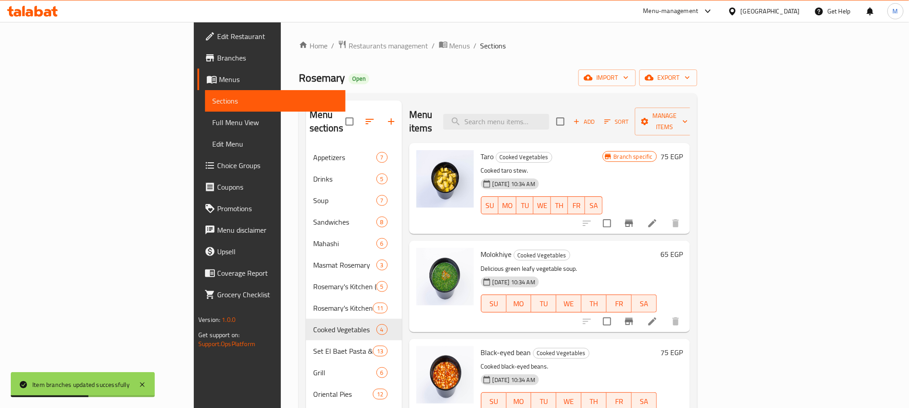
click at [683, 248] on h6 "65 EGP" at bounding box center [672, 254] width 22 height 13
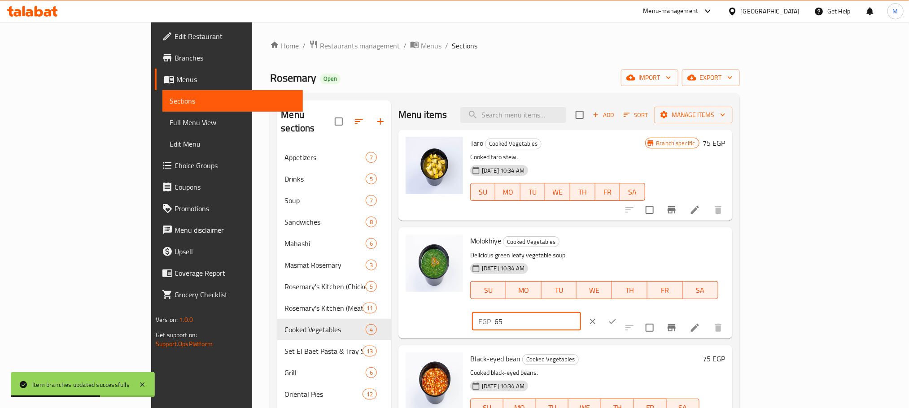
click at [581, 313] on input "65" at bounding box center [538, 322] width 87 height 18
paste input "74.1"
click at [581, 313] on input "65" at bounding box center [538, 322] width 87 height 18
type input "74.1"
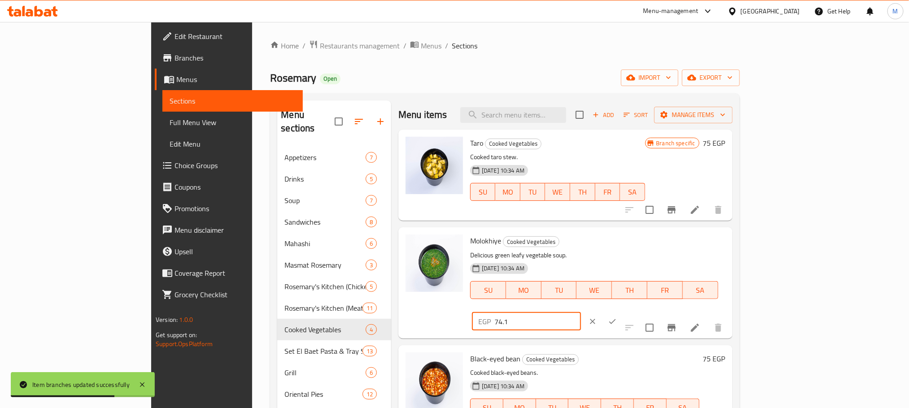
click at [623, 312] on button "ok" at bounding box center [613, 322] width 20 height 20
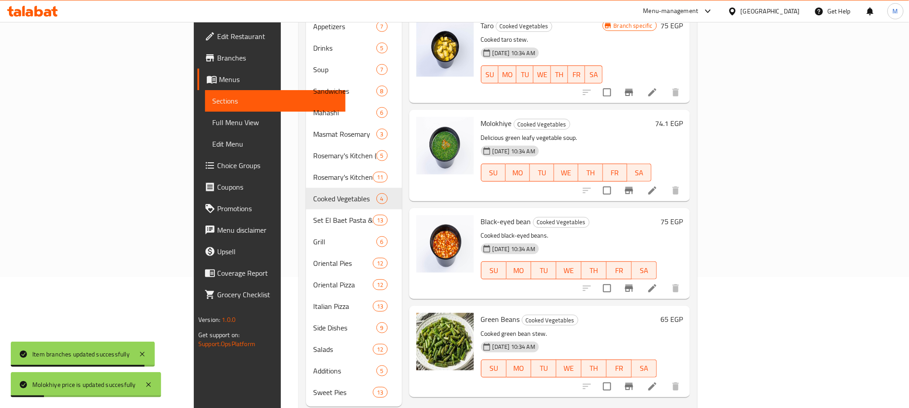
scroll to position [135, 0]
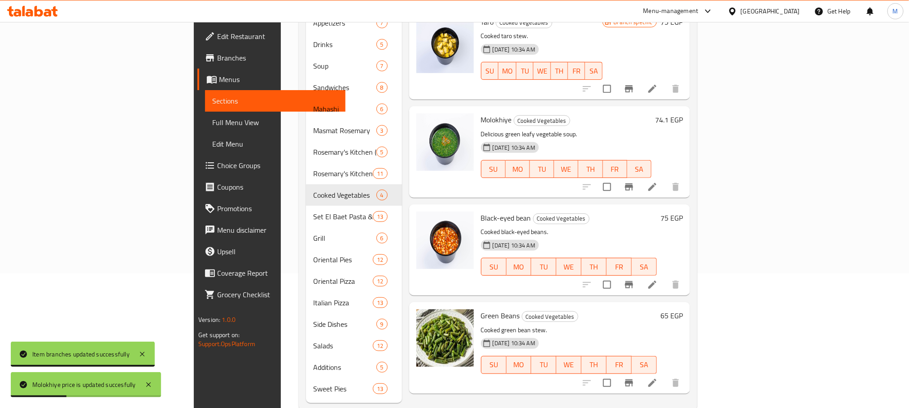
click at [683, 212] on div "75 EGP" at bounding box center [670, 218] width 26 height 13
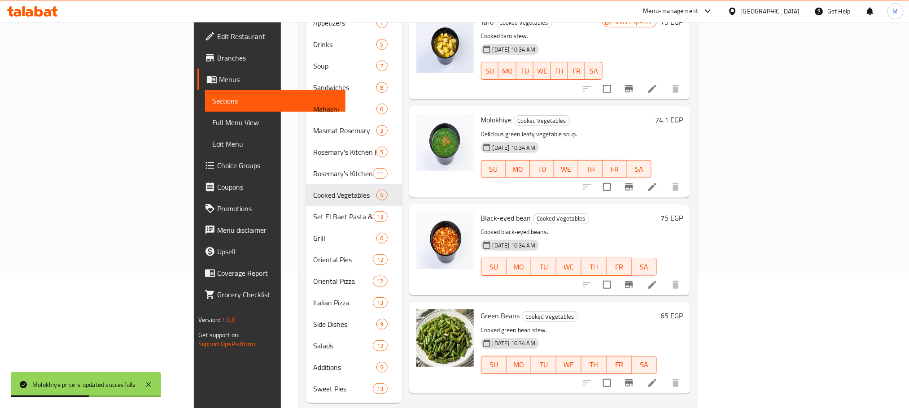
click at [683, 212] on h6 "75 EGP" at bounding box center [672, 218] width 22 height 13
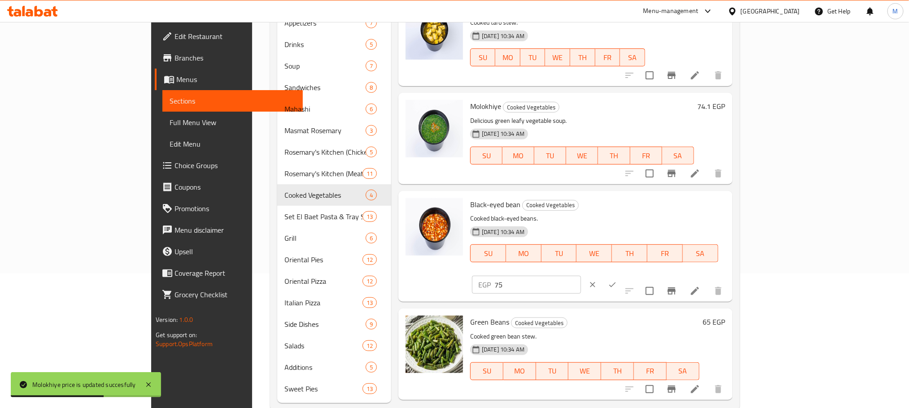
click at [581, 276] on input "75" at bounding box center [538, 285] width 87 height 18
paste input "85."
type input "85.5"
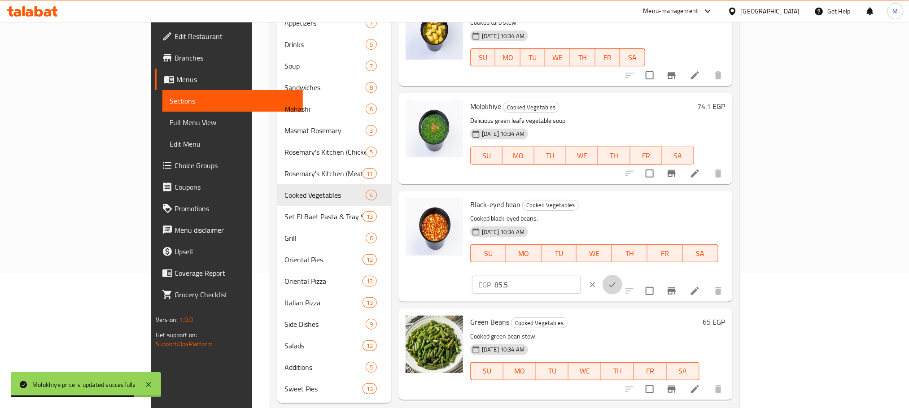
click at [617, 281] on icon "ok" at bounding box center [612, 285] width 9 height 9
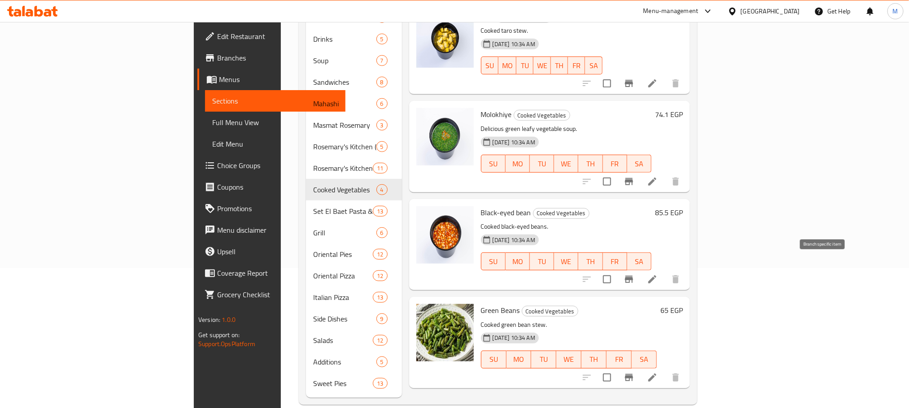
scroll to position [141, 0]
click at [690, 281] on div "Menu items Add Sort Manage items Taro Cooked Vegetables Cooked taro stew. 18-06…" at bounding box center [546, 178] width 288 height 438
click at [683, 303] on div "65 EGP" at bounding box center [670, 309] width 26 height 13
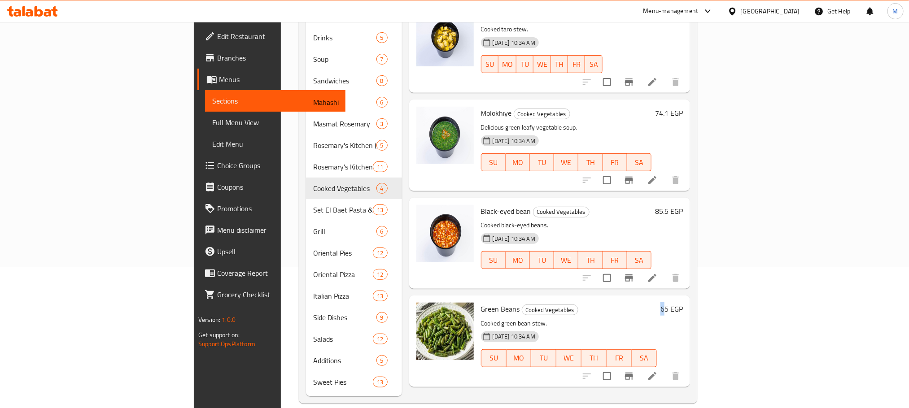
click at [683, 303] on h6 "65 EGP" at bounding box center [672, 309] width 22 height 13
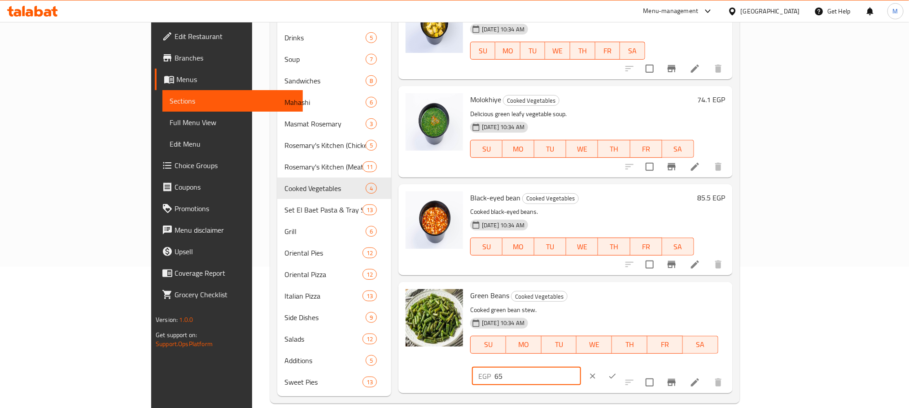
click at [581, 368] on input "65" at bounding box center [538, 377] width 87 height 18
paste input "74.1"
click at [581, 368] on input "74.1" at bounding box center [538, 377] width 87 height 18
type input "74.1"
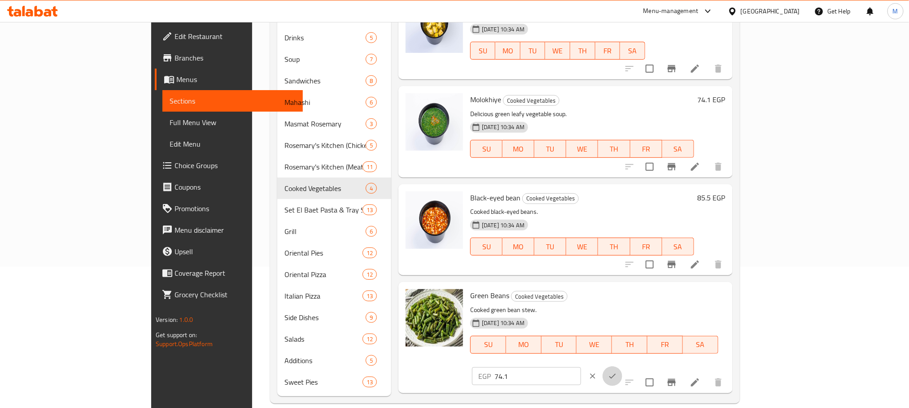
click at [617, 372] on icon "ok" at bounding box center [612, 376] width 9 height 9
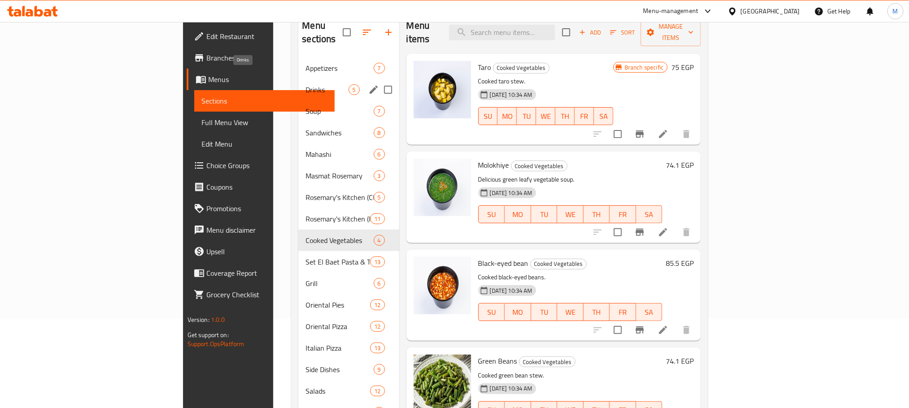
scroll to position [0, 0]
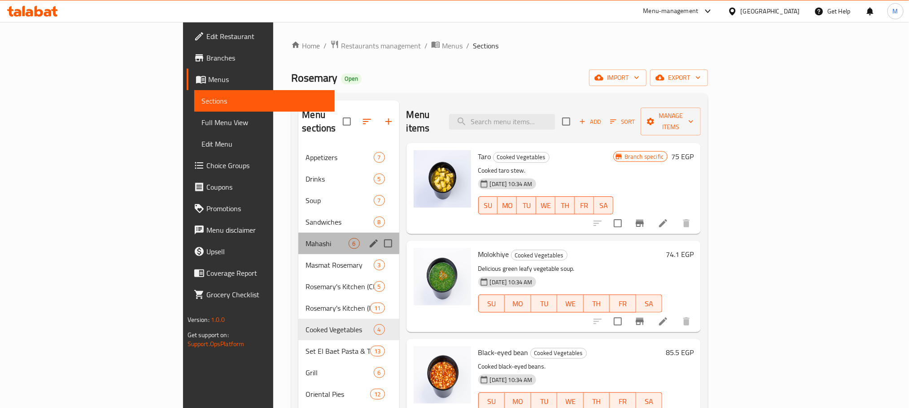
click at [298, 233] on div "Mahashi 6" at bounding box center [348, 244] width 101 height 22
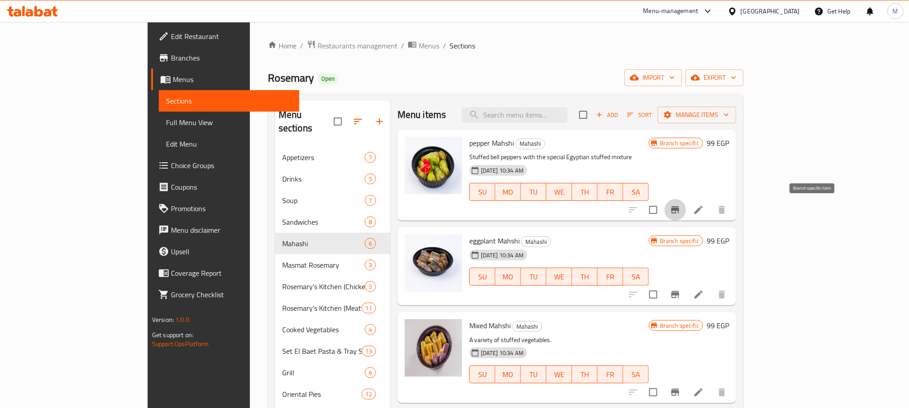
click at [686, 219] on button "Branch-specific-item" at bounding box center [676, 210] width 22 height 22
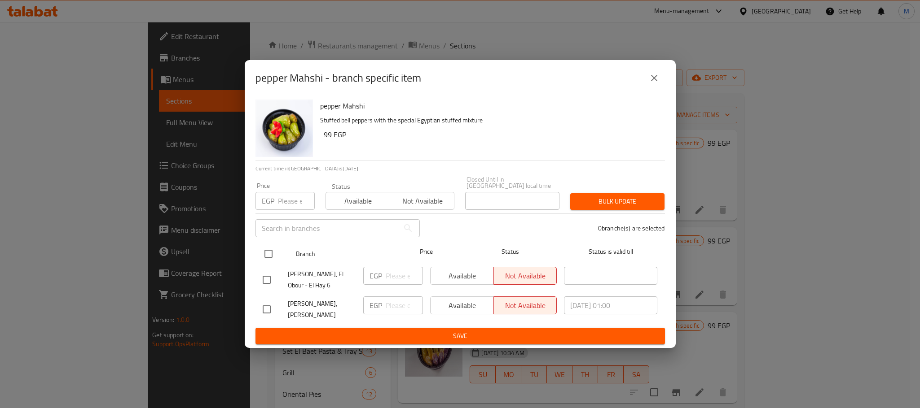
click at [265, 245] on input "checkbox" at bounding box center [268, 254] width 19 height 19
checkbox input "true"
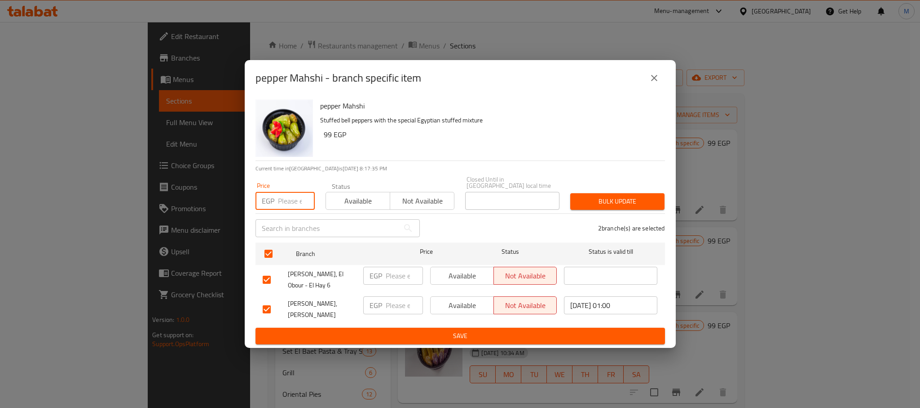
click at [278, 196] on input "number" at bounding box center [296, 201] width 37 height 18
paste input "112.86"
type input "112.86"
click at [675, 190] on div "pepper Mahshi - branch specific item pepper Mahshi Stuffed bell peppers with th…" at bounding box center [460, 204] width 920 height 408
click at [632, 198] on span "Bulk update" at bounding box center [617, 201] width 80 height 11
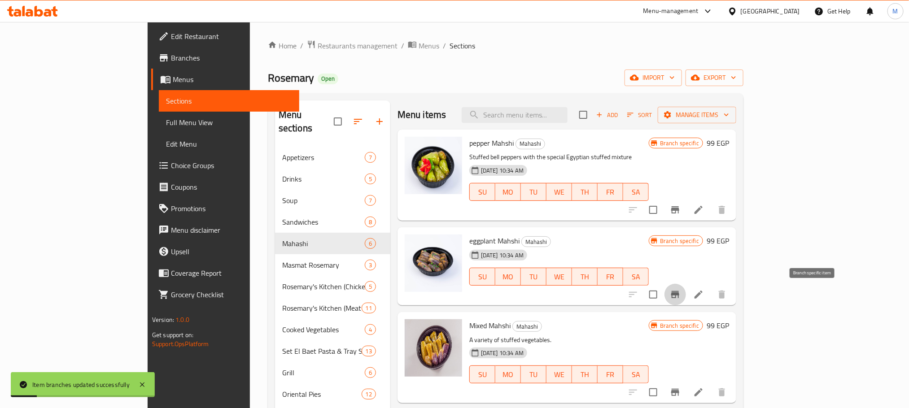
click at [681, 299] on icon "Branch-specific-item" at bounding box center [675, 295] width 11 height 11
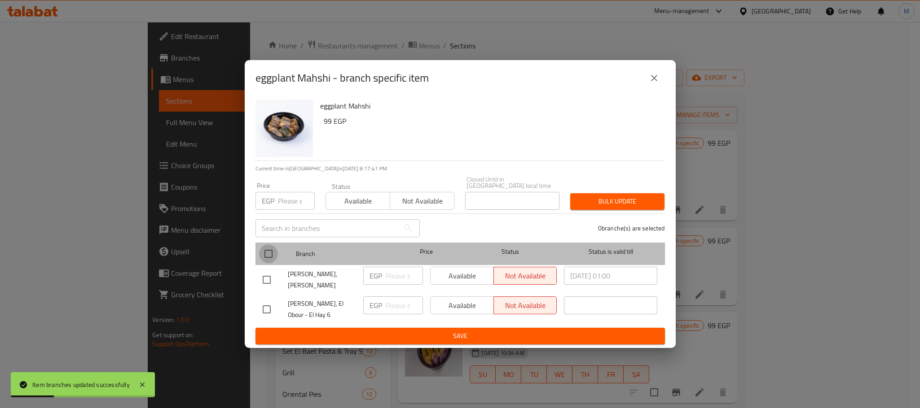
drag, startPoint x: 274, startPoint y: 252, endPoint x: 260, endPoint y: 249, distance: 14.2
click at [272, 252] on input "checkbox" at bounding box center [268, 254] width 19 height 19
checkbox input "true"
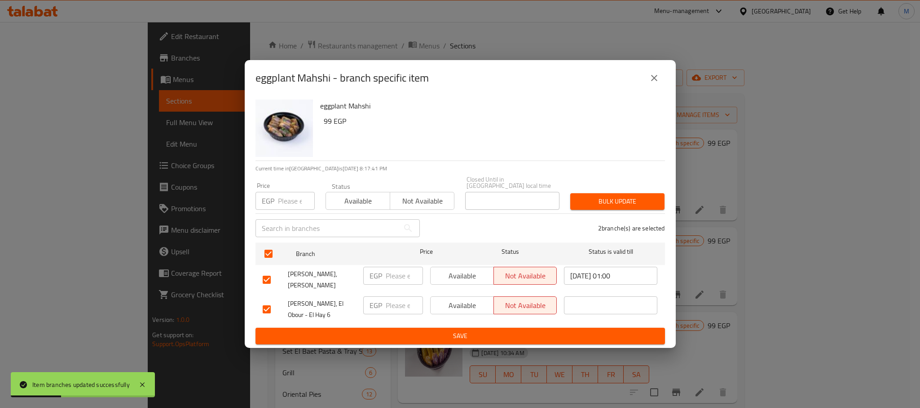
click at [282, 197] on input "number" at bounding box center [296, 201] width 37 height 18
paste input "112.86"
type input "112.86"
click at [590, 197] on span "Bulk update" at bounding box center [617, 201] width 80 height 11
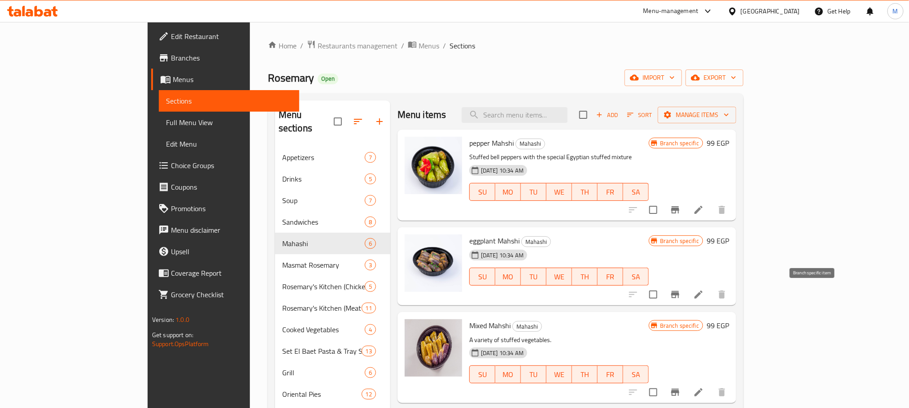
click at [686, 300] on button "Branch-specific-item" at bounding box center [676, 295] width 22 height 22
click at [681, 206] on icon "Branch-specific-item" at bounding box center [675, 210] width 11 height 11
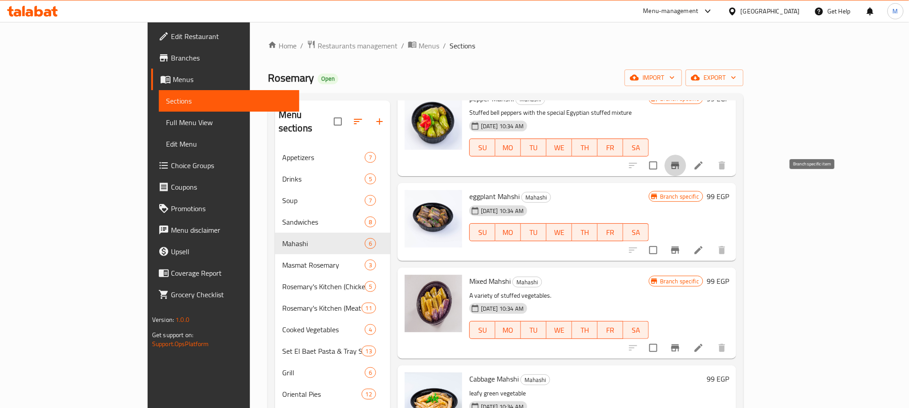
scroll to position [135, 0]
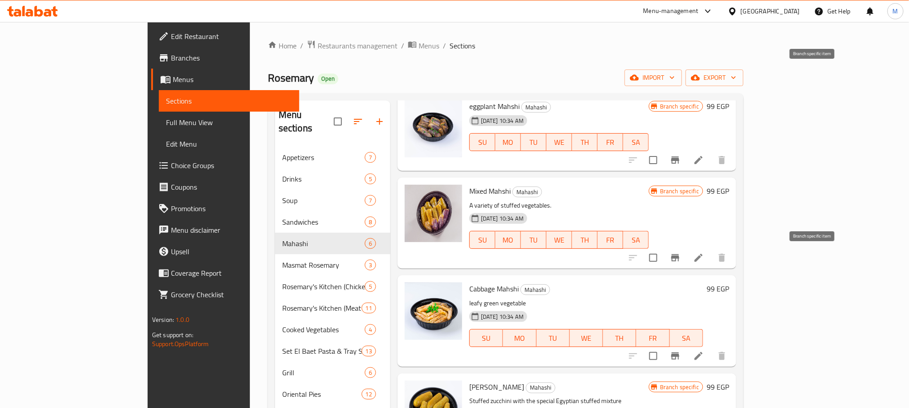
click at [681, 263] on icon "Branch-specific-item" at bounding box center [675, 258] width 11 height 11
click at [680, 257] on icon "Branch-specific-item" at bounding box center [675, 258] width 8 height 7
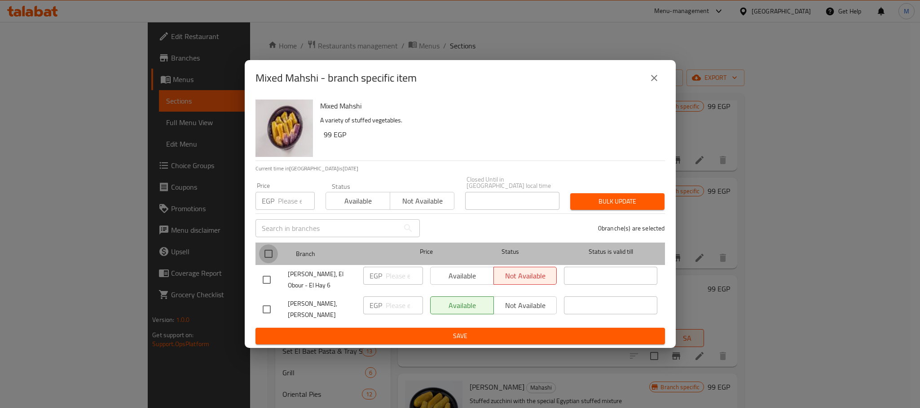
click at [270, 245] on input "checkbox" at bounding box center [268, 254] width 19 height 19
checkbox input "true"
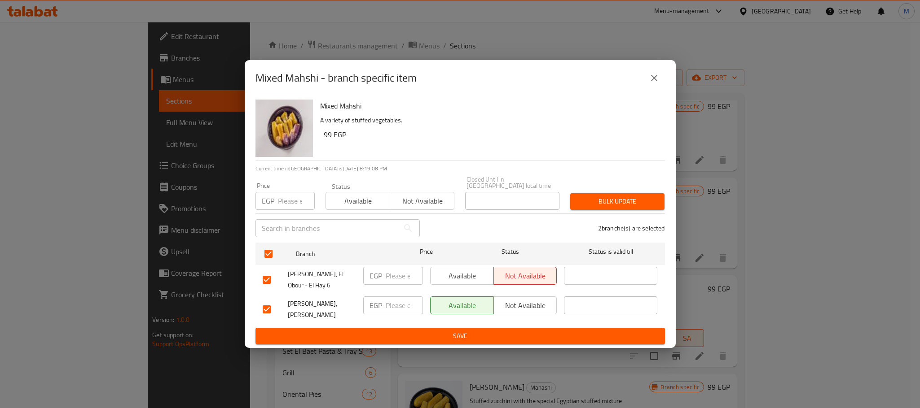
click at [281, 205] on div "Price EGP Price" at bounding box center [285, 196] width 70 height 38
click at [298, 183] on div "Price EGP Price" at bounding box center [284, 196] width 59 height 27
drag, startPoint x: 295, startPoint y: 184, endPoint x: 295, endPoint y: 198, distance: 14.8
click at [295, 192] on input "number" at bounding box center [296, 201] width 37 height 18
click at [296, 202] on div "Price EGP Price" at bounding box center [285, 196] width 70 height 38
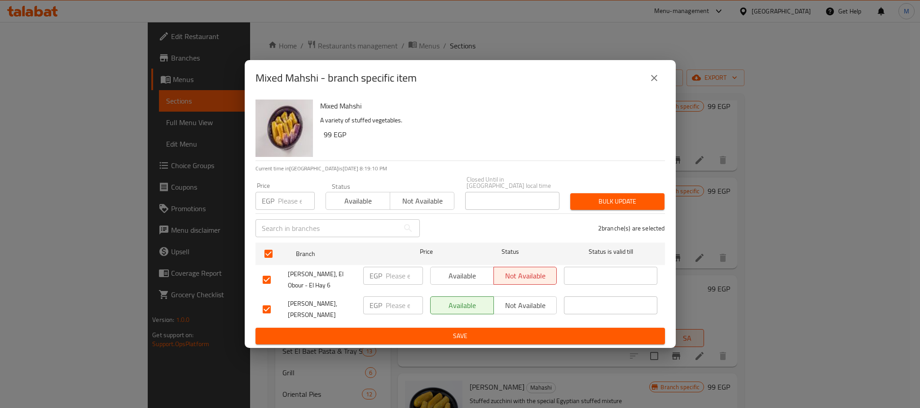
click at [292, 214] on div "​" at bounding box center [337, 228] width 175 height 29
click at [298, 201] on input "number" at bounding box center [296, 201] width 37 height 18
paste input "112.86"
type input "112.86"
click at [611, 196] on span "Bulk update" at bounding box center [617, 201] width 80 height 11
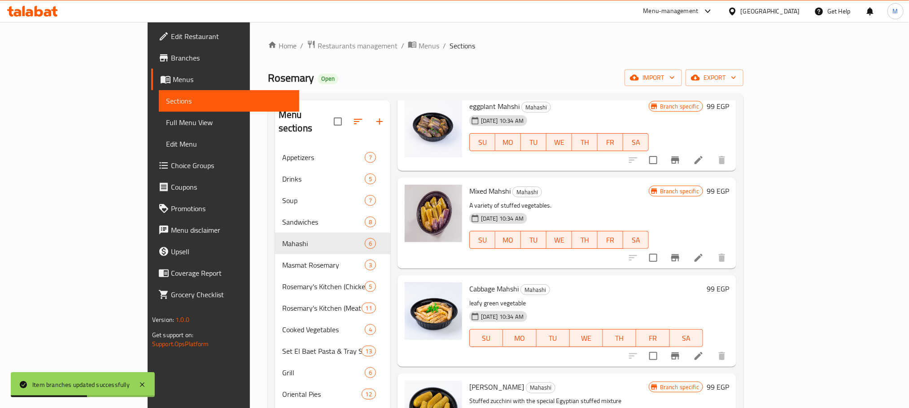
click at [729, 292] on h6 "99 EGP" at bounding box center [718, 289] width 22 height 13
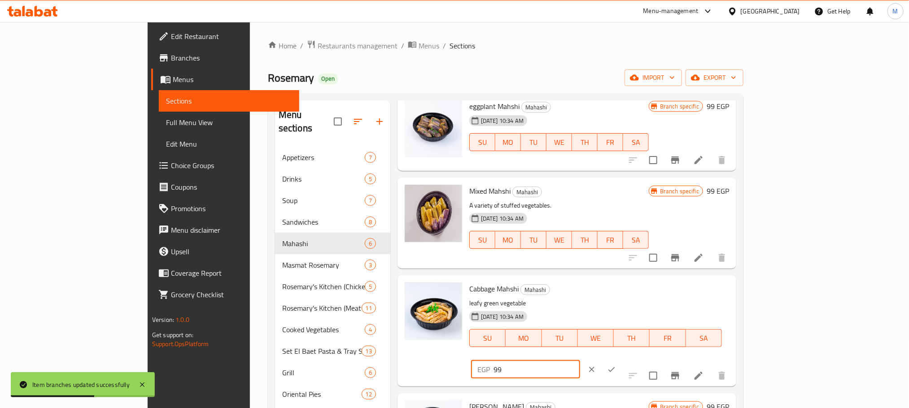
click at [580, 361] on input "99" at bounding box center [537, 370] width 87 height 18
paste input "112.86"
drag, startPoint x: 774, startPoint y: 296, endPoint x: 800, endPoint y: 299, distance: 26.2
click at [580, 361] on input "99" at bounding box center [537, 370] width 87 height 18
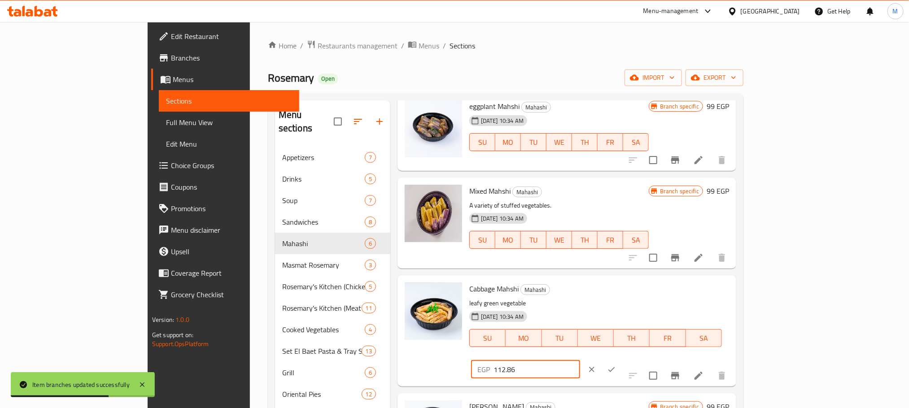
type input "112.86"
click at [602, 360] on button "clear" at bounding box center [592, 370] width 20 height 20
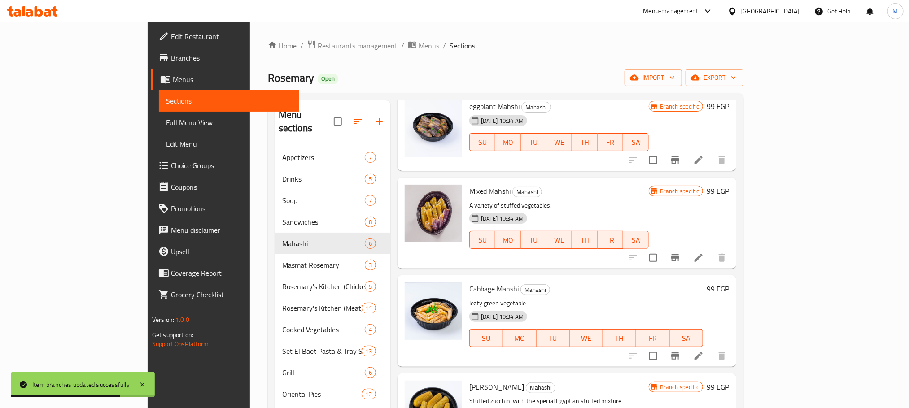
click at [729, 286] on h6 "99 EGP" at bounding box center [718, 289] width 22 height 13
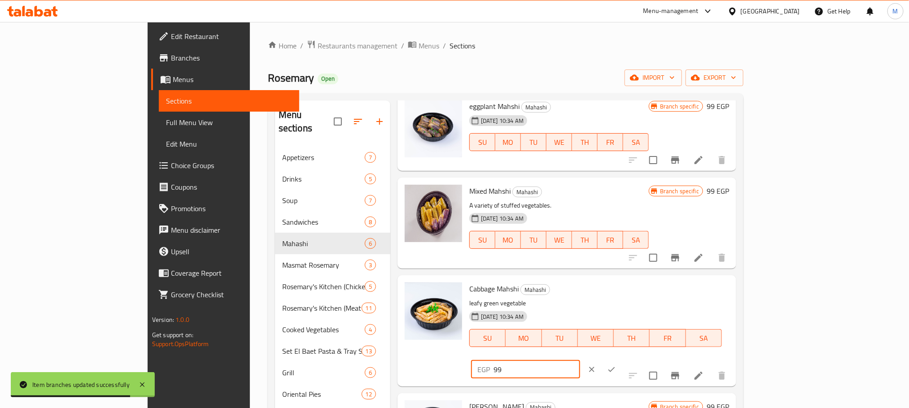
click at [580, 361] on input "99" at bounding box center [537, 370] width 87 height 18
paste input "112.86"
type input "112.86"
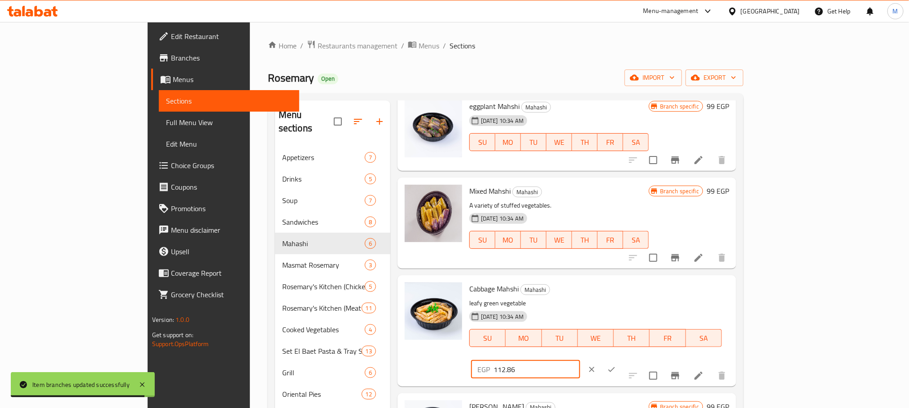
click at [602, 360] on button "clear" at bounding box center [592, 370] width 20 height 20
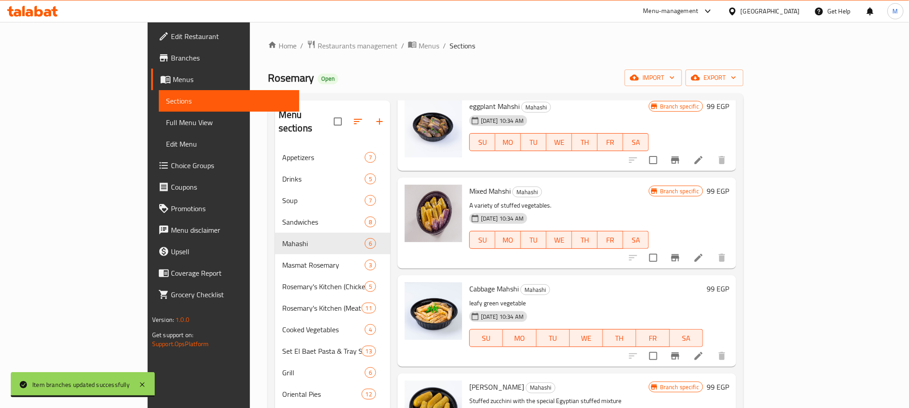
click at [733, 281] on div "Cabbage Mahshi Mahashi leafy green vegetable 18-06-2025 10:34 AM SU MO TU WE TH…" at bounding box center [599, 321] width 267 height 84
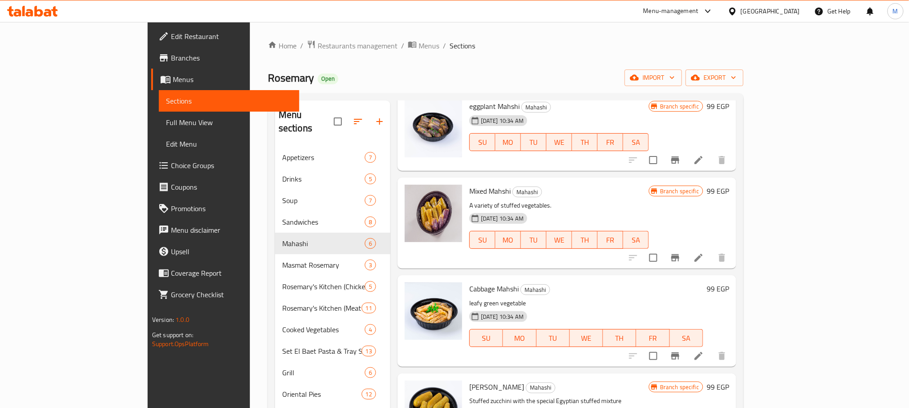
click at [729, 286] on h6 "99 EGP" at bounding box center [718, 289] width 22 height 13
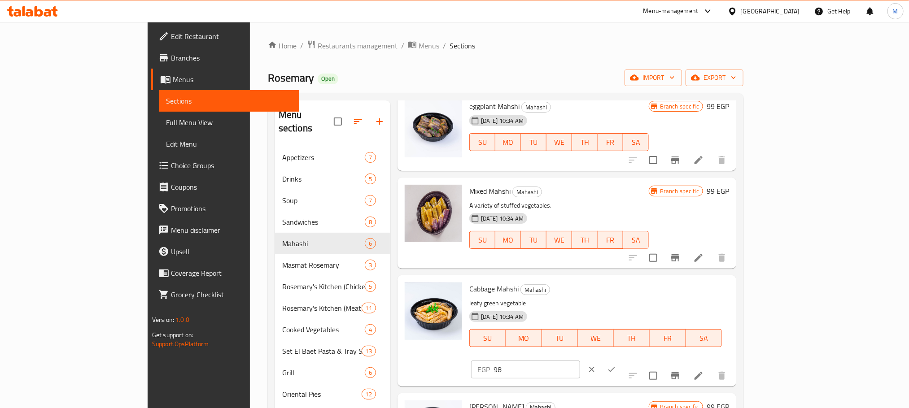
click at [580, 361] on input "98" at bounding box center [537, 370] width 87 height 18
click at [580, 361] on input "97" at bounding box center [537, 370] width 87 height 18
drag, startPoint x: 738, startPoint y: 291, endPoint x: 743, endPoint y: 294, distance: 6.0
click at [580, 361] on div "EGP 97 ​" at bounding box center [525, 370] width 109 height 18
click at [580, 361] on input "97" at bounding box center [537, 370] width 87 height 18
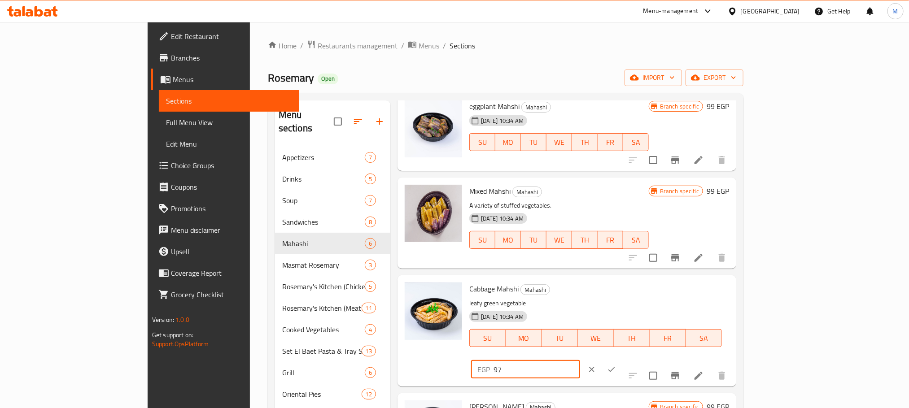
click at [580, 361] on input "97" at bounding box center [537, 370] width 87 height 18
paste input "112.86"
type input "112.86"
click at [616, 365] on icon "ok" at bounding box center [611, 369] width 9 height 9
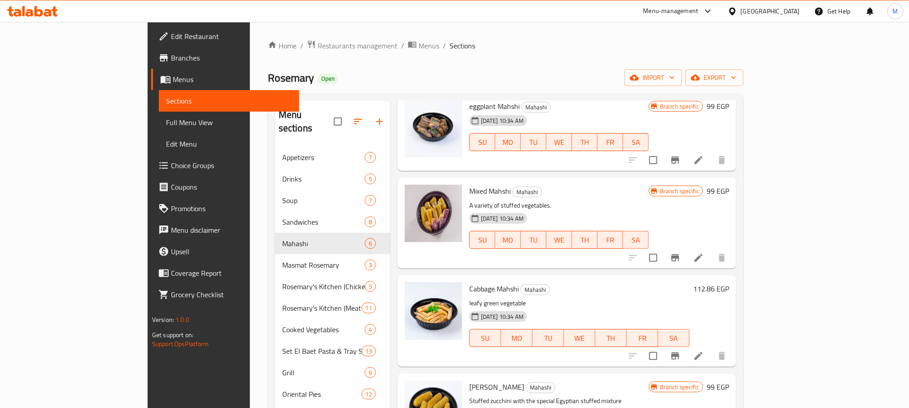
click at [729, 290] on h6 "112.86 EGP" at bounding box center [711, 289] width 36 height 13
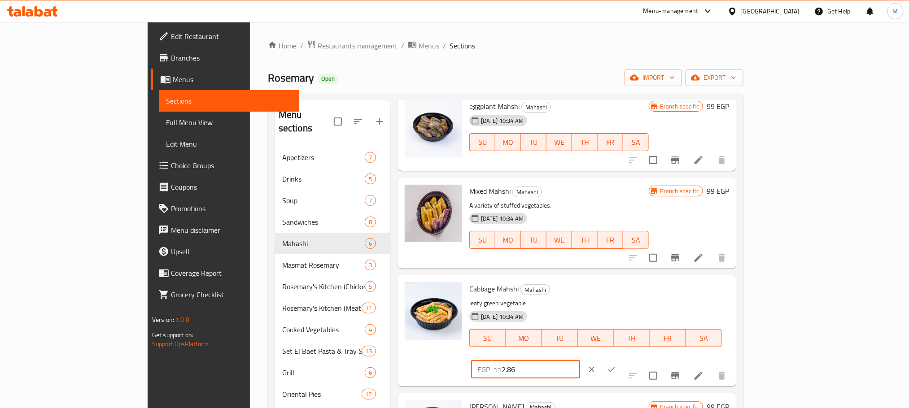
click at [580, 361] on input "112.86" at bounding box center [537, 370] width 87 height 18
click at [597, 365] on icon "clear" at bounding box center [592, 369] width 9 height 9
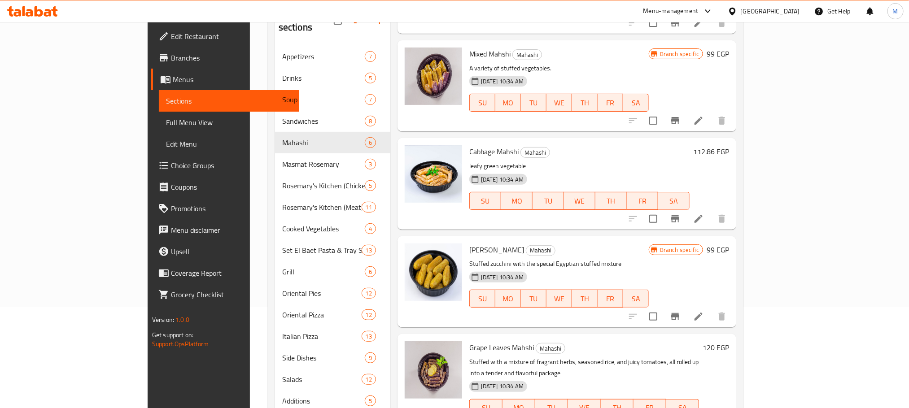
scroll to position [141, 0]
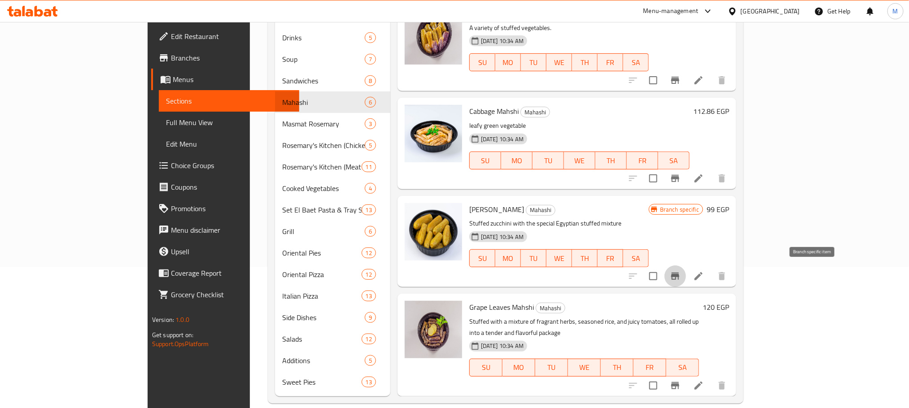
click at [686, 282] on button "Branch-specific-item" at bounding box center [676, 277] width 22 height 22
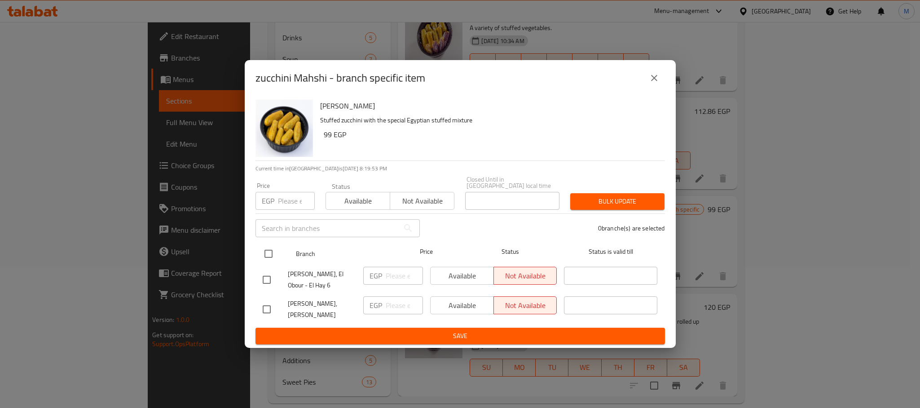
click at [268, 252] on input "checkbox" at bounding box center [268, 254] width 19 height 19
checkbox input "true"
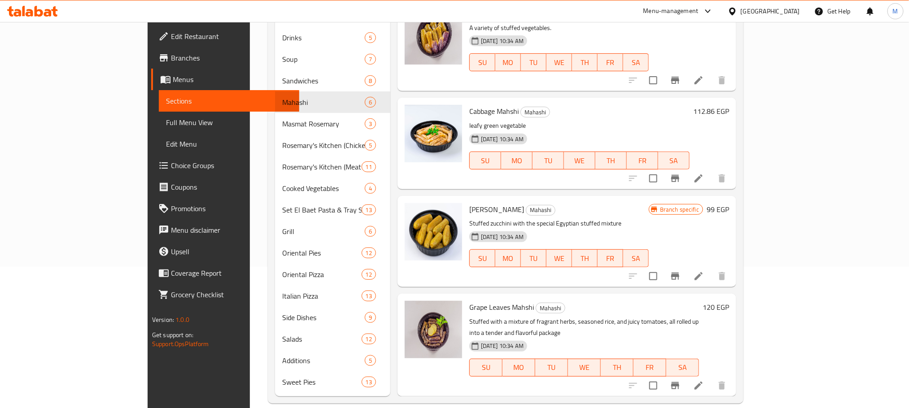
click at [729, 206] on h6 "99 EGP" at bounding box center [718, 209] width 22 height 13
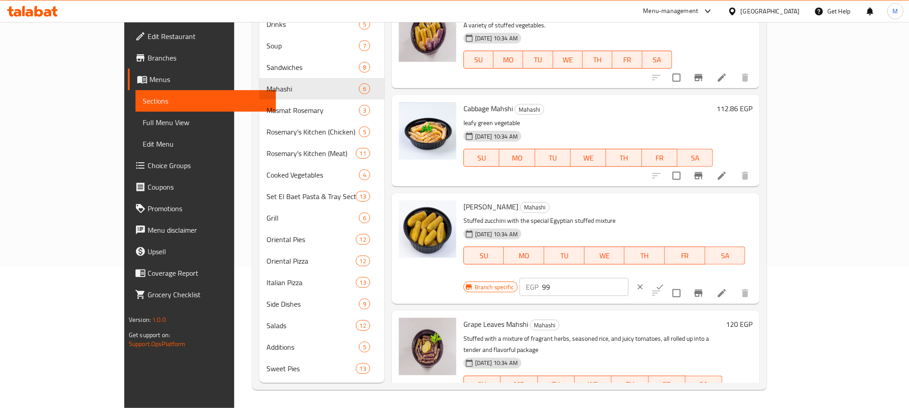
click at [629, 278] on input "99" at bounding box center [585, 287] width 87 height 18
paste input "112.86"
type input "112.86"
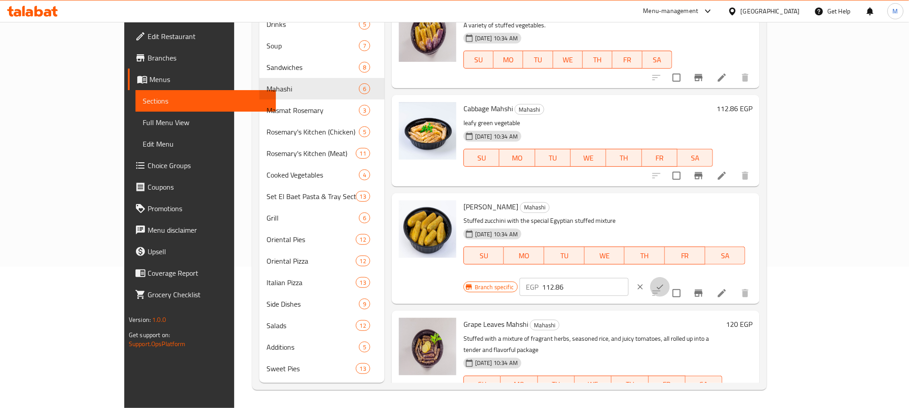
click at [665, 283] on icon "ok" at bounding box center [660, 287] width 9 height 9
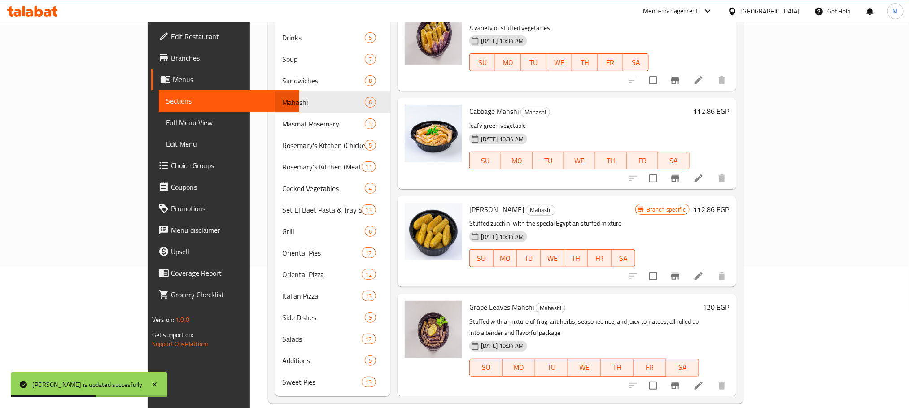
click at [729, 303] on h6 "120 EGP" at bounding box center [716, 307] width 26 height 13
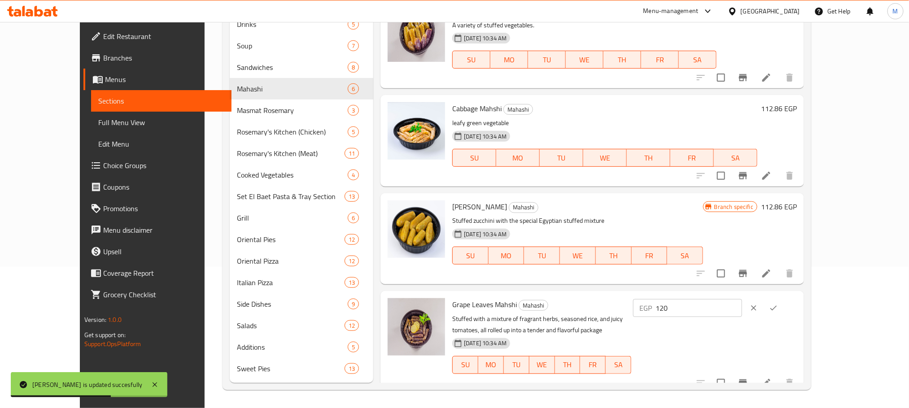
click at [742, 307] on input "120" at bounding box center [699, 308] width 87 height 18
paste input "36.8"
type input "136.8"
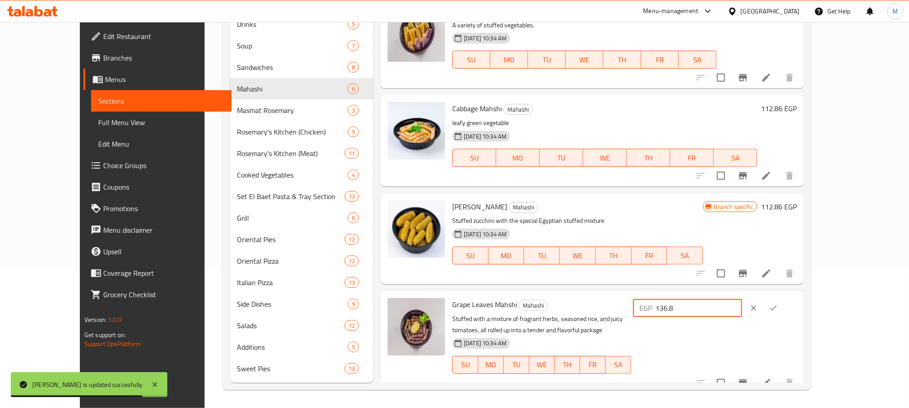
click at [764, 309] on button "clear" at bounding box center [754, 308] width 20 height 20
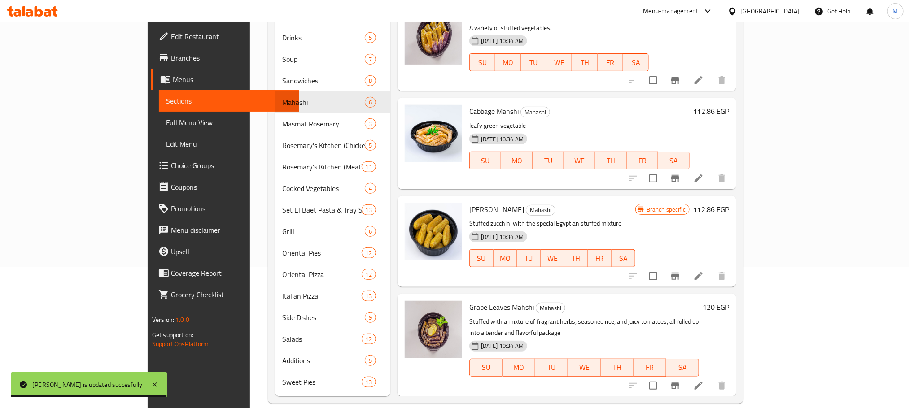
click at [729, 305] on h6 "120 EGP" at bounding box center [716, 307] width 26 height 13
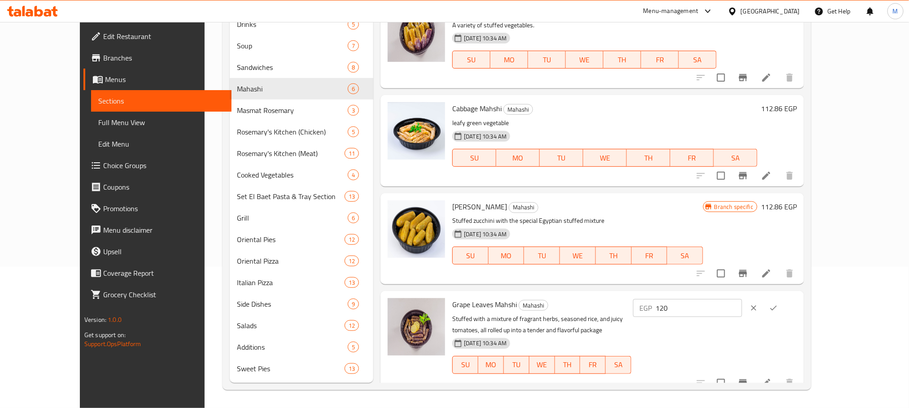
click at [742, 306] on input "120" at bounding box center [699, 308] width 87 height 18
paste input "36.8"
type input "136.8"
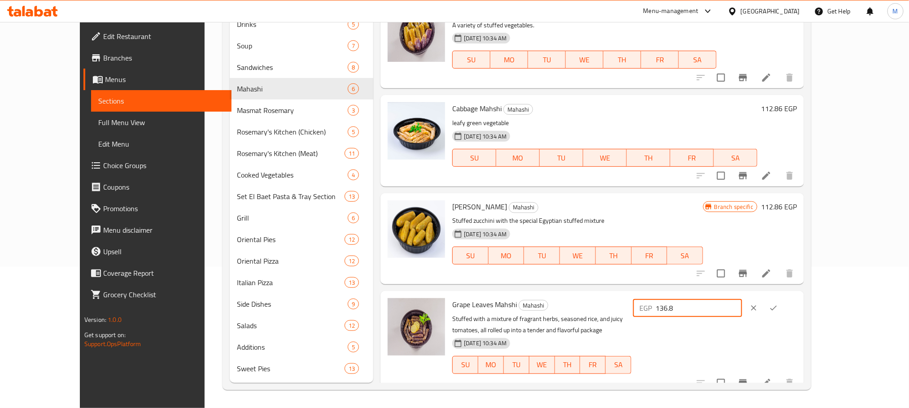
click at [778, 309] on icon "ok" at bounding box center [773, 308] width 9 height 9
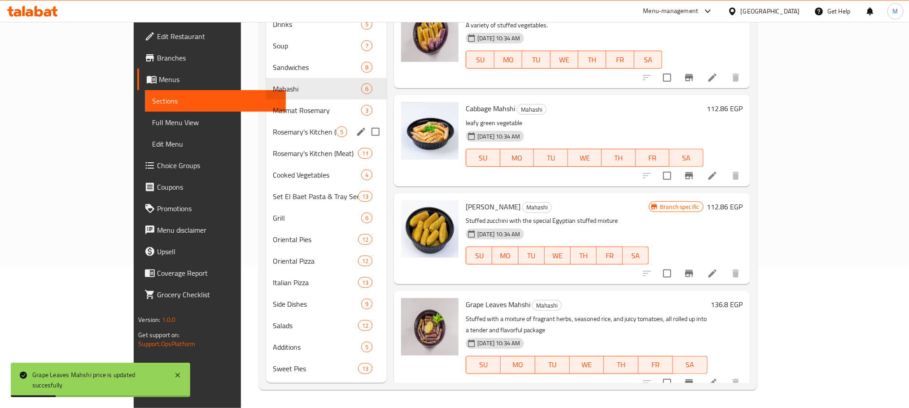
click at [271, 121] on div "Rosemary's Kitchen (Chicken) 5" at bounding box center [326, 132] width 121 height 22
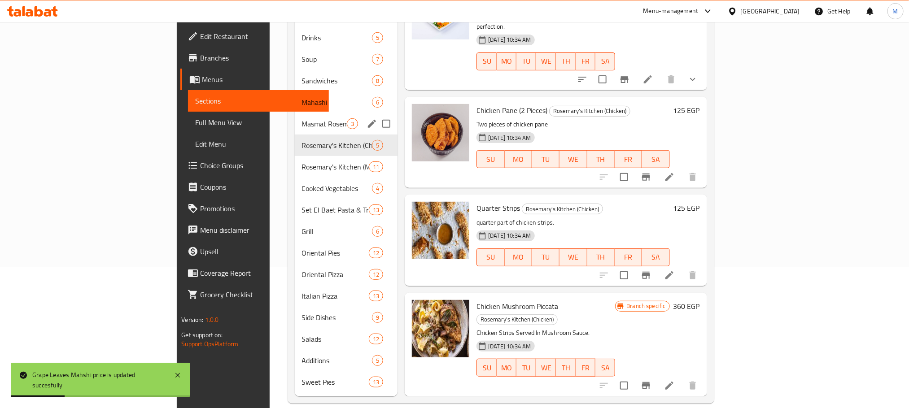
scroll to position [89, 0]
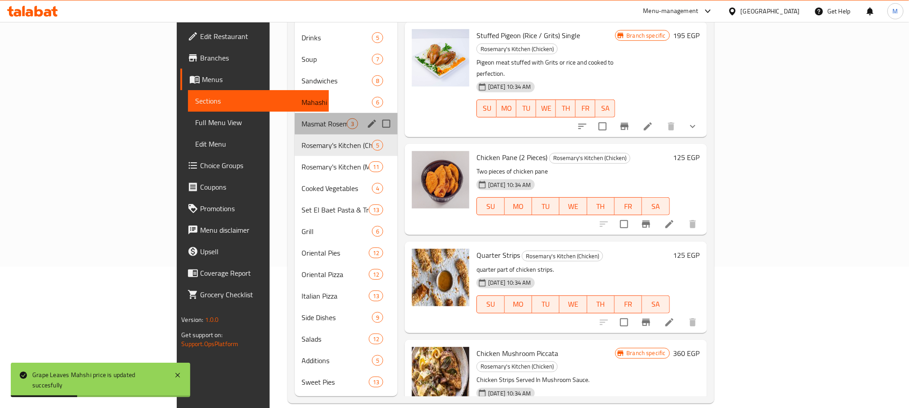
click at [295, 116] on div "Masmat Rosemary 3" at bounding box center [346, 124] width 103 height 22
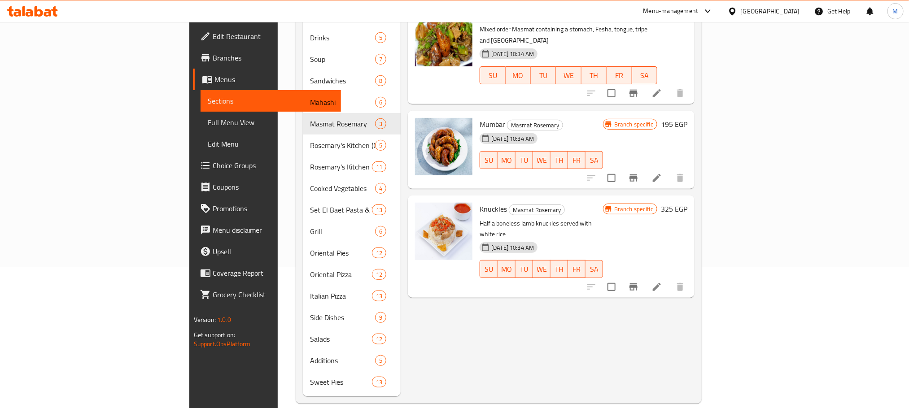
scroll to position [7, 0]
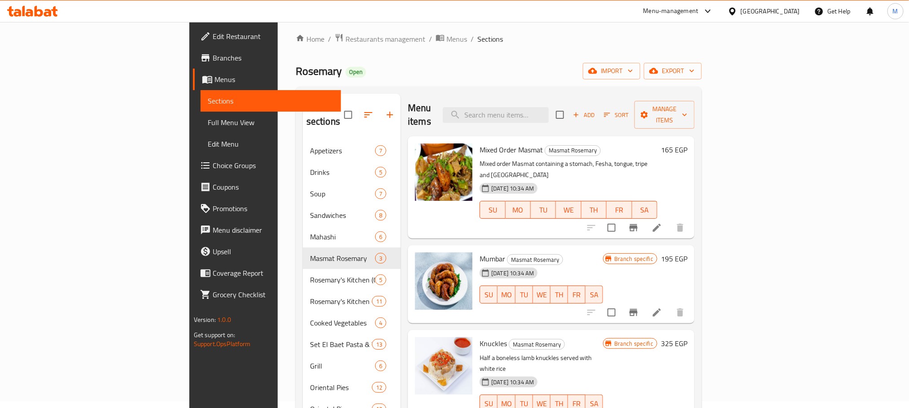
click at [688, 144] on h6 "165 EGP" at bounding box center [674, 150] width 26 height 13
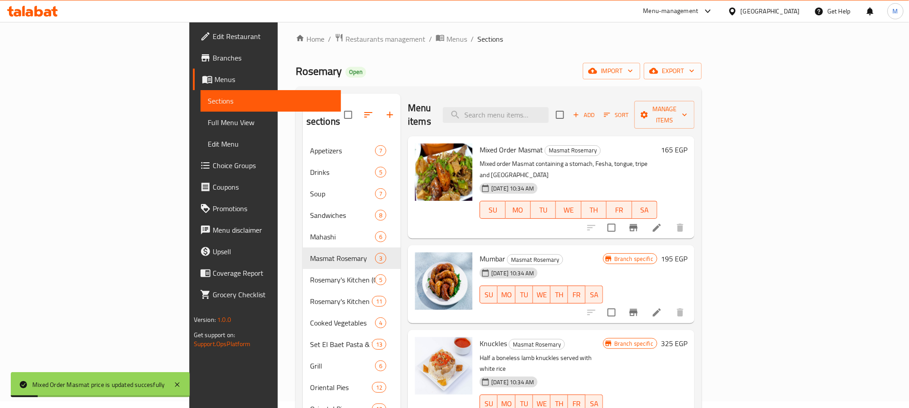
click at [688, 145] on div "165 EGP" at bounding box center [673, 188] width 30 height 88
click at [688, 144] on h6 "165 EGP" at bounding box center [674, 150] width 26 height 13
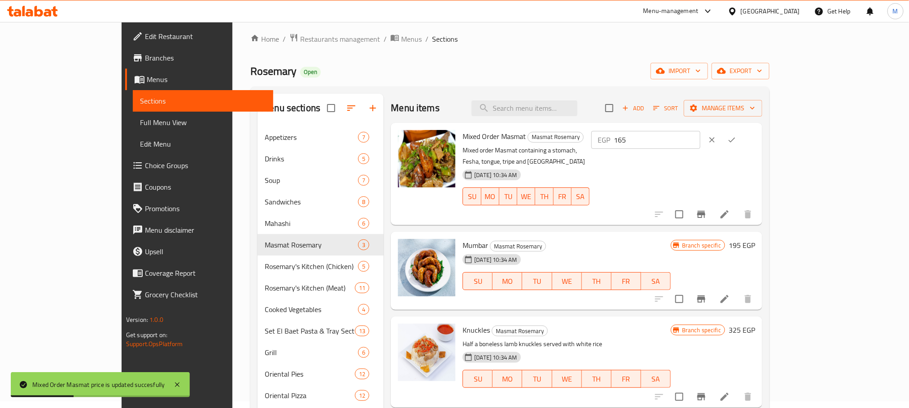
click at [701, 145] on input "165" at bounding box center [657, 140] width 87 height 18
paste input "88.1"
type input "188.1"
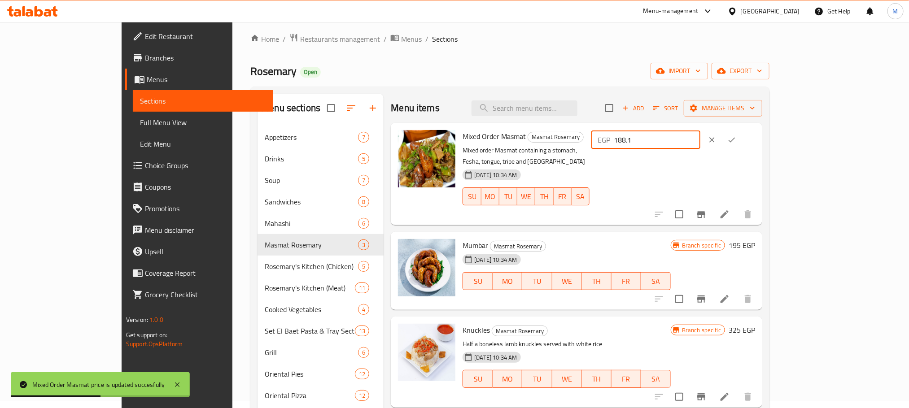
click at [737, 141] on icon "ok" at bounding box center [732, 140] width 9 height 9
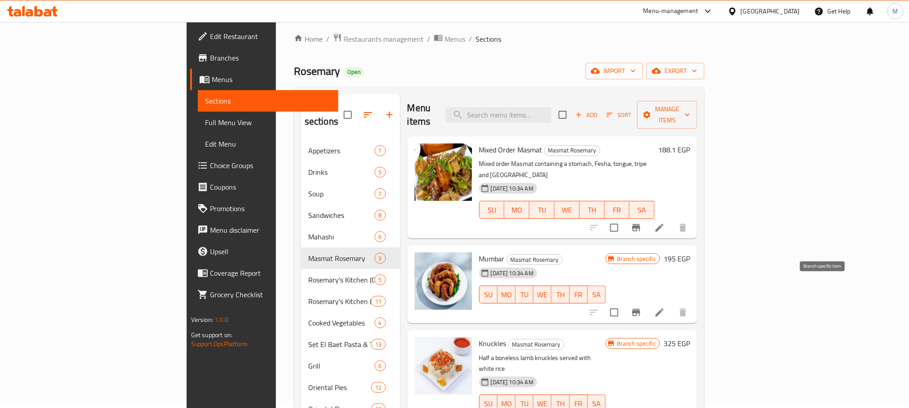
click at [647, 302] on button "Branch-specific-item" at bounding box center [637, 313] width 22 height 22
click at [690, 253] on h6 "195 EGP" at bounding box center [677, 259] width 26 height 13
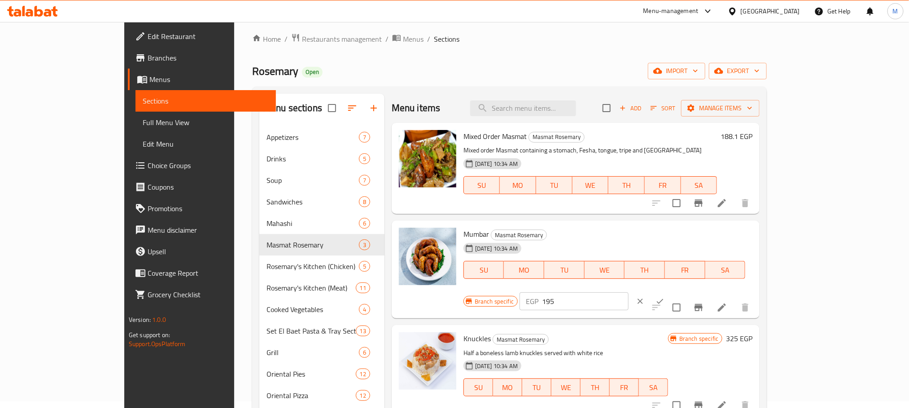
click at [684, 292] on div "Branch specific EGP 195 ​" at bounding box center [574, 302] width 220 height 20
click at [629, 293] on input "195" at bounding box center [585, 302] width 87 height 18
paste input "222.3"
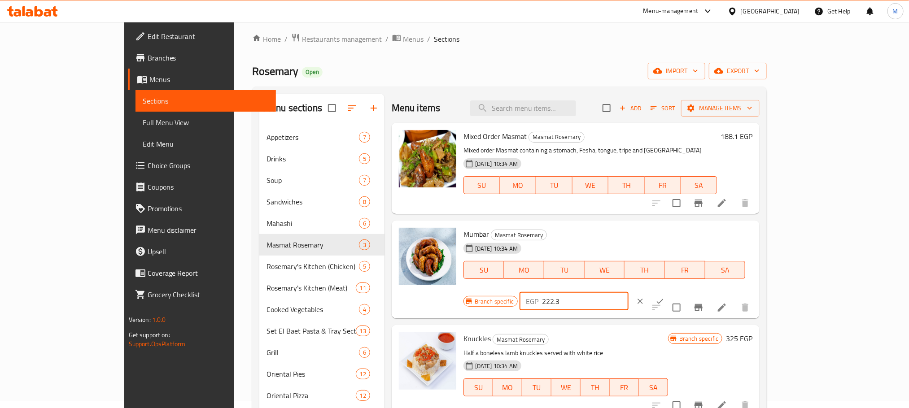
type input "222.3"
click at [670, 292] on button "ok" at bounding box center [660, 302] width 20 height 20
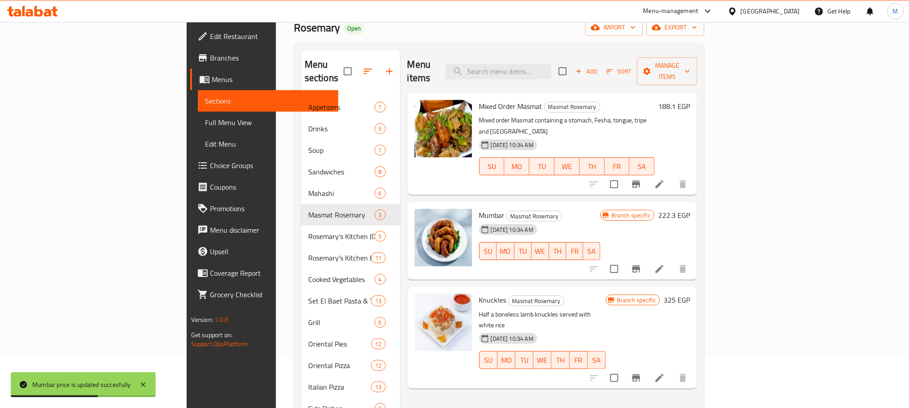
scroll to position [74, 0]
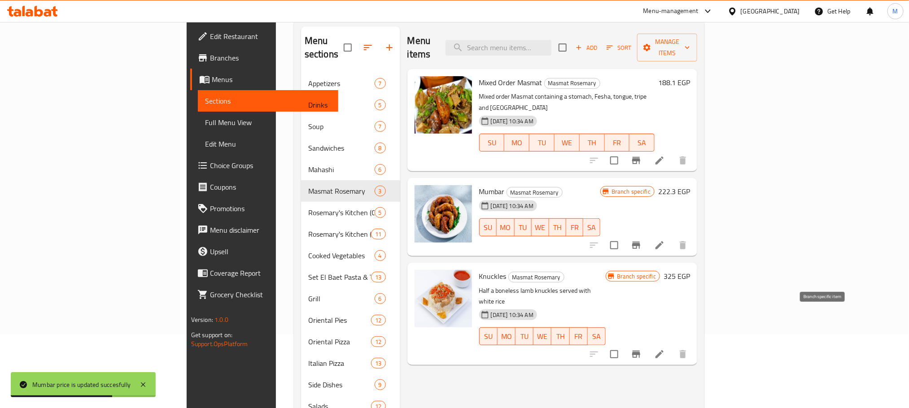
click at [642, 349] on icon "Branch-specific-item" at bounding box center [636, 354] width 11 height 11
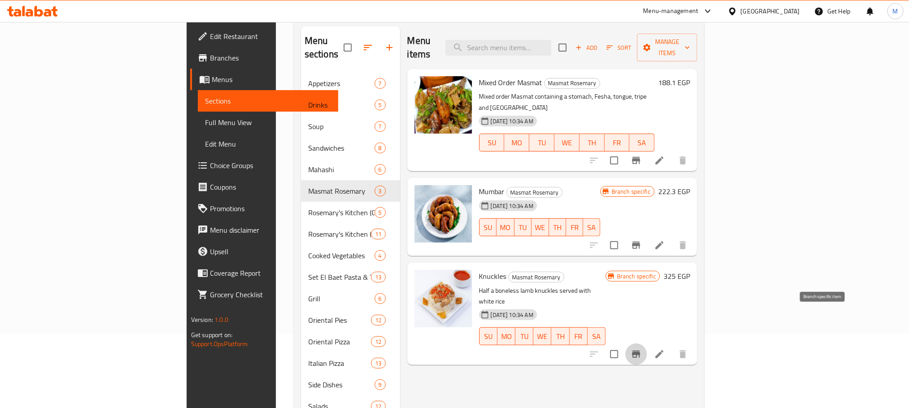
click at [690, 270] on h6 "325 EGP" at bounding box center [677, 276] width 26 height 13
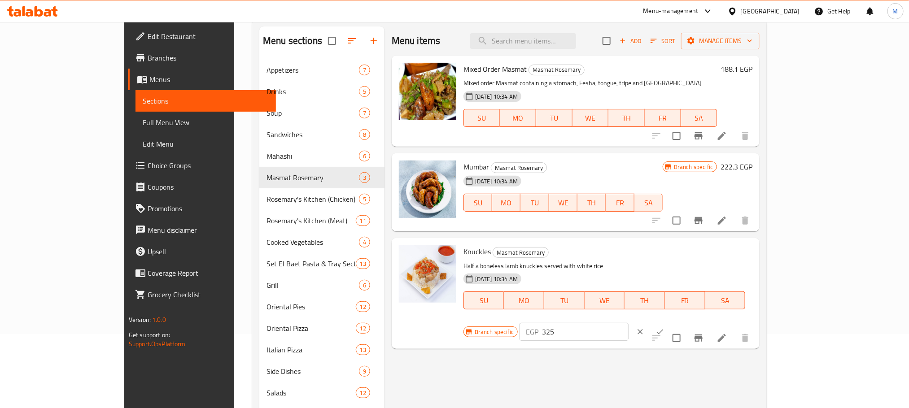
click at [629, 323] on input "325" at bounding box center [585, 332] width 87 height 18
paste input "70."
type input "370.5"
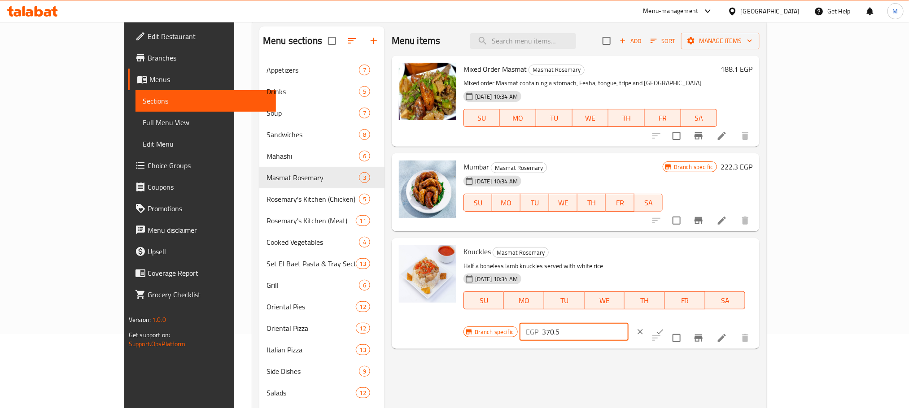
click at [665, 328] on icon "ok" at bounding box center [660, 332] width 9 height 9
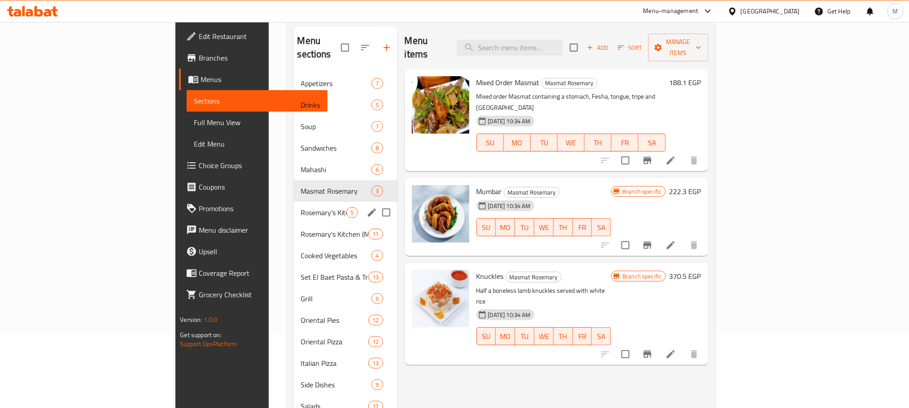
click at [301, 207] on span "Rosemary's Kitchen (Chicken)" at bounding box center [324, 212] width 46 height 11
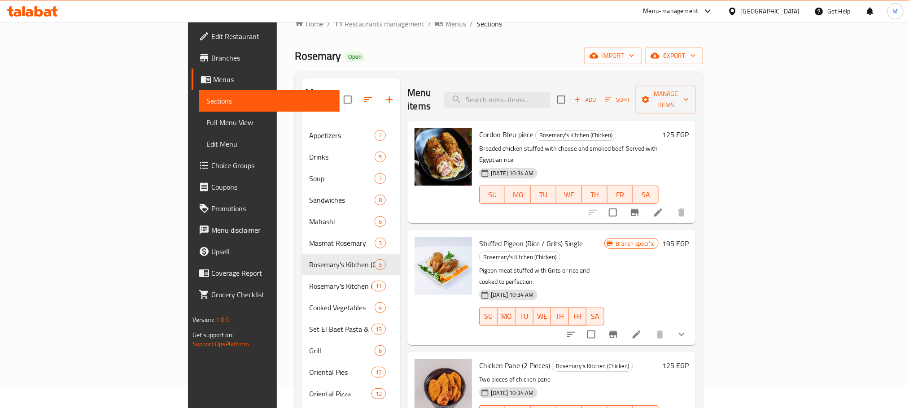
scroll to position [7, 0]
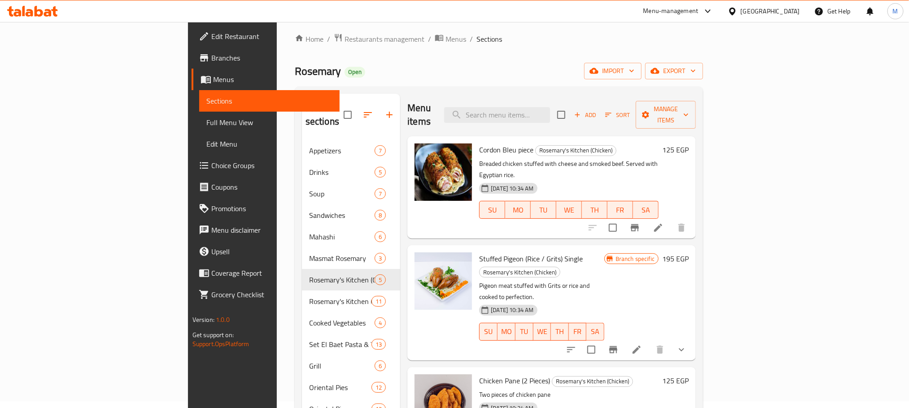
click at [689, 144] on h6 "125 EGP" at bounding box center [676, 150] width 26 height 13
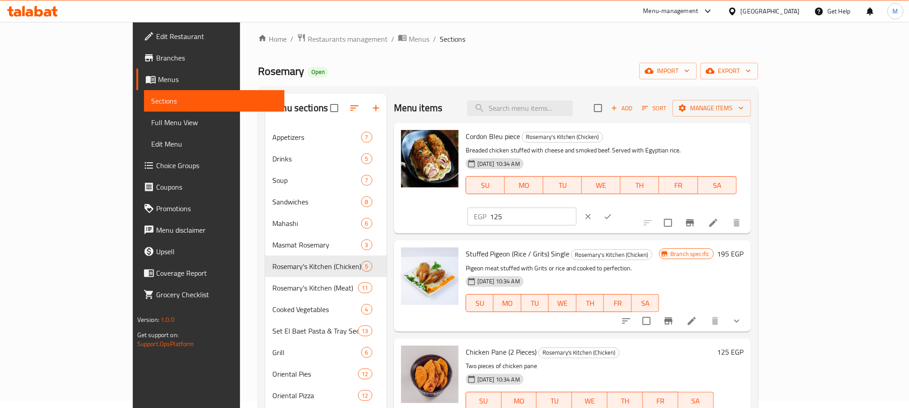
click at [577, 208] on input "125" at bounding box center [533, 217] width 87 height 18
paste input "42."
type input "142.5"
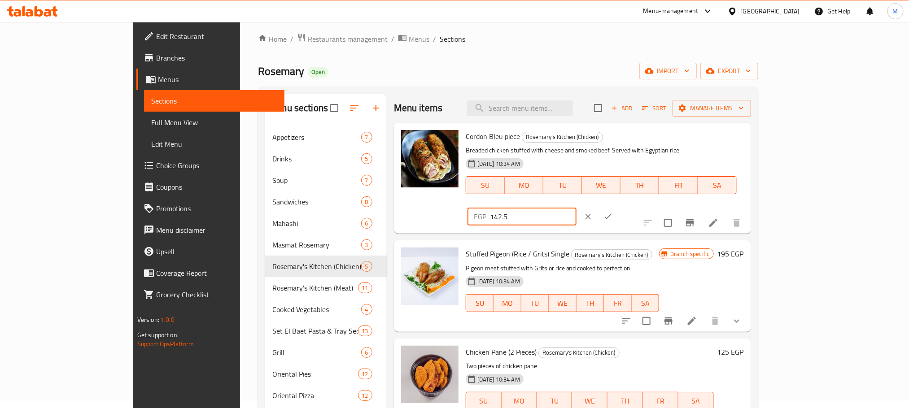
click at [632, 207] on div "EGP 142.5 ​" at bounding box center [550, 217] width 164 height 20
click at [618, 207] on button "ok" at bounding box center [608, 217] width 20 height 20
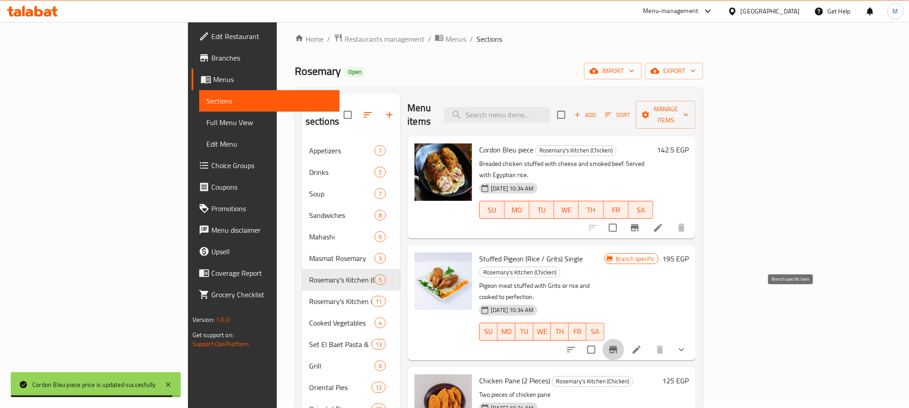
click at [619, 345] on icon "Branch-specific-item" at bounding box center [613, 350] width 11 height 11
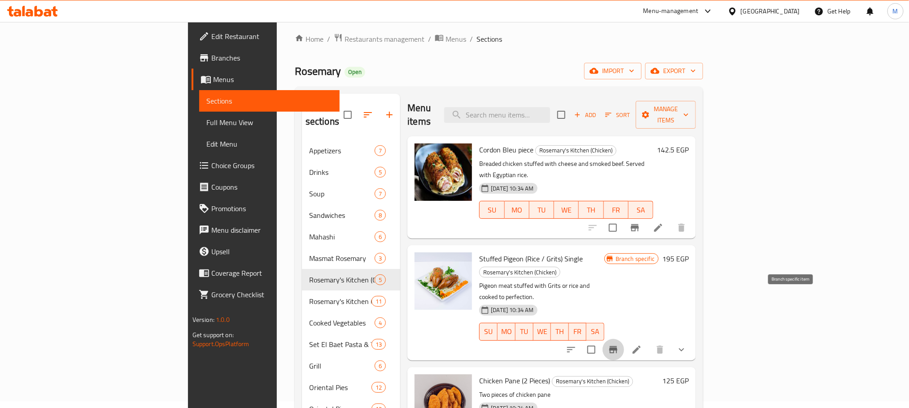
click at [689, 253] on h6 "195 EGP" at bounding box center [676, 259] width 26 height 13
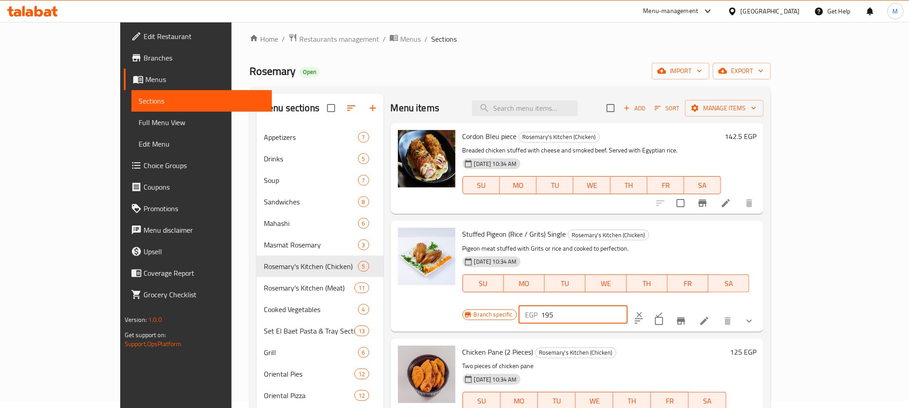
click at [628, 306] on input "195" at bounding box center [584, 315] width 87 height 18
paste input "222.3"
type input "222.3"
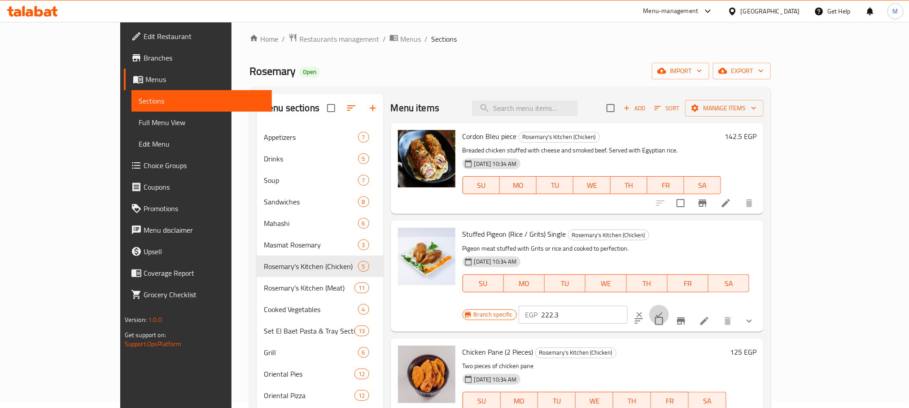
click at [664, 311] on icon "ok" at bounding box center [659, 315] width 9 height 9
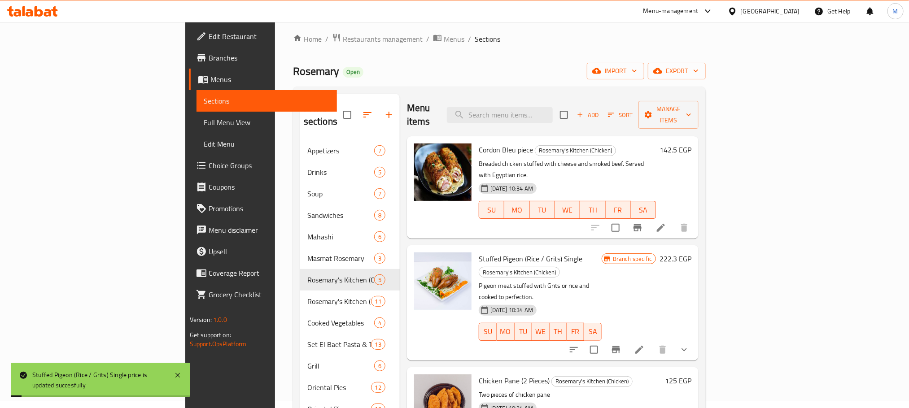
drag, startPoint x: 839, startPoint y: 131, endPoint x: 757, endPoint y: 123, distance: 82.1
click at [692, 144] on div "142.5 EGP" at bounding box center [673, 150] width 35 height 13
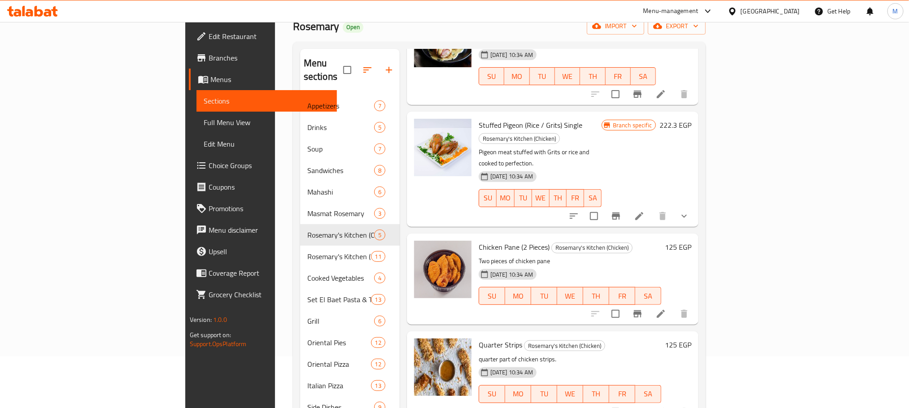
scroll to position [67, 0]
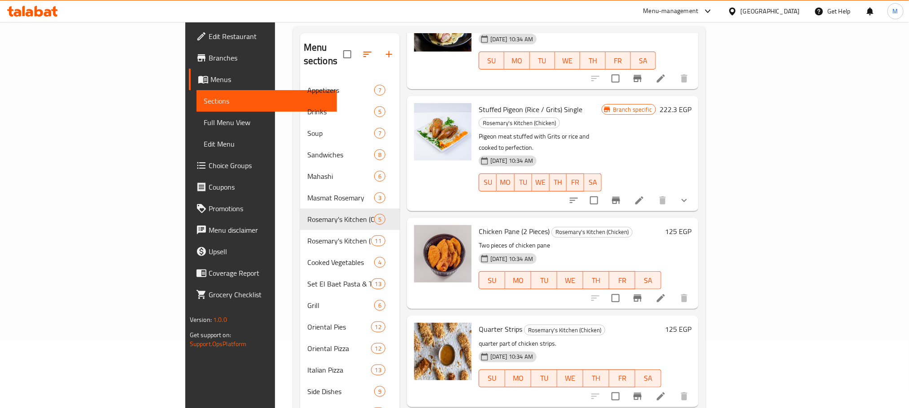
click at [692, 225] on h6 "125 EGP" at bounding box center [678, 231] width 26 height 13
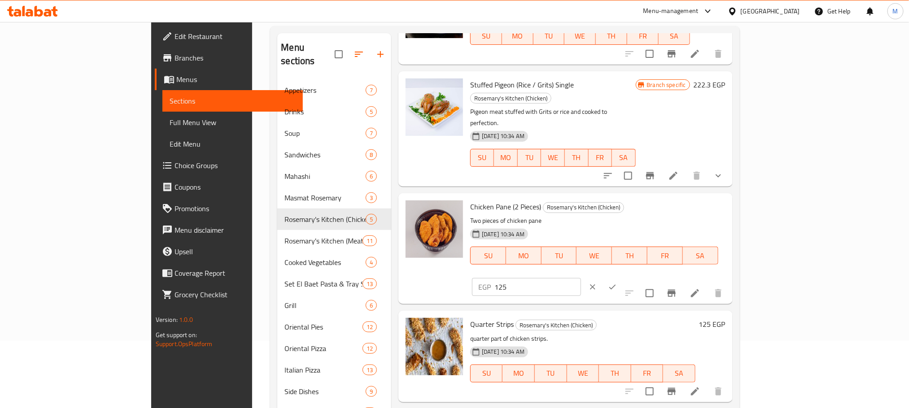
click at [581, 278] on input "125" at bounding box center [538, 287] width 87 height 18
paste input "42."
click at [581, 278] on input "142.5" at bounding box center [538, 287] width 87 height 18
type input "142.5"
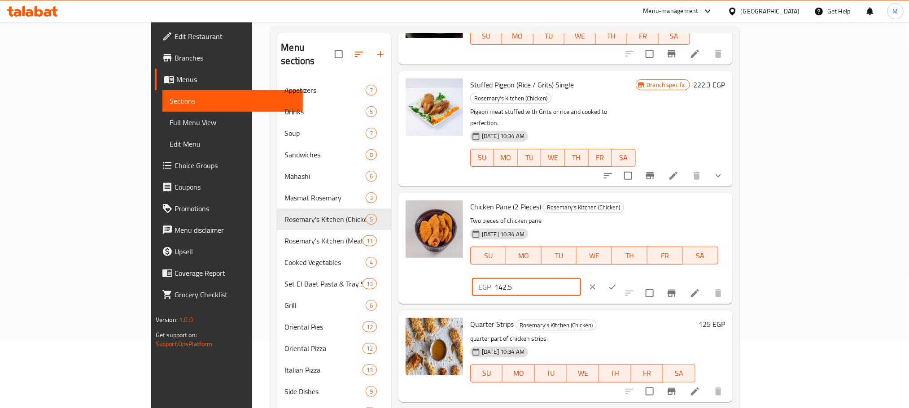
drag, startPoint x: 838, startPoint y: 193, endPoint x: 853, endPoint y: 190, distance: 15.5
click at [623, 277] on div at bounding box center [602, 287] width 39 height 20
click at [617, 283] on icon "ok" at bounding box center [612, 287] width 9 height 9
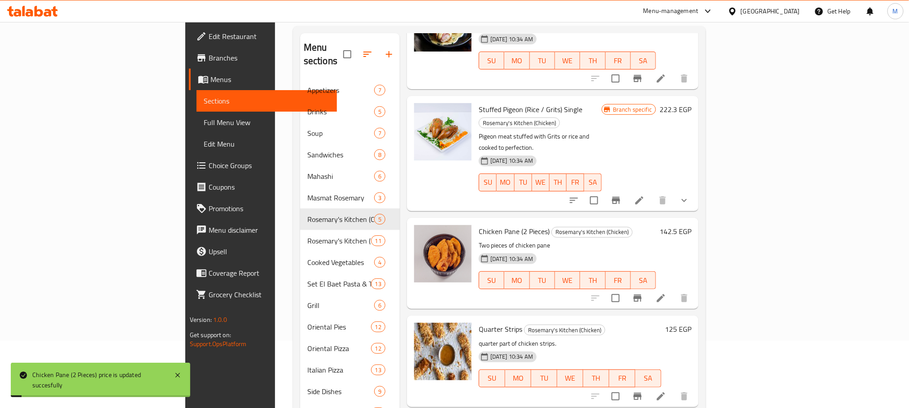
click at [695, 320] on div "Quarter Strips Rosemary's Kitchen (Chicken) quarter part of chicken strips. 18-…" at bounding box center [585, 362] width 220 height 84
drag, startPoint x: 838, startPoint y: 286, endPoint x: 858, endPoint y: 276, distance: 22.5
click at [692, 323] on div "125 EGP" at bounding box center [677, 329] width 30 height 13
click at [692, 323] on h6 "125 EGP" at bounding box center [678, 329] width 26 height 13
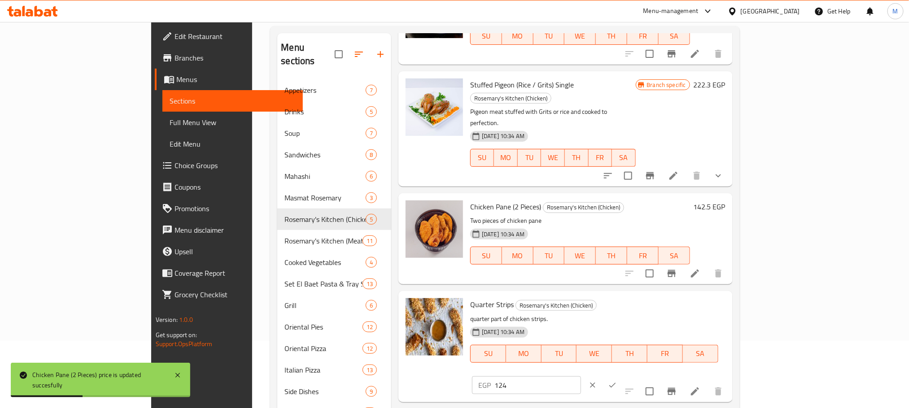
click at [581, 377] on input "124" at bounding box center [538, 386] width 87 height 18
drag, startPoint x: 804, startPoint y: 290, endPoint x: 792, endPoint y: 289, distance: 12.6
click at [581, 377] on input "123" at bounding box center [538, 386] width 87 height 18
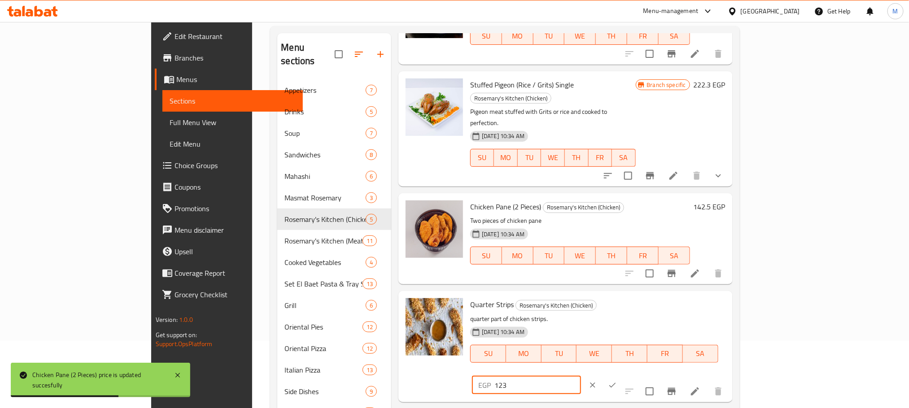
click at [581, 377] on input "123" at bounding box center [538, 386] width 87 height 18
paste input "42.5"
type input "142.5"
click at [623, 376] on button "ok" at bounding box center [613, 386] width 20 height 20
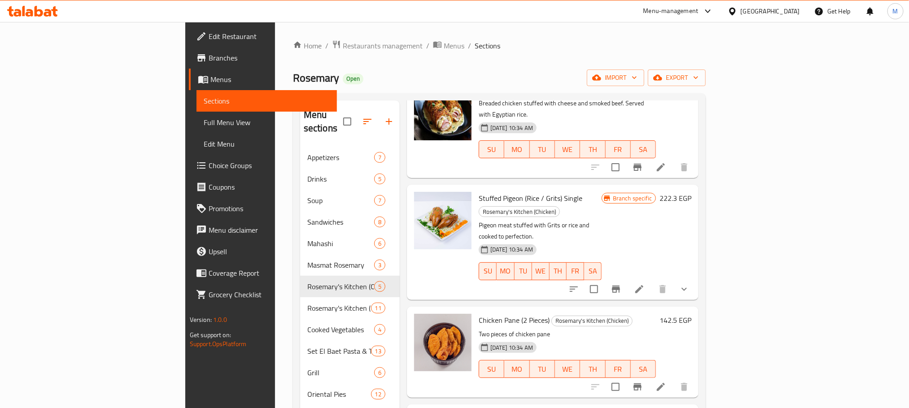
scroll to position [89, 0]
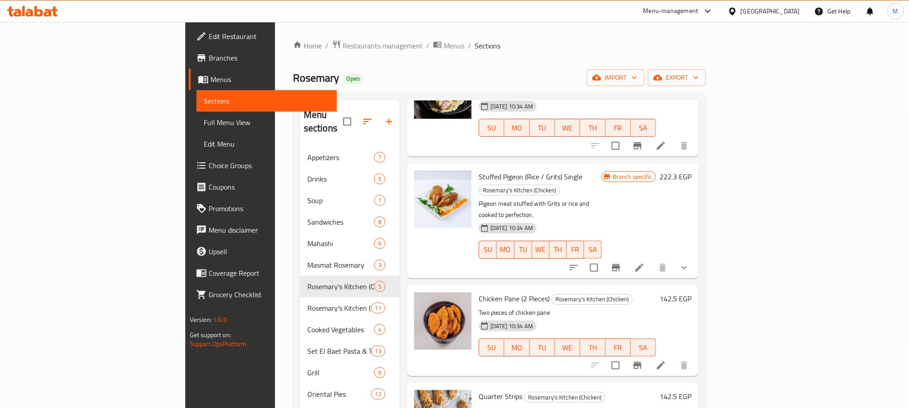
click at [622, 263] on icon "Branch-specific-item" at bounding box center [616, 268] width 11 height 11
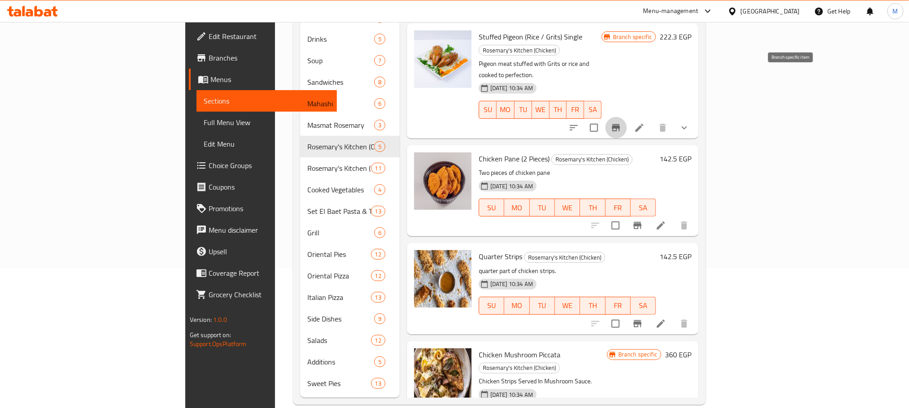
scroll to position [141, 0]
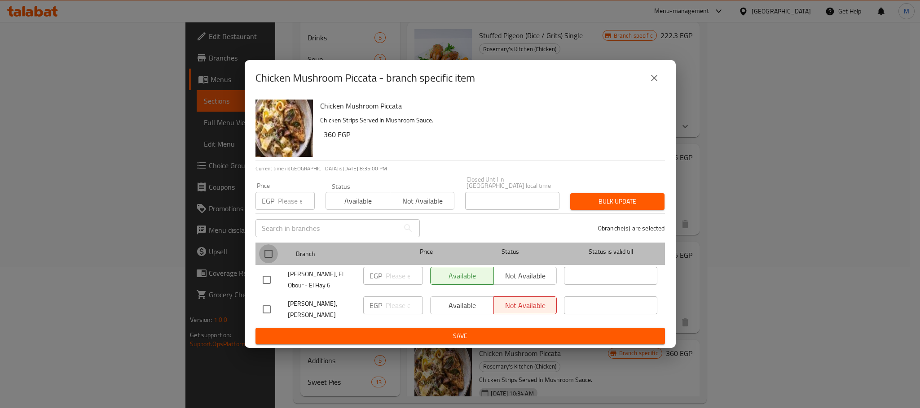
click at [271, 245] on input "checkbox" at bounding box center [268, 254] width 19 height 19
checkbox input "true"
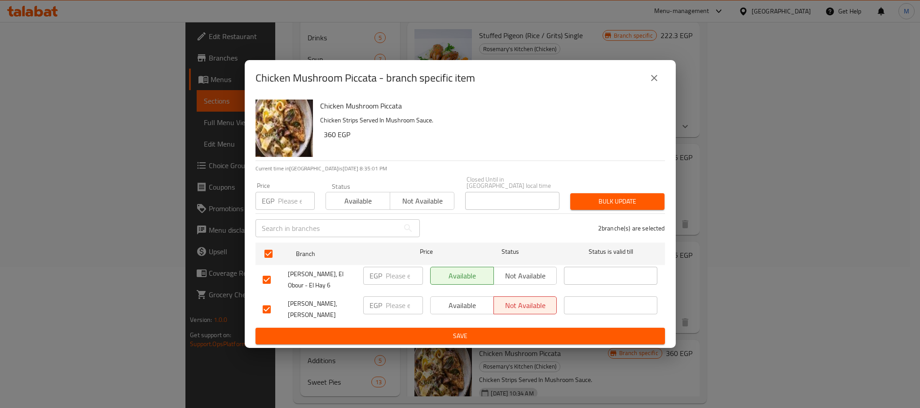
click at [291, 192] on input "number" at bounding box center [296, 201] width 37 height 18
paste input "410.4"
type input "410.4"
click at [627, 196] on span "Bulk update" at bounding box center [617, 201] width 80 height 11
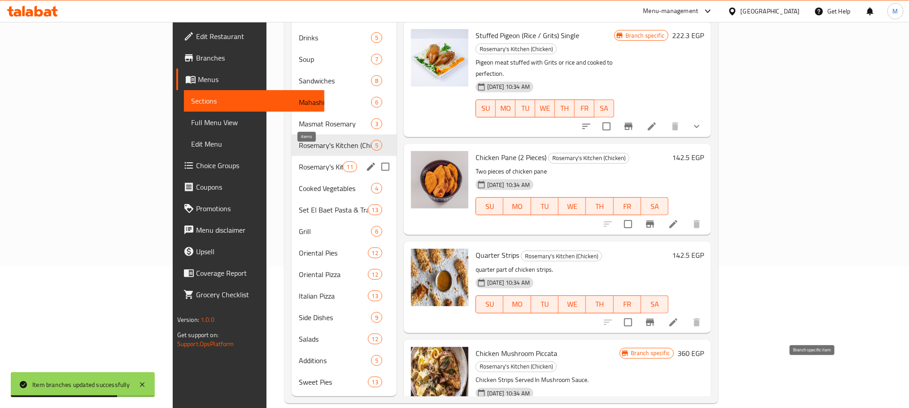
click at [343, 163] on span "11" at bounding box center [349, 167] width 13 height 9
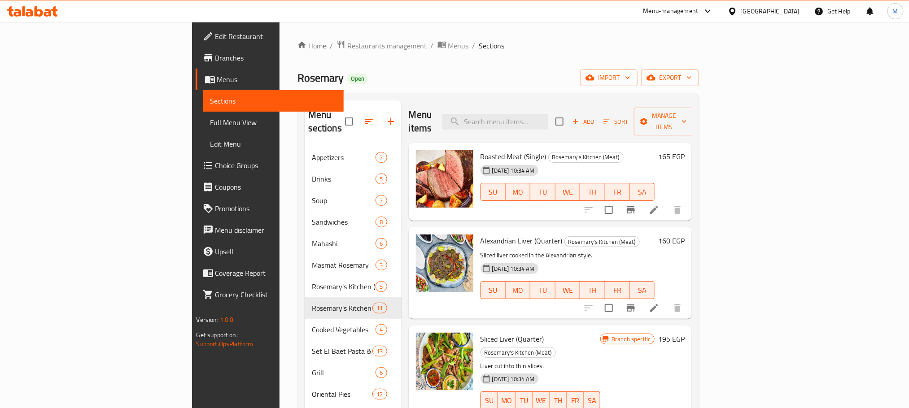
click at [685, 150] on h6 "165 EGP" at bounding box center [671, 156] width 26 height 13
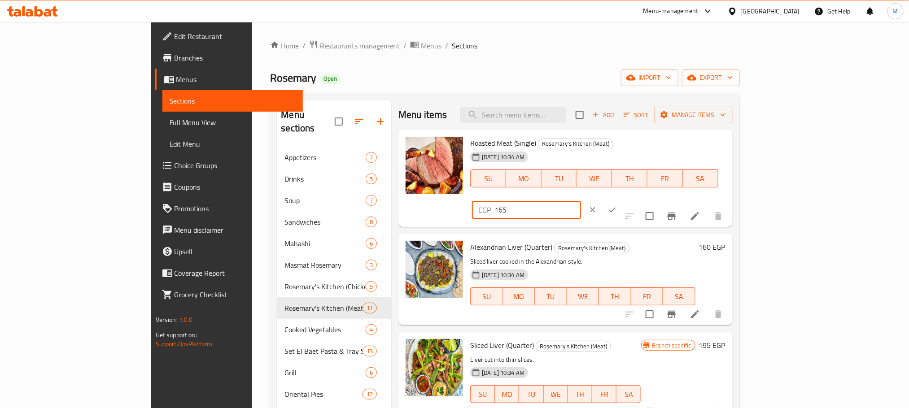
click at [581, 201] on input "165" at bounding box center [538, 210] width 87 height 18
paste input "88.1"
click at [581, 201] on input "188.1" at bounding box center [538, 210] width 87 height 18
type input "188.1"
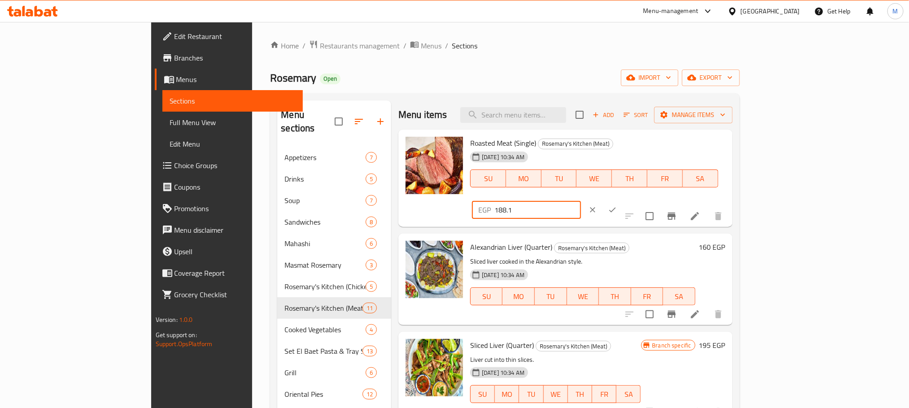
click at [623, 200] on div at bounding box center [602, 210] width 39 height 20
click at [617, 206] on icon "ok" at bounding box center [612, 210] width 9 height 9
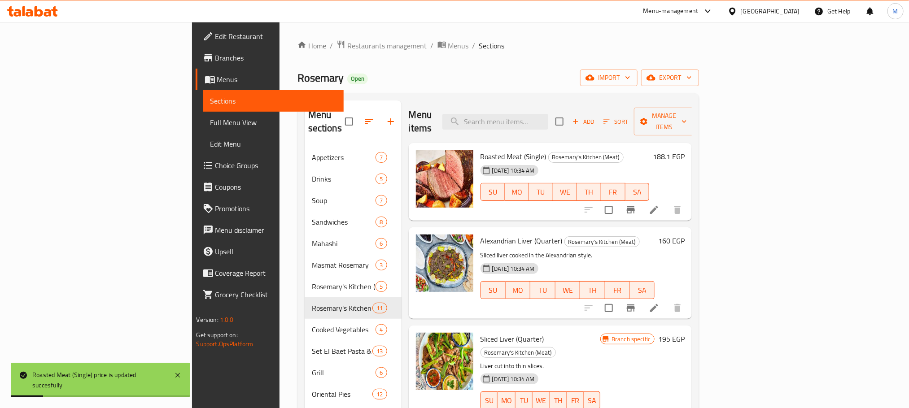
drag, startPoint x: 842, startPoint y: 217, endPoint x: 847, endPoint y: 219, distance: 5.6
click at [693, 228] on div "Alexandrian Liver (Quarter) Rosemary's Kitchen (Meat) Sliced liver cooked in th…" at bounding box center [551, 273] width 284 height 91
click at [689, 231] on div "Alexandrian Liver (Quarter) Rosemary's Kitchen (Meat) Sliced liver cooked in th…" at bounding box center [583, 273] width 212 height 84
click at [685, 235] on div "160 EGP" at bounding box center [670, 241] width 30 height 13
click at [685, 235] on h6 "160 EGP" at bounding box center [671, 241] width 26 height 13
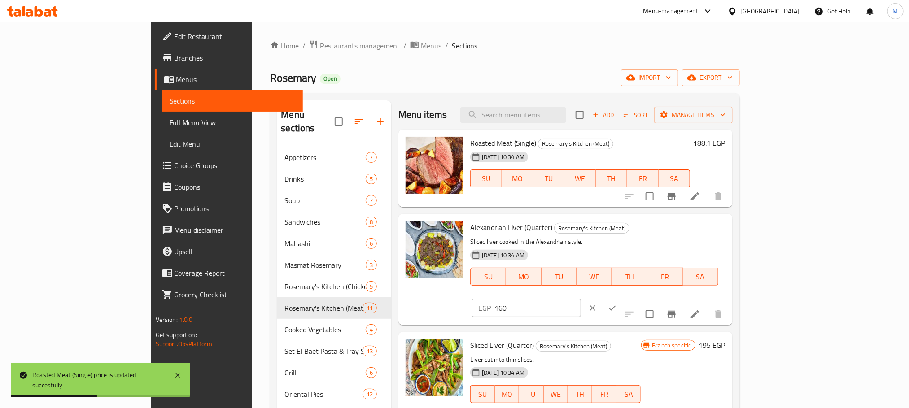
click at [581, 299] on input "160" at bounding box center [538, 308] width 87 height 18
paste input "182.4"
click at [581, 299] on input "160182.4" at bounding box center [538, 308] width 87 height 18
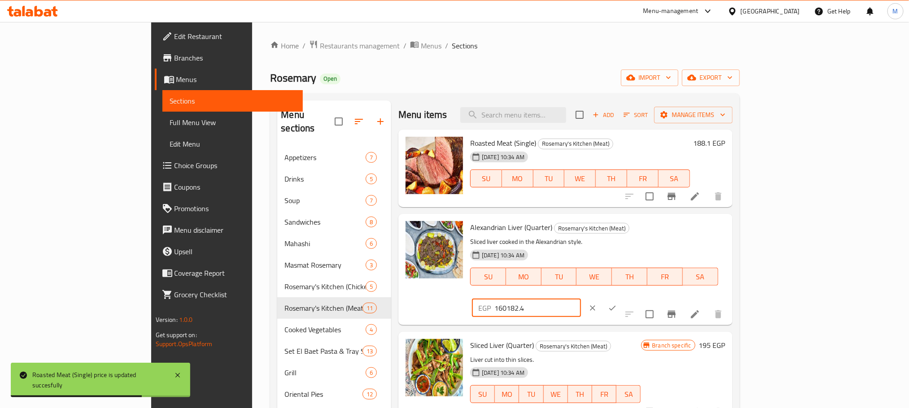
click at [581, 299] on input "160182.4" at bounding box center [538, 308] width 87 height 18
paste input "number"
type input "182.4"
click at [617, 304] on icon "ok" at bounding box center [612, 308] width 9 height 9
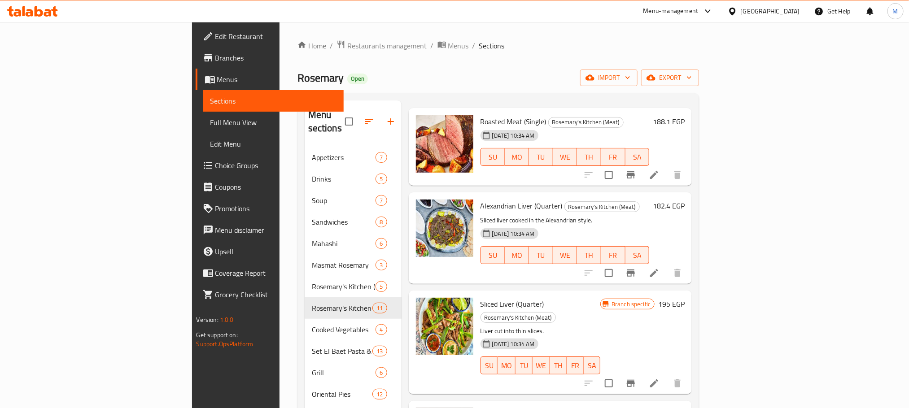
scroll to position [67, 0]
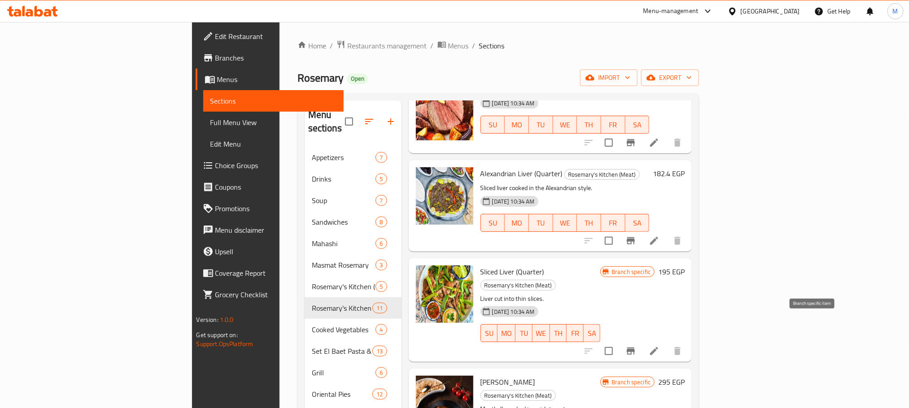
click at [642, 341] on button "Branch-specific-item" at bounding box center [631, 352] width 22 height 22
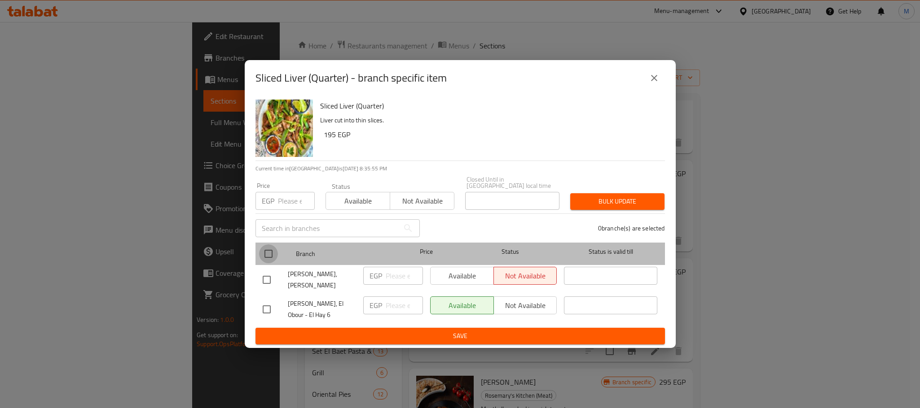
click at [275, 245] on input "checkbox" at bounding box center [268, 254] width 19 height 19
checkbox input "true"
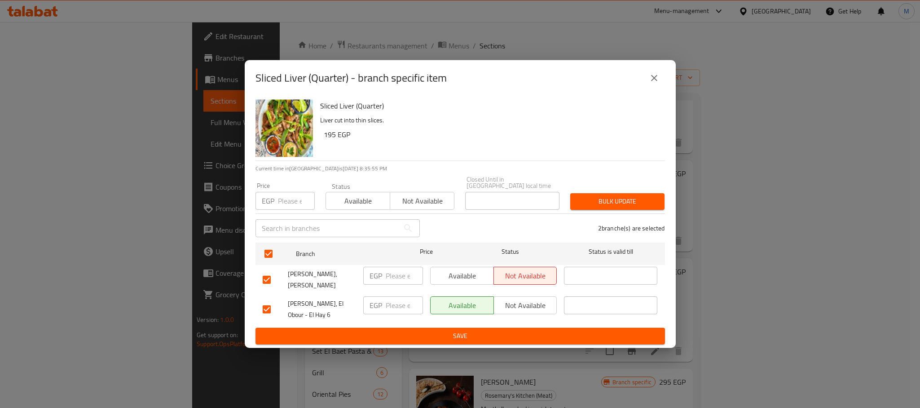
click at [295, 192] on input "number" at bounding box center [296, 201] width 37 height 18
paste input "222.3"
type input "222.3"
click at [584, 196] on span "Bulk update" at bounding box center [617, 201] width 80 height 11
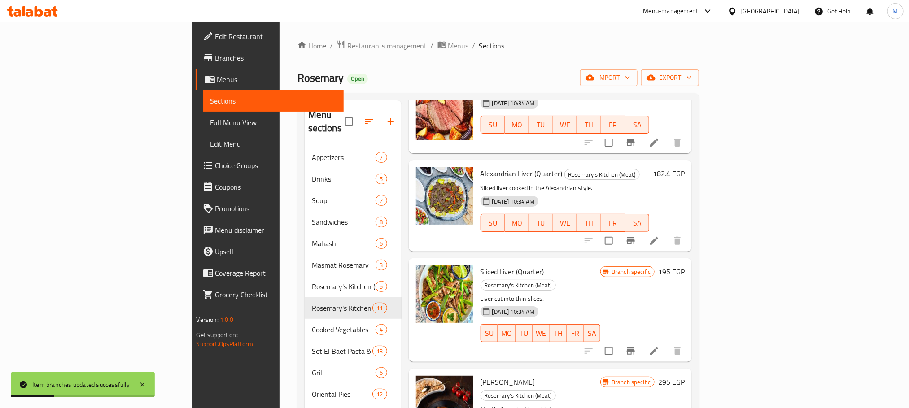
click at [642, 341] on button "Branch-specific-item" at bounding box center [631, 352] width 22 height 22
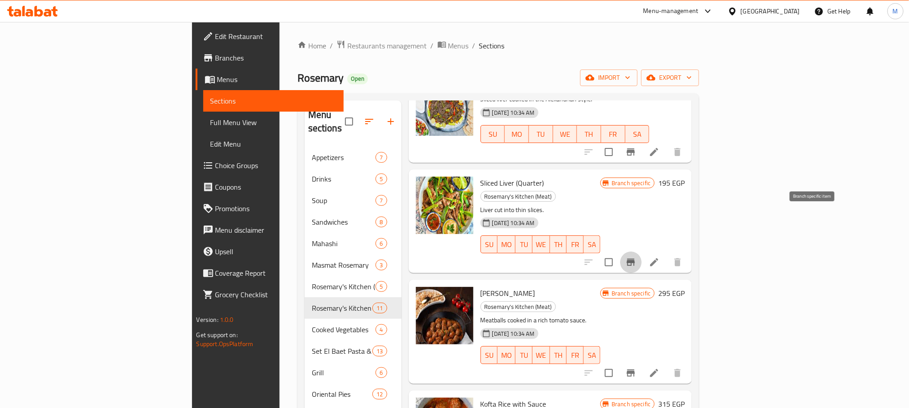
scroll to position [202, 0]
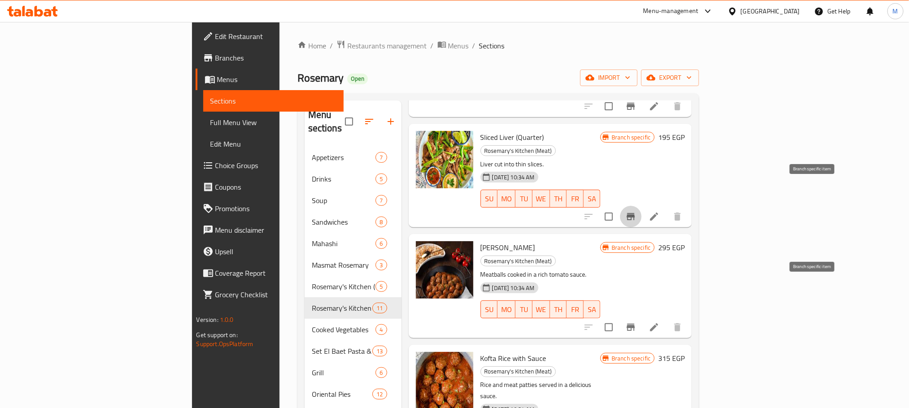
click at [635, 324] on icon "Branch-specific-item" at bounding box center [631, 327] width 8 height 7
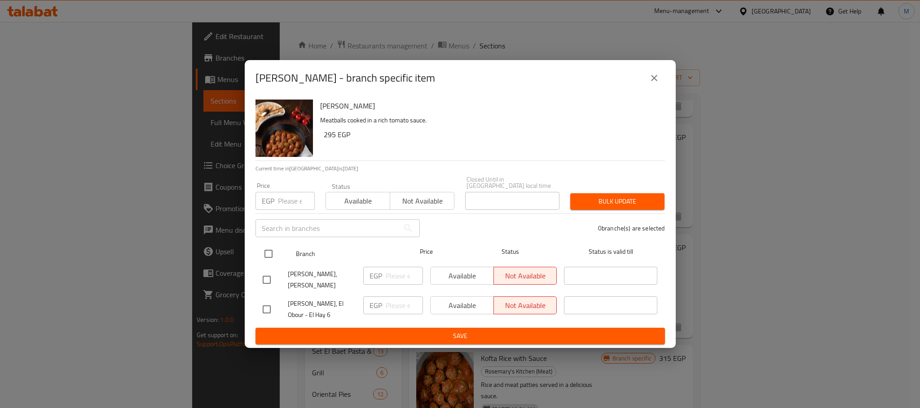
click at [275, 245] on input "checkbox" at bounding box center [268, 254] width 19 height 19
checkbox input "true"
click at [292, 198] on input "number" at bounding box center [296, 201] width 37 height 18
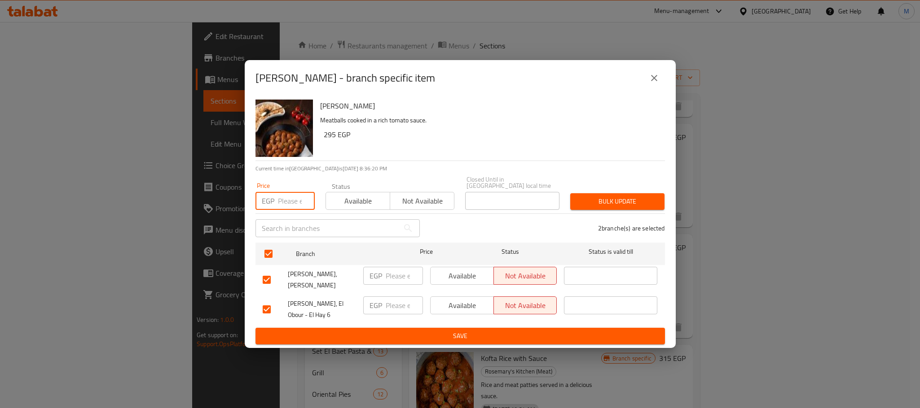
paste input "336.3"
type input "336.3"
click at [592, 196] on span "Bulk update" at bounding box center [617, 201] width 80 height 11
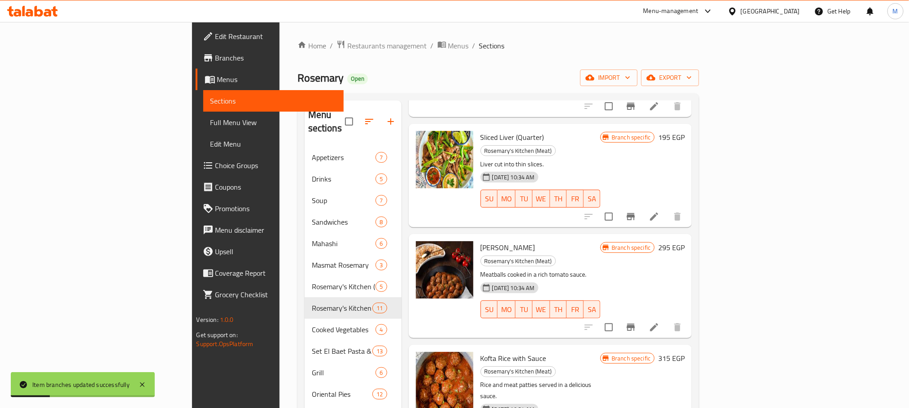
click at [685, 241] on h6 "295 EGP" at bounding box center [671, 247] width 26 height 13
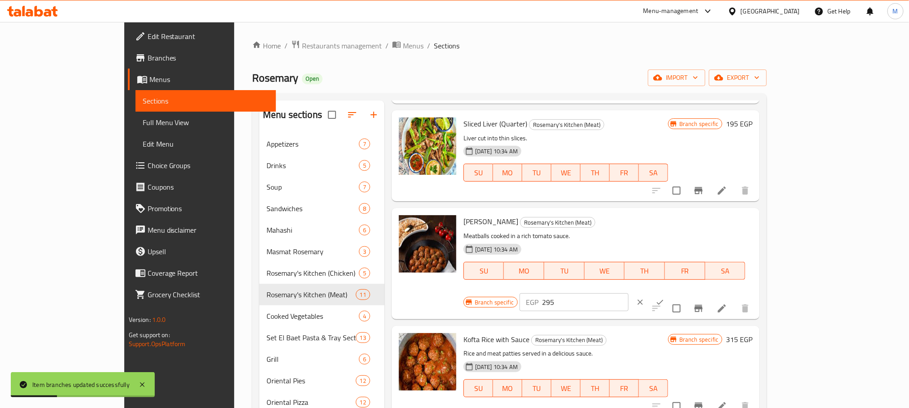
click at [629, 294] on input "295" at bounding box center [585, 303] width 87 height 18
paste input "336.3"
type input "336.3"
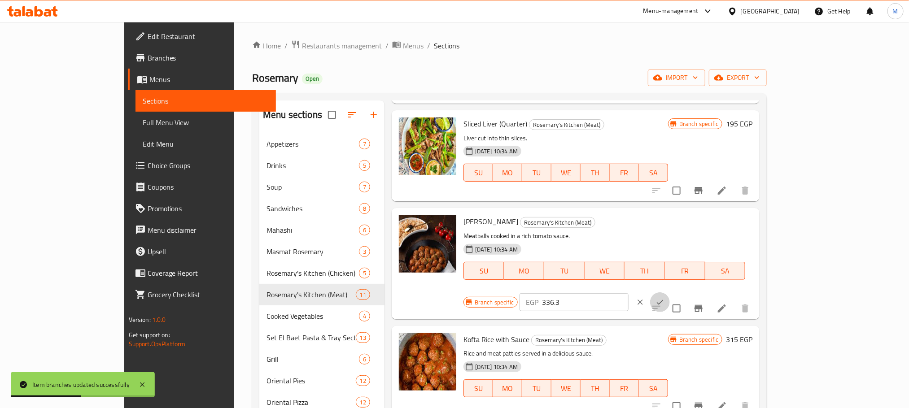
click at [670, 293] on button "ok" at bounding box center [660, 303] width 20 height 20
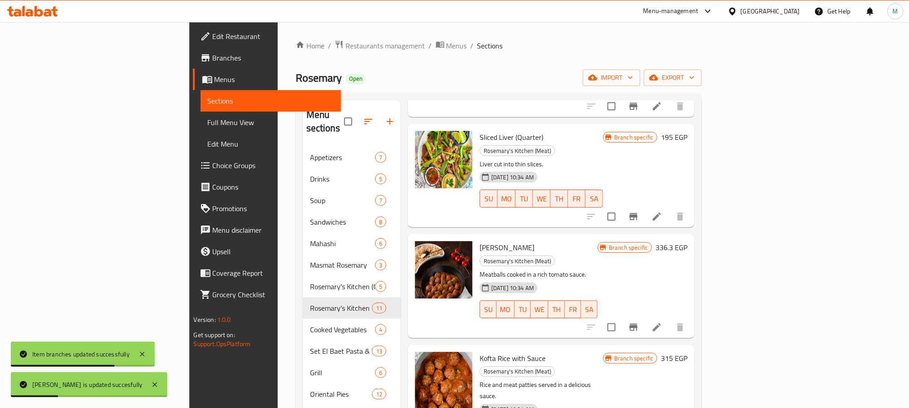
click at [688, 352] on h6 "315 EGP" at bounding box center [674, 358] width 26 height 13
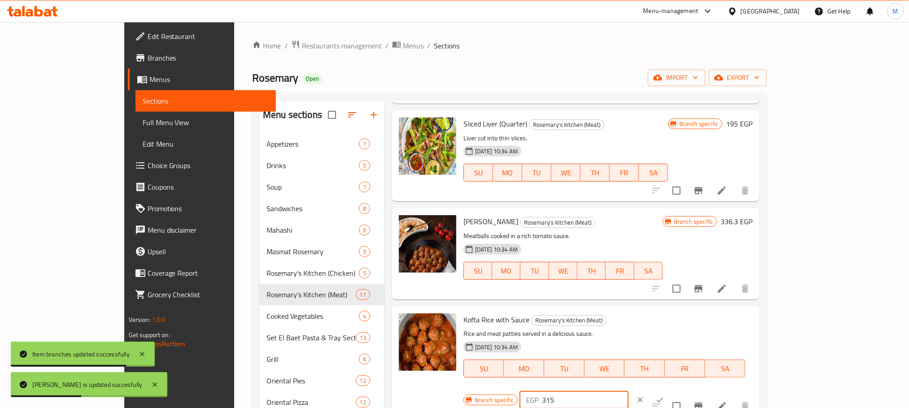
click at [629, 391] on input "315" at bounding box center [585, 400] width 87 height 18
paste input "59.1"
click at [629, 391] on input "315" at bounding box center [585, 400] width 87 height 18
type input "359.1"
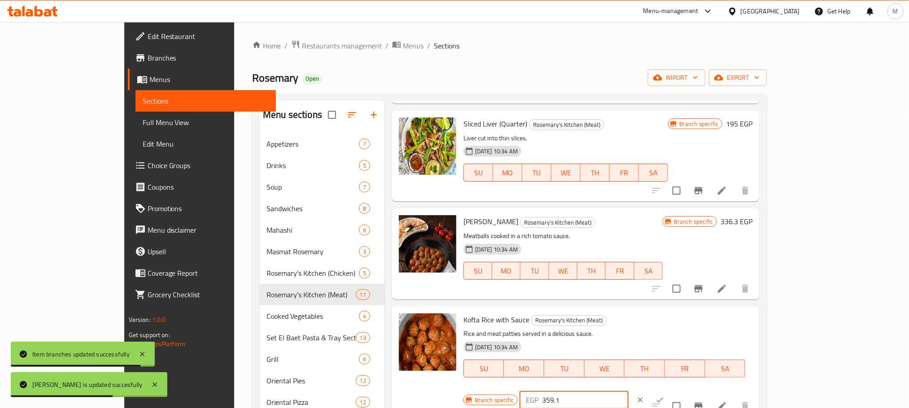
click at [670, 391] on button "ok" at bounding box center [660, 401] width 20 height 20
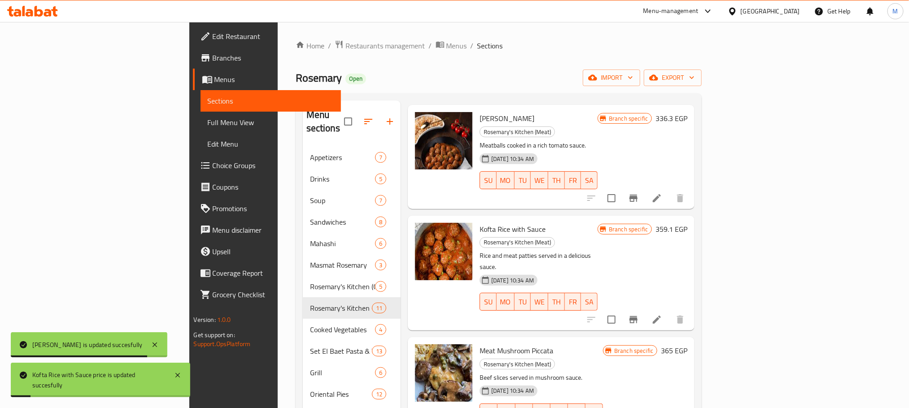
scroll to position [337, 0]
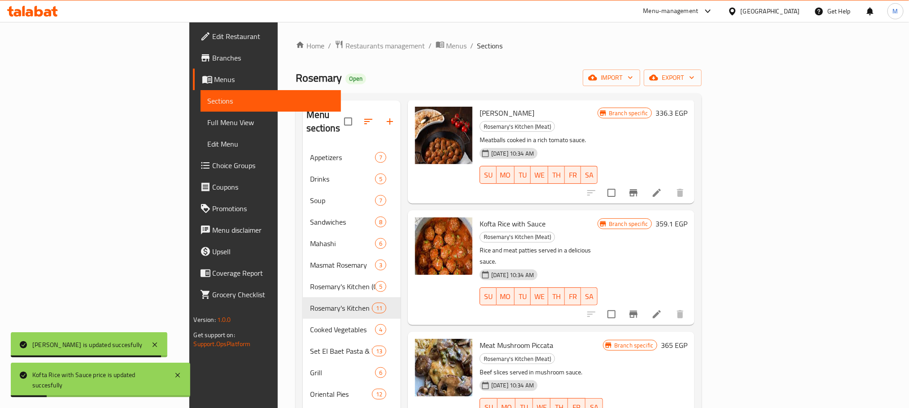
click at [639, 309] on icon "Branch-specific-item" at bounding box center [633, 314] width 11 height 11
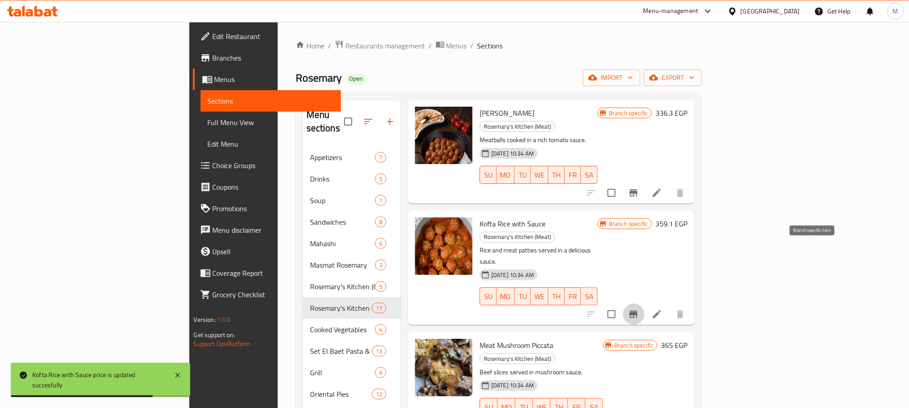
click at [688, 339] on h6 "365 EGP" at bounding box center [674, 345] width 26 height 13
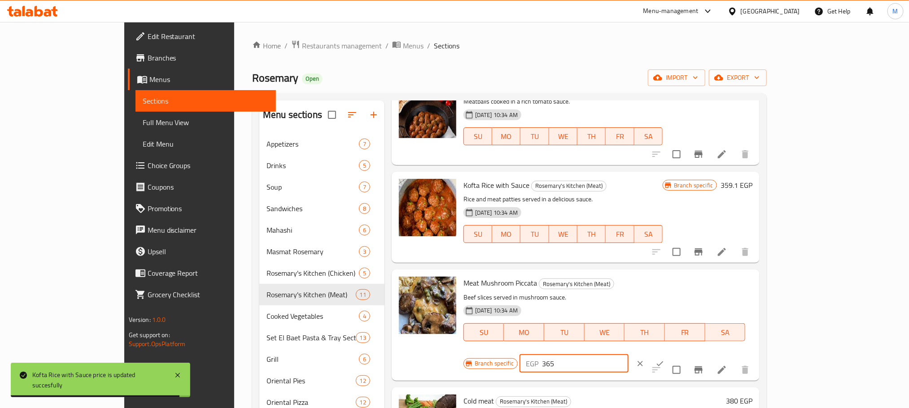
click at [629, 355] on input "365" at bounding box center [585, 364] width 87 height 18
paste input "416.1"
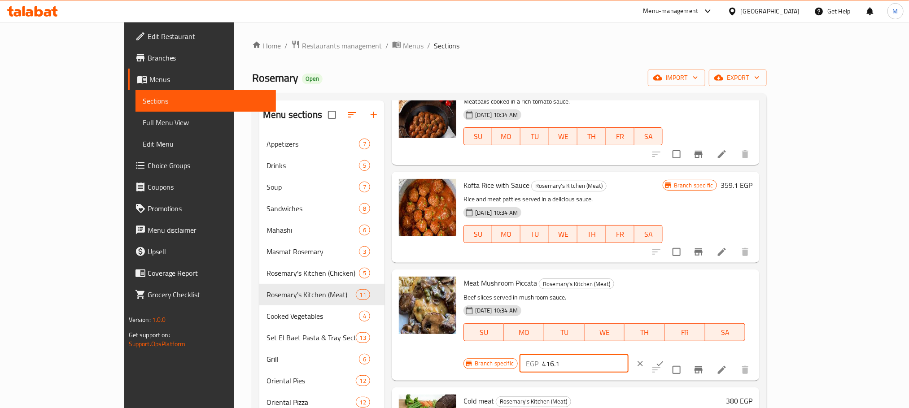
type input "416.1"
click at [670, 354] on button "ok" at bounding box center [660, 364] width 20 height 20
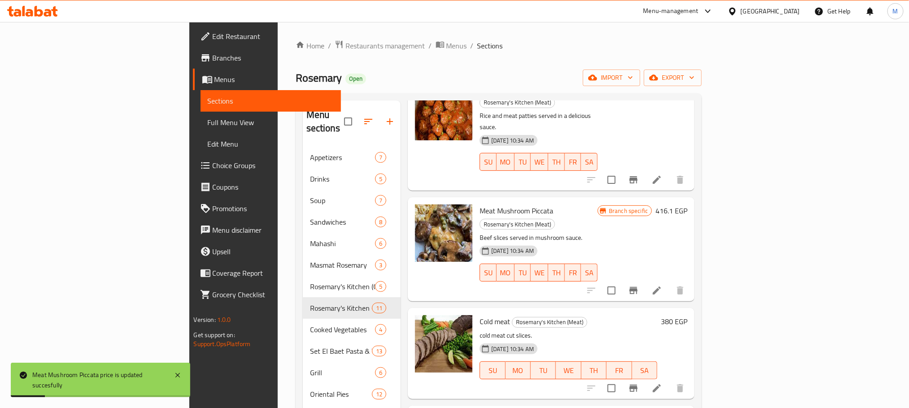
scroll to position [539, 0]
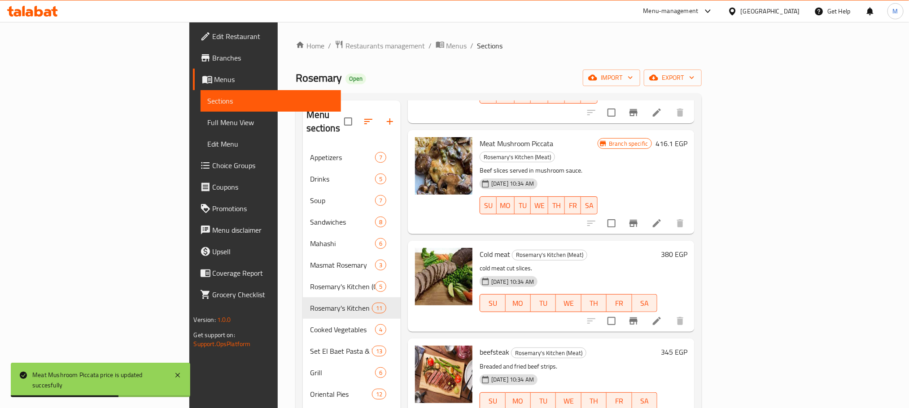
click at [688, 248] on h6 "380 EGP" at bounding box center [674, 254] width 26 height 13
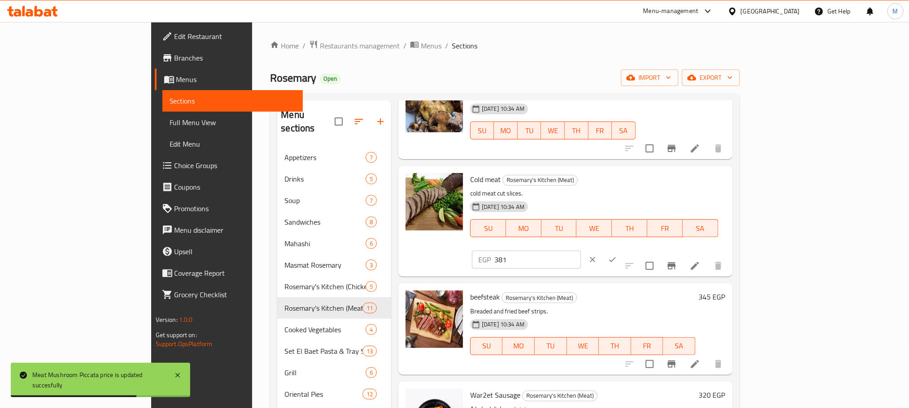
click at [581, 251] on input "381" at bounding box center [538, 260] width 87 height 18
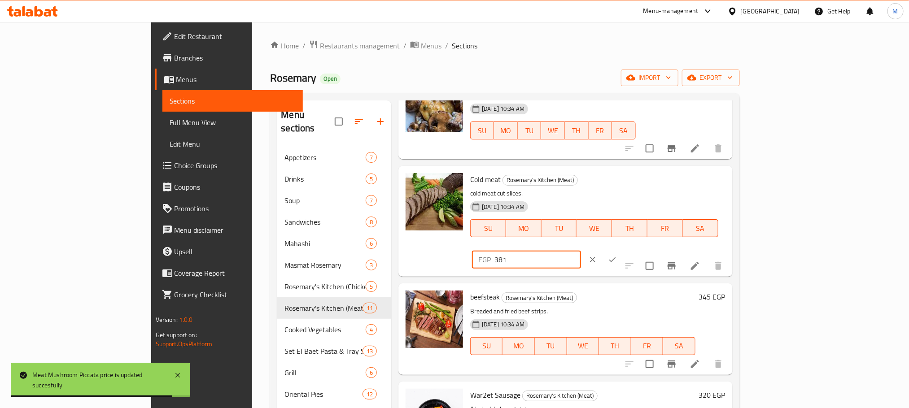
paste input "433.2"
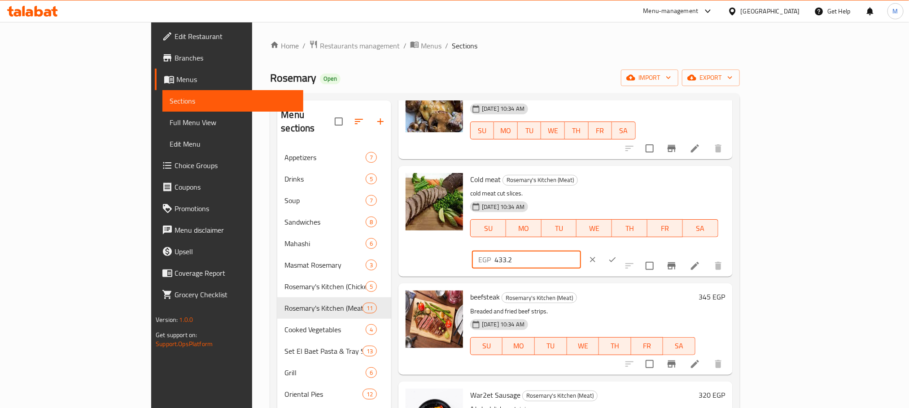
type input "433.2"
click at [623, 250] on button "ok" at bounding box center [613, 260] width 20 height 20
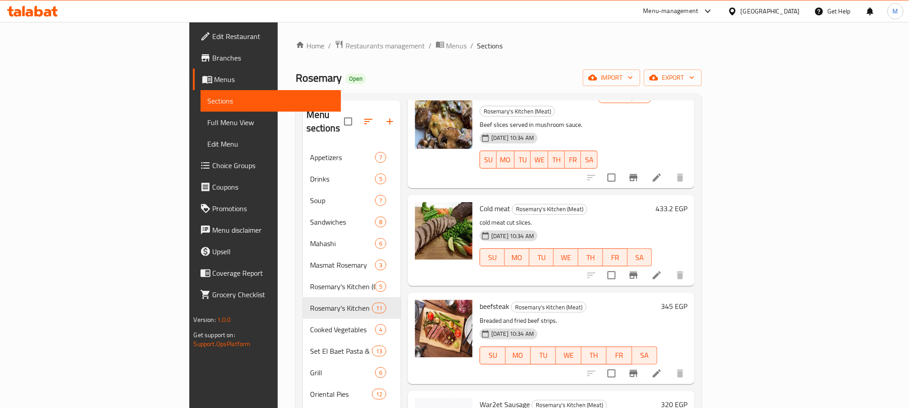
scroll to position [664, 0]
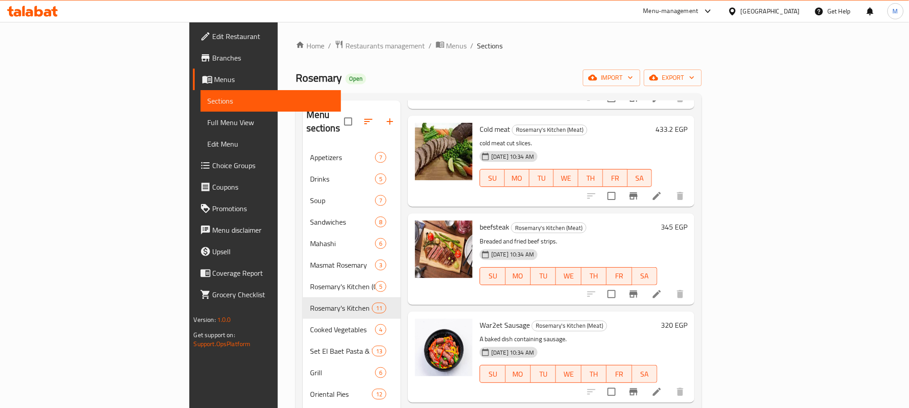
click at [688, 221] on div "345 EGP" at bounding box center [673, 227] width 30 height 13
click at [688, 221] on h6 "345 EGP" at bounding box center [674, 227] width 26 height 13
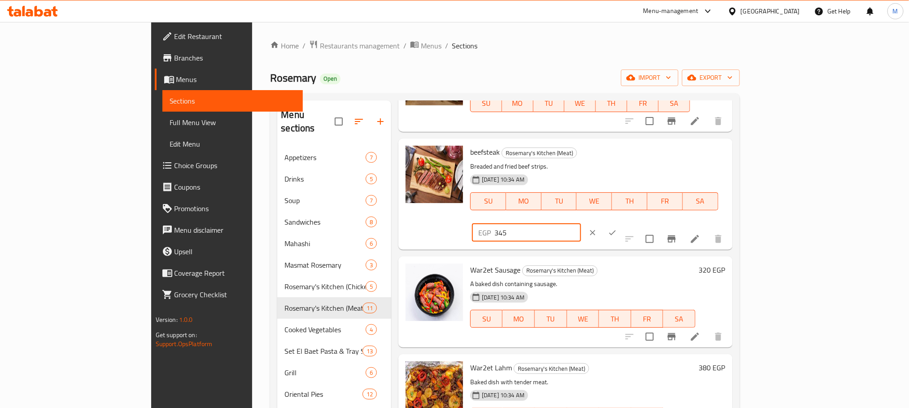
click at [581, 224] on input "345" at bounding box center [538, 233] width 87 height 18
paste input "93.3"
type input "393.3"
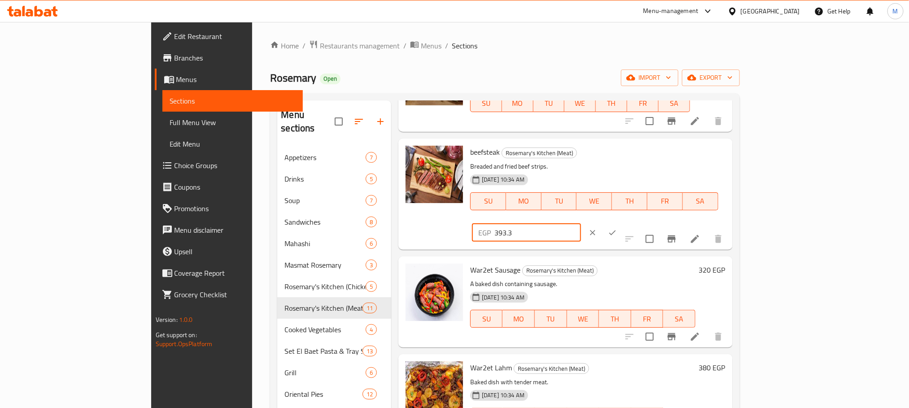
click at [623, 223] on button "ok" at bounding box center [613, 233] width 20 height 20
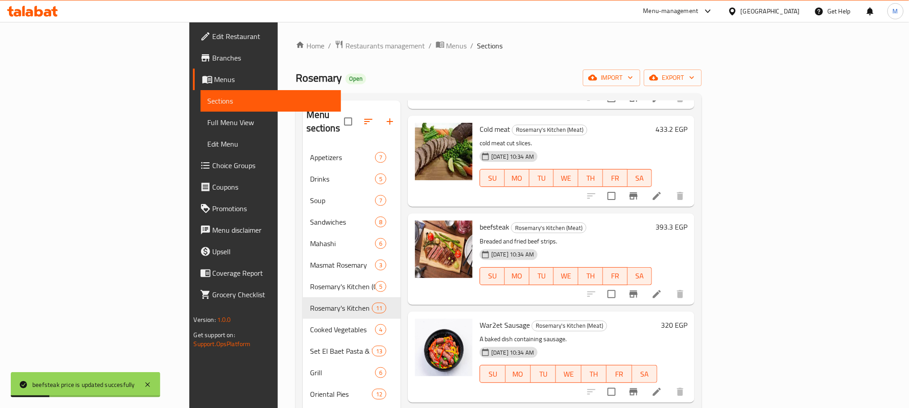
click at [688, 319] on h6 "320 EGP" at bounding box center [674, 325] width 26 height 13
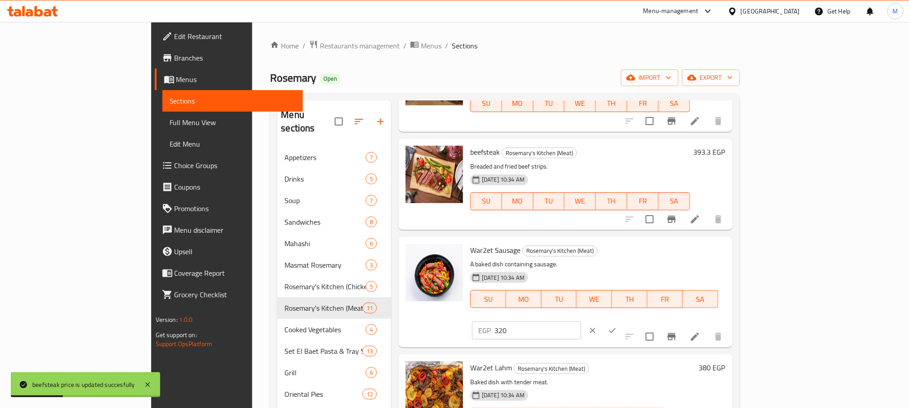
click at [581, 322] on input "320" at bounding box center [538, 331] width 87 height 18
paste input "64.8"
click at [581, 322] on input "320" at bounding box center [538, 331] width 87 height 18
type input "364.8"
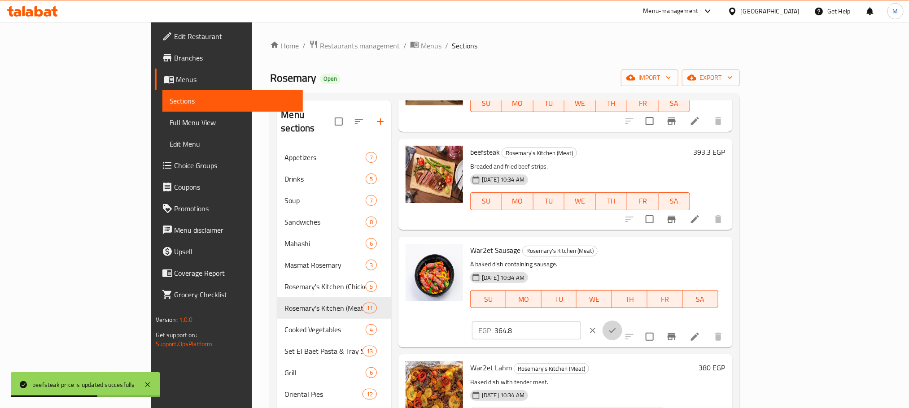
click at [617, 326] on icon "ok" at bounding box center [612, 330] width 9 height 9
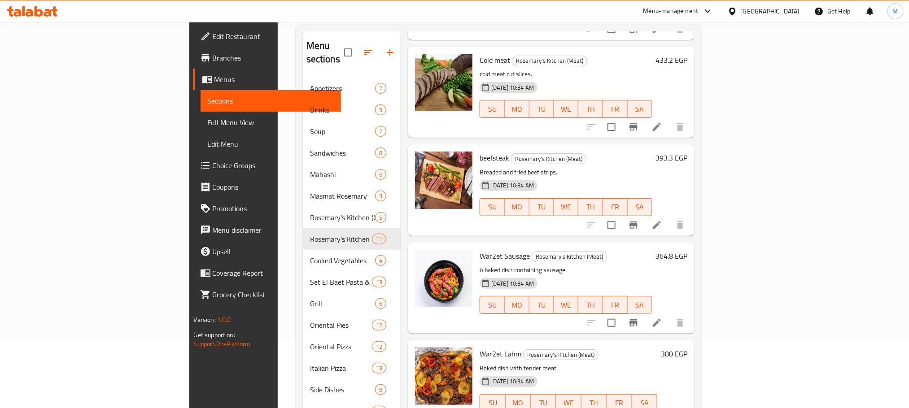
scroll to position [135, 0]
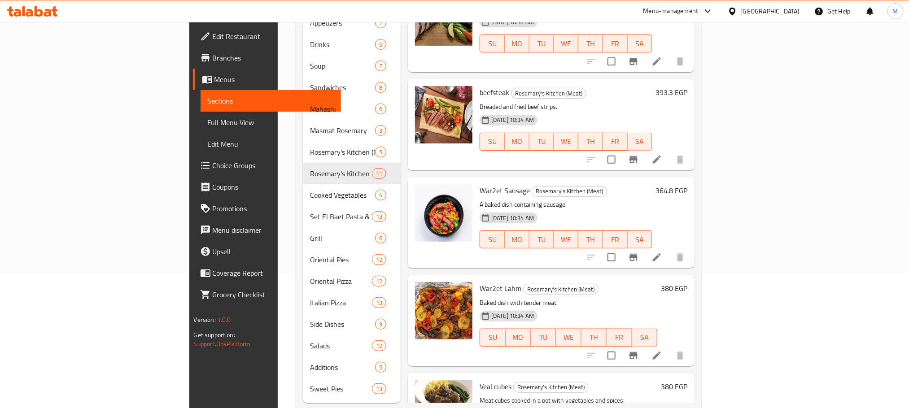
click at [688, 282] on h6 "380 EGP" at bounding box center [674, 288] width 26 height 13
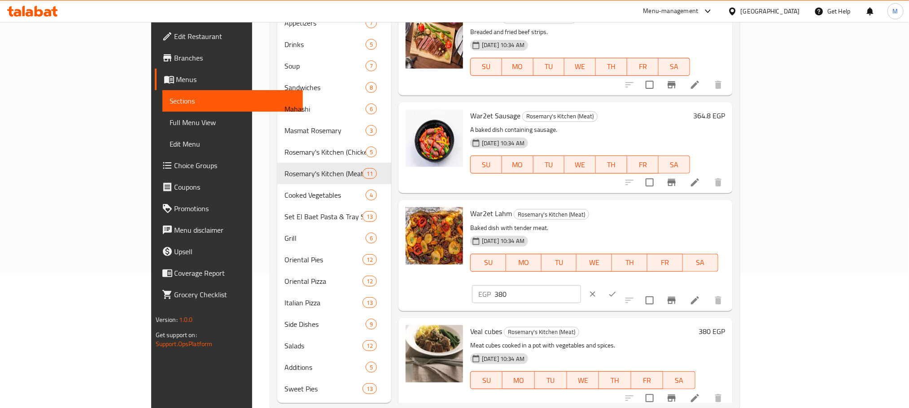
click at [581, 285] on input "380" at bounding box center [538, 294] width 87 height 18
paste input "433.2"
type input "433.2"
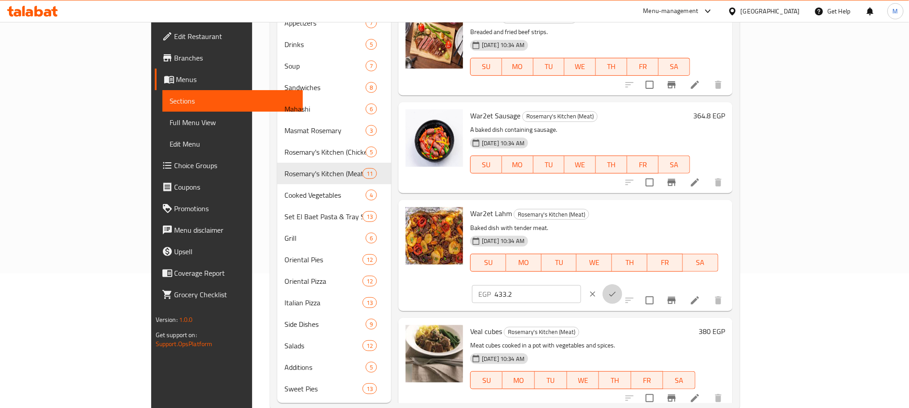
click at [623, 285] on button "ok" at bounding box center [613, 295] width 20 height 20
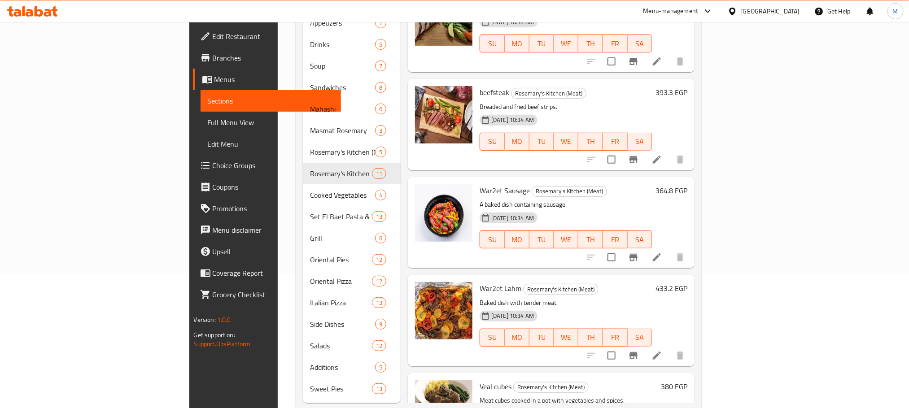
click at [688, 381] on h6 "380 EGP" at bounding box center [674, 387] width 26 height 13
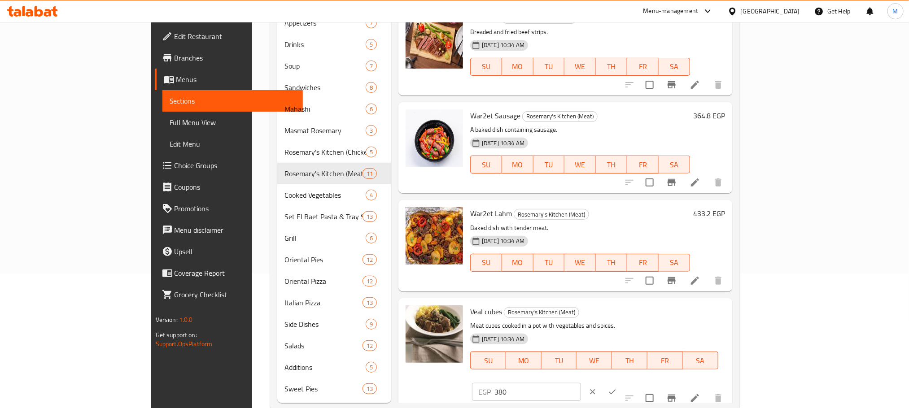
click at [581, 383] on input "380" at bounding box center [538, 392] width 87 height 18
paste input "433.2"
type input "433.2"
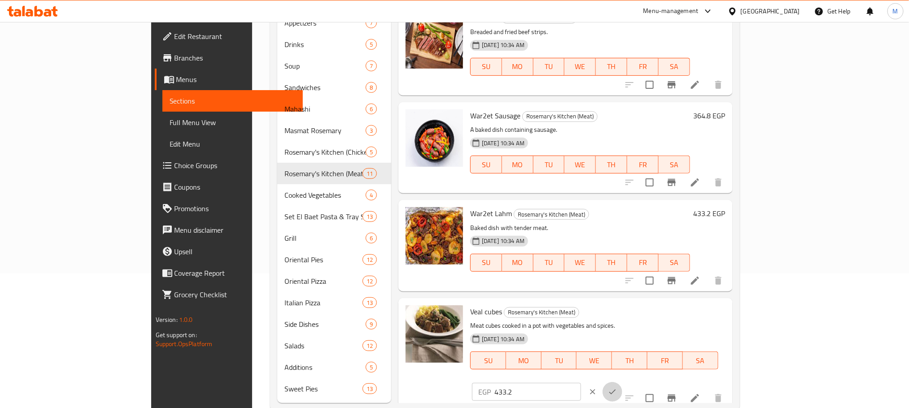
click at [617, 388] on icon "ok" at bounding box center [612, 392] width 9 height 9
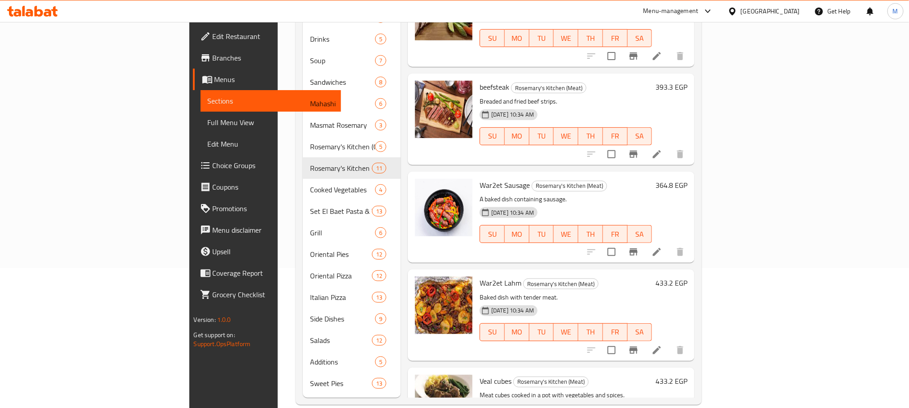
scroll to position [141, 0]
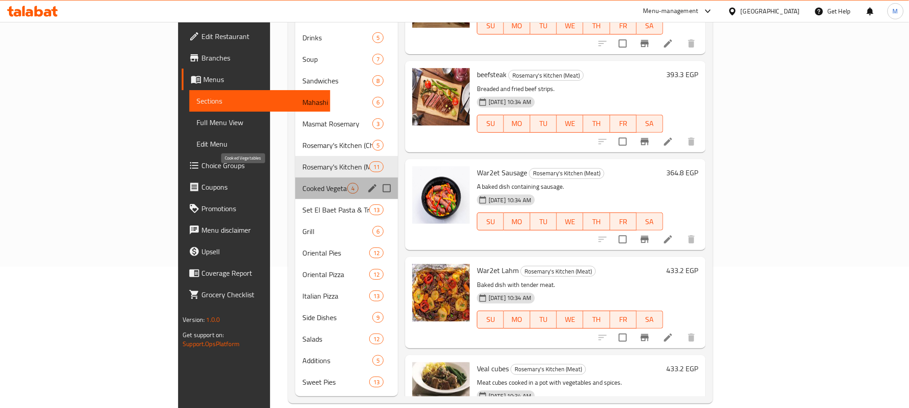
click at [303, 183] on span "Cooked Vegetables" at bounding box center [325, 188] width 44 height 11
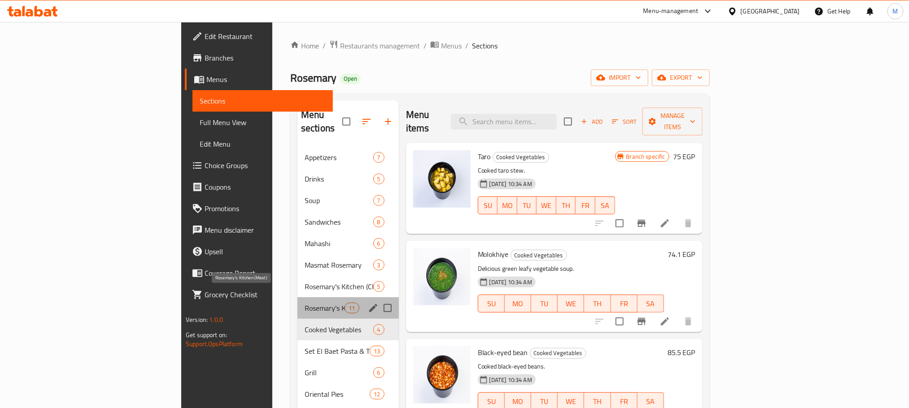
click at [305, 303] on span "Rosemary's Kitchen (Meat)" at bounding box center [325, 308] width 40 height 11
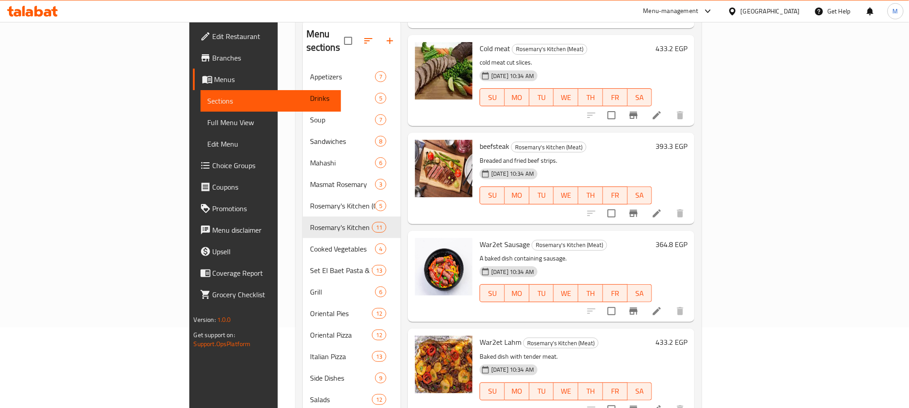
scroll to position [141, 0]
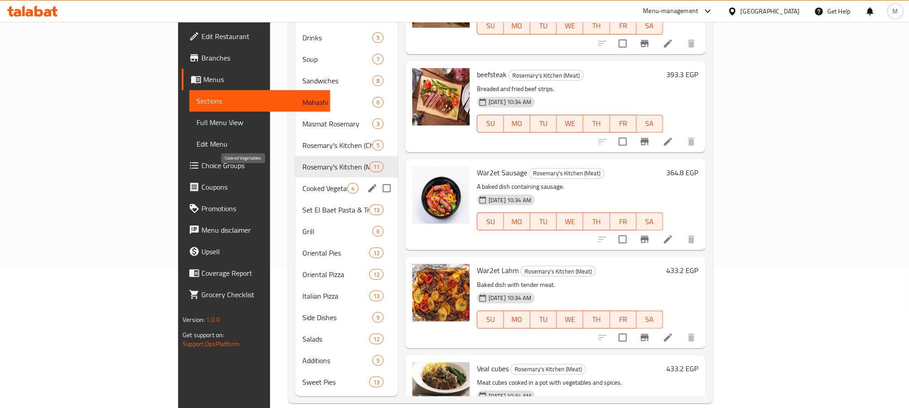
click at [303, 183] on span "Cooked Vegetables" at bounding box center [325, 188] width 44 height 11
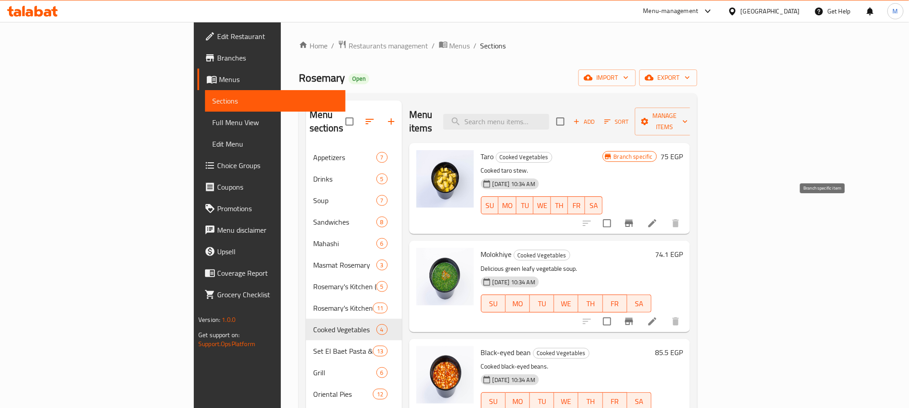
click at [635, 218] on icon "Branch-specific-item" at bounding box center [629, 223] width 11 height 11
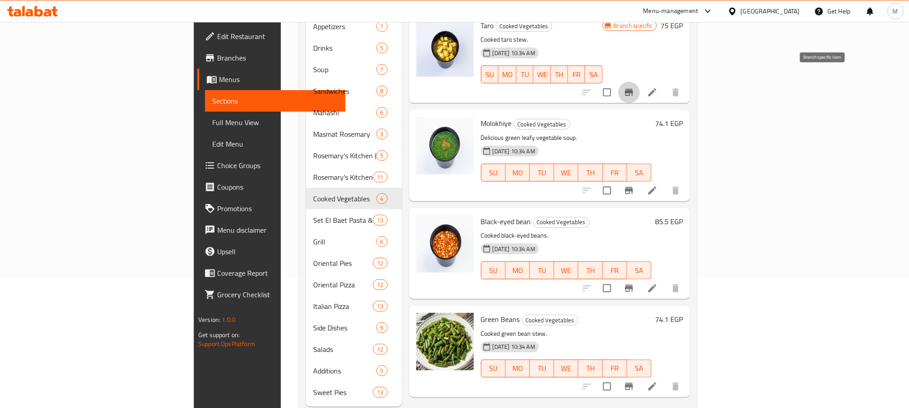
scroll to position [141, 0]
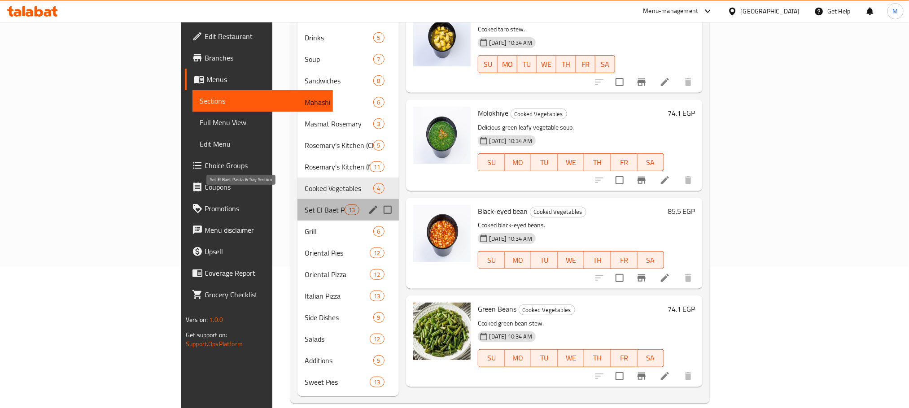
click at [305, 205] on span "Set El Baet Pasta & Tray Section" at bounding box center [325, 210] width 40 height 11
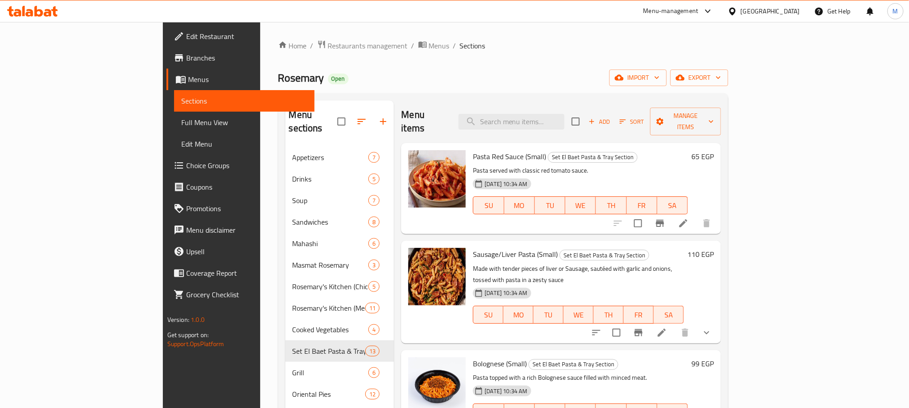
click at [714, 150] on h6 "65 EGP" at bounding box center [703, 156] width 22 height 13
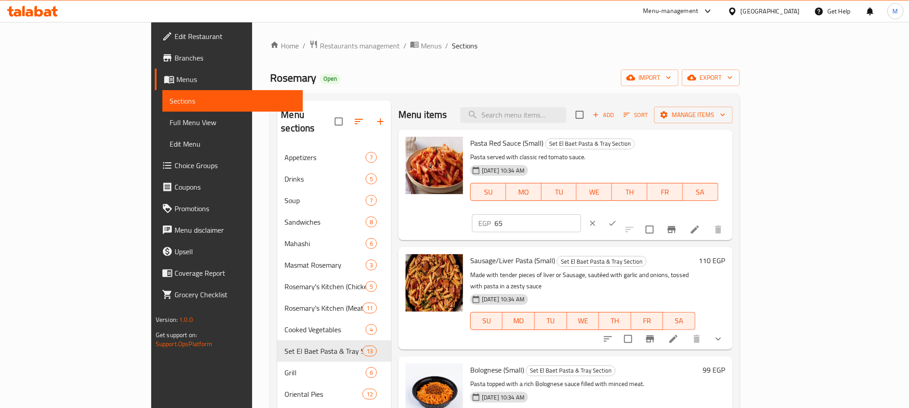
drag, startPoint x: 800, startPoint y: 145, endPoint x: 794, endPoint y: 145, distance: 6.3
click at [581, 215] on input "65" at bounding box center [538, 224] width 87 height 18
paste input "74.1"
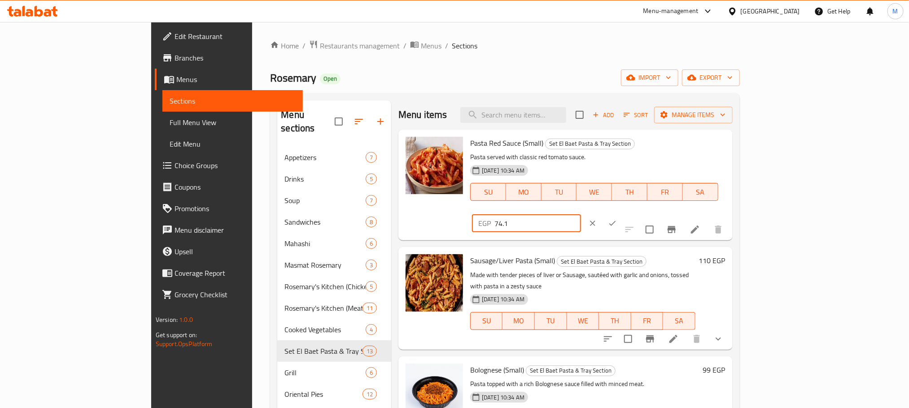
click at [581, 215] on input "74.1" at bounding box center [538, 224] width 87 height 18
type input "74.1"
click at [623, 214] on button "ok" at bounding box center [613, 224] width 20 height 20
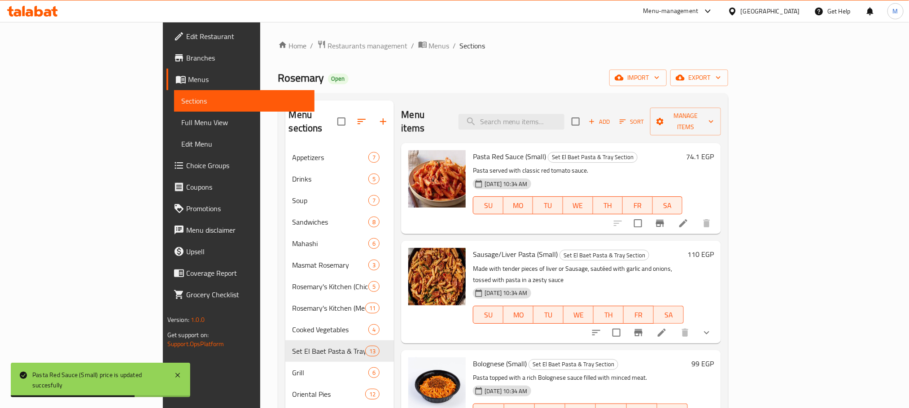
click at [714, 248] on h6 "110 EGP" at bounding box center [701, 254] width 26 height 13
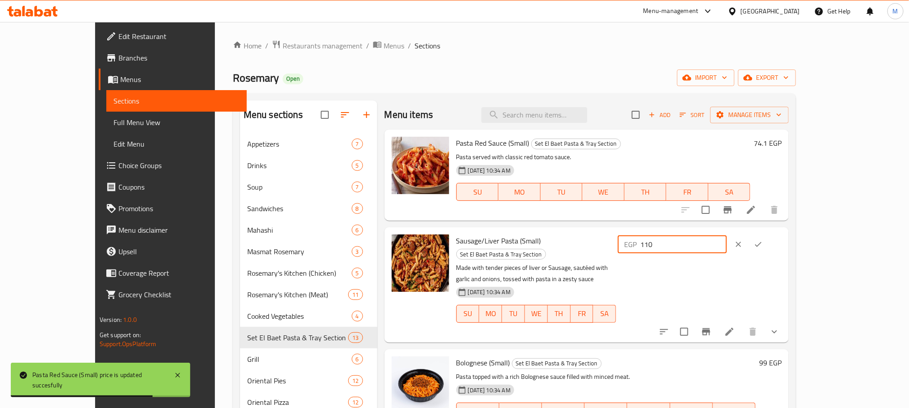
click at [727, 250] on input "110" at bounding box center [684, 245] width 87 height 18
paste input "25.4"
click at [727, 250] on input "125.4" at bounding box center [684, 245] width 87 height 18
type input "125.4"
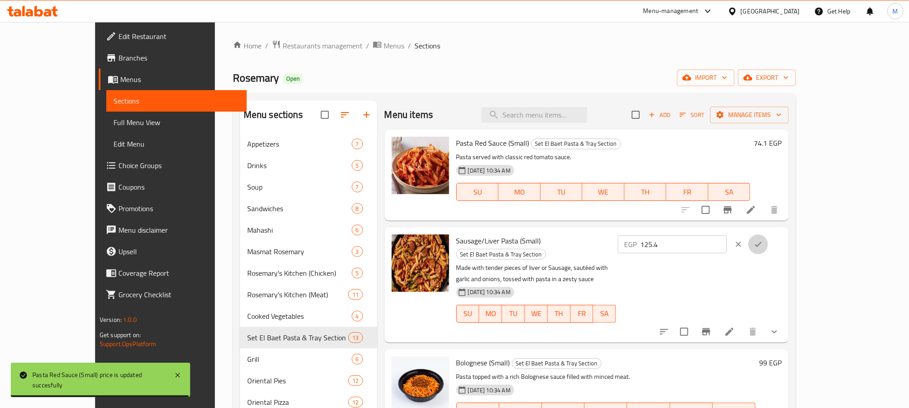
click at [768, 241] on button "ok" at bounding box center [759, 245] width 20 height 20
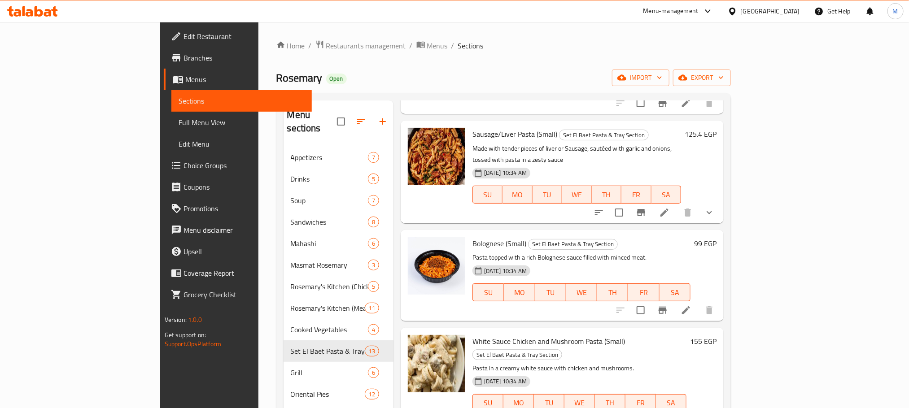
scroll to position [135, 0]
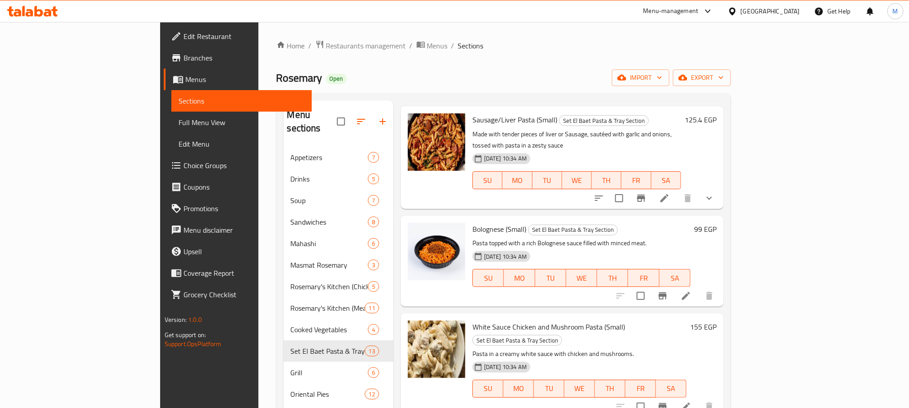
click at [717, 223] on h6 "99 EGP" at bounding box center [705, 229] width 22 height 13
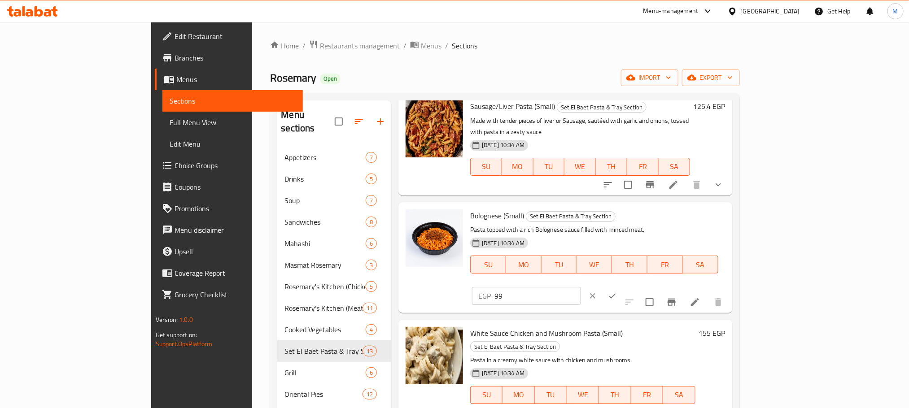
click at [581, 287] on input "99" at bounding box center [538, 296] width 87 height 18
paste input "112.86"
type input "112.86"
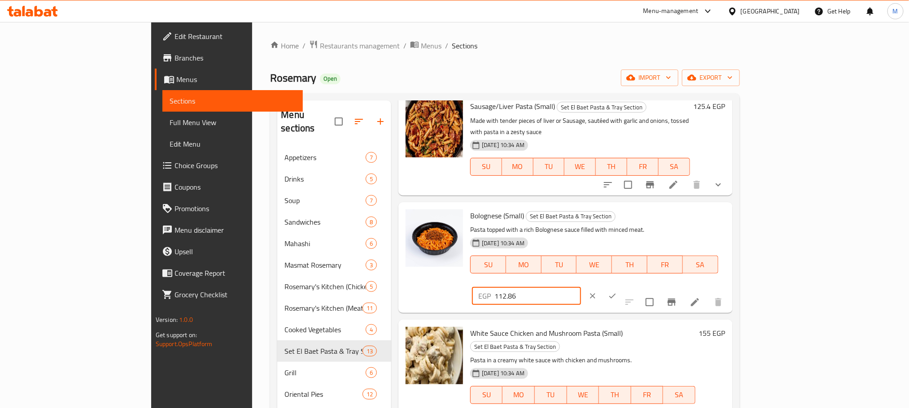
click at [617, 292] on icon "ok" at bounding box center [612, 296] width 9 height 9
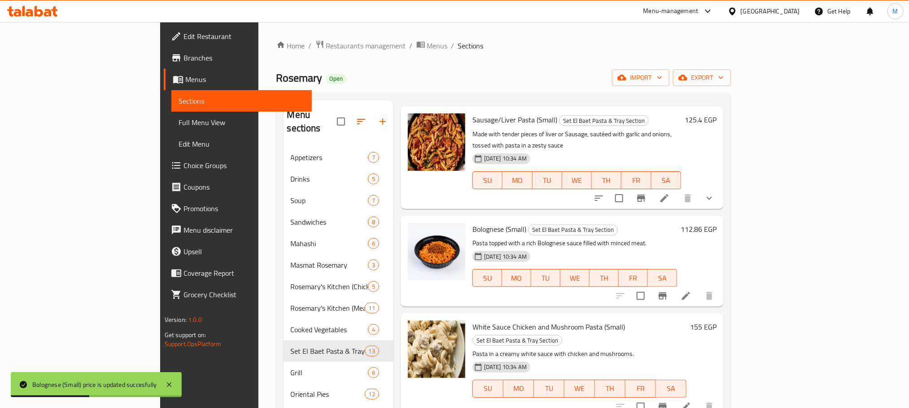
click at [717, 321] on h6 "155 EGP" at bounding box center [703, 327] width 26 height 13
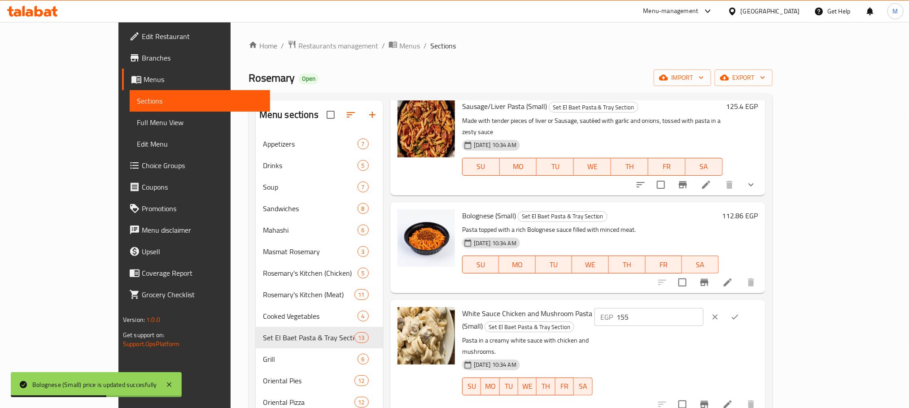
click at [704, 308] on input "155" at bounding box center [660, 317] width 87 height 18
drag, startPoint x: 797, startPoint y: 300, endPoint x: 835, endPoint y: 299, distance: 38.2
click at [704, 308] on input "155" at bounding box center [660, 317] width 87 height 18
paste input "76.7"
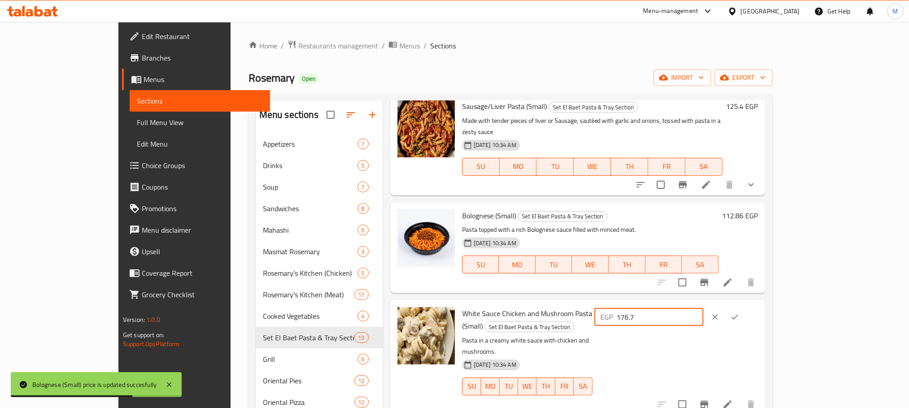
type input "176.7"
click at [745, 307] on button "ok" at bounding box center [735, 317] width 20 height 20
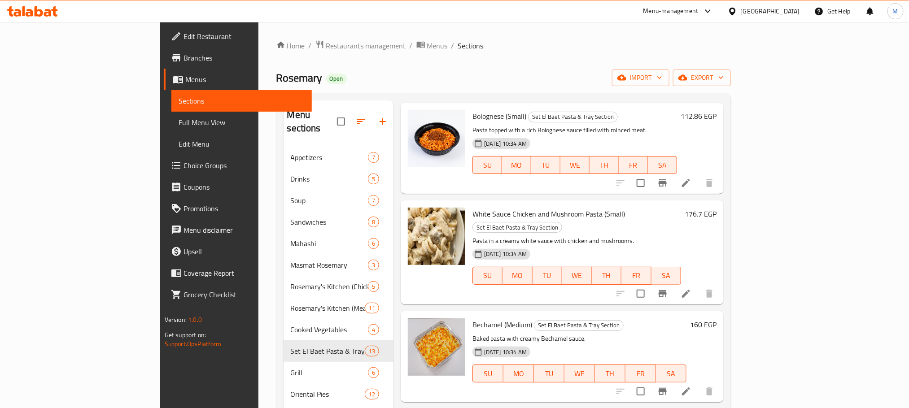
scroll to position [269, 0]
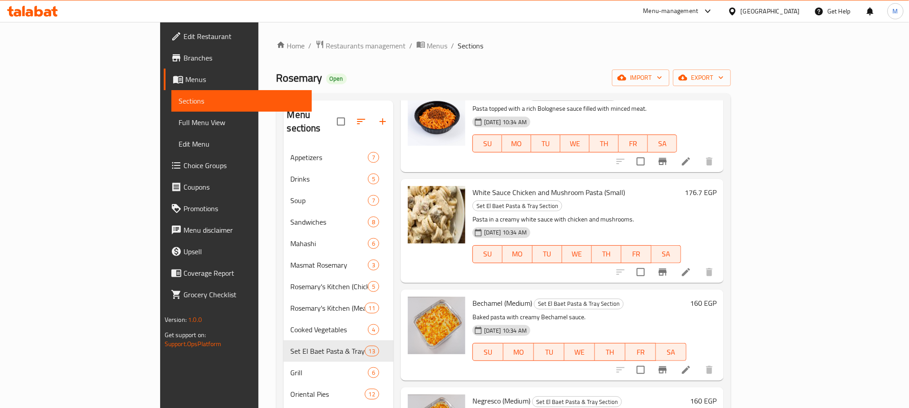
click at [717, 297] on h6 "160 EGP" at bounding box center [703, 303] width 26 height 13
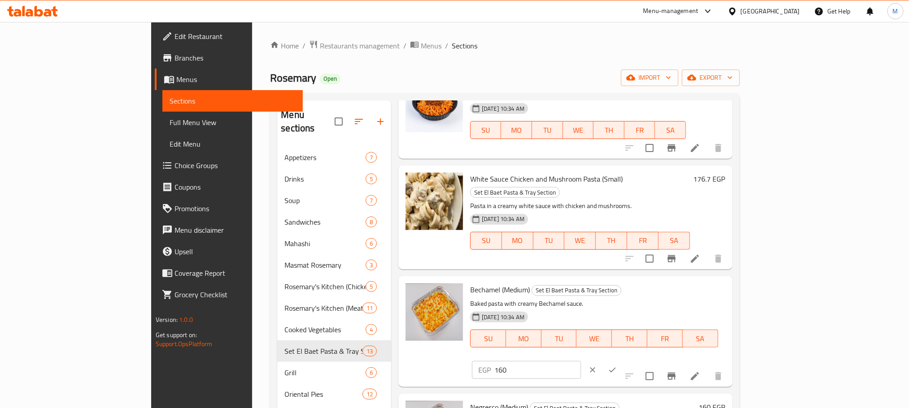
click at [581, 361] on input "160" at bounding box center [538, 370] width 87 height 18
paste input "82.4"
type input "182.4"
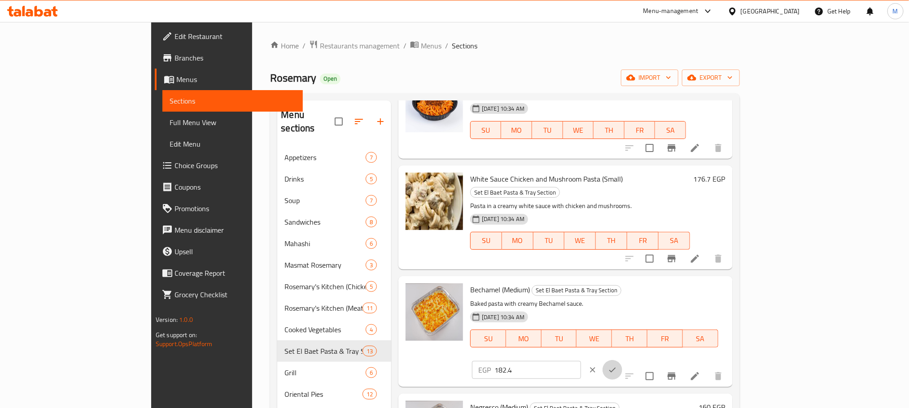
click at [623, 360] on button "ok" at bounding box center [613, 370] width 20 height 20
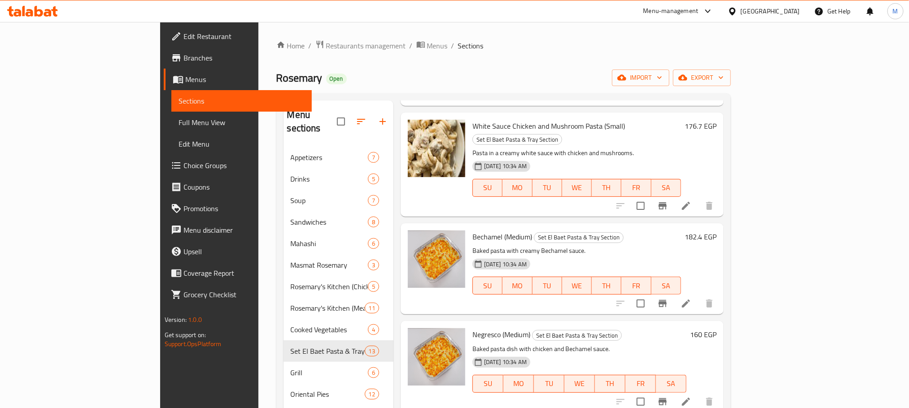
scroll to position [337, 0]
click at [717, 328] on h6 "160 EGP" at bounding box center [703, 334] width 26 height 13
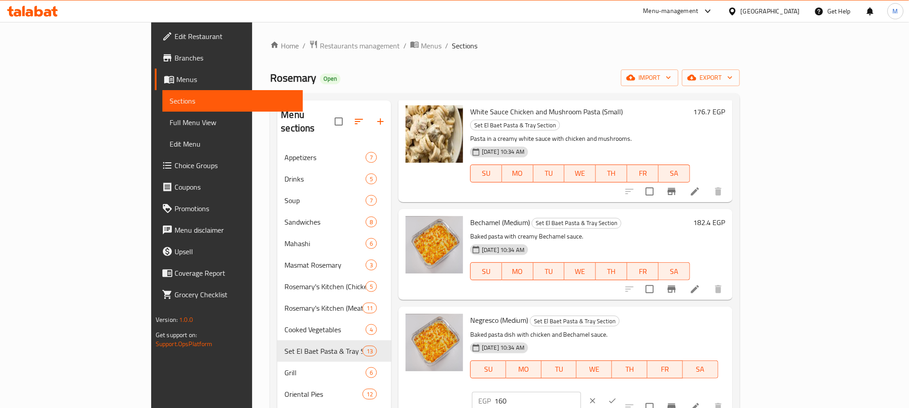
click at [581, 392] on input "160" at bounding box center [538, 401] width 87 height 18
click at [636, 391] on div "EGP 160 ​" at bounding box center [553, 401] width 166 height 20
click at [636, 391] on div "EGP 160 ​" at bounding box center [554, 401] width 164 height 20
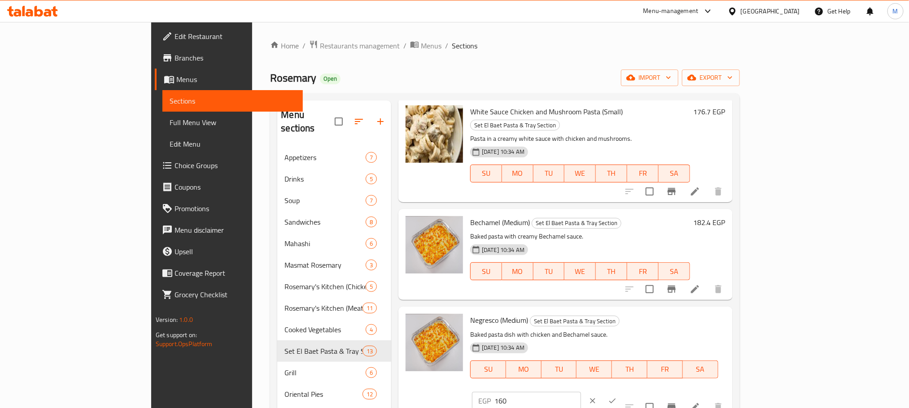
click at [581, 392] on input "160" at bounding box center [538, 401] width 87 height 18
paste input "82.4"
type input "182.4"
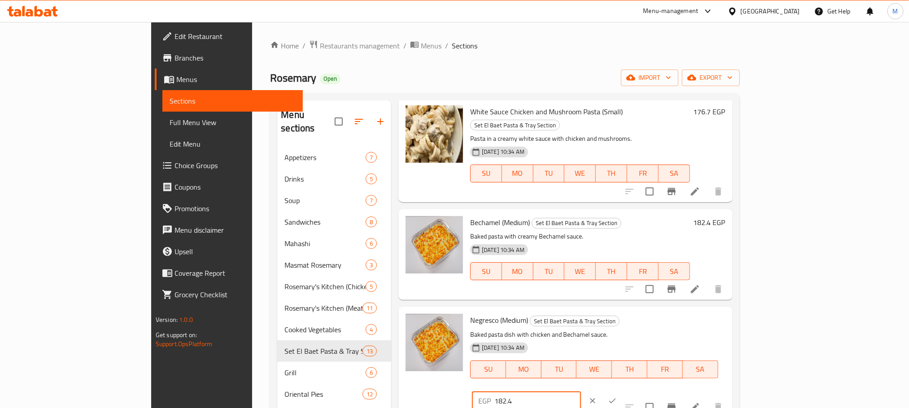
click at [623, 391] on button "ok" at bounding box center [613, 401] width 20 height 20
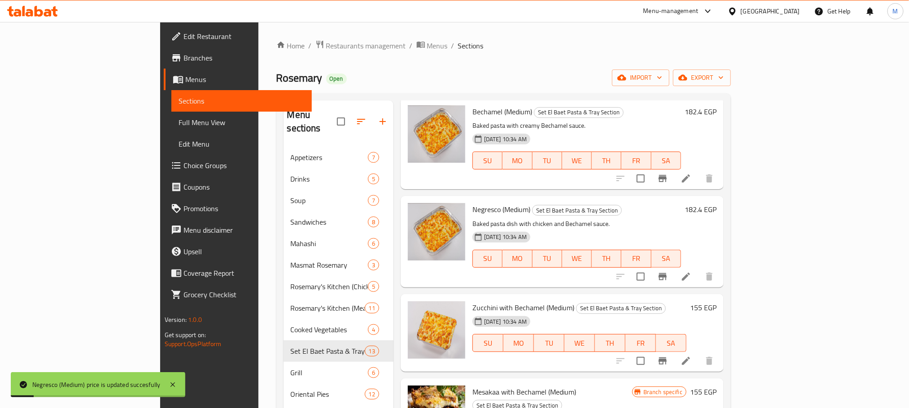
scroll to position [471, 0]
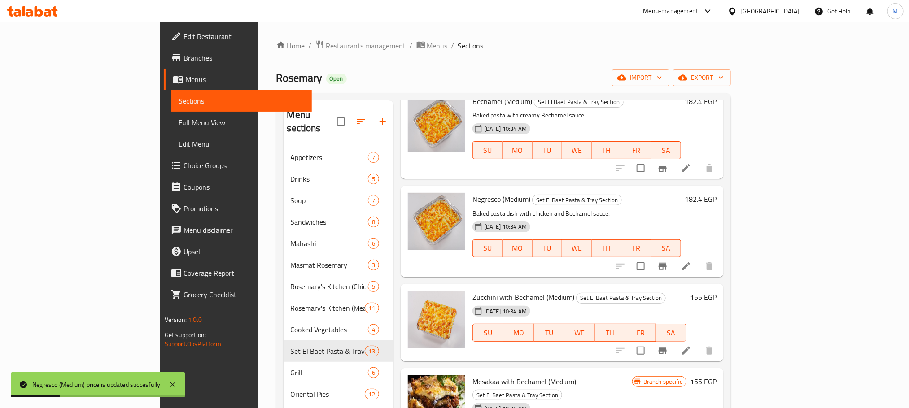
click at [717, 291] on h6 "155 EGP" at bounding box center [703, 297] width 26 height 13
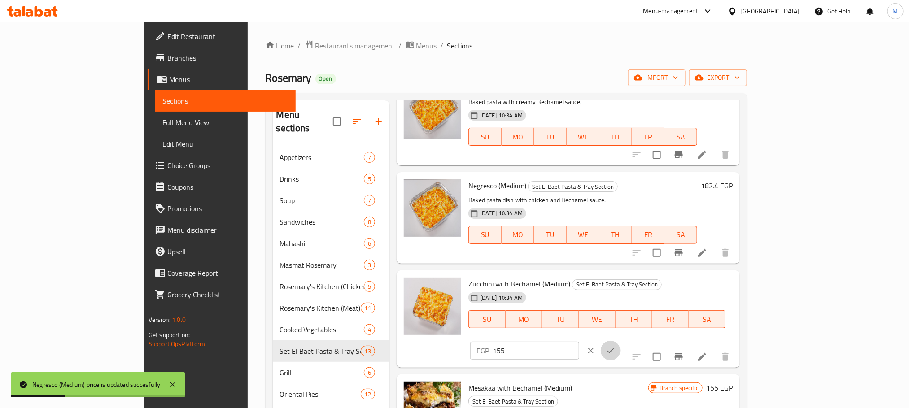
click at [621, 341] on button "ok" at bounding box center [611, 351] width 20 height 20
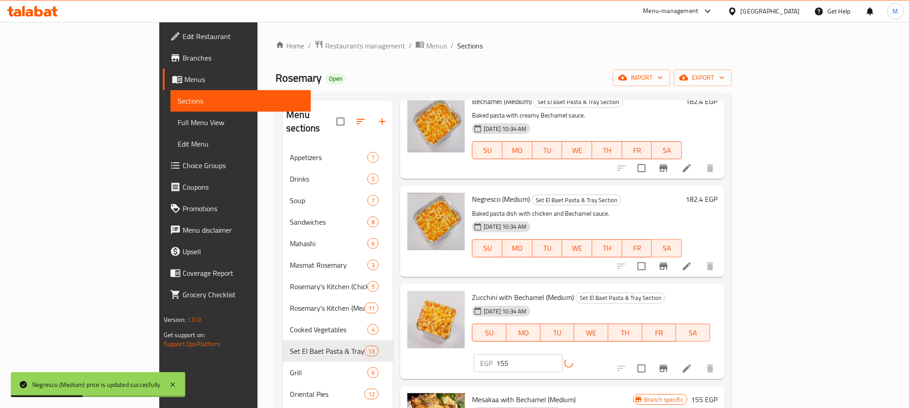
click at [607, 355] on div "EGP 155 ​" at bounding box center [539, 364] width 135 height 18
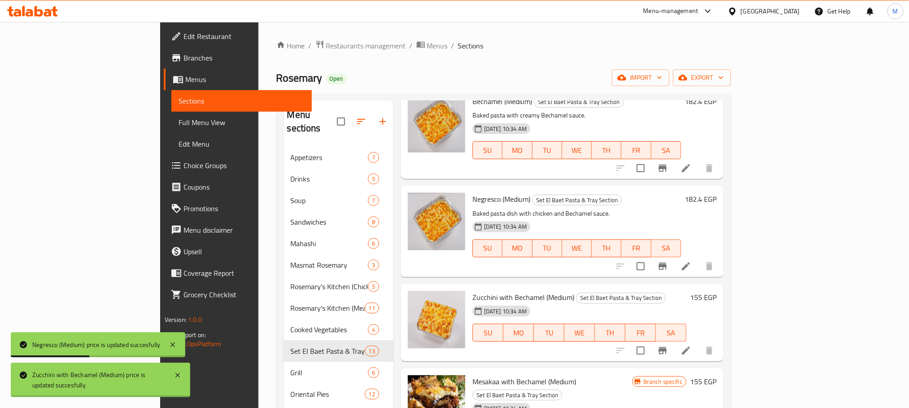
click at [690, 303] on div "18-06-2025 10:34 AM SU MO TU WE TH FR SA" at bounding box center [579, 327] width 221 height 48
click at [717, 291] on h6 "155 EGP" at bounding box center [703, 297] width 26 height 13
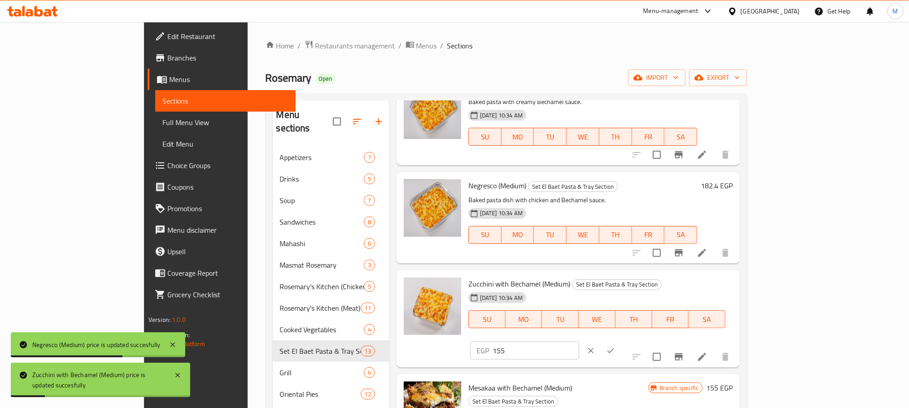
click at [579, 342] on input "155" at bounding box center [536, 351] width 87 height 18
paste input "76.7"
type input "176.7"
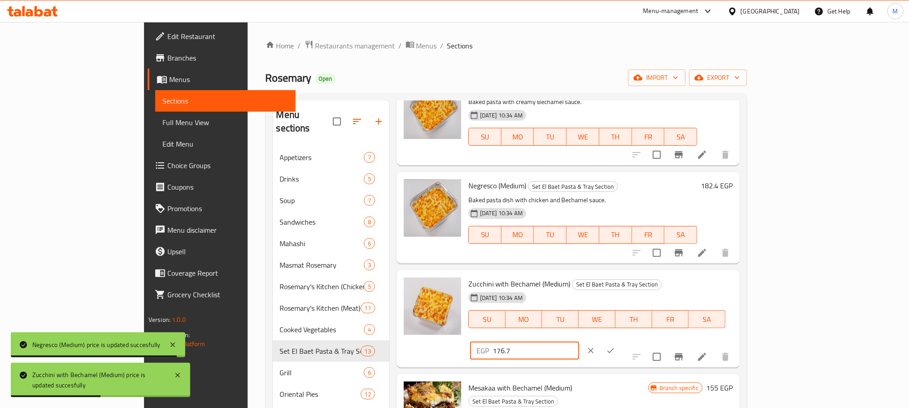
click at [615, 347] on icon "ok" at bounding box center [610, 351] width 9 height 9
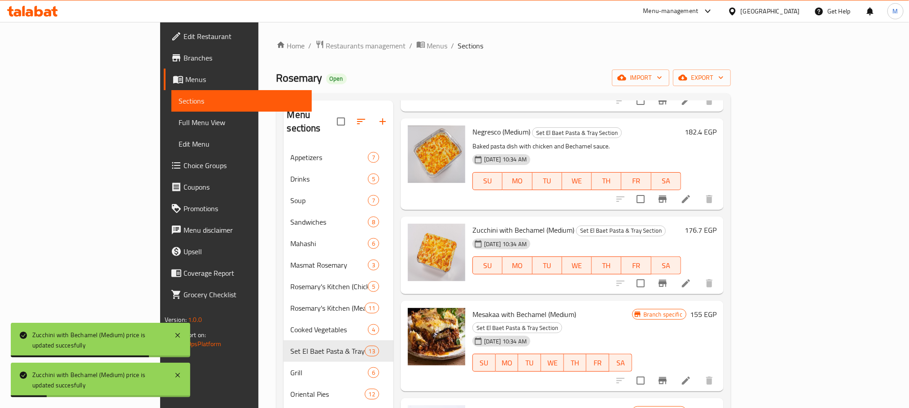
scroll to position [606, 0]
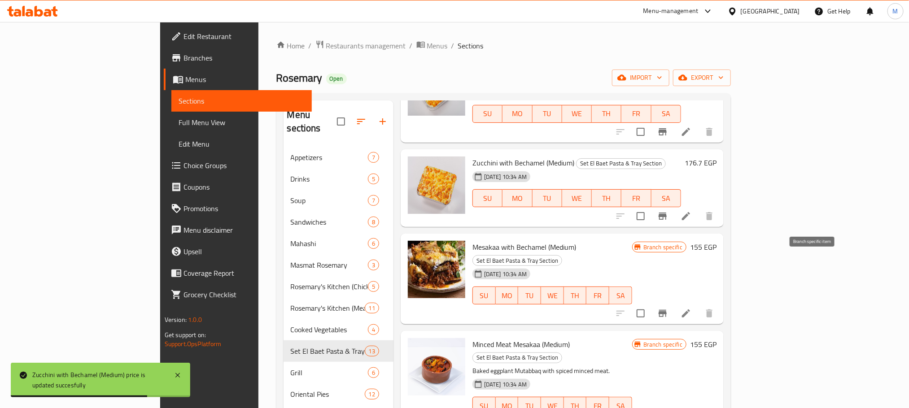
click at [667, 310] on icon "Branch-specific-item" at bounding box center [663, 313] width 8 height 7
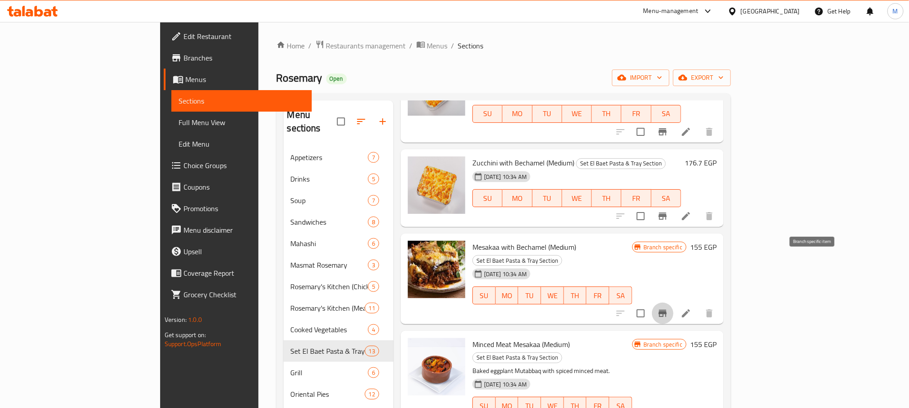
click at [717, 241] on h6 "155 EGP" at bounding box center [703, 247] width 26 height 13
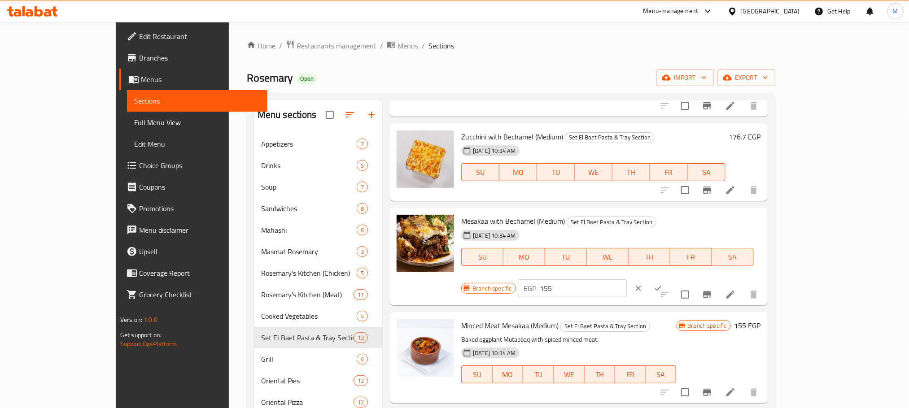
click at [627, 280] on input "155" at bounding box center [583, 289] width 87 height 18
paste input "76.7"
type input "176.7"
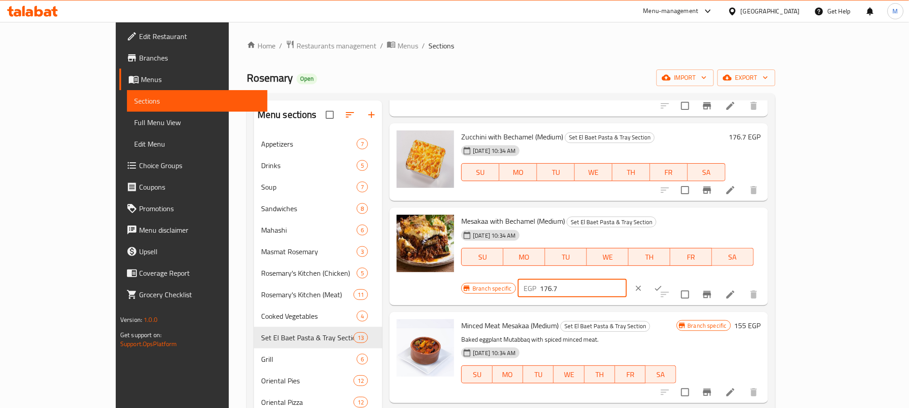
click at [663, 284] on icon "ok" at bounding box center [658, 288] width 9 height 9
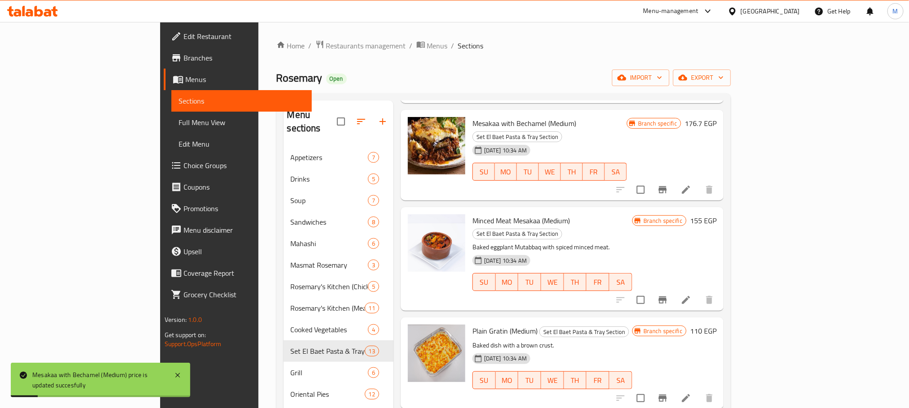
scroll to position [741, 0]
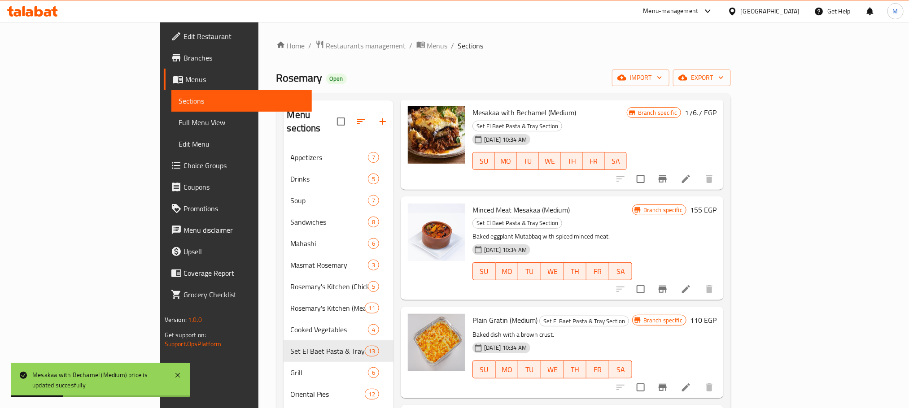
click at [667, 286] on icon "Branch-specific-item" at bounding box center [663, 289] width 8 height 7
click at [717, 204] on h6 "155 EGP" at bounding box center [703, 210] width 26 height 13
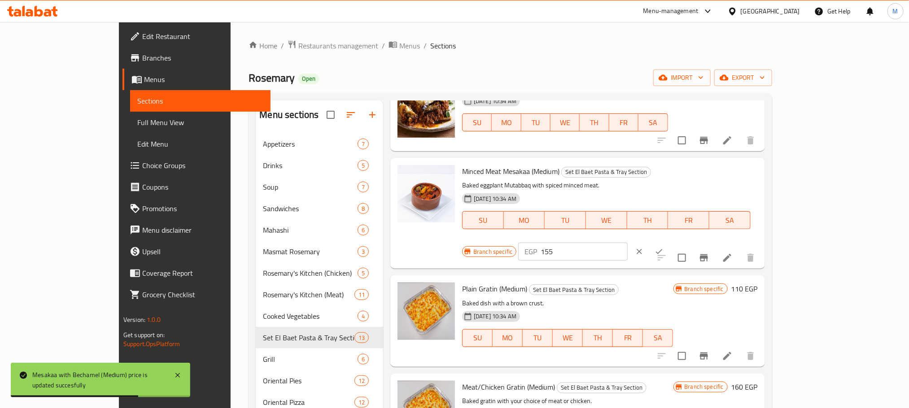
click at [628, 243] on input "155" at bounding box center [584, 252] width 87 height 18
paste input "76.7"
type input "176.7"
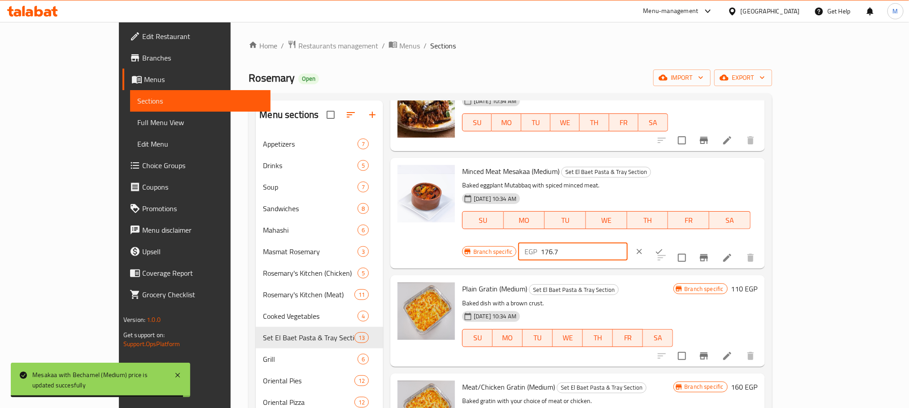
click at [663, 250] on icon "ok" at bounding box center [659, 252] width 7 height 5
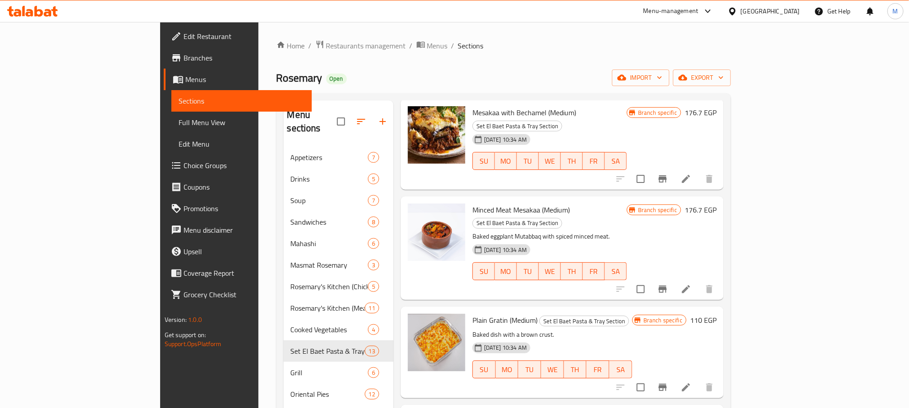
click at [717, 314] on h6 "110 EGP" at bounding box center [703, 320] width 26 height 13
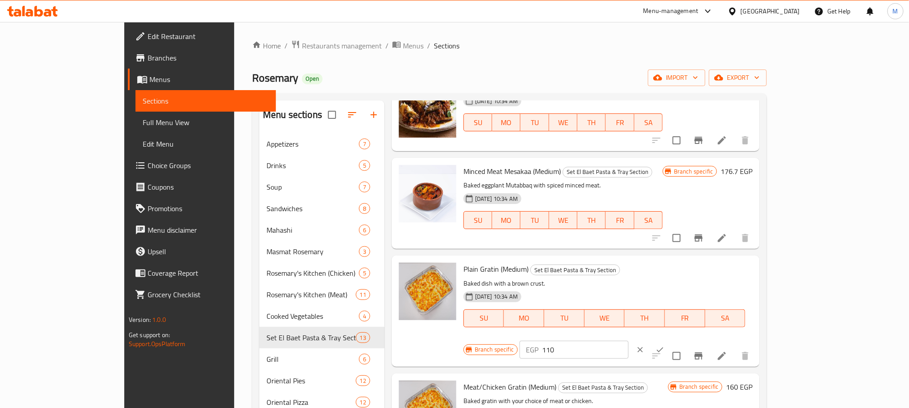
click at [629, 341] on input "110" at bounding box center [585, 350] width 87 height 18
paste input "25.4"
click at [629, 341] on input "125.4" at bounding box center [585, 350] width 87 height 18
type input "125.4"
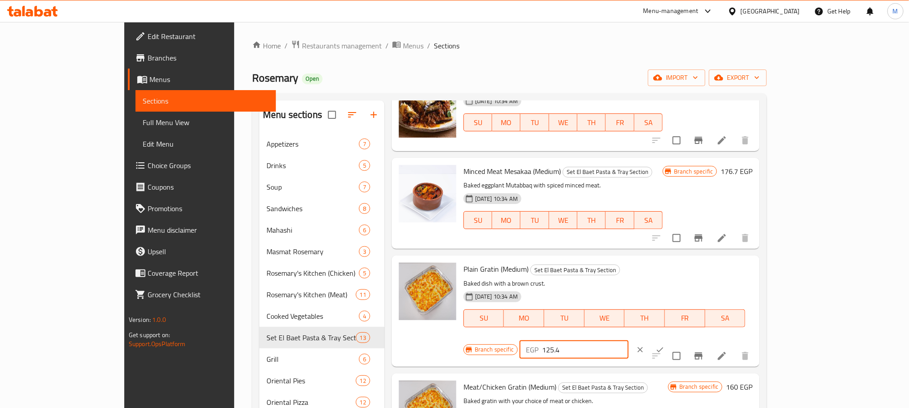
click at [665, 346] on icon "ok" at bounding box center [660, 350] width 9 height 9
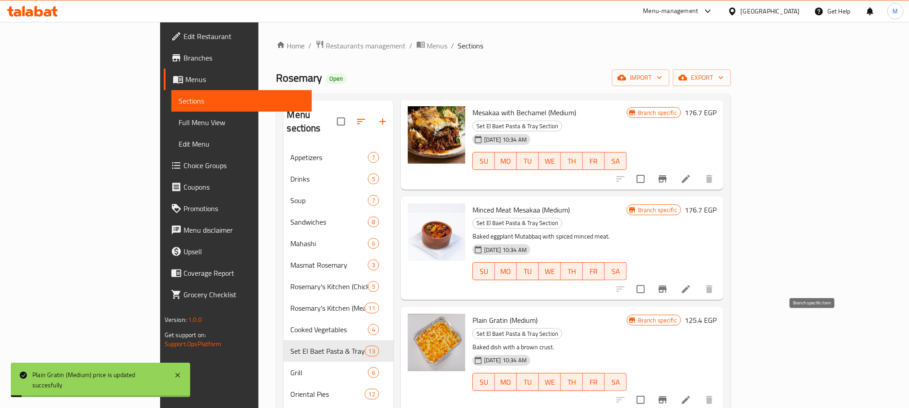
click at [674, 390] on button "Branch-specific-item" at bounding box center [663, 401] width 22 height 22
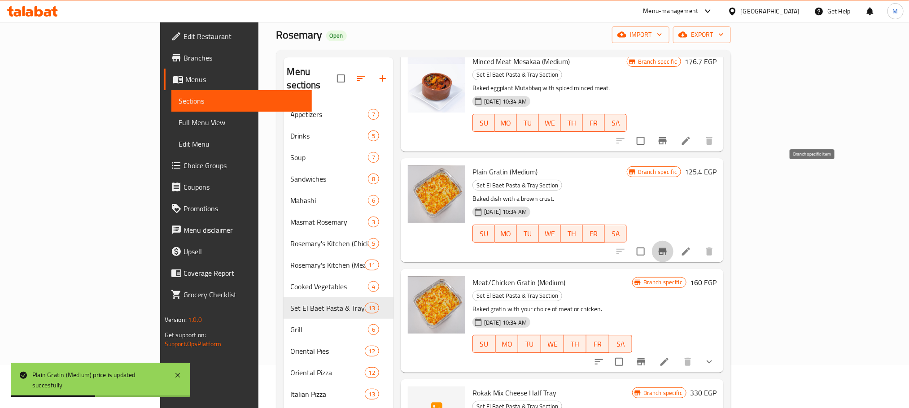
scroll to position [67, 0]
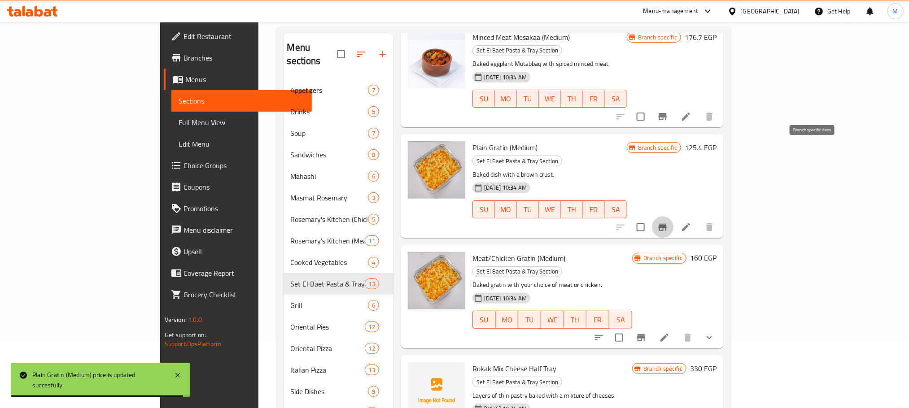
click at [717, 252] on h6 "160 EGP" at bounding box center [703, 258] width 26 height 13
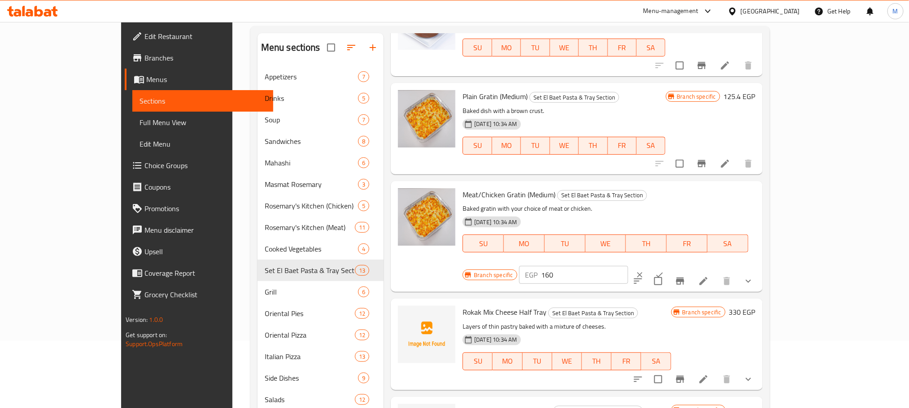
click at [628, 266] on input "160" at bounding box center [585, 275] width 87 height 18
paste input "82.4"
type input "182.4"
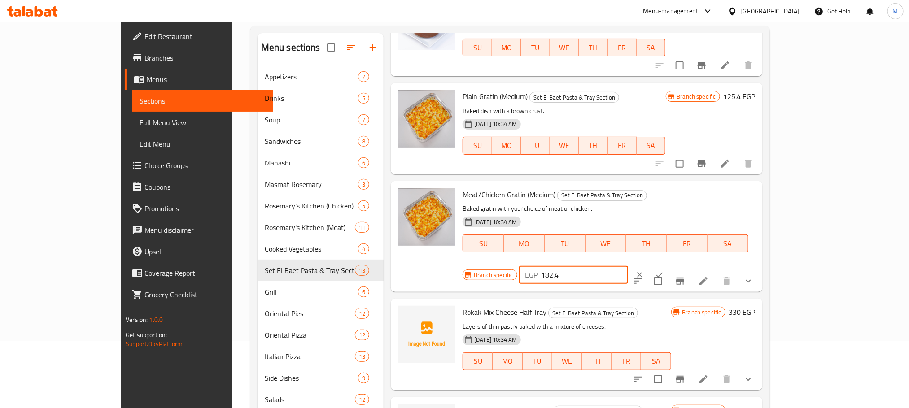
click at [670, 265] on button "ok" at bounding box center [660, 275] width 20 height 20
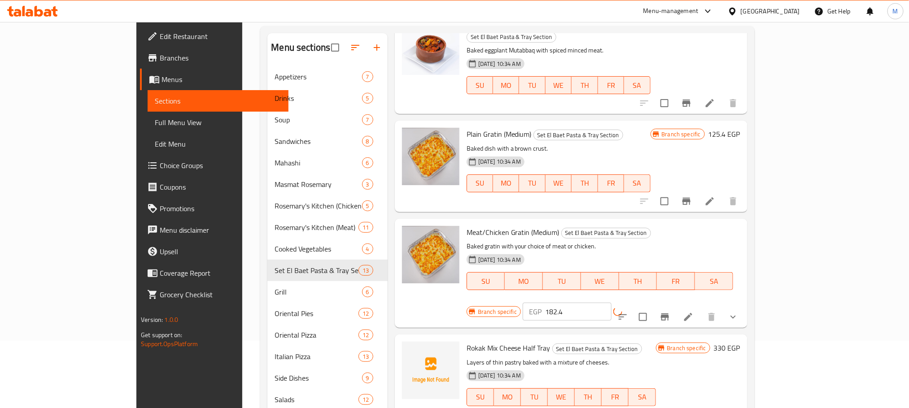
click at [656, 303] on div "EGP 182.4 ​" at bounding box center [589, 312] width 133 height 18
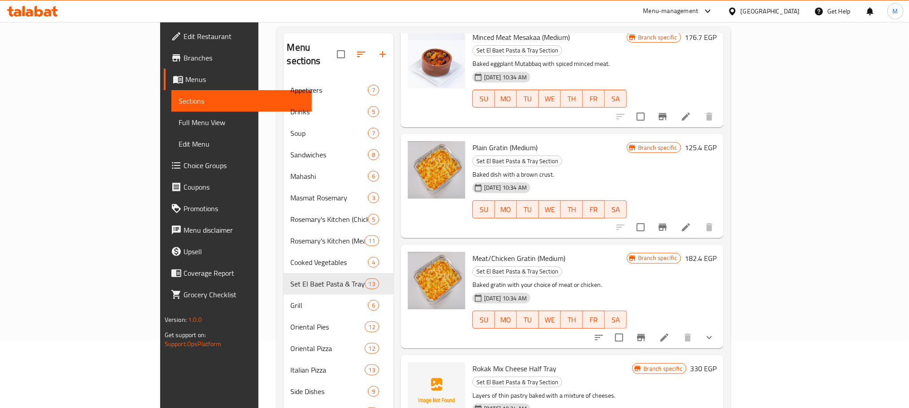
click at [647, 333] on icon "Branch-specific-item" at bounding box center [641, 338] width 11 height 11
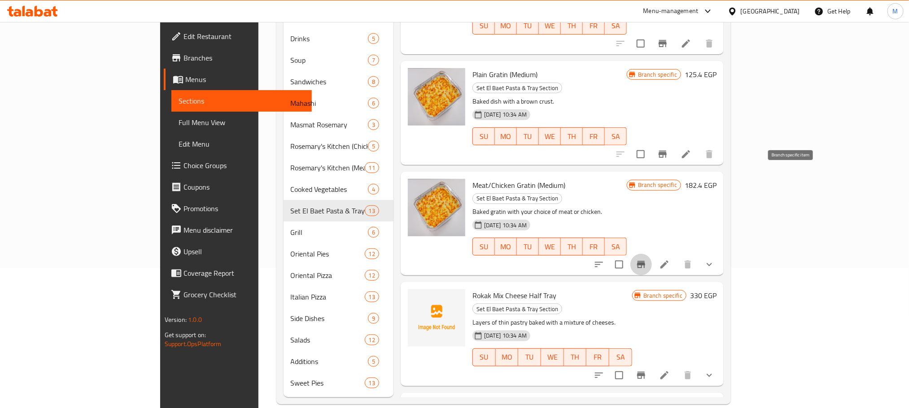
scroll to position [141, 0]
click at [645, 371] on icon "Branch-specific-item" at bounding box center [641, 374] width 8 height 7
click at [717, 289] on h6 "330 EGP" at bounding box center [703, 295] width 26 height 13
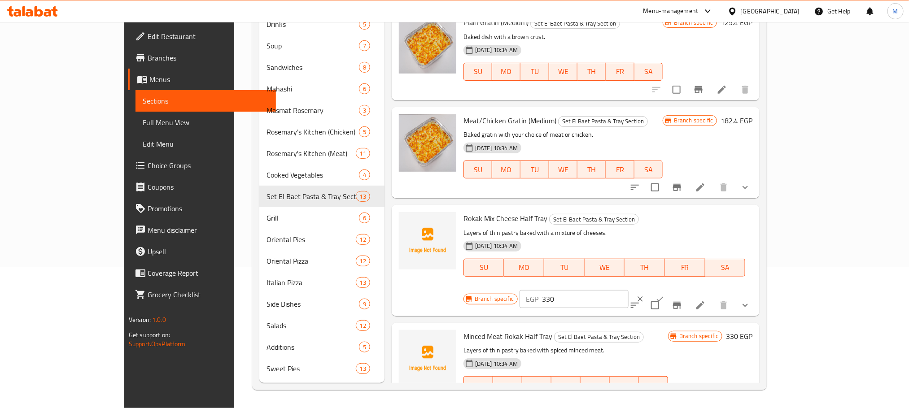
click at [684, 290] on div "Branch specific EGP 330 ​" at bounding box center [574, 300] width 220 height 20
click at [629, 290] on input "330" at bounding box center [585, 299] width 87 height 18
paste input "76.2"
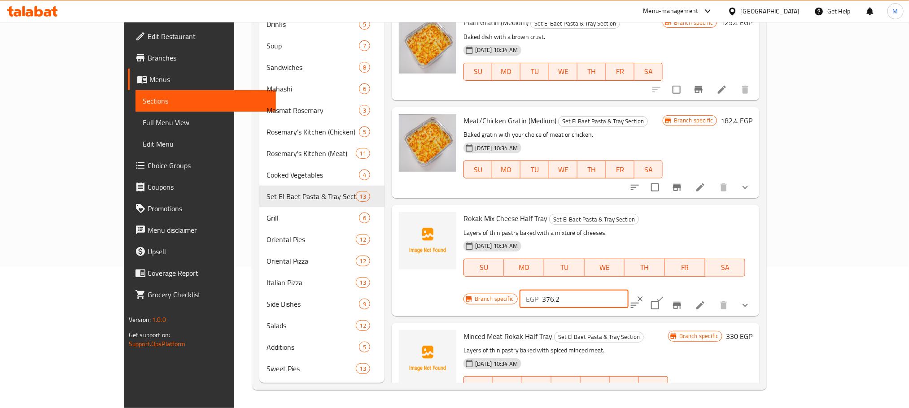
type input "376.2"
click at [684, 290] on div "EGP 376.2 ​" at bounding box center [602, 300] width 164 height 20
click at [665, 295] on icon "ok" at bounding box center [660, 299] width 9 height 9
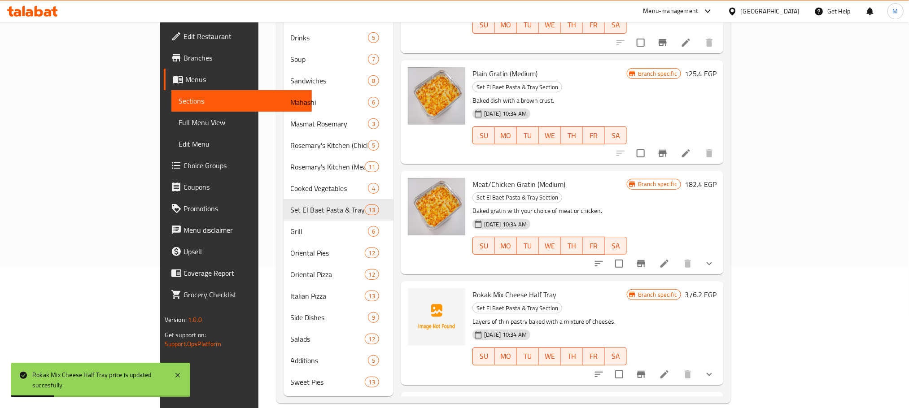
drag, startPoint x: 856, startPoint y: 298, endPoint x: 820, endPoint y: 310, distance: 37.5
click at [717, 399] on h6 "330 EGP" at bounding box center [703, 405] width 26 height 13
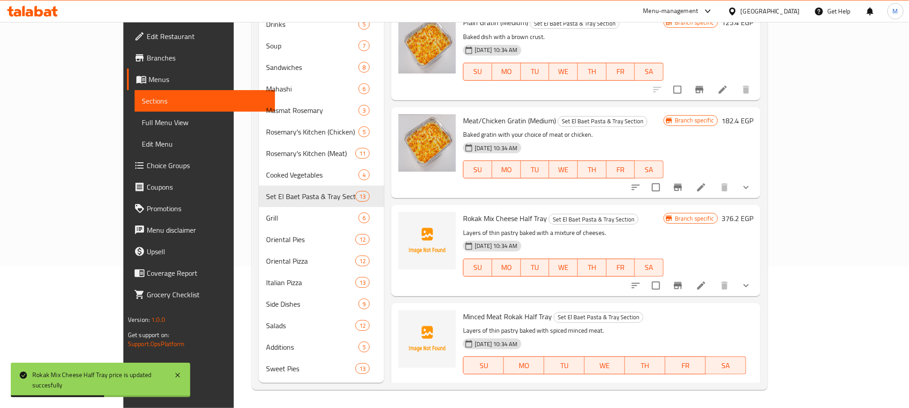
click at [629, 388] on input "330" at bounding box center [585, 397] width 87 height 18
paste input "376.2"
click at [629, 388] on input "330376.2" at bounding box center [585, 397] width 87 height 18
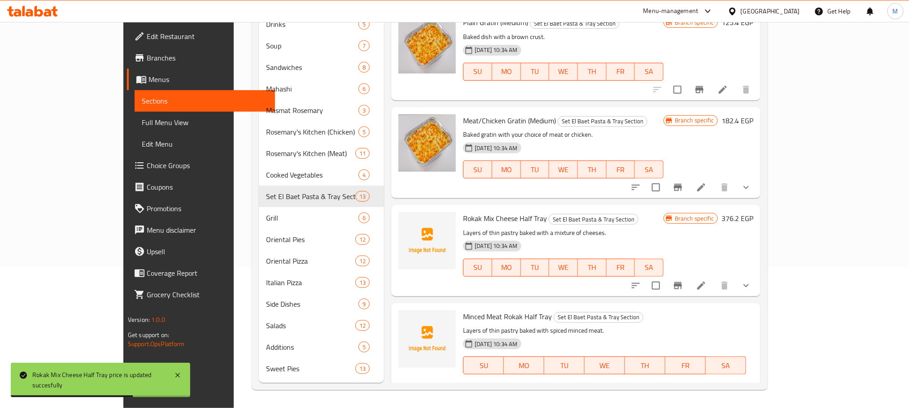
click at [629, 388] on input "330376.2" at bounding box center [585, 397] width 87 height 18
paste input "number"
type input "376.2"
click at [670, 387] on div at bounding box center [650, 397] width 39 height 20
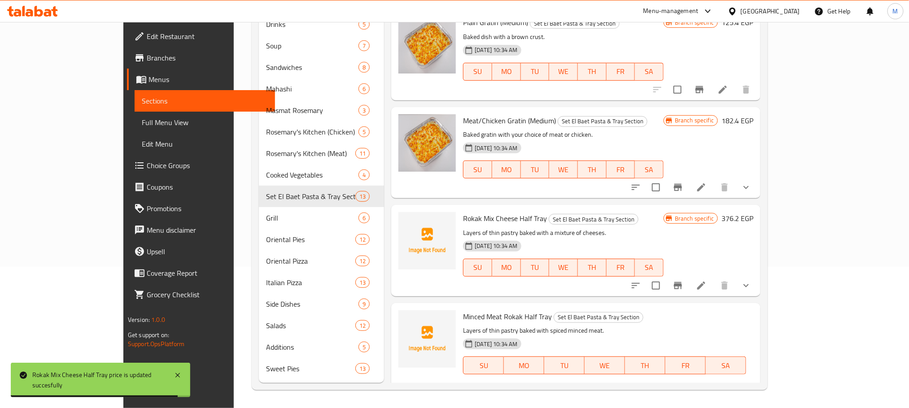
click at [670, 387] on button "ok" at bounding box center [660, 397] width 20 height 20
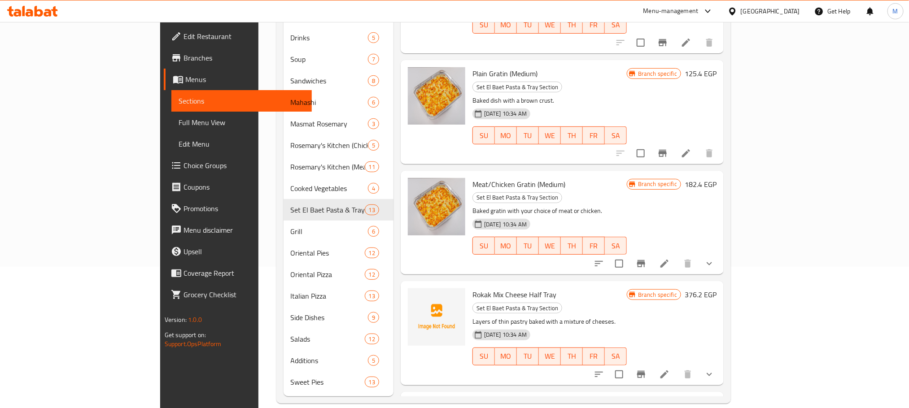
click at [647, 369] on icon "Branch-specific-item" at bounding box center [641, 374] width 11 height 11
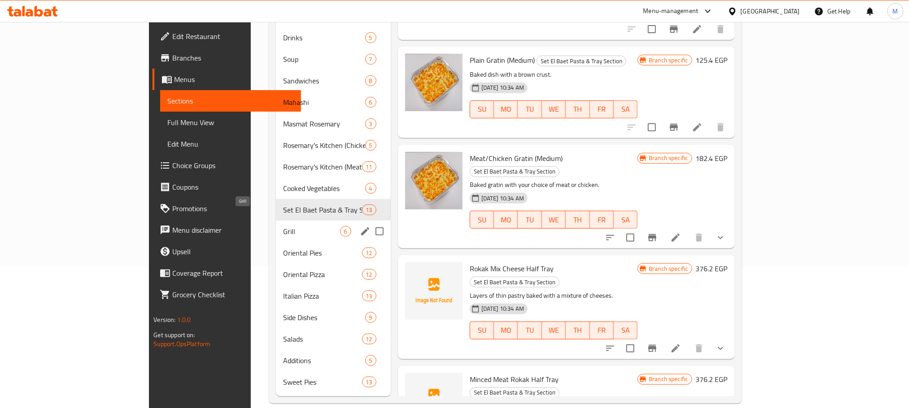
click at [283, 226] on span "Grill" at bounding box center [311, 231] width 57 height 11
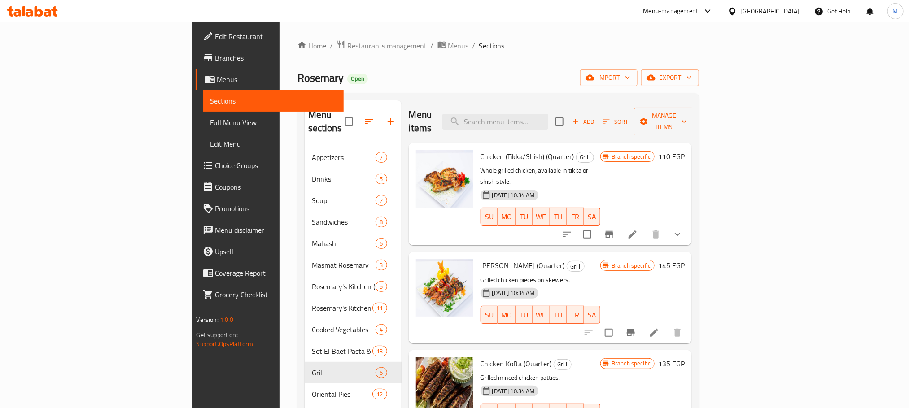
click at [685, 150] on h6 "110 EGP" at bounding box center [671, 156] width 26 height 13
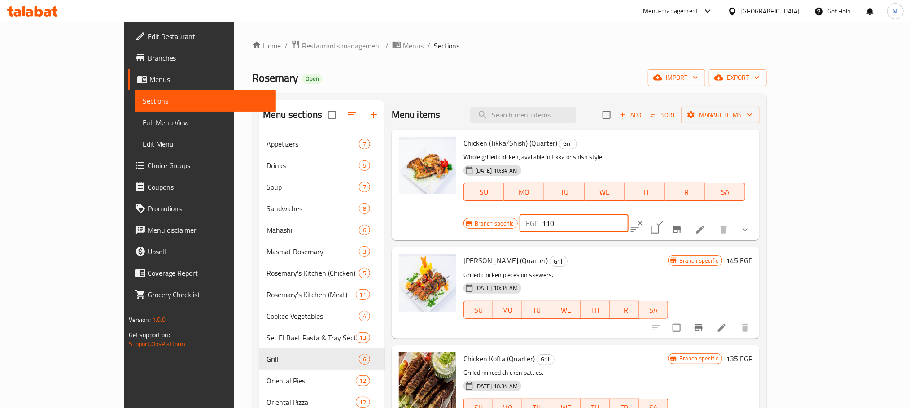
click at [629, 215] on input "110" at bounding box center [585, 224] width 87 height 18
paste input "25.4"
type input "125.4"
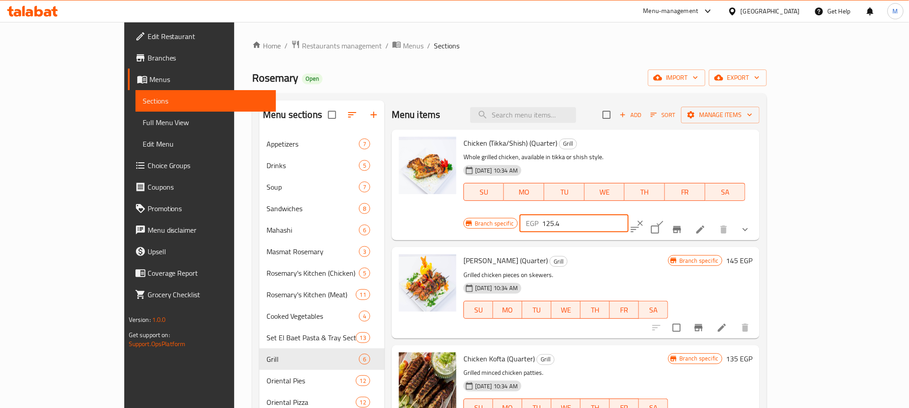
click at [665, 219] on icon "ok" at bounding box center [660, 223] width 9 height 9
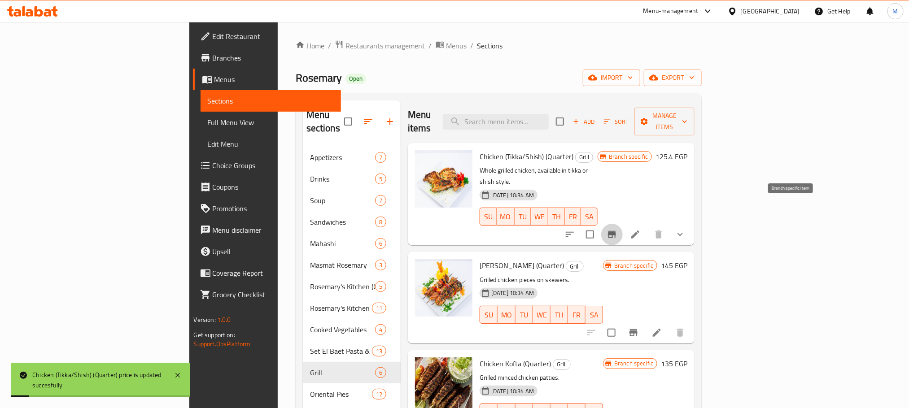
click at [623, 224] on button "Branch-specific-item" at bounding box center [612, 235] width 22 height 22
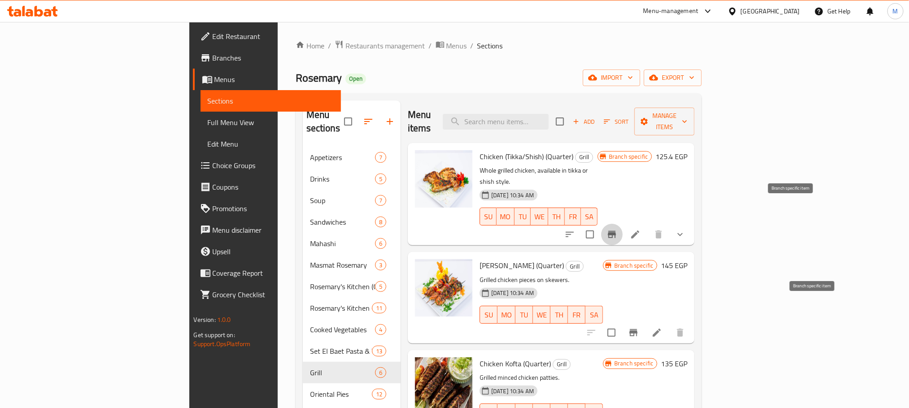
click at [639, 328] on icon "Branch-specific-item" at bounding box center [633, 333] width 11 height 11
click at [688, 259] on h6 "145 EGP" at bounding box center [674, 265] width 26 height 13
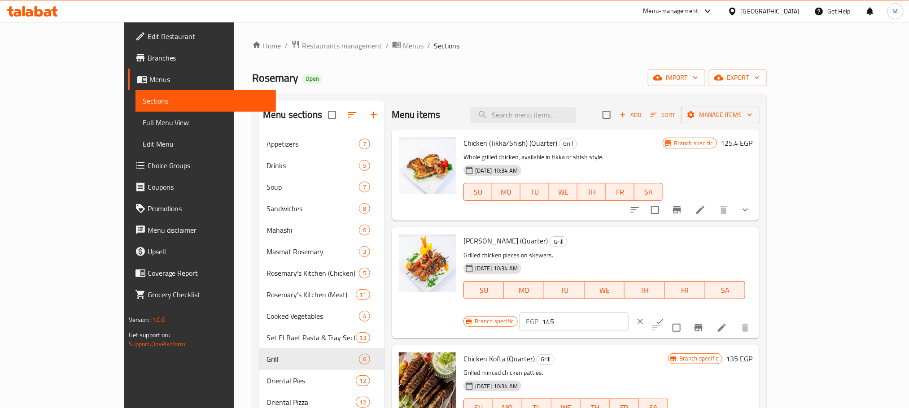
click at [629, 313] on input "145" at bounding box center [585, 322] width 87 height 18
paste input "65.3"
type input "165.3"
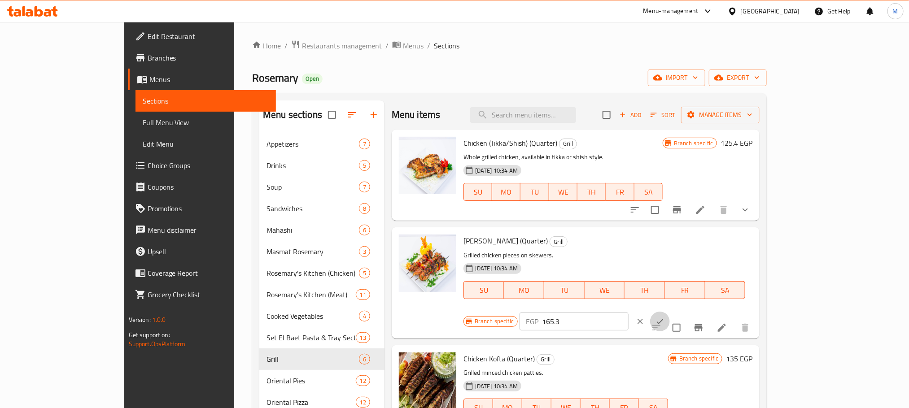
click at [670, 312] on button "ok" at bounding box center [660, 322] width 20 height 20
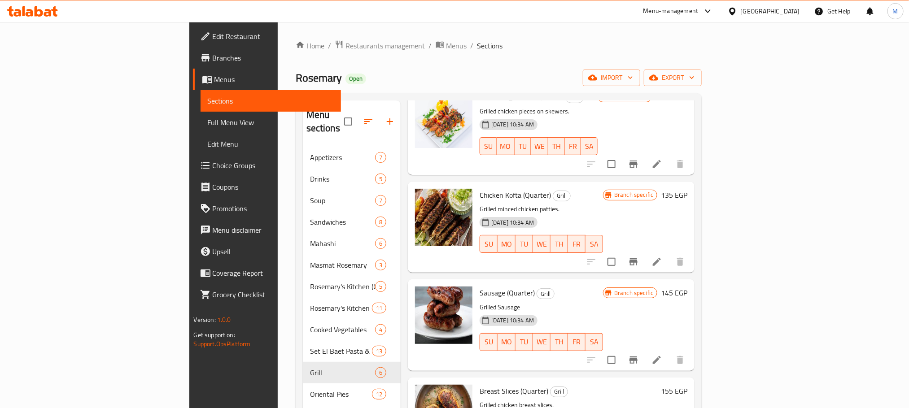
scroll to position [187, 0]
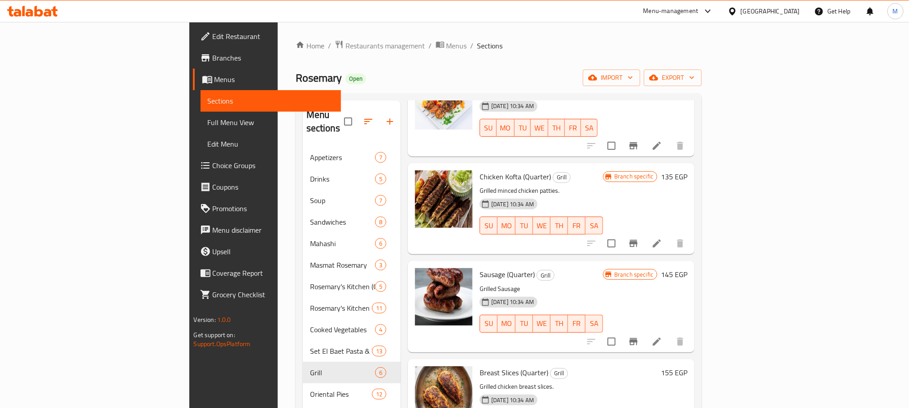
click at [639, 337] on icon "Branch-specific-item" at bounding box center [633, 342] width 11 height 11
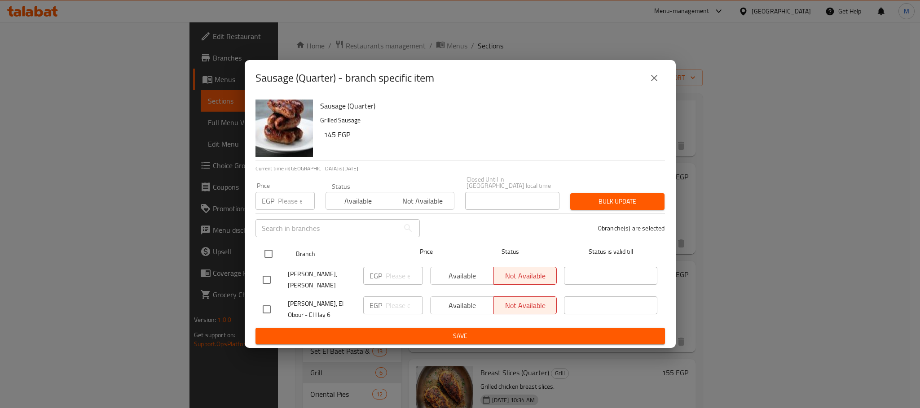
click at [270, 247] on input "checkbox" at bounding box center [268, 254] width 19 height 19
checkbox input "true"
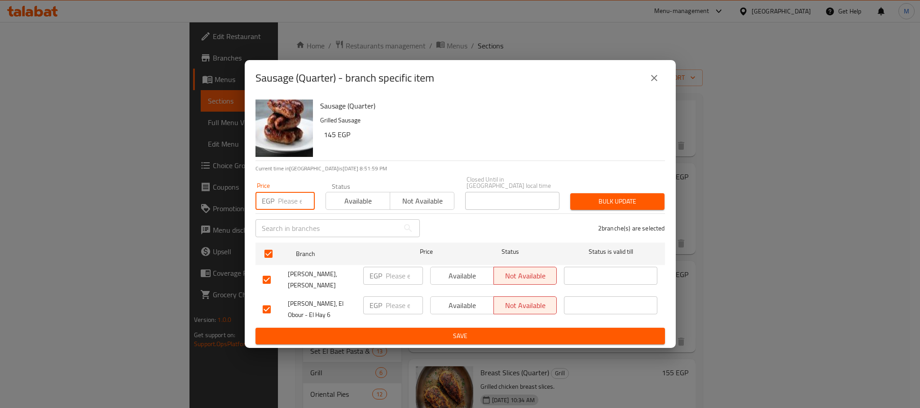
click at [280, 198] on input "number" at bounding box center [296, 201] width 37 height 18
paste input "165.3"
type input "165.3"
click at [601, 212] on div "2 branche(s) are selected" at bounding box center [547, 228] width 245 height 32
click at [603, 199] on button "Bulk update" at bounding box center [617, 201] width 94 height 17
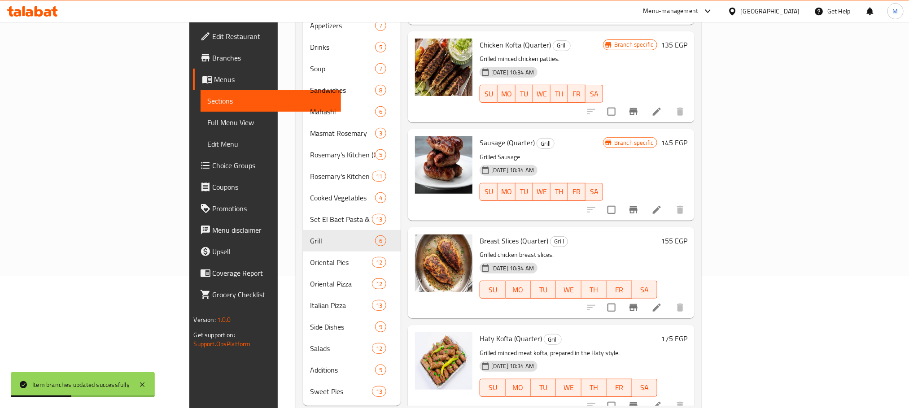
scroll to position [141, 0]
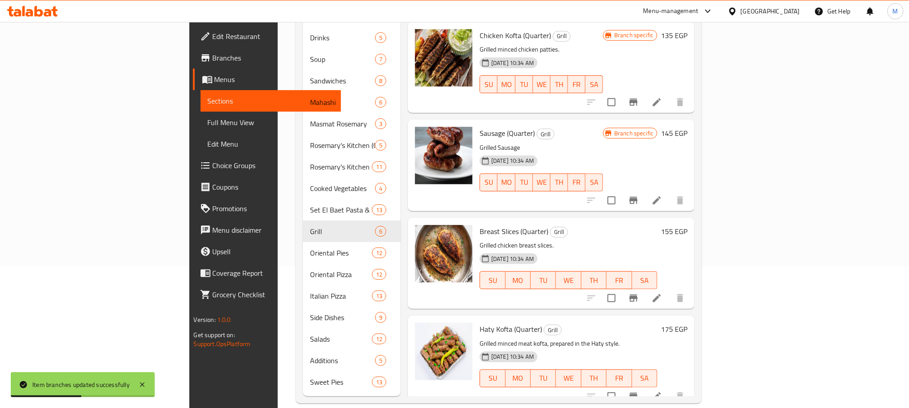
click at [688, 225] on h6 "155 EGP" at bounding box center [674, 231] width 26 height 13
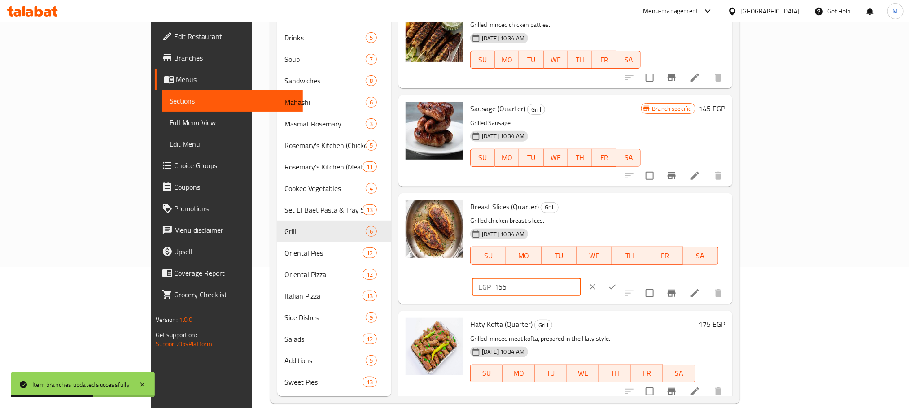
click at [581, 278] on input "155" at bounding box center [538, 287] width 87 height 18
paste input "76.7"
type input "176.7"
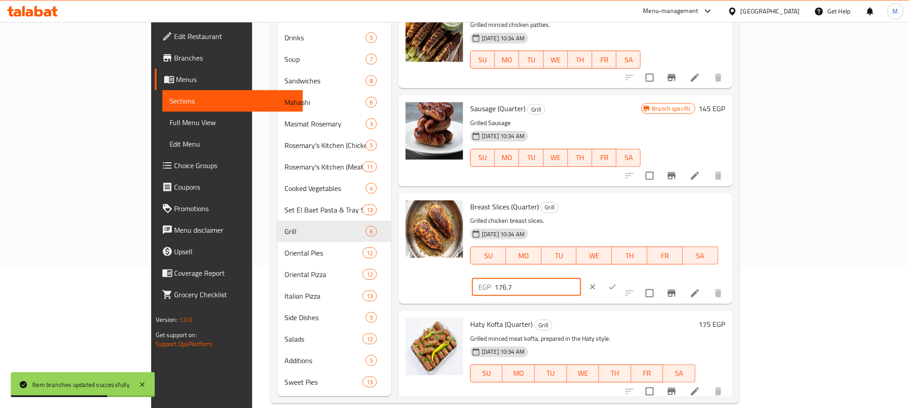
click at [617, 283] on icon "ok" at bounding box center [612, 287] width 9 height 9
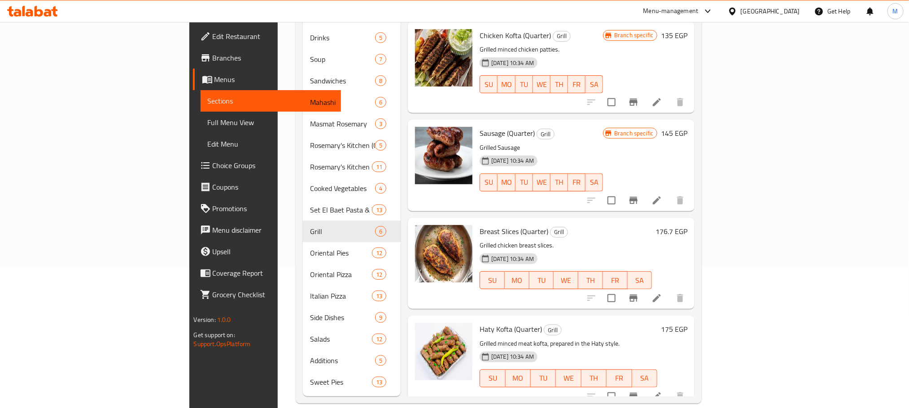
click at [688, 323] on h6 "175 EGP" at bounding box center [674, 329] width 26 height 13
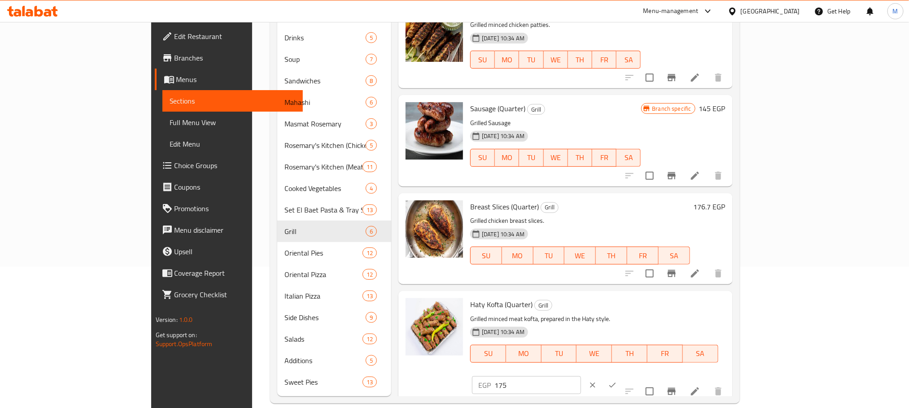
click at [581, 377] on input "175" at bounding box center [538, 386] width 87 height 18
paste input "99."
type input "199.5"
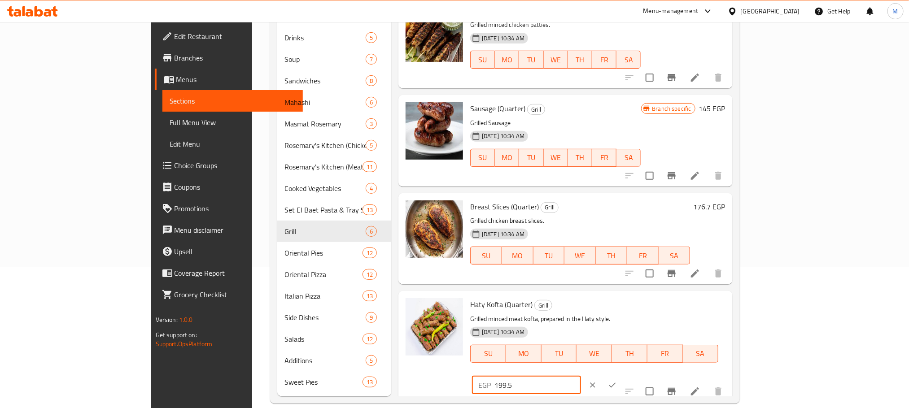
click at [597, 381] on icon "clear" at bounding box center [592, 385] width 9 height 9
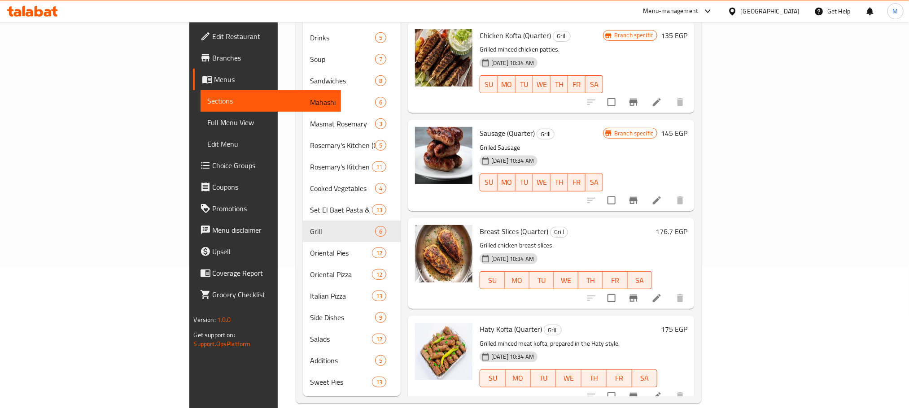
click at [688, 323] on h6 "175 EGP" at bounding box center [674, 329] width 26 height 13
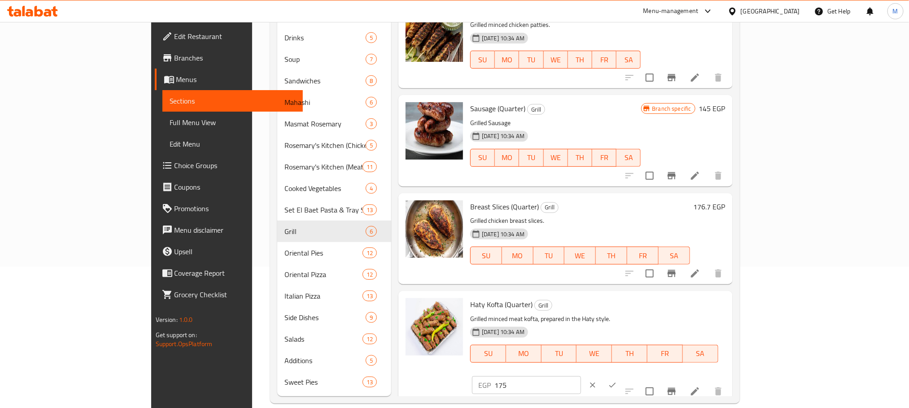
click at [581, 377] on input "175" at bounding box center [538, 386] width 87 height 18
paste input "99."
type input "199.5"
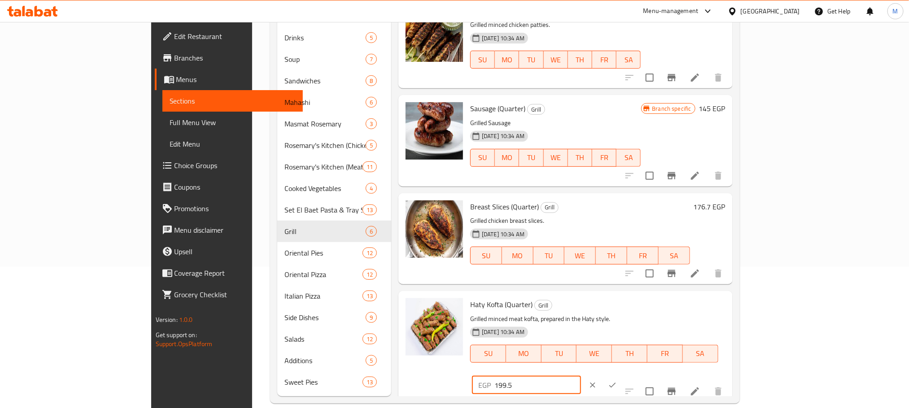
click at [623, 376] on button "ok" at bounding box center [613, 386] width 20 height 20
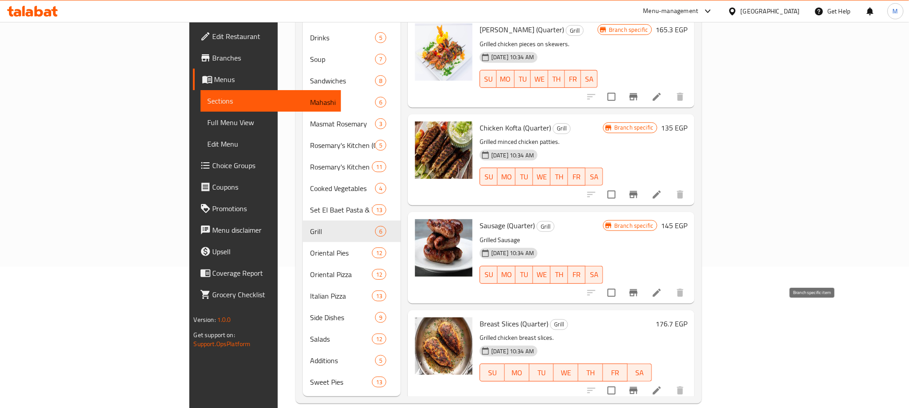
scroll to position [187, 0]
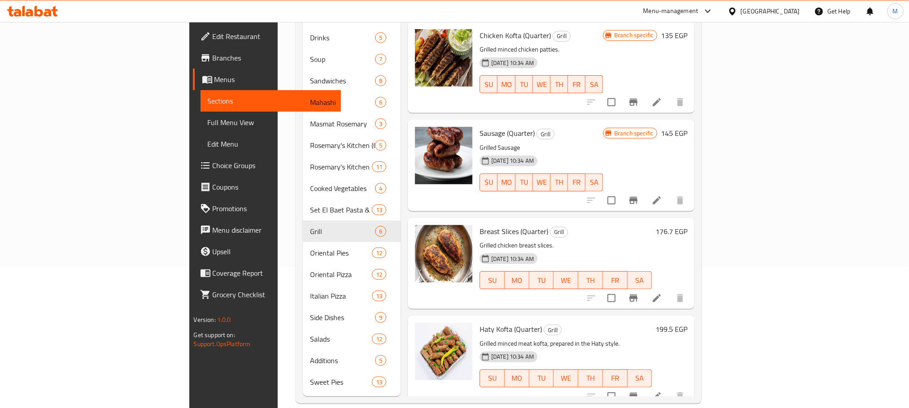
click at [201, 130] on link "Full Menu View" at bounding box center [271, 123] width 140 height 22
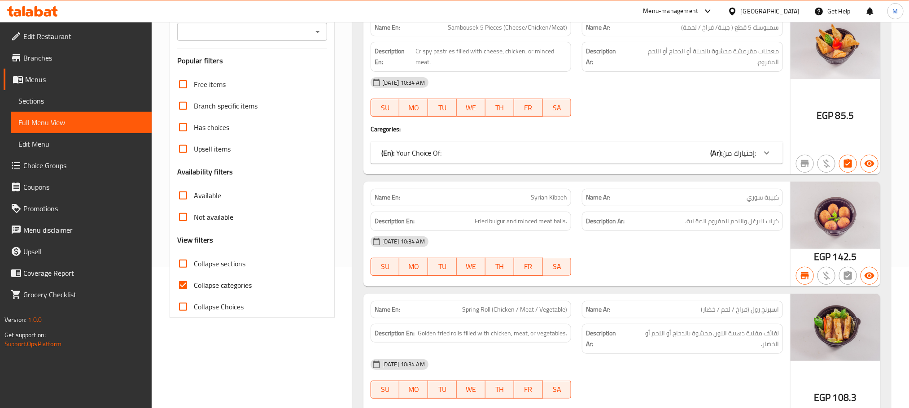
scroll to position [7, 0]
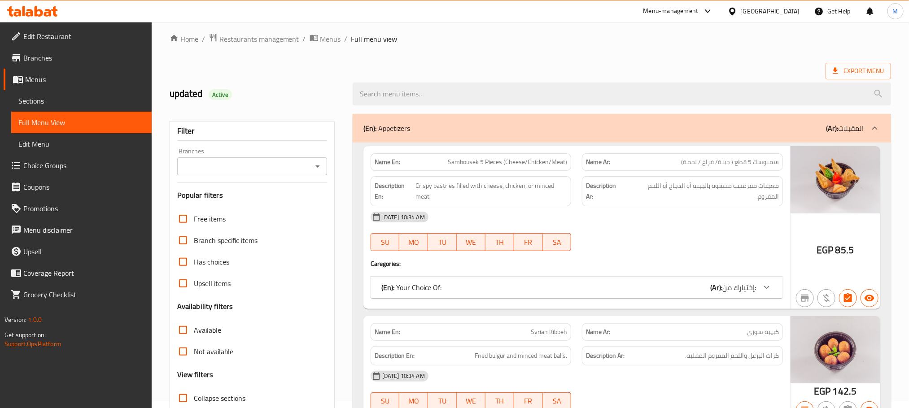
click at [298, 170] on input "Branches" at bounding box center [245, 166] width 130 height 13
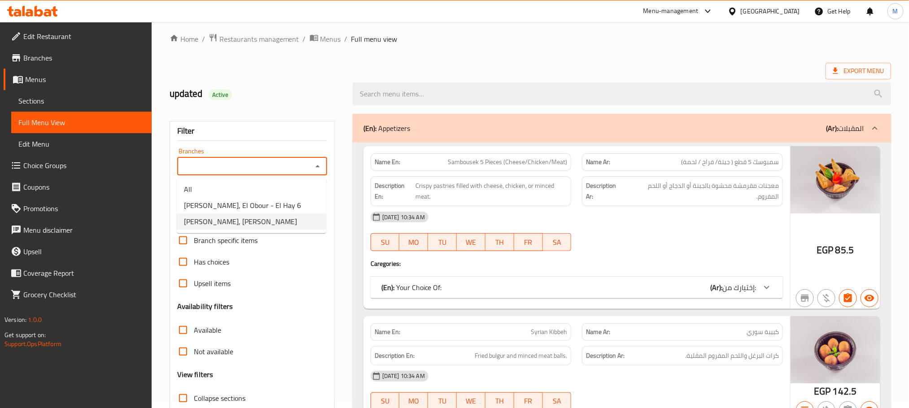
click at [281, 221] on span "Rosemary, Masaken Sheraton - Abdel Hamid Badwai" at bounding box center [240, 221] width 113 height 11
type input "Rosemary, Masaken Sheraton - Abdel Hamid Badwai"
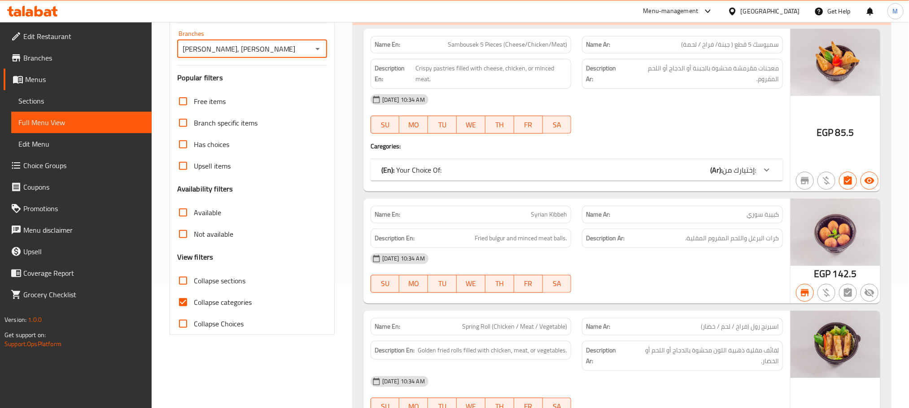
scroll to position [269, 0]
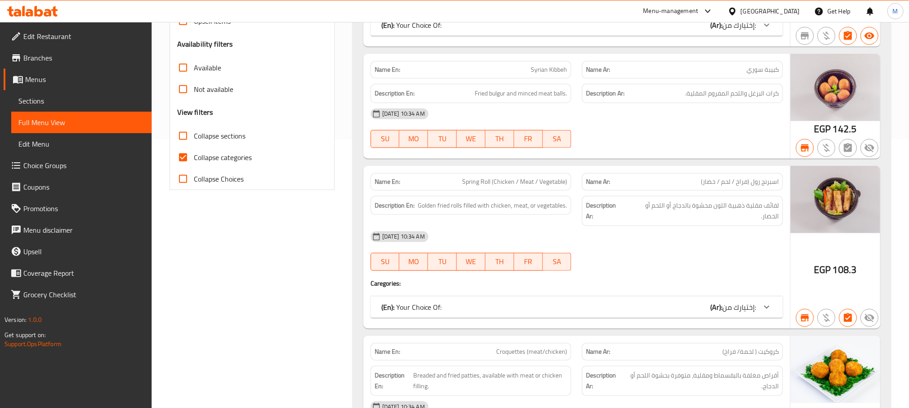
click at [205, 159] on span "Collapse categories" at bounding box center [223, 157] width 58 height 11
click at [194, 159] on input "Collapse categories" at bounding box center [183, 158] width 22 height 22
checkbox input "false"
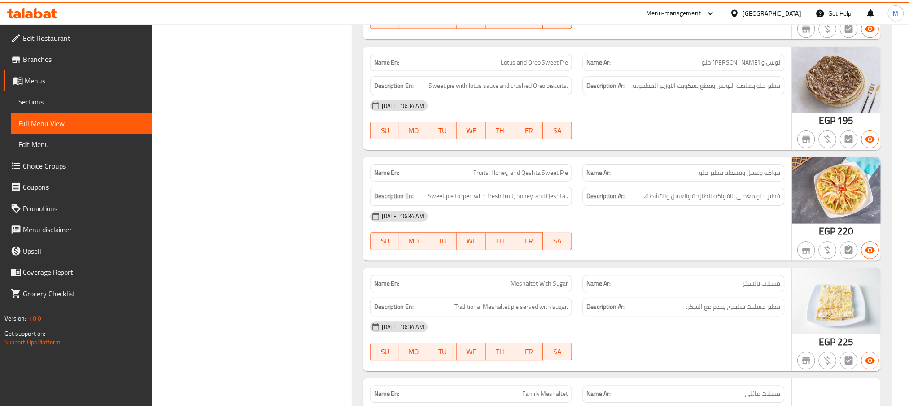
scroll to position [25652, 0]
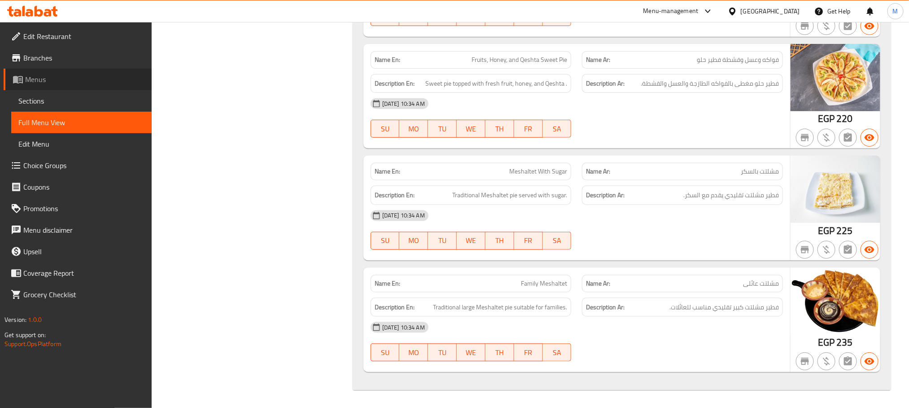
click at [62, 72] on link "Menus" at bounding box center [78, 80] width 148 height 22
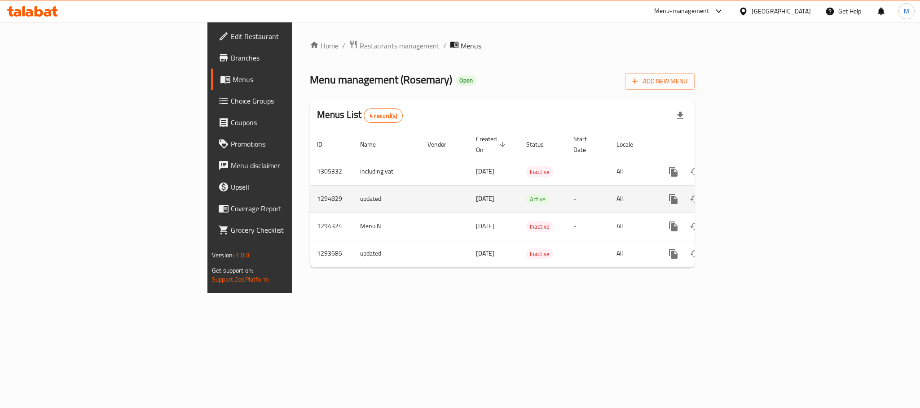
click at [310, 192] on td "1294829" at bounding box center [331, 198] width 43 height 27
copy td "1294829"
click at [743, 194] on icon "enhanced table" at bounding box center [738, 199] width 11 height 11
